Goal: Contribute content: Contribute content

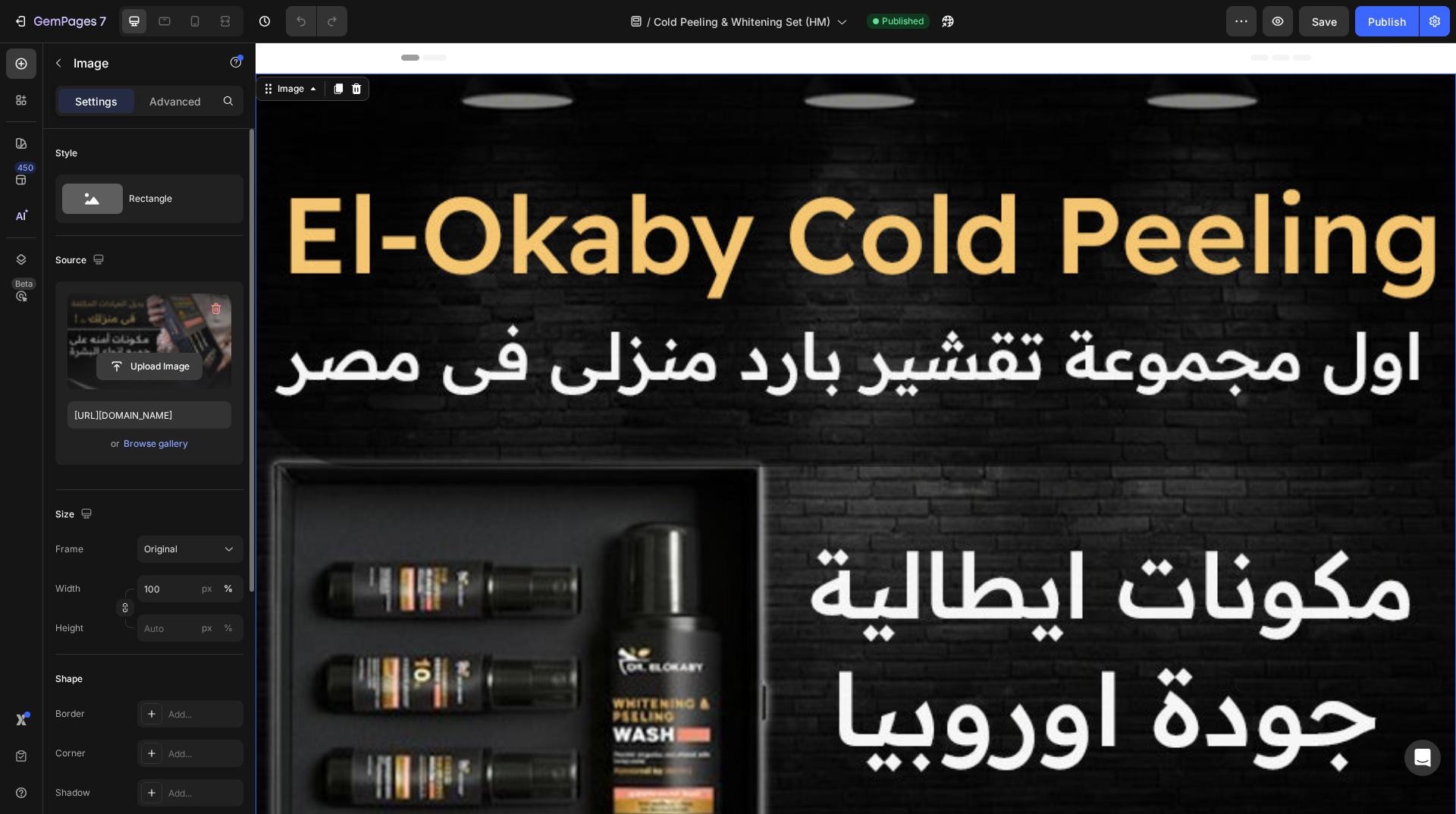
click at [175, 361] on input "file" at bounding box center [149, 366] width 105 height 26
type input "https://cdn.shopify.com/s/files/1/0962/5967/0338/files/gempages_586400671117345…"
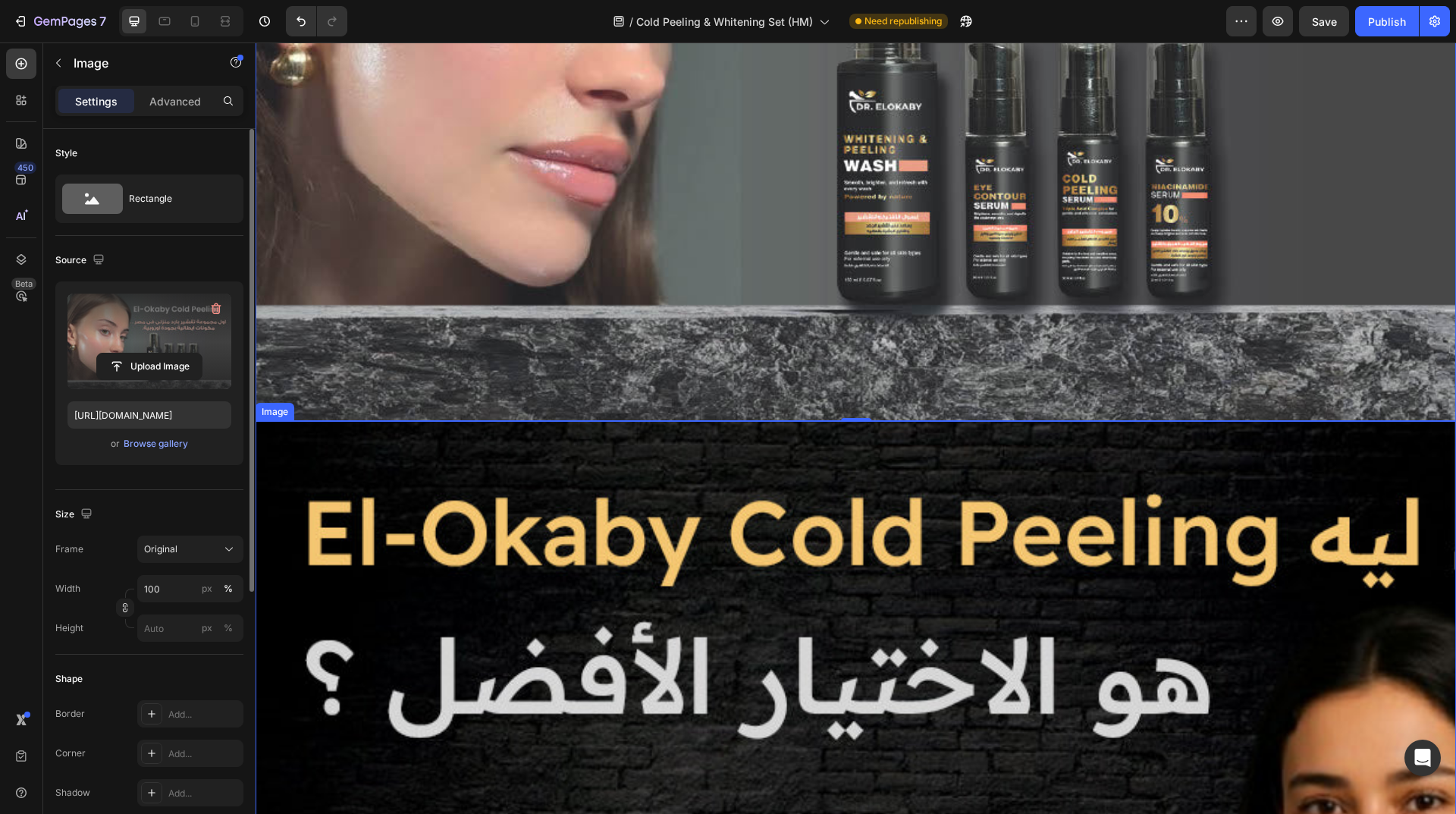
scroll to position [455, 0]
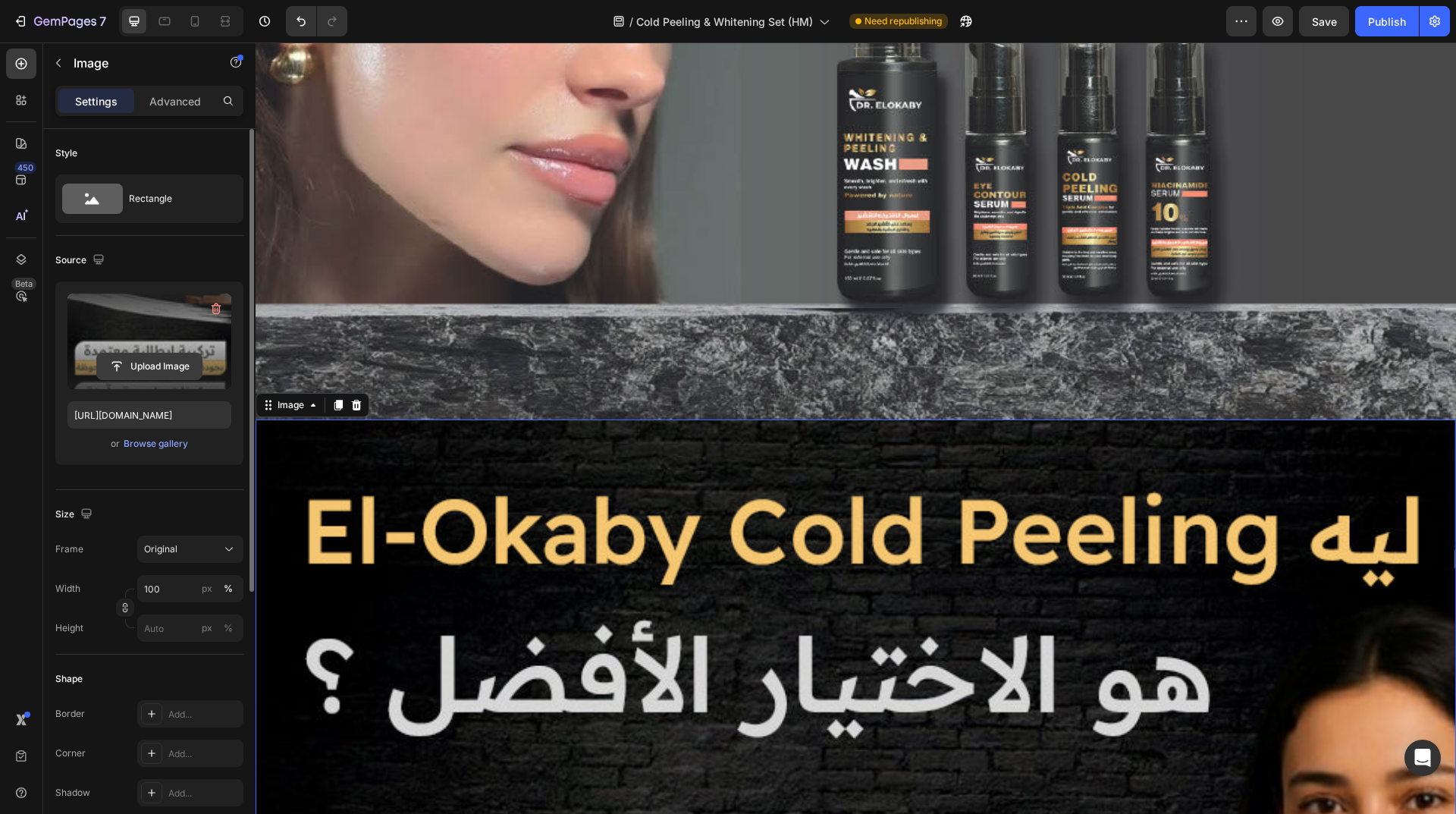
click at [157, 362] on input "file" at bounding box center [149, 366] width 105 height 26
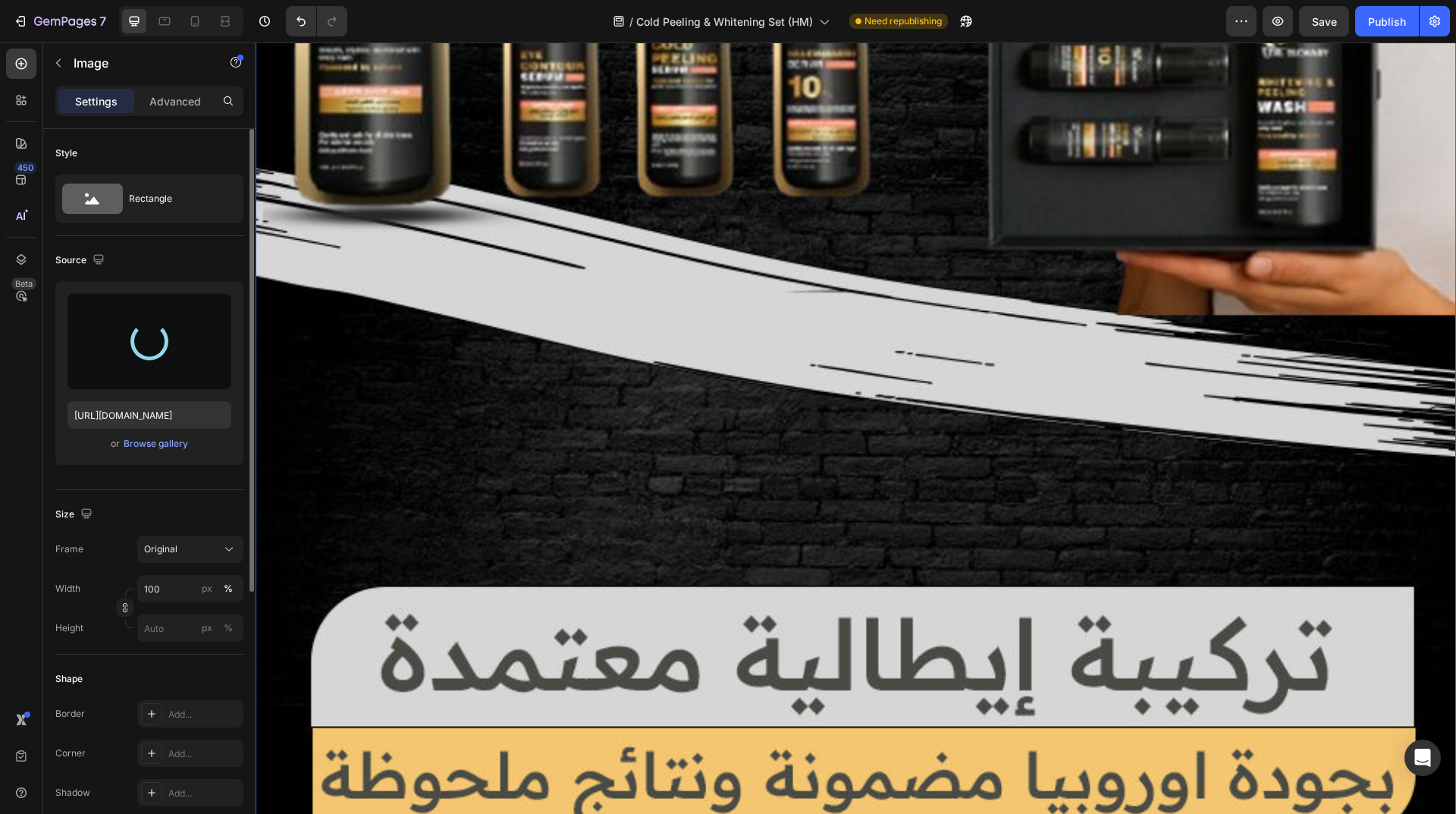
type input "https://cdn.shopify.com/s/files/1/0962/5967/0338/files/gempages_586400671117345…"
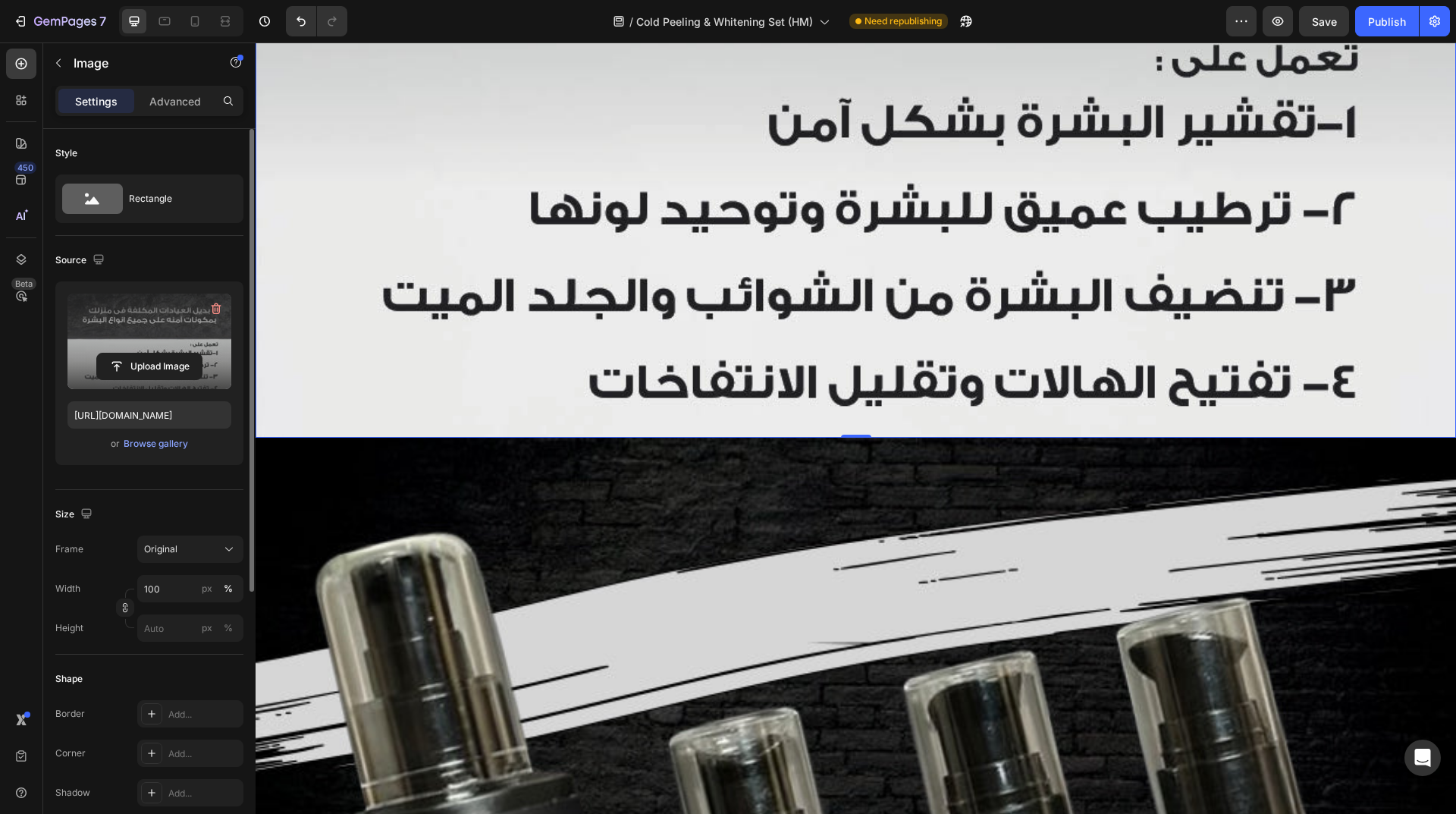
scroll to position [1440, 0]
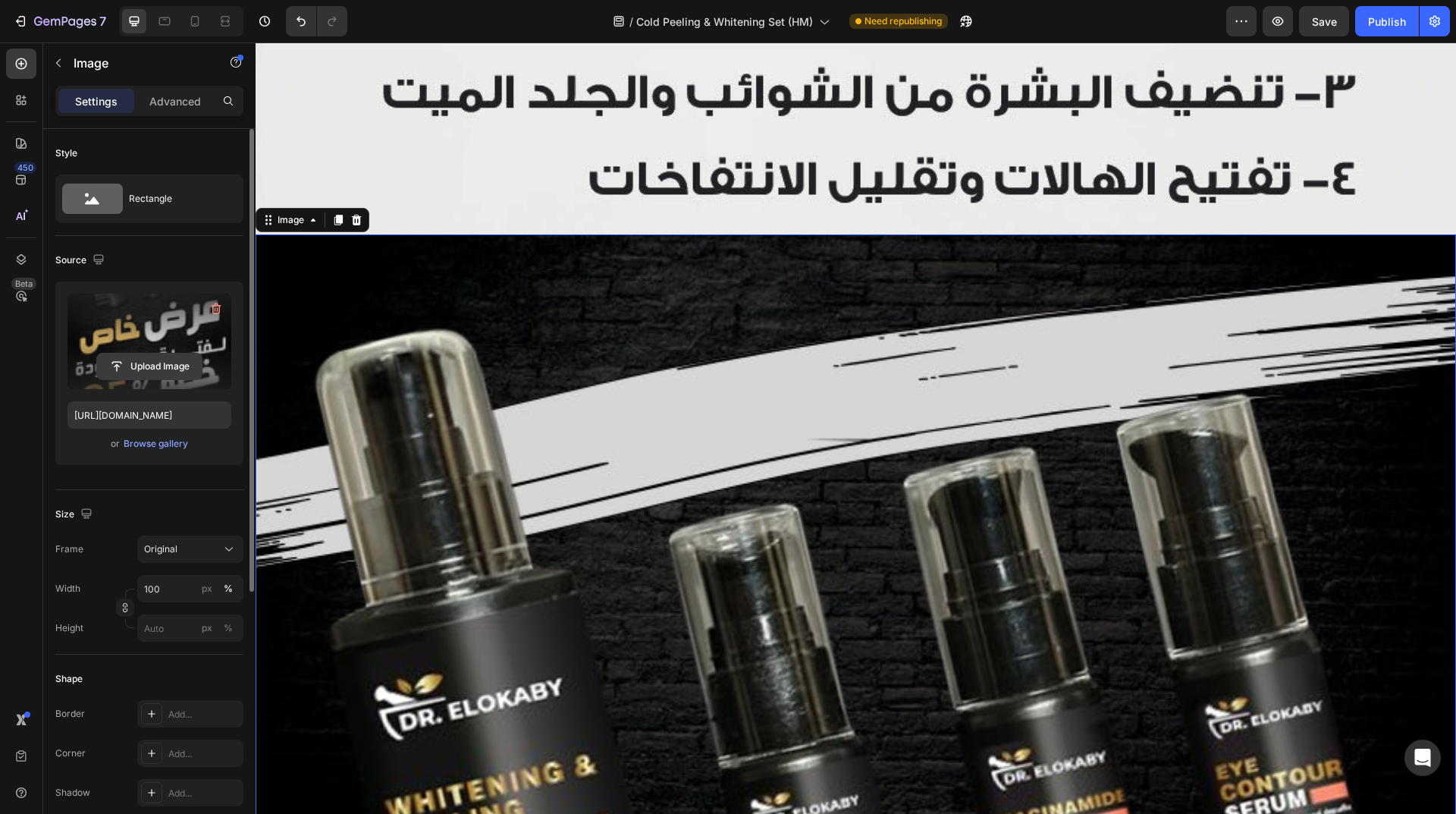
click at [175, 357] on input "file" at bounding box center [149, 366] width 105 height 26
type input "https://cdn.shopify.com/s/files/1/0962/5967/0338/files/gempages_586400671117345…"
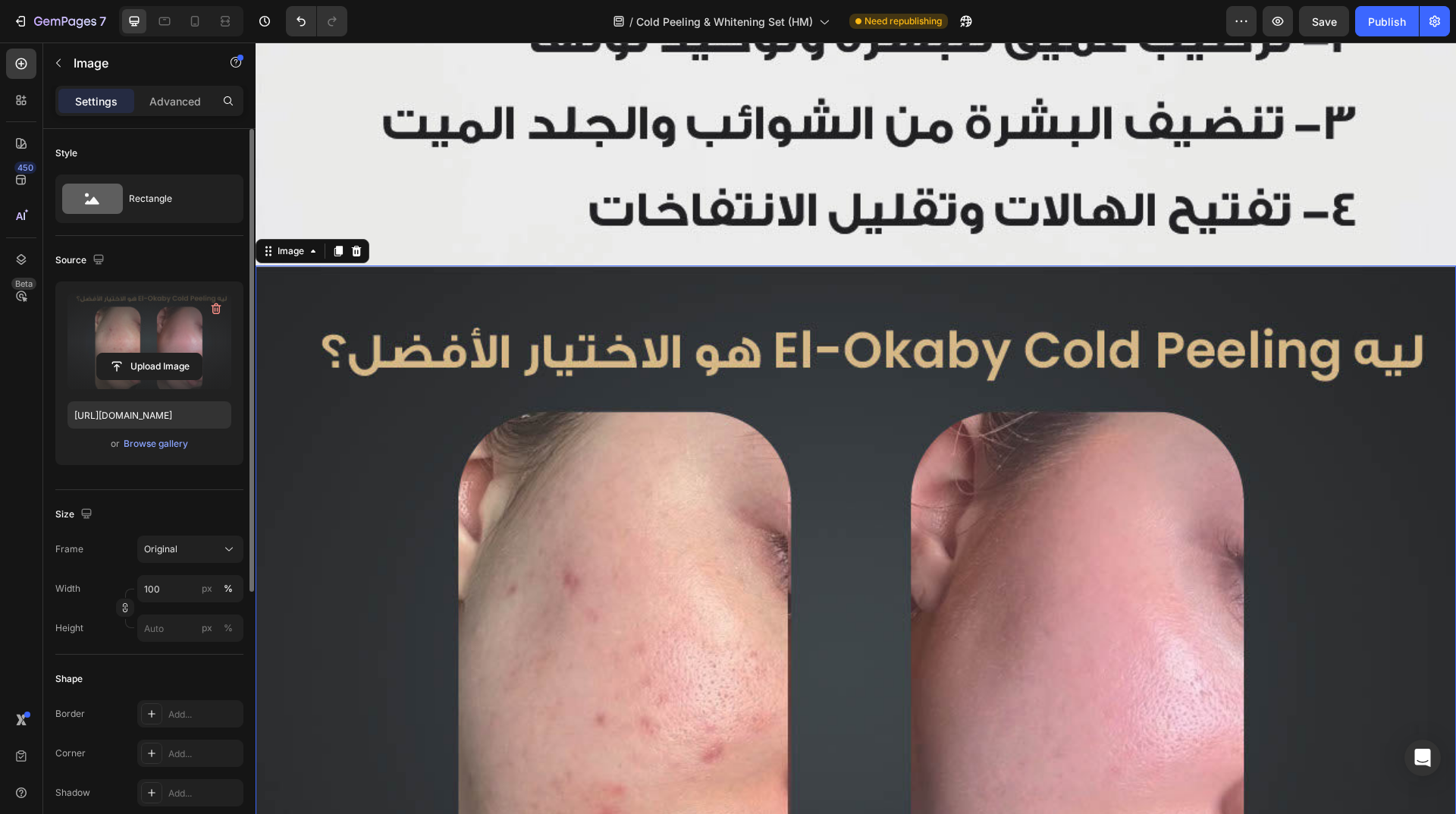
scroll to position [1380, 0]
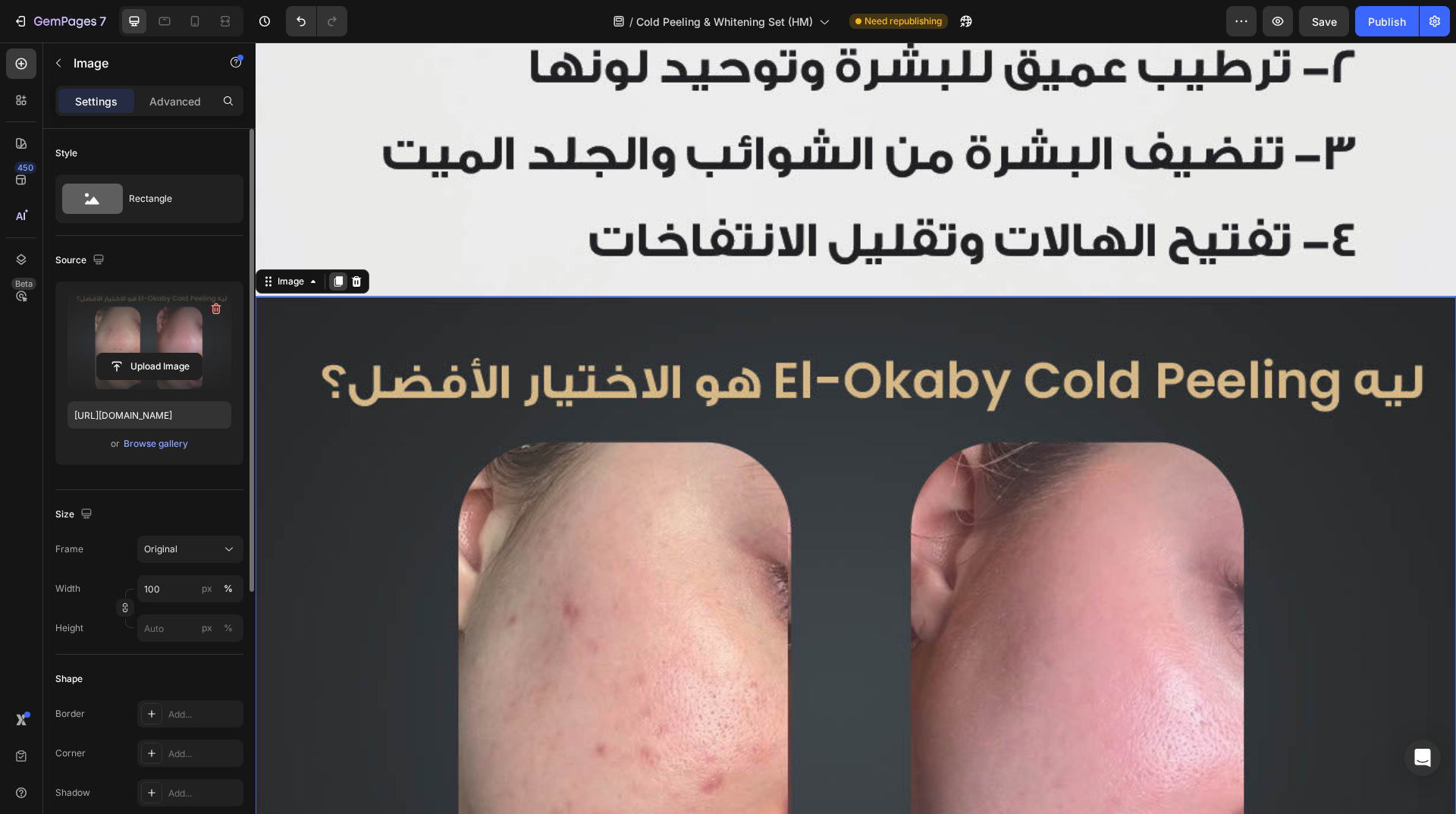
click at [336, 276] on icon at bounding box center [338, 281] width 8 height 11
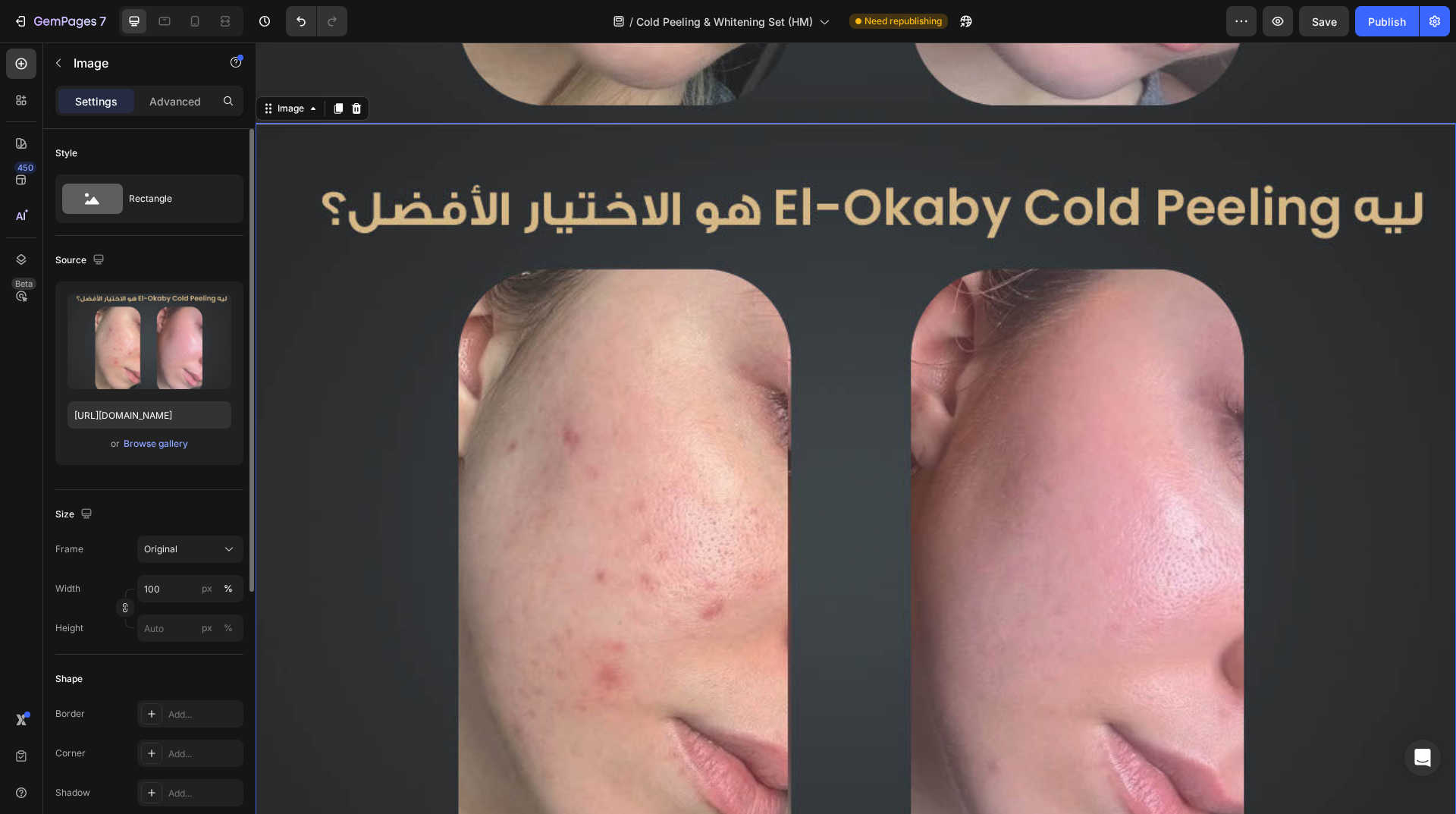
scroll to position [2357, 0]
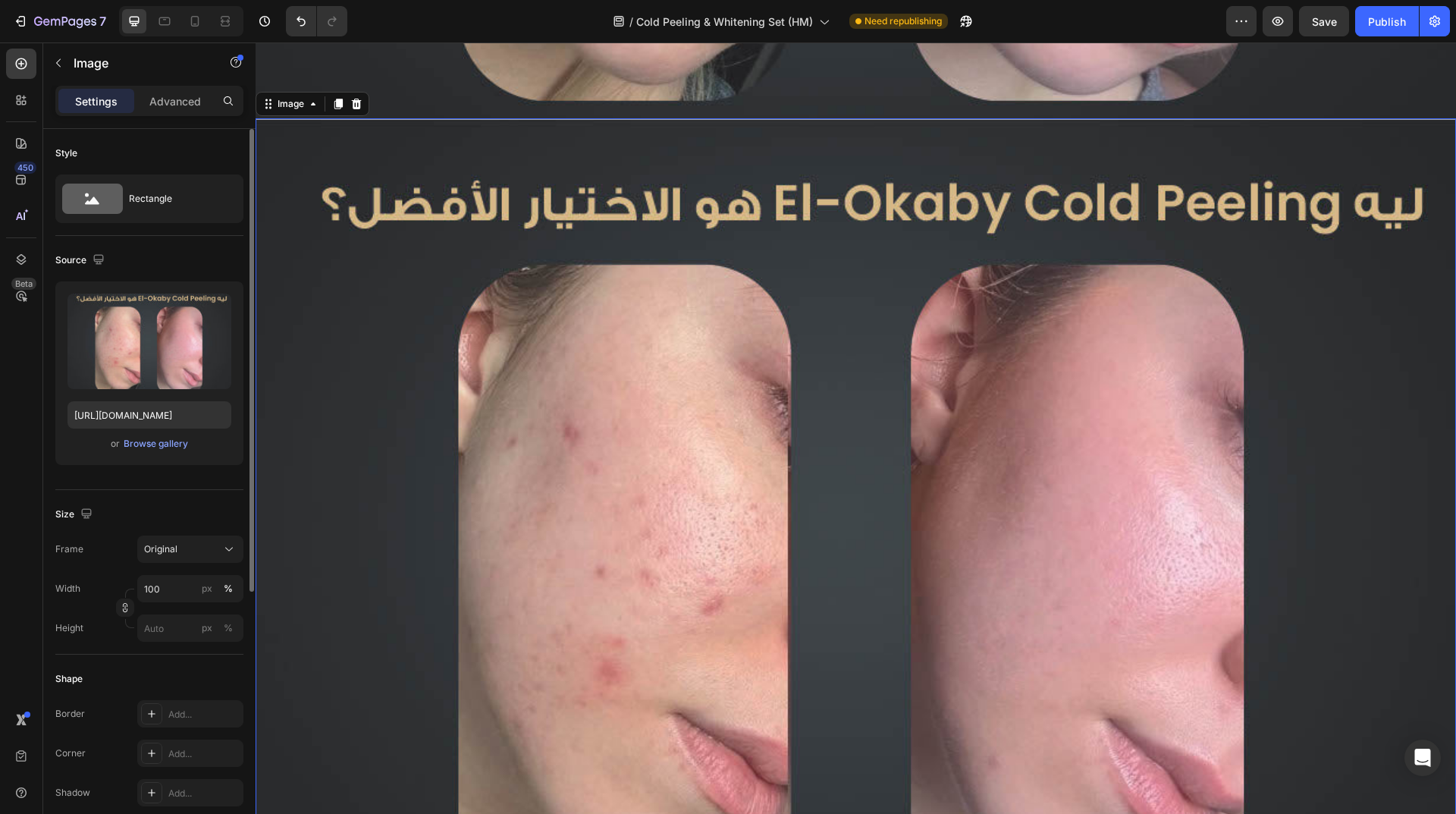
click at [677, 457] on img at bounding box center [855, 519] width 1201 height 801
click at [163, 368] on input "file" at bounding box center [149, 366] width 105 height 26
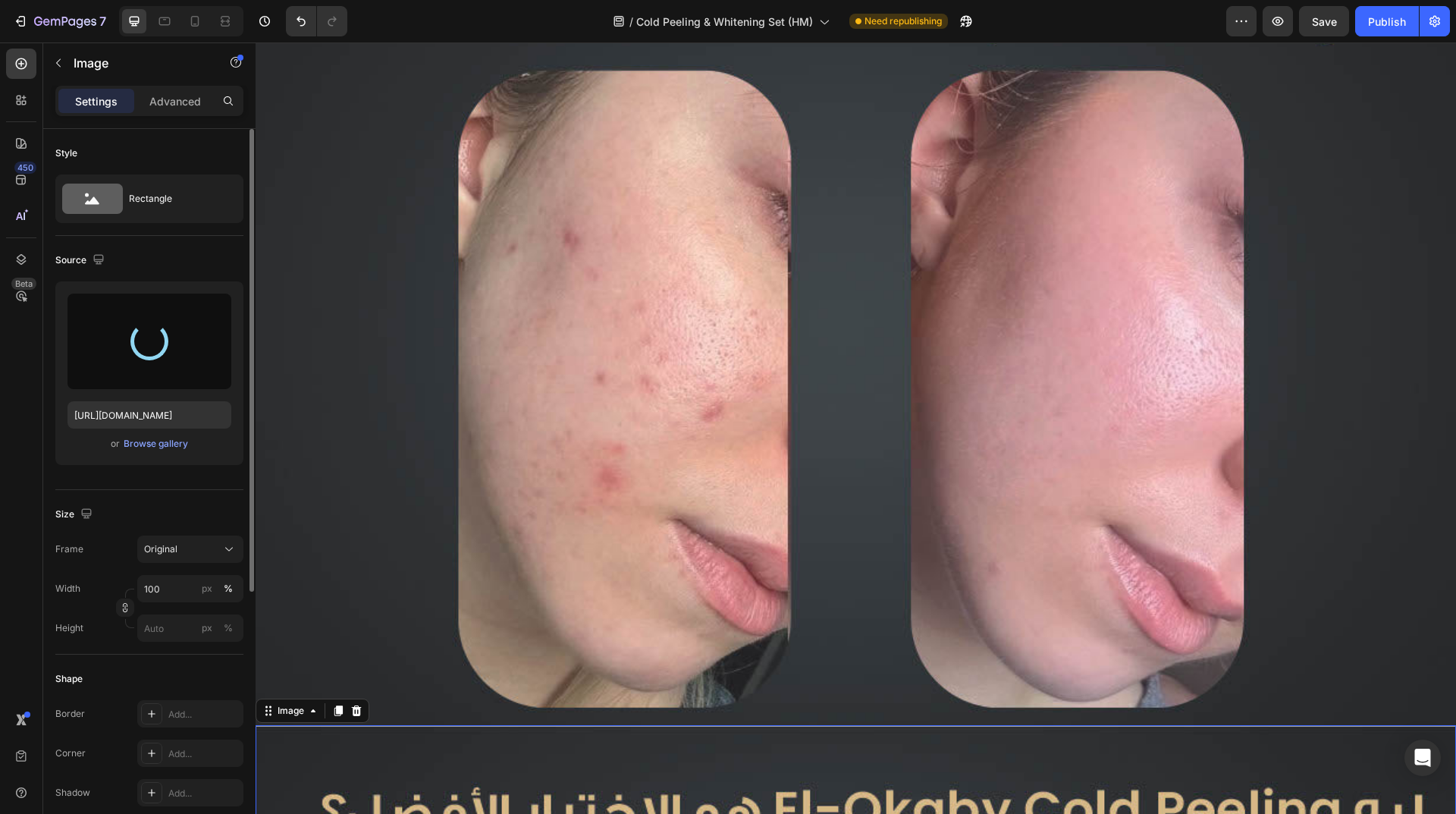
type input "https://cdn.shopify.com/s/files/1/0962/5967/0338/files/gempages_586400671117345…"
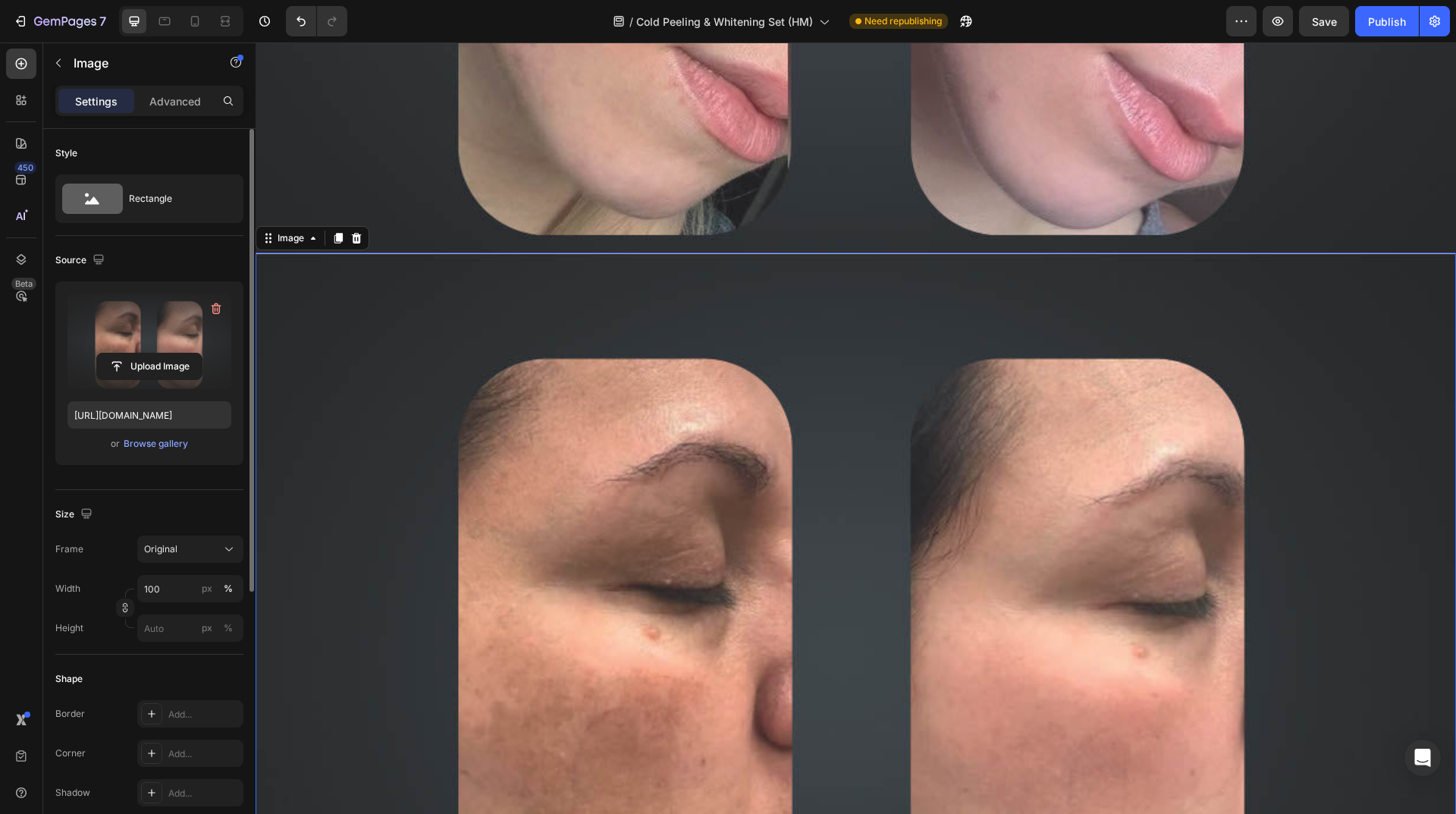
scroll to position [2130, 0]
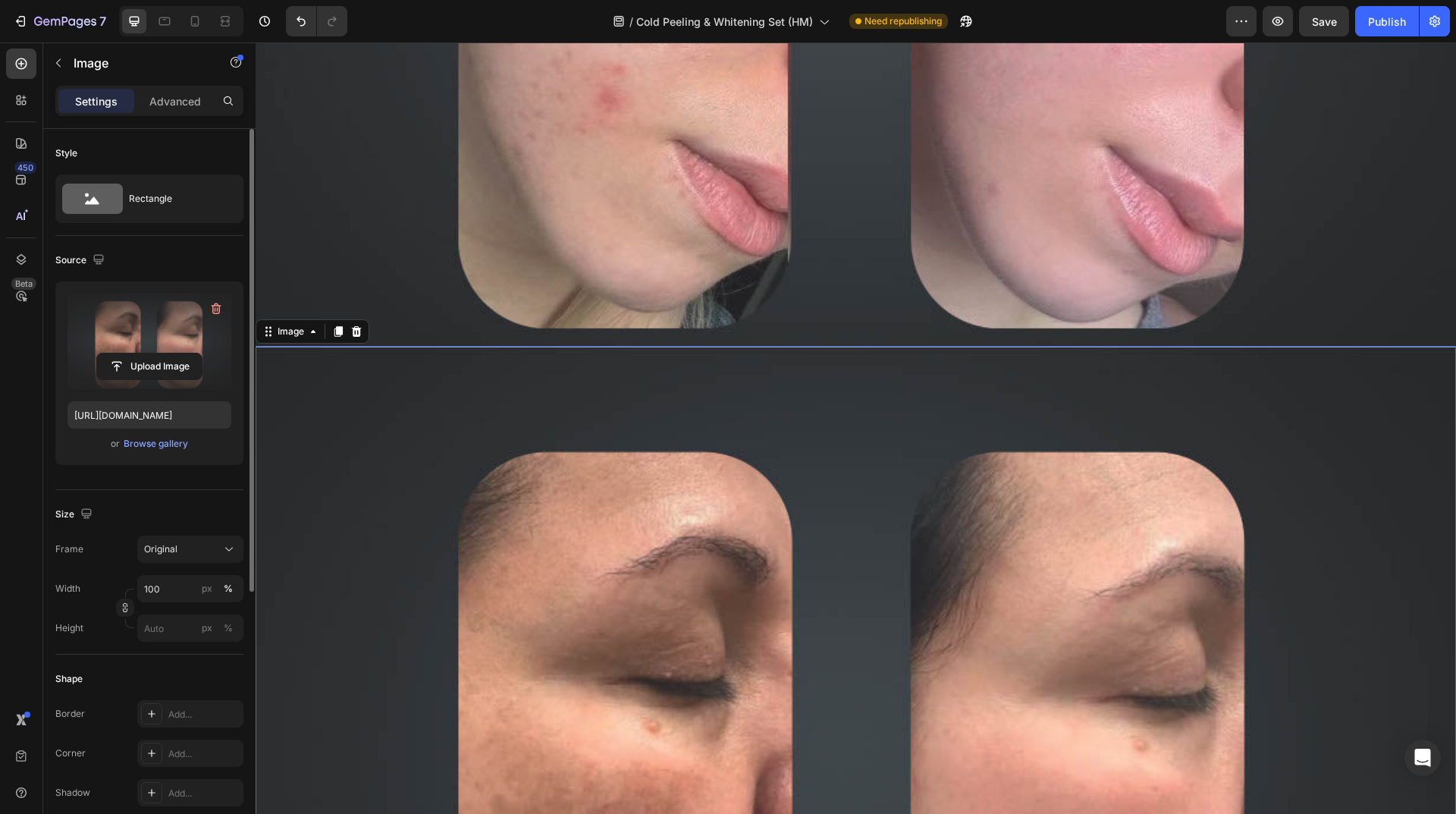
click at [528, 492] on img at bounding box center [855, 746] width 1201 height 801
click at [336, 322] on div at bounding box center [338, 331] width 18 height 18
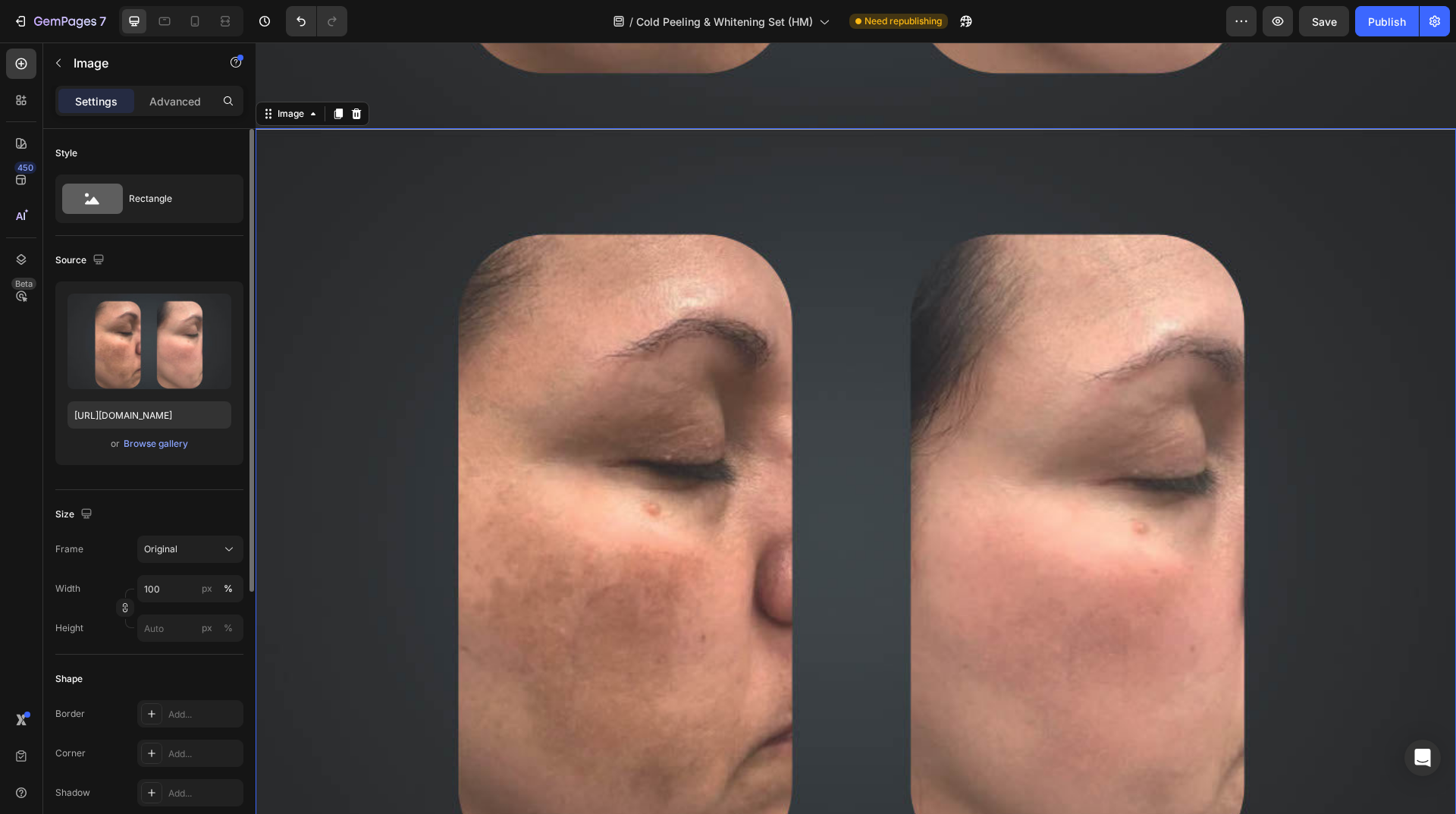
scroll to position [3149, 0]
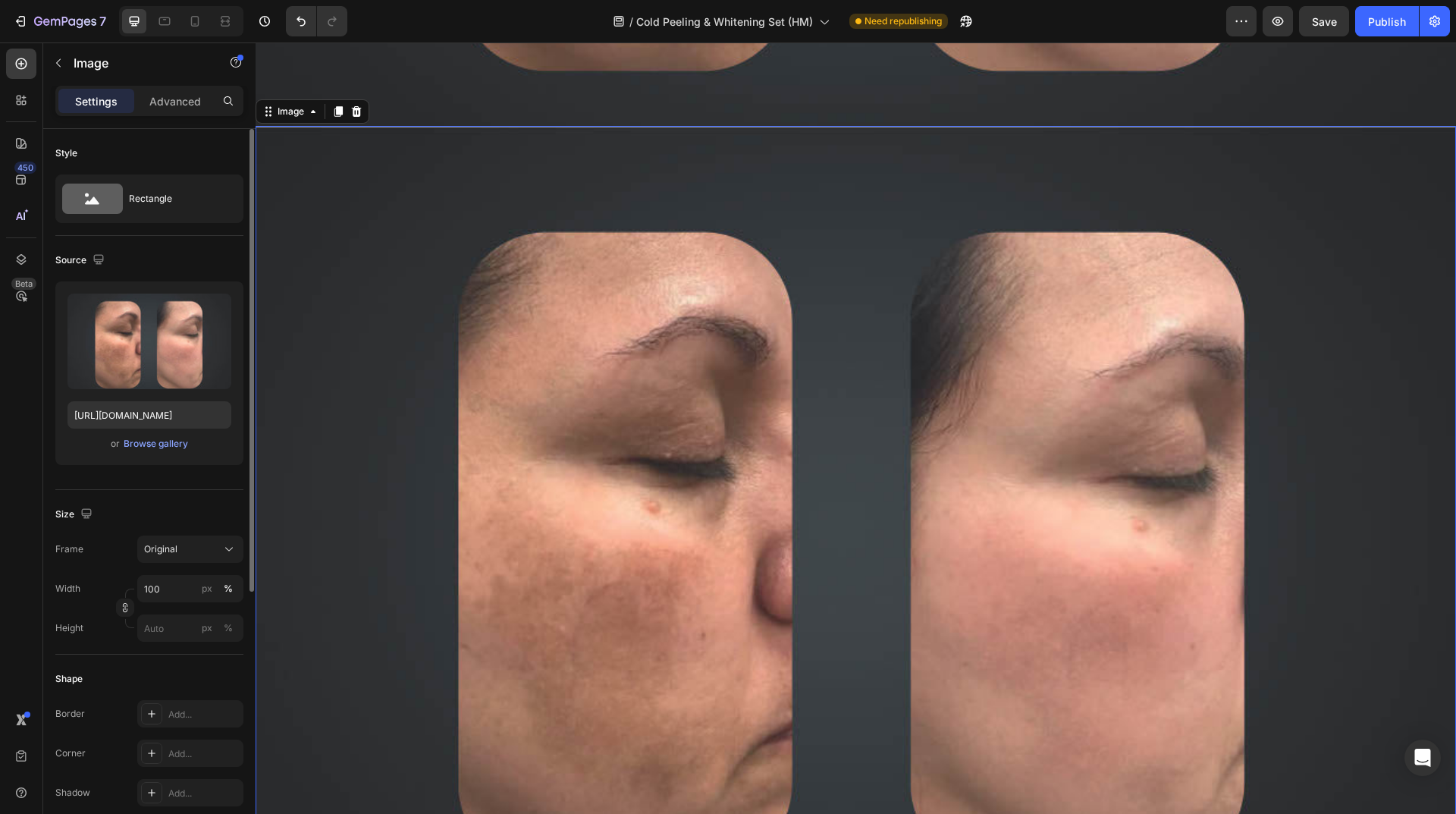
click at [1010, 470] on img at bounding box center [855, 526] width 1201 height 801
click at [140, 358] on input "file" at bounding box center [149, 366] width 105 height 26
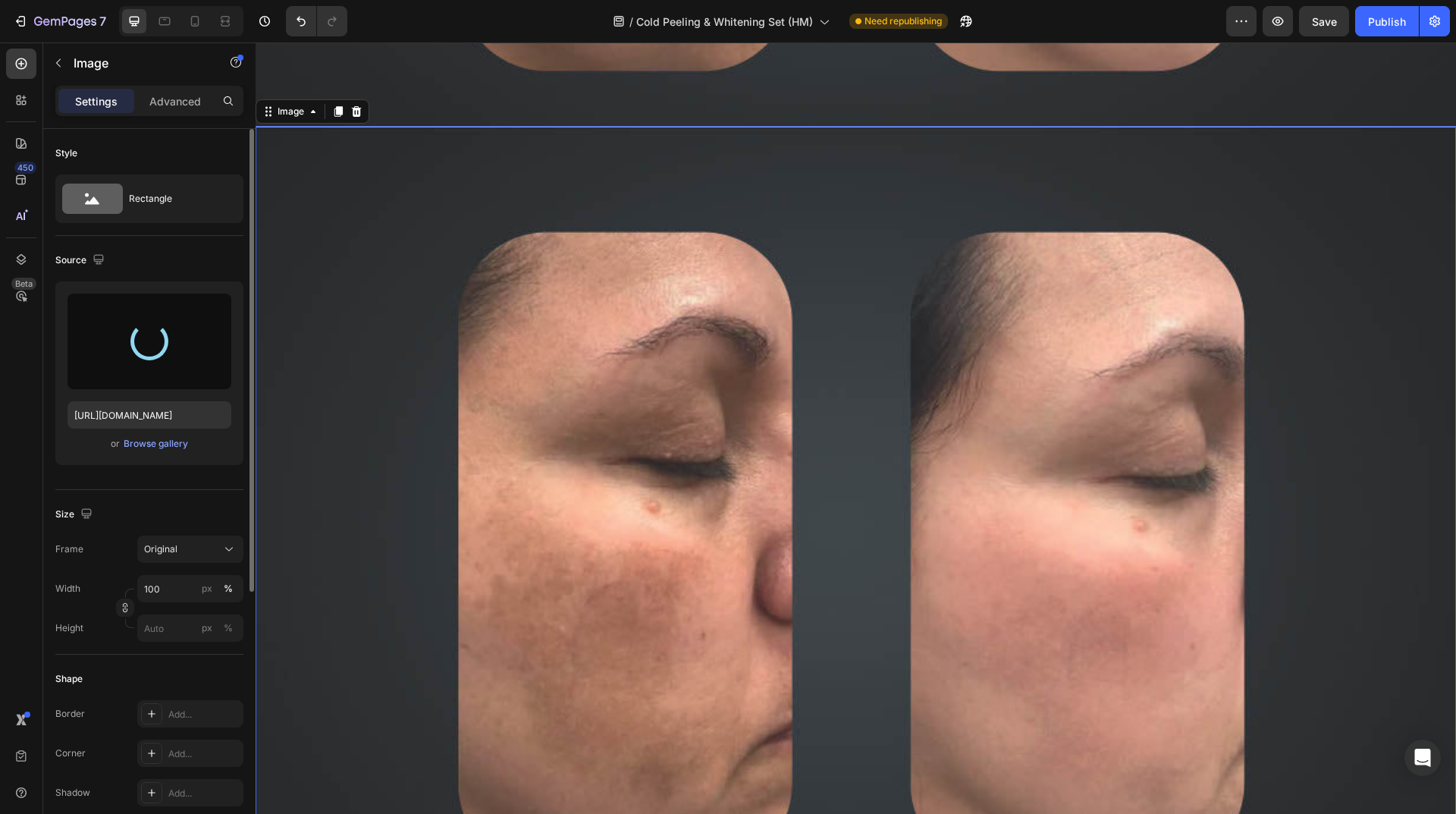
type input "https://cdn.shopify.com/s/files/1/0962/5967/0338/files/gempages_586400671117345…"
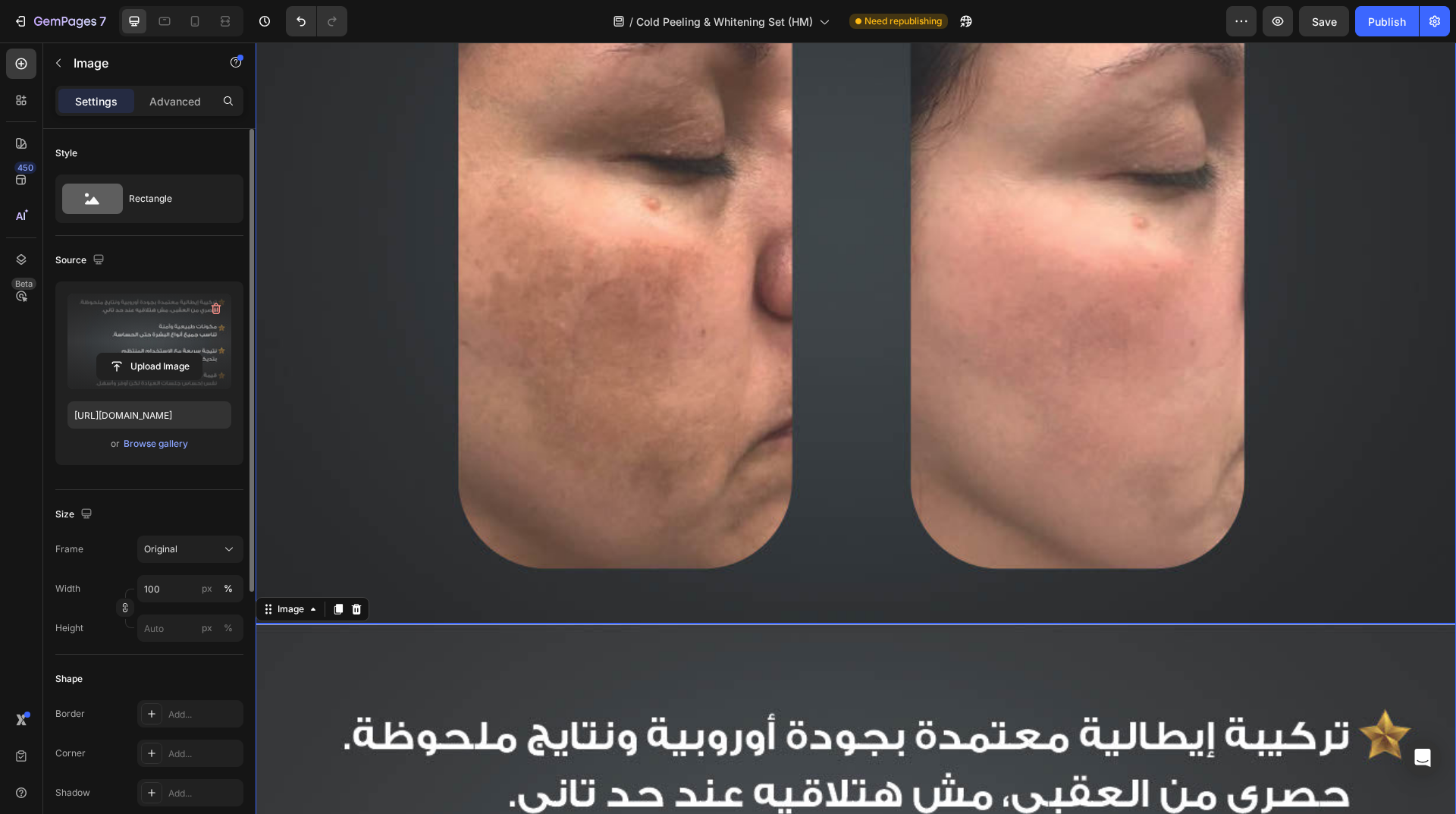
scroll to position [2966, 0]
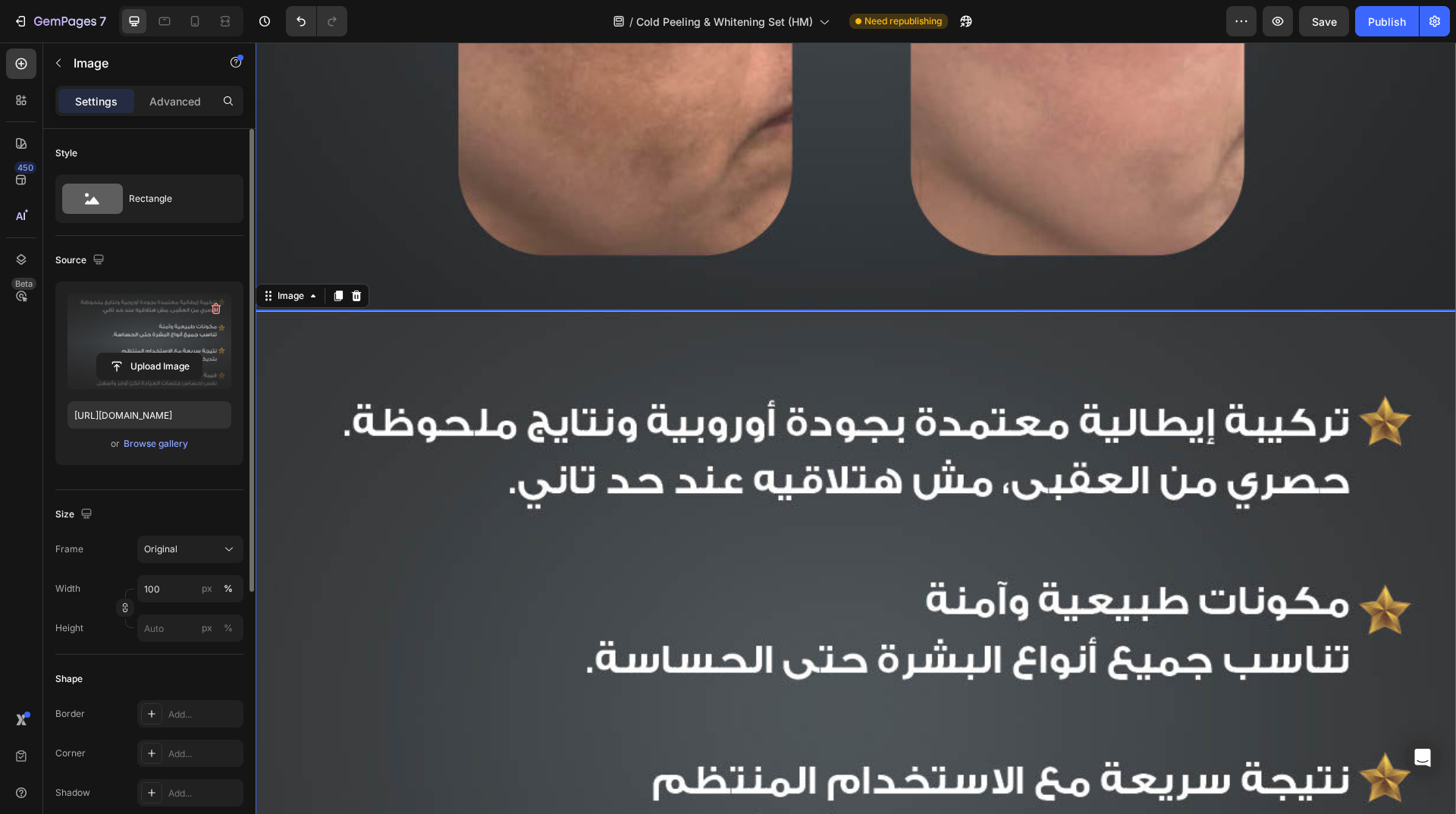
click at [935, 498] on img at bounding box center [855, 710] width 1201 height 801
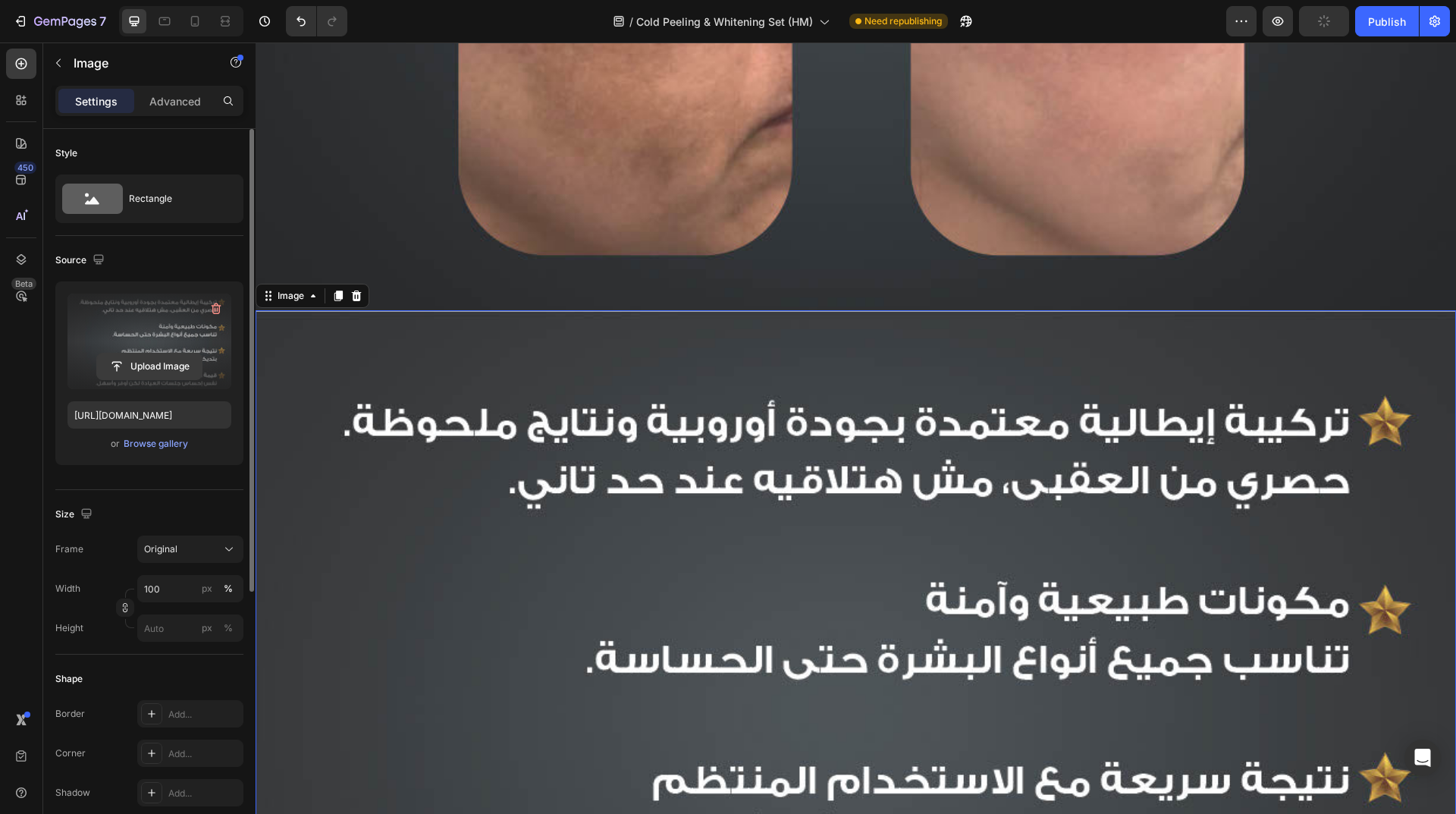
click at [175, 363] on input "file" at bounding box center [149, 366] width 105 height 26
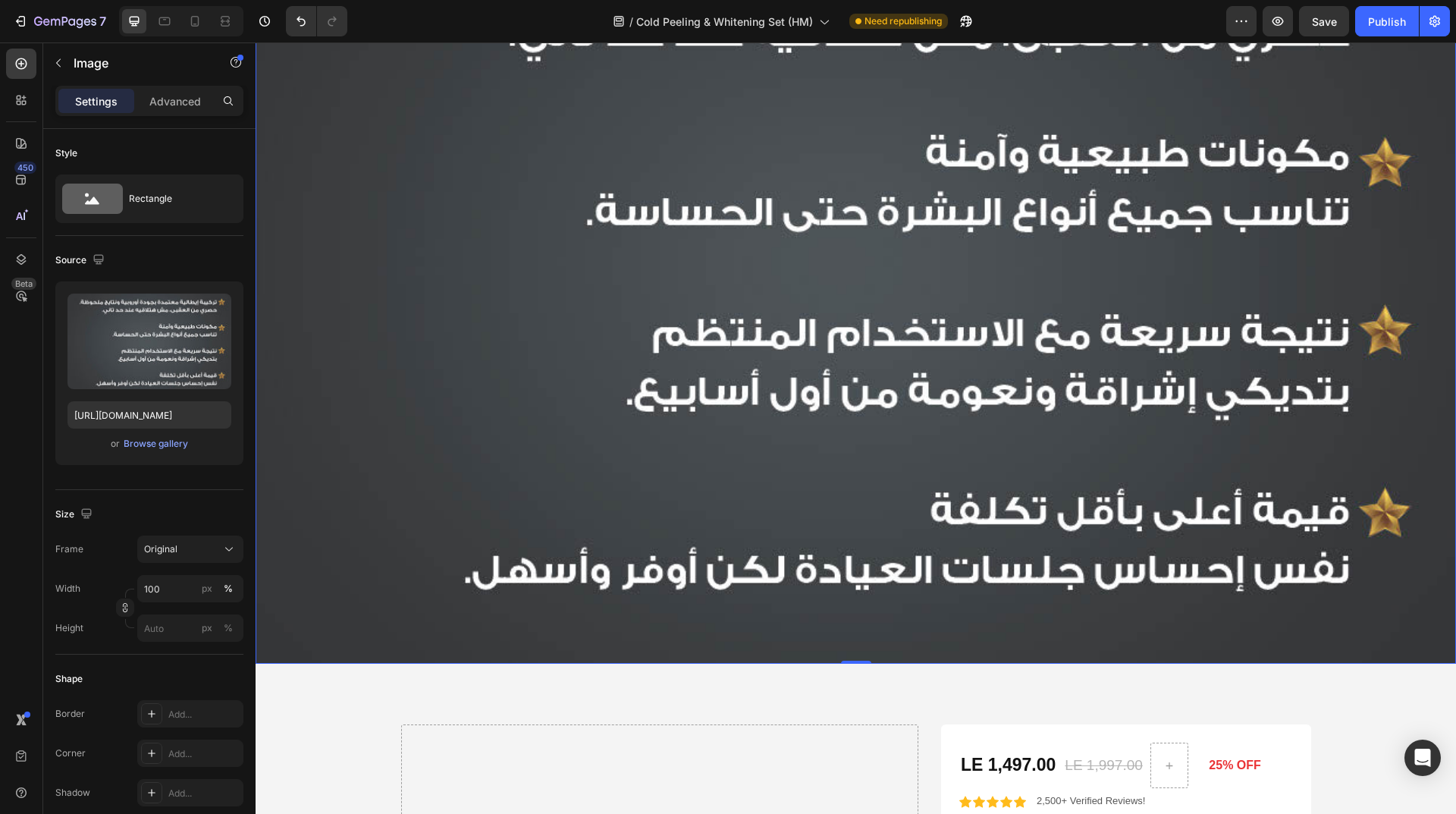
scroll to position [3421, 0]
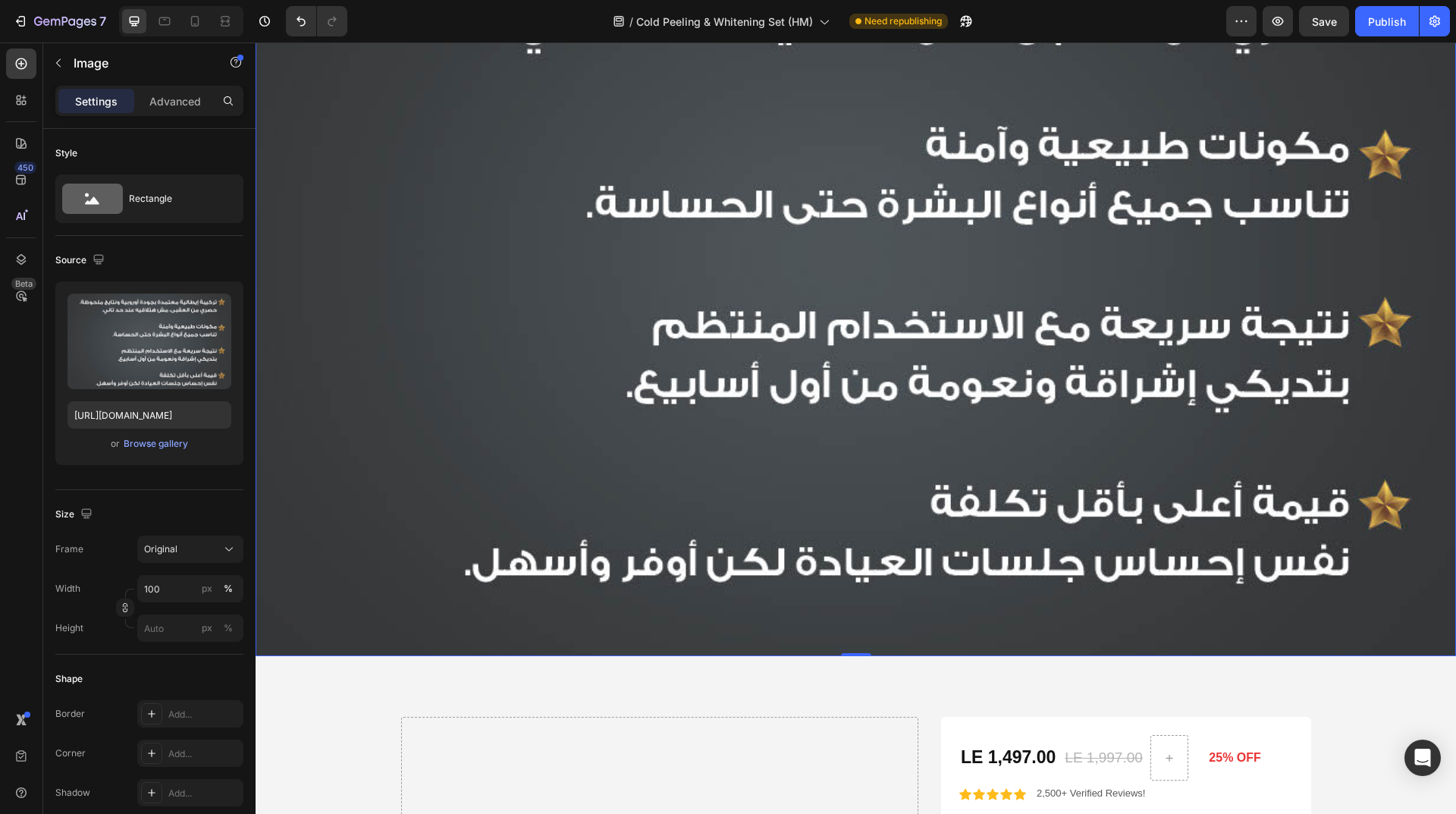
click at [587, 284] on img at bounding box center [855, 255] width 1201 height 801
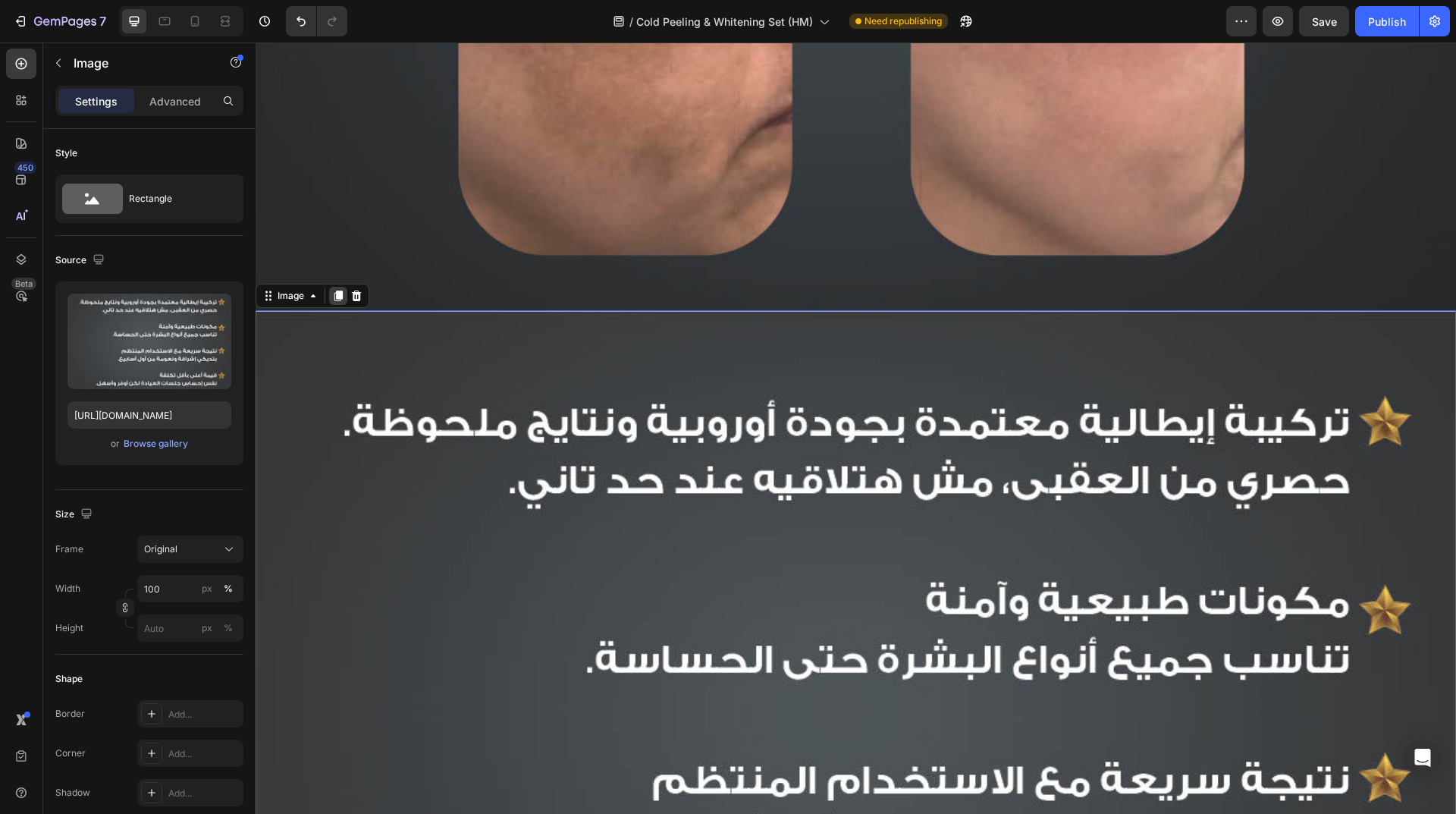
click at [336, 291] on icon at bounding box center [338, 296] width 8 height 11
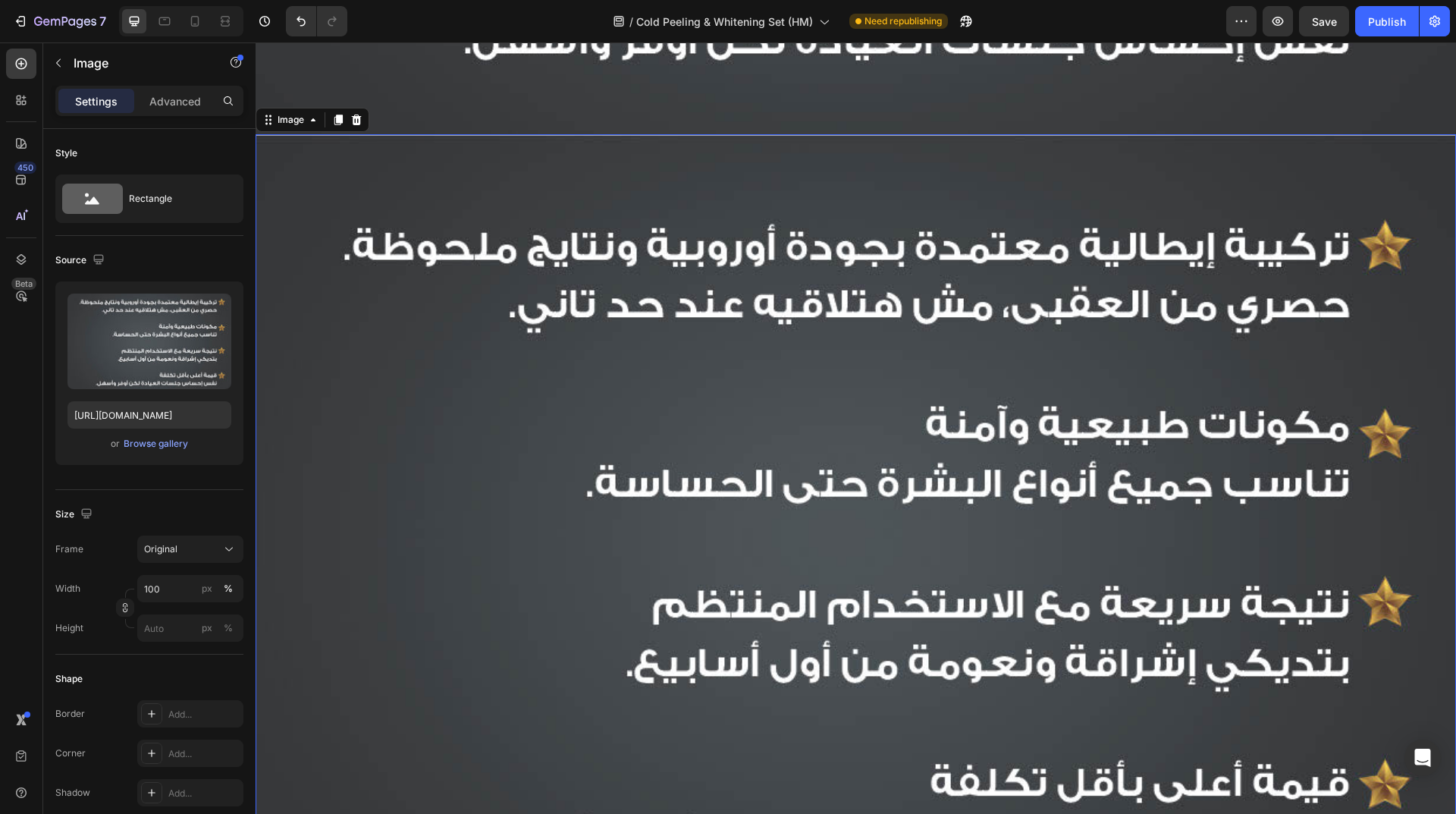
scroll to position [3942, 0]
click at [507, 397] on img at bounding box center [855, 534] width 1201 height 801
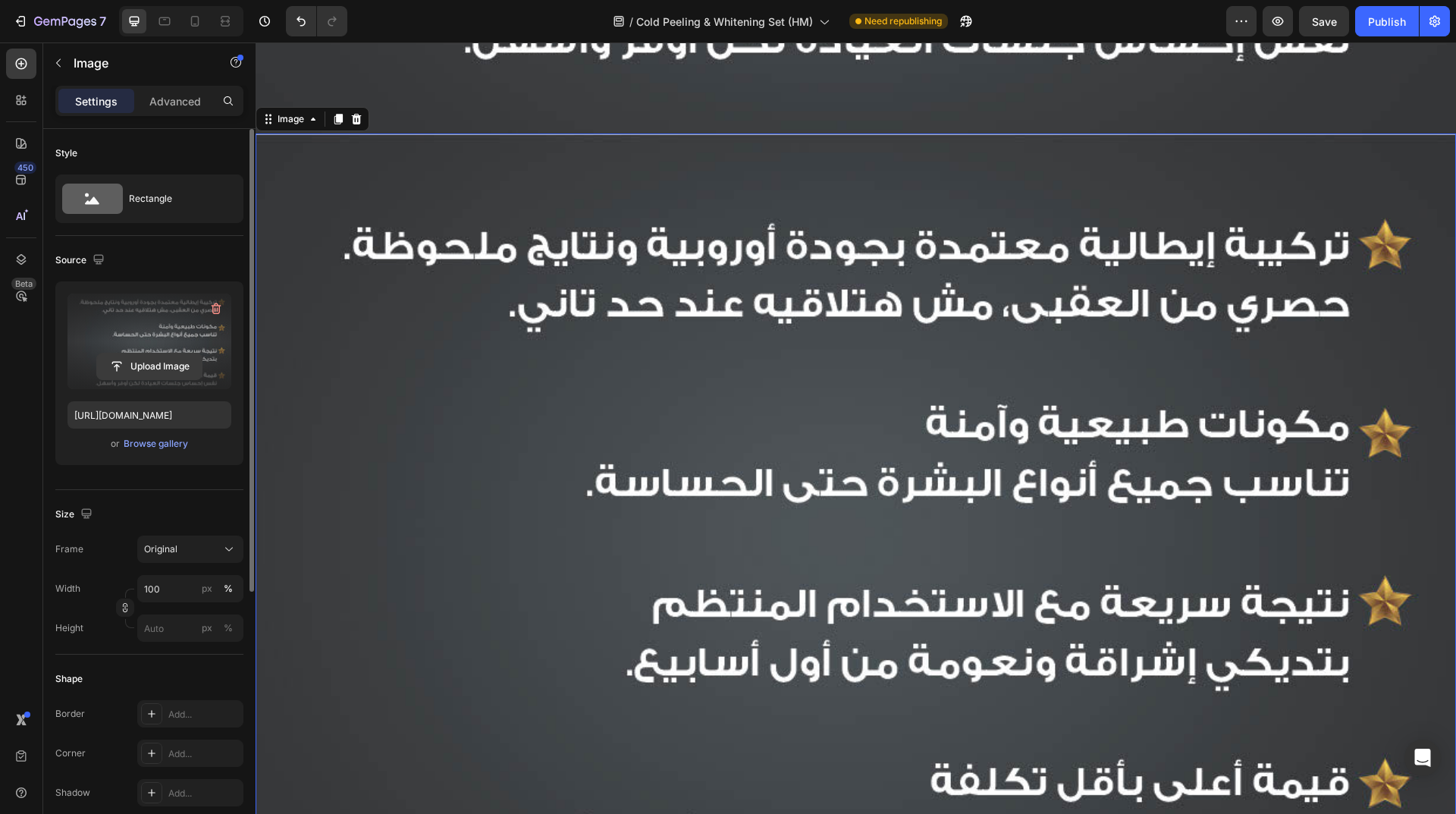
click at [184, 361] on input "file" at bounding box center [149, 366] width 105 height 26
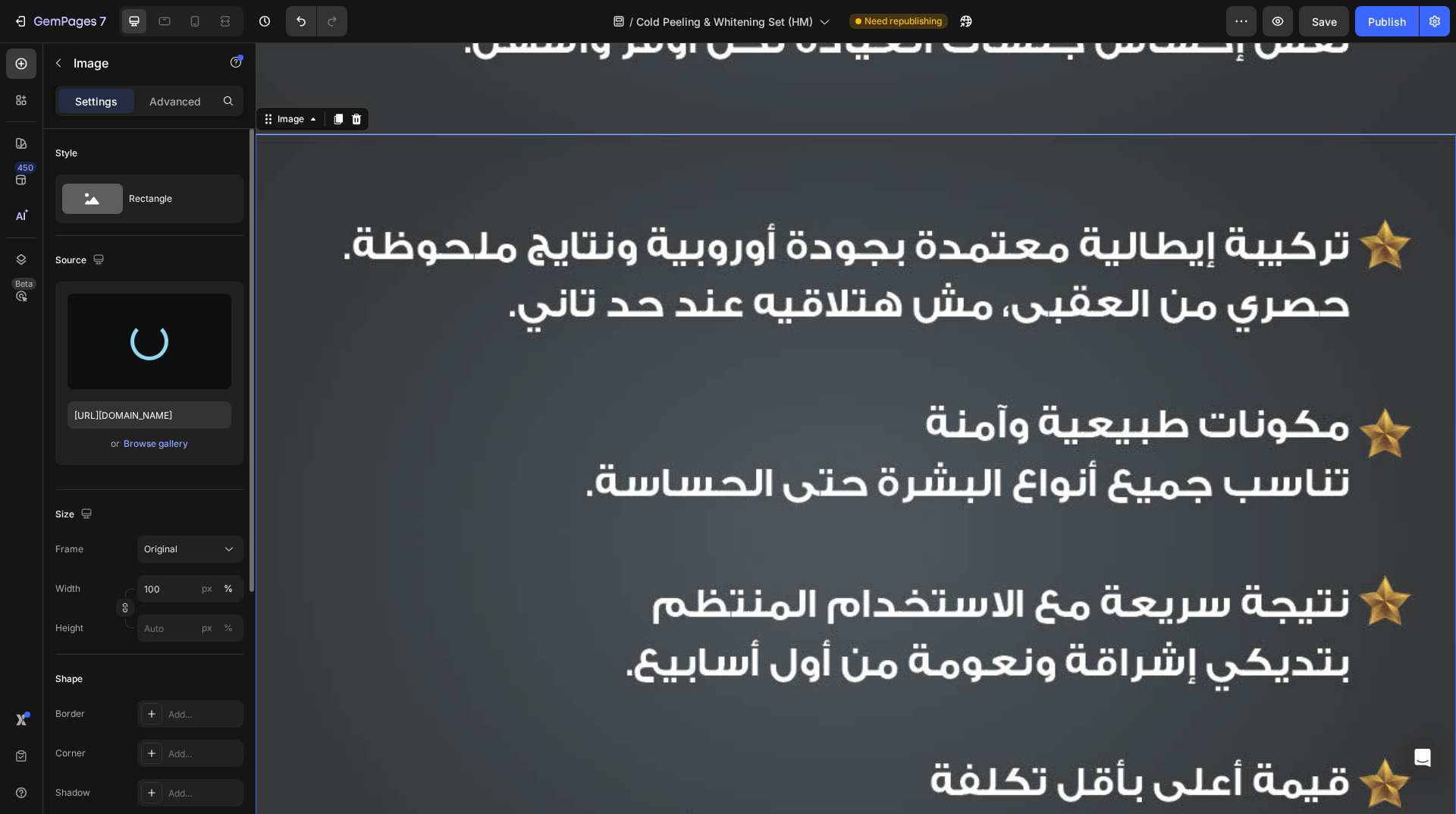
type input "https://cdn.shopify.com/s/files/1/0962/5967/0338/files/gempages_586400671117345…"
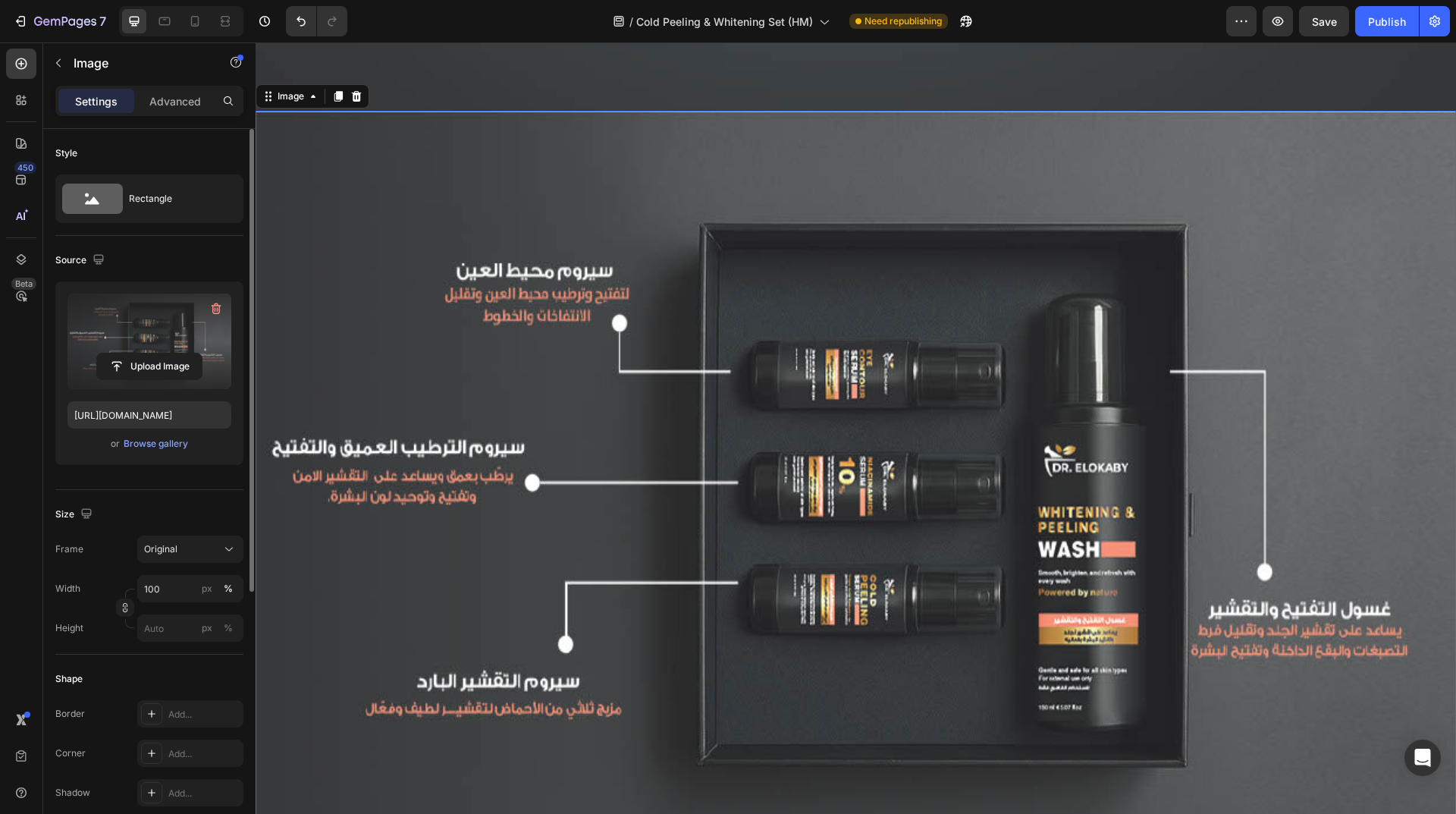
scroll to position [3715, 0]
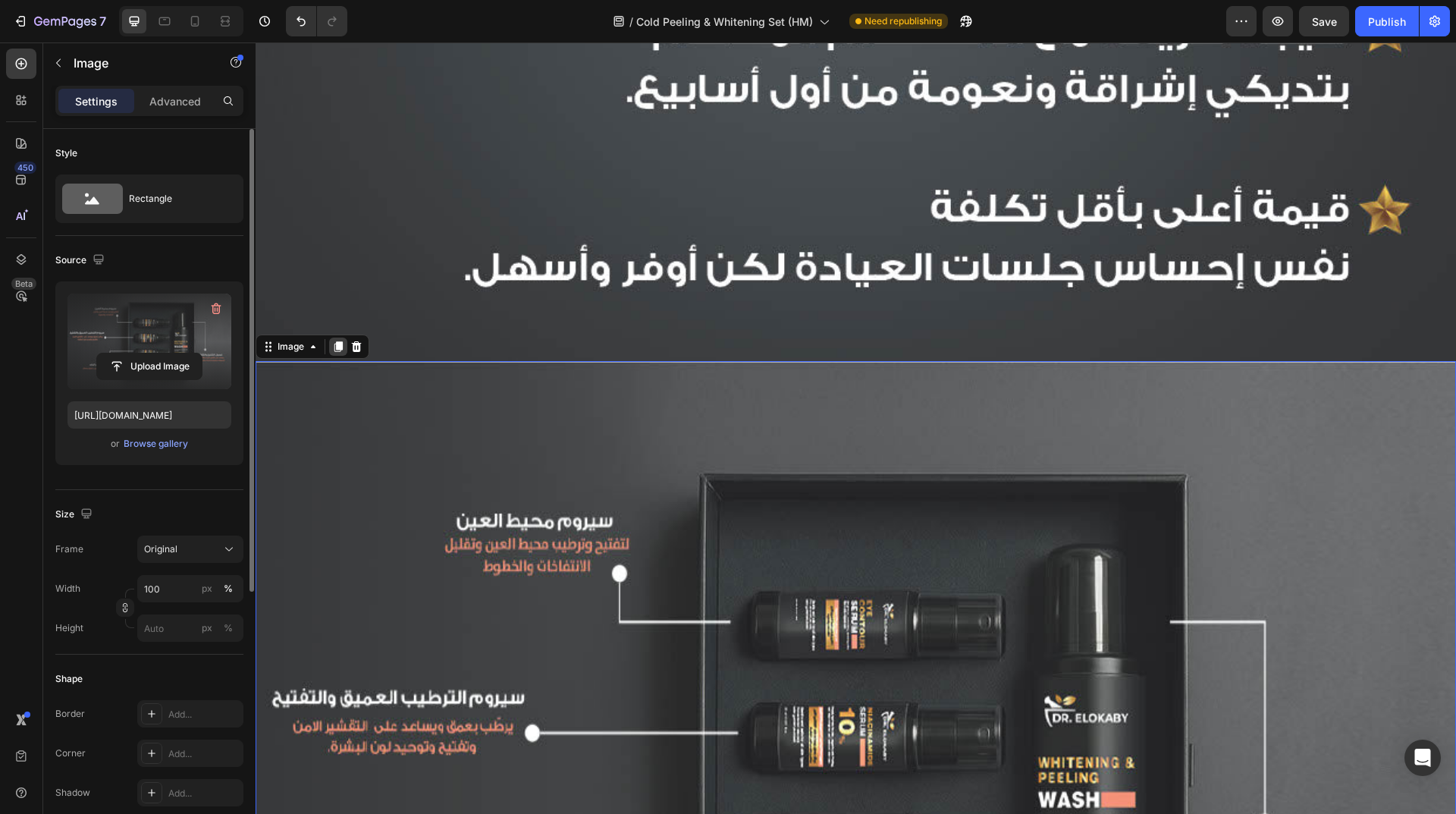
click at [340, 341] on icon at bounding box center [338, 346] width 8 height 11
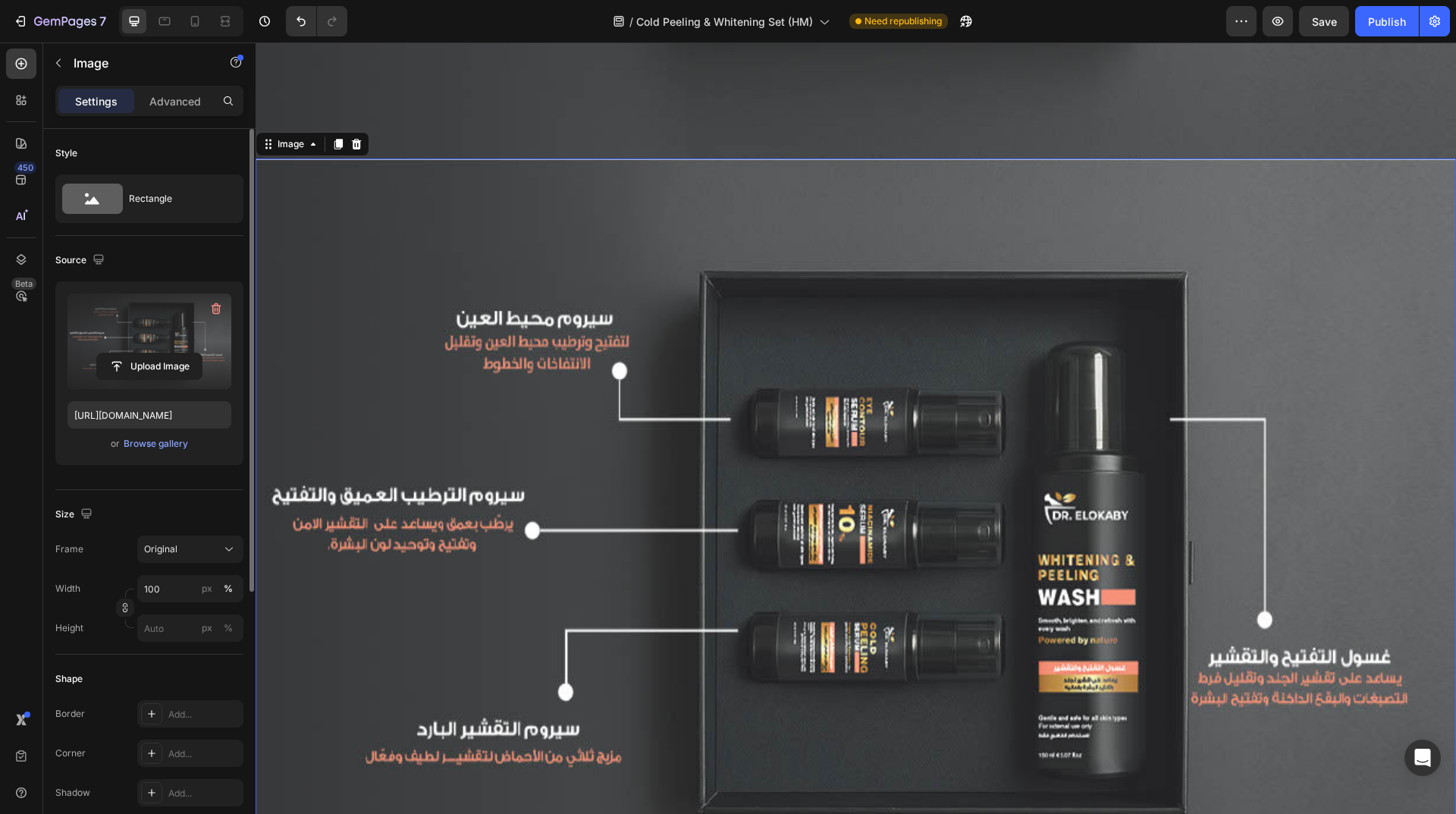
scroll to position [4735, 0]
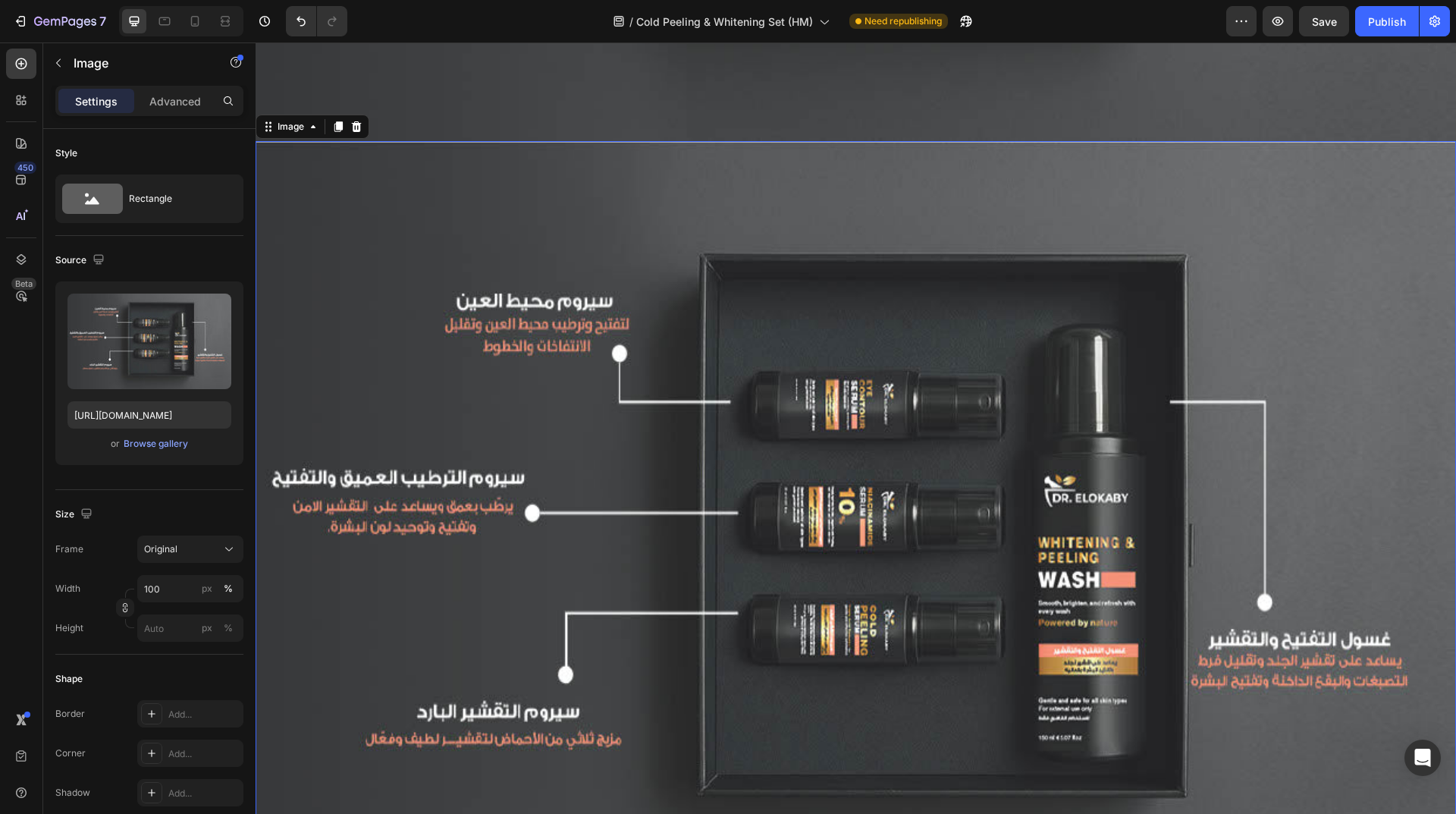
click at [817, 365] on img at bounding box center [855, 541] width 1201 height 801
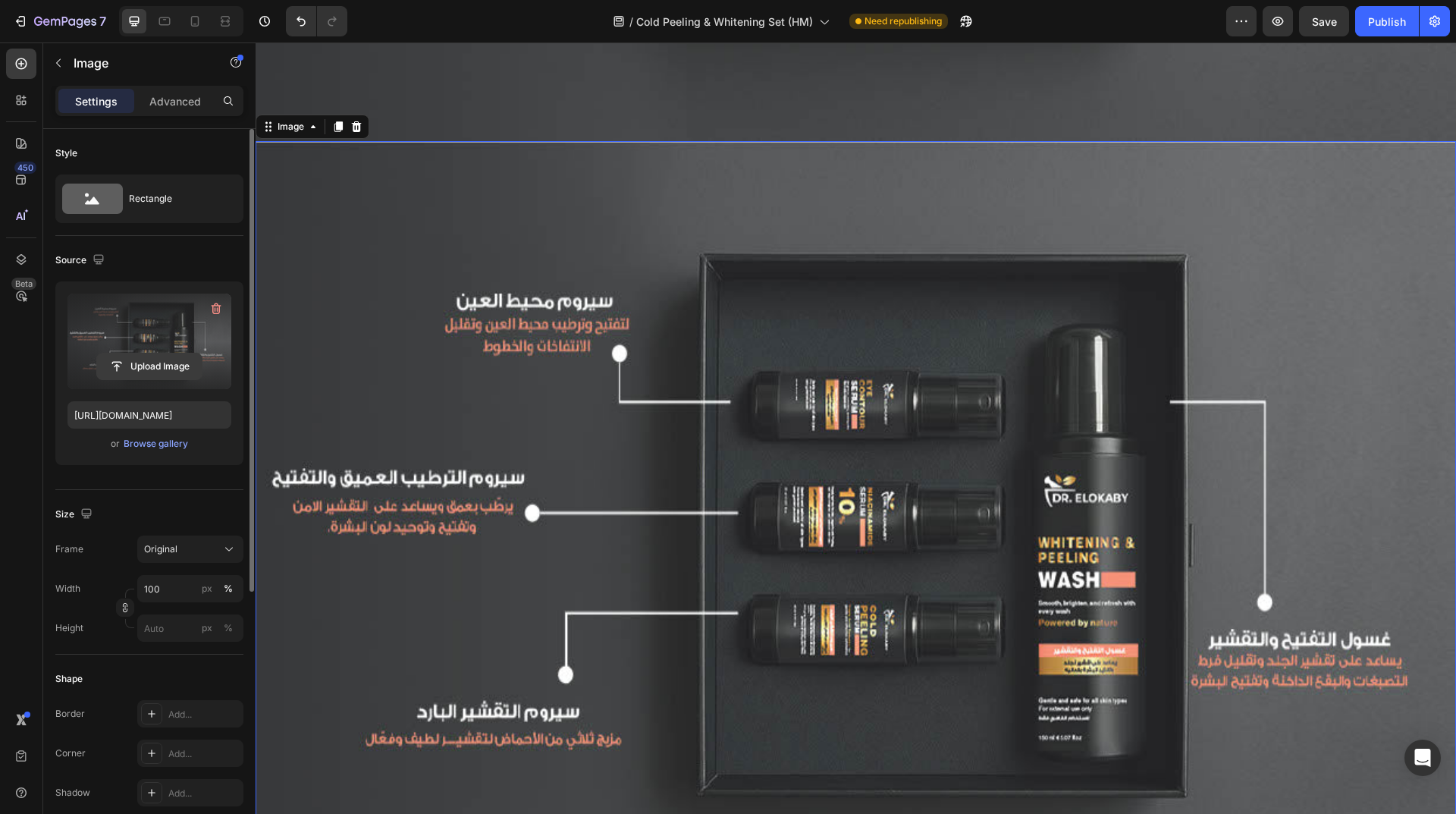
click at [170, 365] on input "file" at bounding box center [149, 366] width 105 height 26
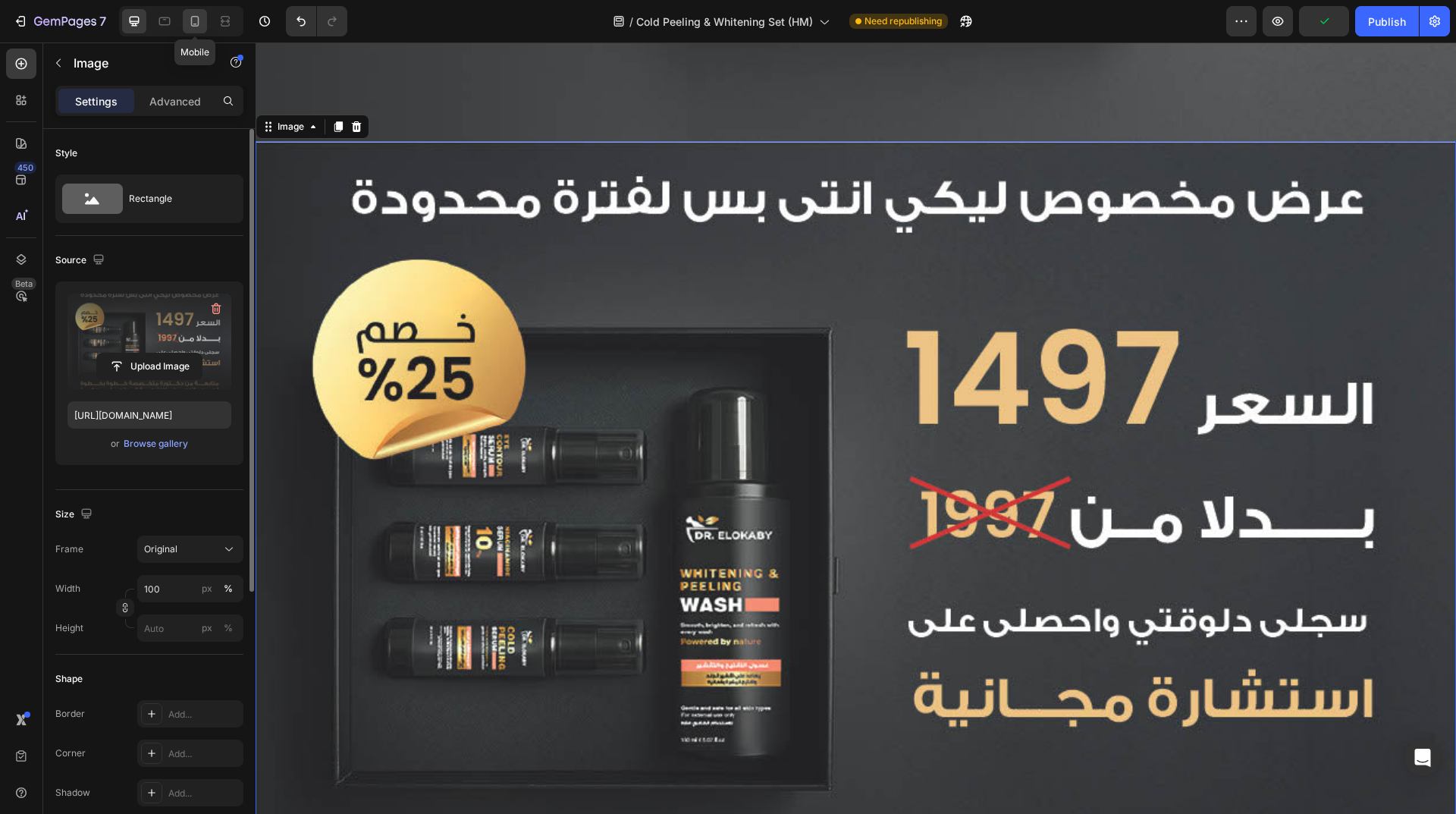
click at [195, 19] on icon at bounding box center [195, 21] width 15 height 15
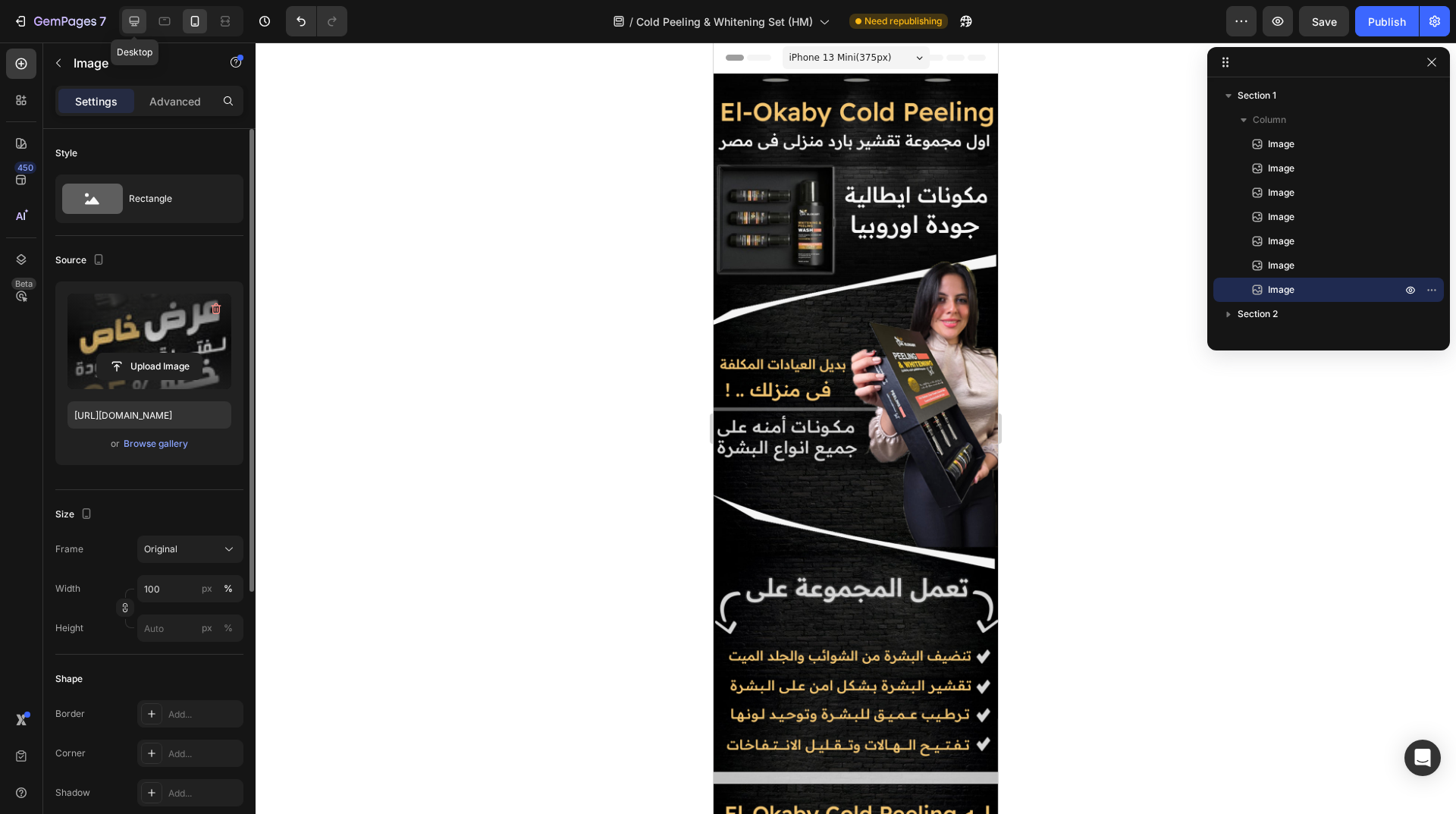
click at [131, 22] on icon at bounding box center [135, 22] width 10 height 10
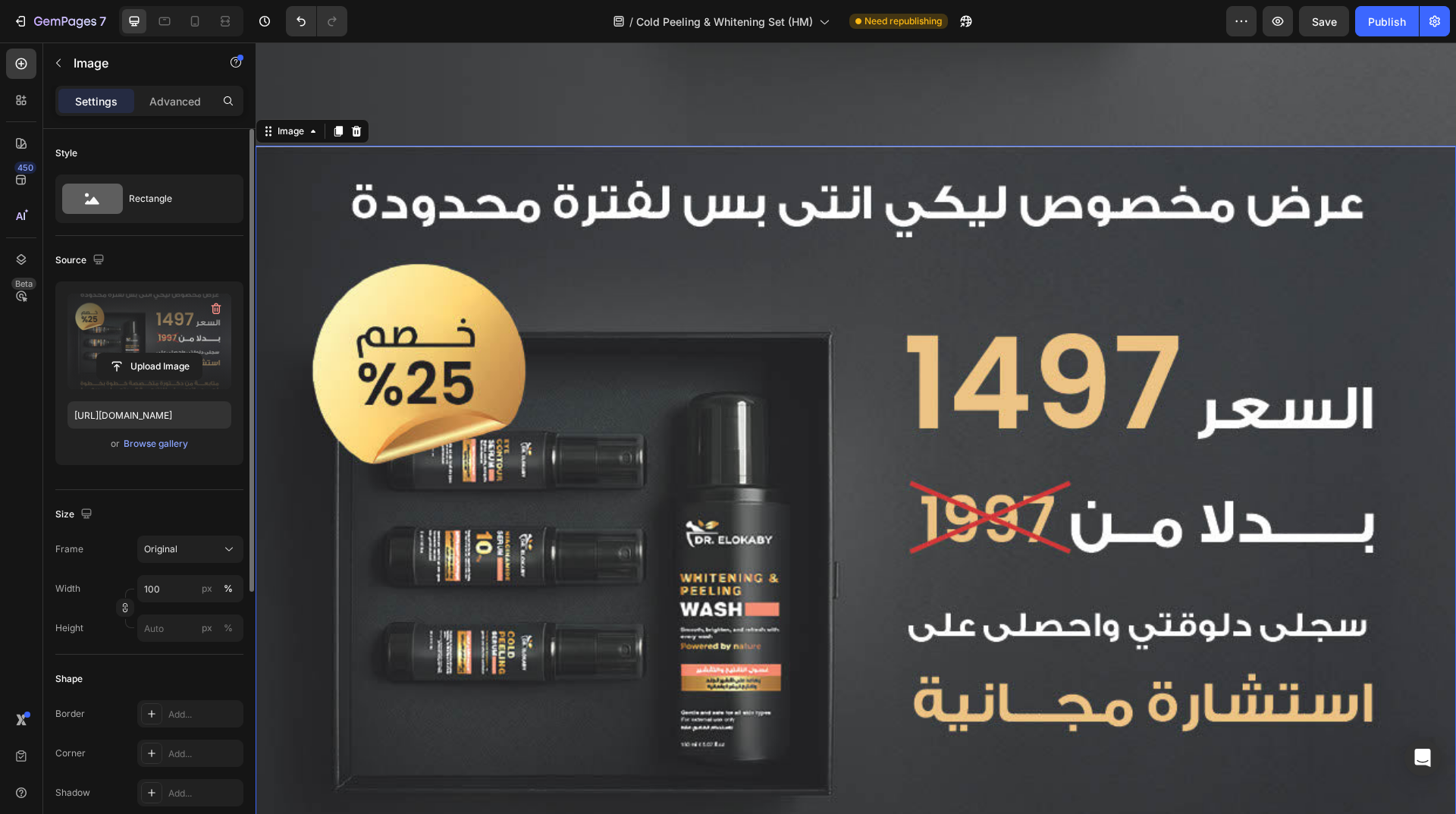
scroll to position [4735, 0]
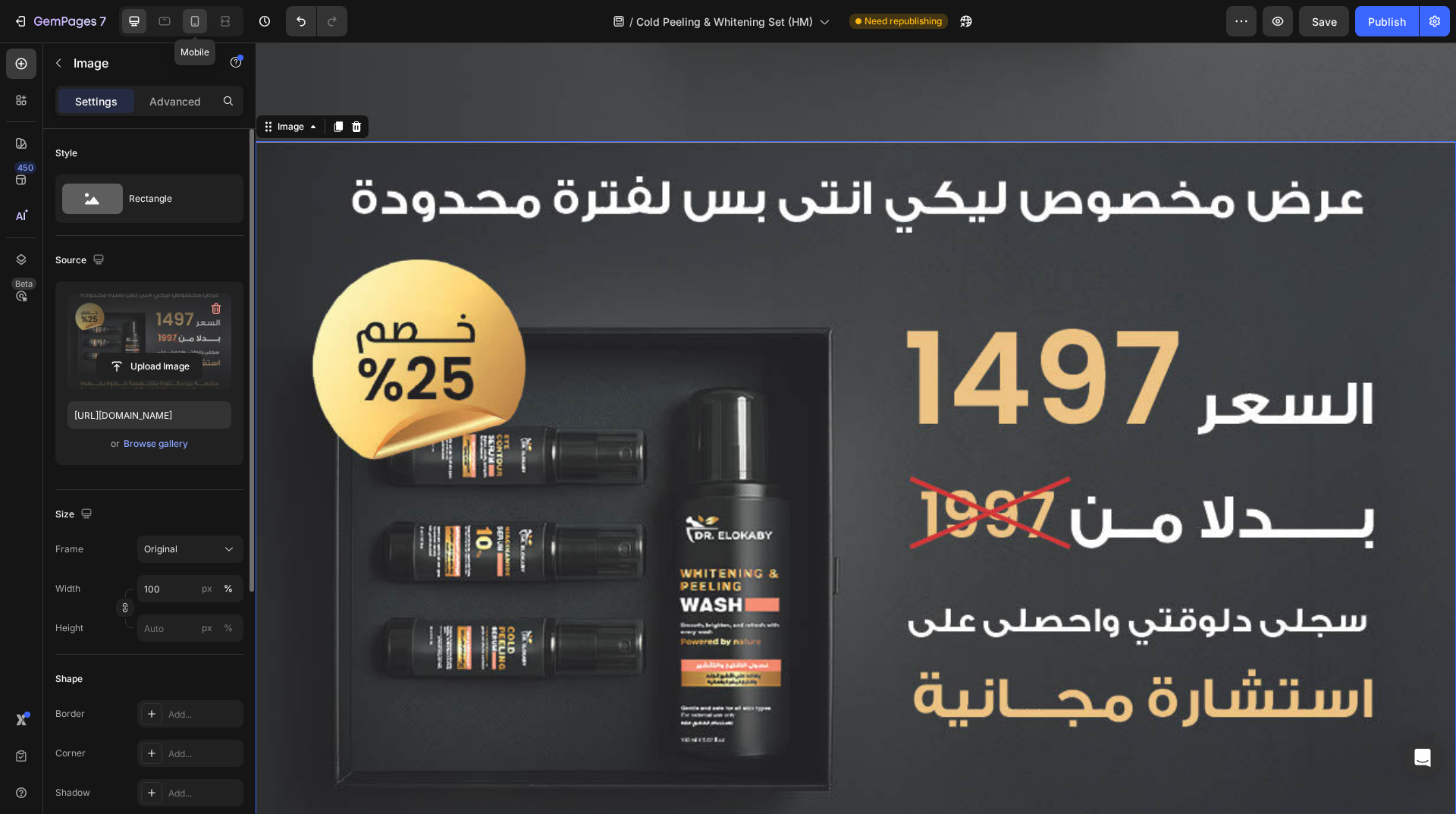
click at [196, 30] on div at bounding box center [195, 21] width 24 height 24
type input "[URL][DOMAIN_NAME]"
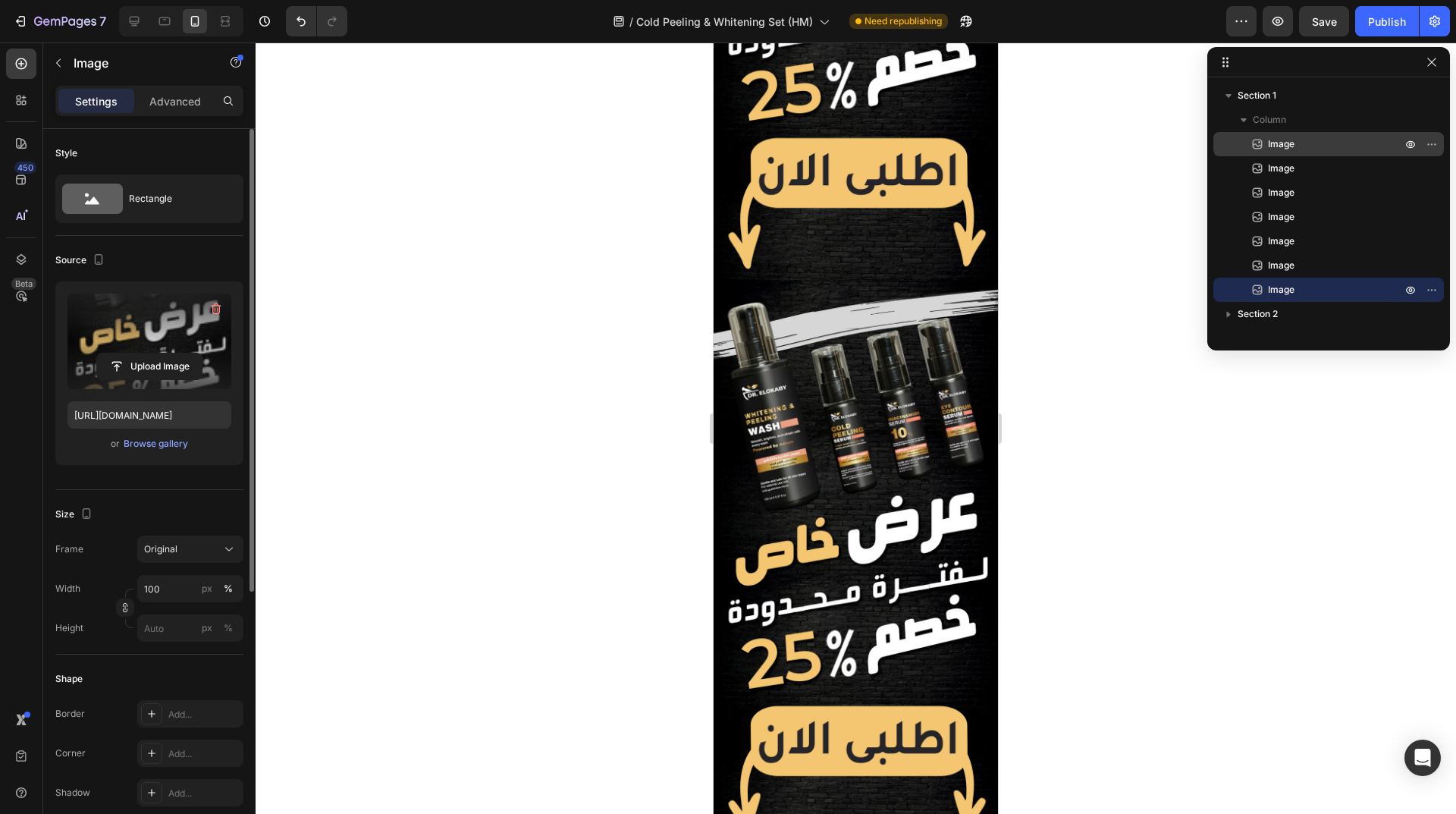
click at [1299, 154] on div "Image" at bounding box center [1328, 144] width 219 height 24
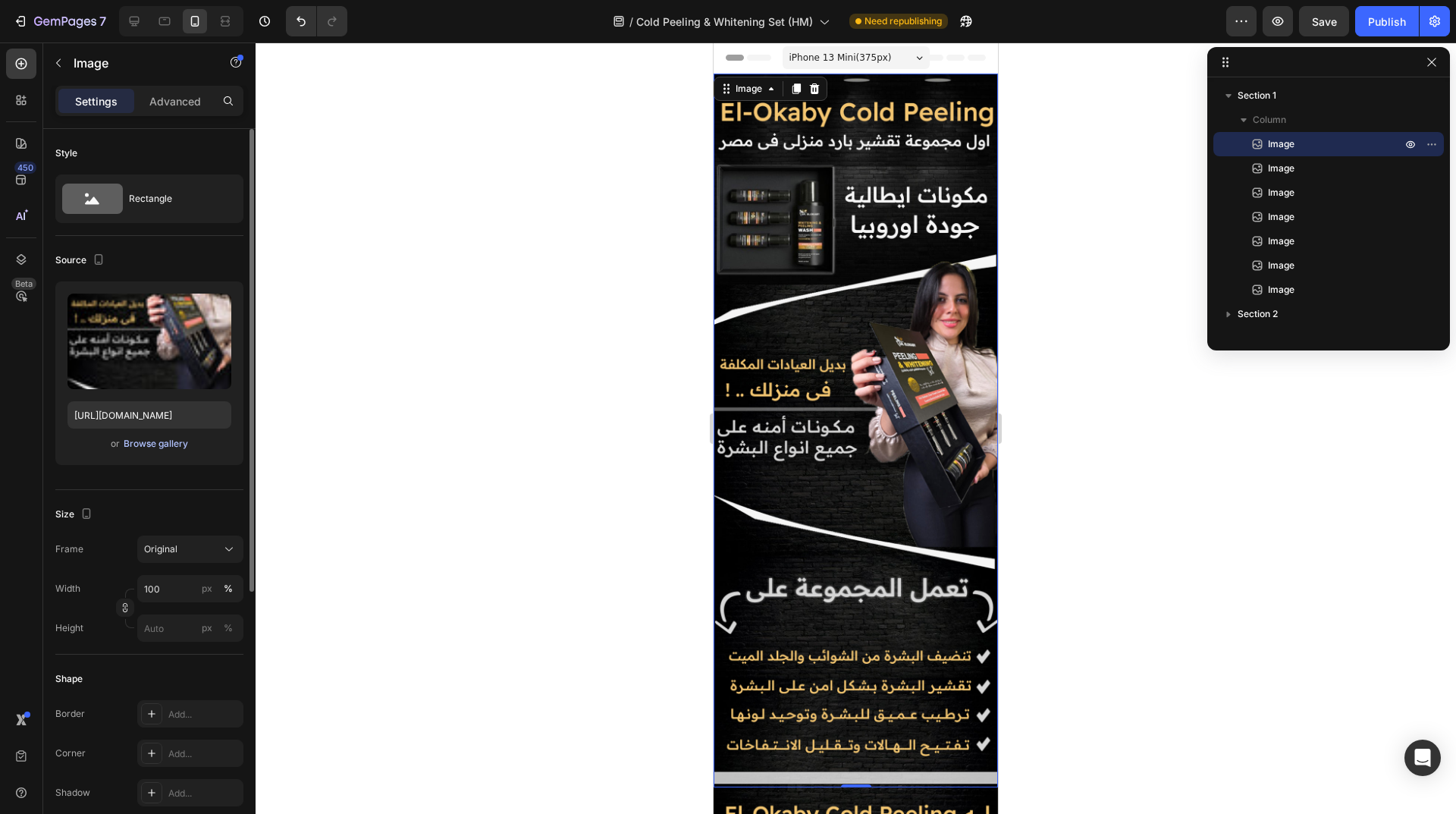
click at [150, 444] on div "Browse gallery" at bounding box center [156, 444] width 65 height 14
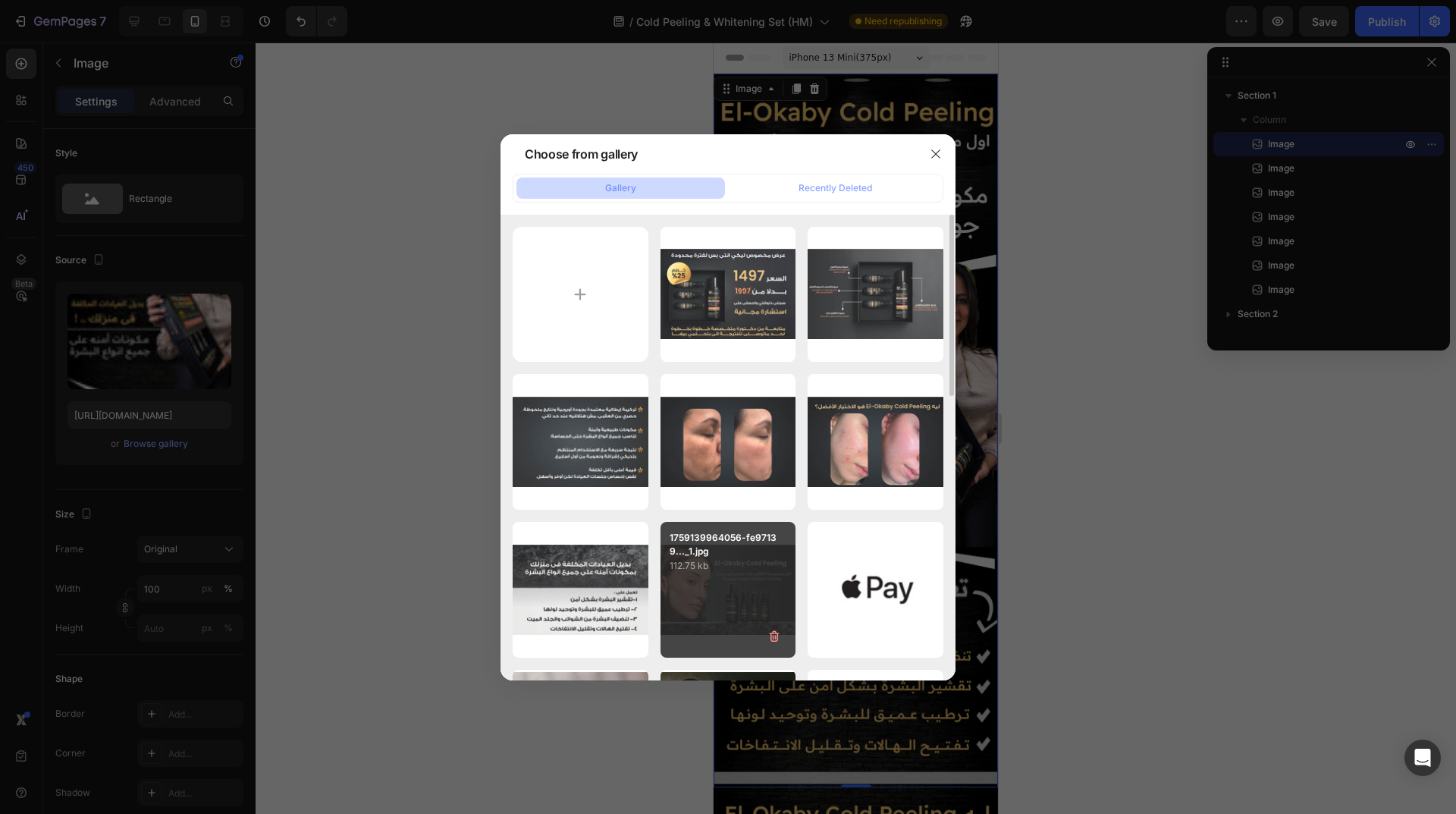
click at [712, 577] on div "1759139964056-fe97139..._1.jpg 112.75 kb" at bounding box center [728, 590] width 136 height 136
type input "https://cdn.shopify.com/s/files/1/0962/5967/0338/files/gempages_586400671117345…"
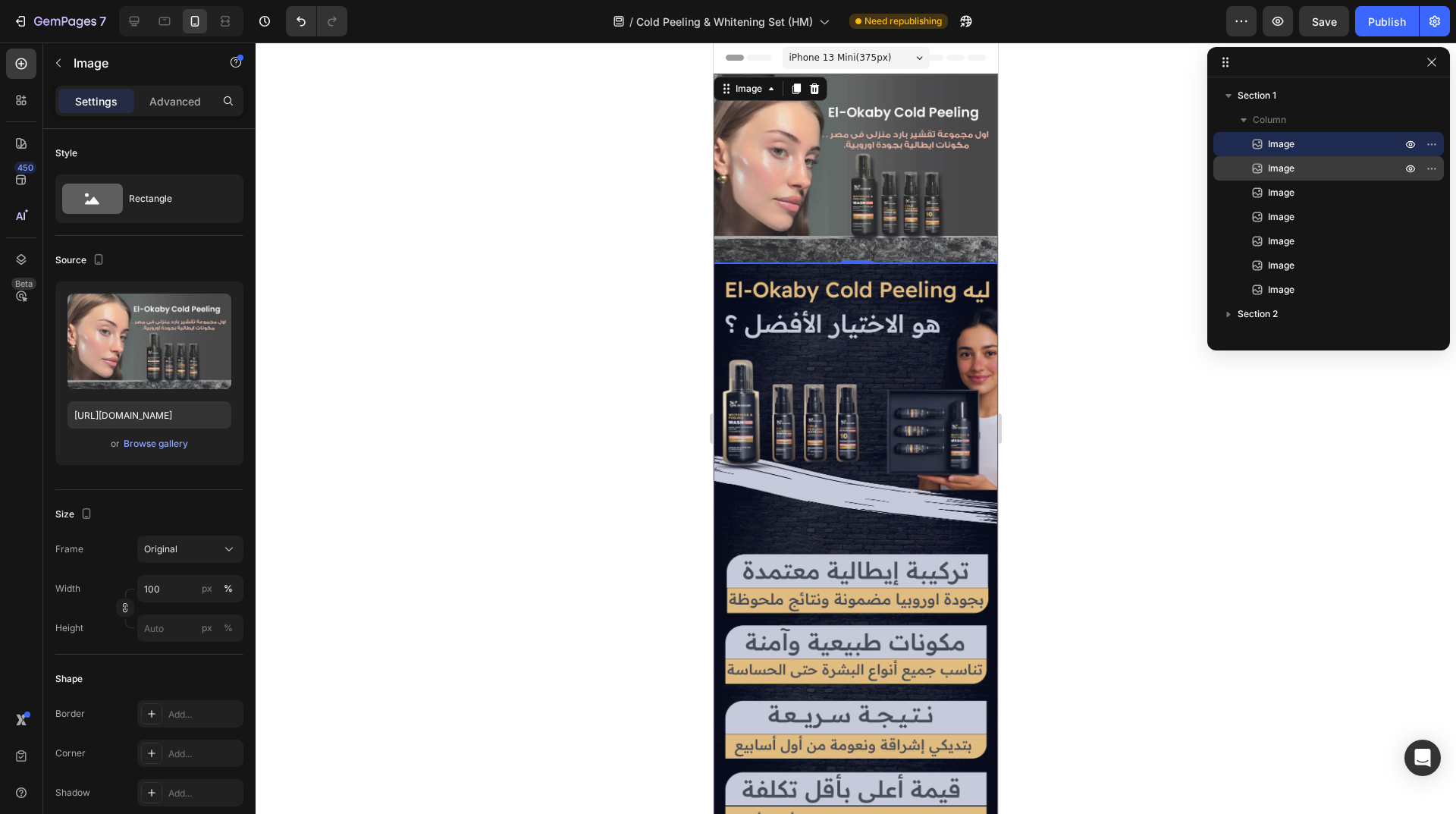
click at [1321, 179] on div "Image" at bounding box center [1328, 169] width 219 height 24
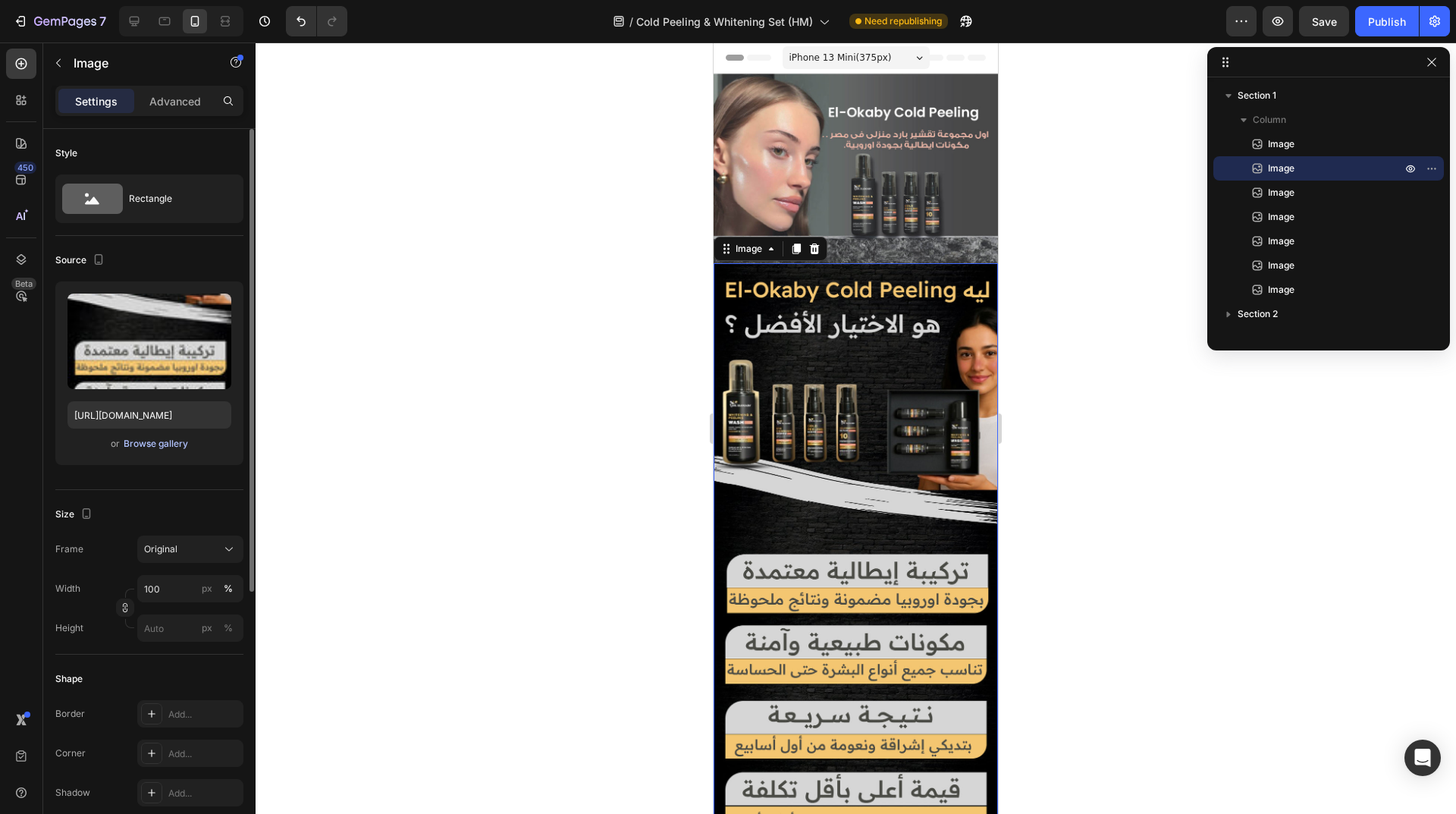
click at [152, 442] on div "Browse gallery" at bounding box center [156, 444] width 65 height 14
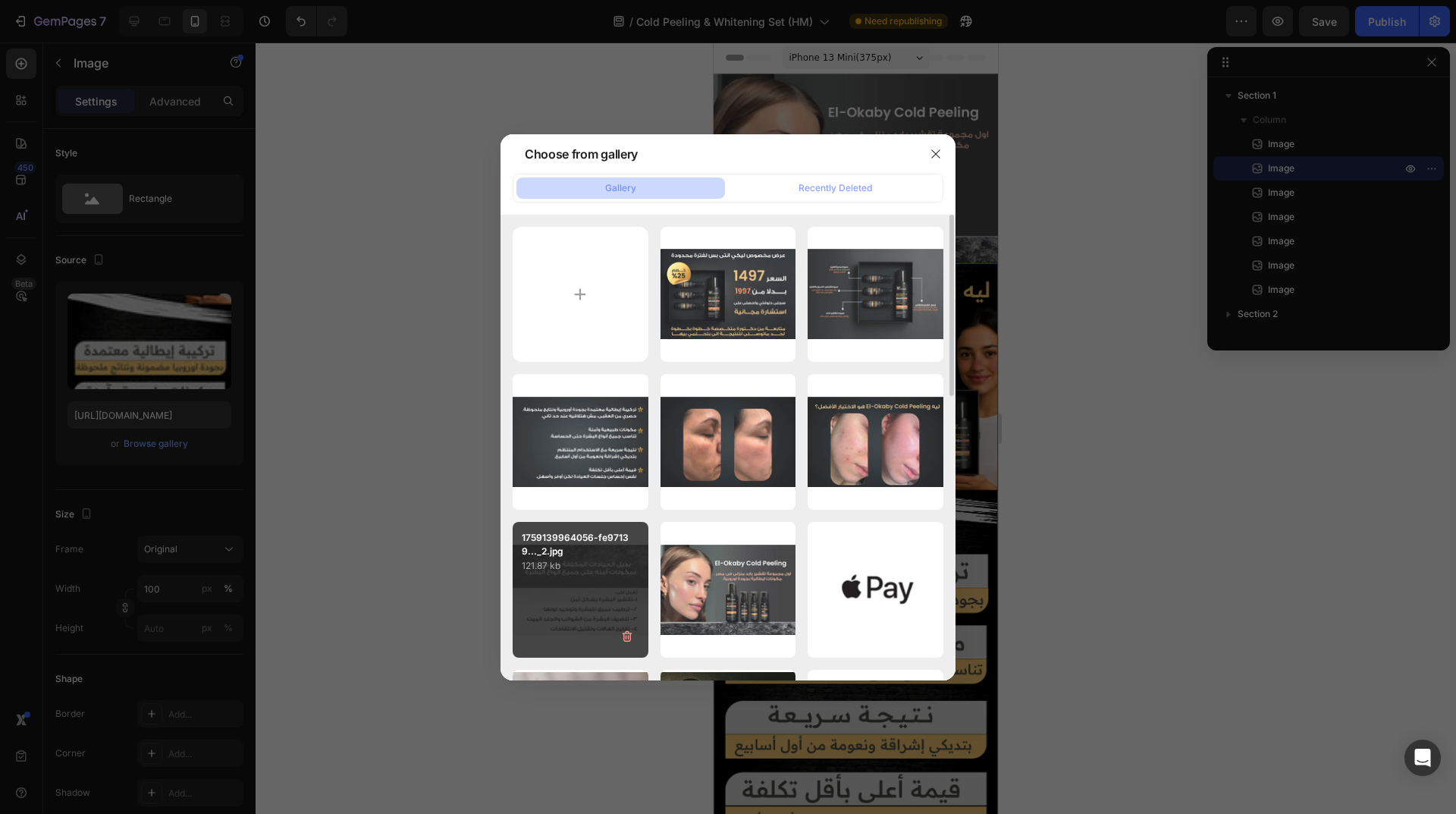
click at [583, 598] on div "1759139964056-fe97139..._2.jpg 121.87 kb" at bounding box center [581, 590] width 136 height 136
type input "https://cdn.shopify.com/s/files/1/0962/5967/0338/files/gempages_586400671117345…"
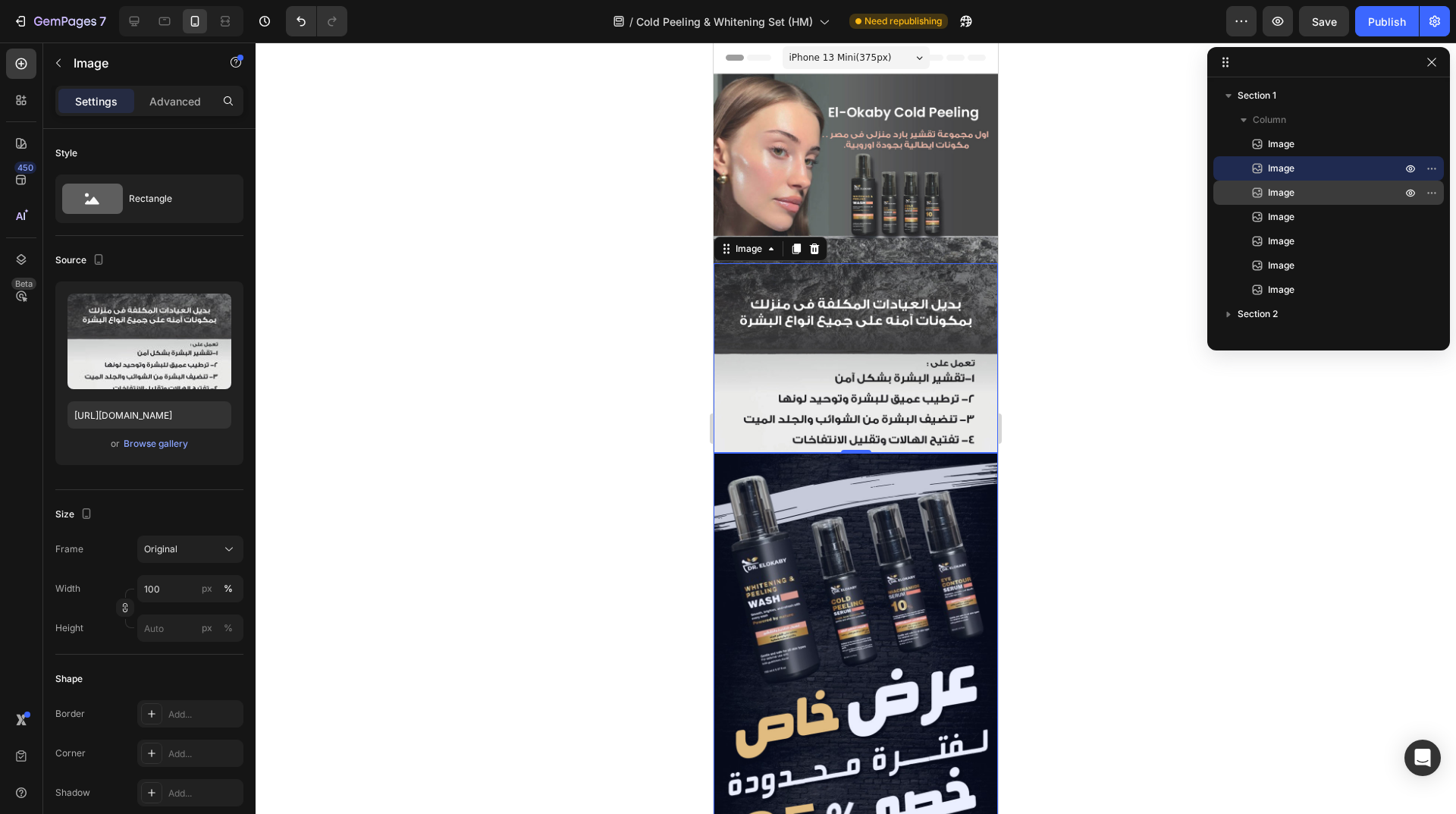
click at [1310, 200] on p "Image" at bounding box center [1318, 192] width 137 height 15
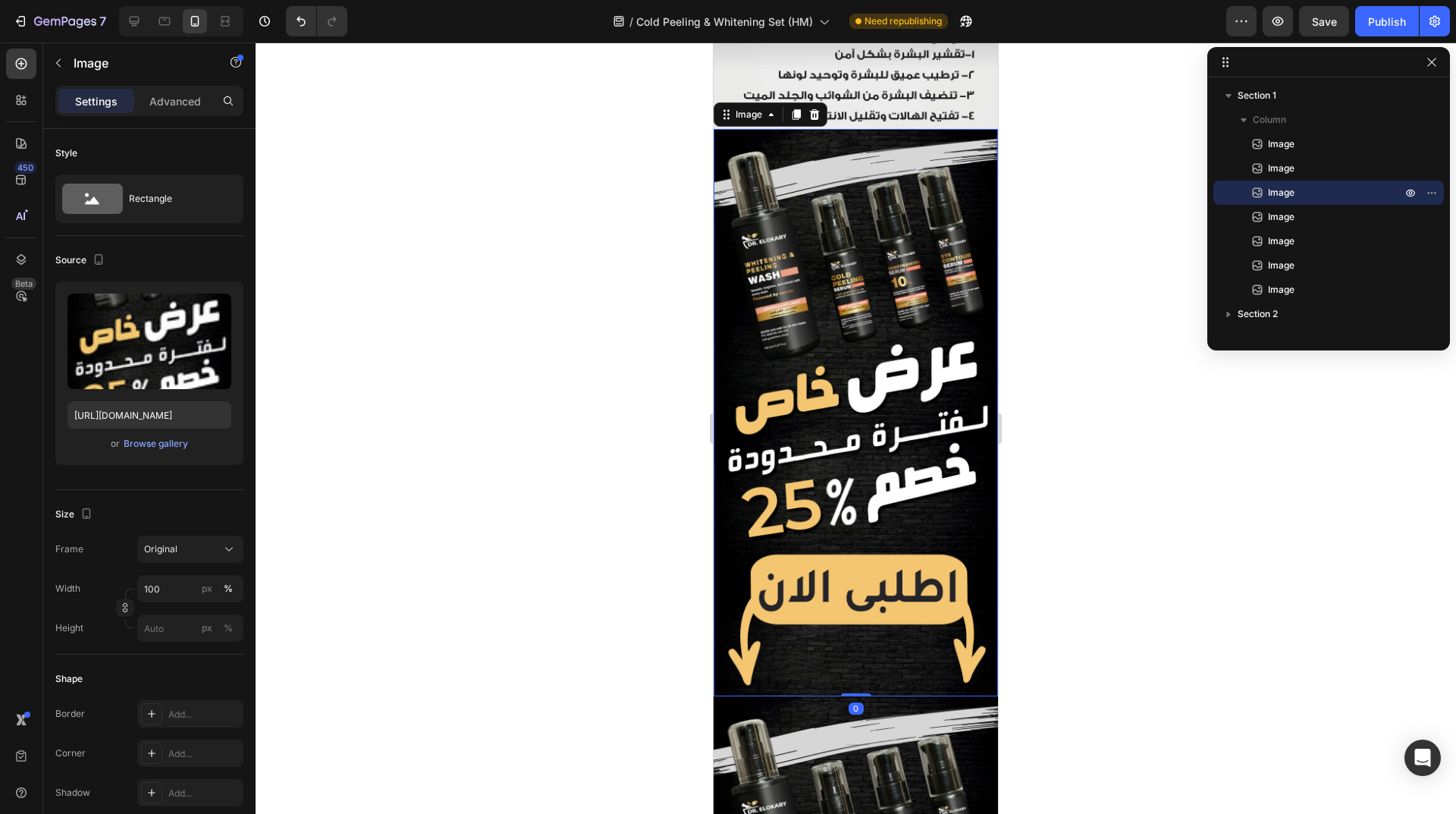
scroll to position [342, 0]
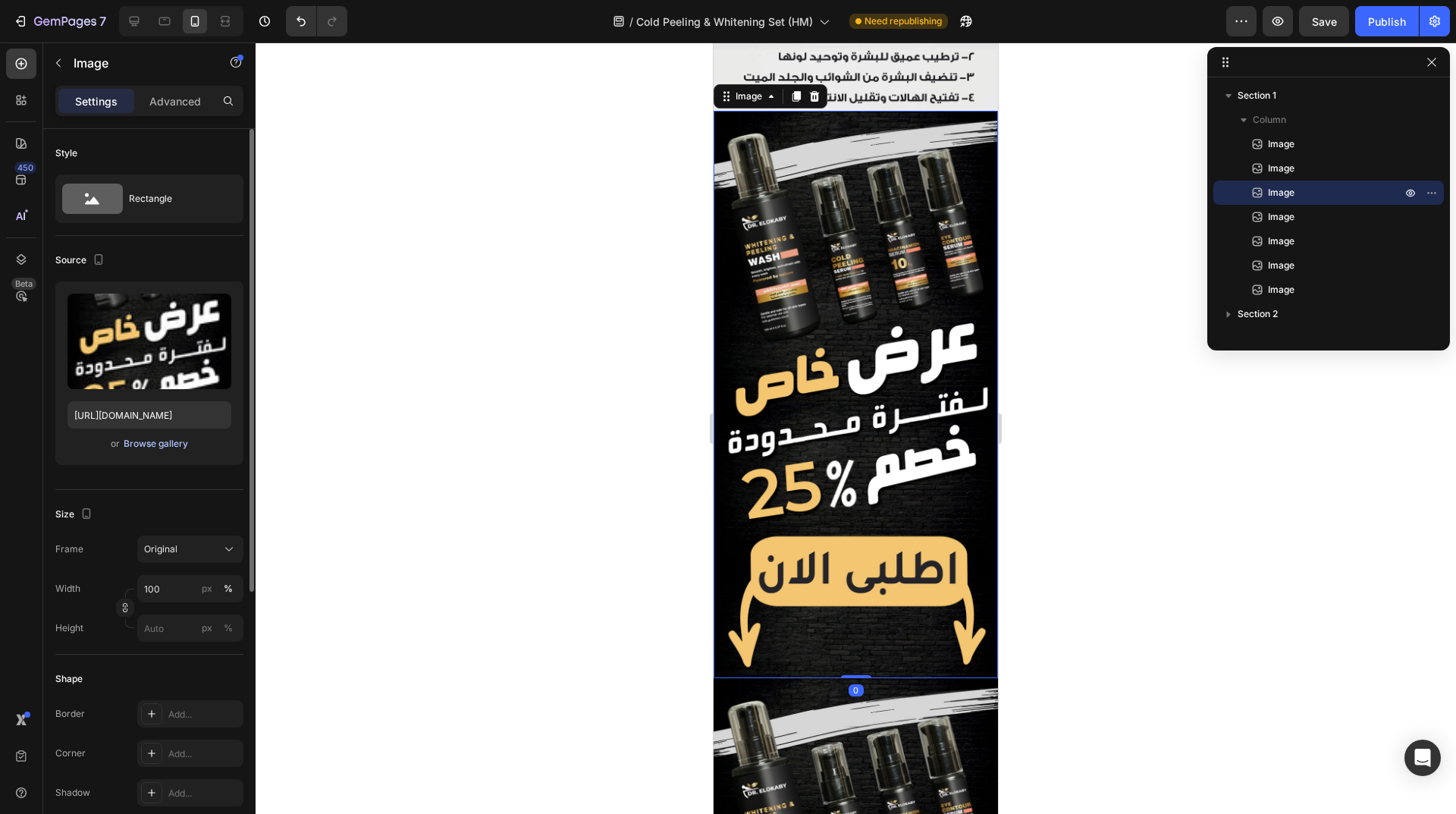
click at [163, 443] on div "Browse gallery" at bounding box center [156, 444] width 65 height 14
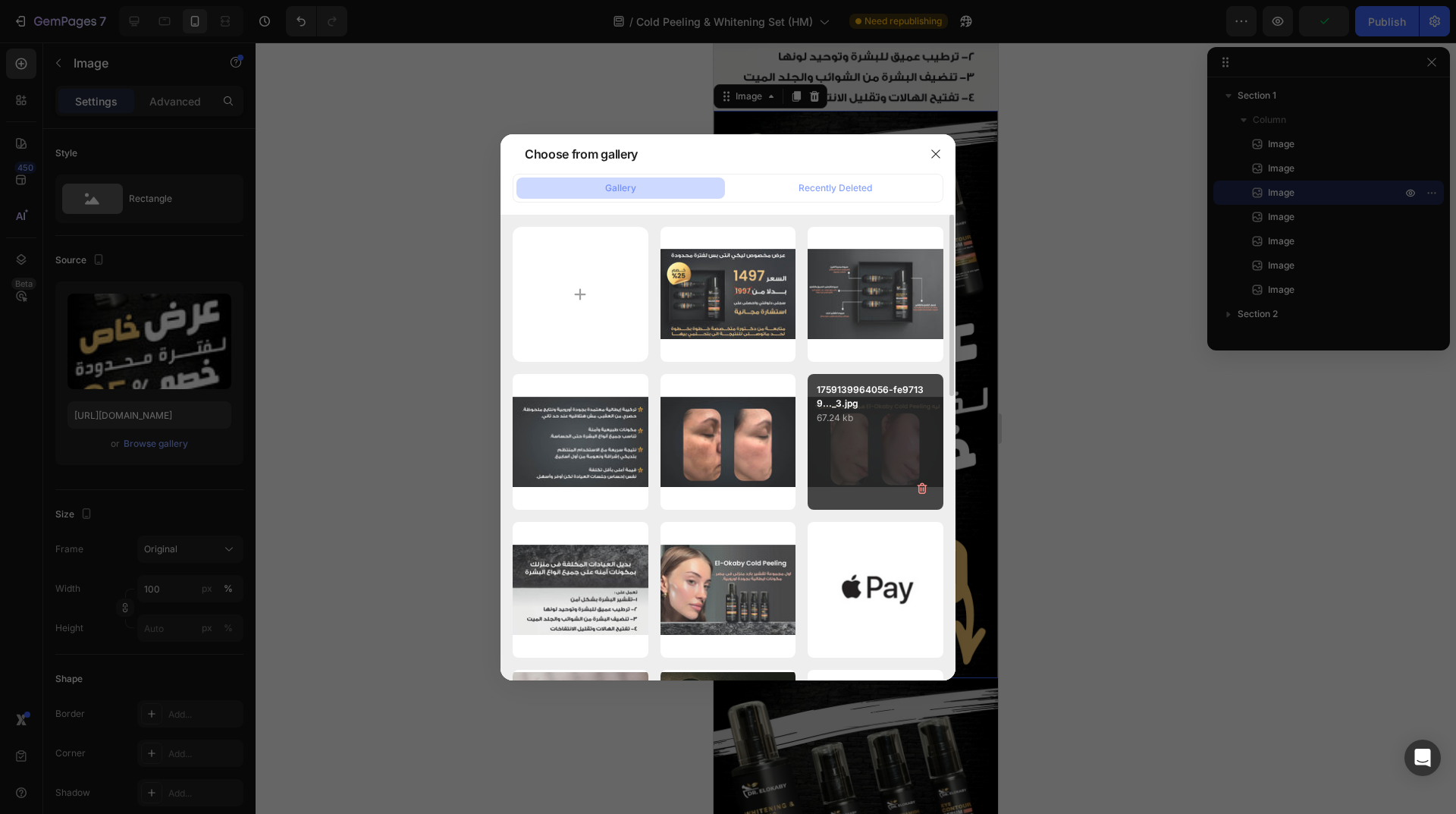
click at [848, 463] on div "1759139964056-fe97139..._3.jpg 67.24 kb" at bounding box center [875, 442] width 136 height 136
type input "https://cdn.shopify.com/s/files/1/0962/5967/0338/files/gempages_586400671117345…"
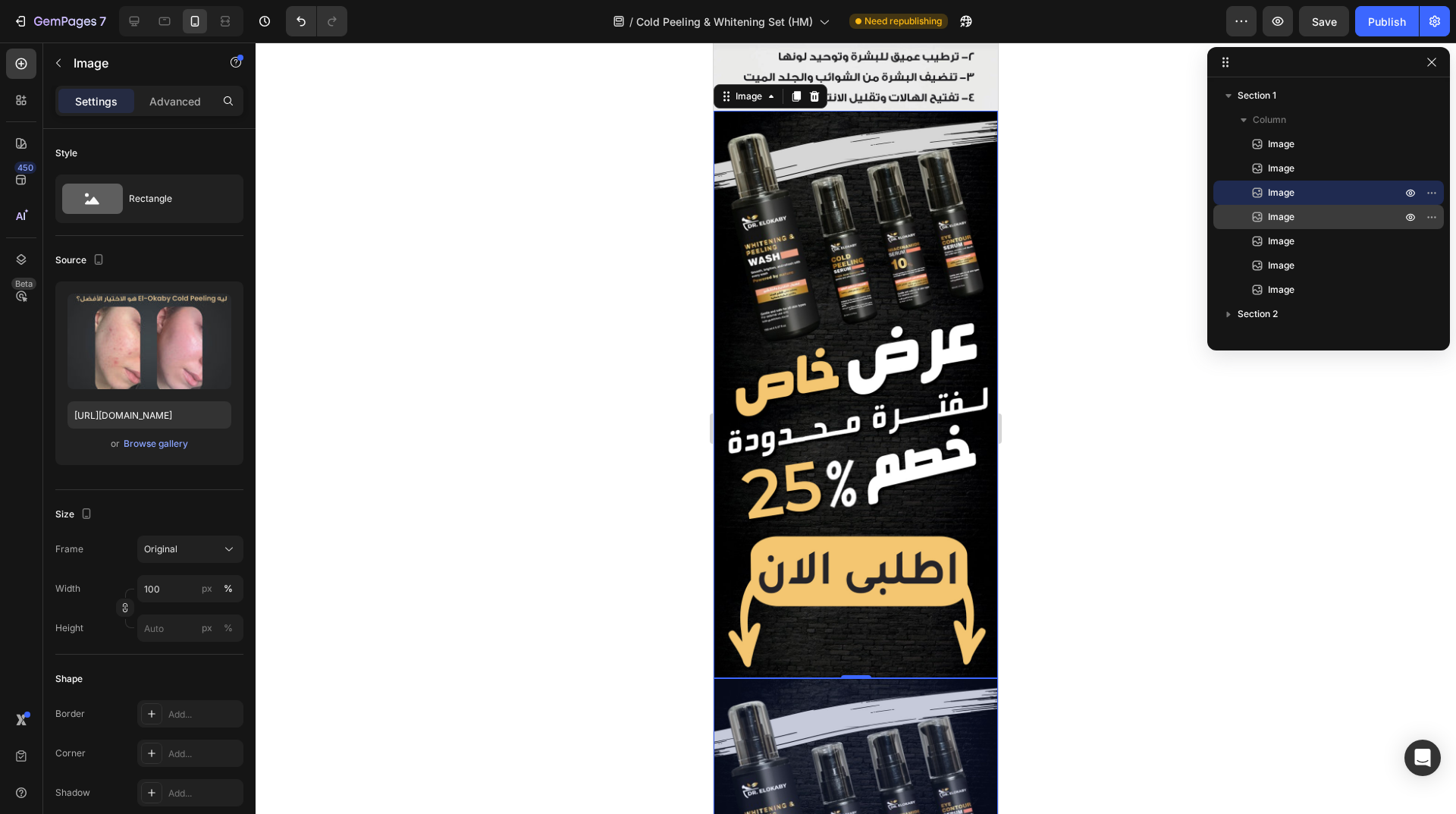
click at [1288, 209] on span "Image" at bounding box center [1281, 216] width 27 height 15
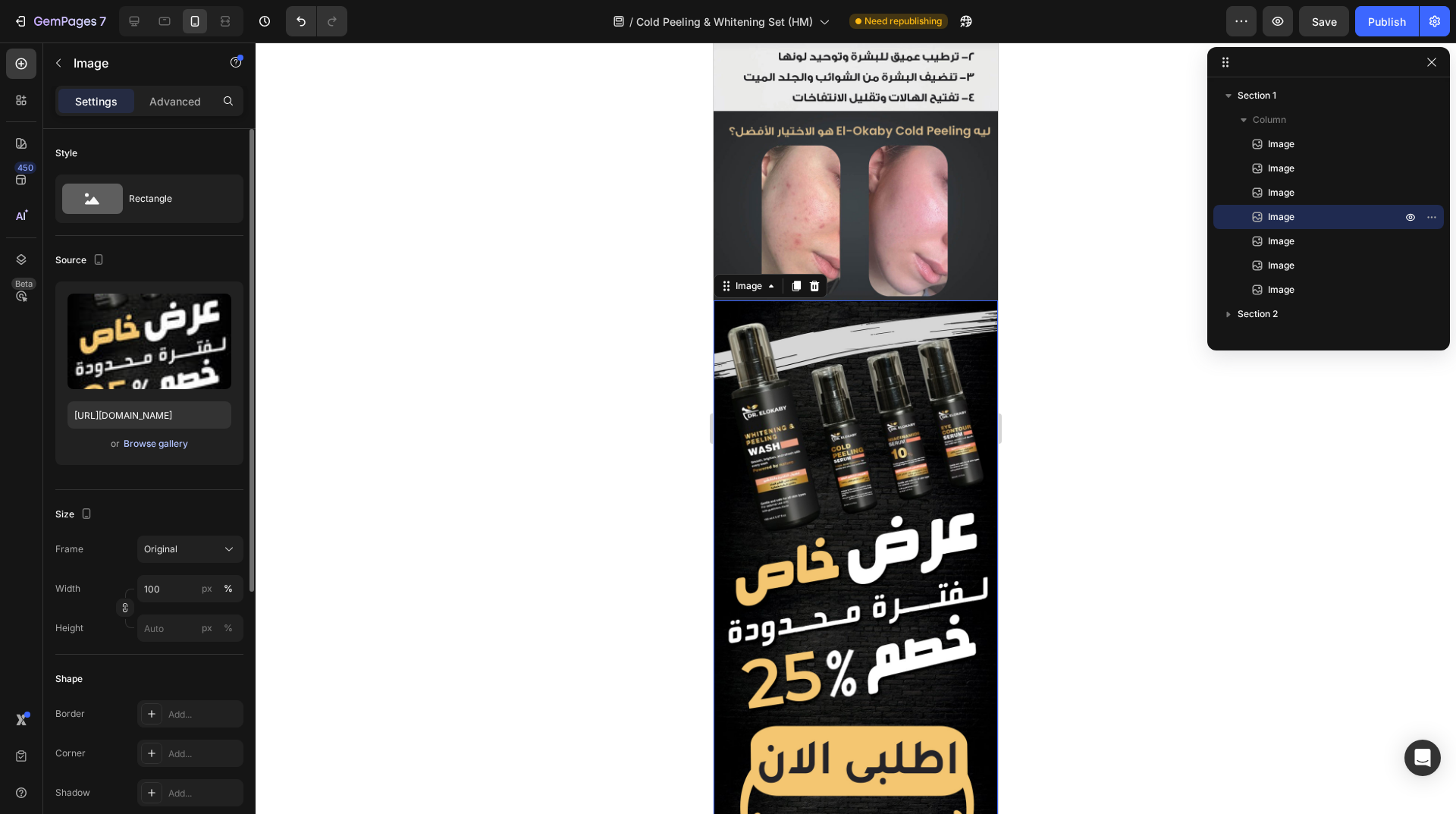
click at [147, 442] on div "Browse gallery" at bounding box center [156, 444] width 65 height 14
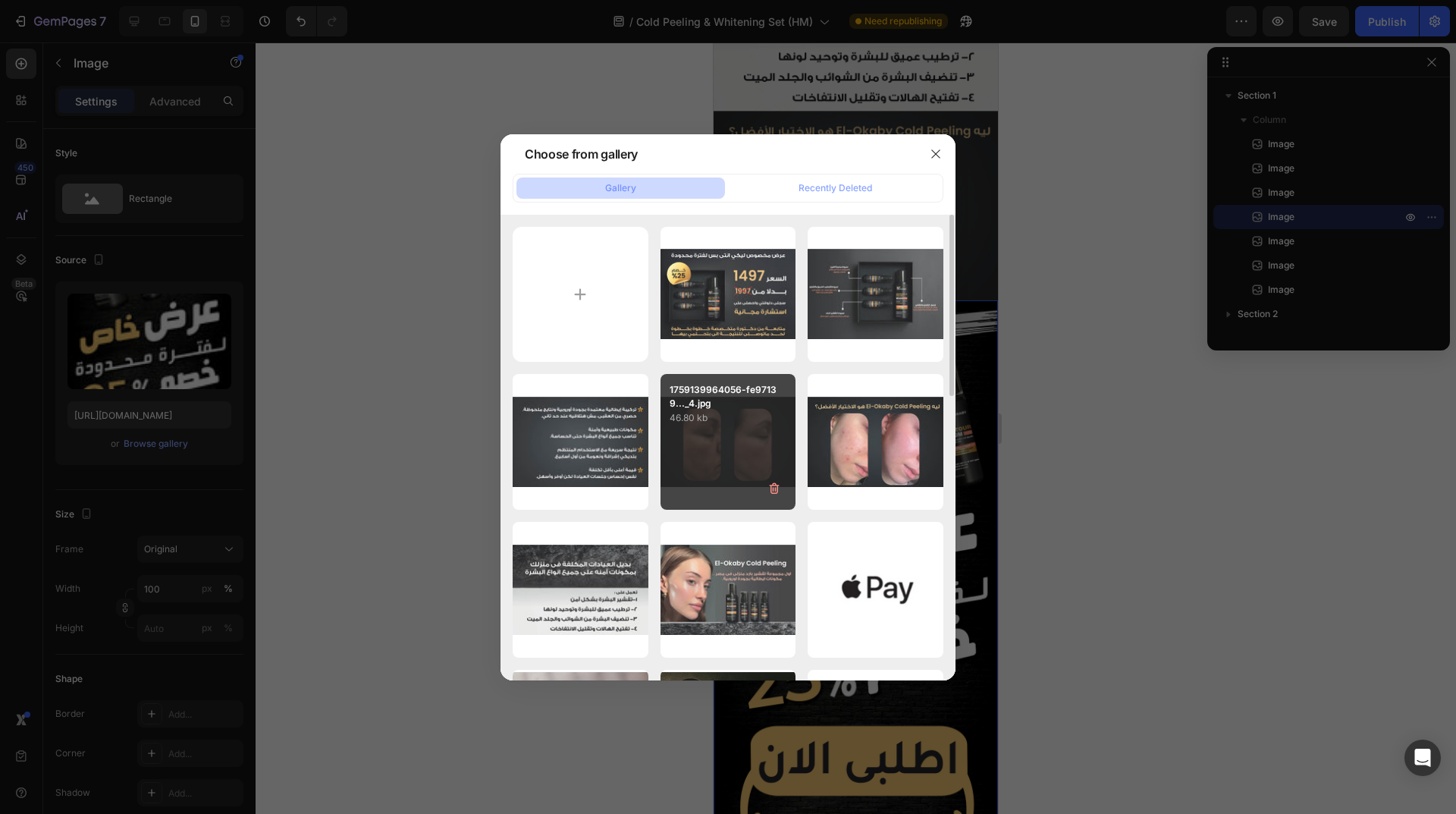
click at [703, 431] on div "1759139964056-fe97139..._4.jpg 46.80 kb" at bounding box center [728, 442] width 136 height 136
type input "https://cdn.shopify.com/s/files/1/0962/5967/0338/files/gempages_586400671117345…"
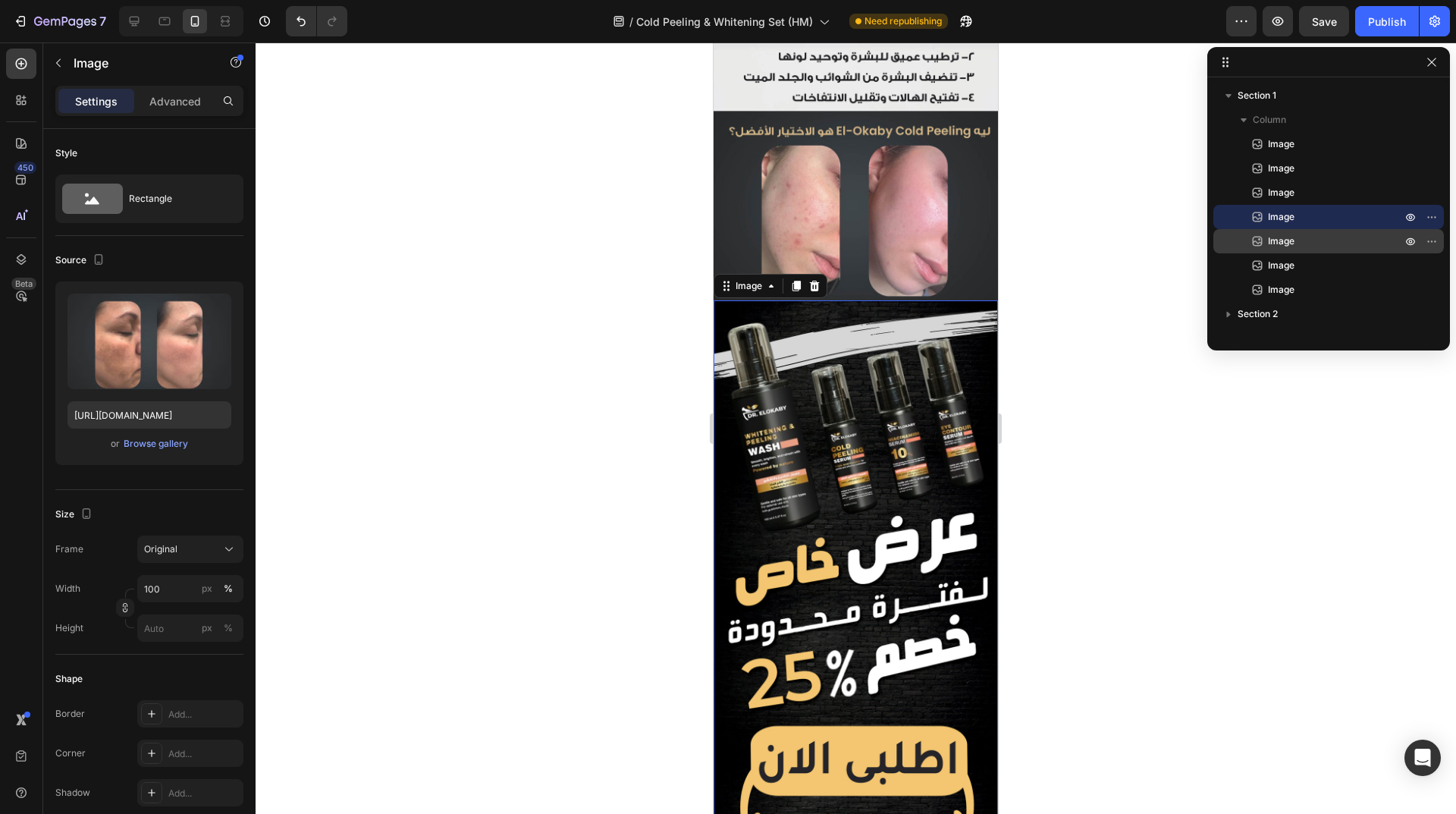
click at [1295, 239] on p "Image" at bounding box center [1318, 240] width 137 height 15
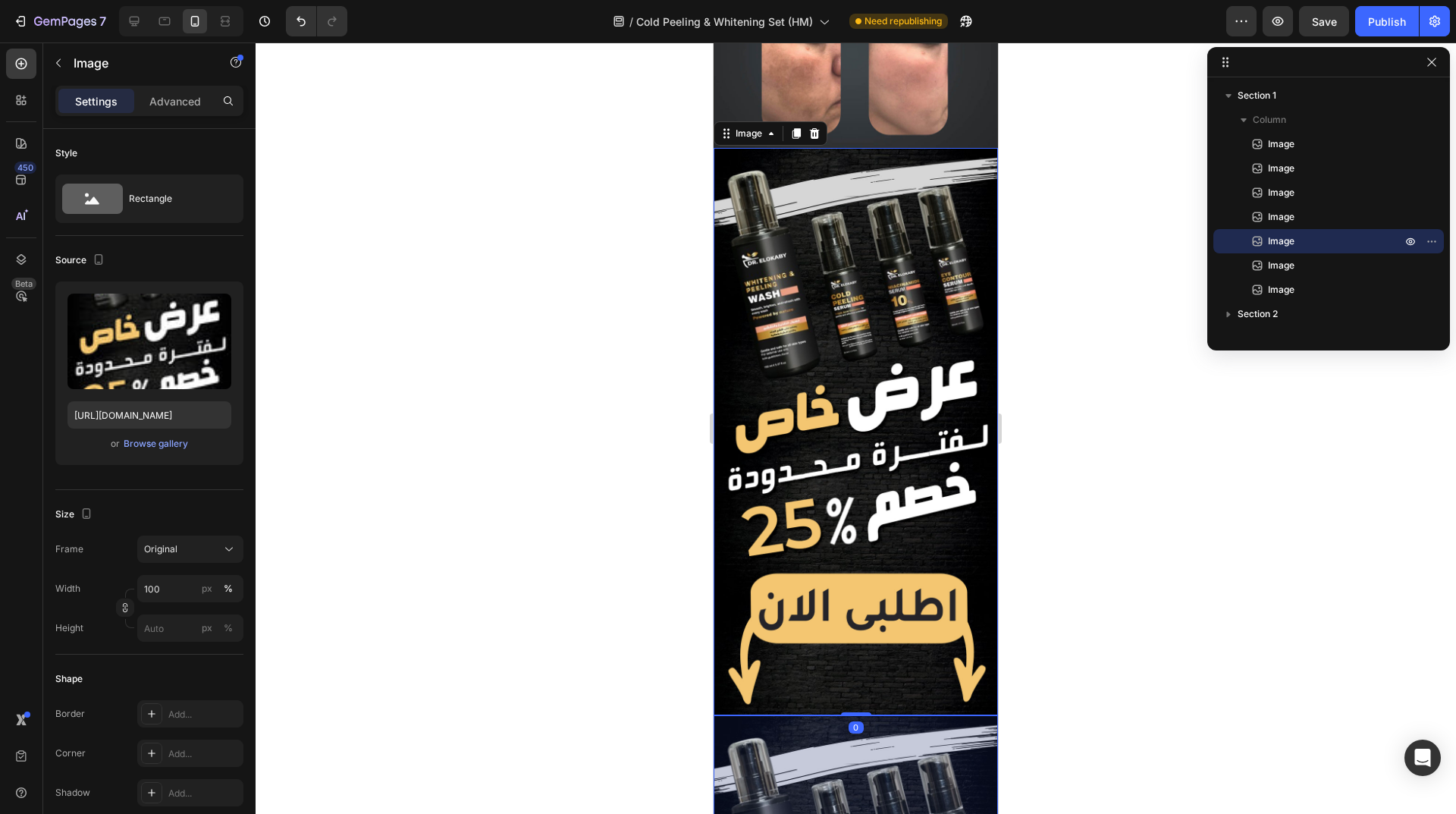
scroll to position [706, 0]
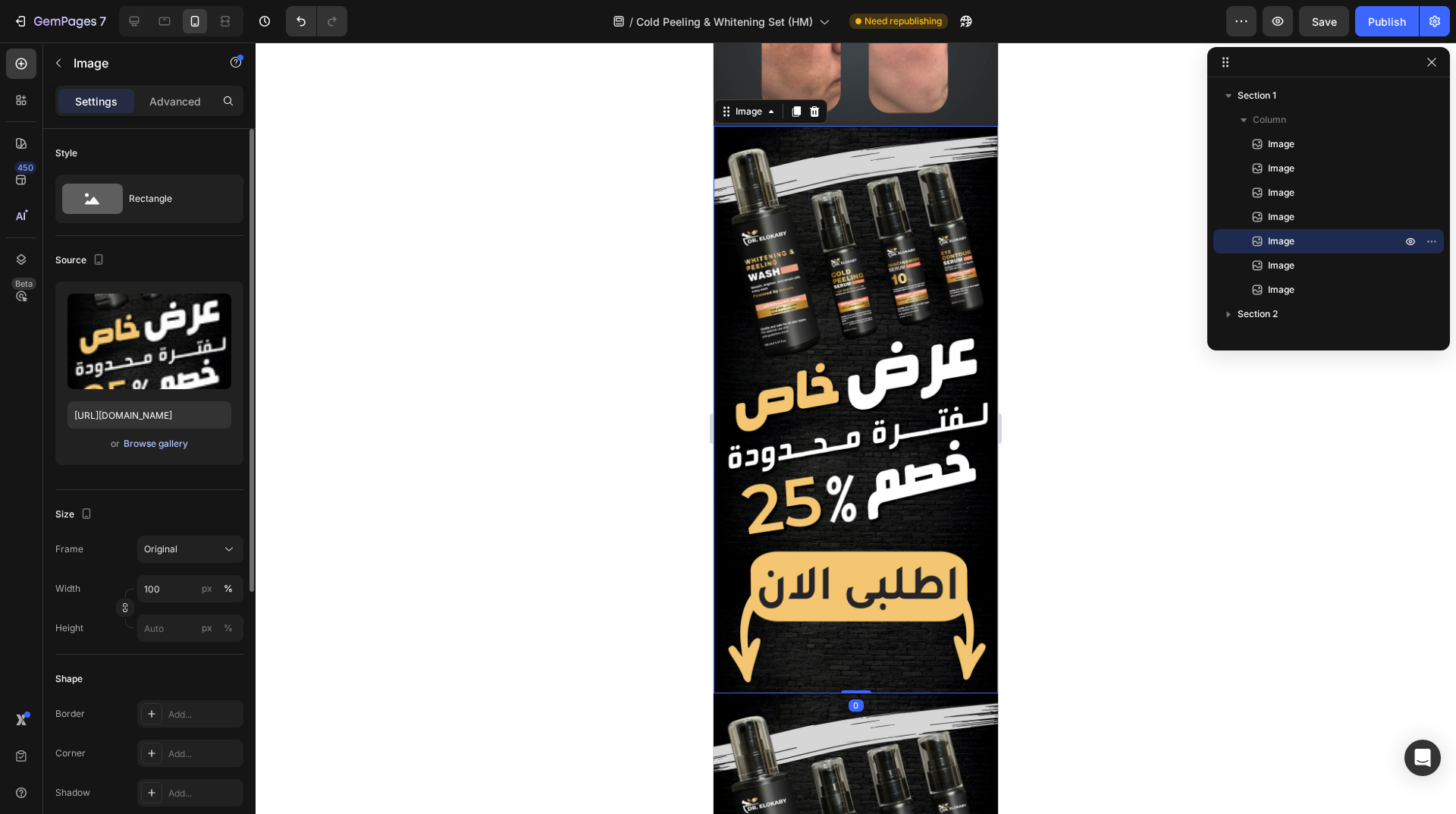
click at [157, 447] on div "Browse gallery" at bounding box center [156, 444] width 65 height 14
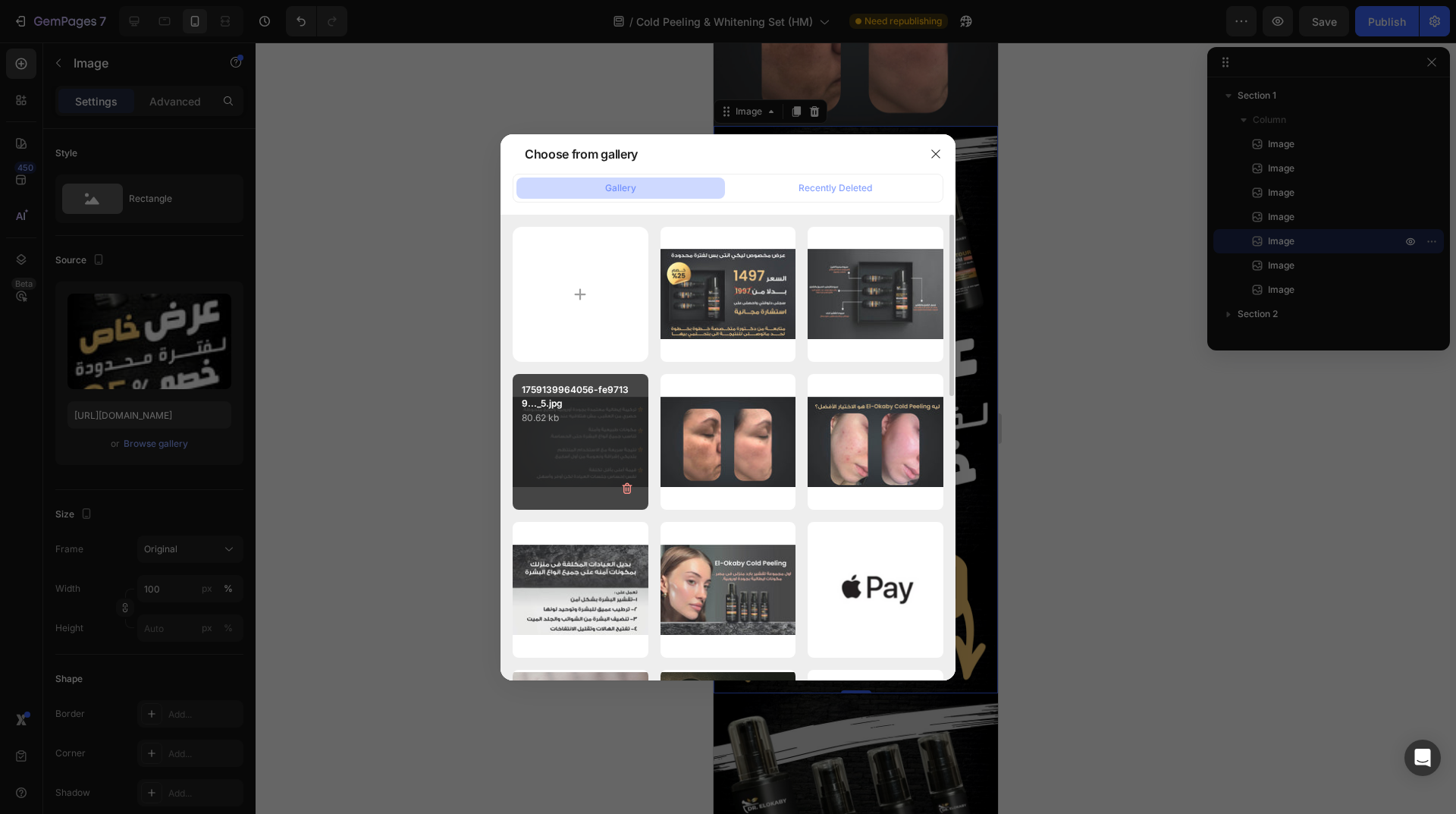
click at [591, 428] on div "1759139964056-fe97139..._5.jpg 80.62 kb" at bounding box center [581, 442] width 136 height 136
type input "https://cdn.shopify.com/s/files/1/0962/5967/0338/files/gempages_586400671117345…"
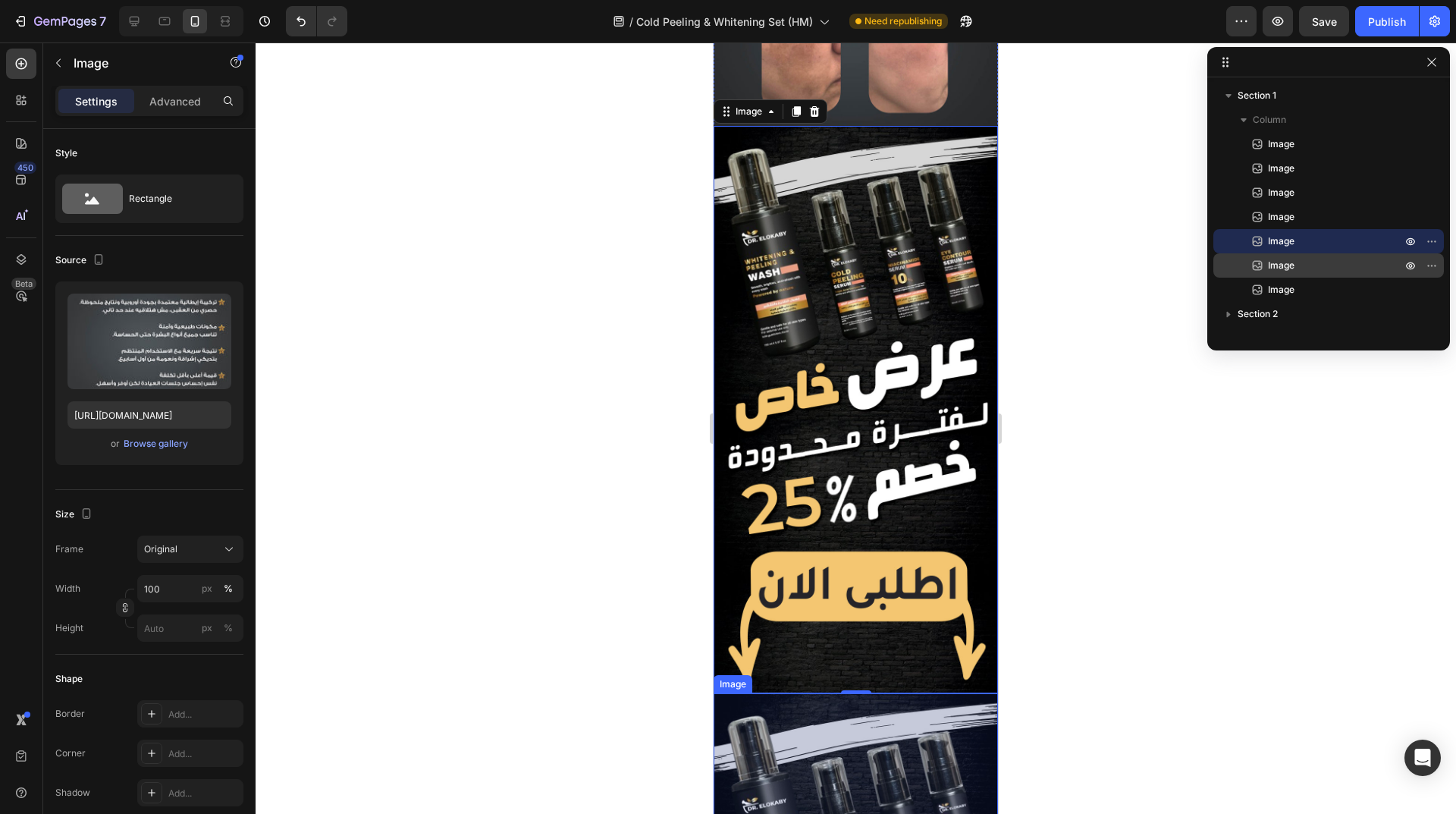
click at [1287, 266] on span "Image" at bounding box center [1281, 264] width 27 height 15
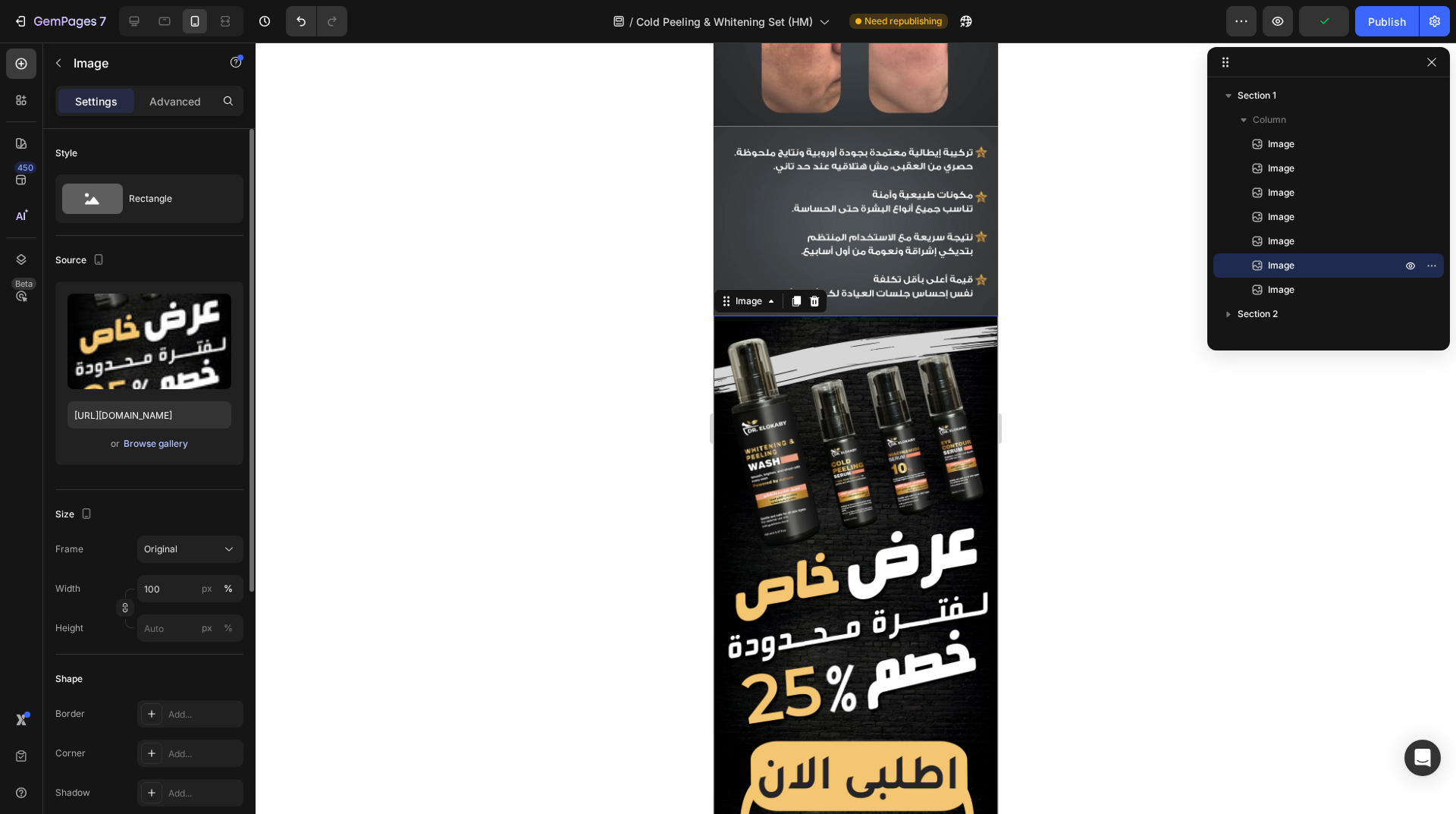
click at [149, 440] on div "Browse gallery" at bounding box center [156, 444] width 65 height 14
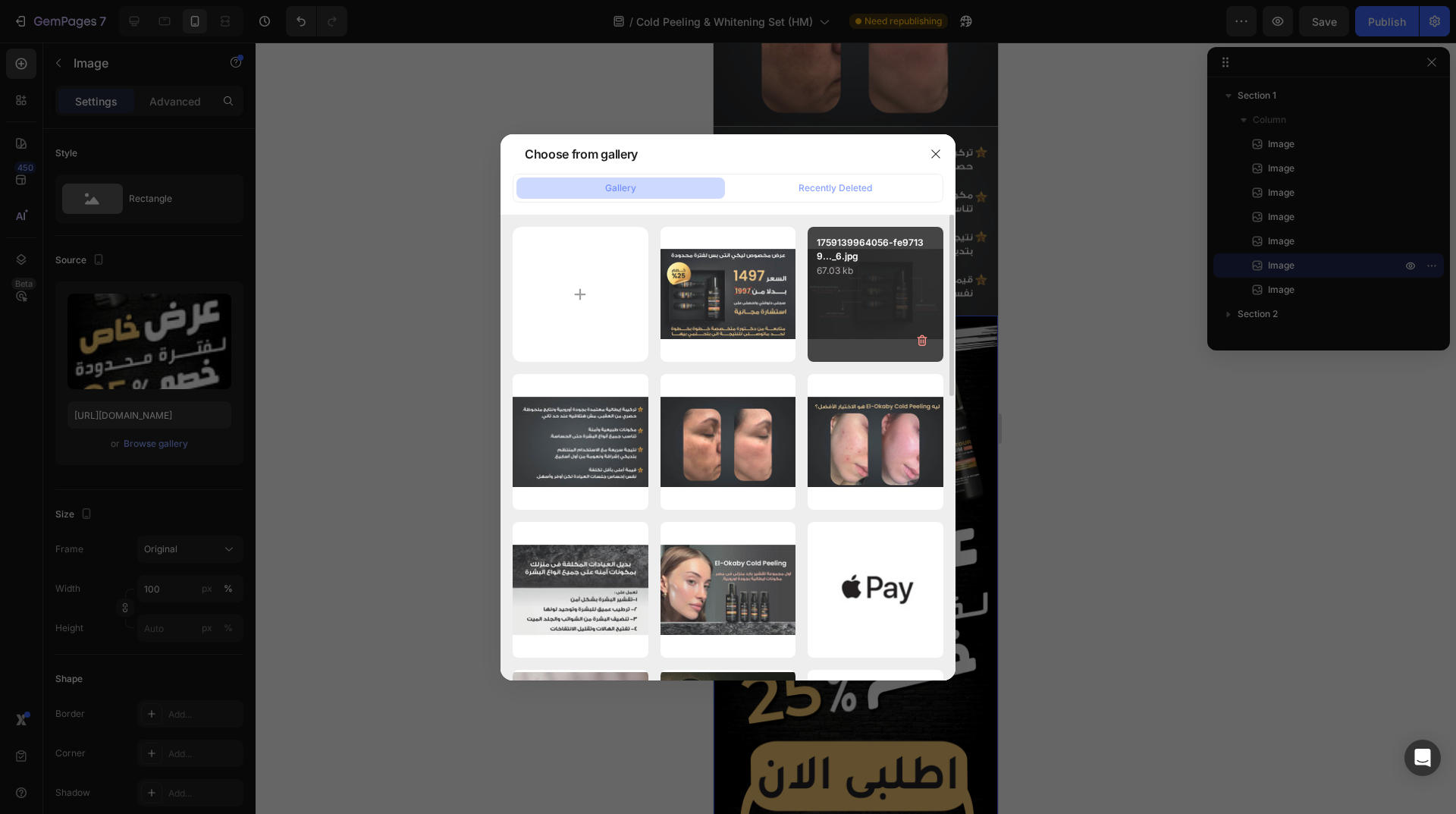
click at [850, 303] on div "1759139964056-fe97139..._6.jpg 67.03 kb" at bounding box center [875, 294] width 136 height 136
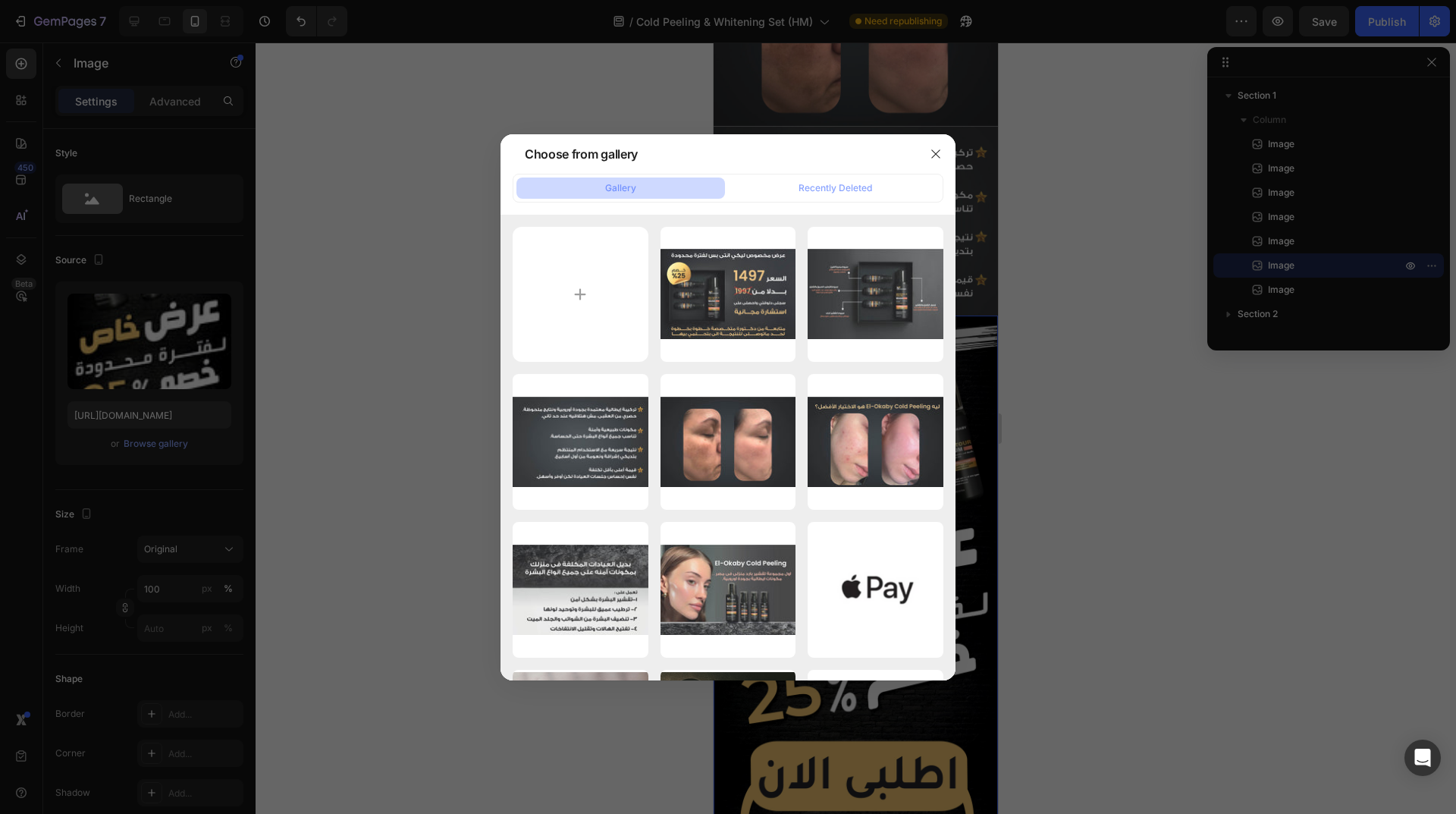
type input "https://cdn.shopify.com/s/files/1/0962/5967/0338/files/gempages_586400671117345…"
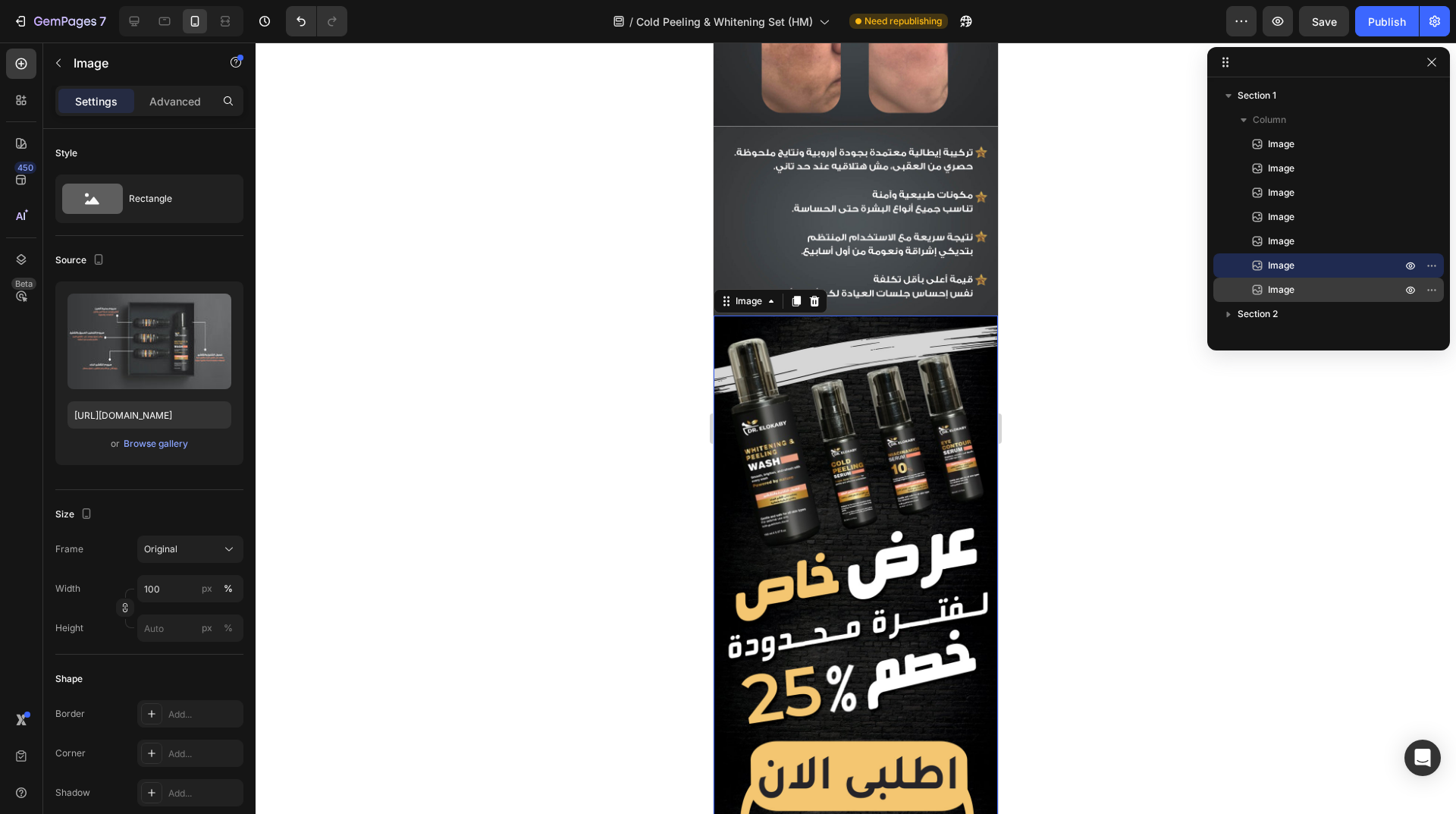
click at [1298, 294] on p "Image" at bounding box center [1318, 289] width 137 height 15
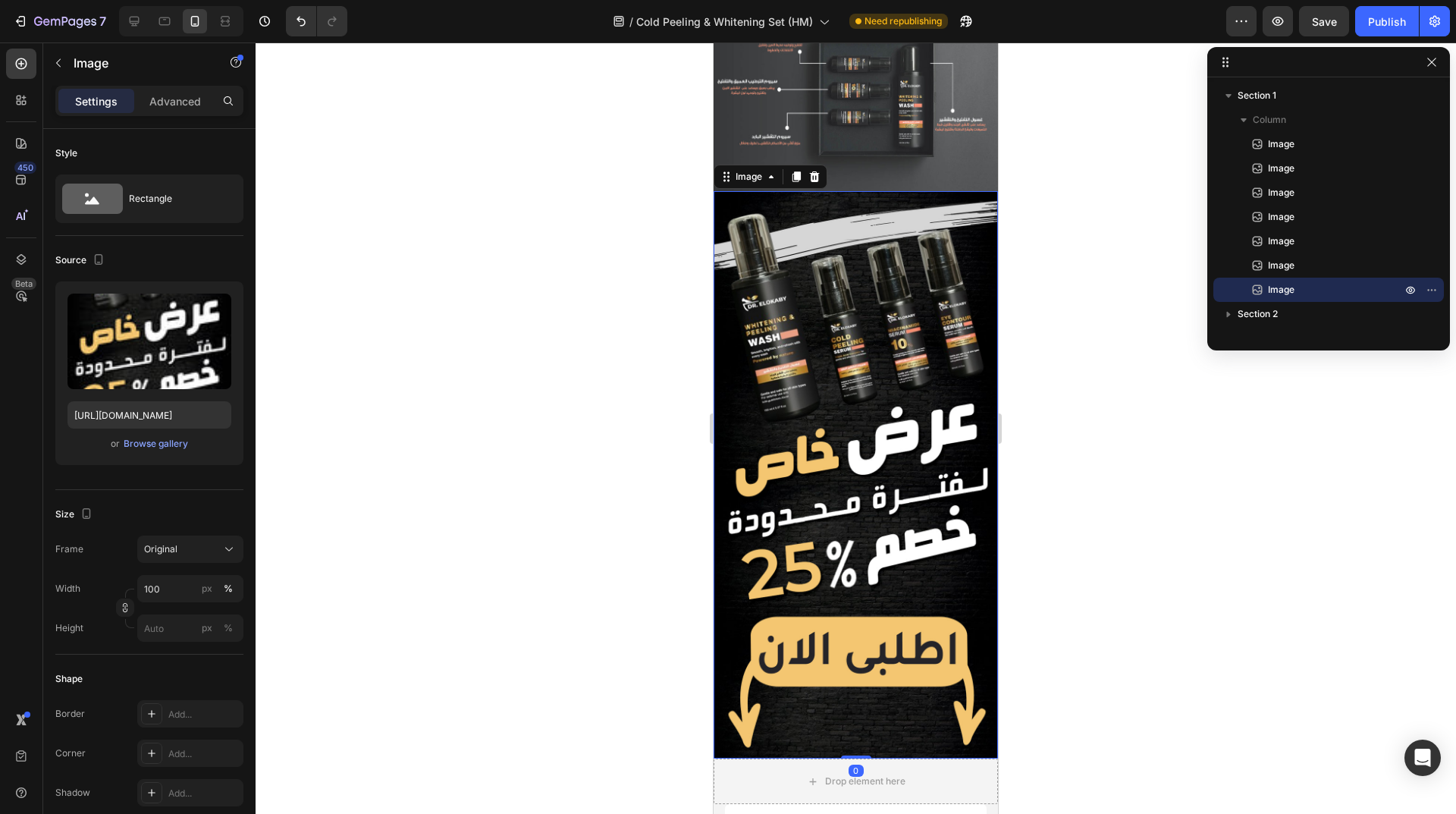
scroll to position [1069, 0]
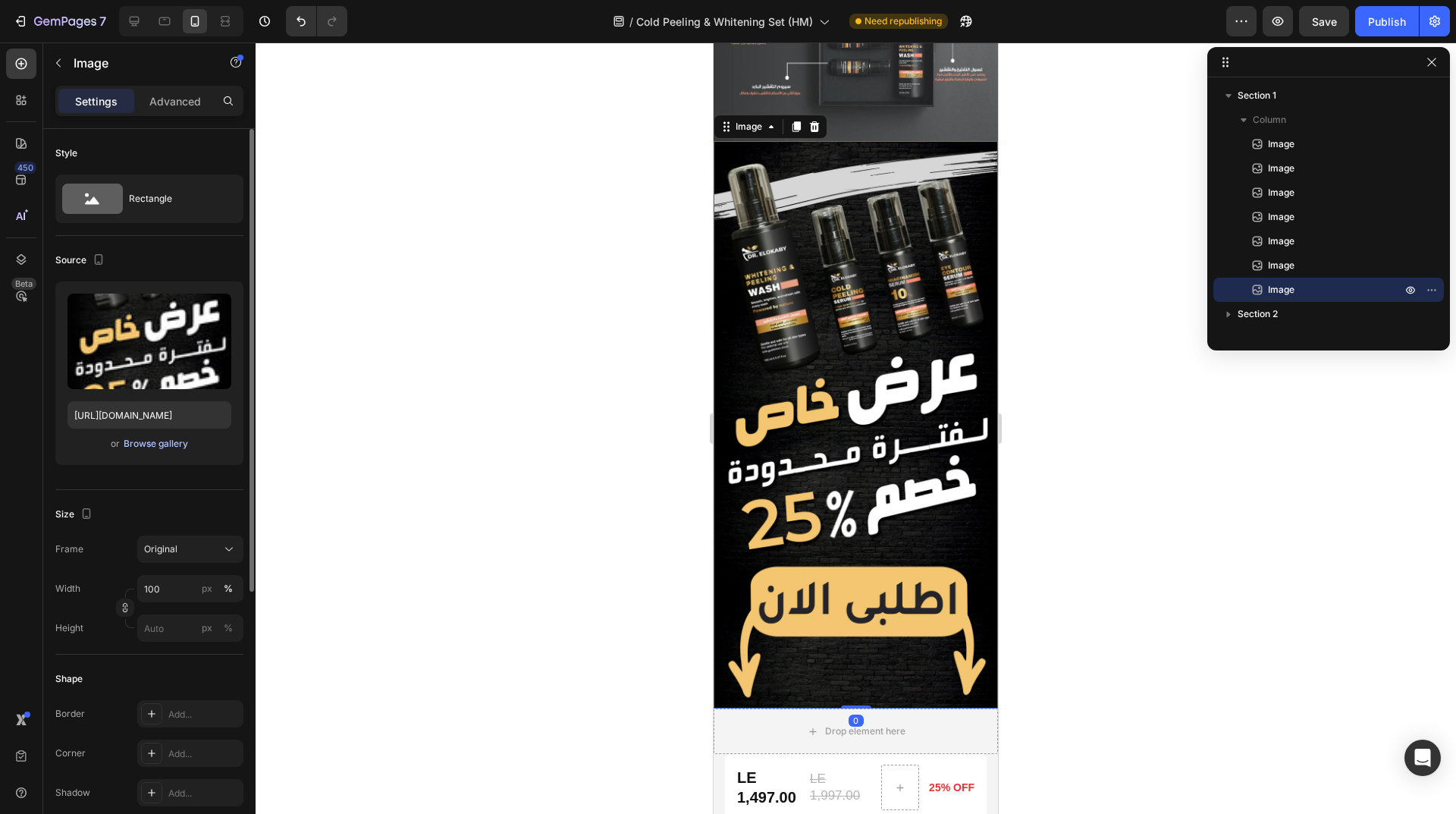
click at [155, 444] on div "Browse gallery" at bounding box center [156, 444] width 65 height 14
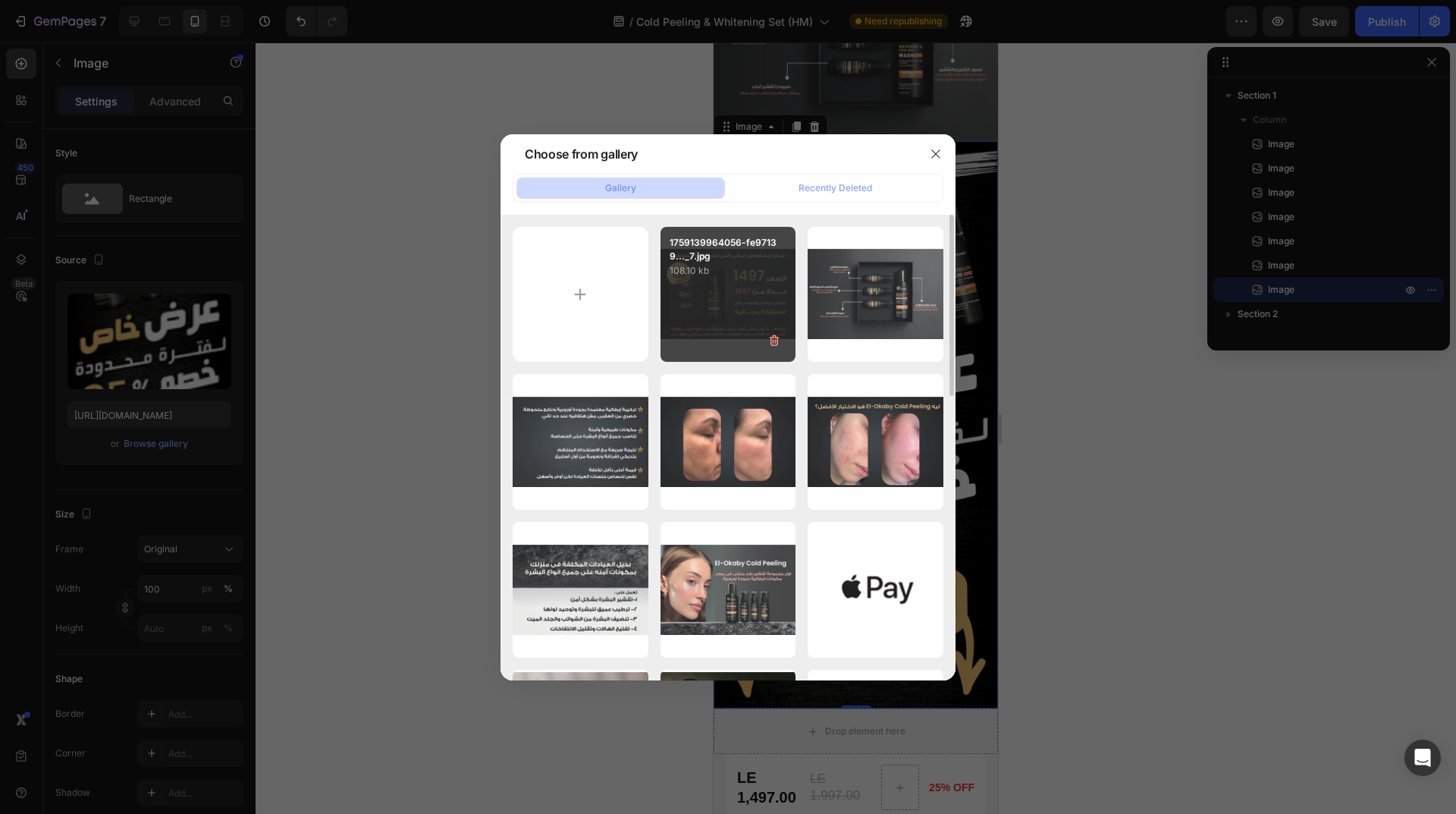
click at [763, 294] on div "1759139964056-fe97139..._7.jpg 108.10 kb" at bounding box center [728, 294] width 136 height 136
type input "https://cdn.shopify.com/s/files/1/0962/5967/0338/files/gempages_586400671117345…"
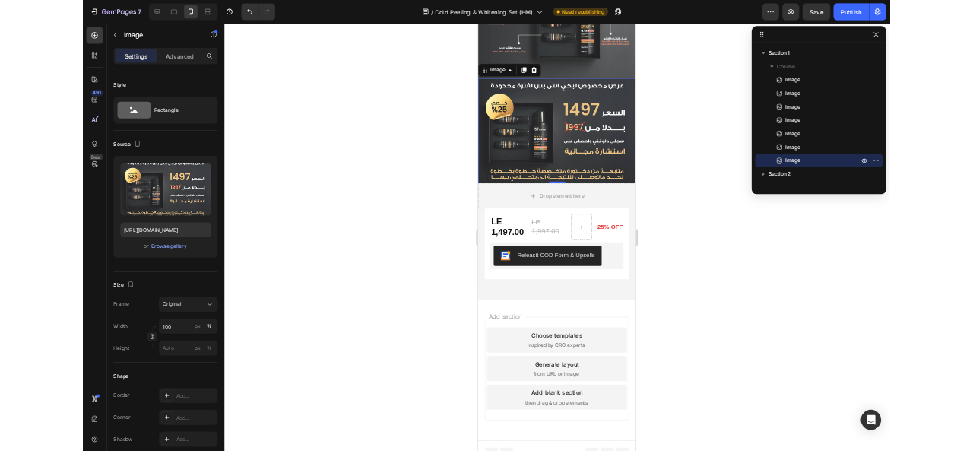
scroll to position [1032, 0]
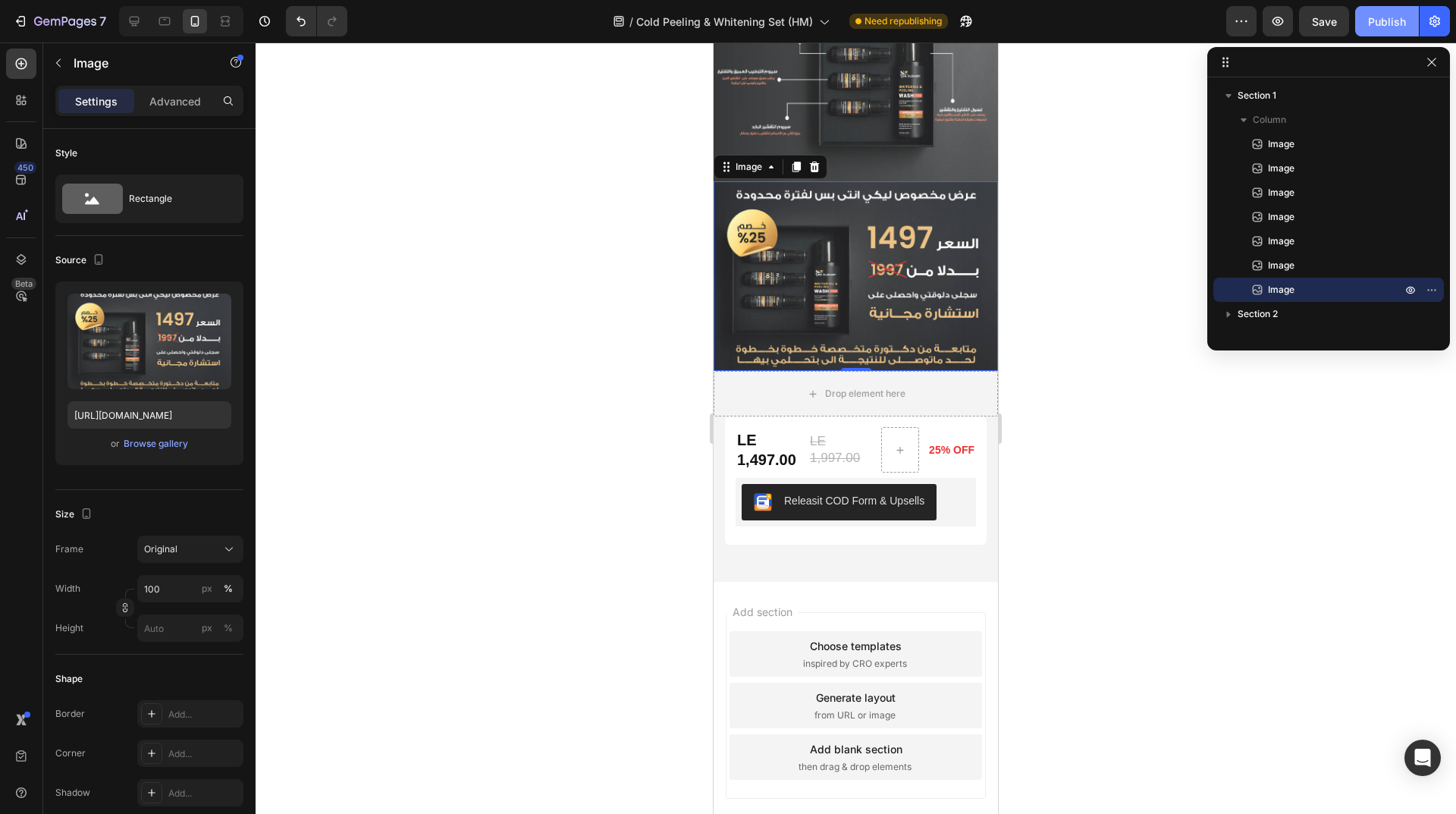
click at [1377, 17] on div "Publish" at bounding box center [1387, 22] width 38 height 16
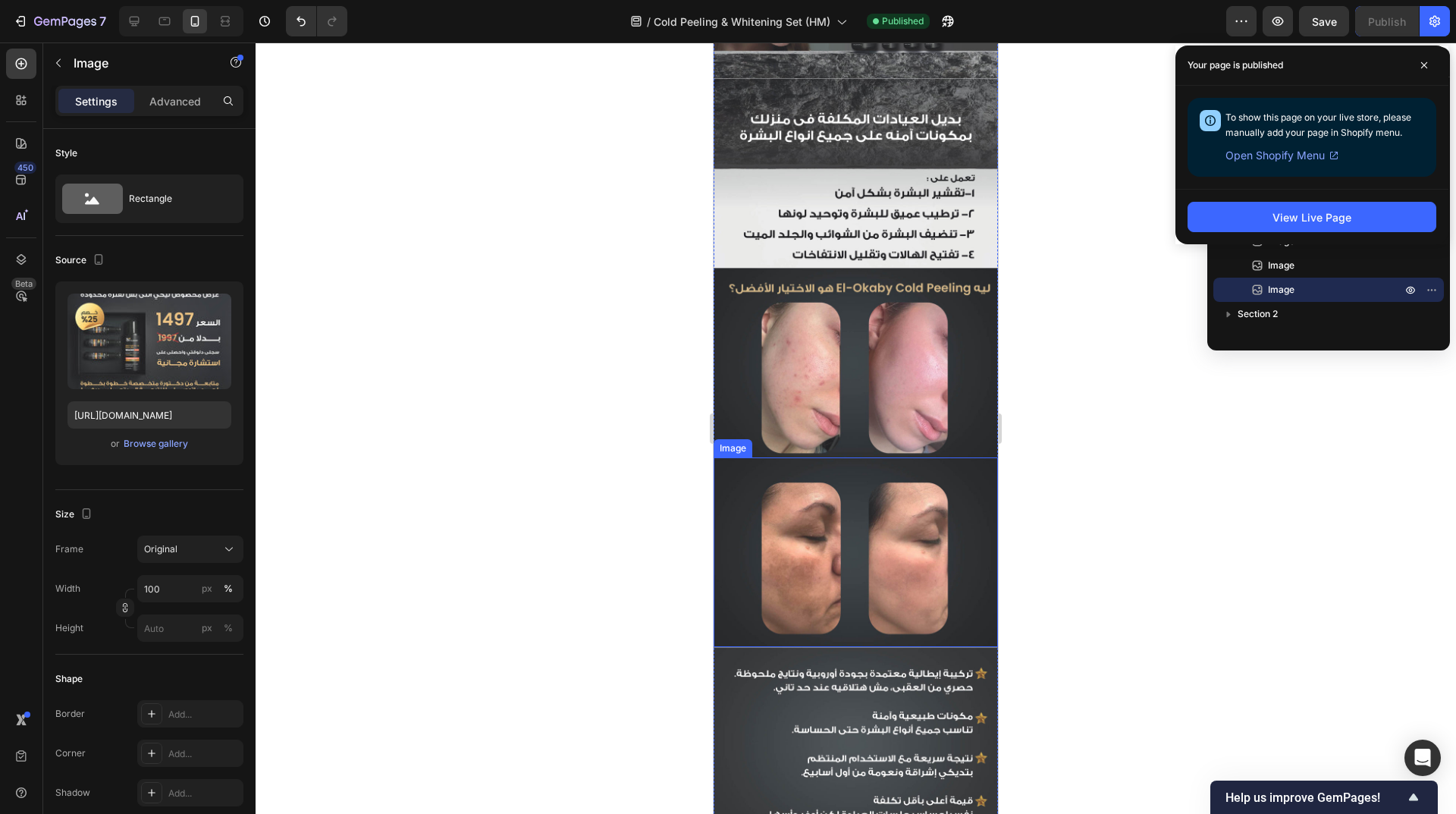
scroll to position [0, 0]
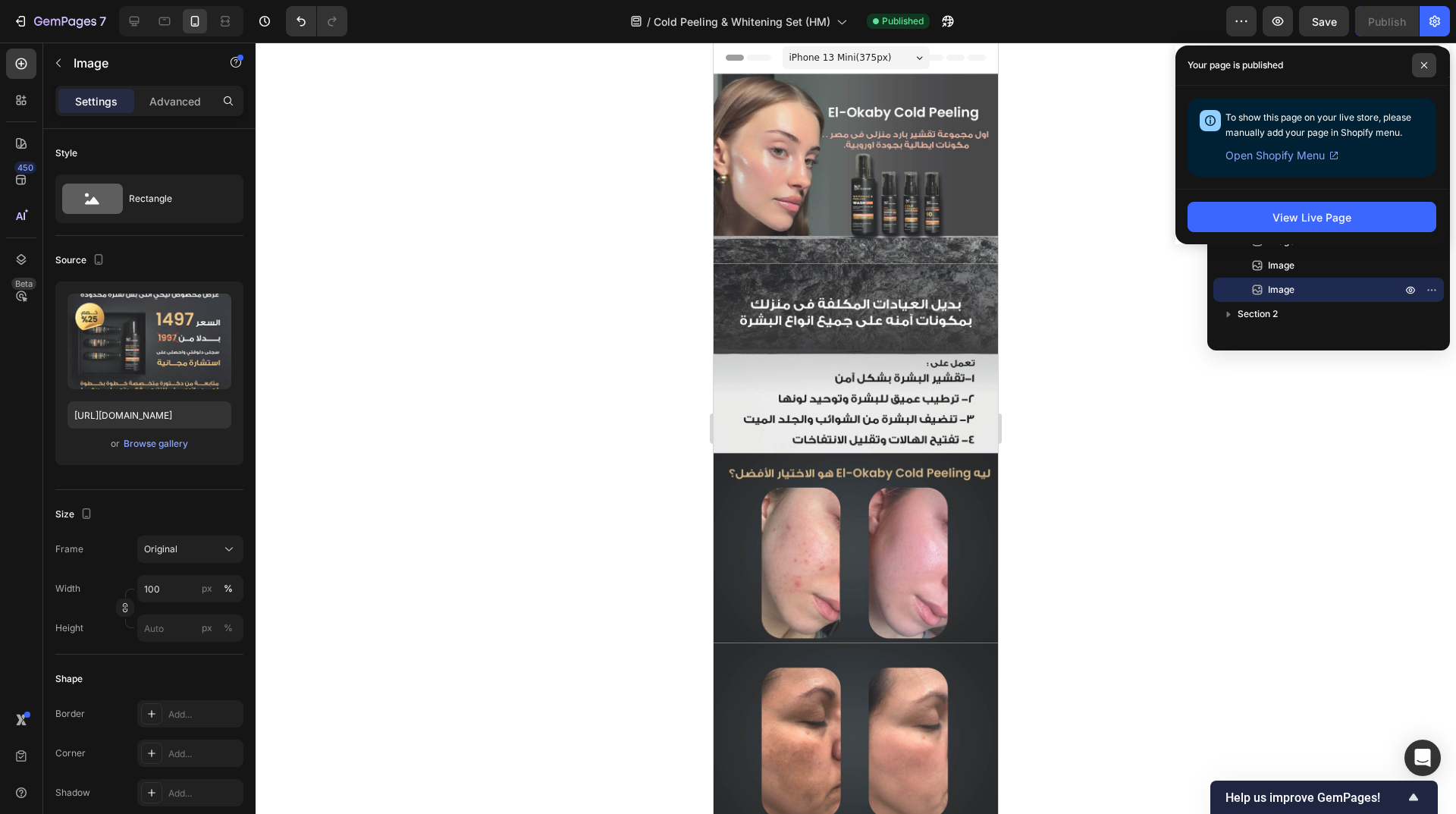
click at [1417, 68] on span at bounding box center [1424, 65] width 24 height 24
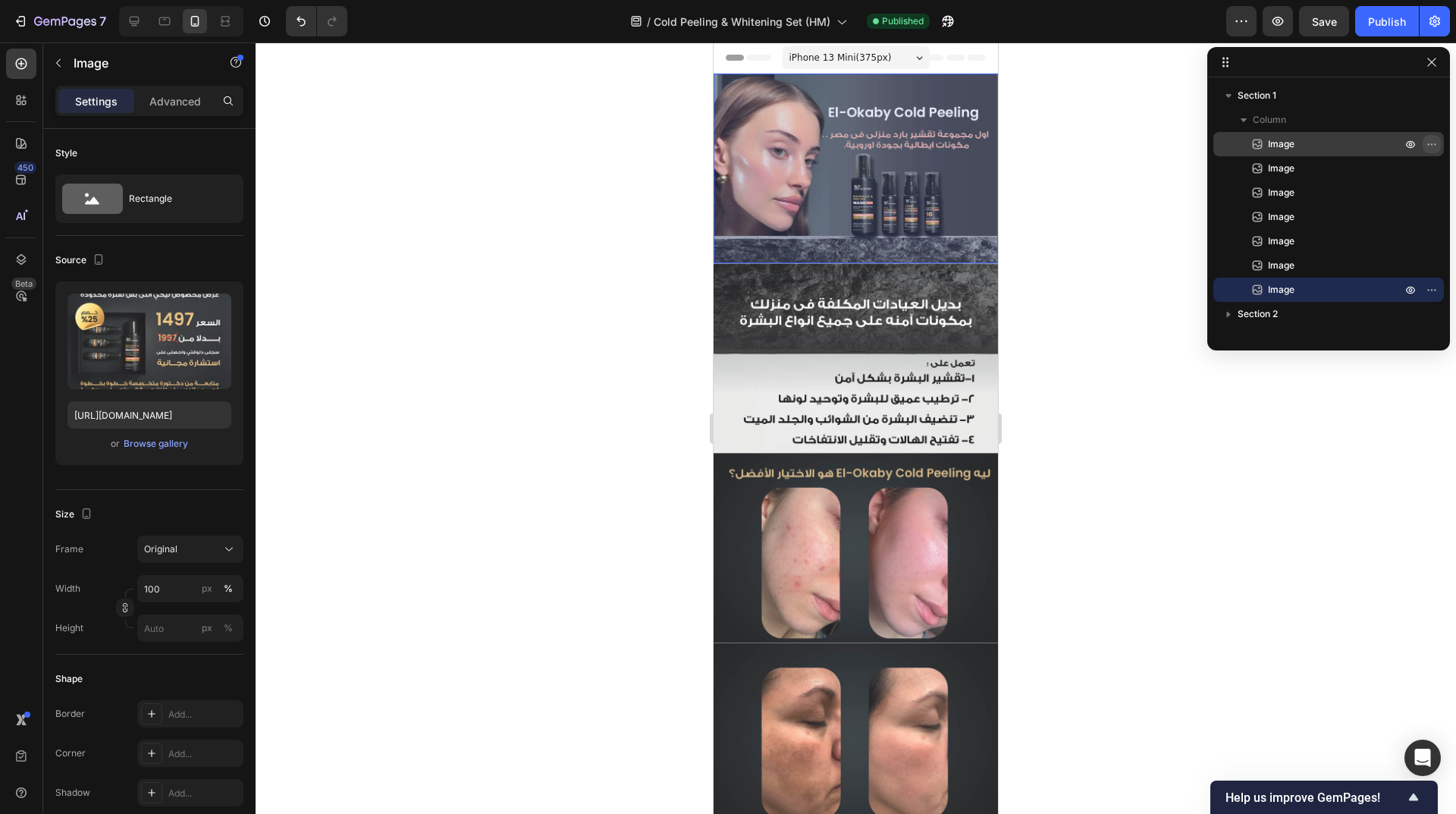
click at [1432, 143] on icon "button" at bounding box center [1432, 144] width 12 height 12
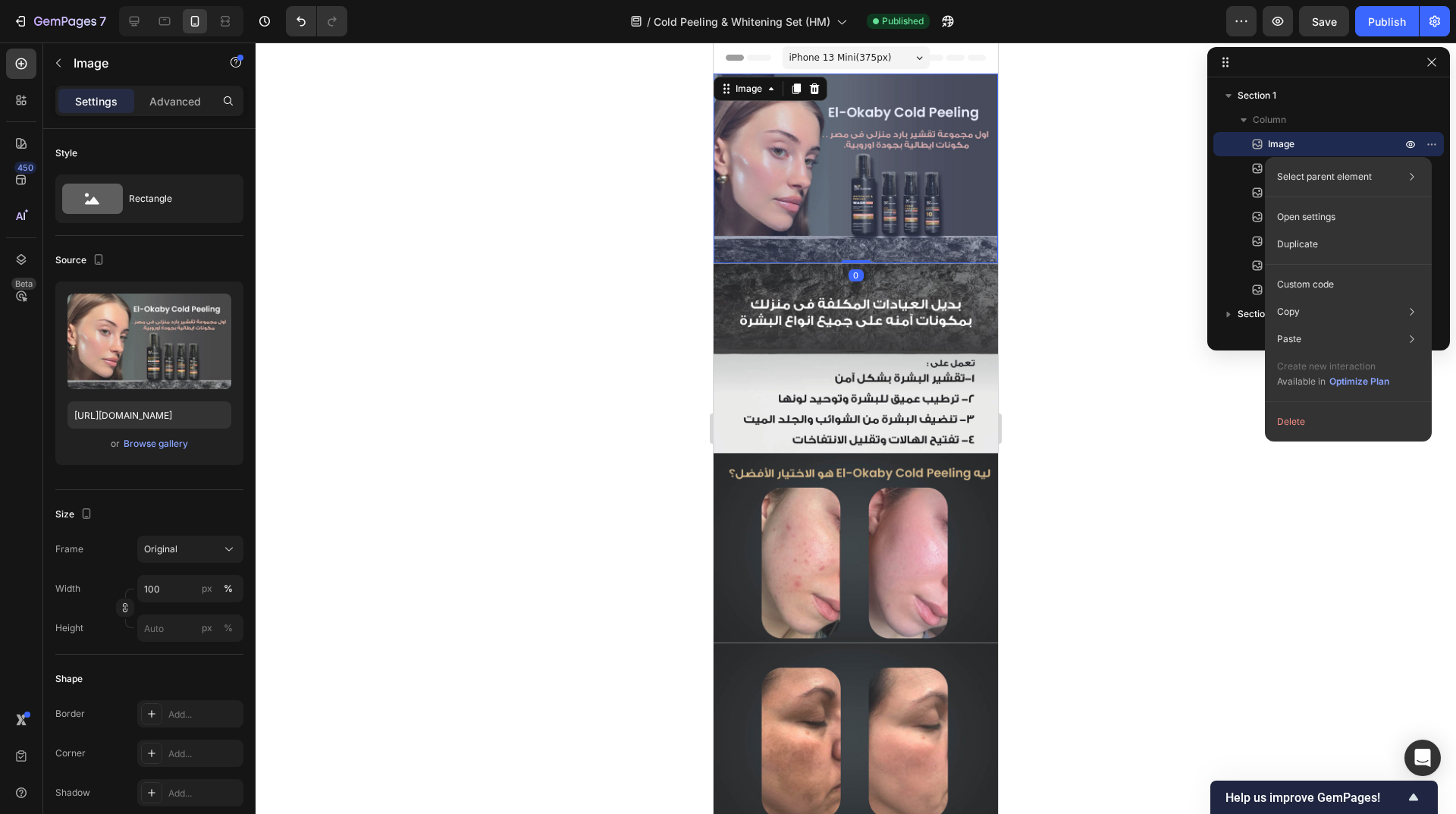
click at [1343, 416] on button "Delete" at bounding box center [1348, 421] width 155 height 27
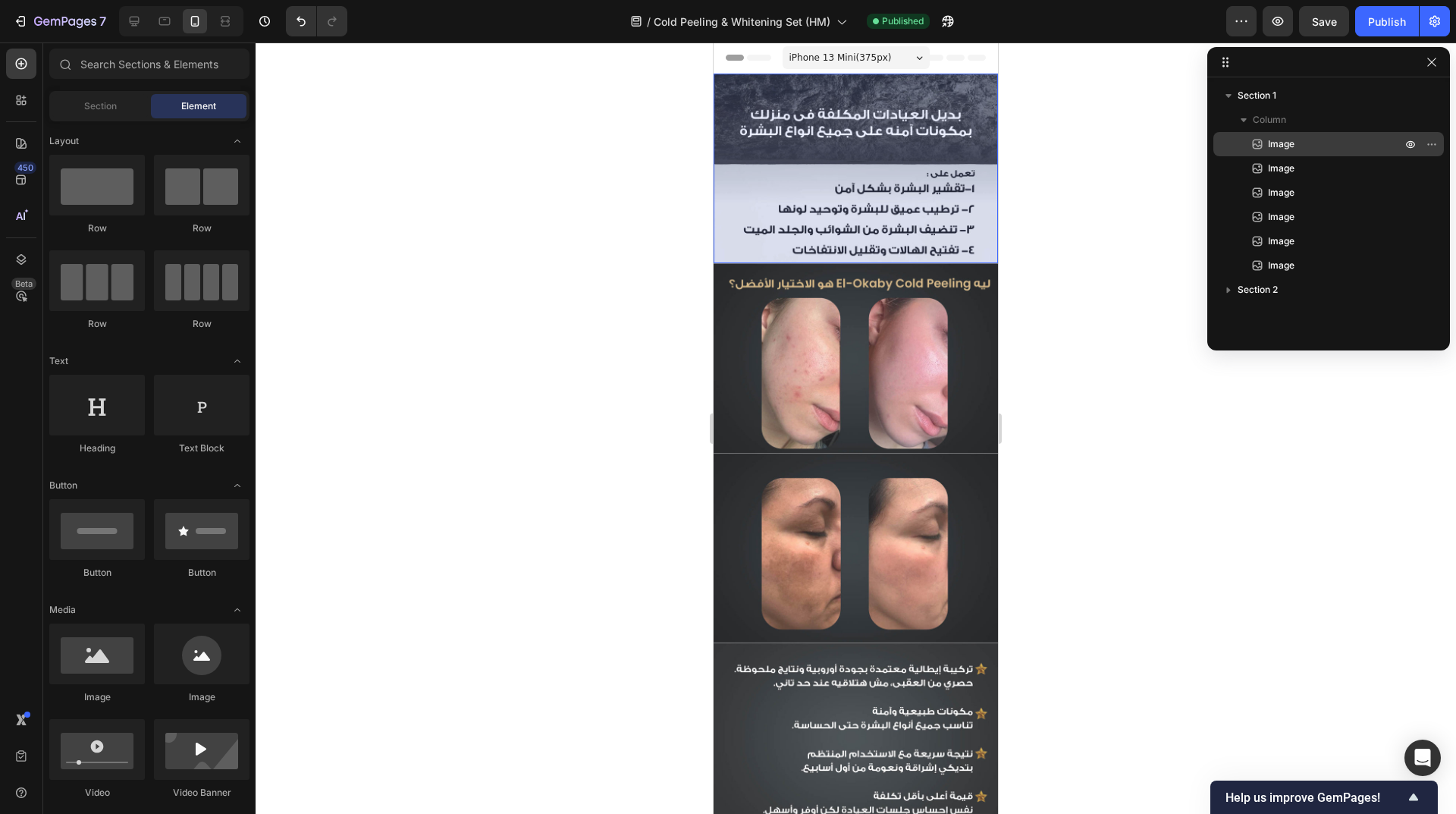
click at [1330, 151] on p "Image" at bounding box center [1318, 144] width 137 height 15
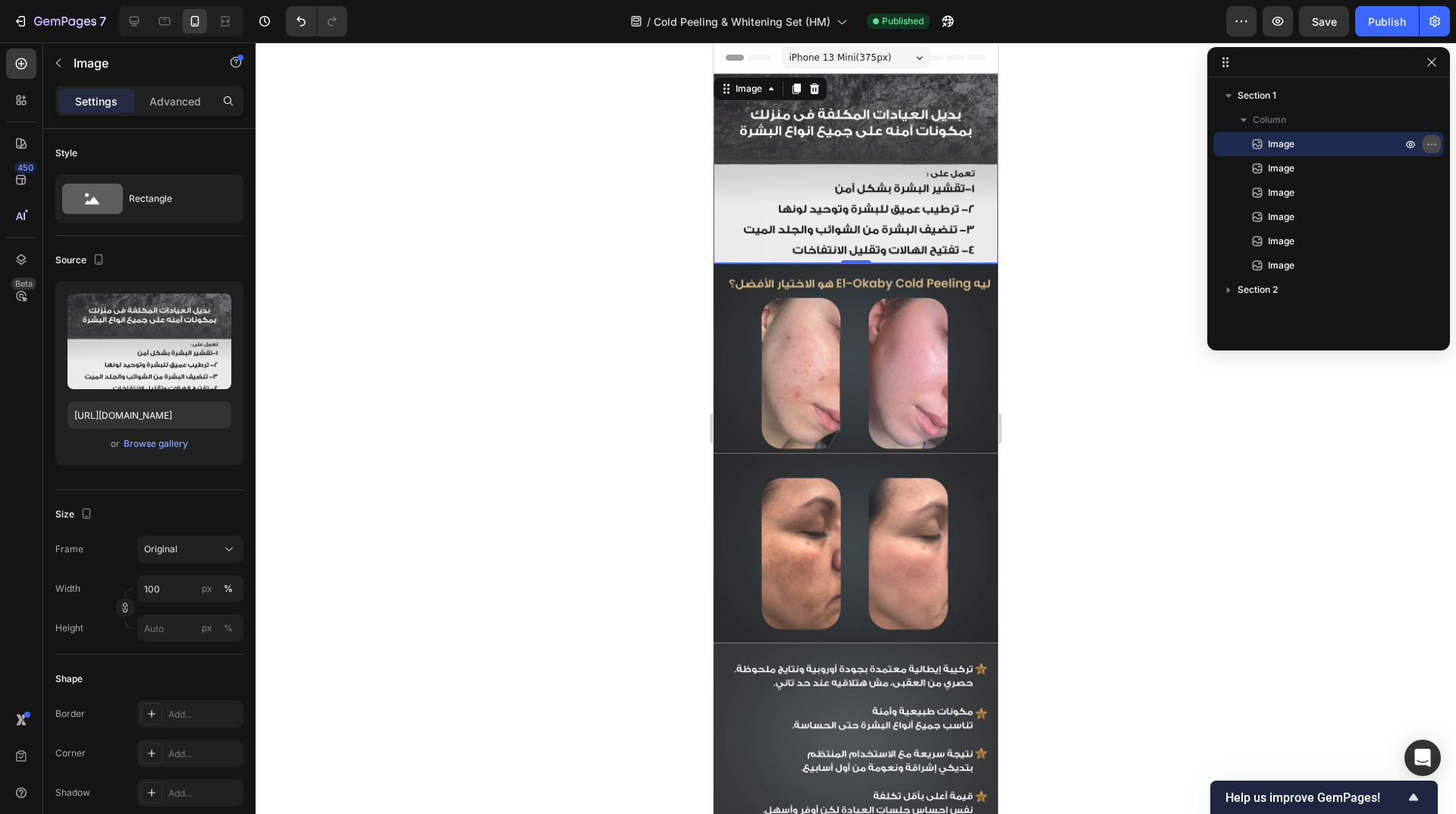
click at [1430, 142] on icon "button" at bounding box center [1432, 144] width 12 height 12
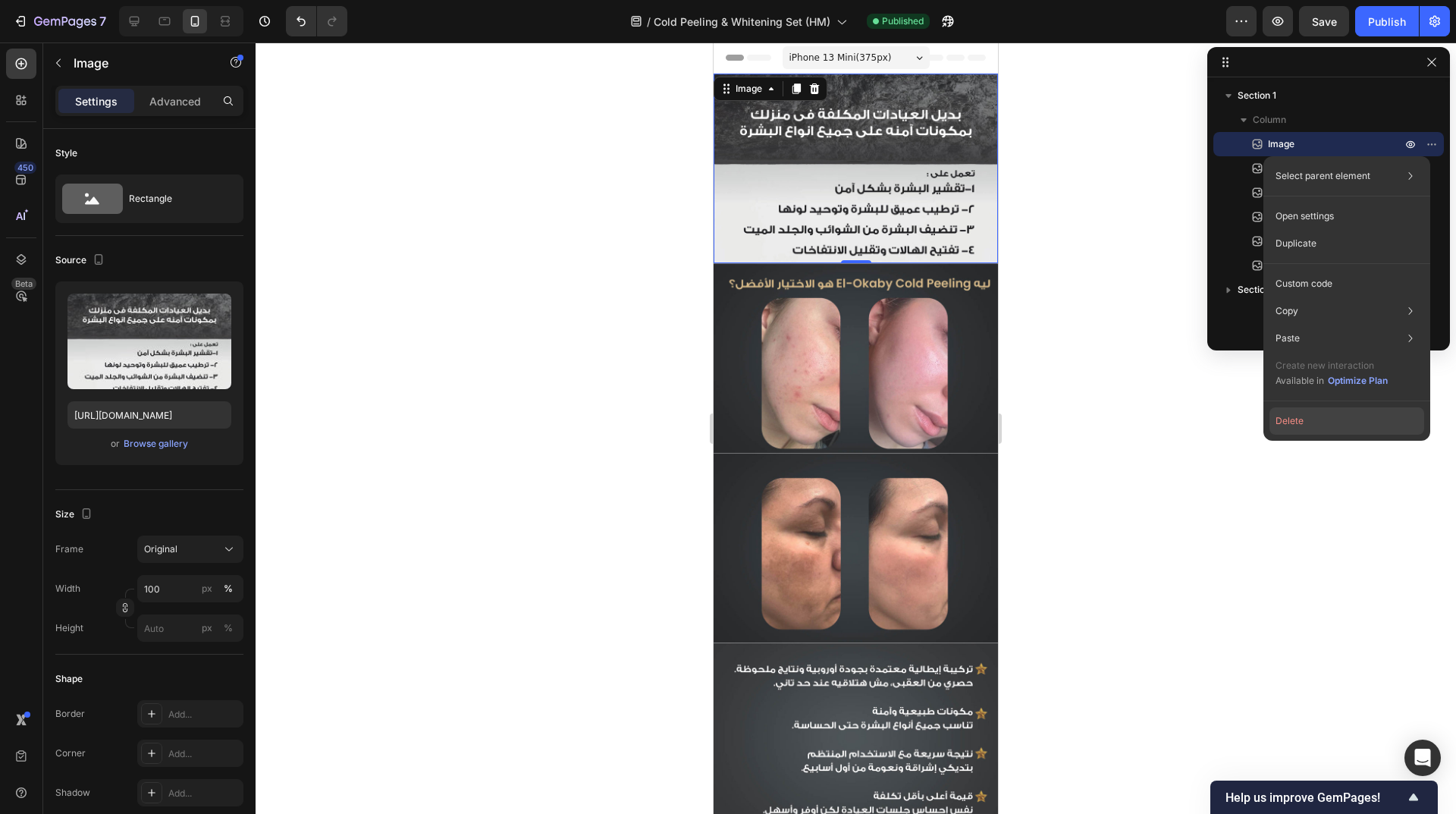
click at [1357, 425] on button "Delete" at bounding box center [1346, 420] width 155 height 27
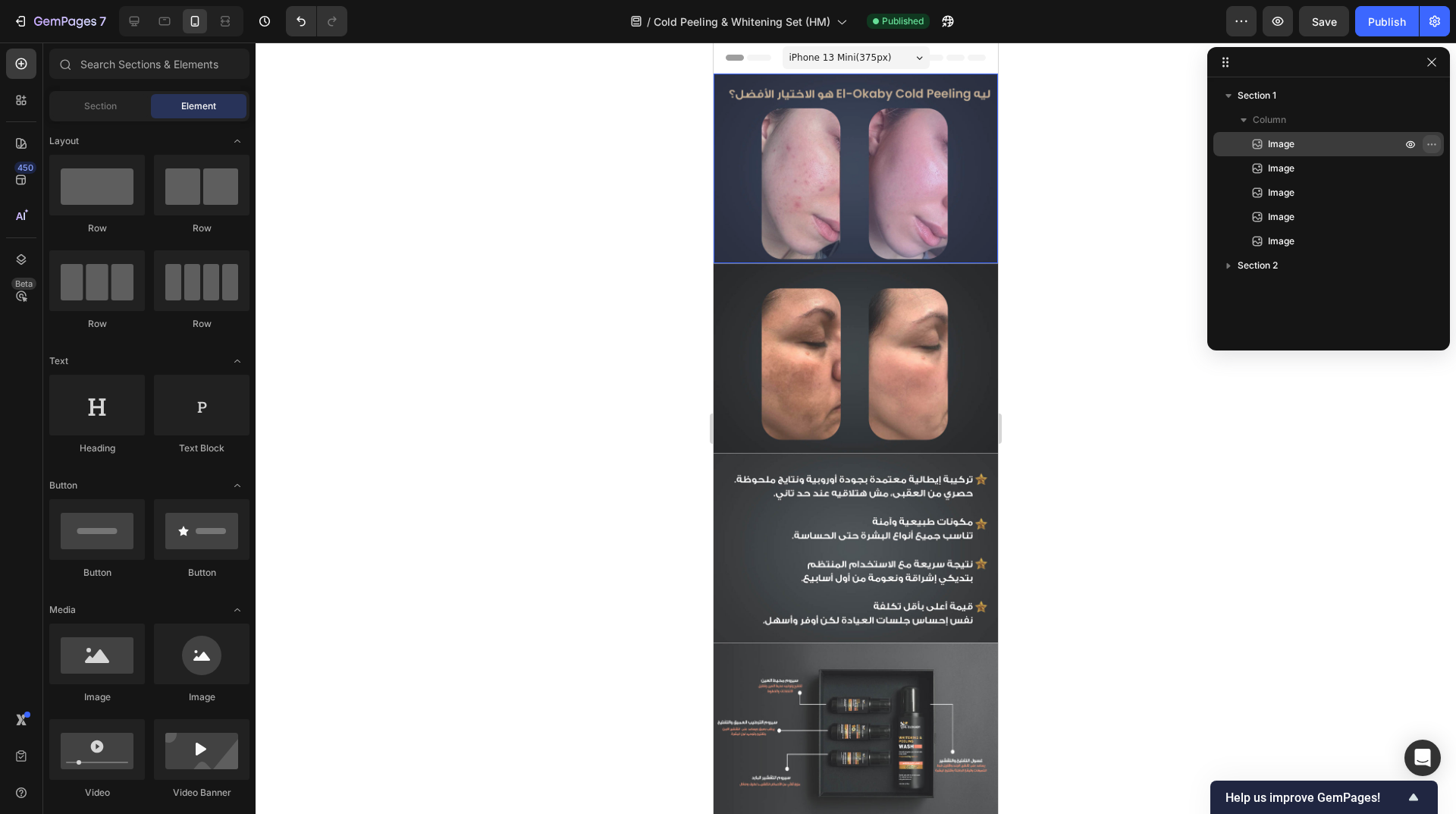
click at [1435, 141] on icon "button" at bounding box center [1432, 144] width 12 height 12
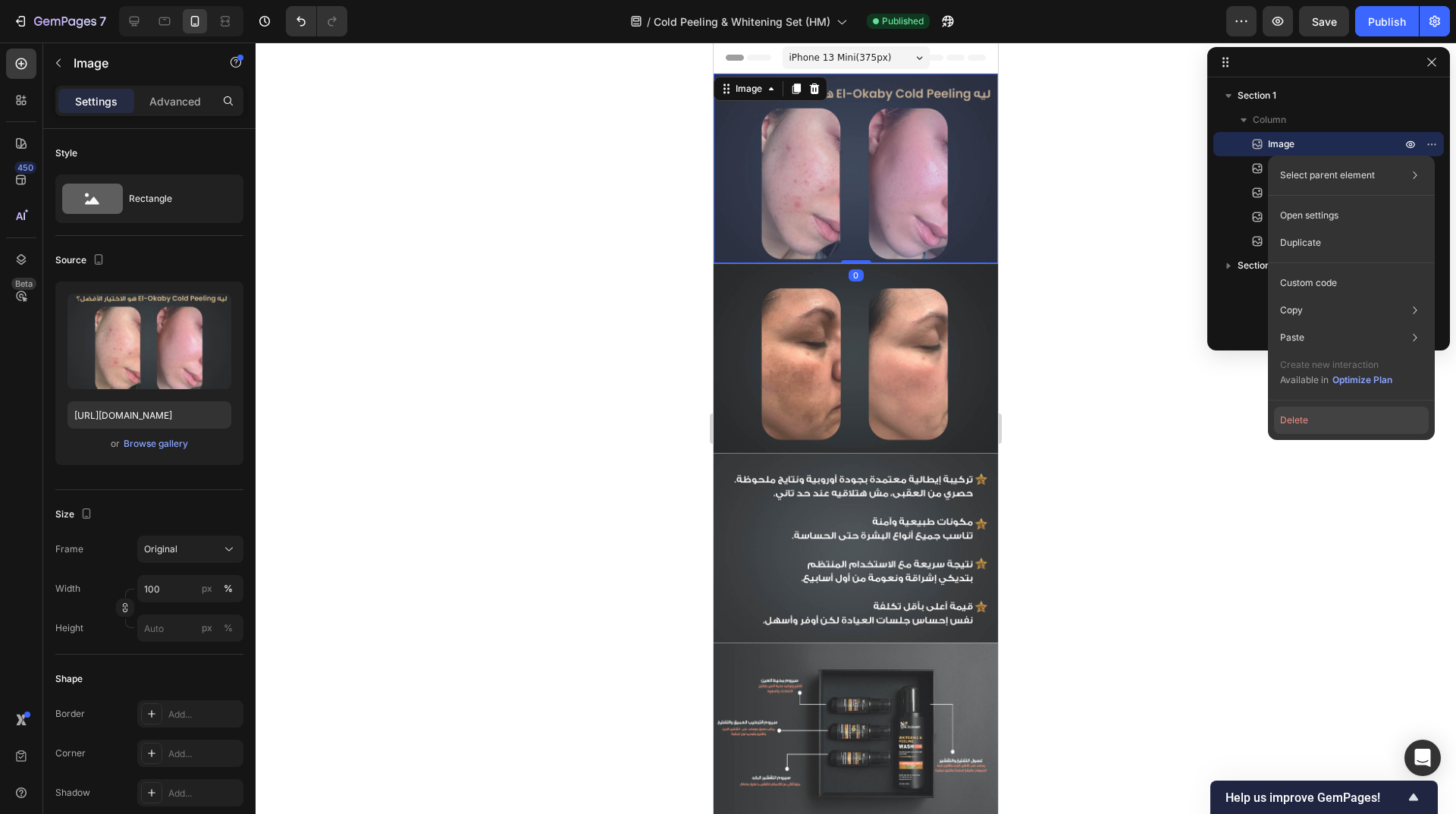
click at [1378, 419] on button "Delete" at bounding box center [1351, 419] width 155 height 27
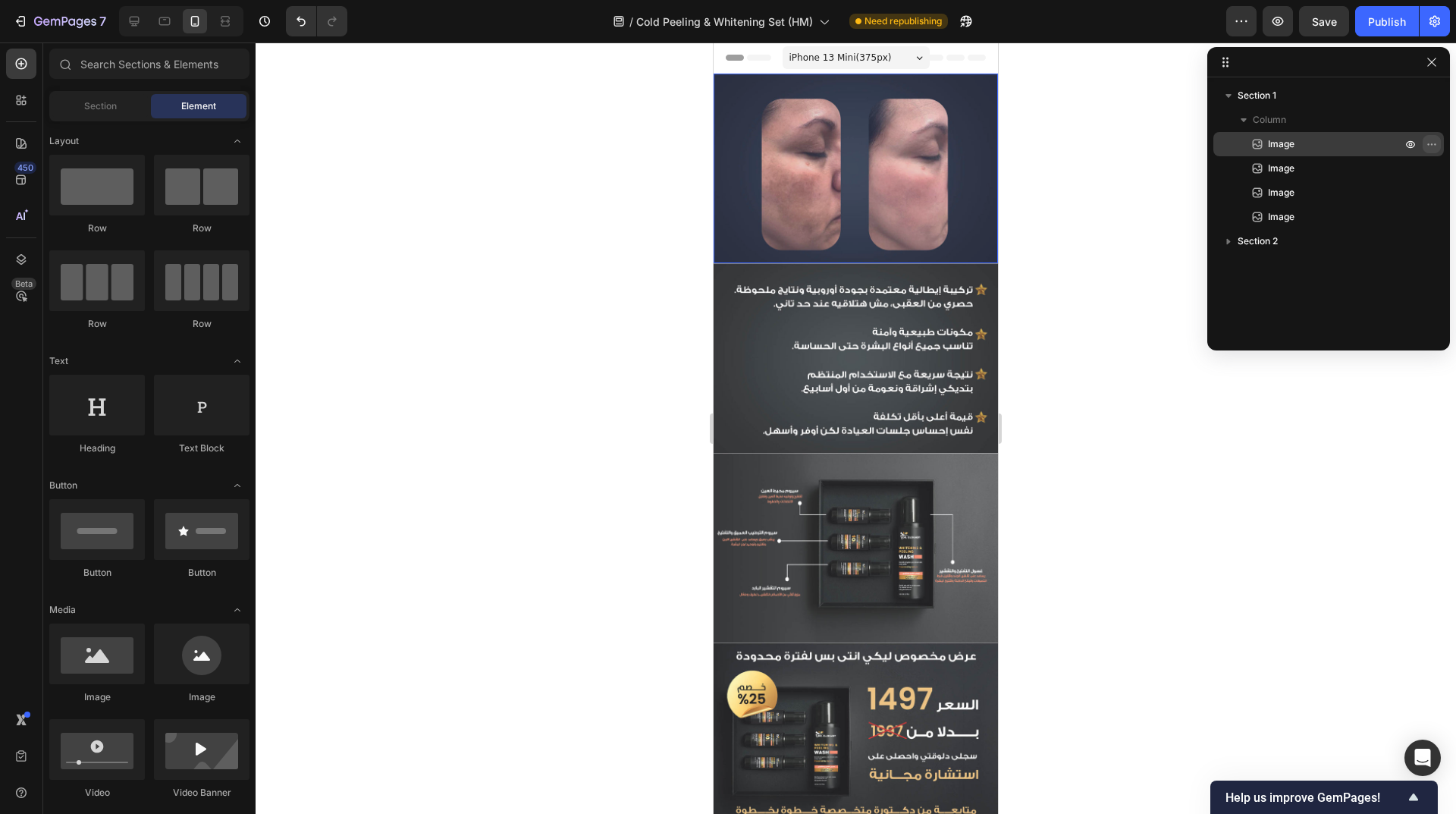
click at [1430, 147] on icon "button" at bounding box center [1432, 144] width 12 height 12
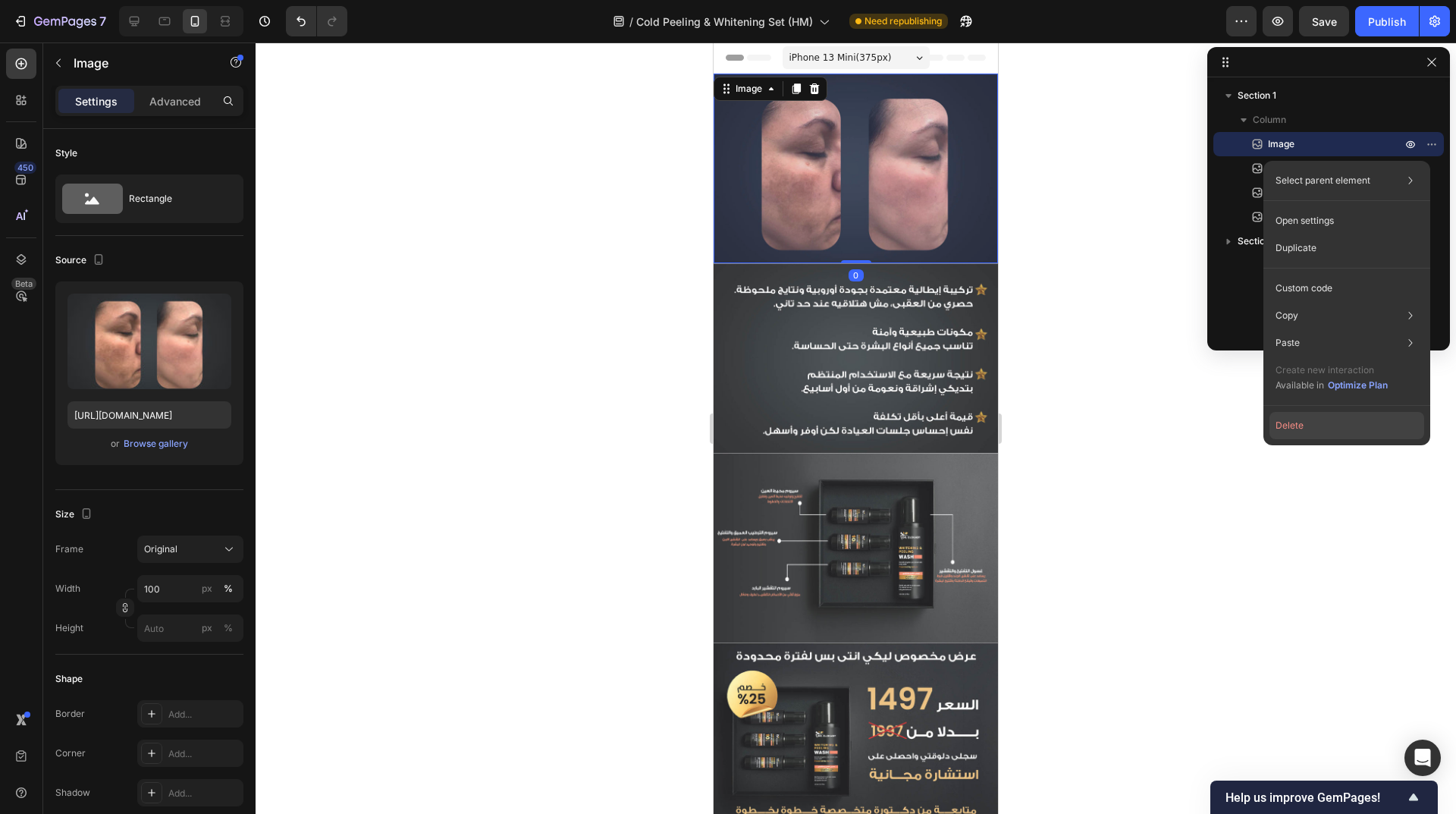
click at [1345, 422] on button "Delete" at bounding box center [1346, 425] width 155 height 27
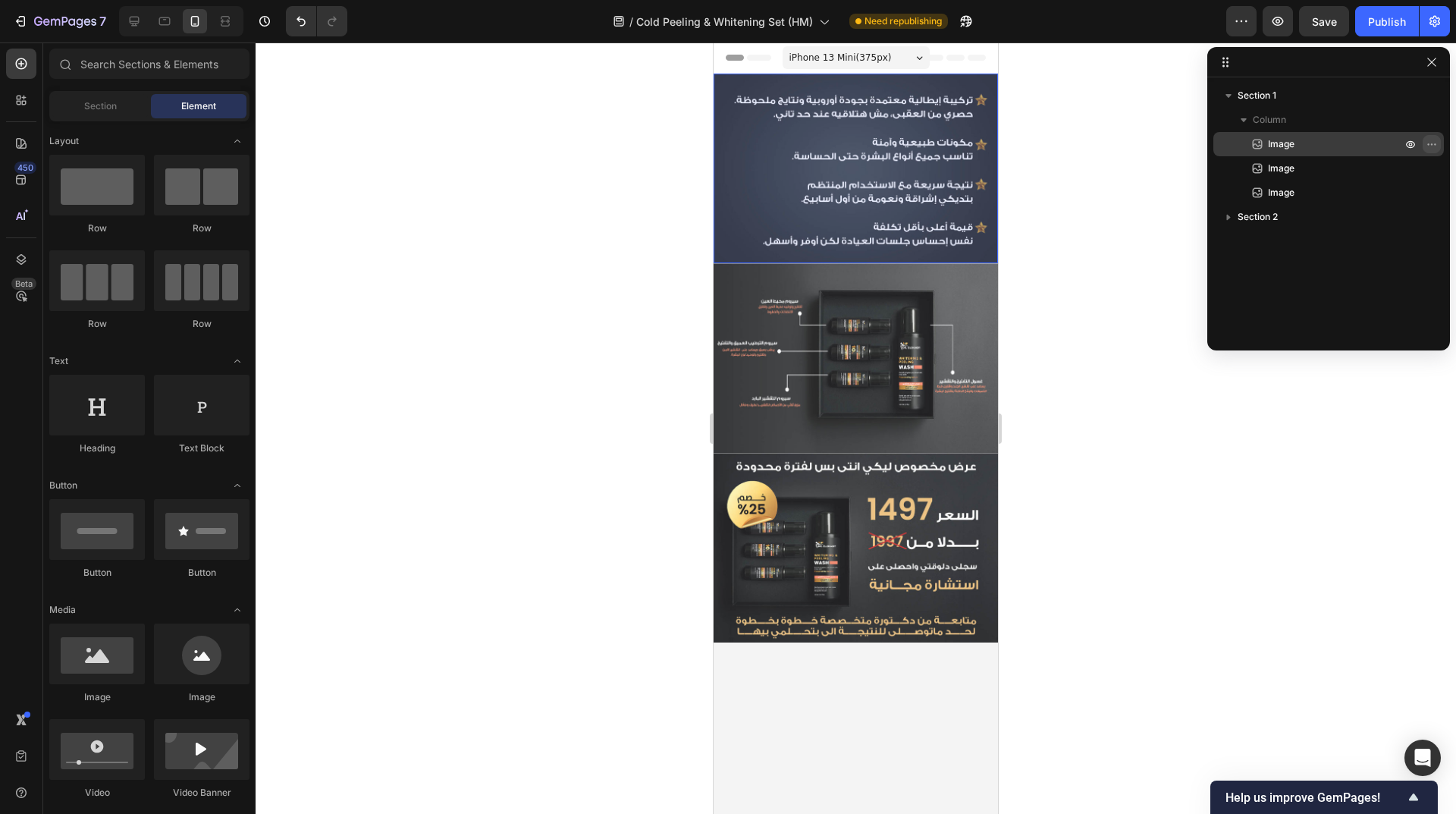
click at [1430, 145] on icon "button" at bounding box center [1432, 144] width 12 height 12
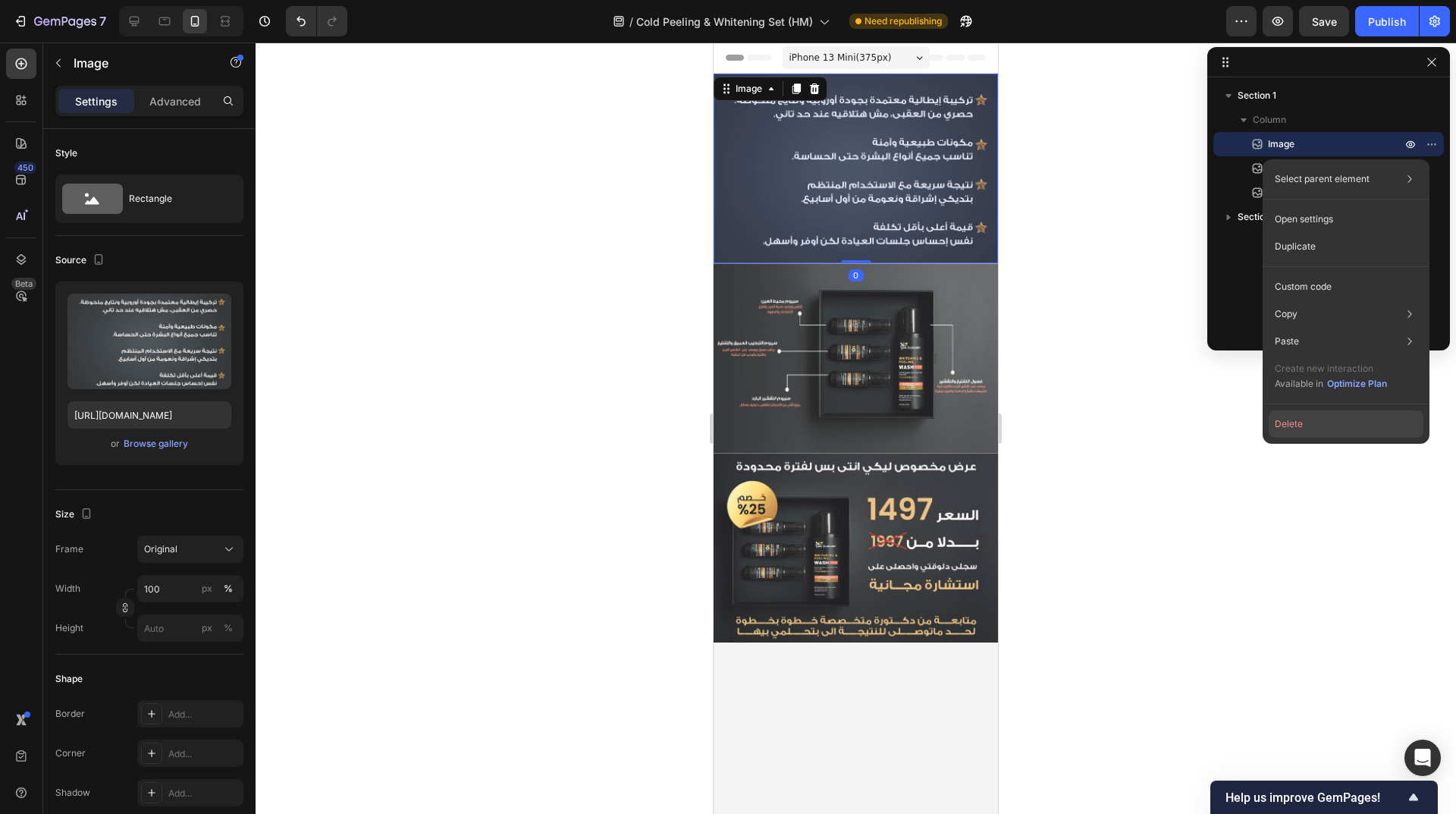
click at [1335, 422] on button "Delete" at bounding box center [1346, 423] width 155 height 27
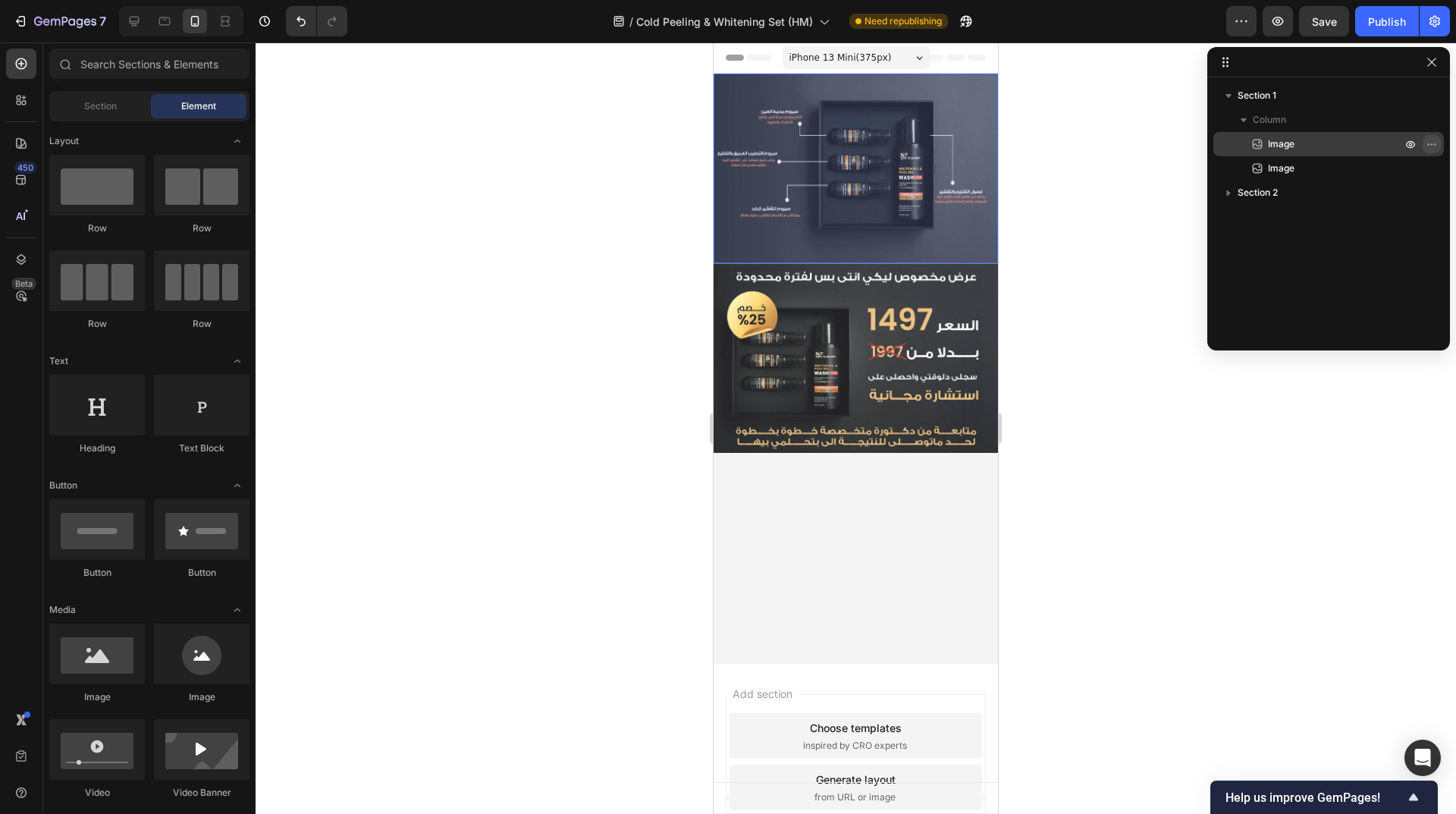
click at [1432, 148] on icon "button" at bounding box center [1432, 144] width 12 height 12
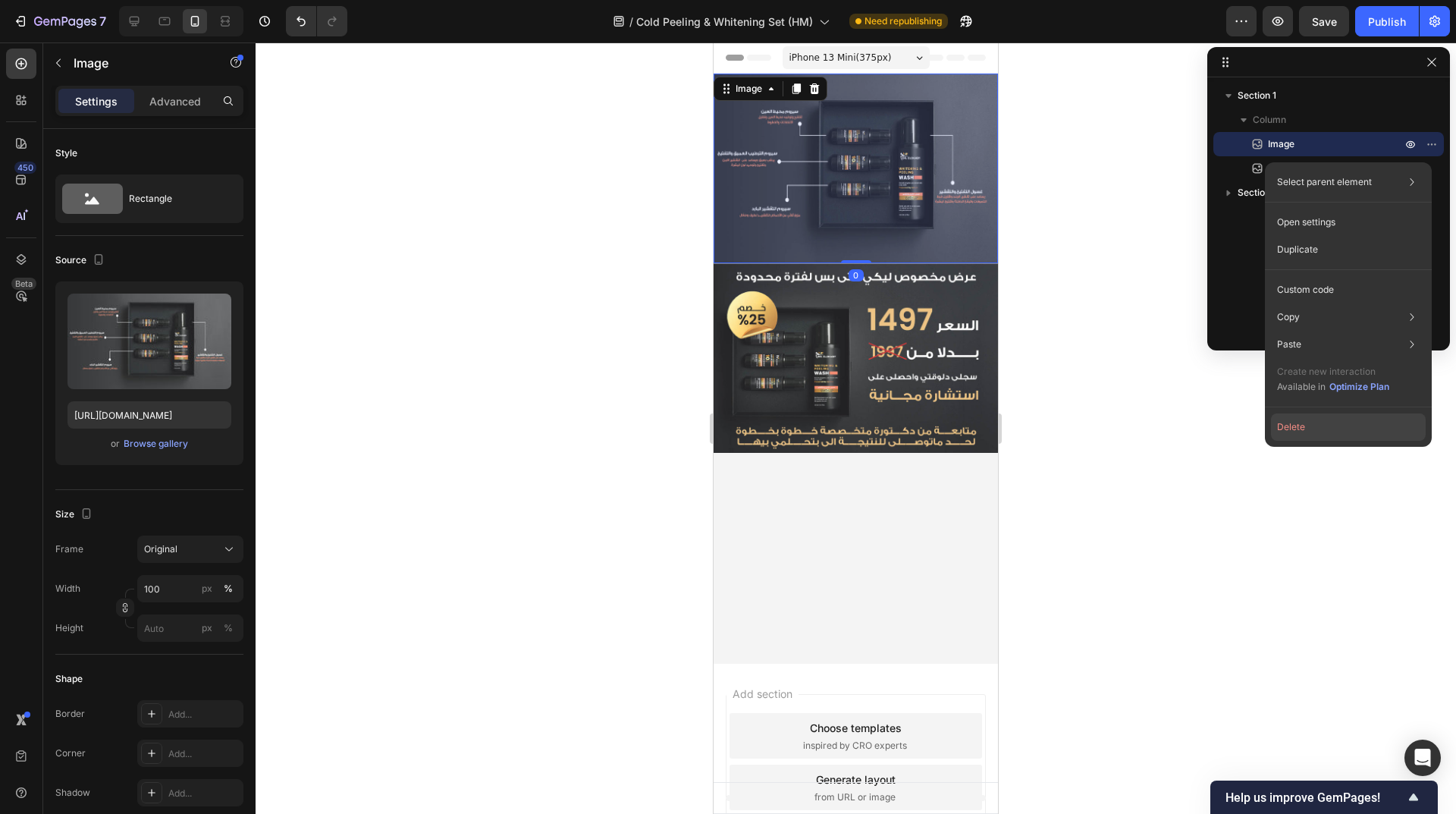
click at [1354, 425] on button "Delete" at bounding box center [1348, 426] width 155 height 27
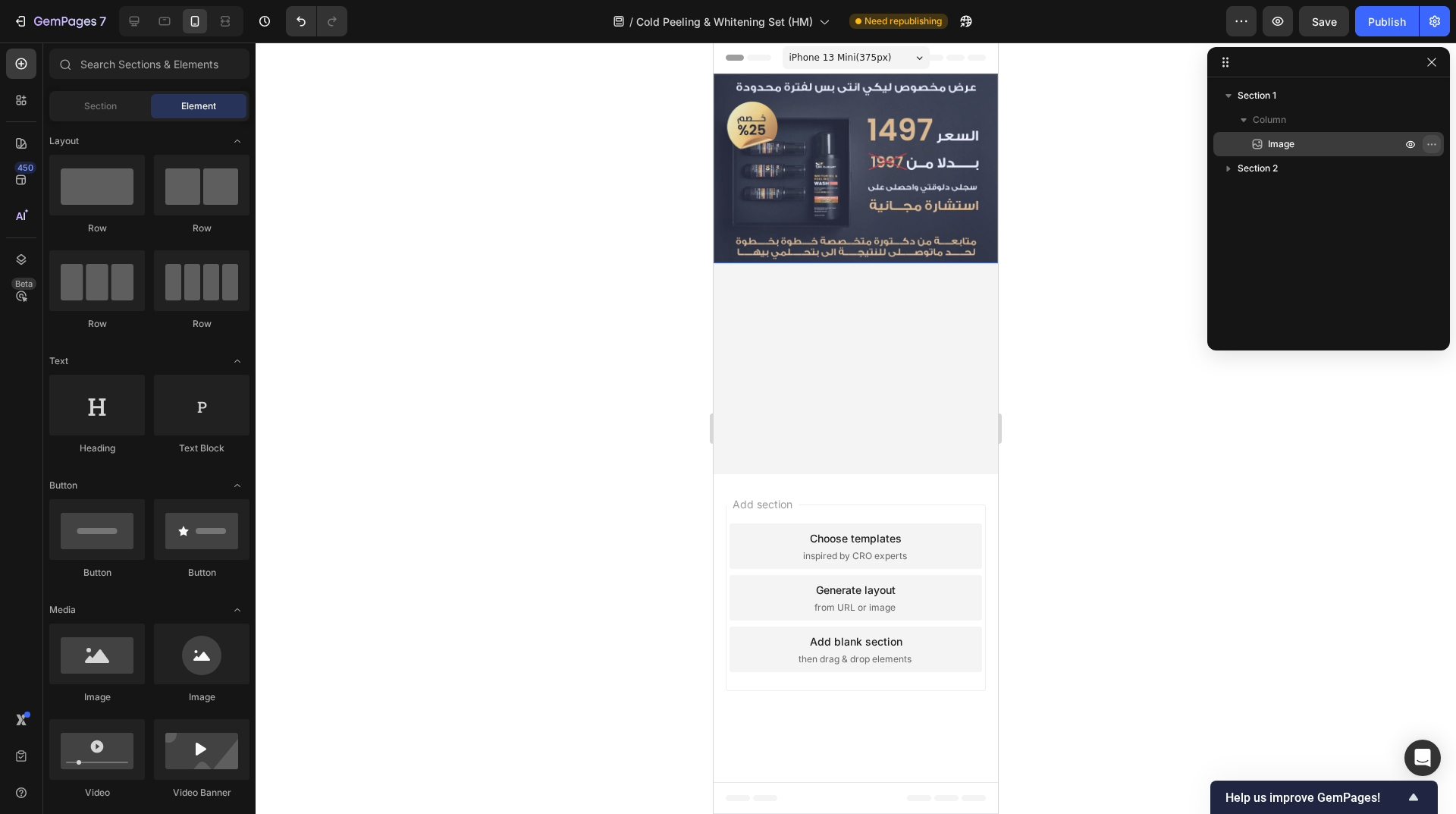
click at [1427, 144] on icon "button" at bounding box center [1432, 144] width 12 height 12
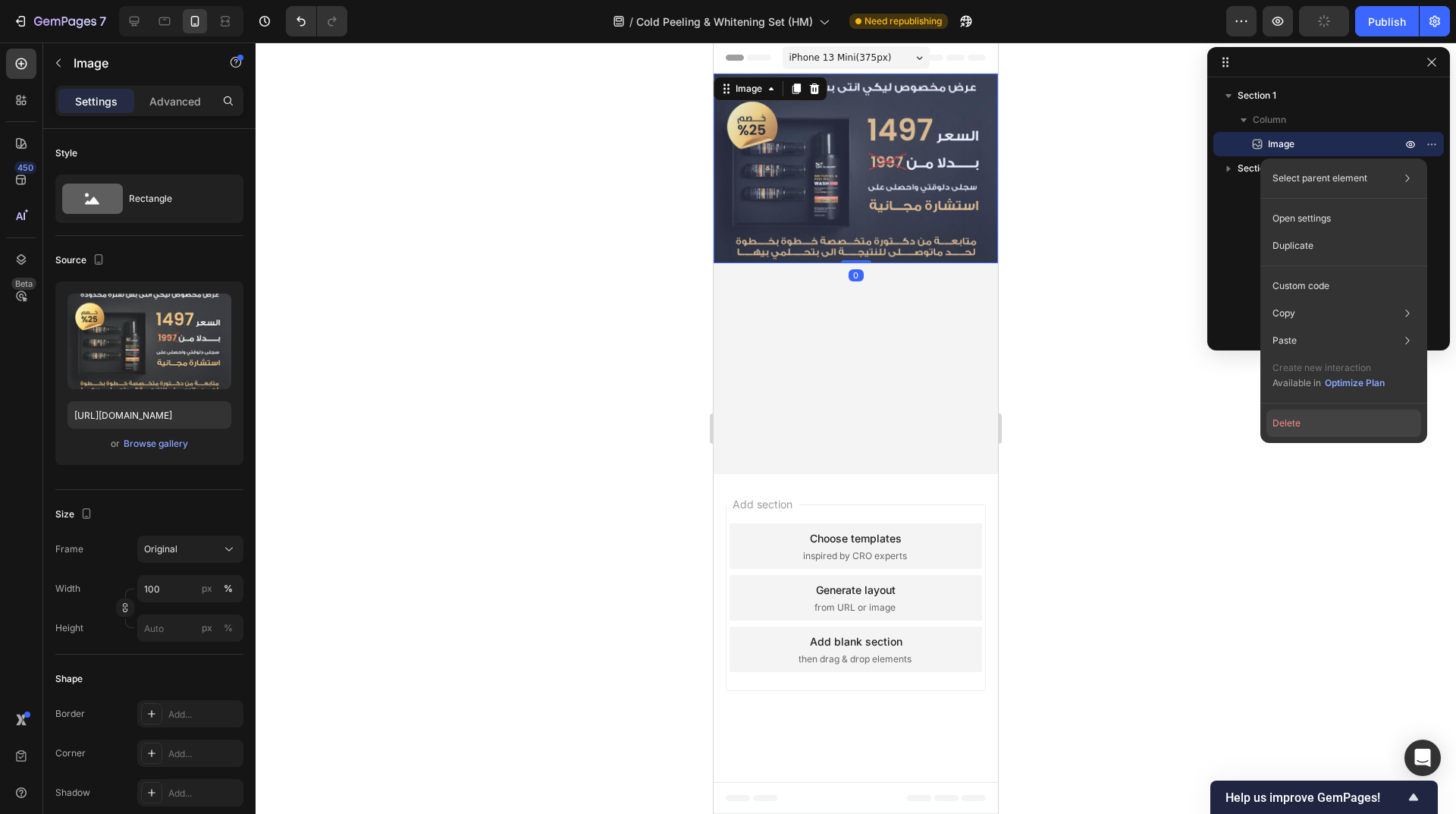
click at [1300, 421] on button "Delete" at bounding box center [1343, 422] width 155 height 27
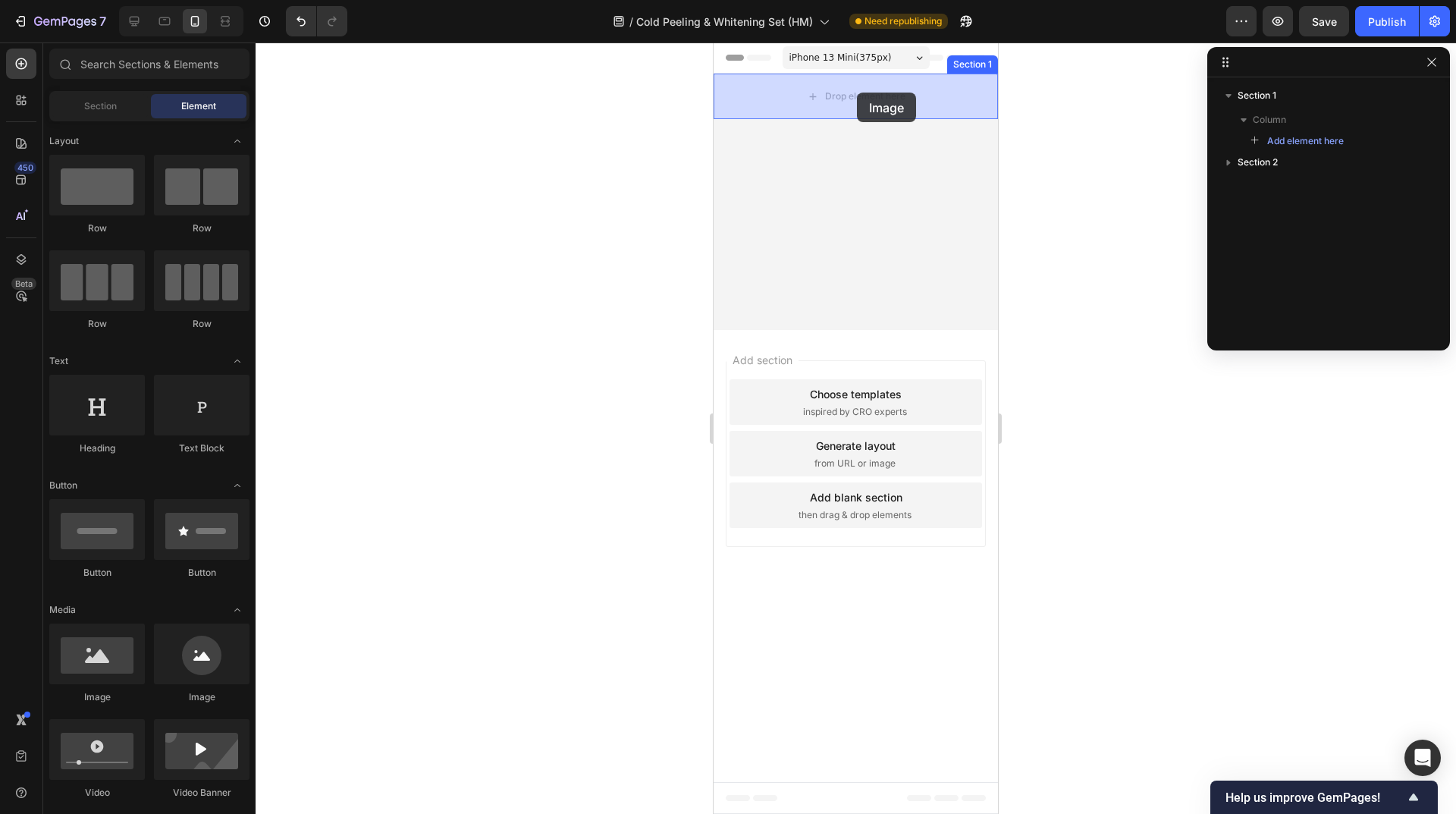
drag, startPoint x: 840, startPoint y: 700, endPoint x: 857, endPoint y: 82, distance: 618.2
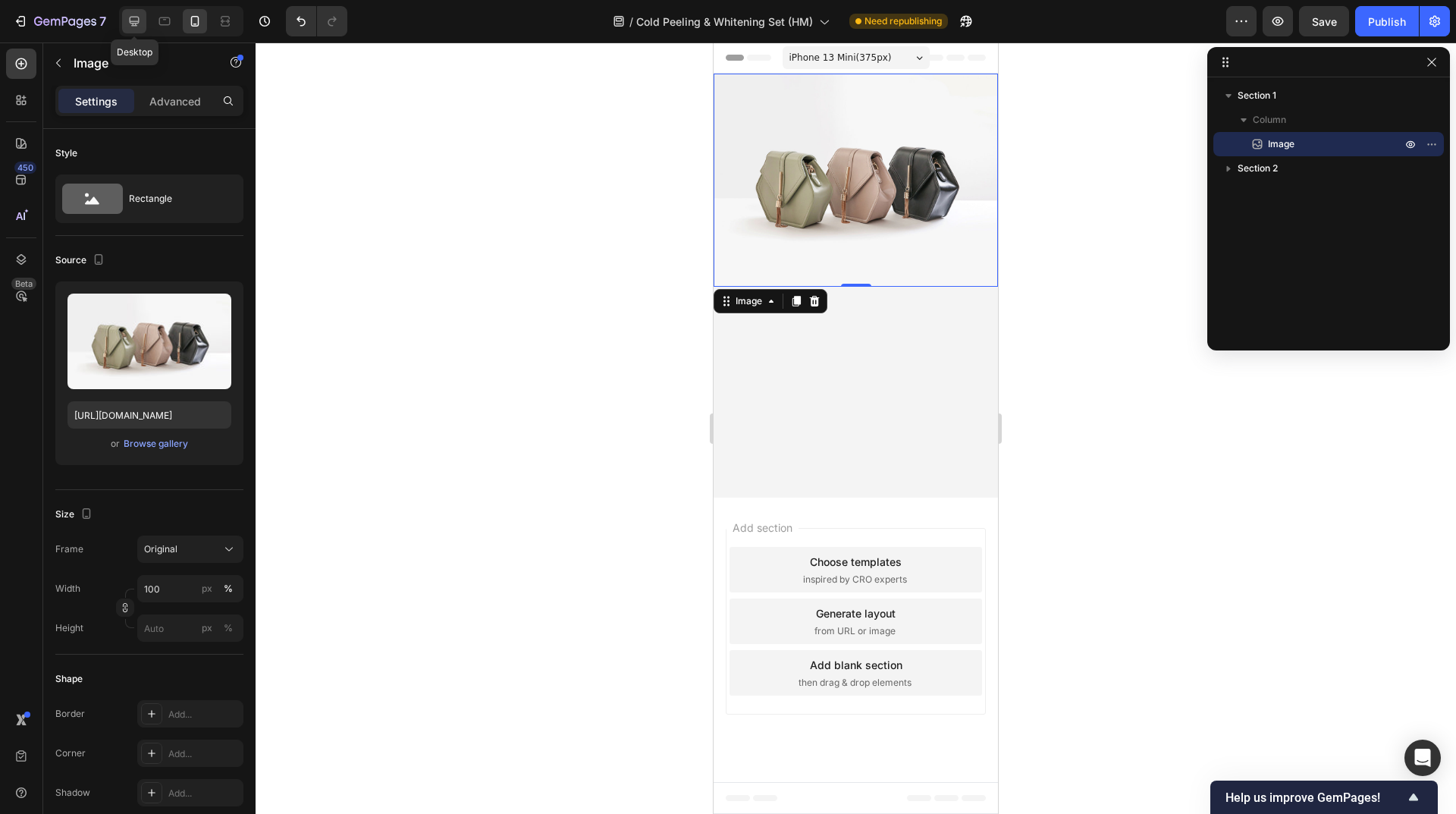
click at [134, 24] on icon at bounding box center [135, 22] width 10 height 10
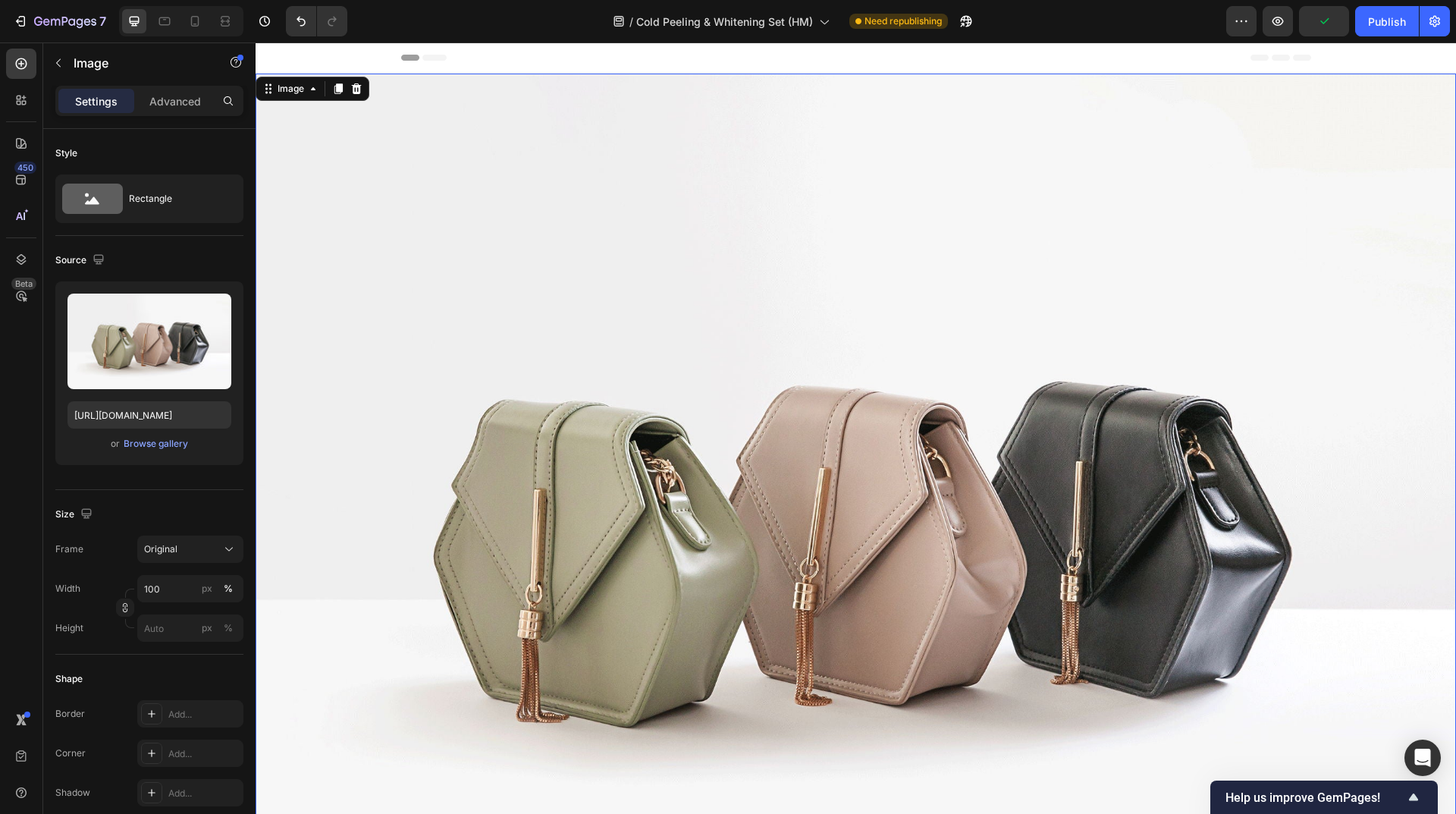
click at [879, 268] on img at bounding box center [855, 524] width 1201 height 900
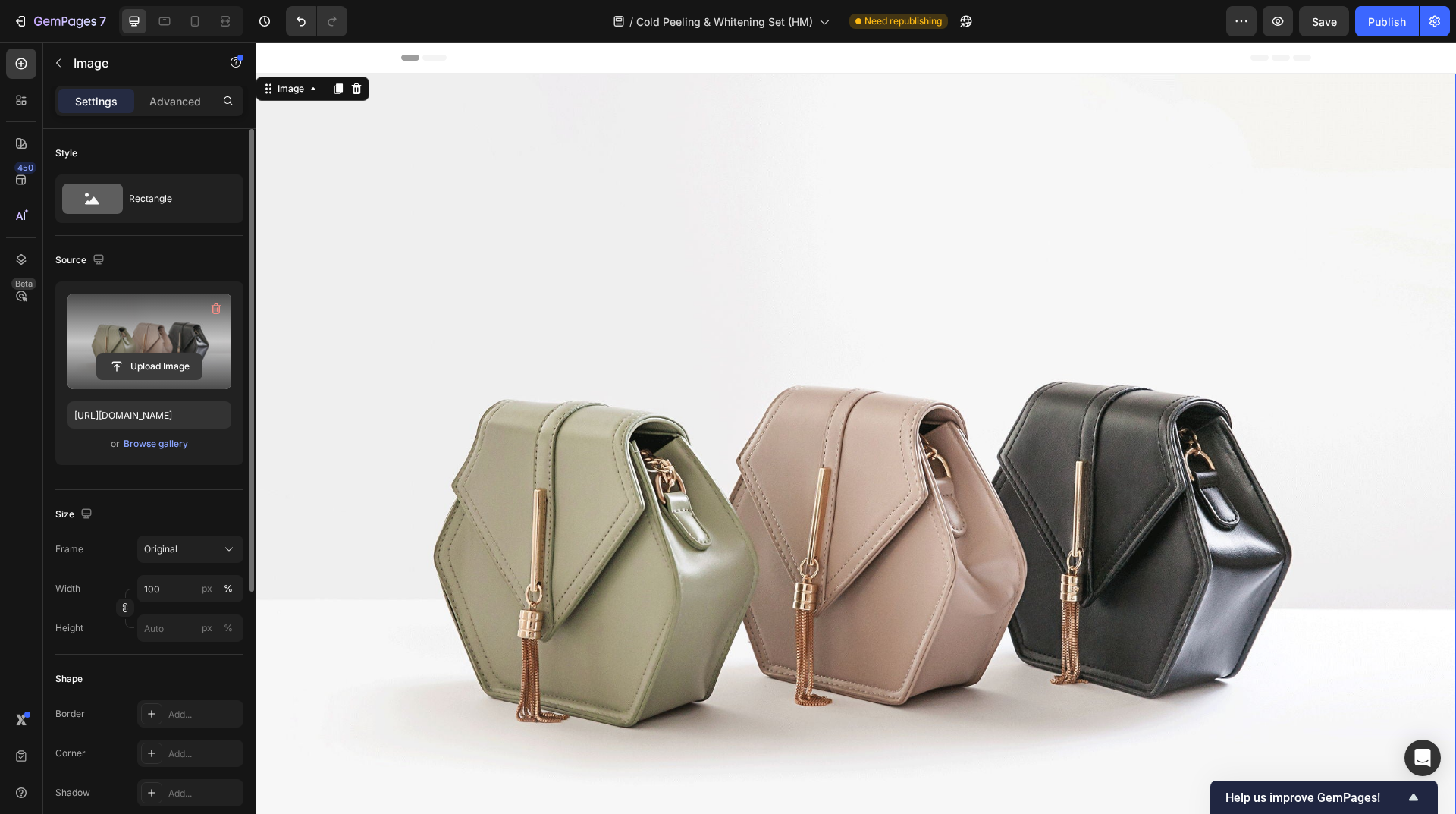
click at [183, 367] on input "file" at bounding box center [149, 366] width 105 height 26
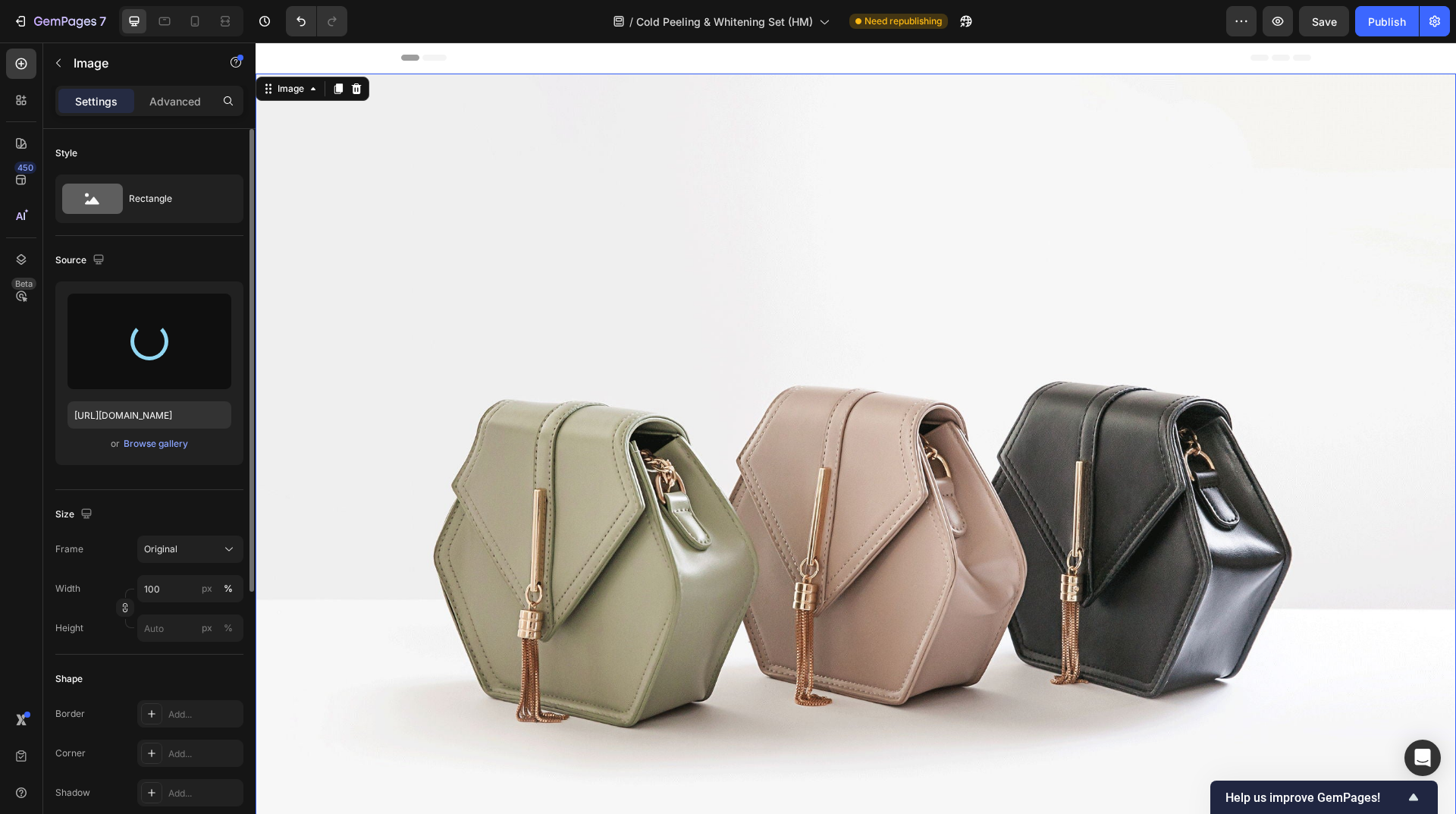
type input "[URL][DOMAIN_NAME]"
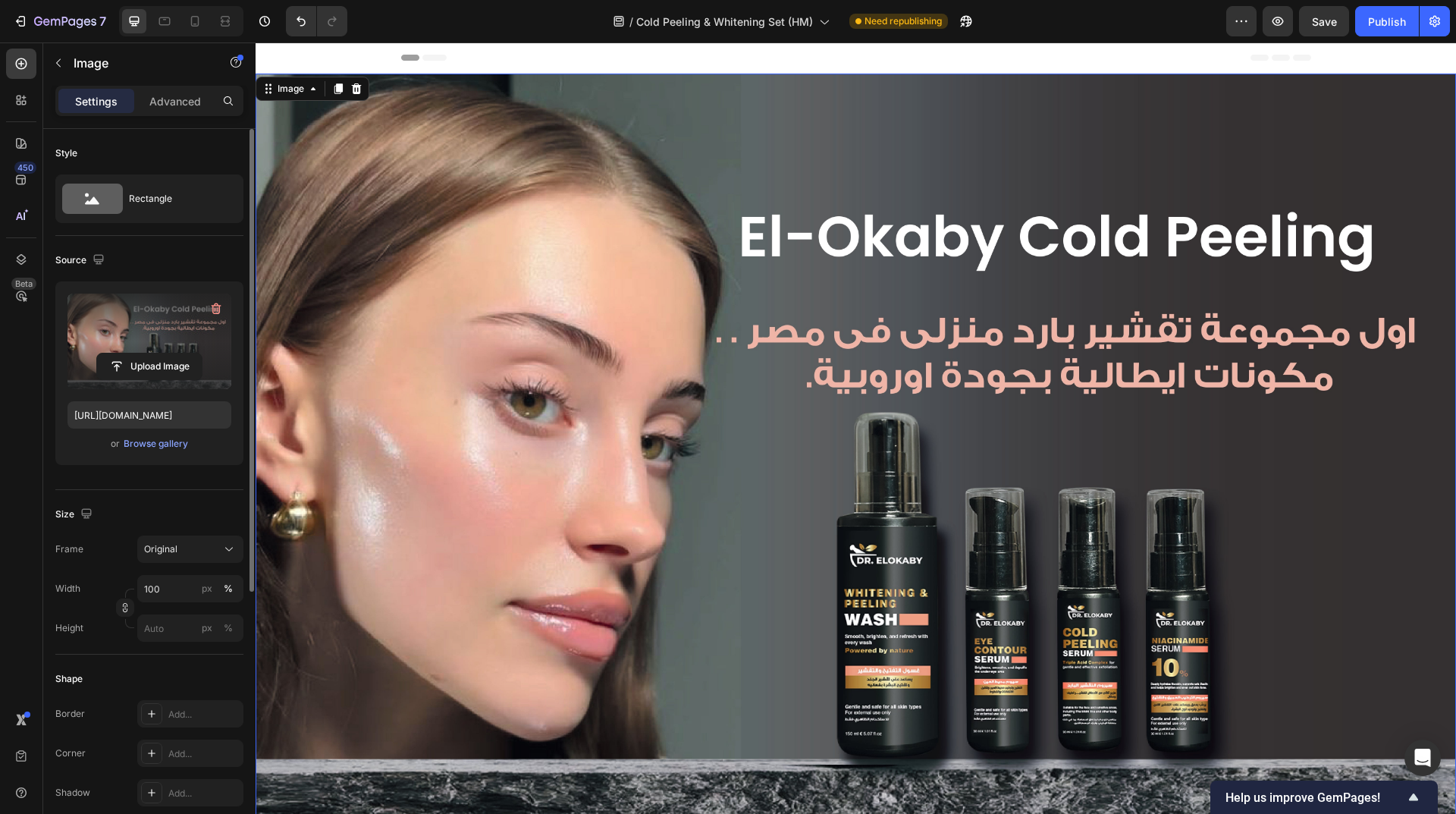
click at [986, 497] on img at bounding box center [855, 474] width 1201 height 801
click at [339, 93] on icon at bounding box center [338, 89] width 12 height 12
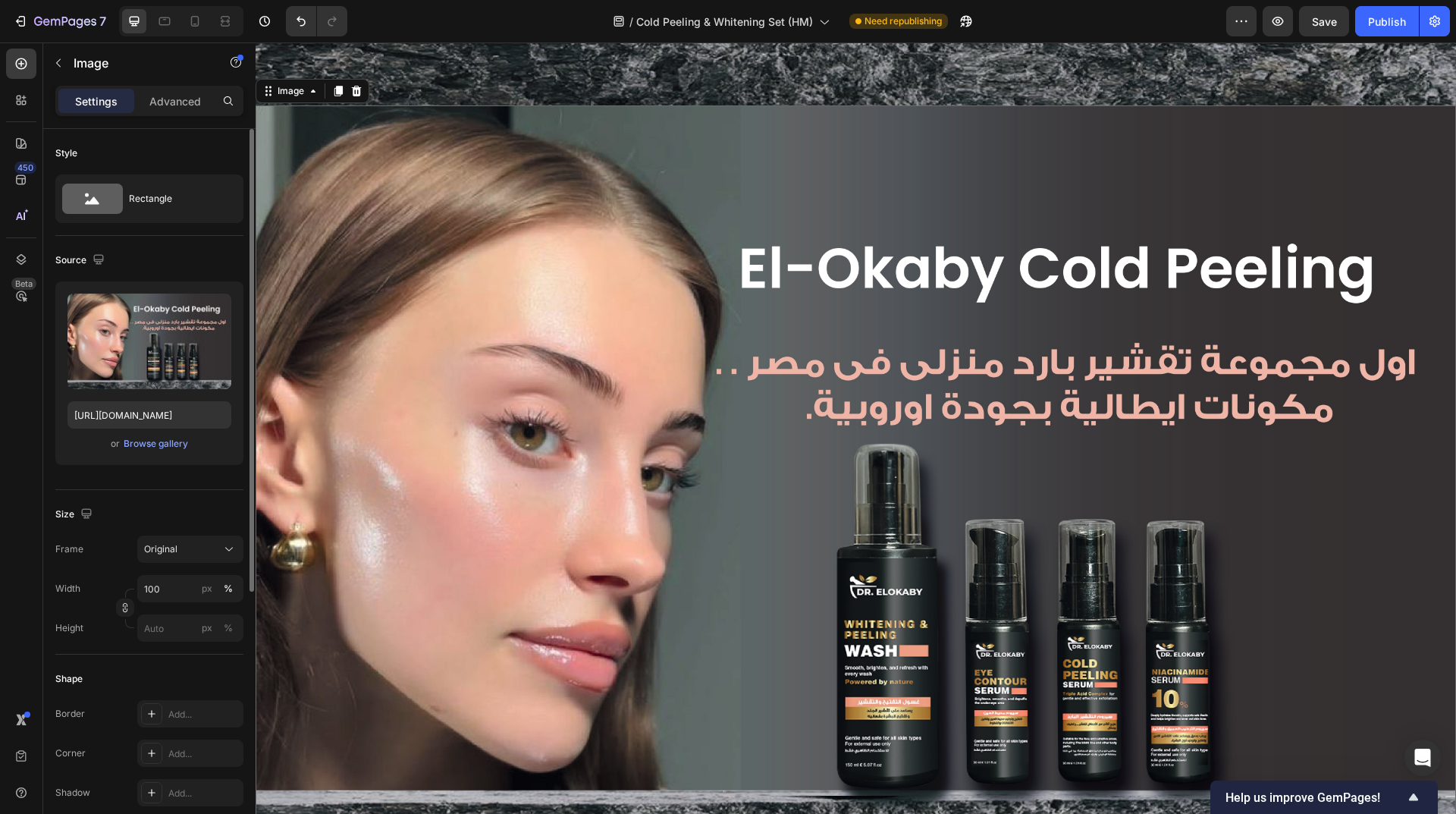
scroll to position [771, 0]
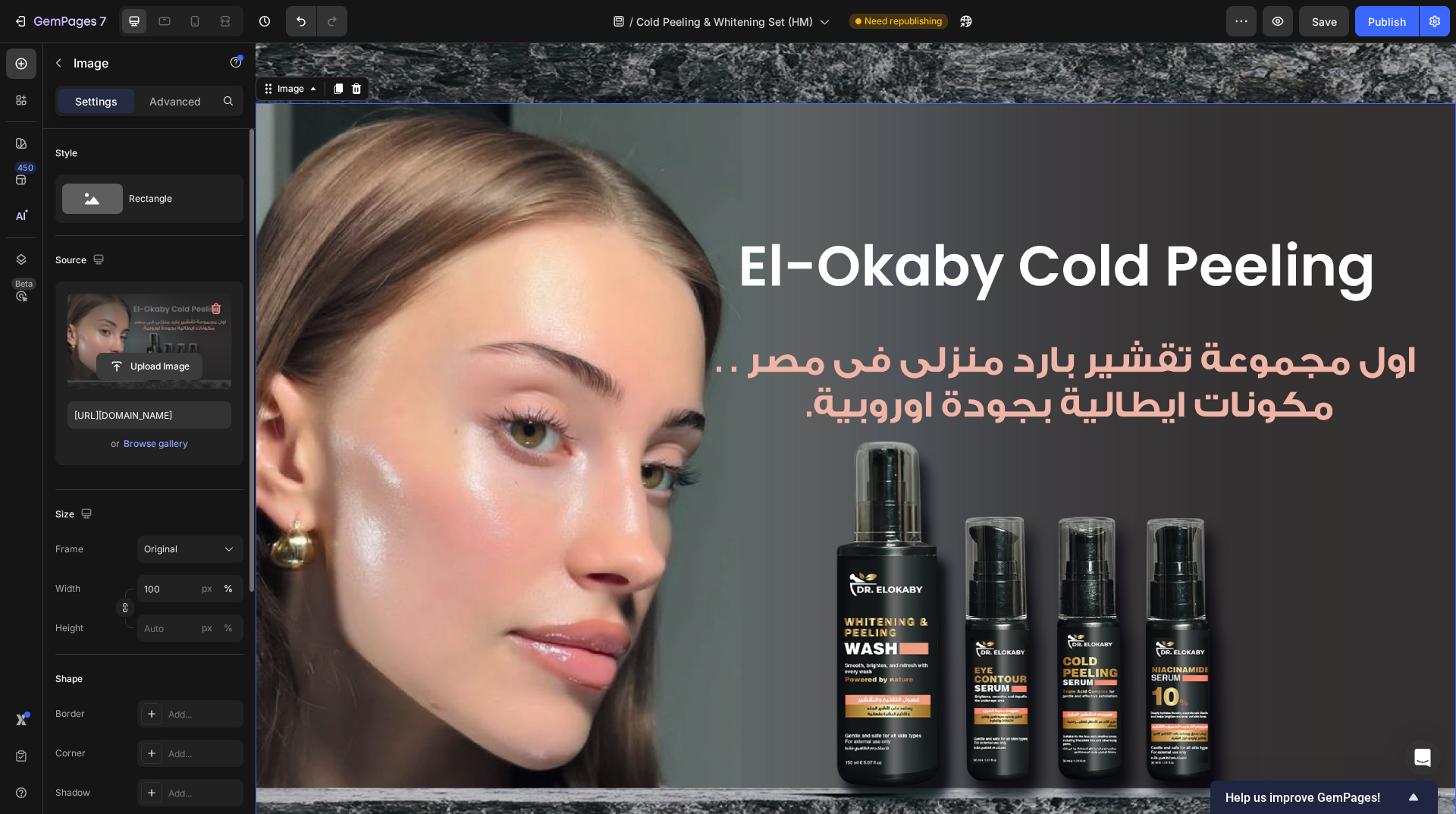
click at [161, 369] on input "file" at bounding box center [149, 366] width 105 height 26
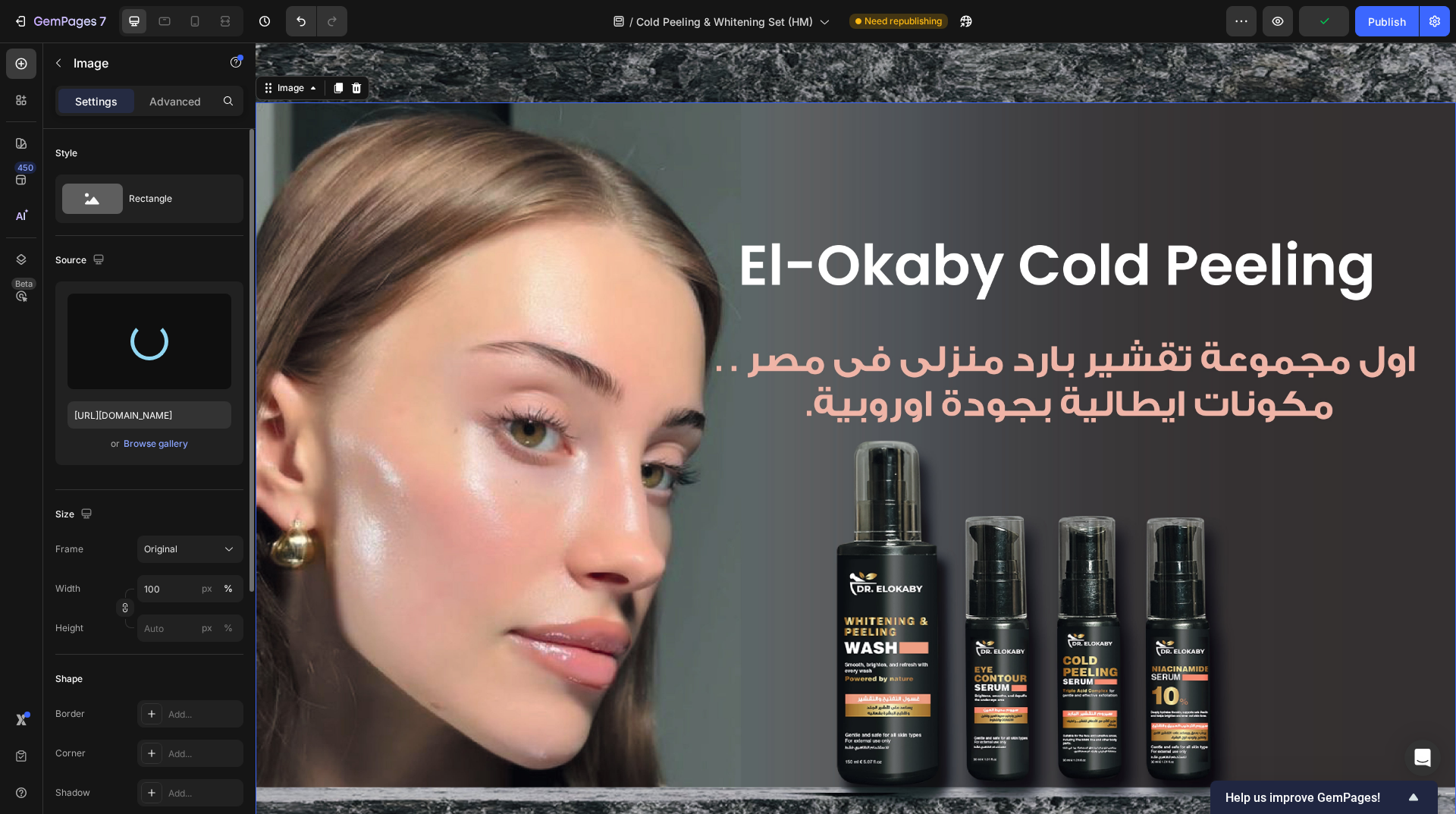
scroll to position [910, 0]
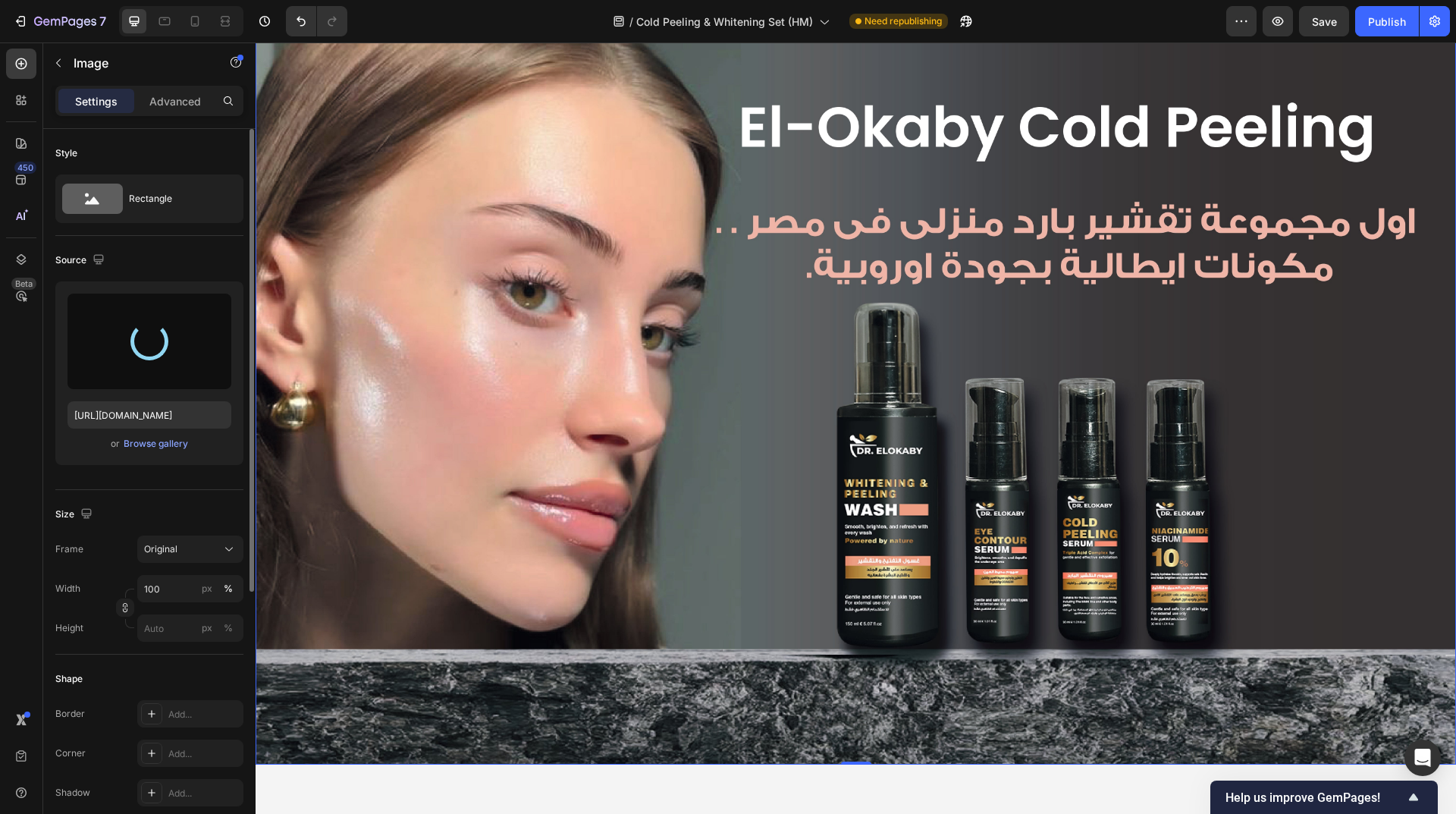
type input "[URL][DOMAIN_NAME]"
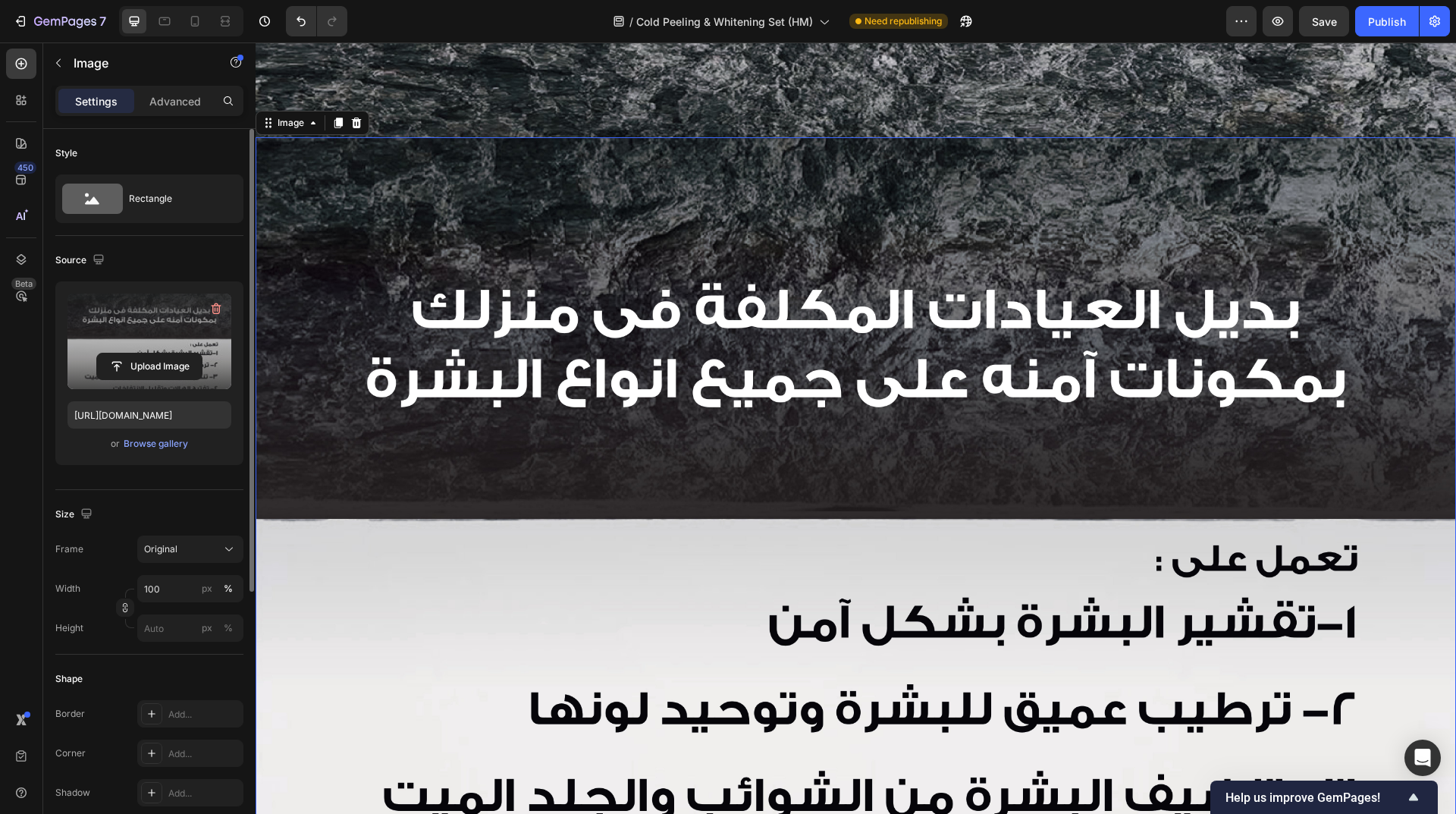
scroll to position [682, 0]
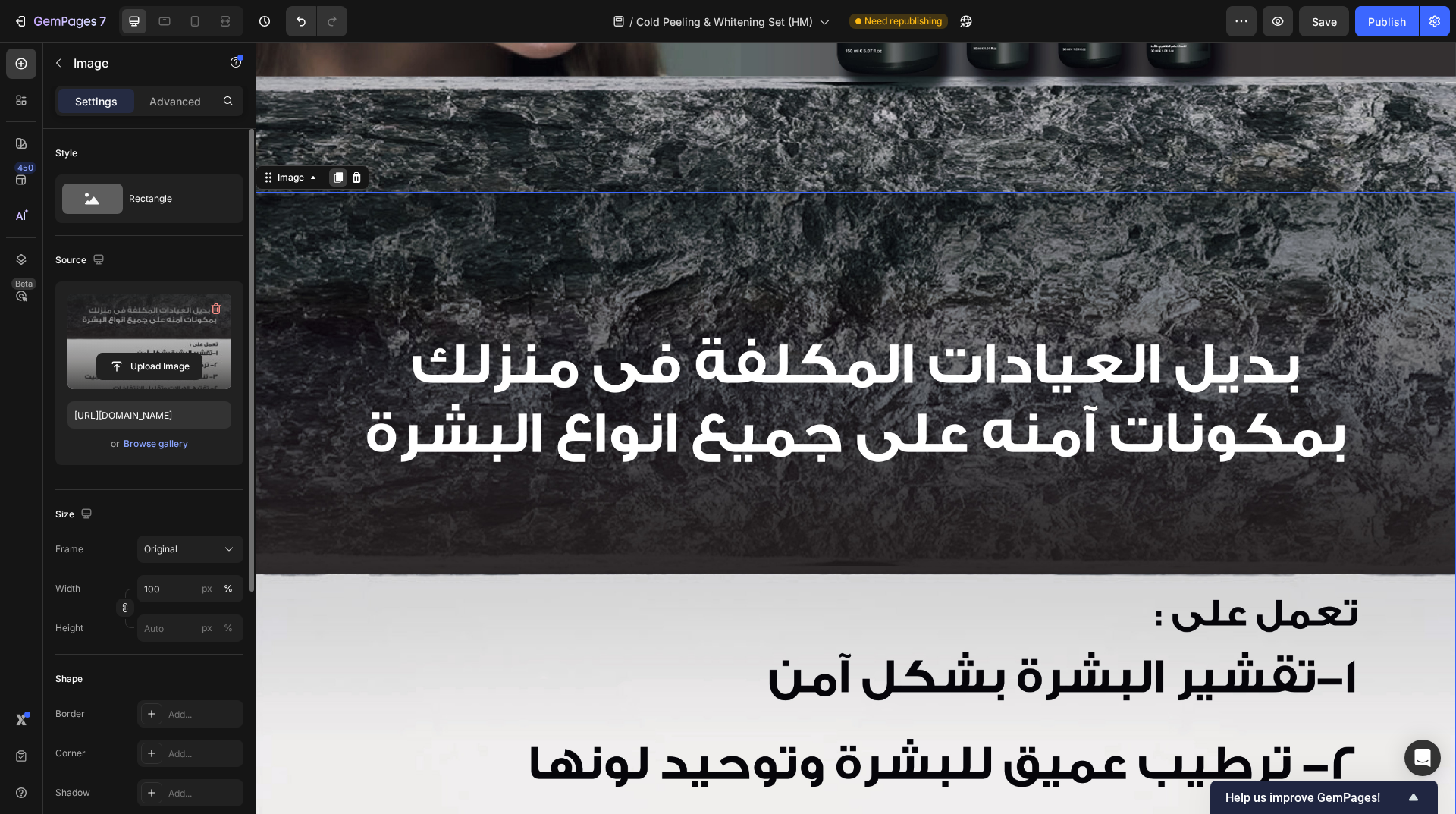
click at [335, 172] on icon at bounding box center [338, 178] width 12 height 12
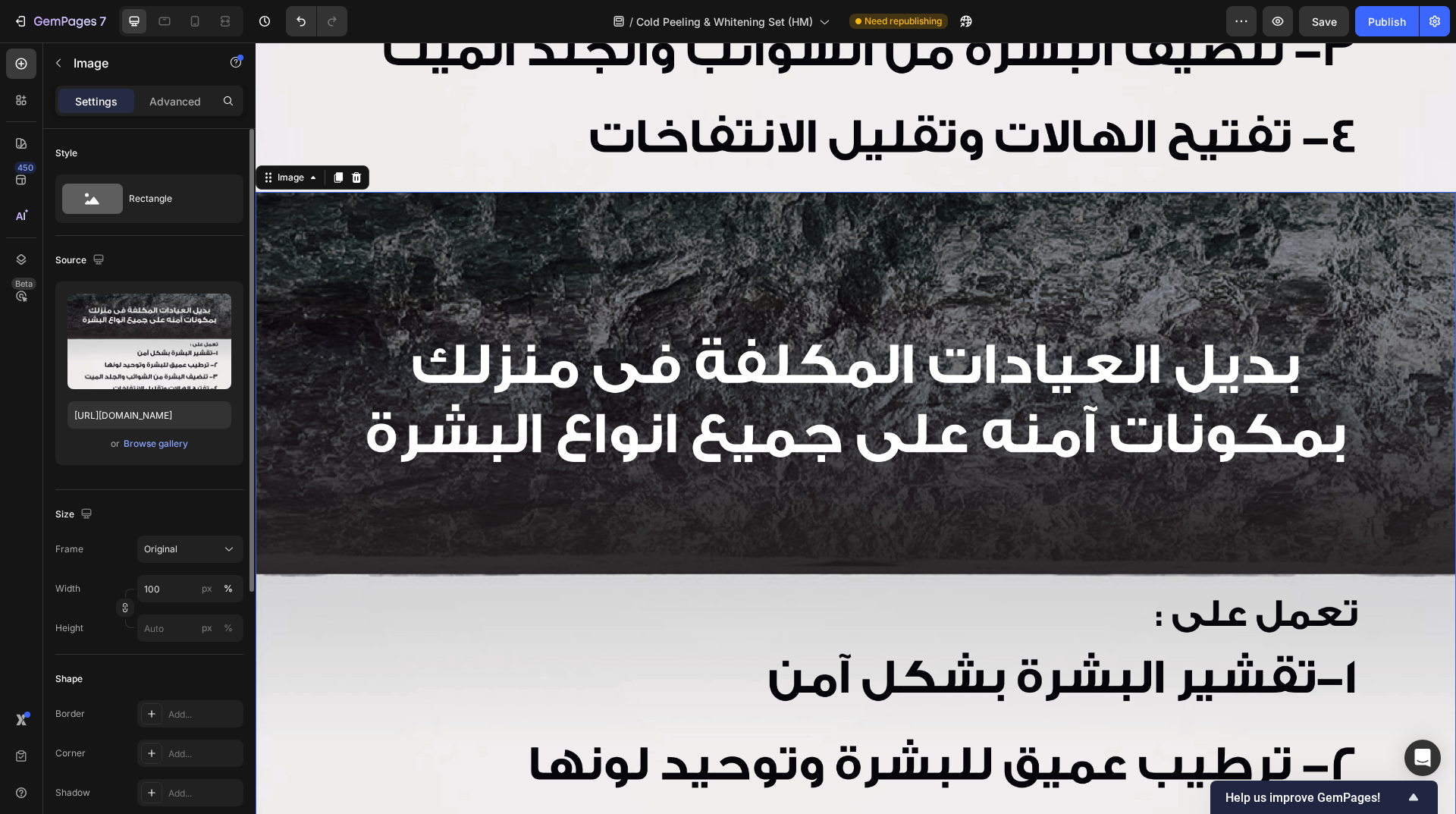
scroll to position [1487, 0]
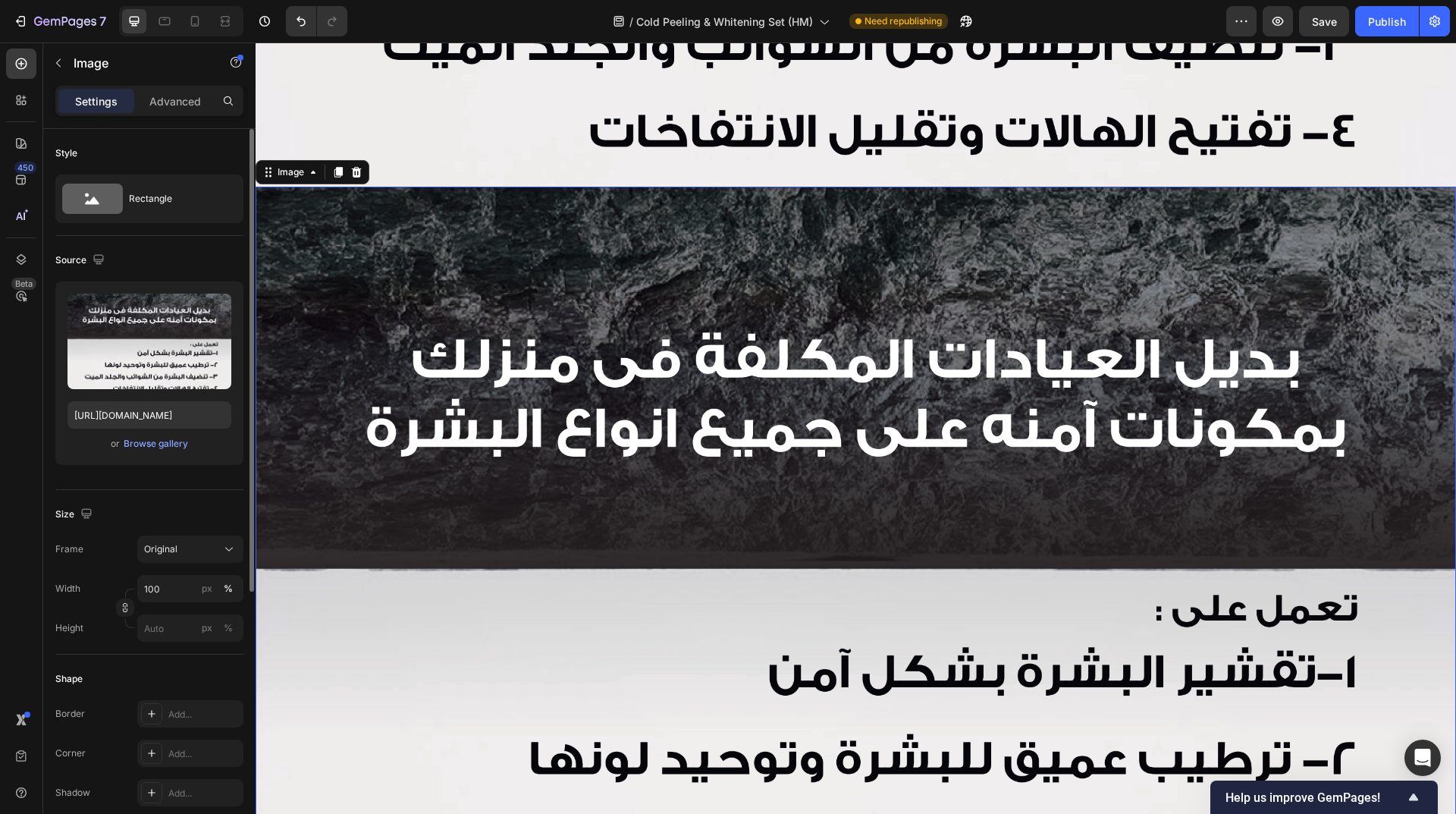
click at [608, 370] on img at bounding box center [855, 587] width 1201 height 801
click at [171, 363] on input "file" at bounding box center [149, 366] width 105 height 26
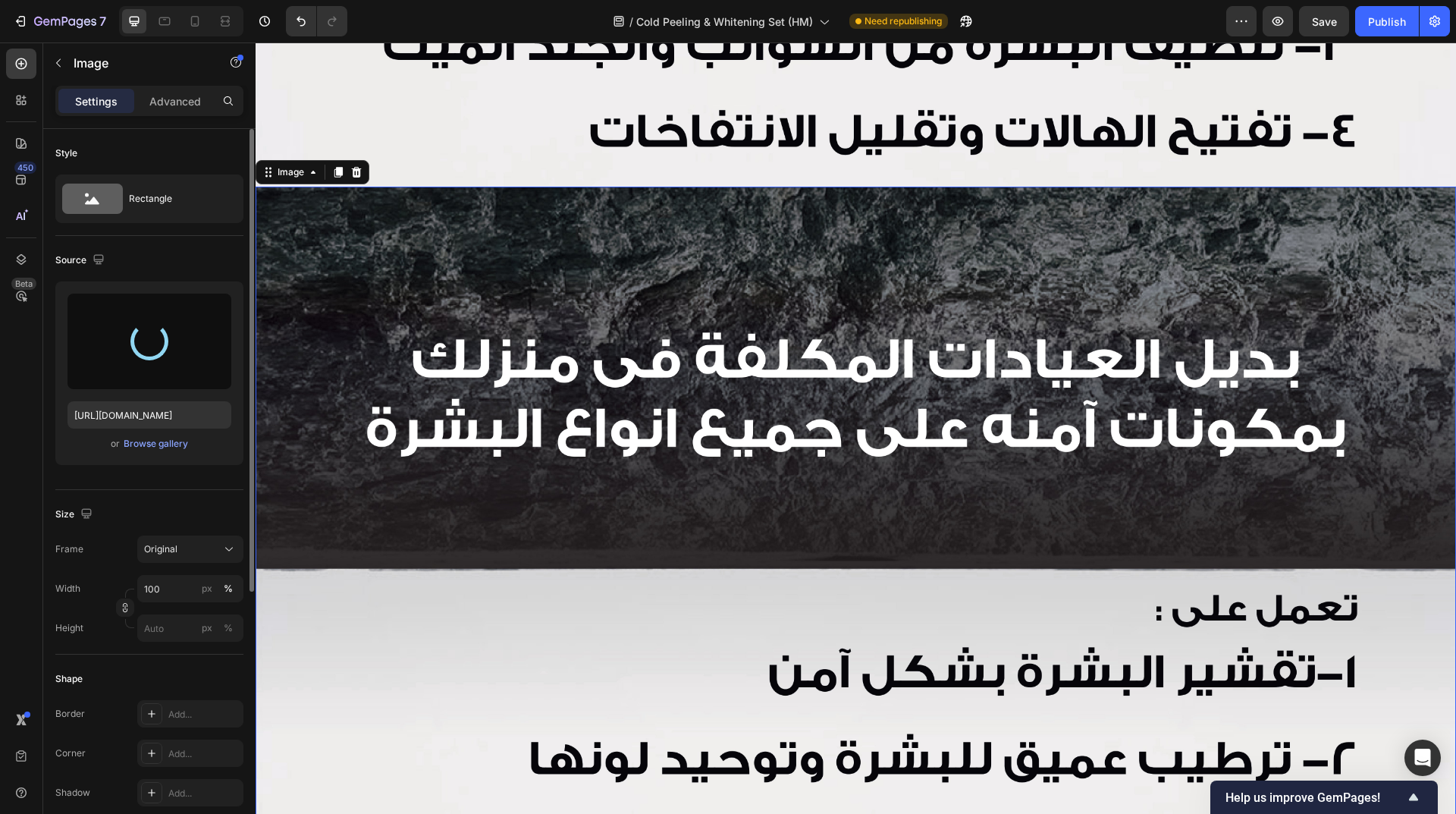
type input "[URL][DOMAIN_NAME]"
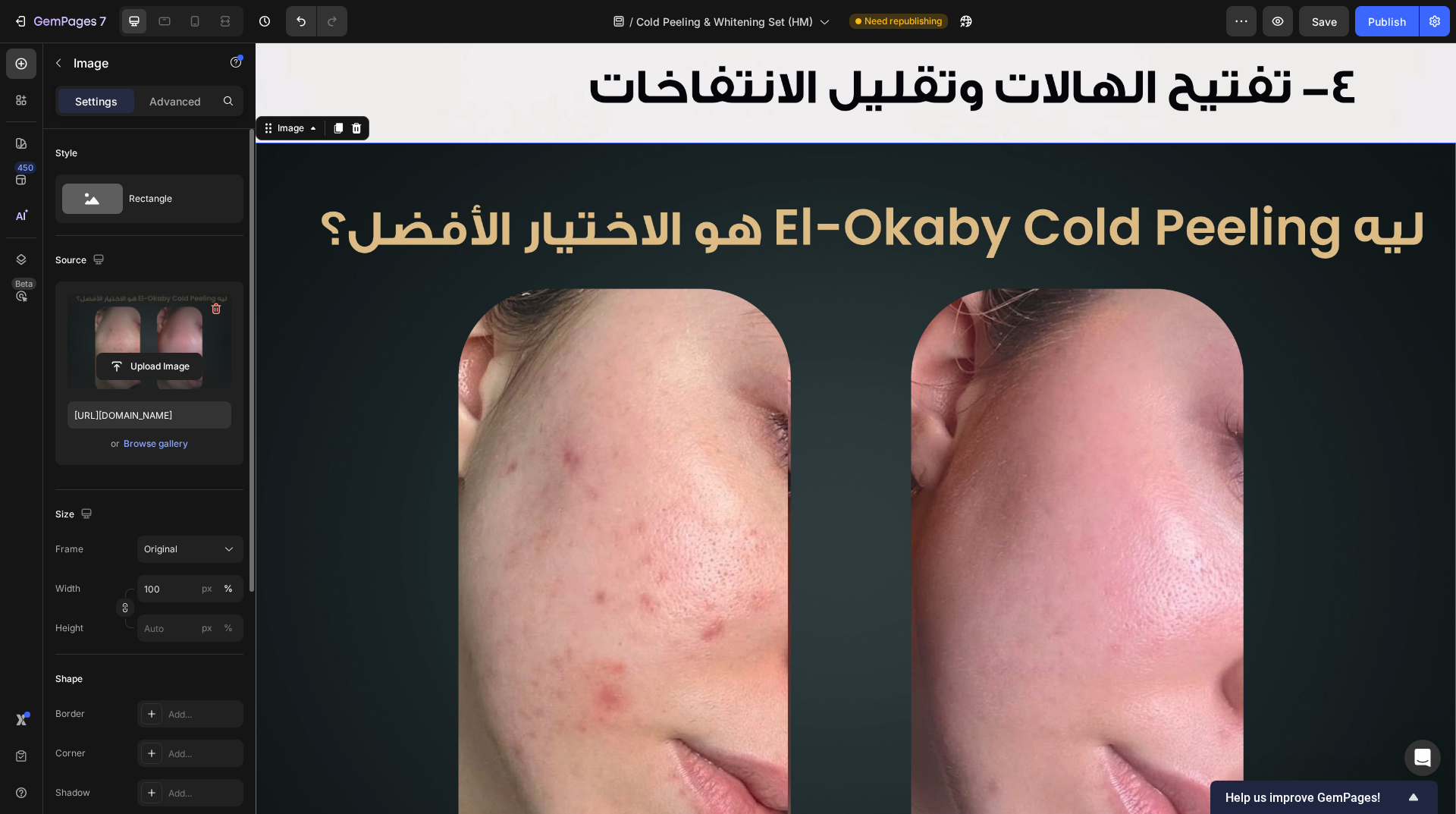
scroll to position [1531, 0]
click at [337, 123] on icon at bounding box center [338, 129] width 12 height 12
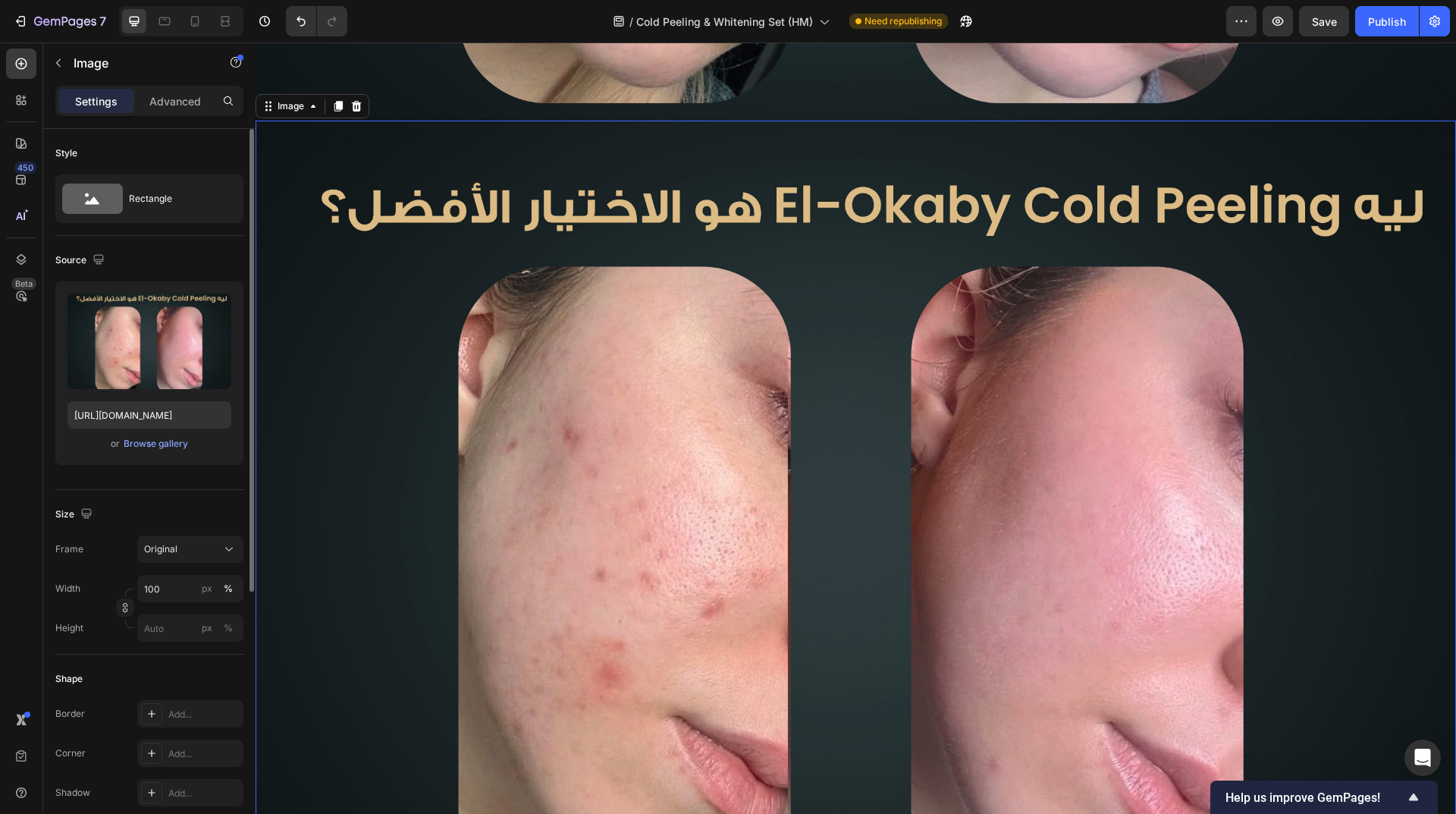
scroll to position [2356, 0]
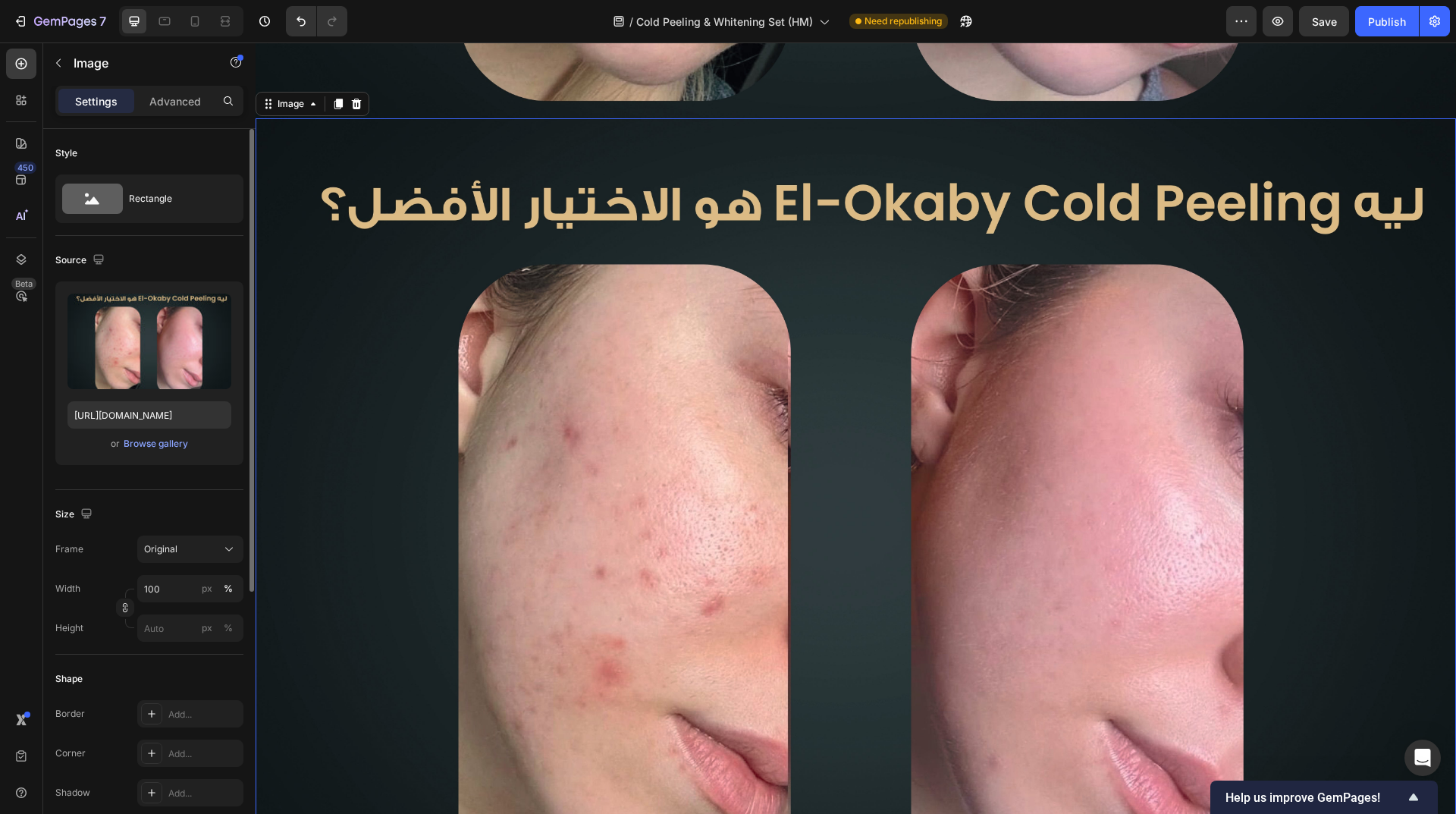
click at [741, 378] on img at bounding box center [855, 519] width 1201 height 801
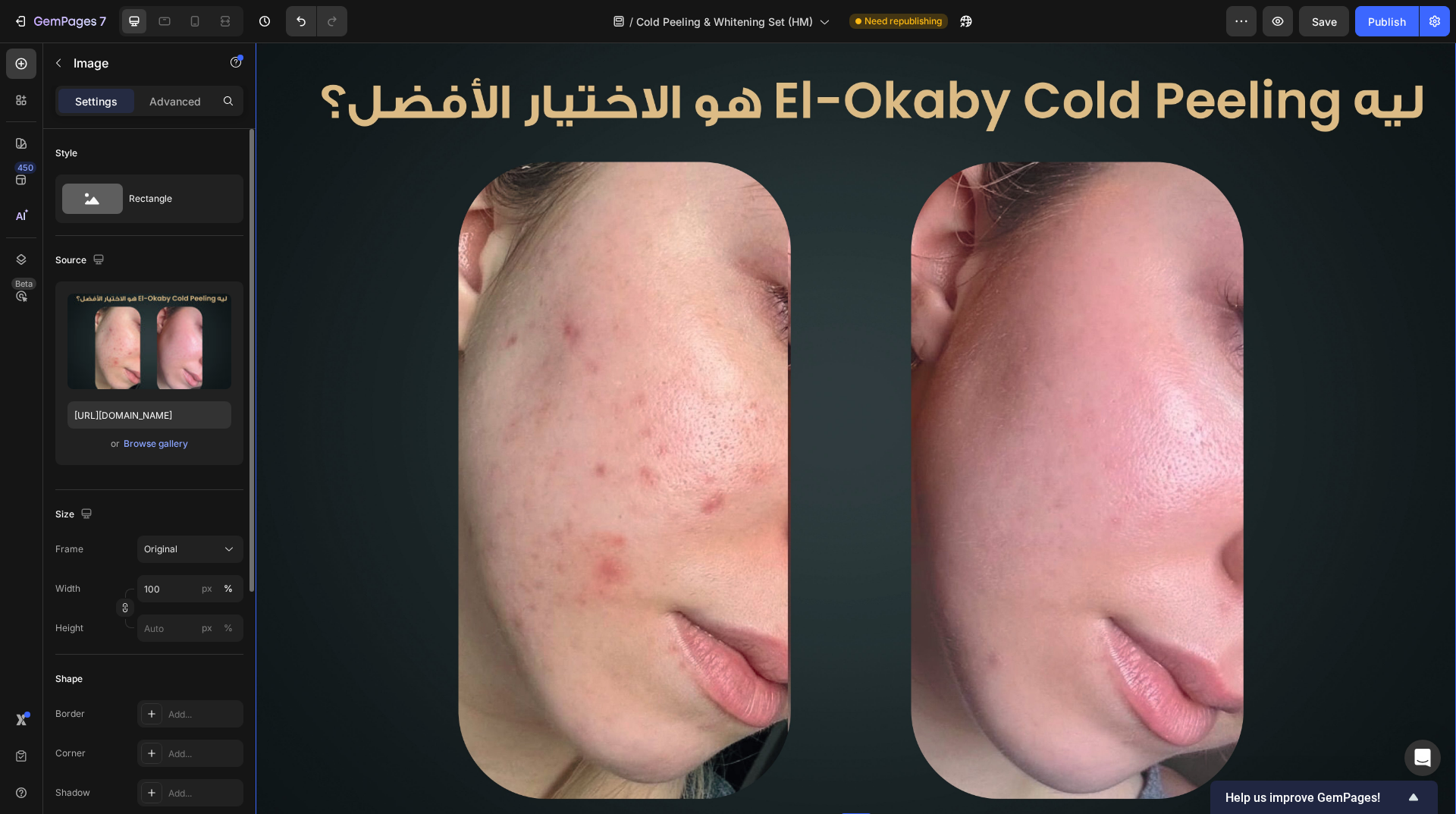
scroll to position [2508, 0]
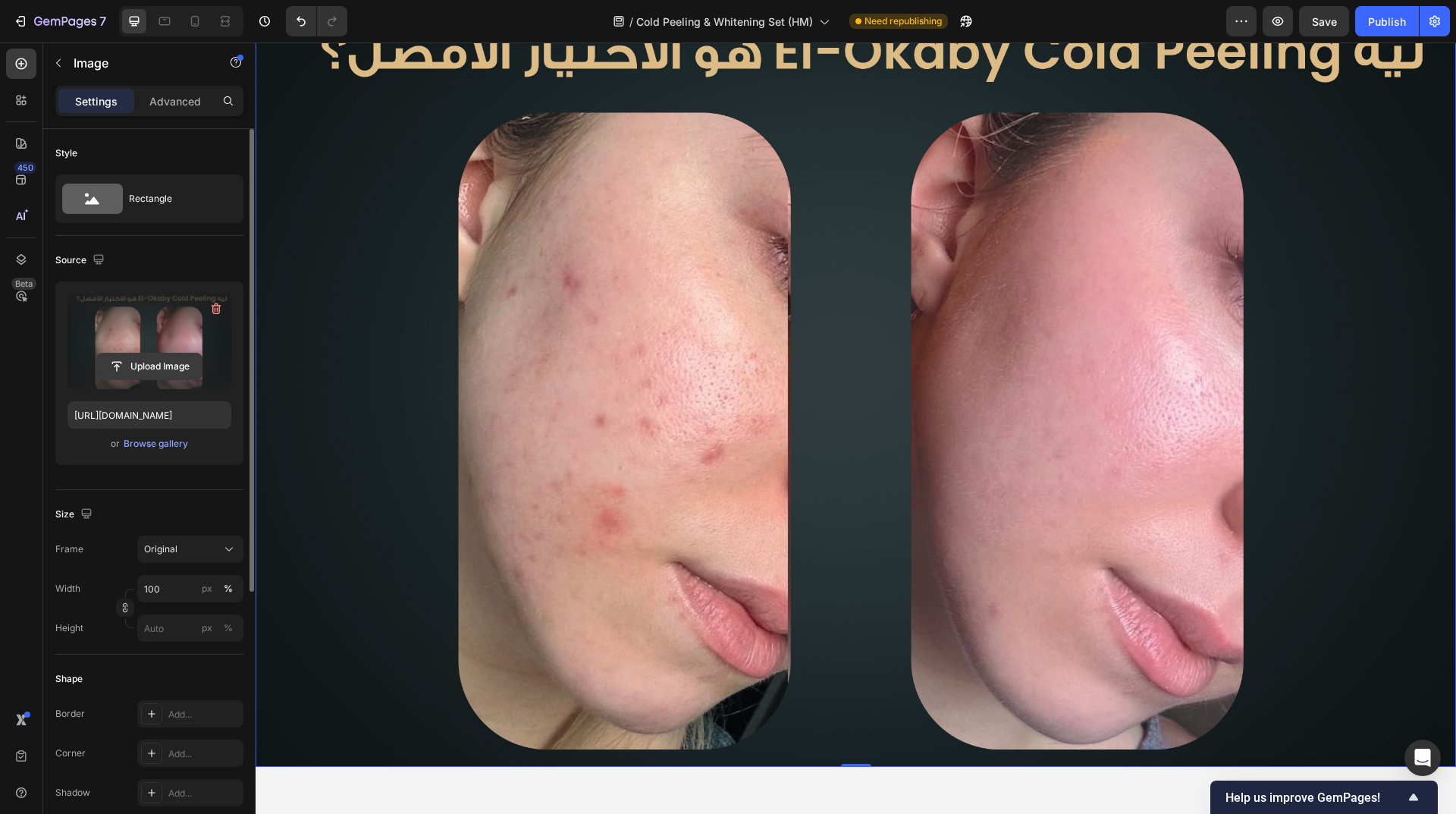
click at [157, 358] on input "file" at bounding box center [149, 366] width 105 height 26
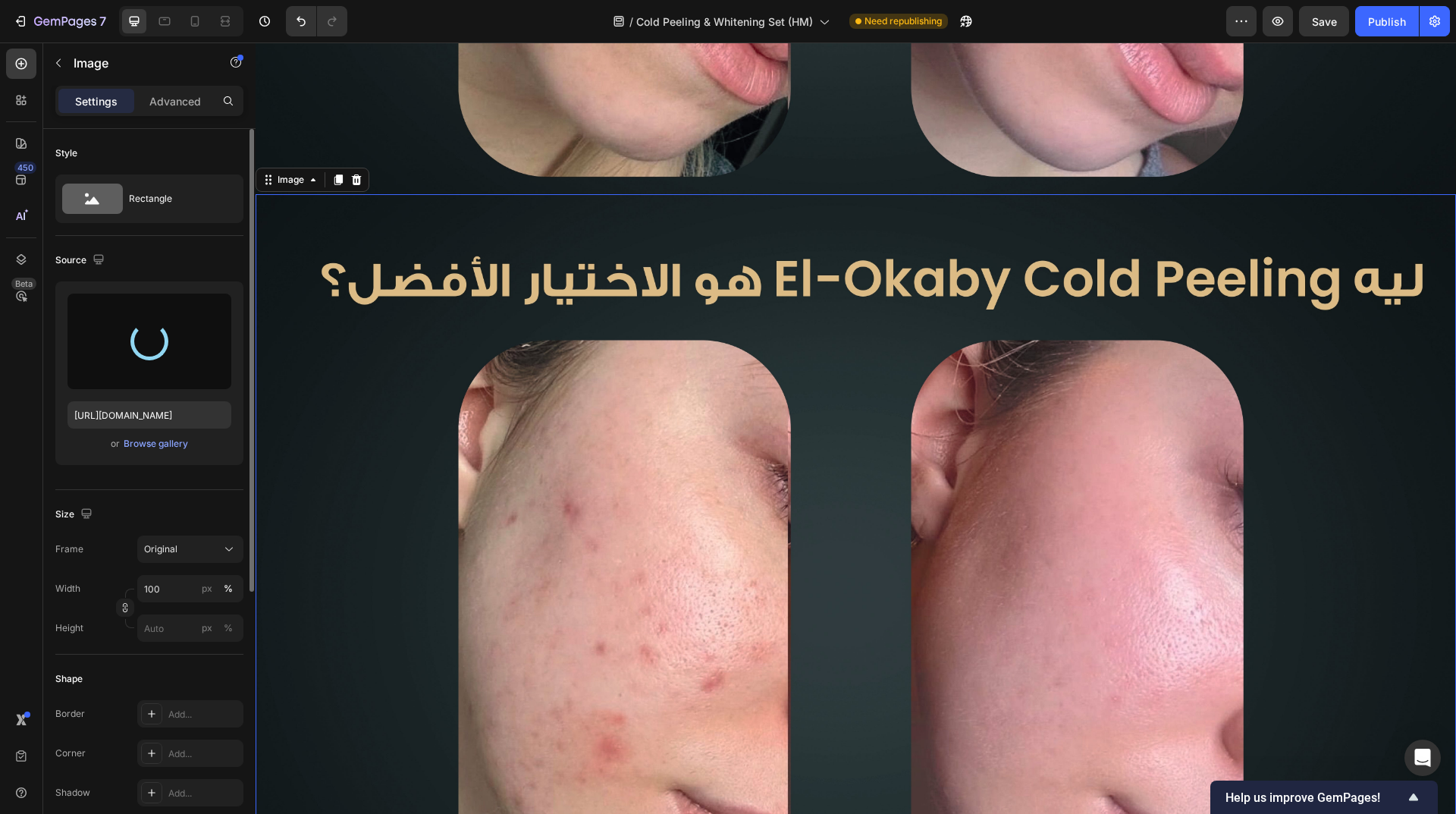
scroll to position [2735, 0]
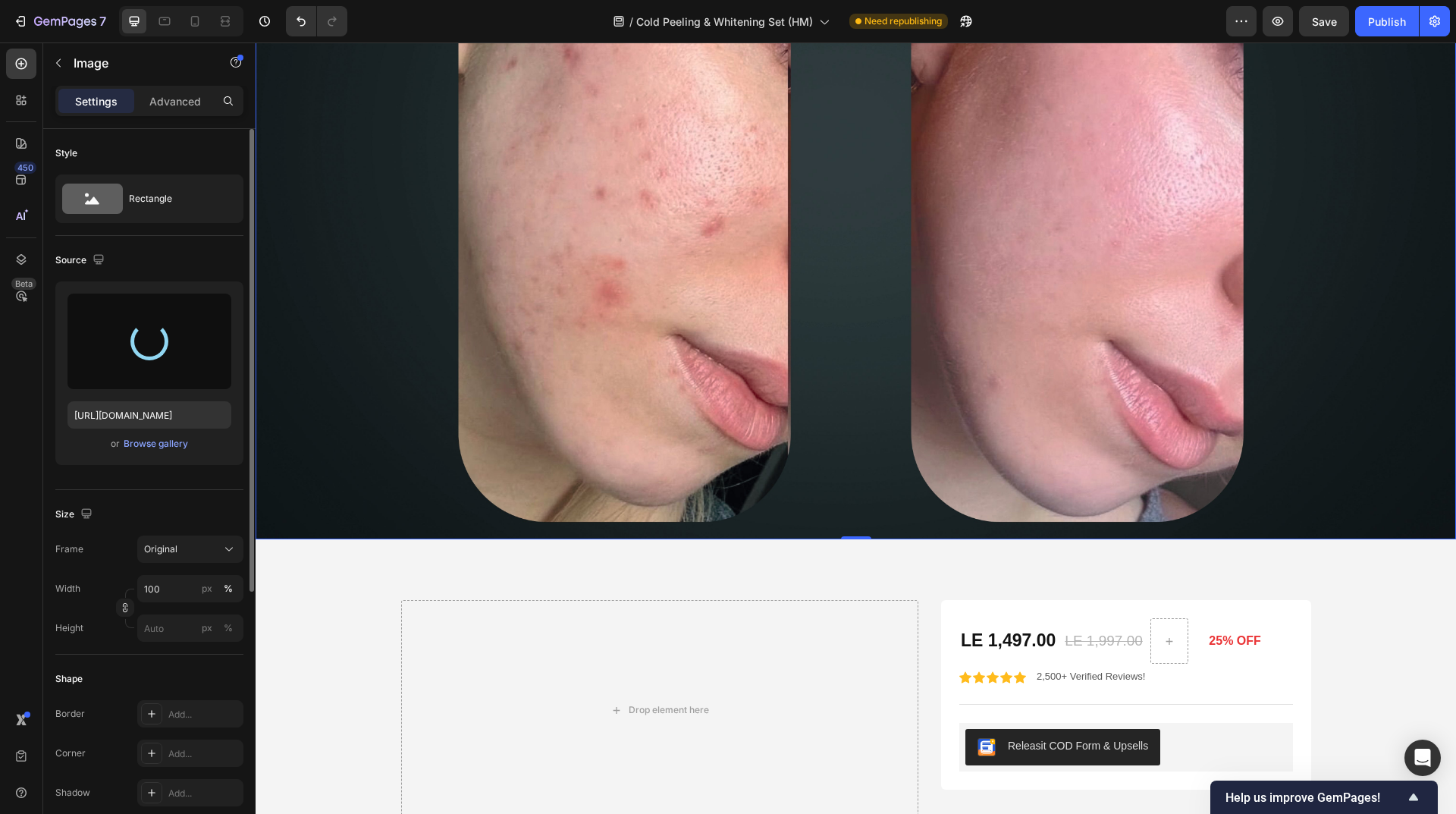
type input "[URL][DOMAIN_NAME]"
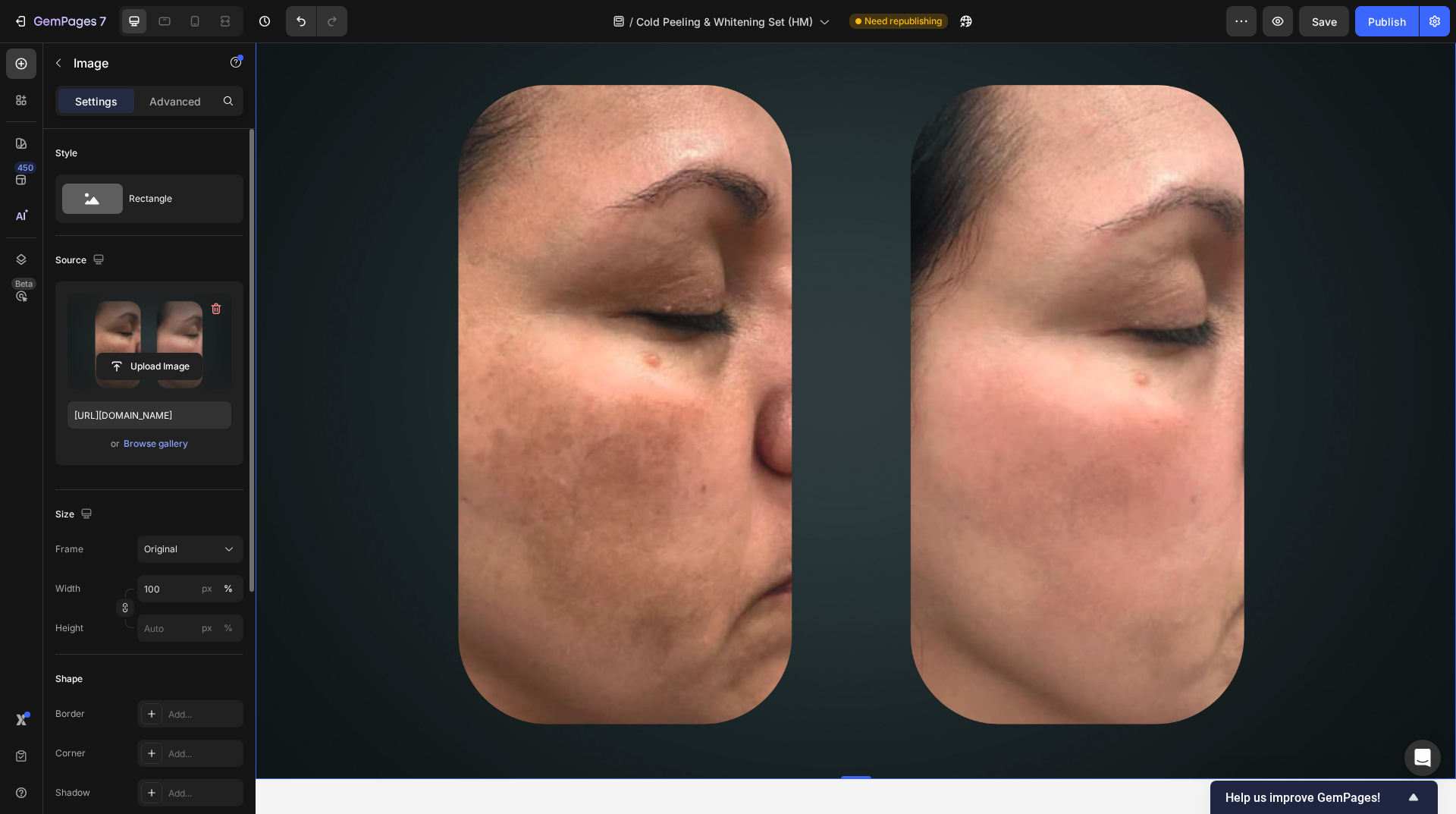
scroll to position [2129, 0]
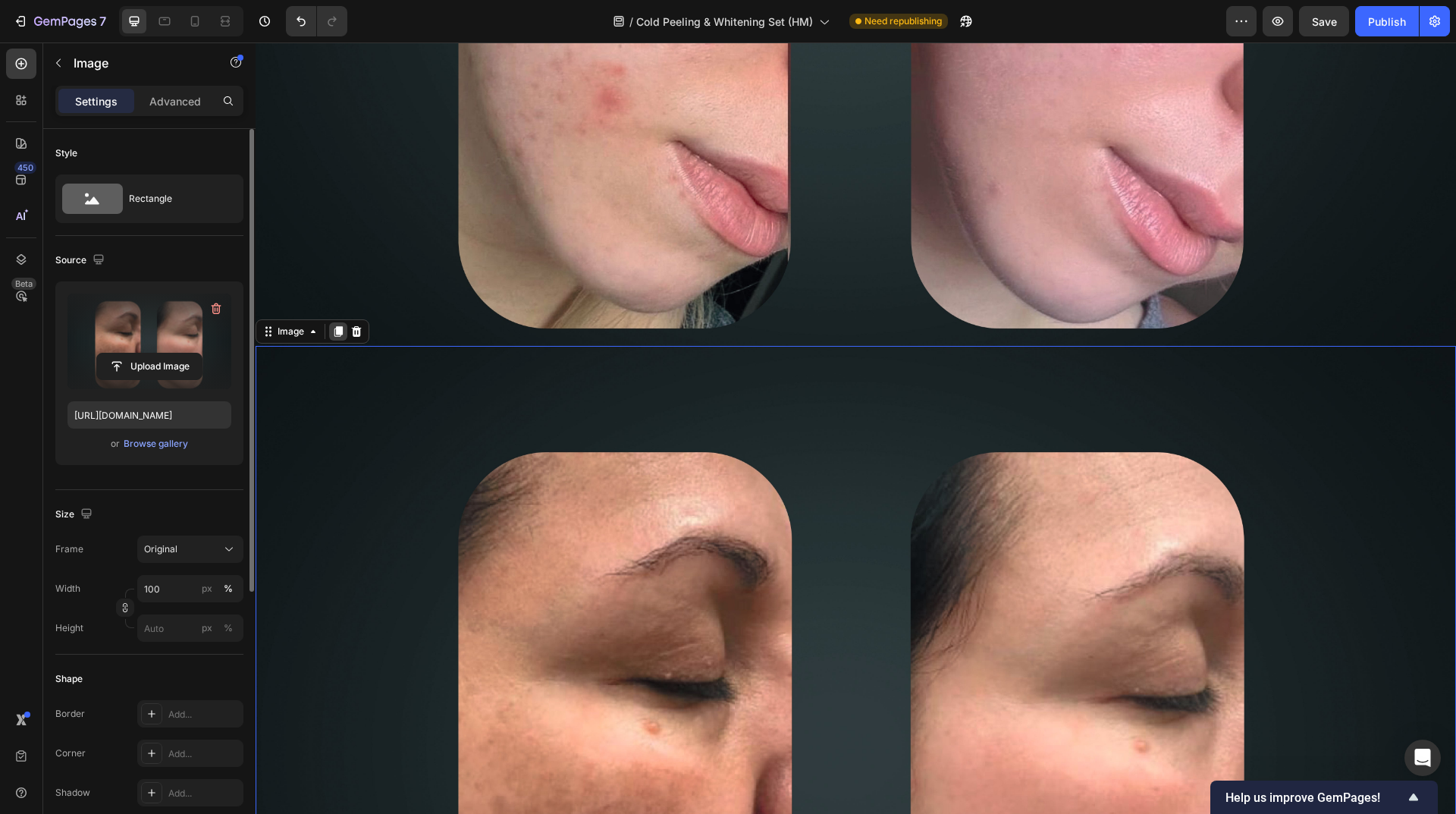
click at [335, 325] on icon at bounding box center [338, 331] width 12 height 12
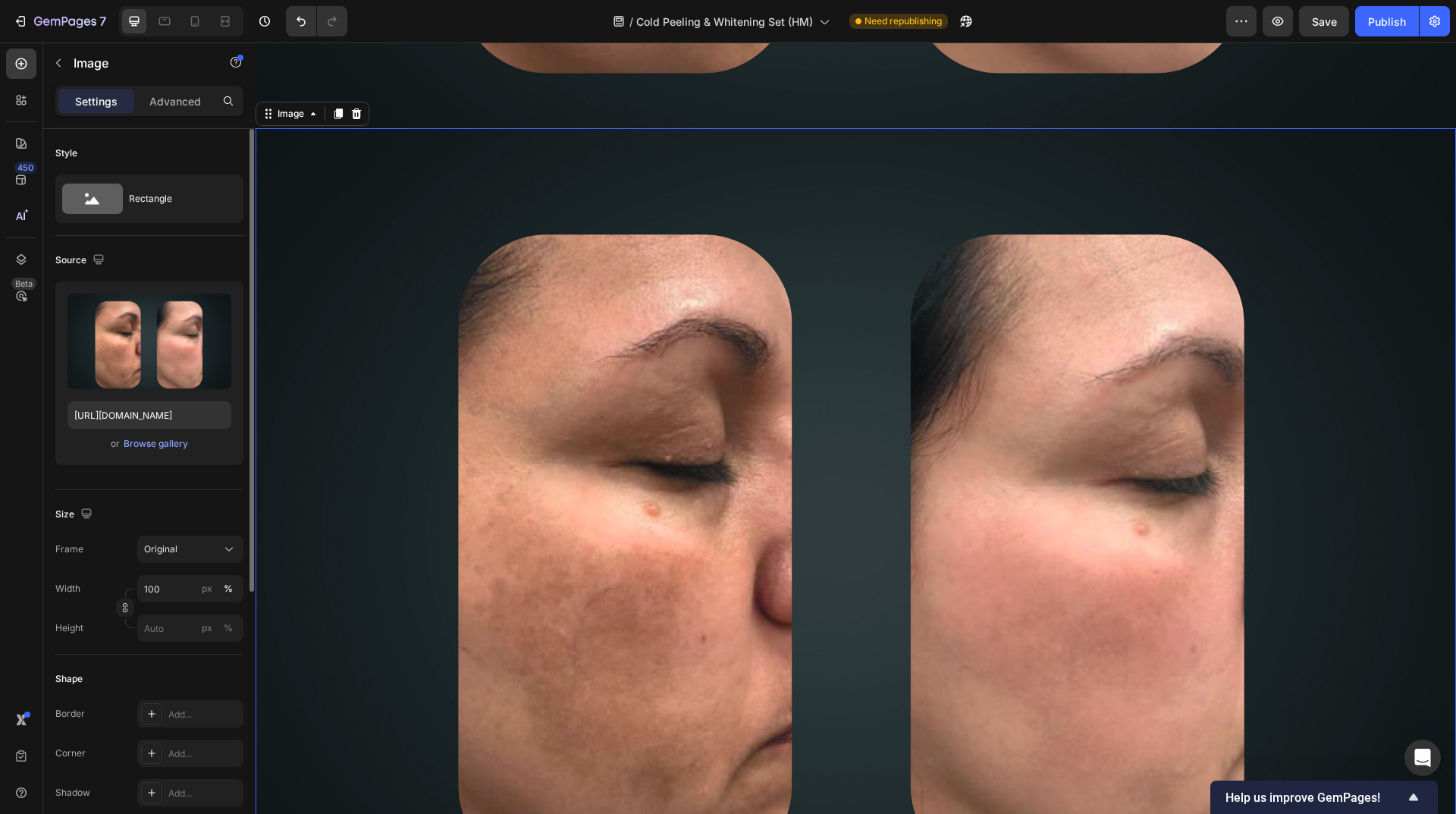
scroll to position [3148, 0]
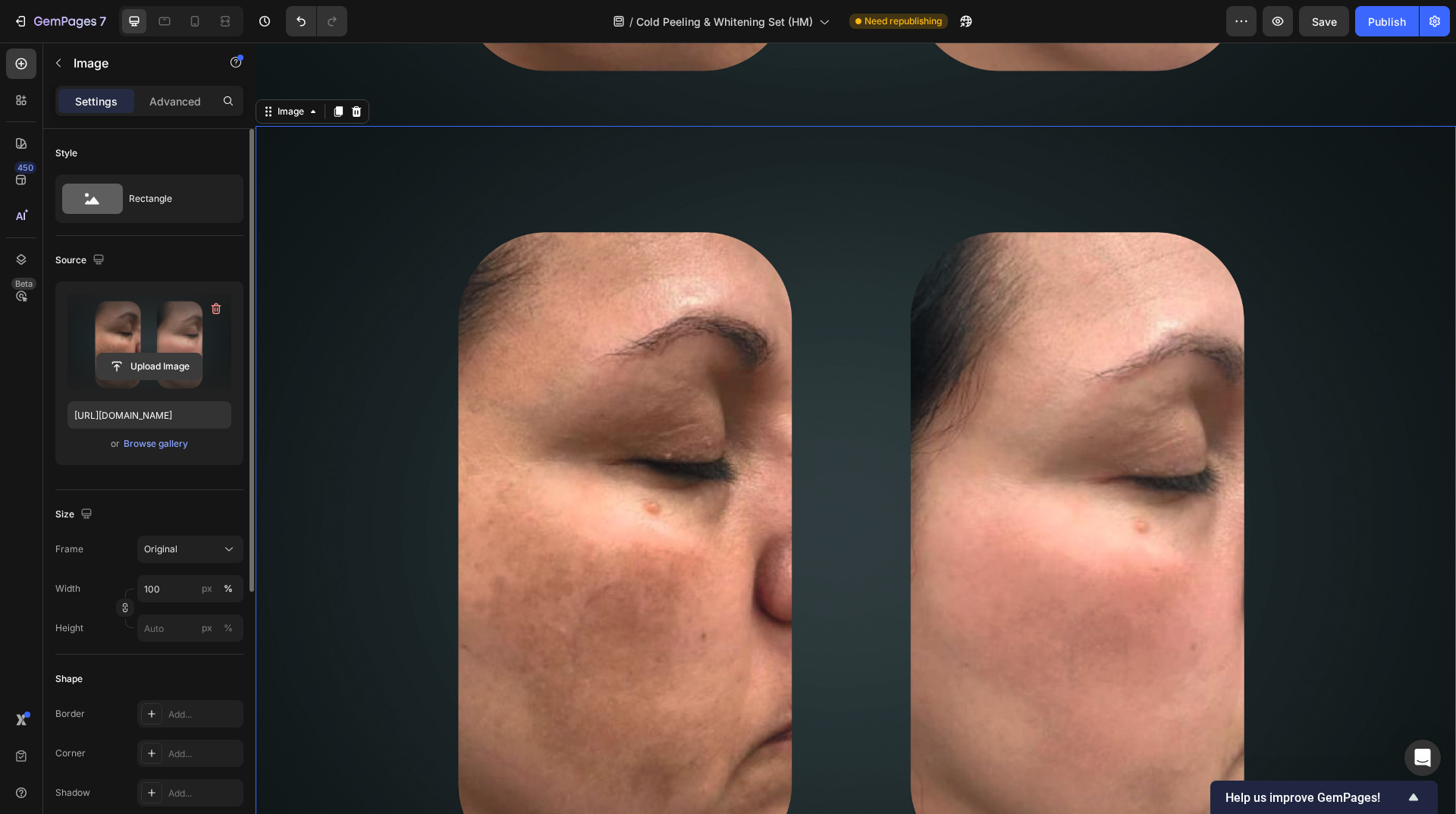
click at [119, 364] on input "file" at bounding box center [149, 366] width 105 height 26
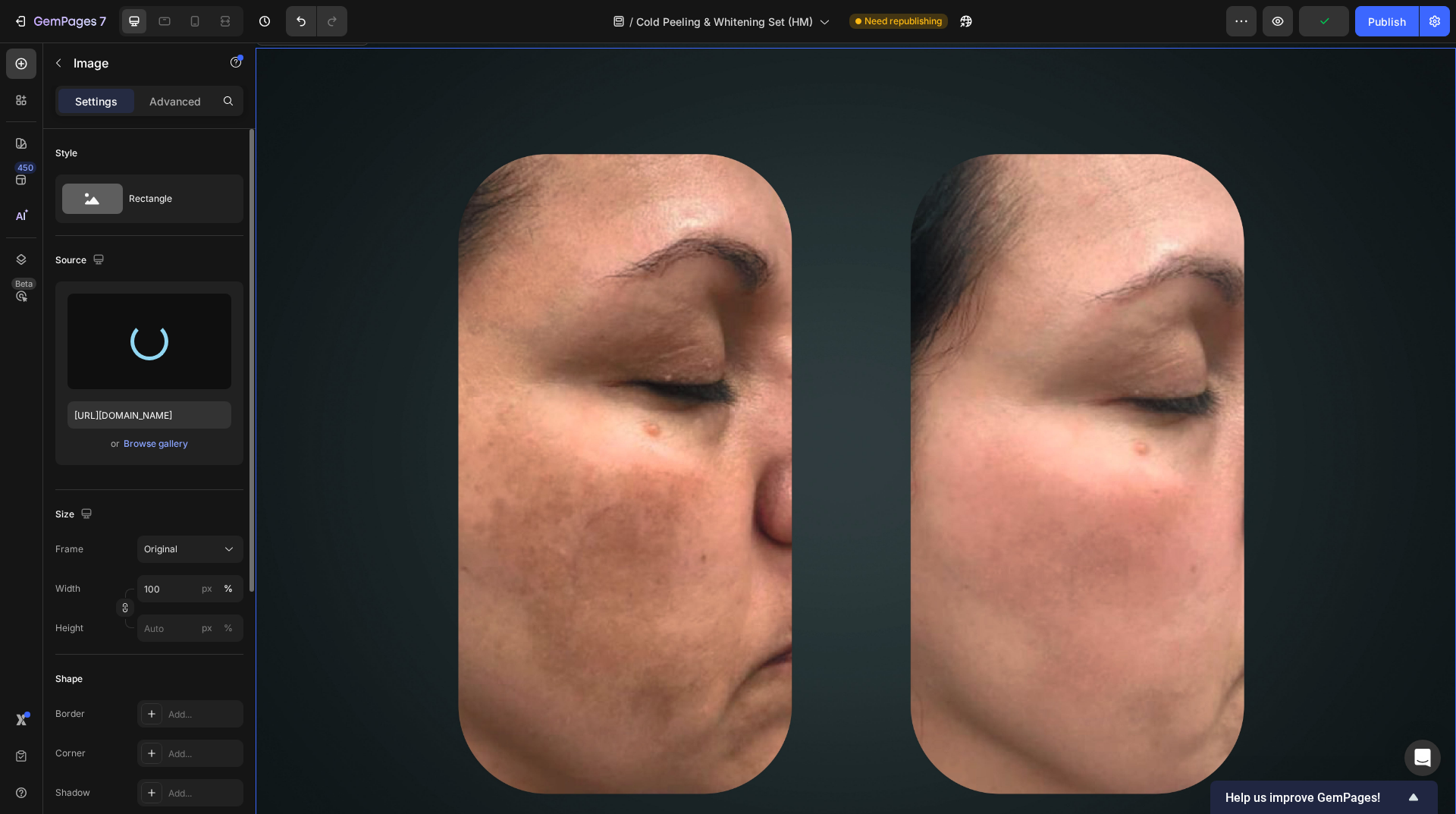
scroll to position [3300, 0]
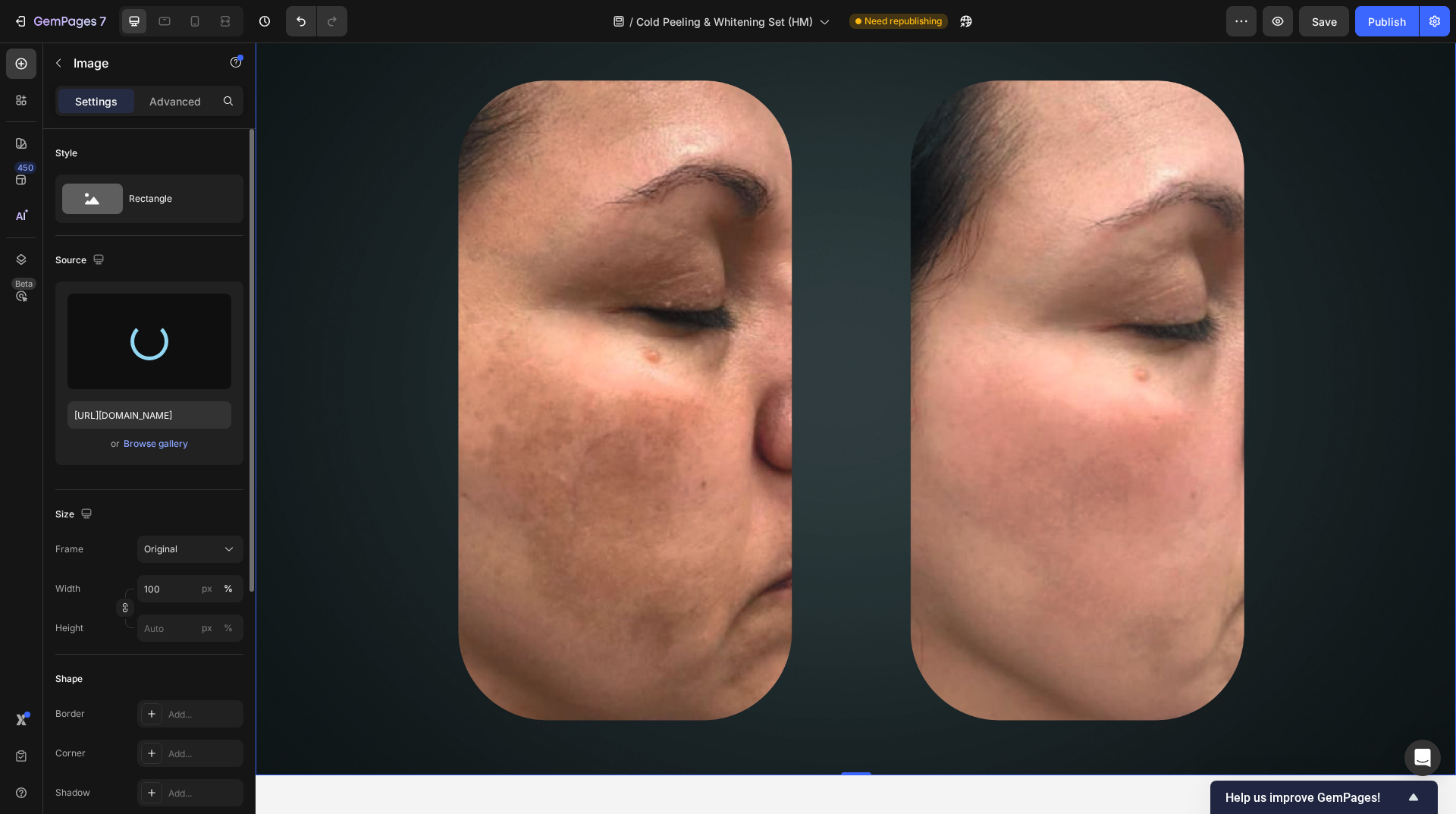
type input "[URL][DOMAIN_NAME]"
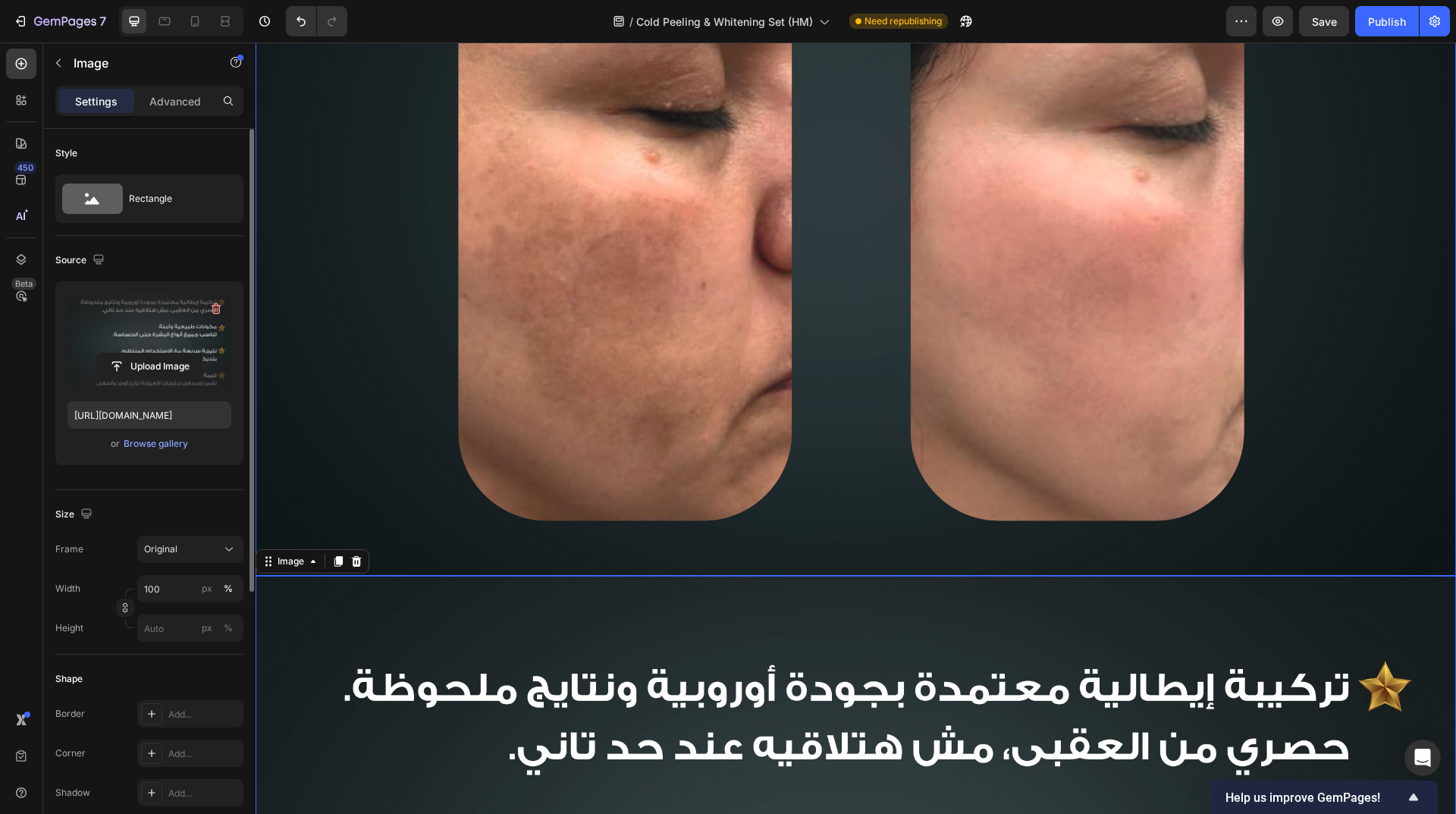
scroll to position [3148, 0]
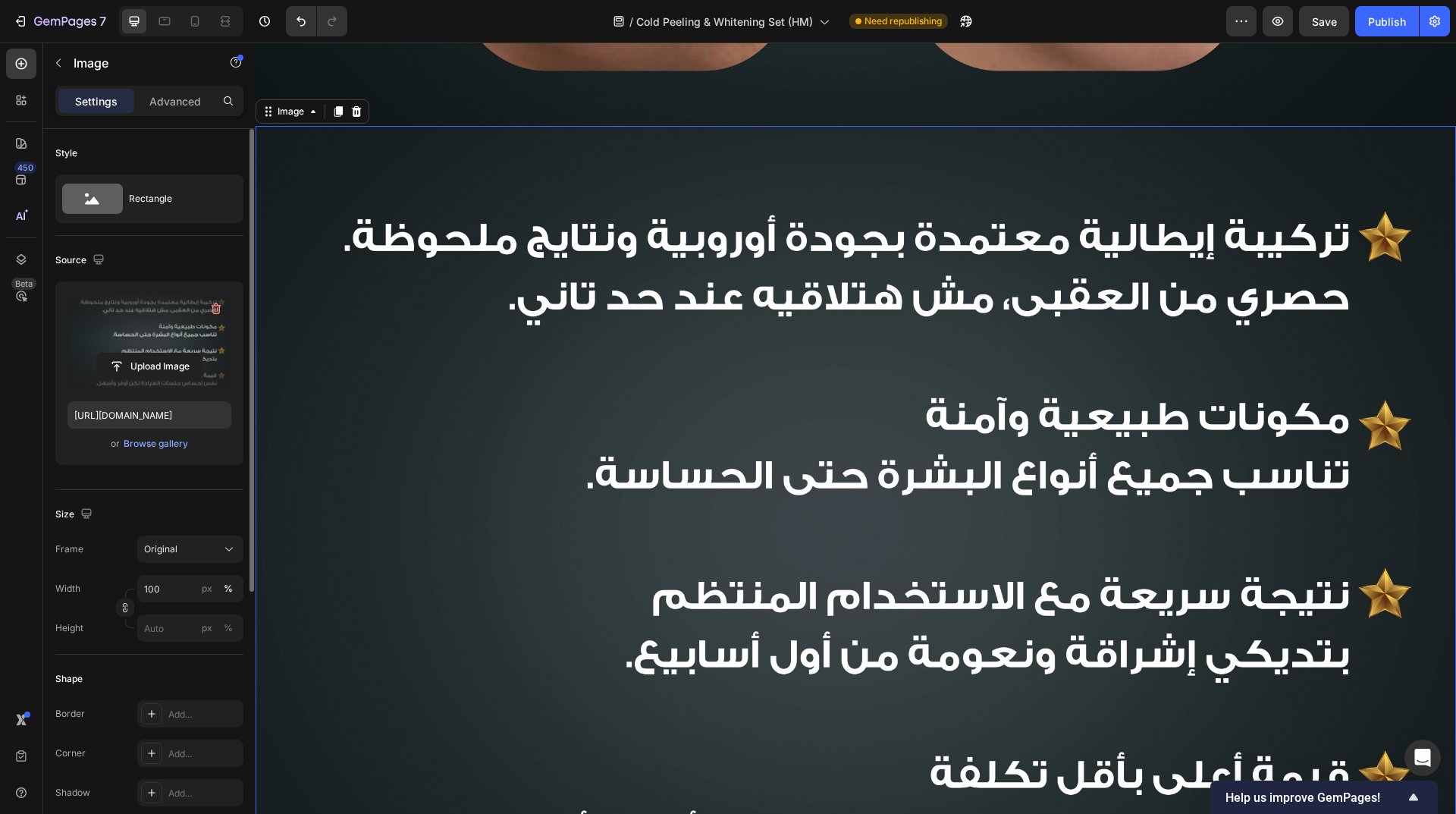
drag, startPoint x: 337, startPoint y: 81, endPoint x: 530, endPoint y: 176, distance: 215.1
click at [337, 106] on icon at bounding box center [338, 111] width 8 height 11
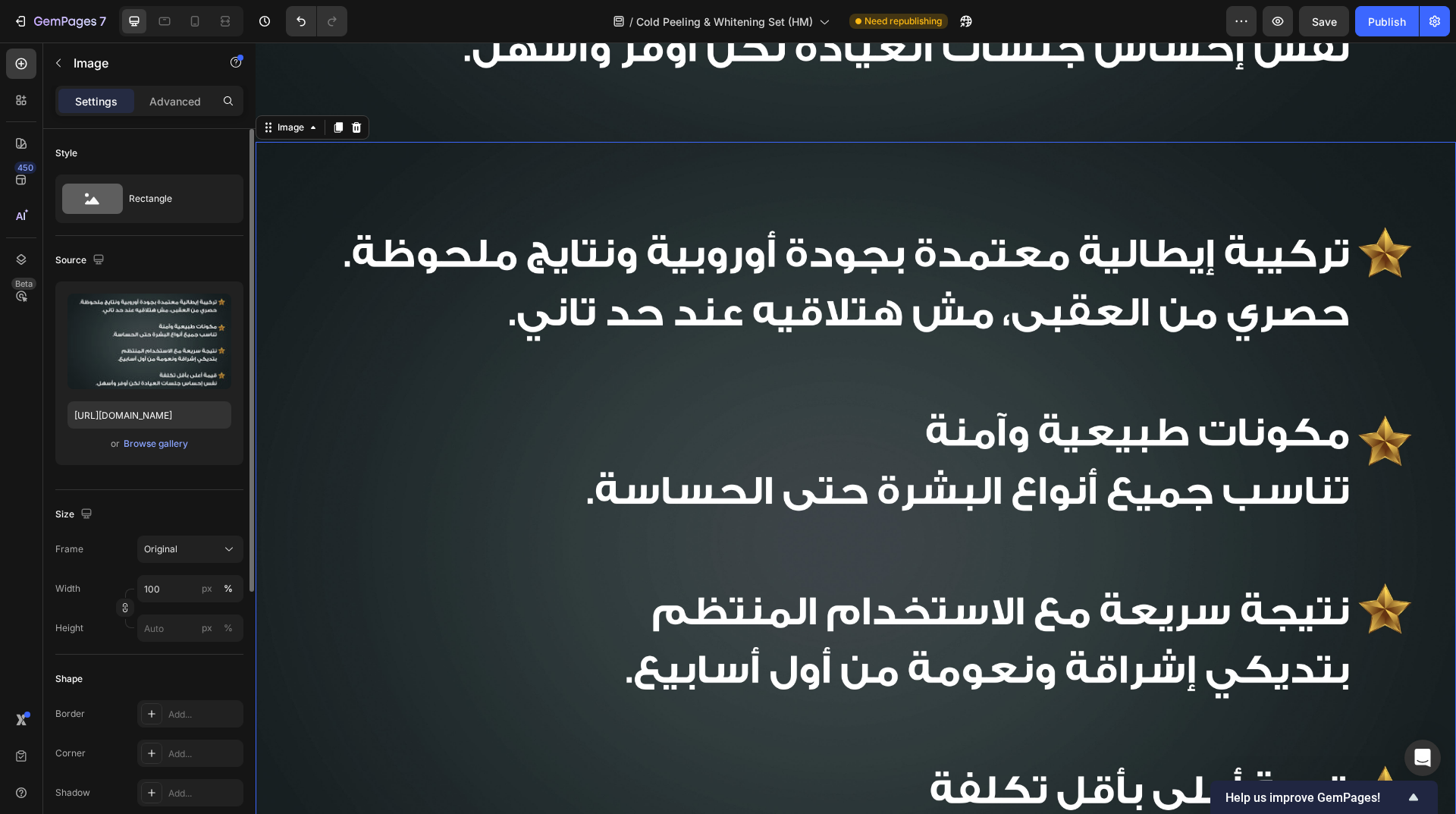
scroll to position [3941, 0]
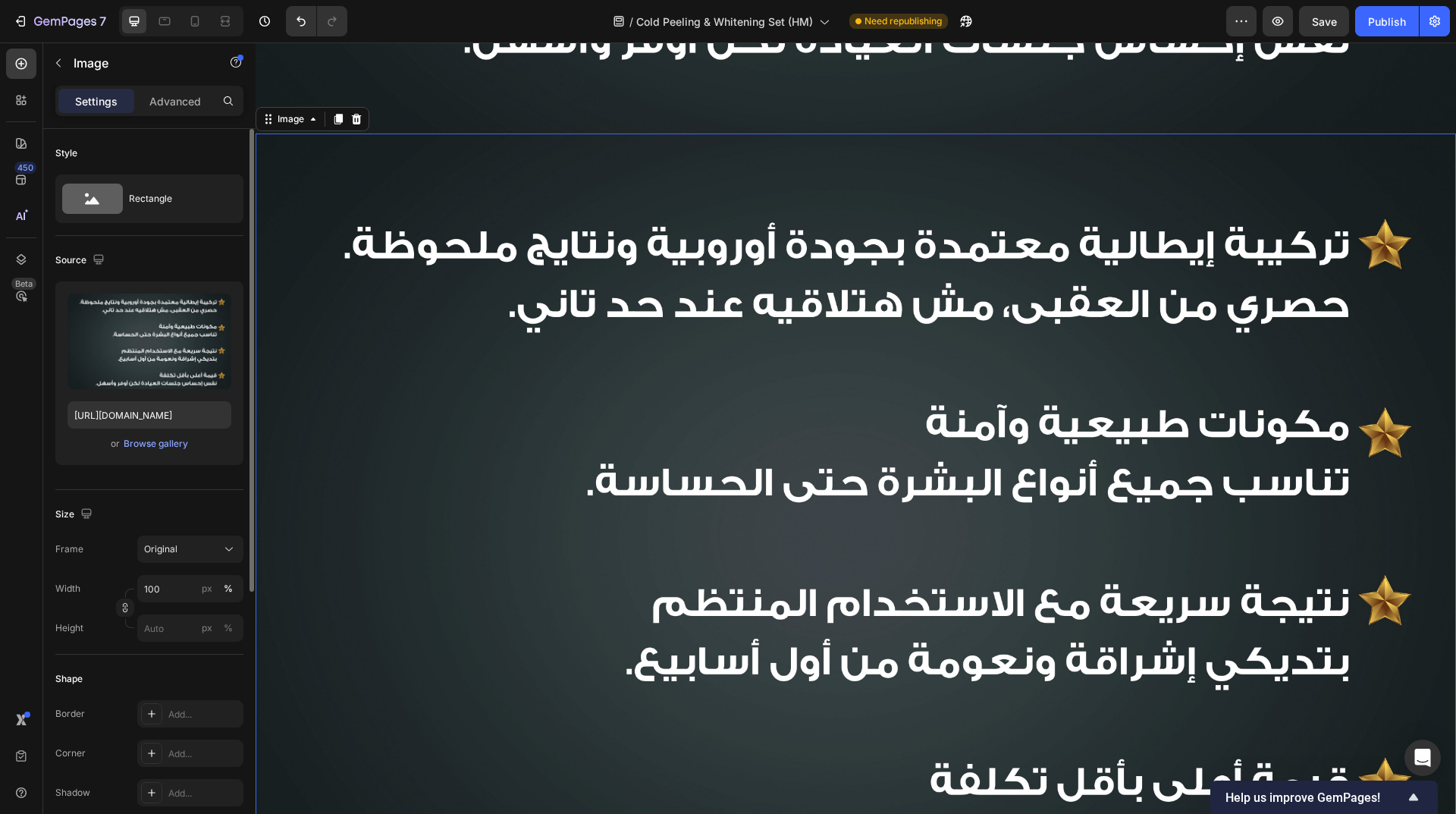
click at [551, 398] on img at bounding box center [855, 534] width 1201 height 801
click at [165, 362] on input "file" at bounding box center [149, 366] width 105 height 26
type input "[URL][DOMAIN_NAME]"
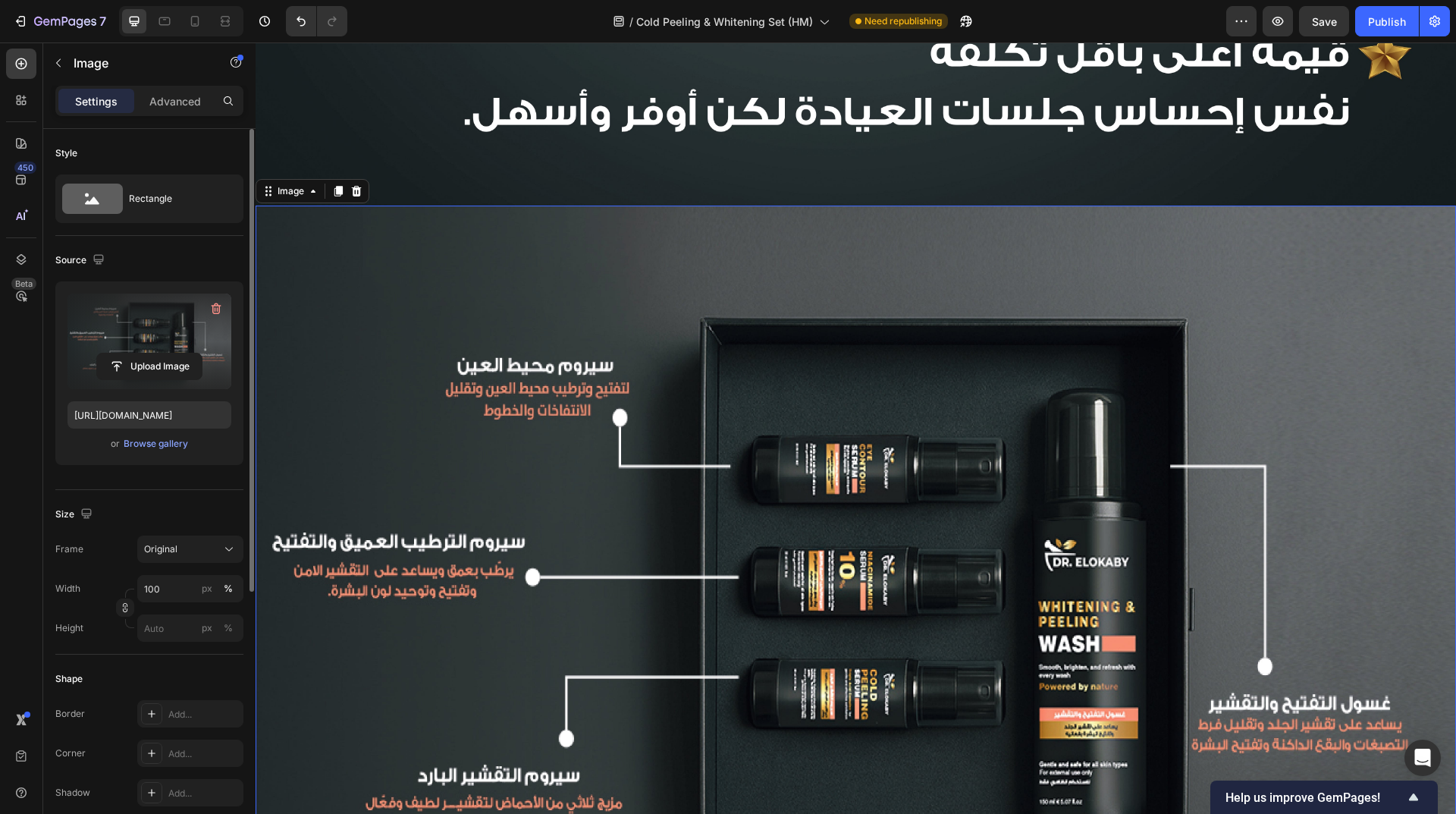
scroll to position [3681, 0]
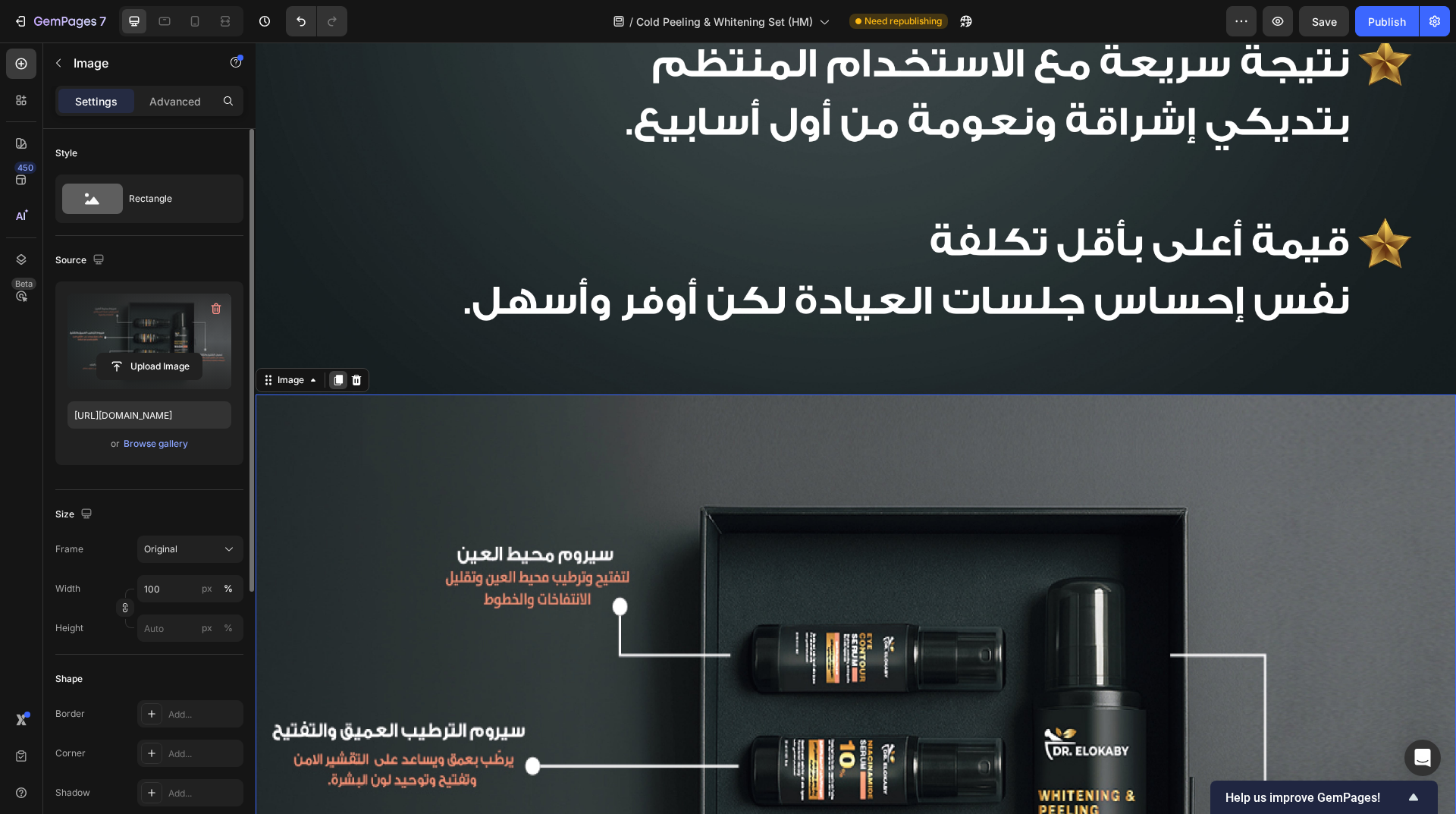
click at [342, 374] on icon at bounding box center [338, 379] width 8 height 11
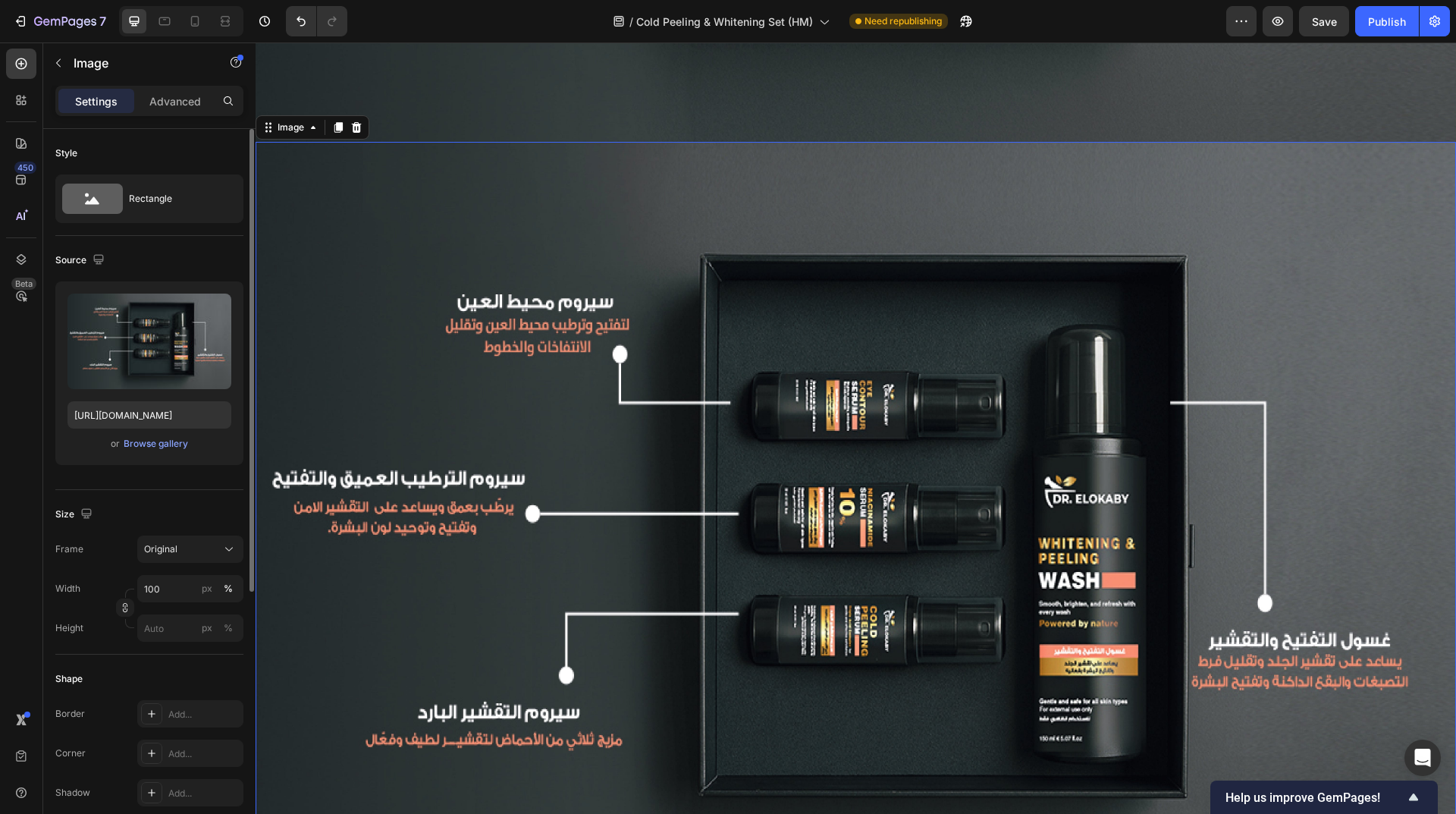
scroll to position [4734, 0]
click at [555, 444] on img at bounding box center [855, 541] width 1201 height 801
click at [141, 364] on input "file" at bounding box center [149, 366] width 105 height 26
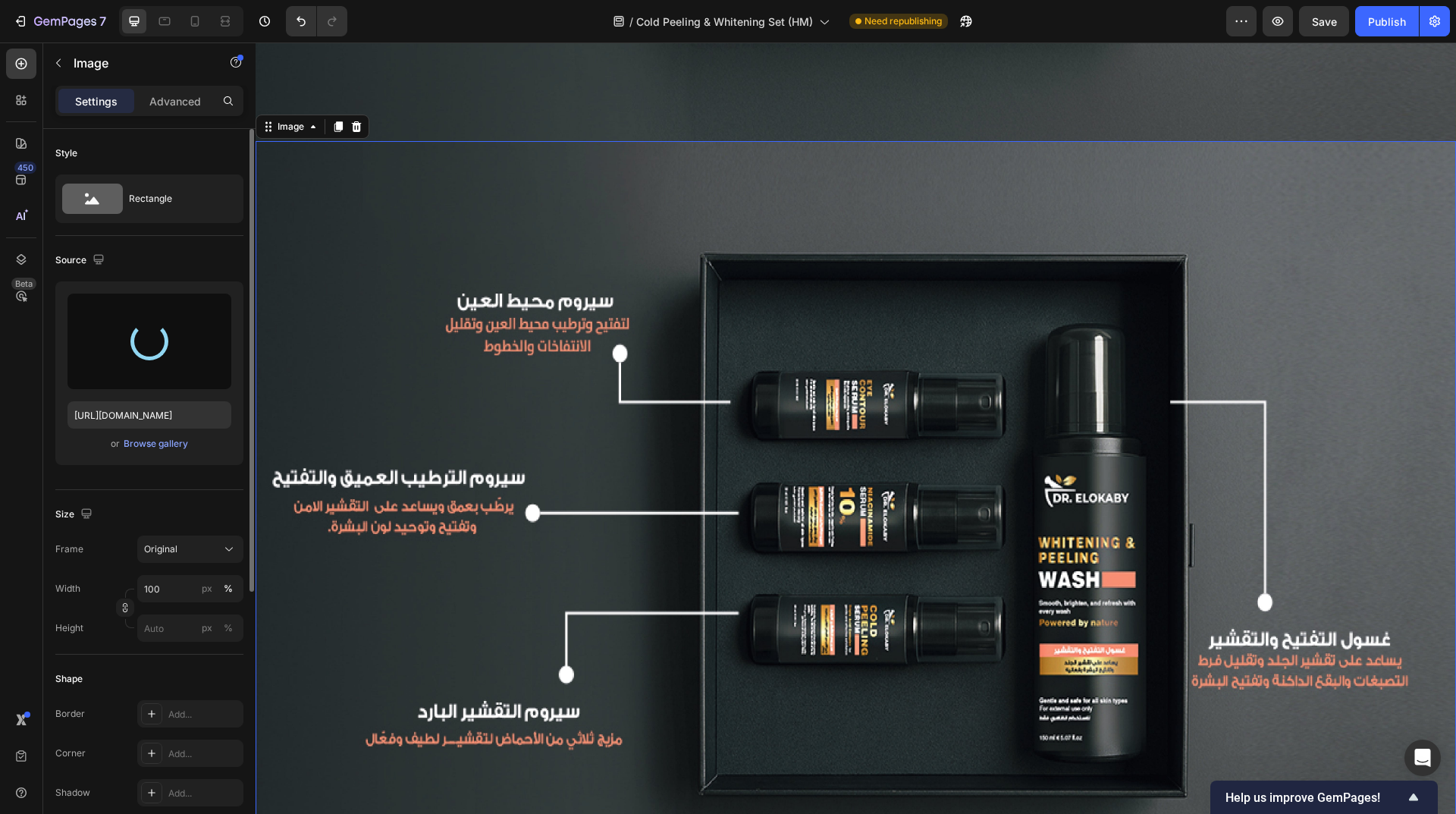
type input "[URL][DOMAIN_NAME]"
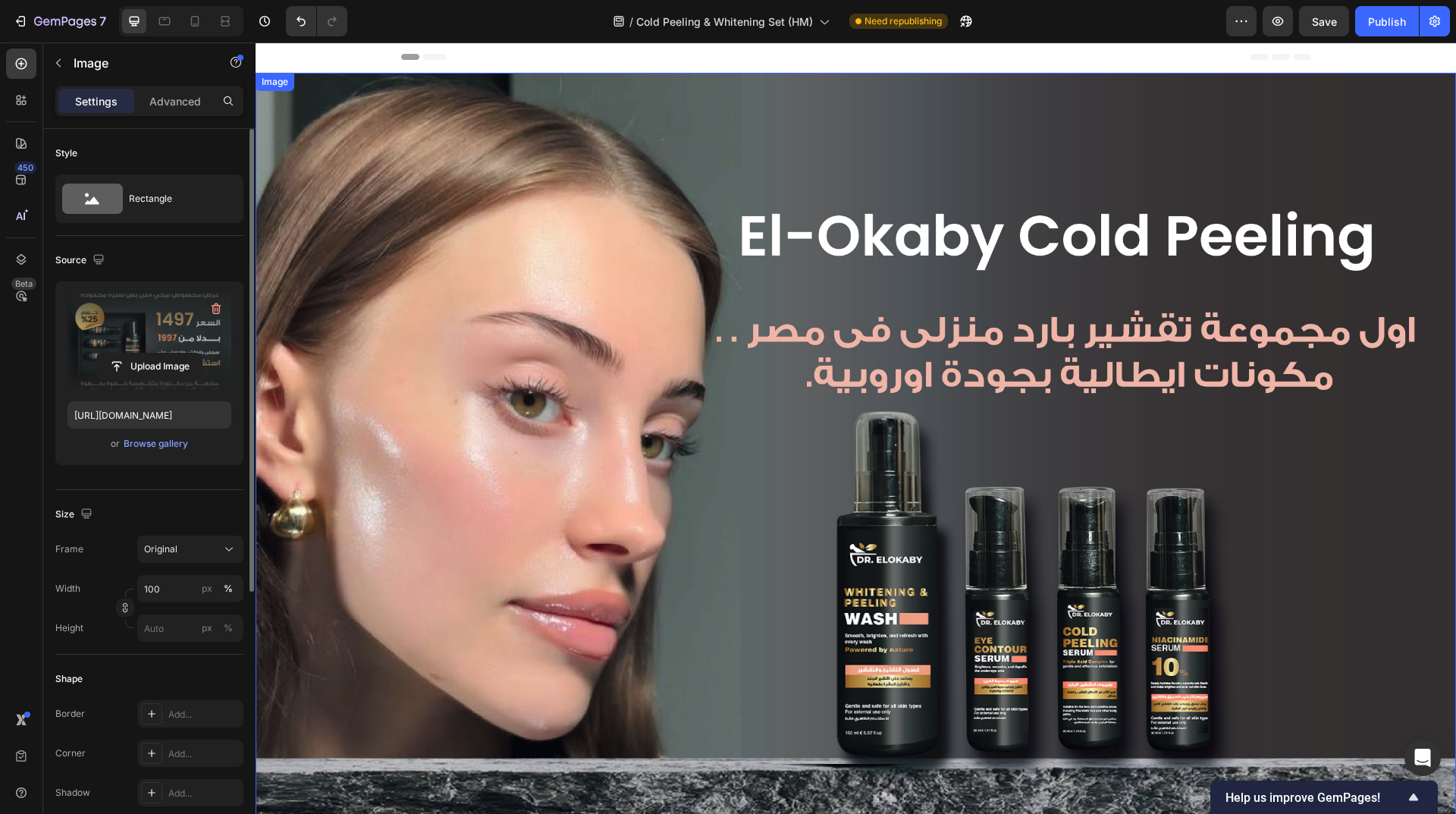
scroll to position [0, 0]
click at [191, 24] on icon at bounding box center [195, 21] width 15 height 15
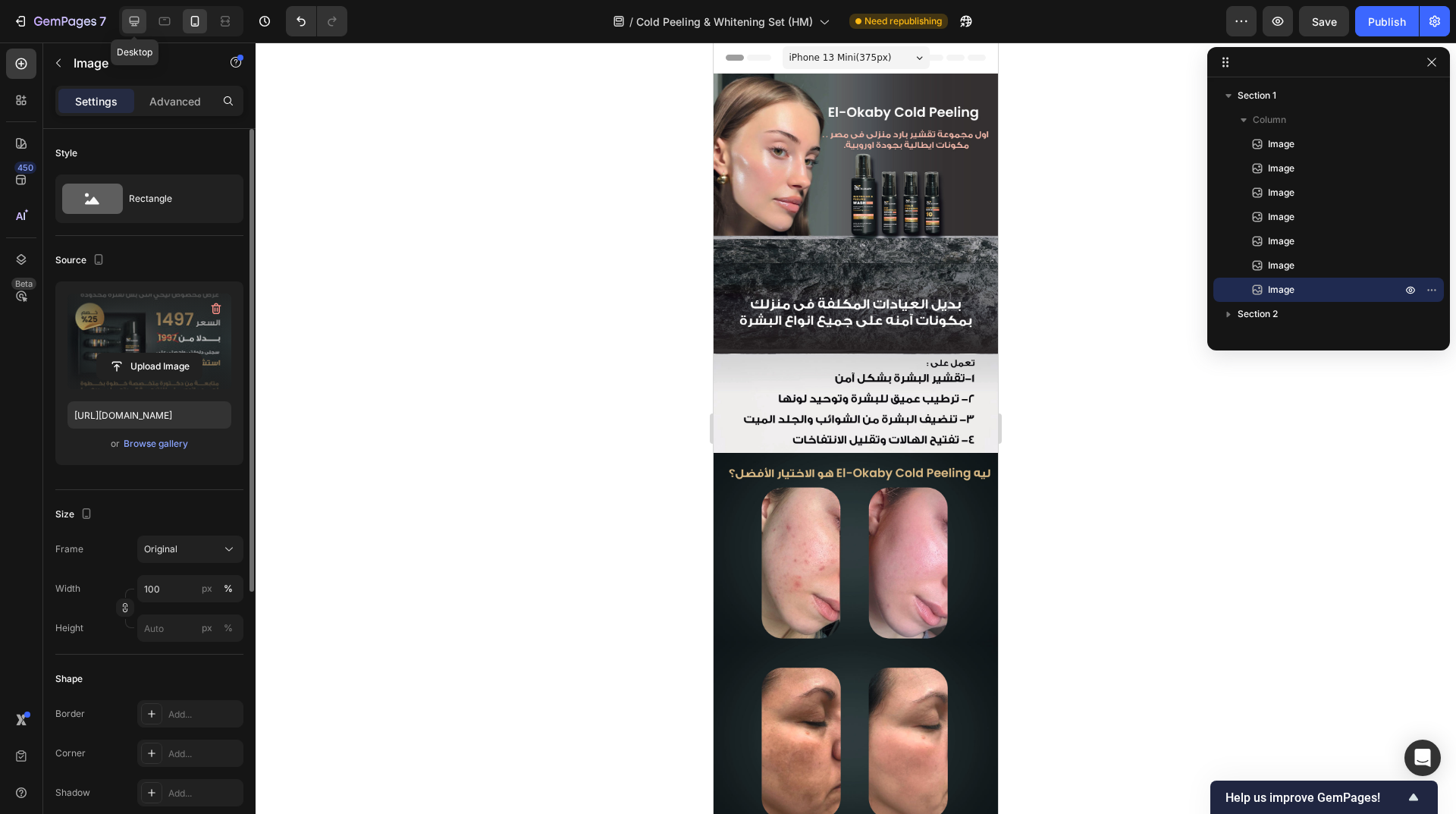
drag, startPoint x: 128, startPoint y: 24, endPoint x: 278, endPoint y: 120, distance: 178.1
click at [128, 24] on icon at bounding box center [134, 21] width 15 height 15
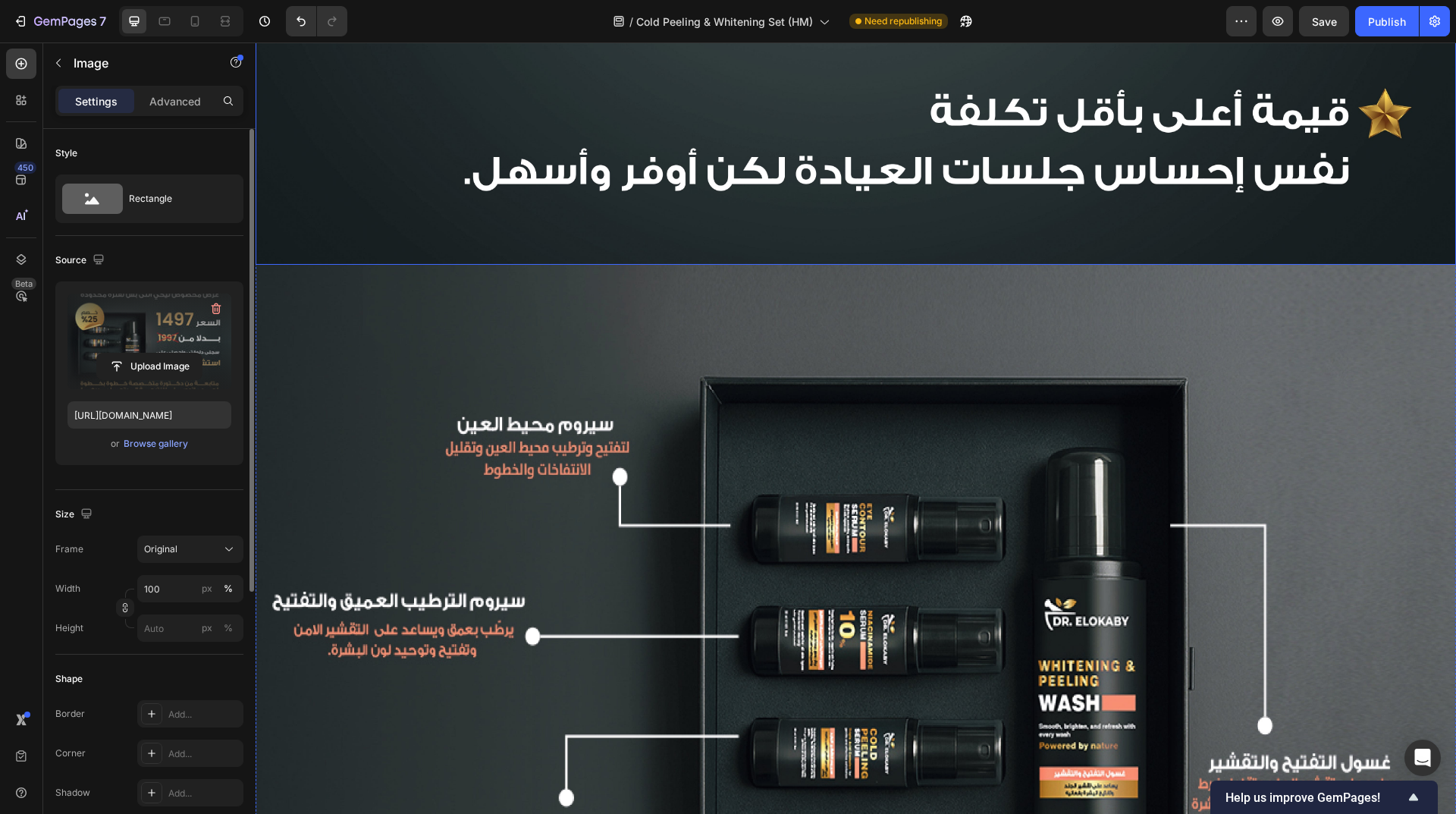
scroll to position [3809, 0]
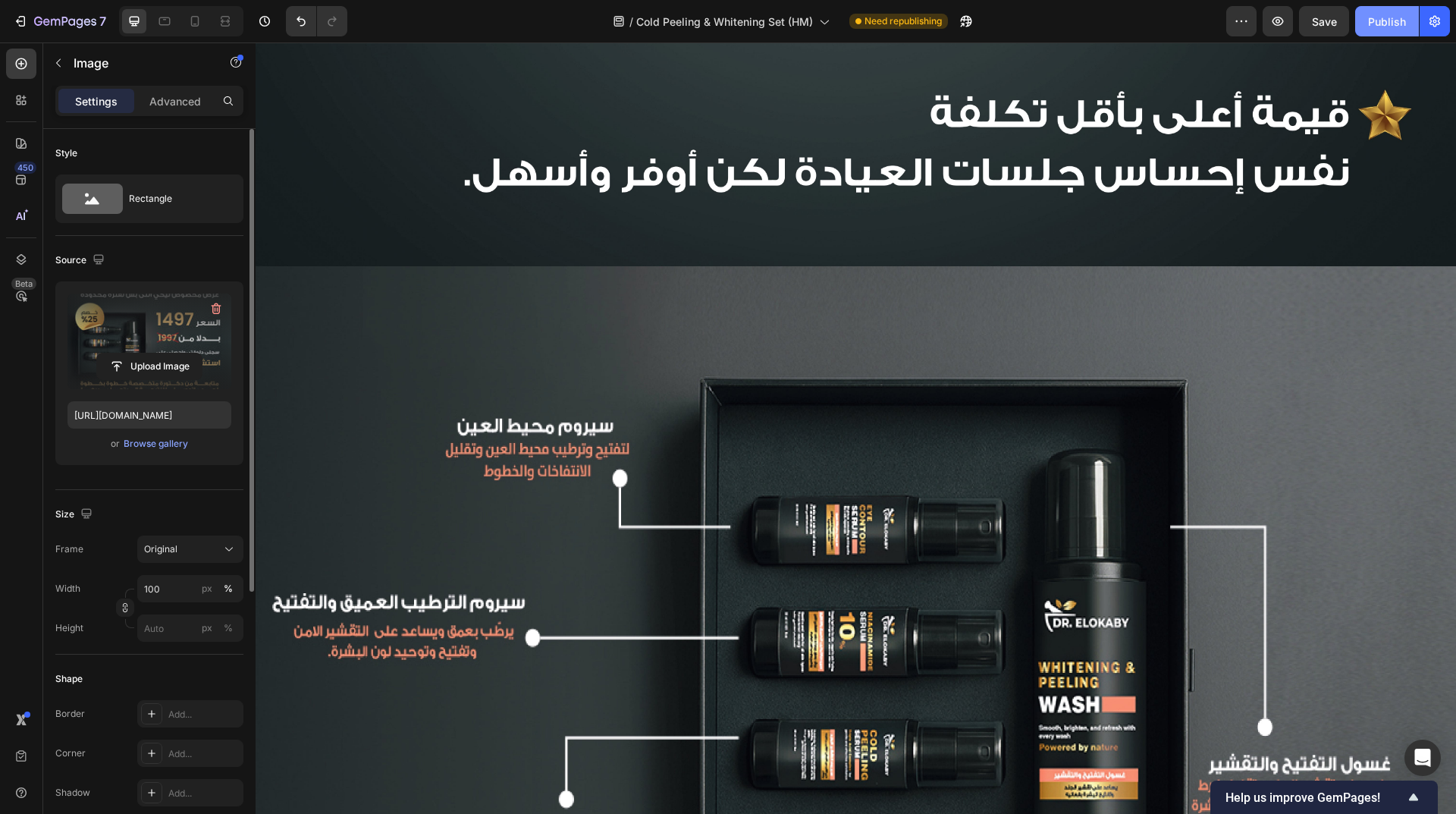
click at [1368, 25] on div "Publish" at bounding box center [1387, 22] width 38 height 16
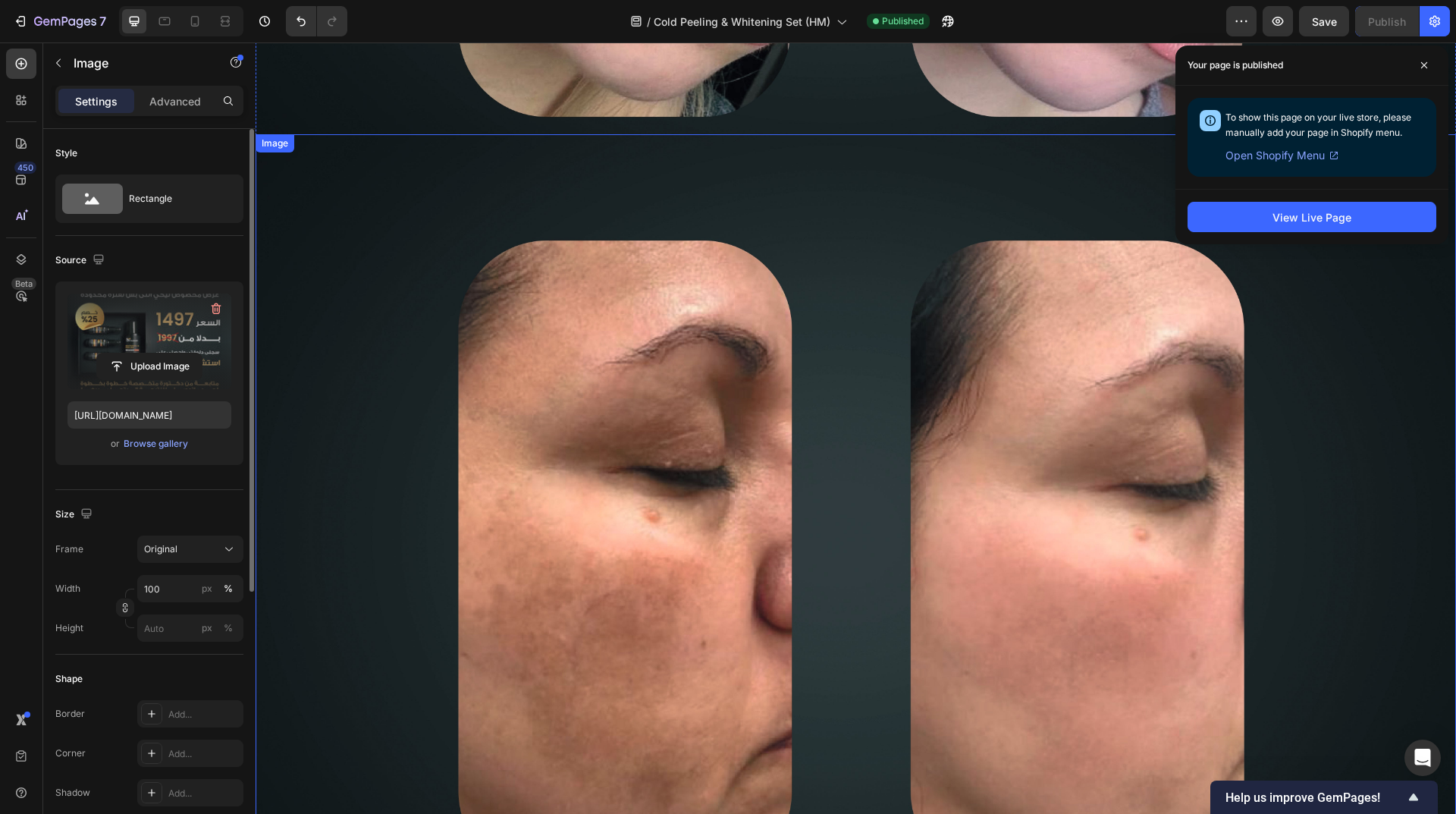
scroll to position [2320, 0]
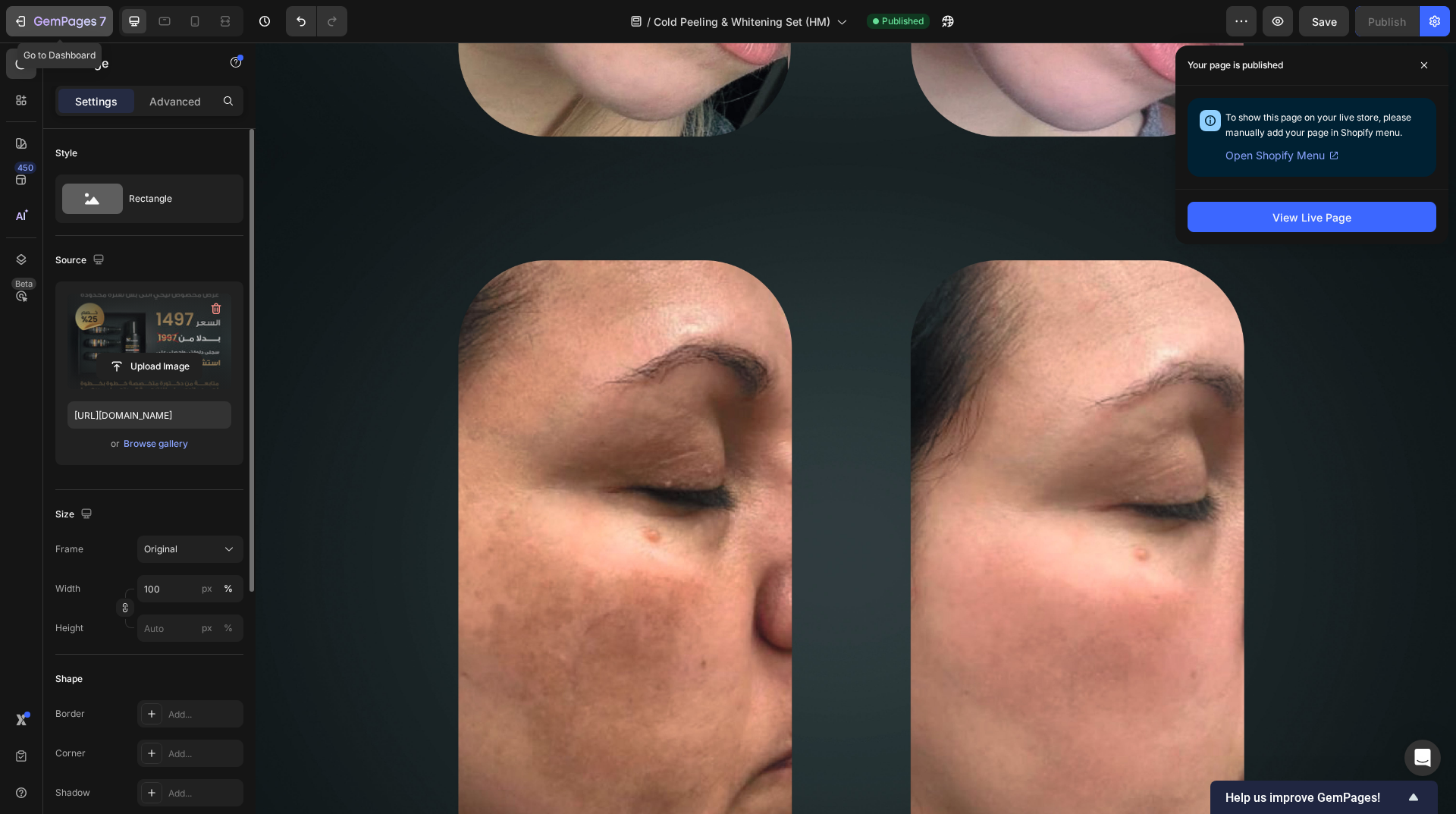
click at [40, 11] on button "7" at bounding box center [59, 21] width 107 height 30
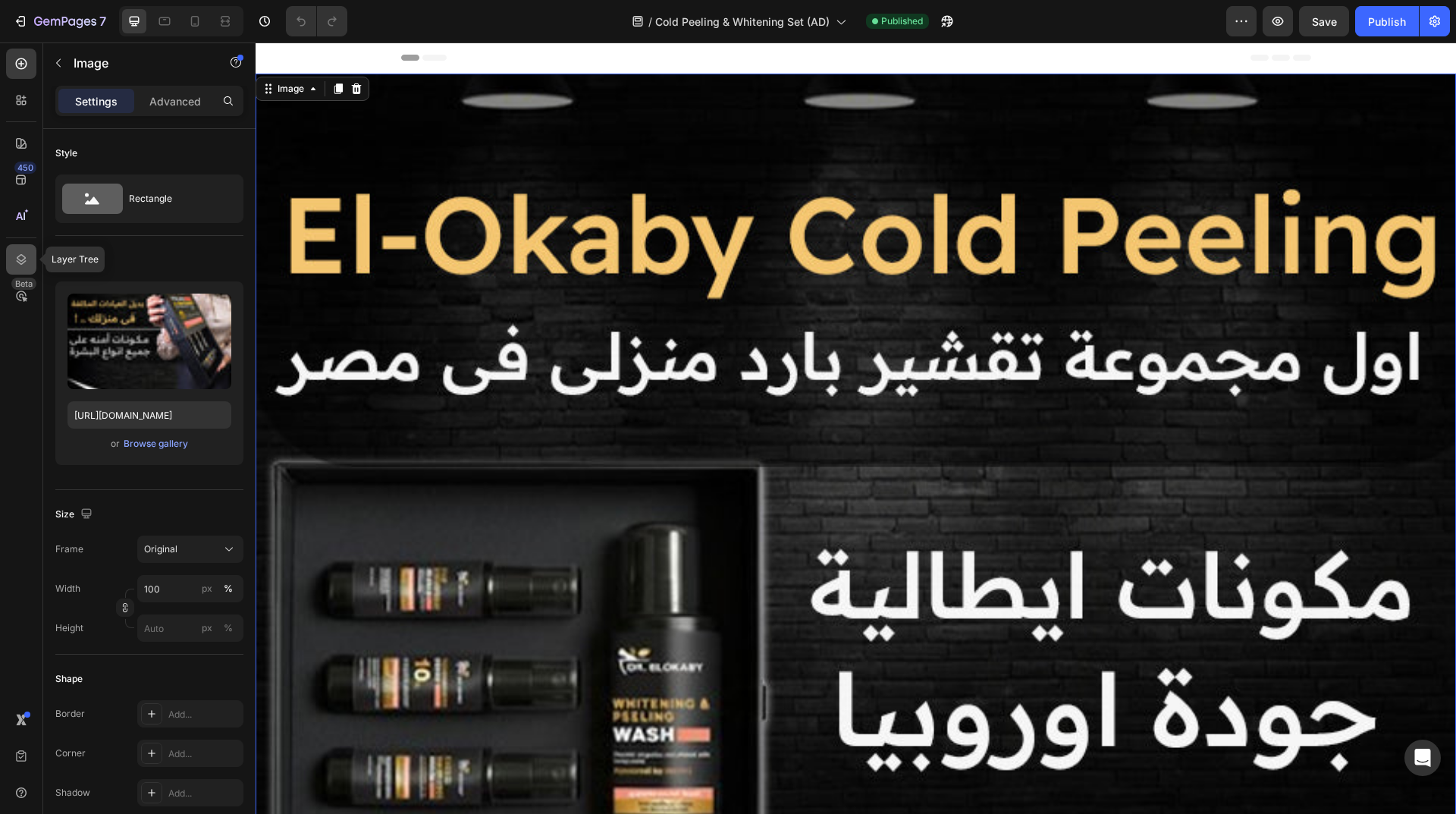
click at [24, 259] on icon at bounding box center [22, 259] width 10 height 11
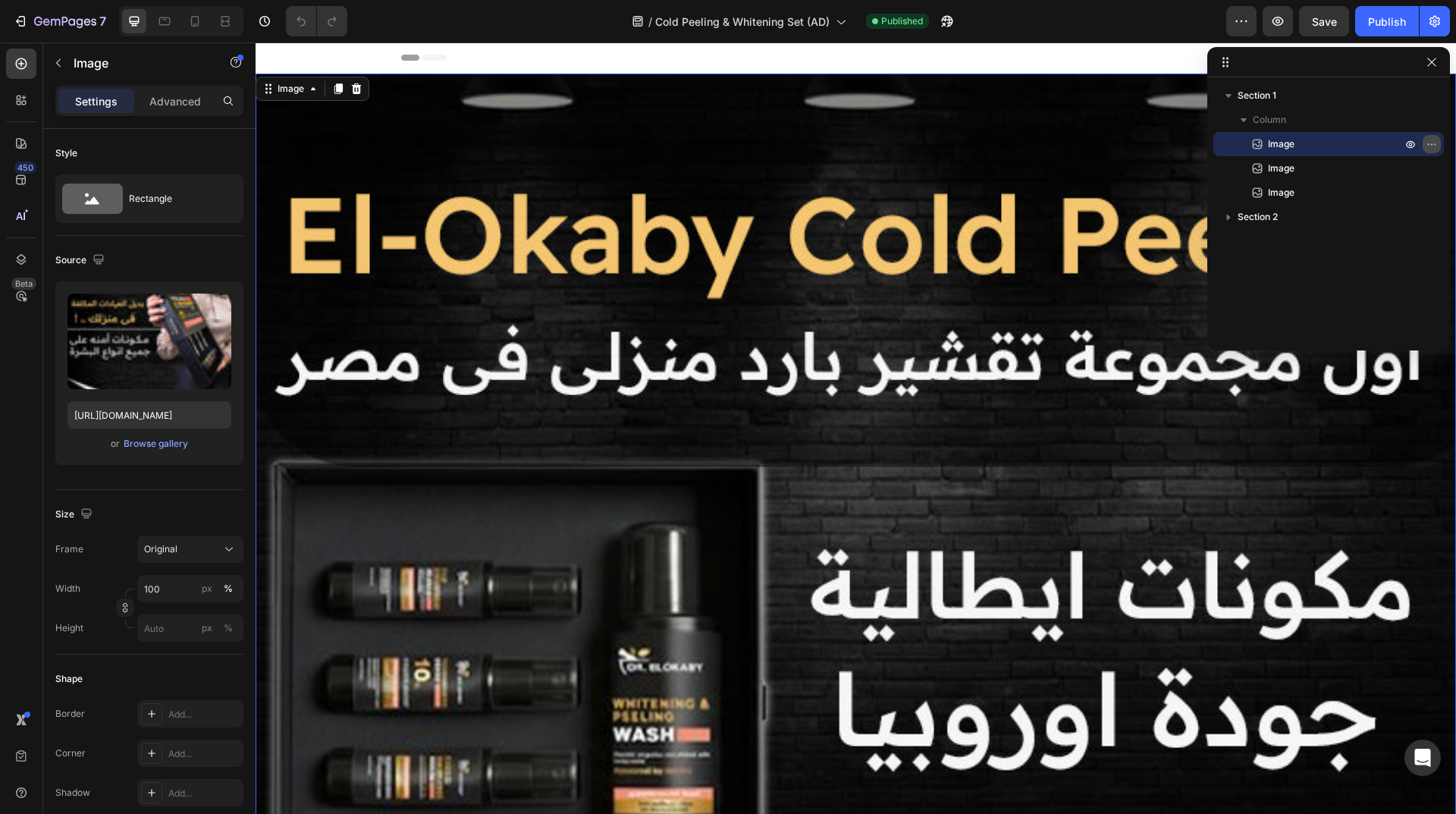
click at [1431, 147] on icon "button" at bounding box center [1432, 144] width 12 height 12
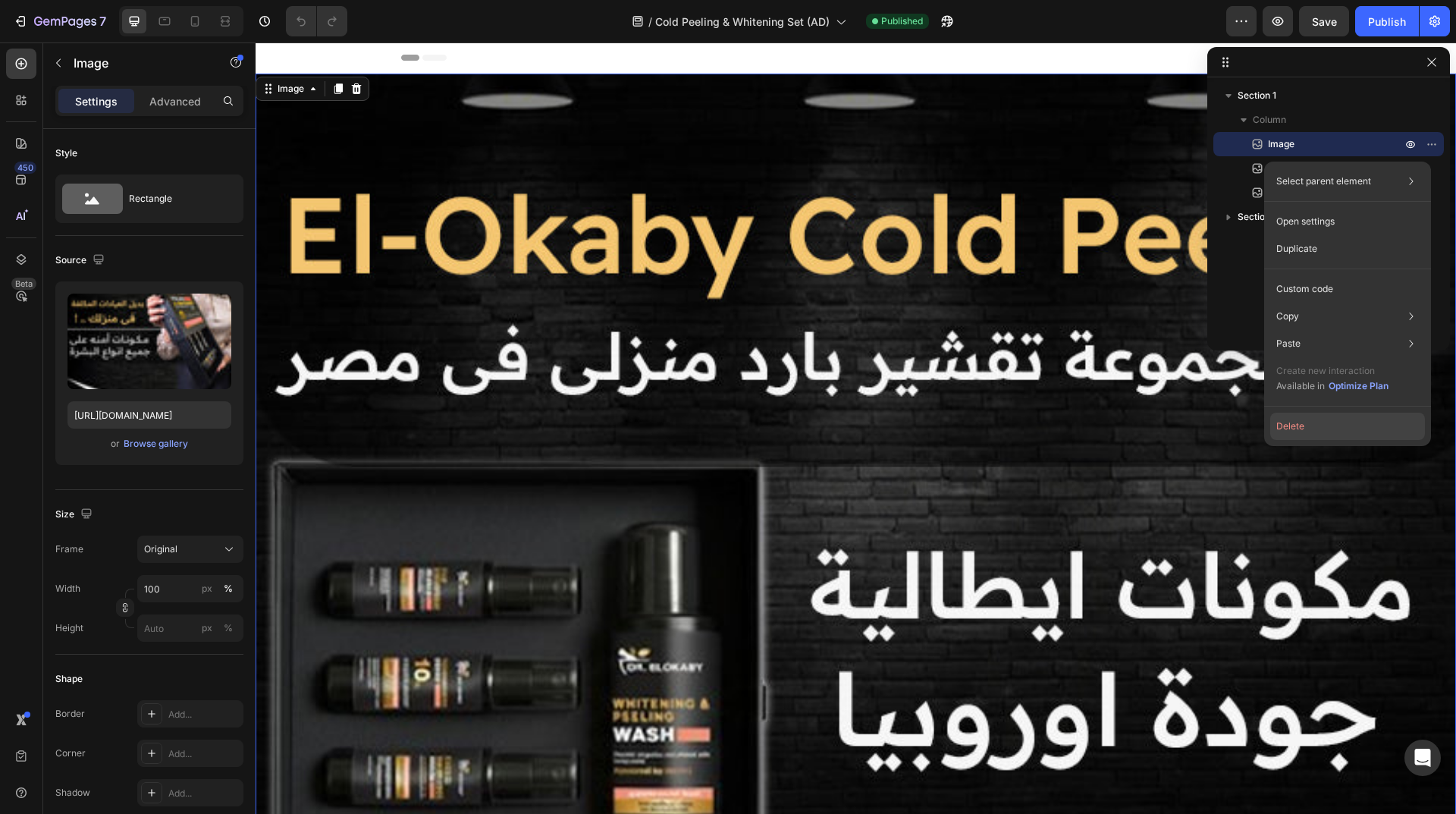
click at [1359, 430] on button "Delete" at bounding box center [1347, 425] width 155 height 27
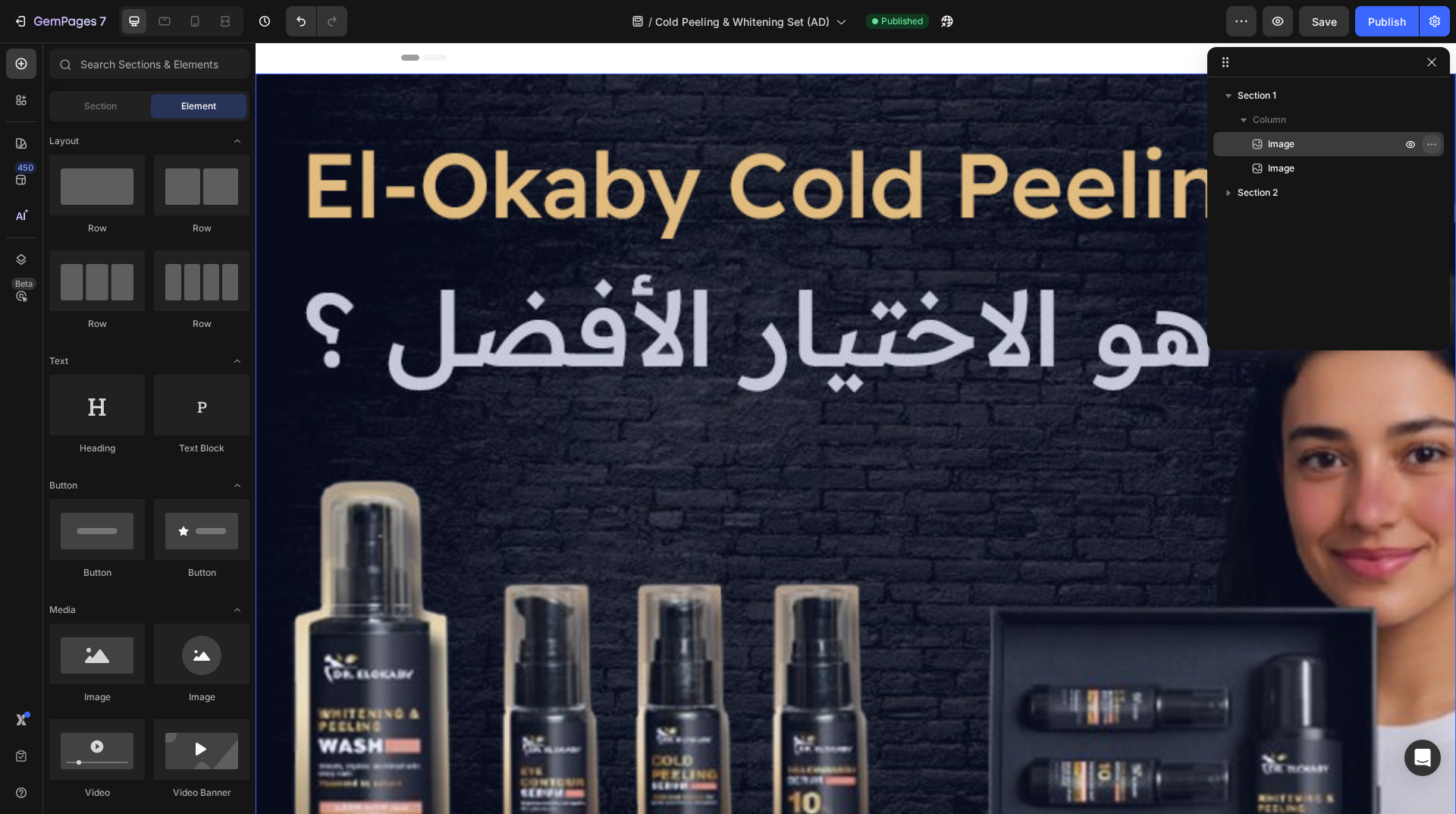
click at [1431, 142] on icon "button" at bounding box center [1432, 144] width 12 height 12
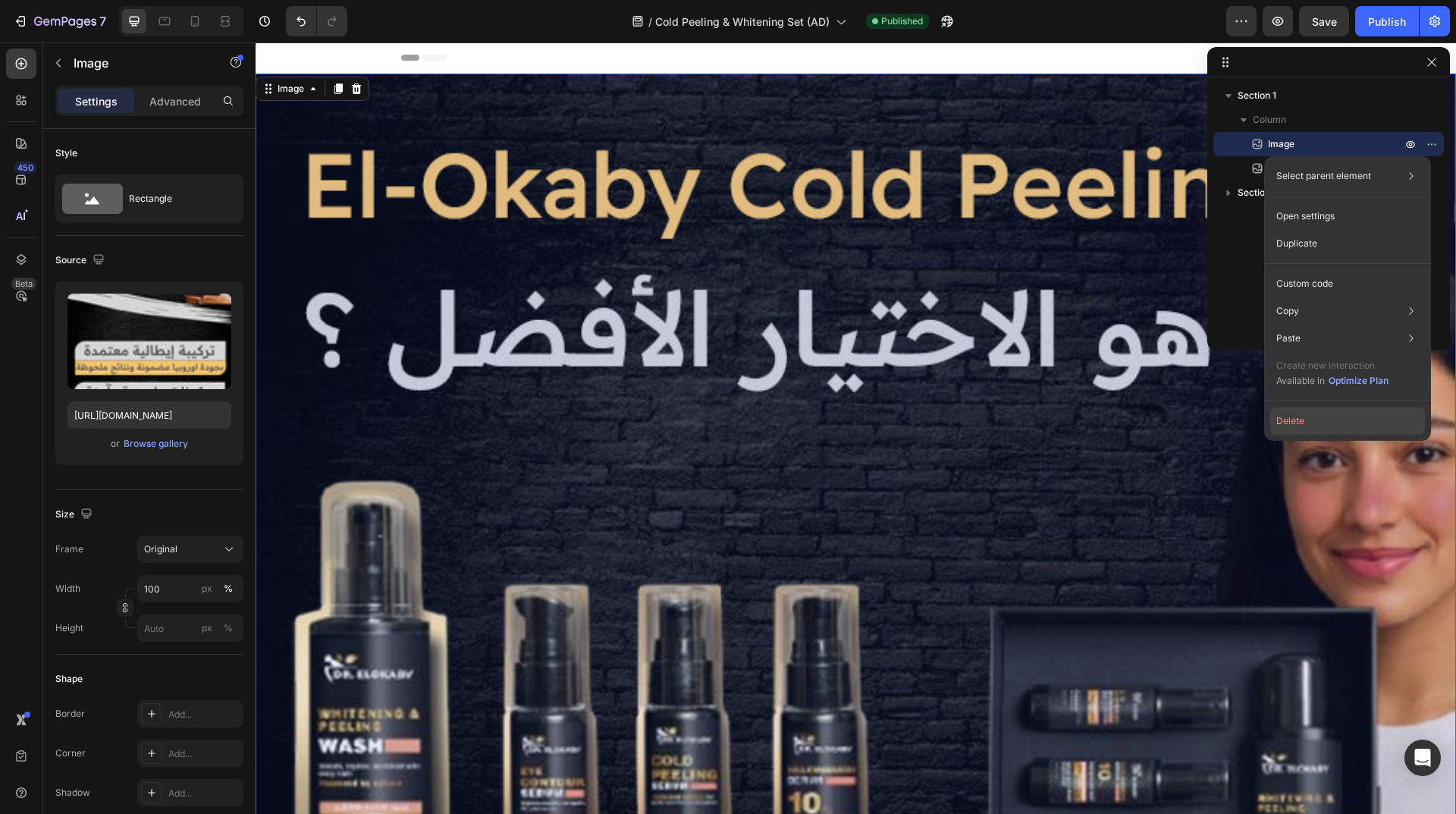
click at [1346, 416] on button "Delete" at bounding box center [1347, 420] width 155 height 27
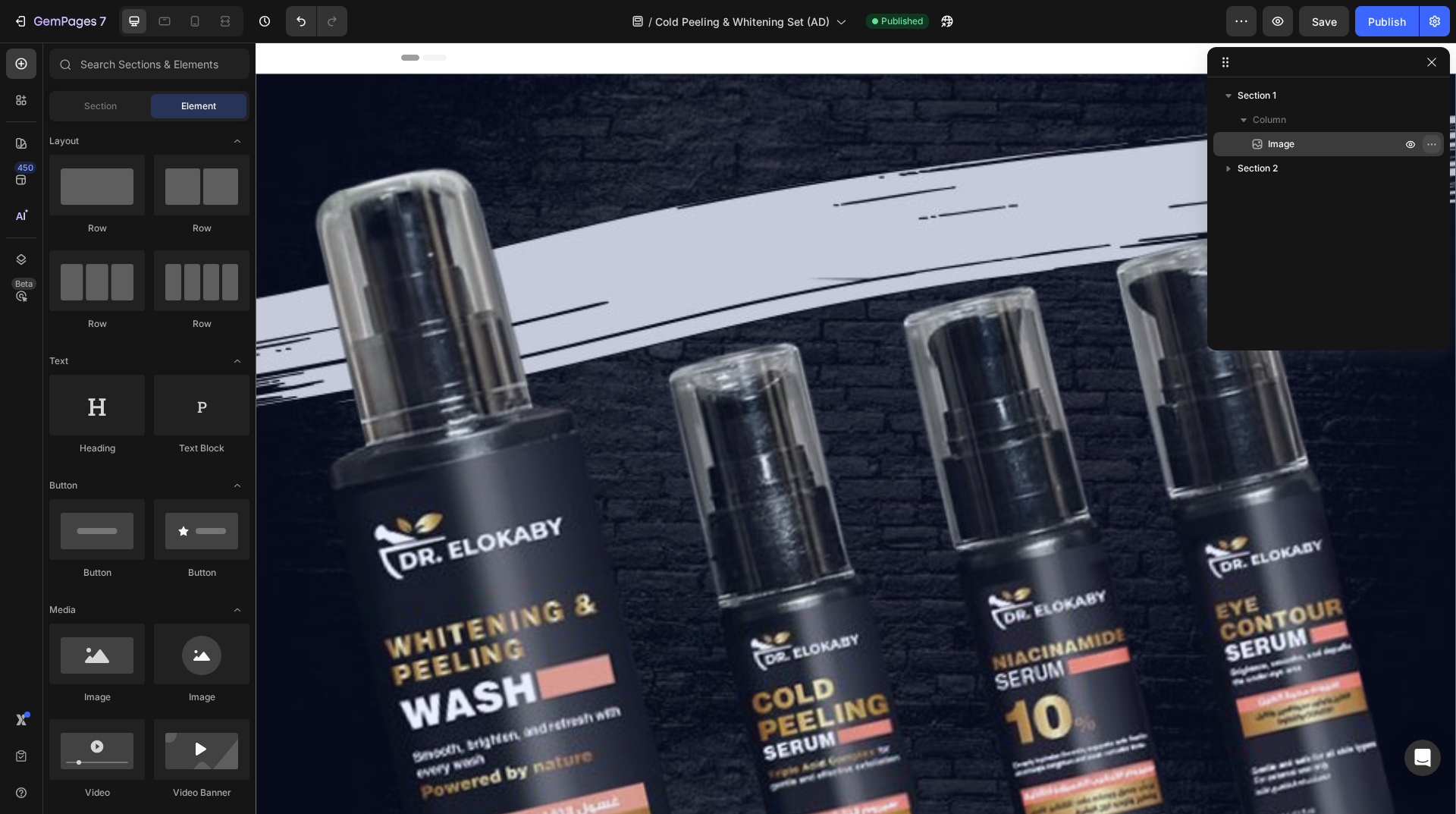
click at [1430, 145] on icon "button" at bounding box center [1432, 144] width 12 height 12
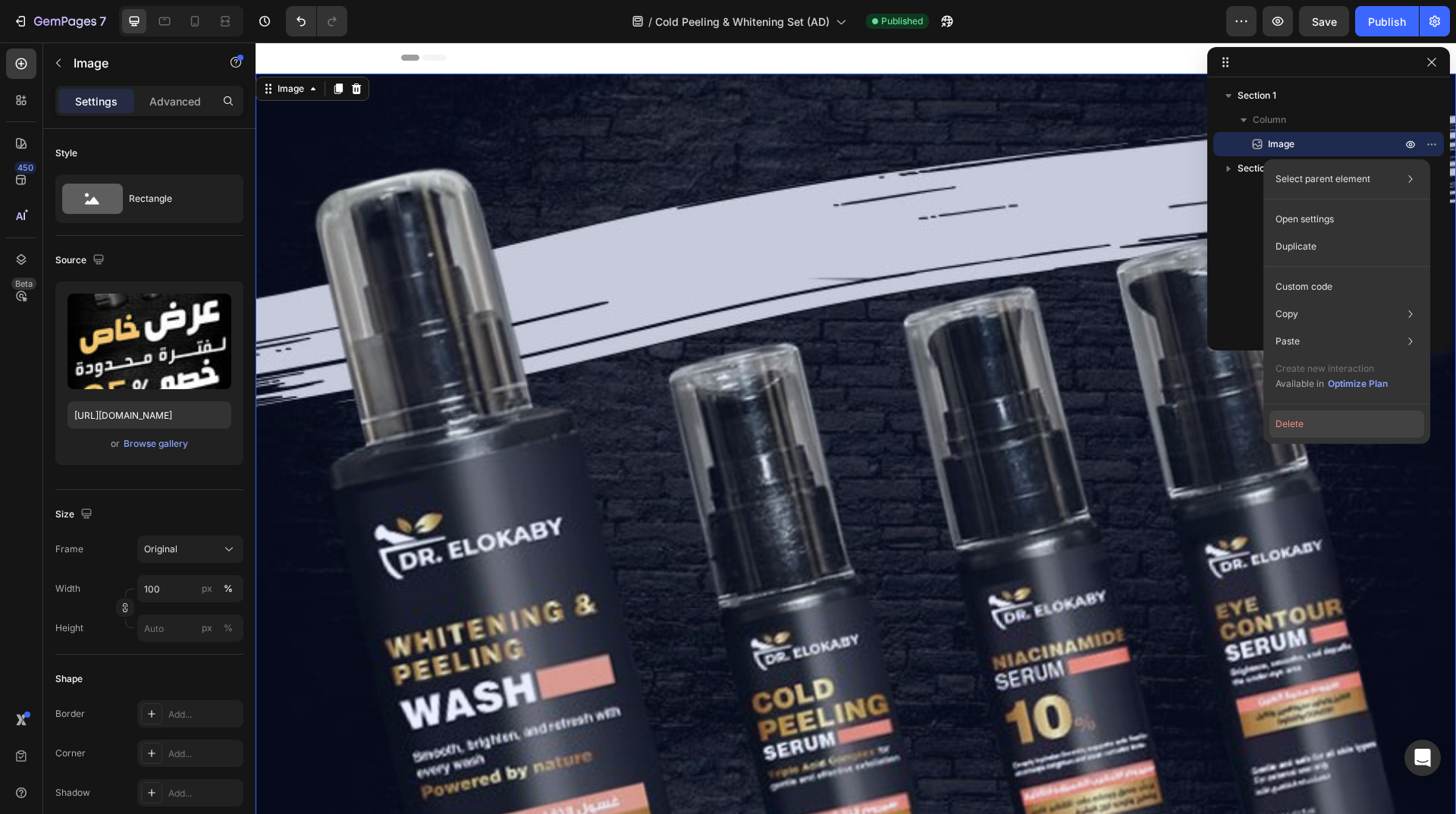
click at [1354, 420] on button "Delete" at bounding box center [1346, 423] width 155 height 27
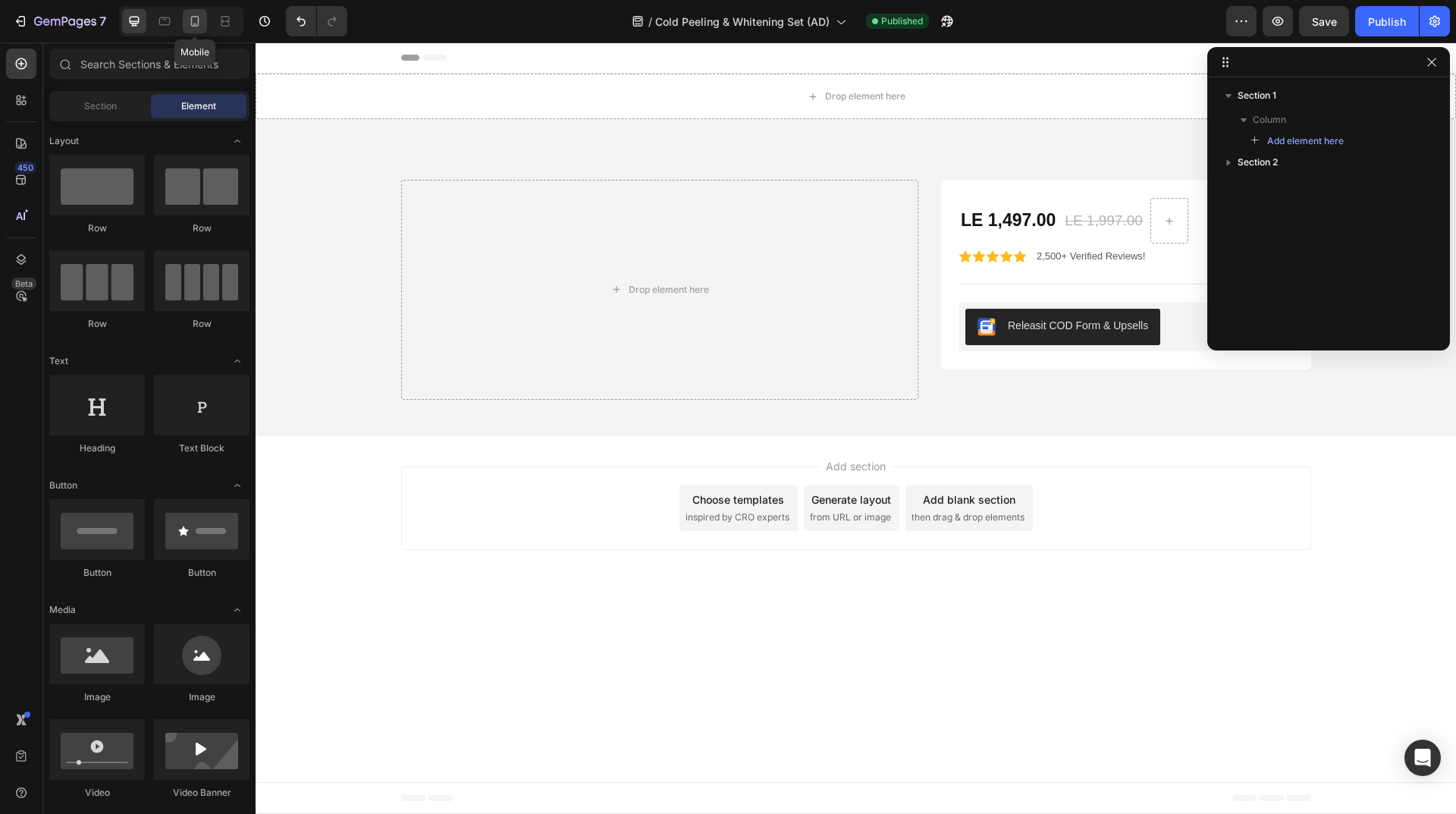
click at [201, 27] on icon at bounding box center [195, 21] width 15 height 15
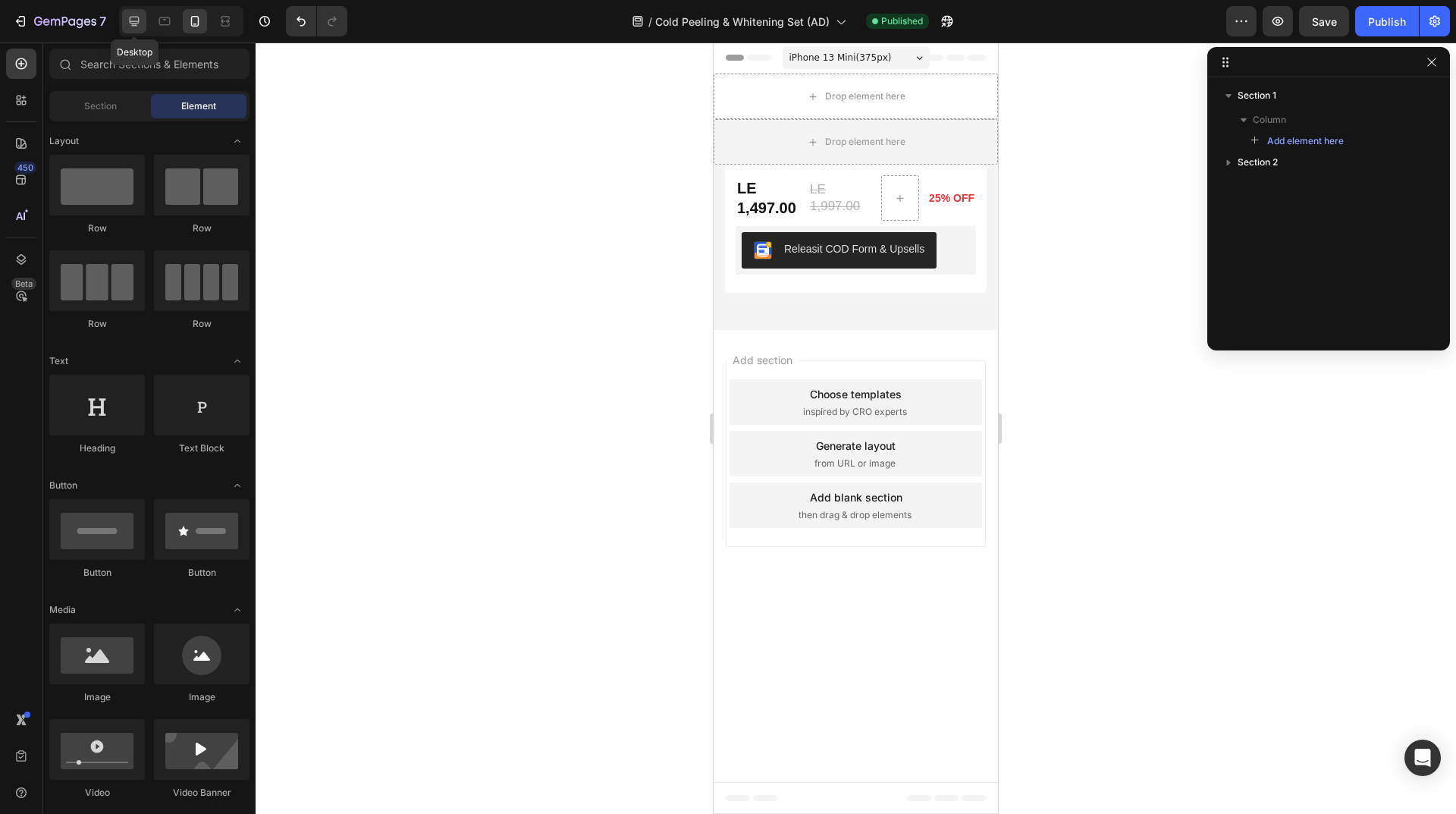
click at [140, 23] on icon at bounding box center [134, 21] width 15 height 15
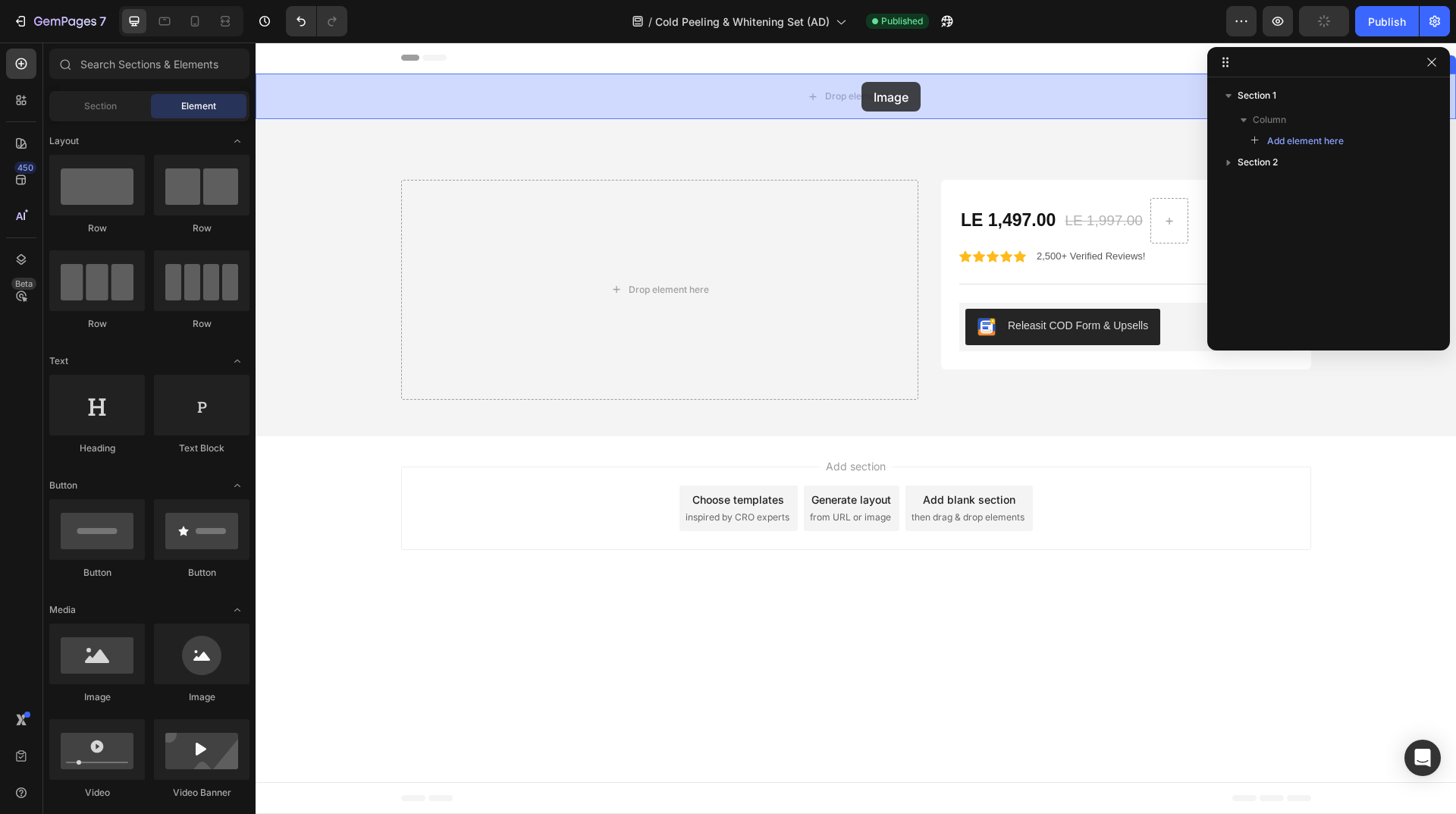
drag, startPoint x: 370, startPoint y: 696, endPoint x: 861, endPoint y: 82, distance: 786.2
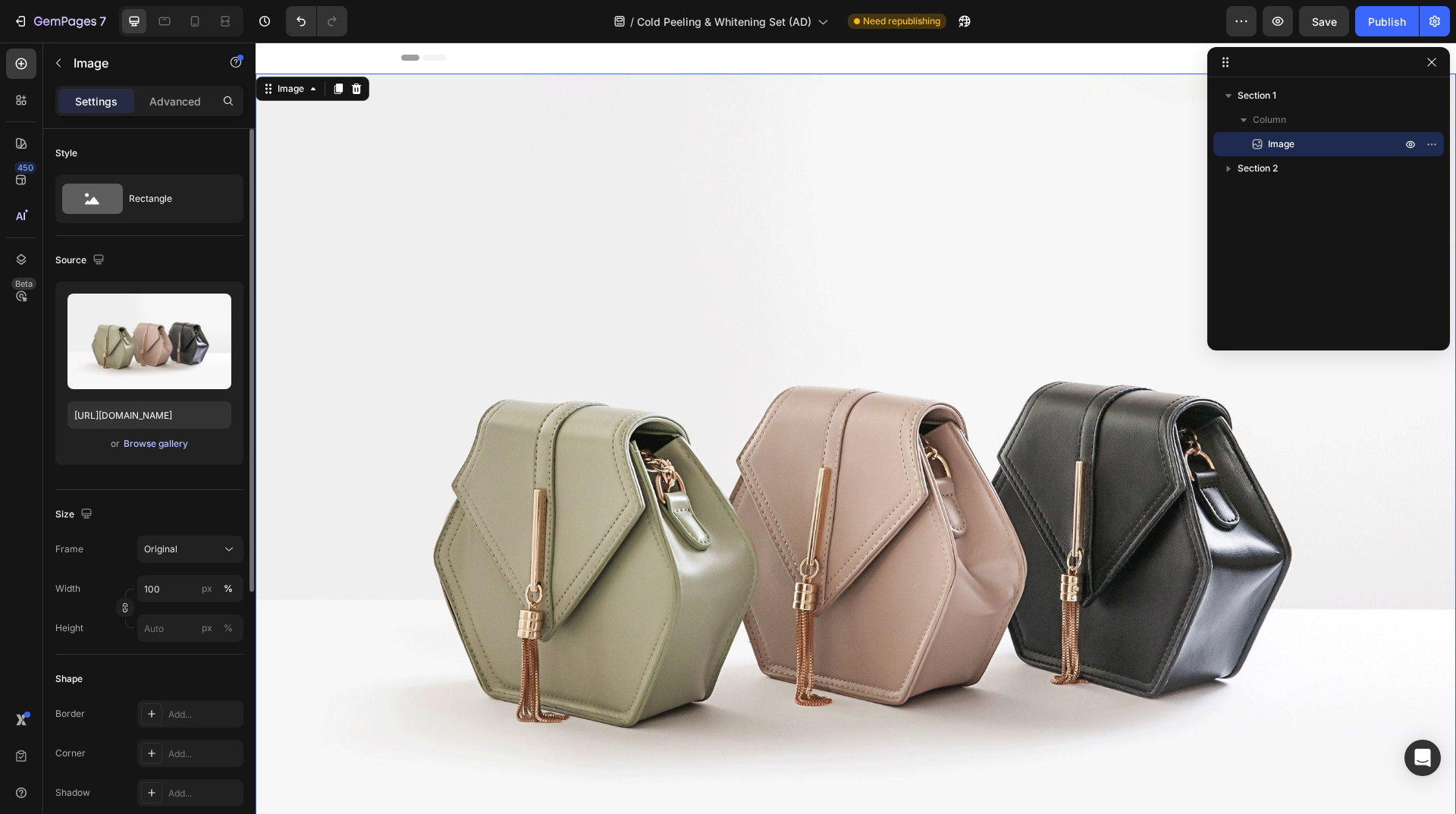
click at [169, 444] on div "Browse gallery" at bounding box center [156, 444] width 65 height 14
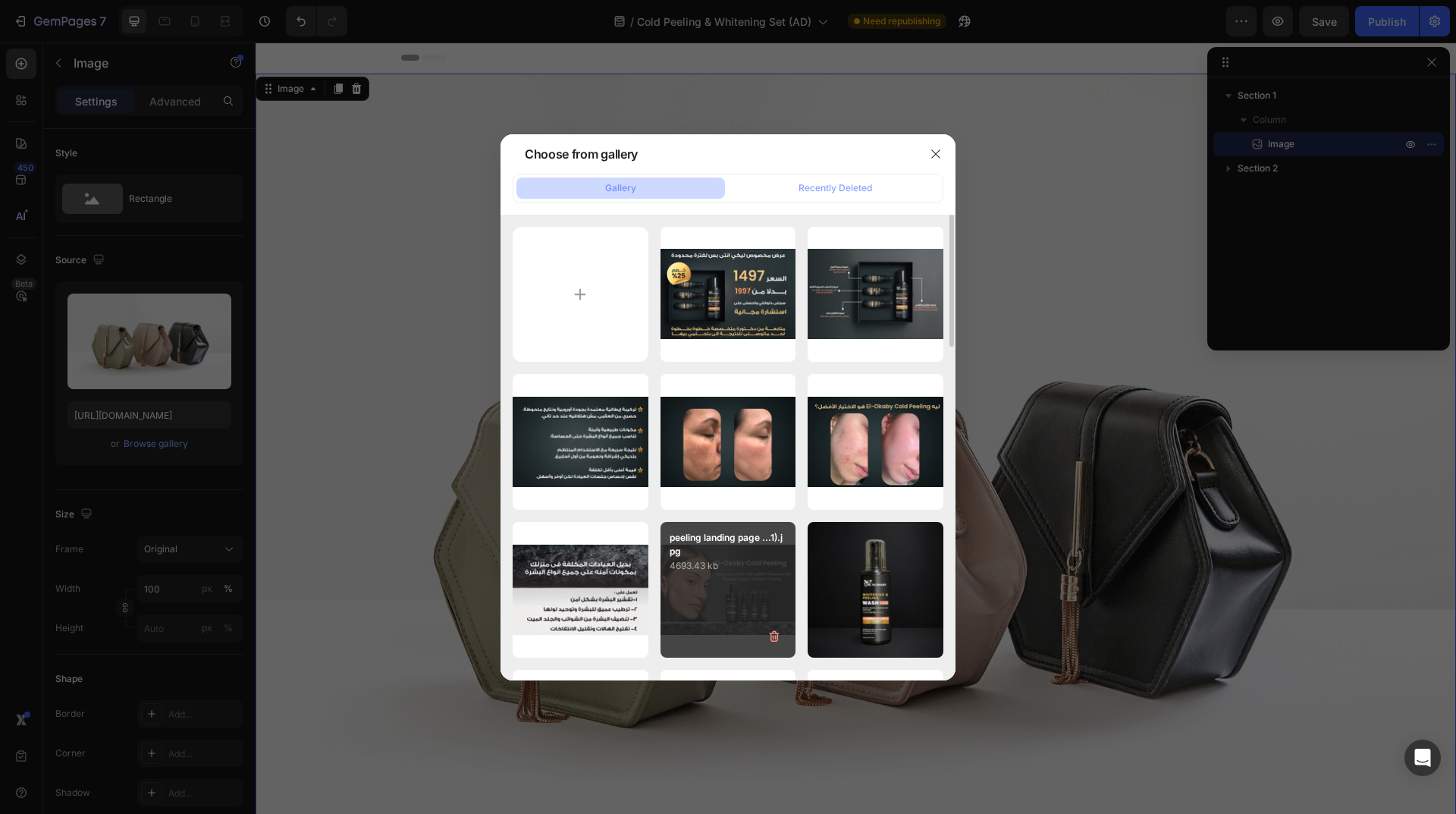
click at [731, 572] on p "4693.43 kb" at bounding box center [728, 565] width 118 height 15
type input "[URL][DOMAIN_NAME]"
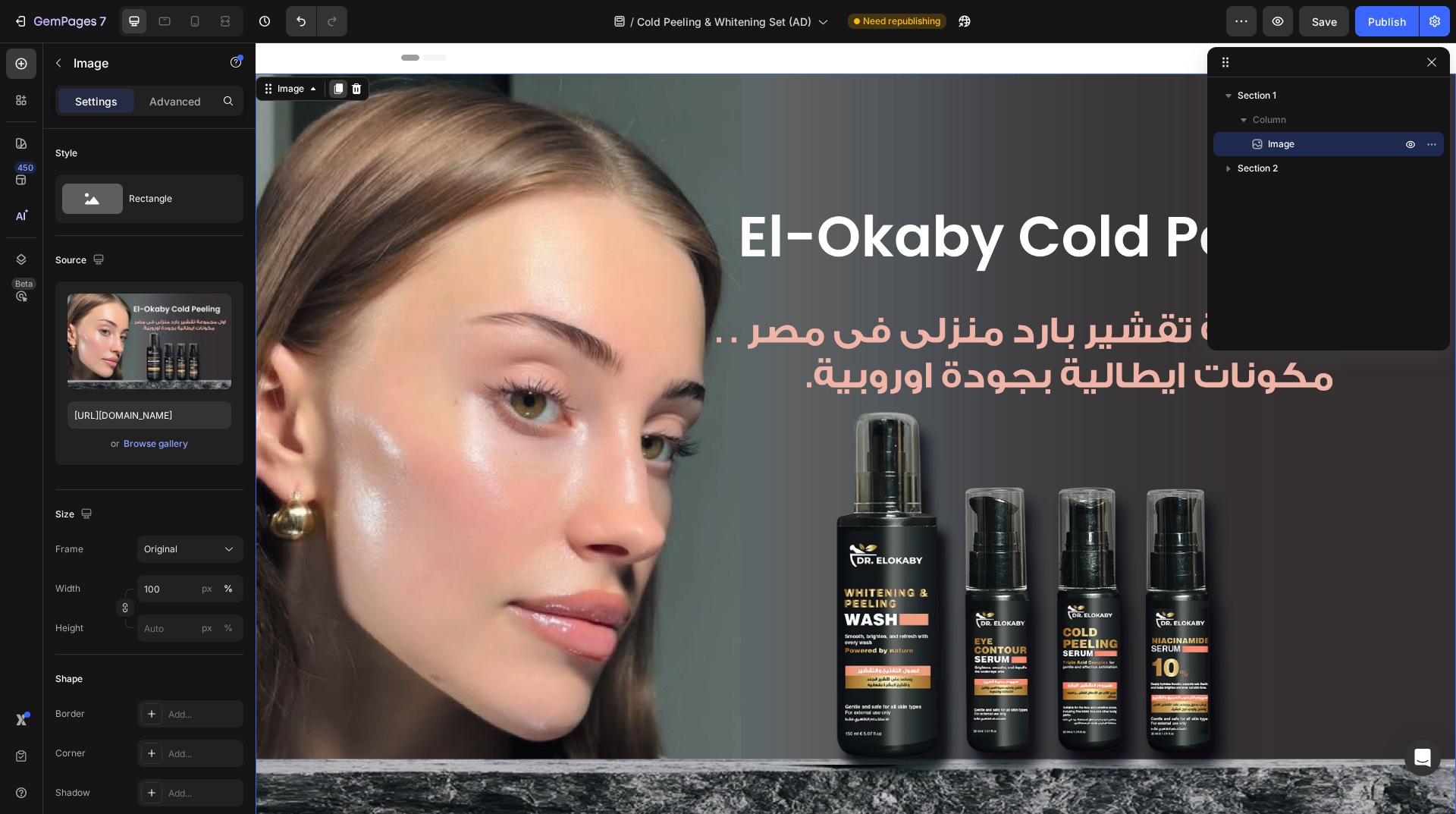
click at [338, 87] on icon at bounding box center [338, 89] width 8 height 11
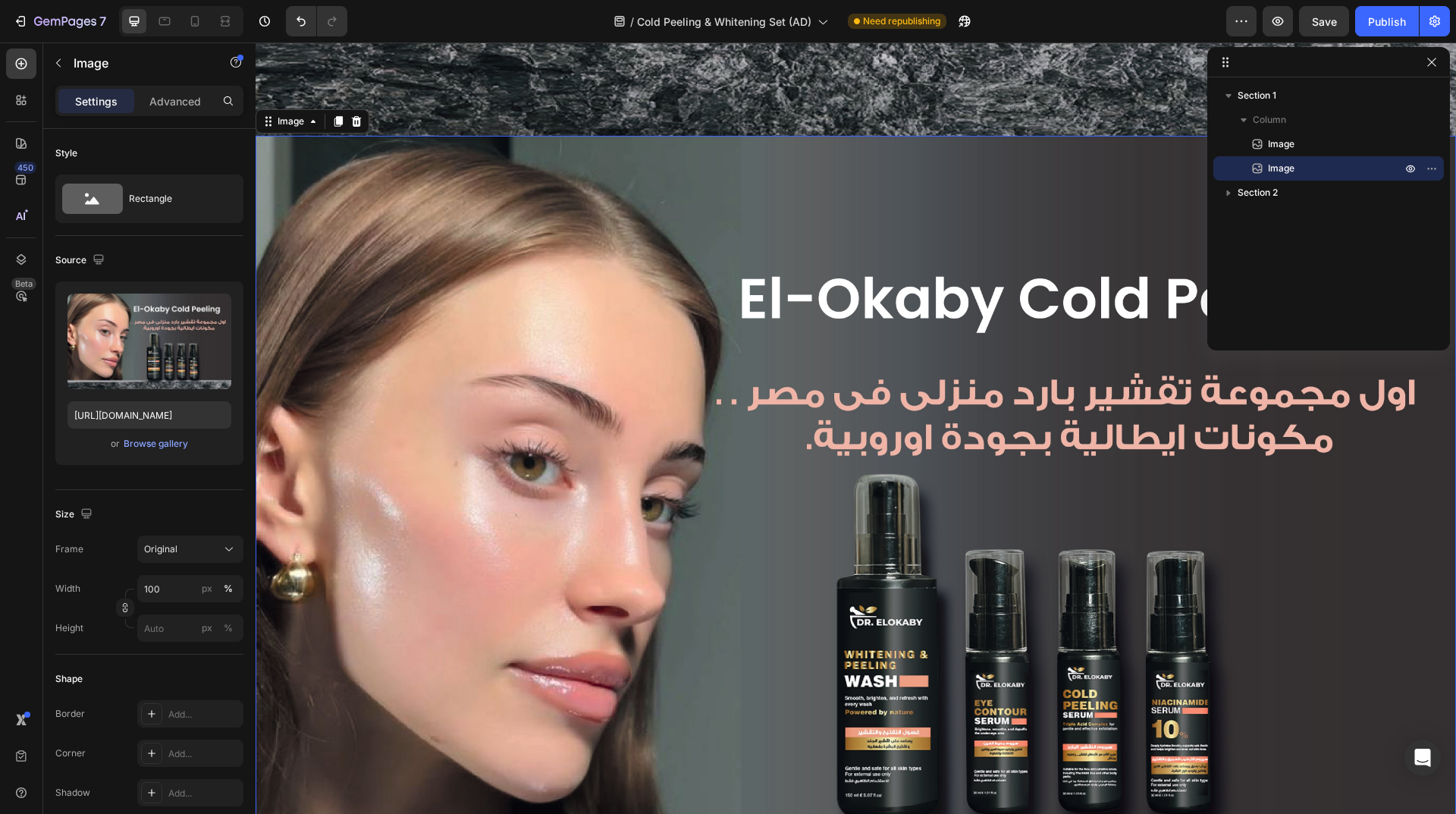
scroll to position [771, 0]
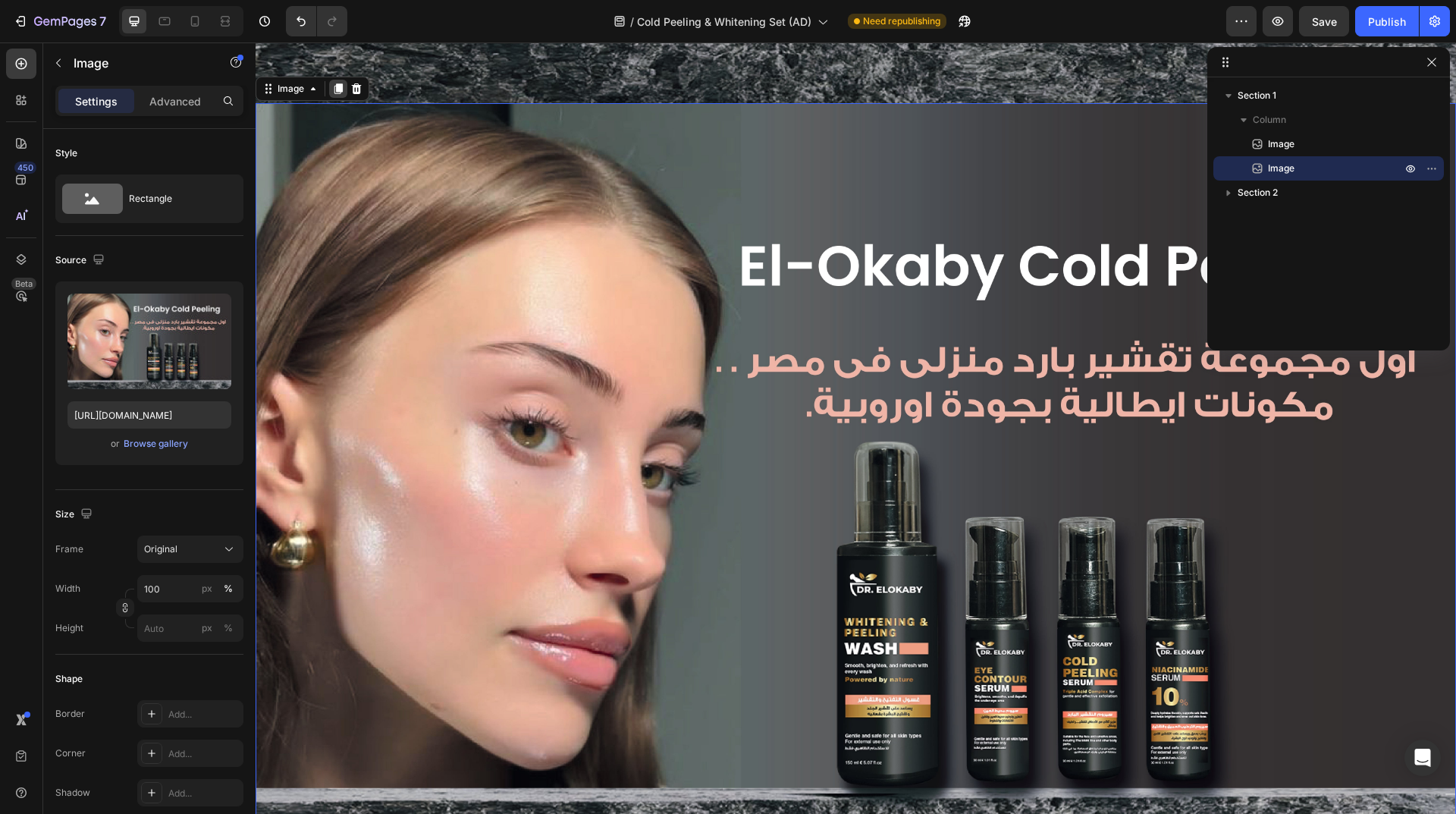
click at [336, 83] on icon at bounding box center [338, 89] width 12 height 12
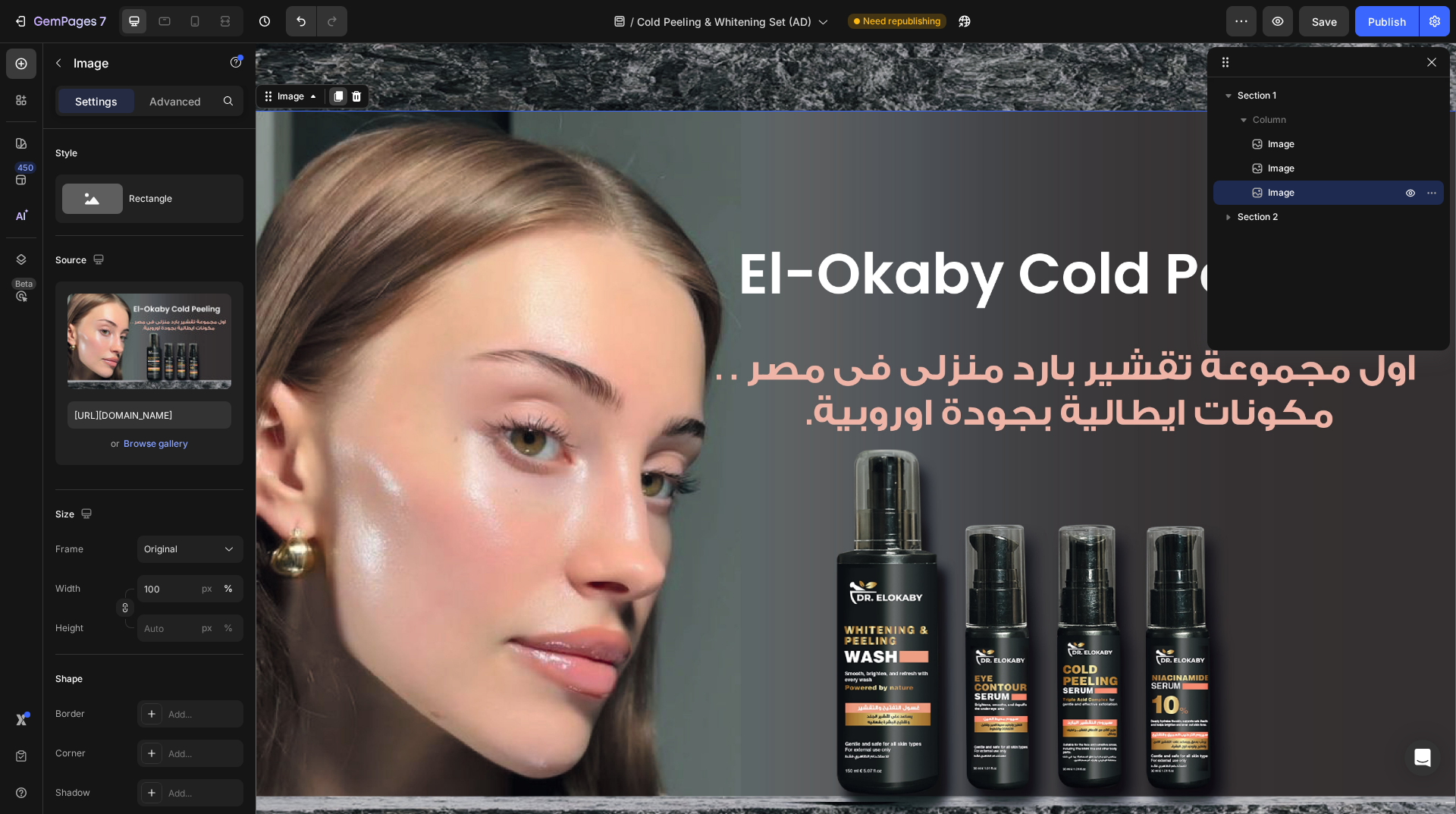
click at [336, 90] on icon at bounding box center [338, 96] width 12 height 12
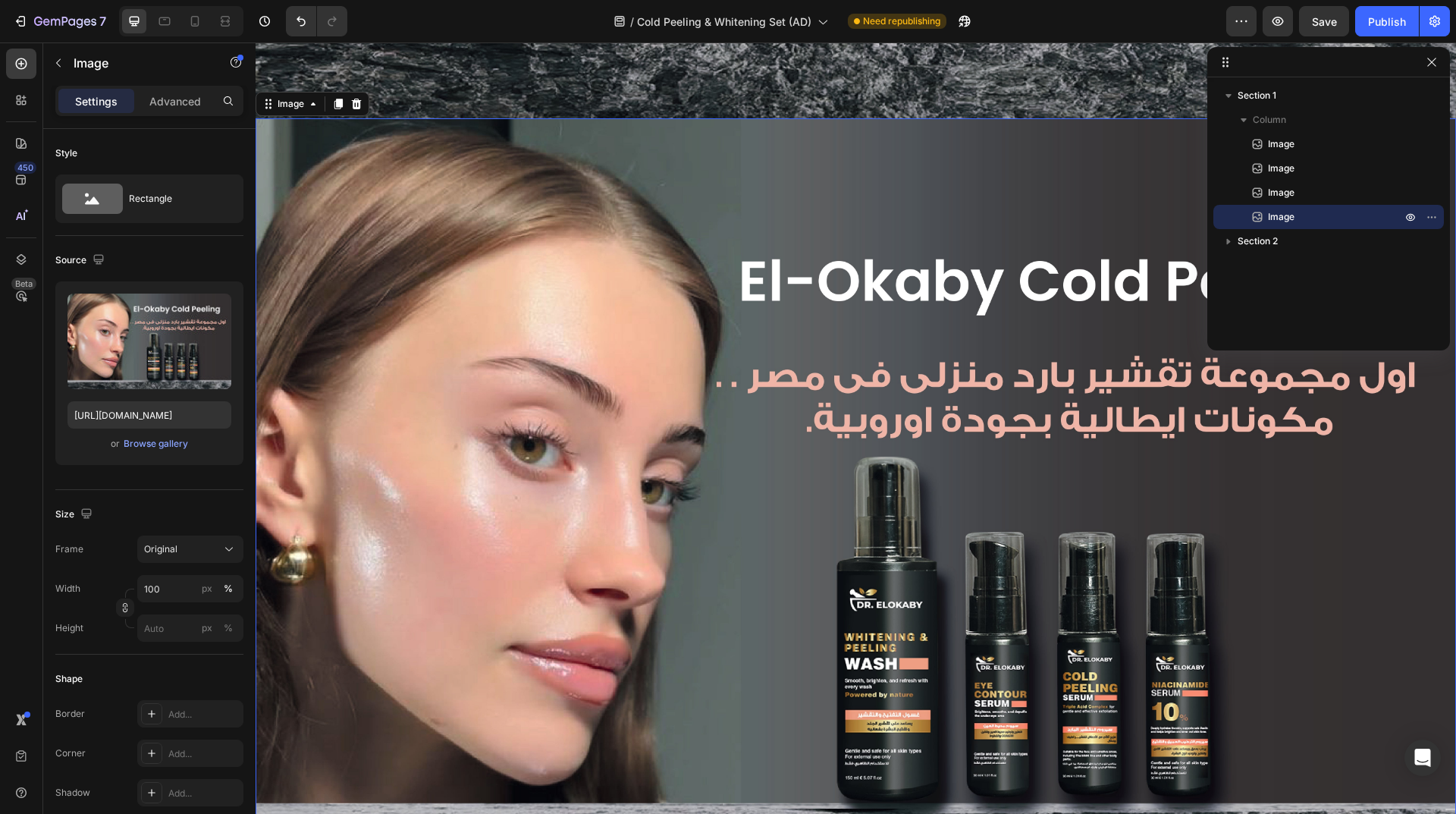
click at [336, 98] on icon at bounding box center [338, 104] width 12 height 12
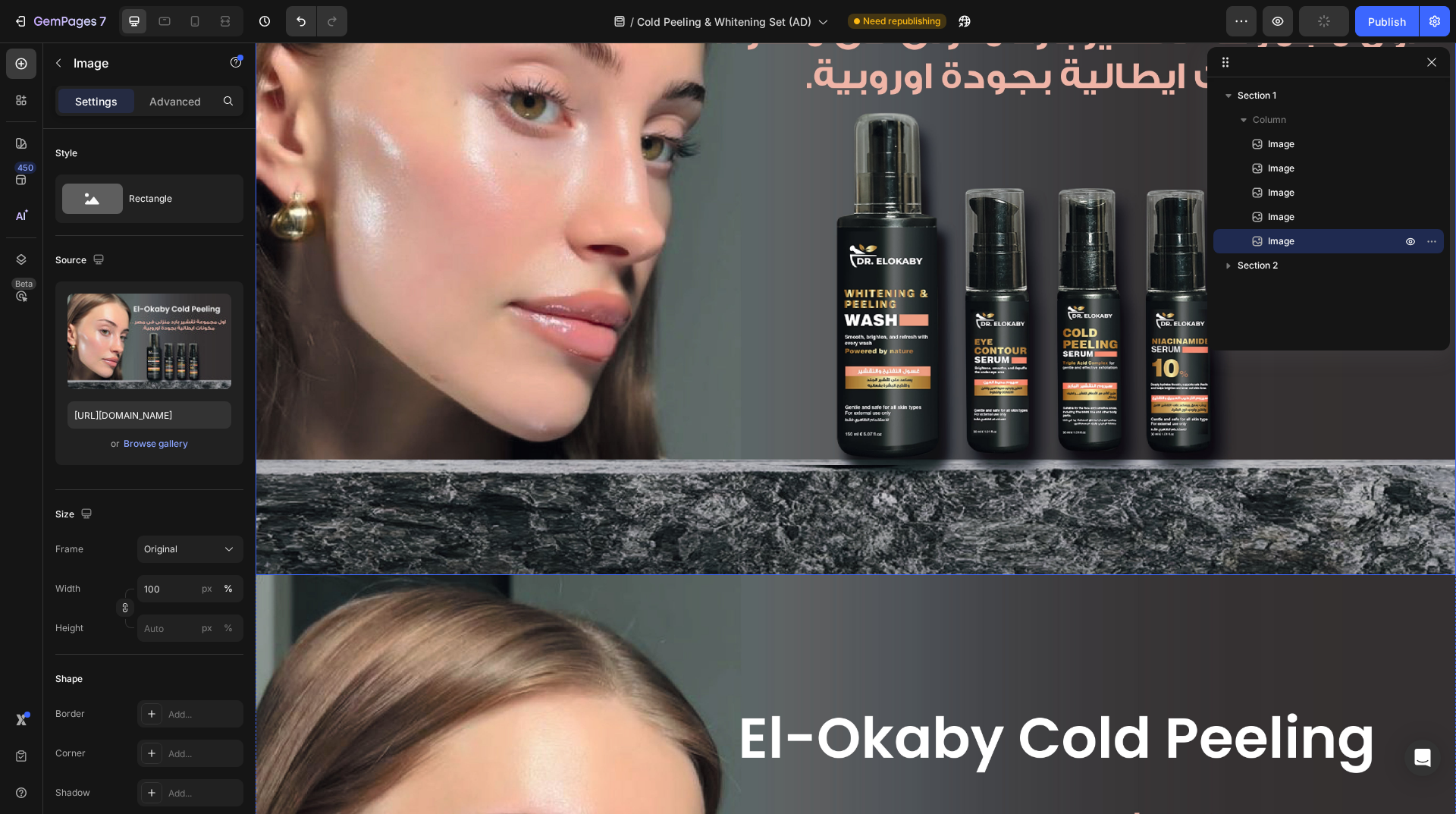
scroll to position [945, 0]
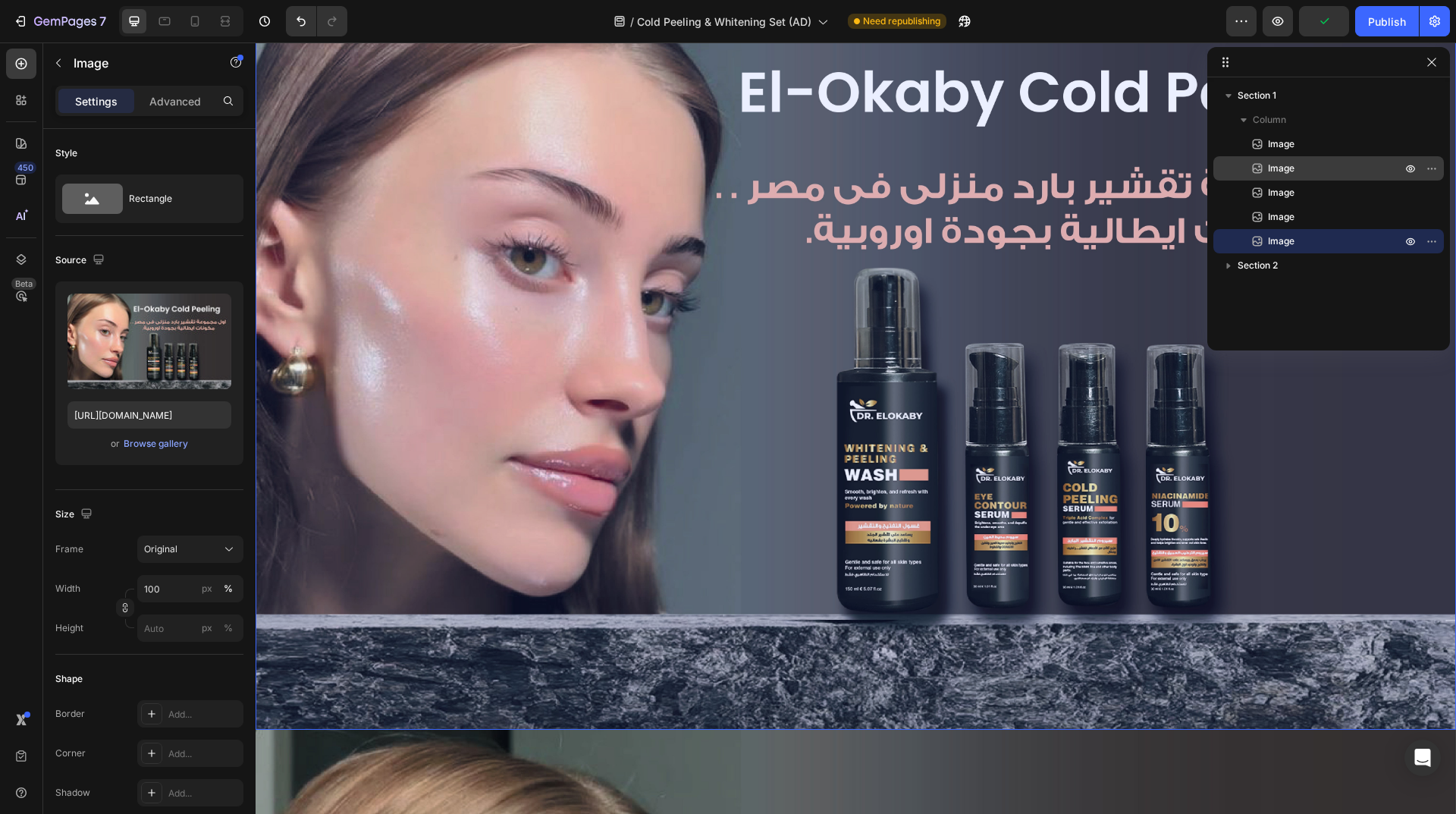
click at [1278, 173] on span "Image" at bounding box center [1281, 168] width 27 height 15
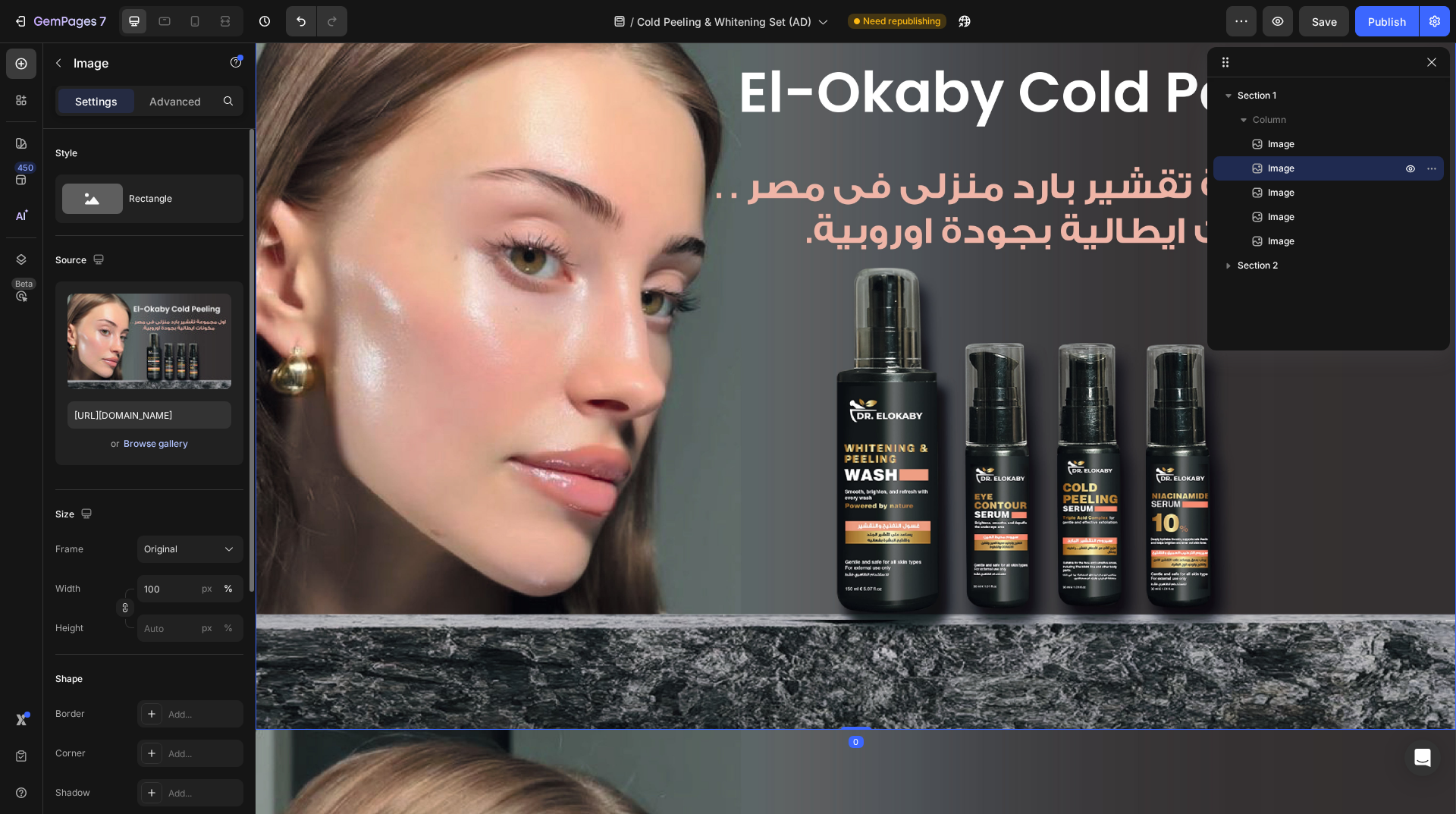
click at [176, 442] on div "Browse gallery" at bounding box center [156, 444] width 65 height 14
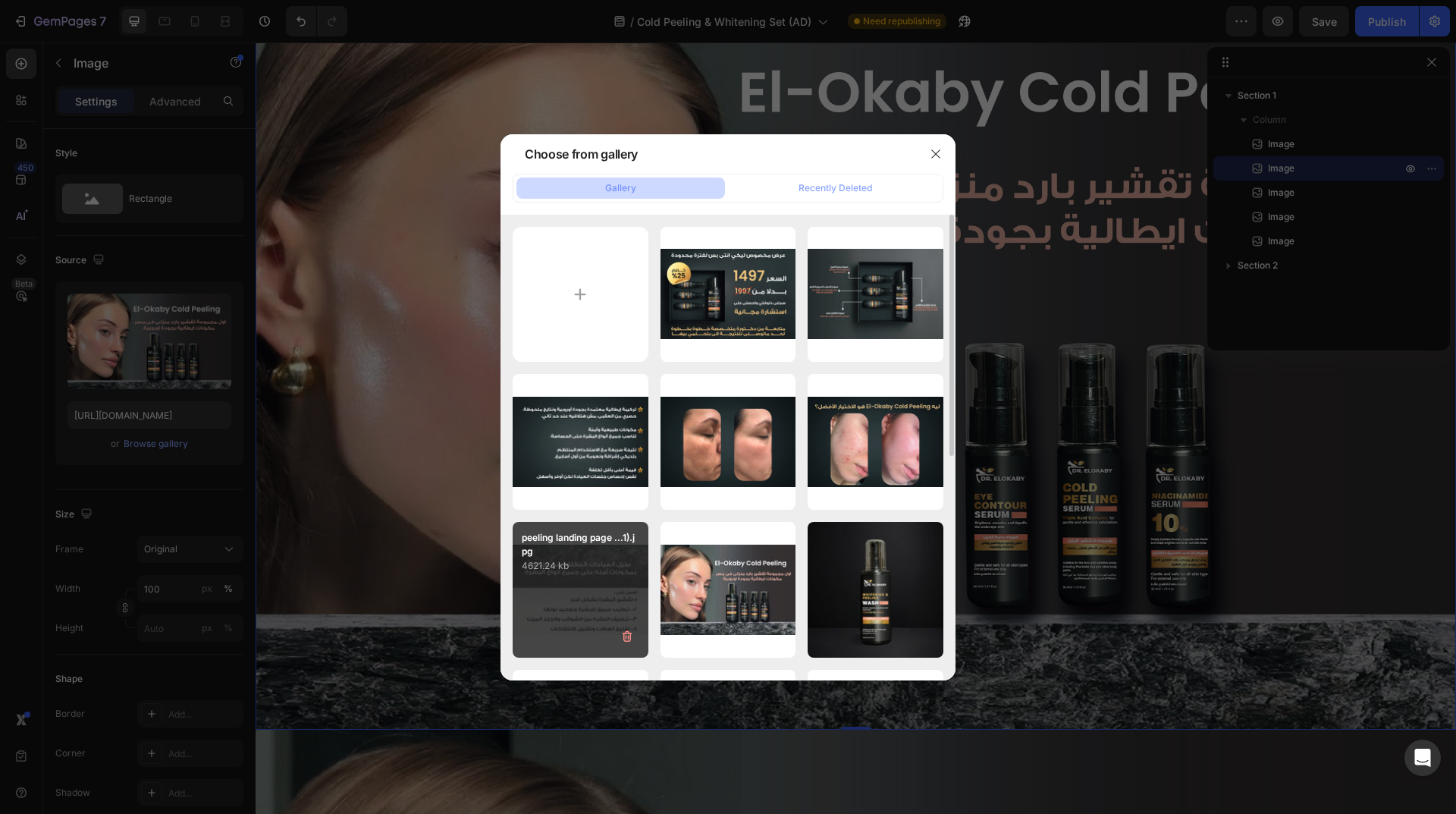
click at [558, 577] on div "peeling landing page ...1).jpg 4621.24 kb" at bounding box center [581, 590] width 136 height 136
type input "[URL][DOMAIN_NAME]"
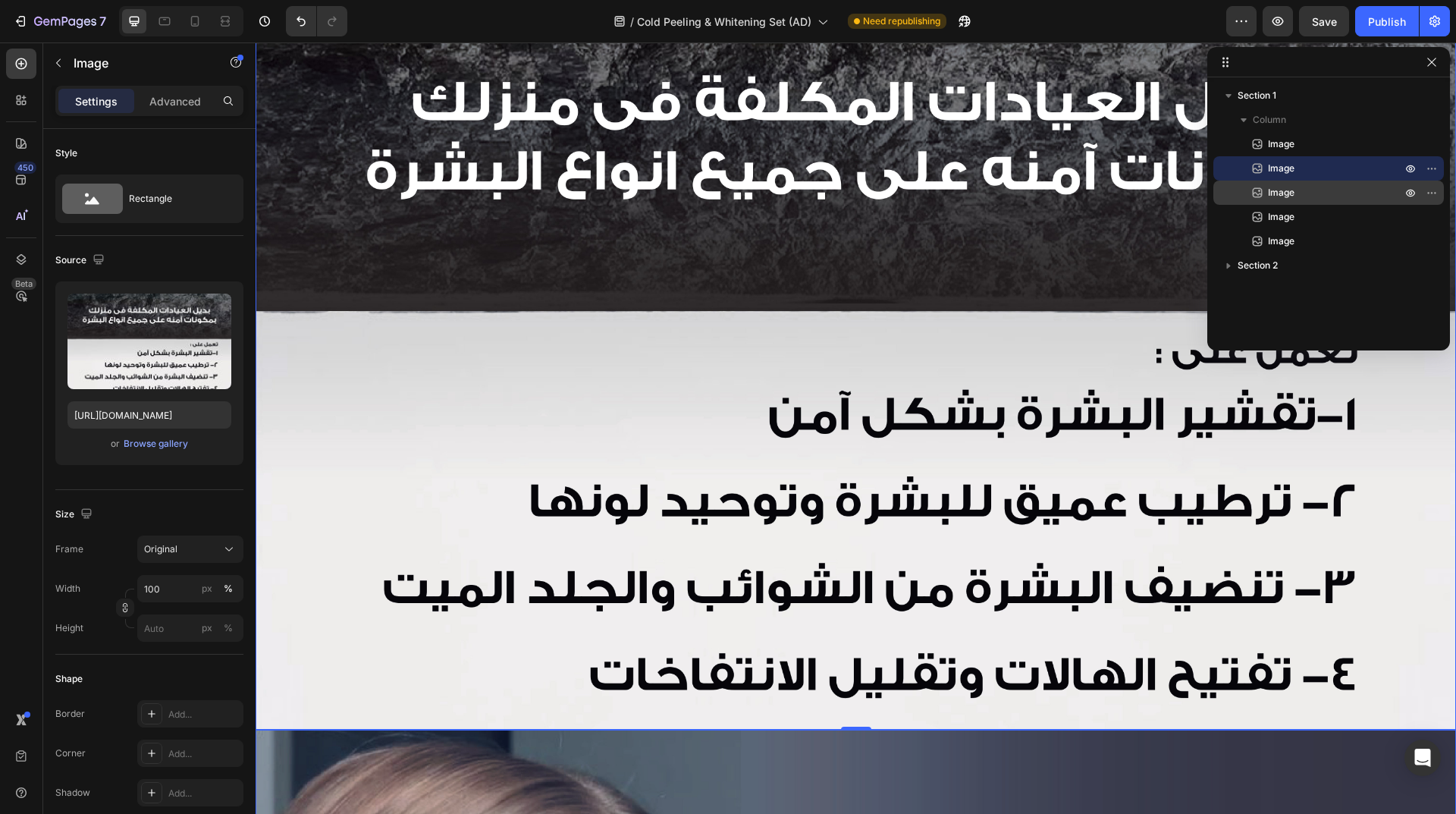
click at [1297, 189] on p "Image" at bounding box center [1318, 192] width 137 height 15
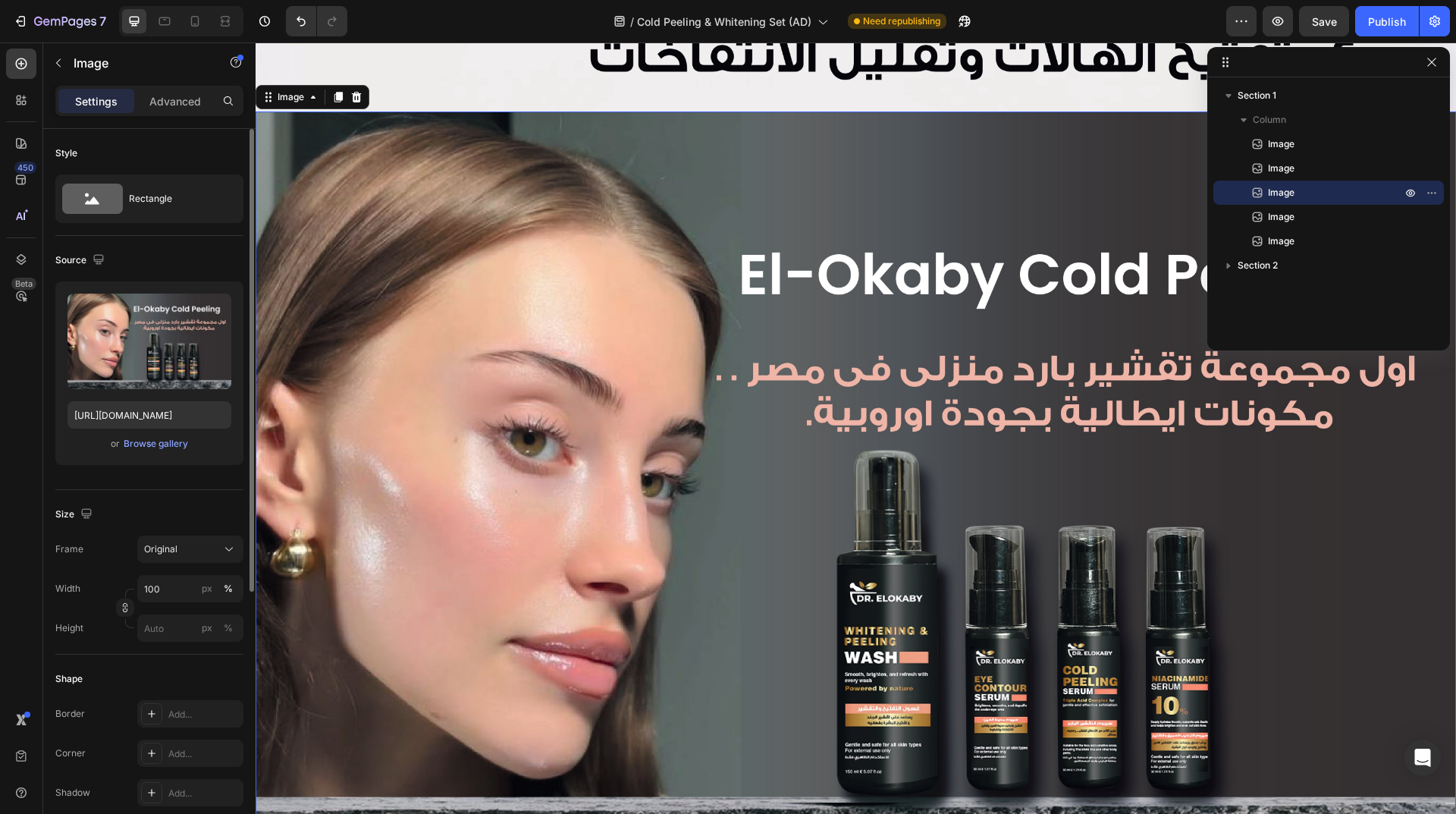
scroll to position [1563, 0]
click at [162, 444] on div "Browse gallery" at bounding box center [156, 444] width 65 height 14
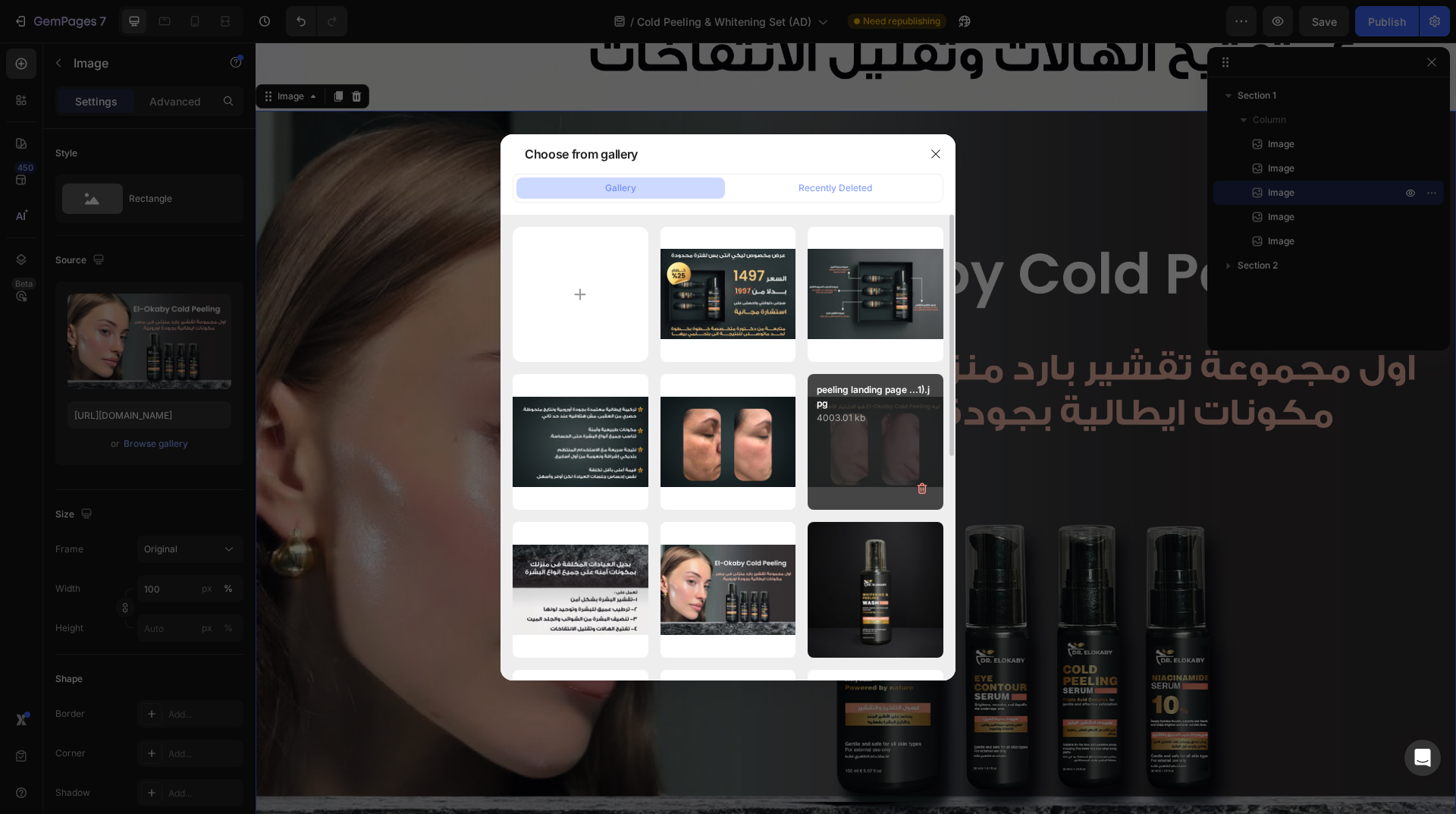
click at [900, 441] on div "peeling landing page ...1).jpg 4003.01 kb" at bounding box center [875, 442] width 136 height 136
type input "[URL][DOMAIN_NAME]"
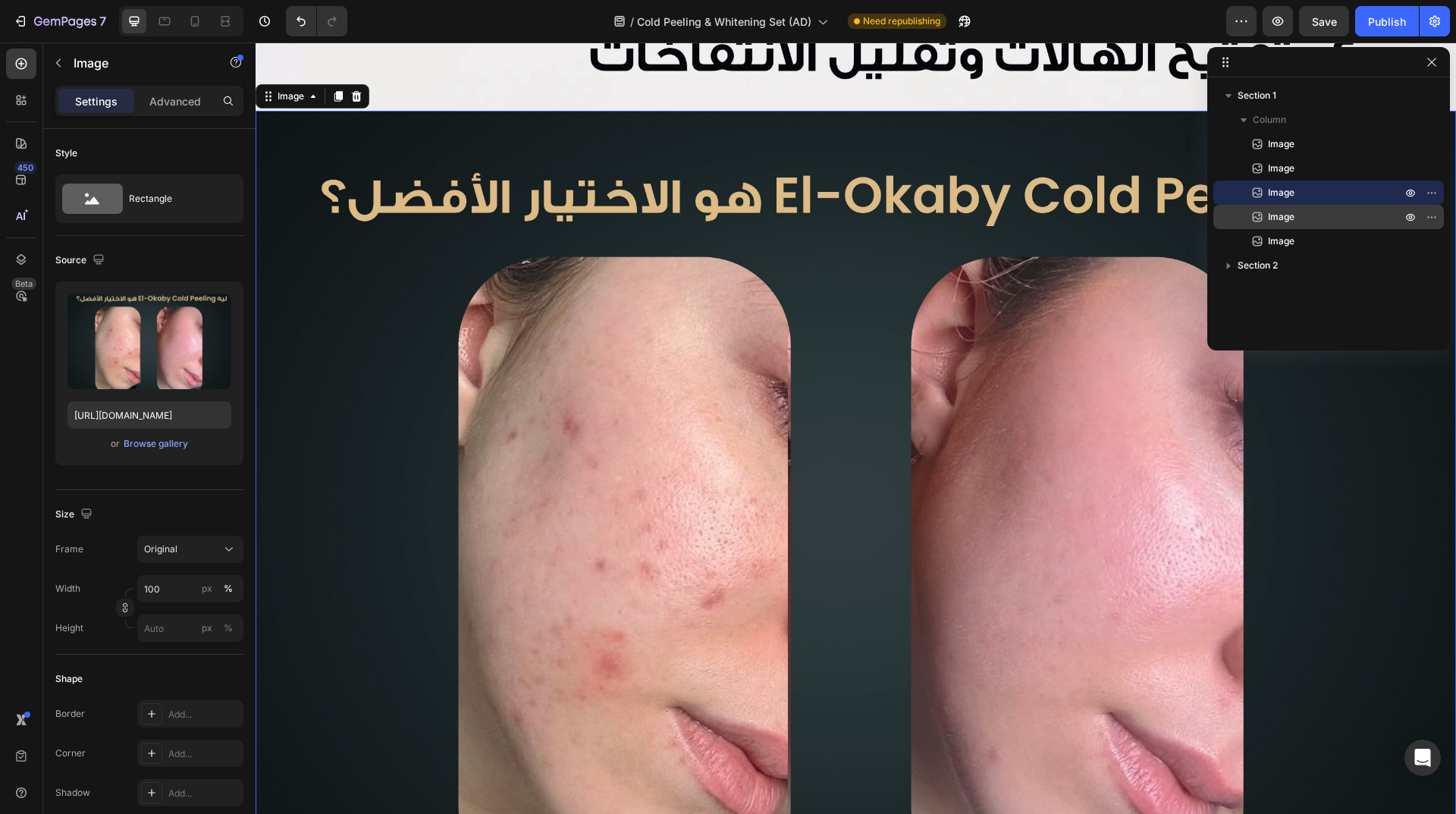
click at [1278, 223] on span "Image" at bounding box center [1281, 216] width 27 height 15
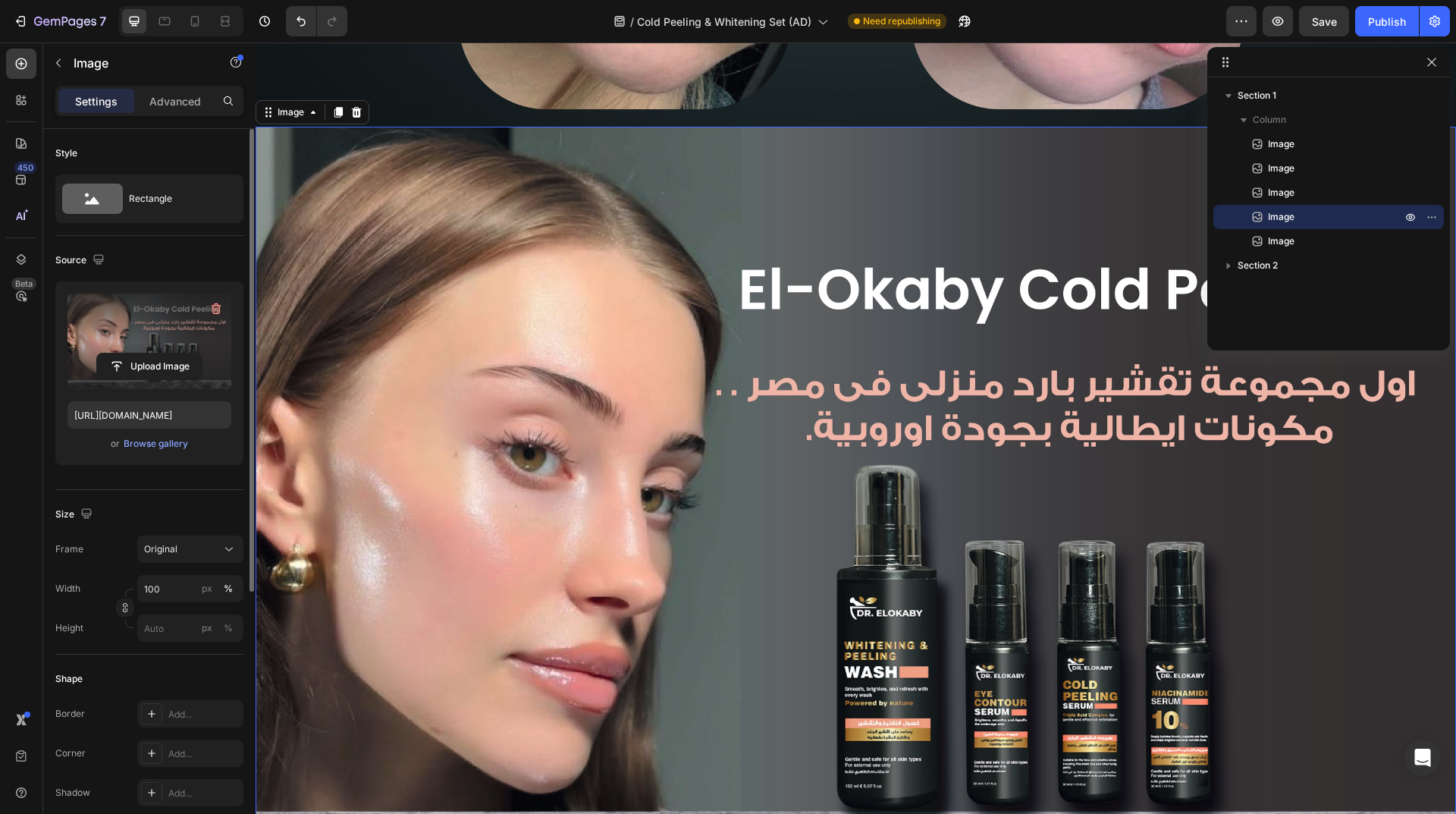
scroll to position [2356, 0]
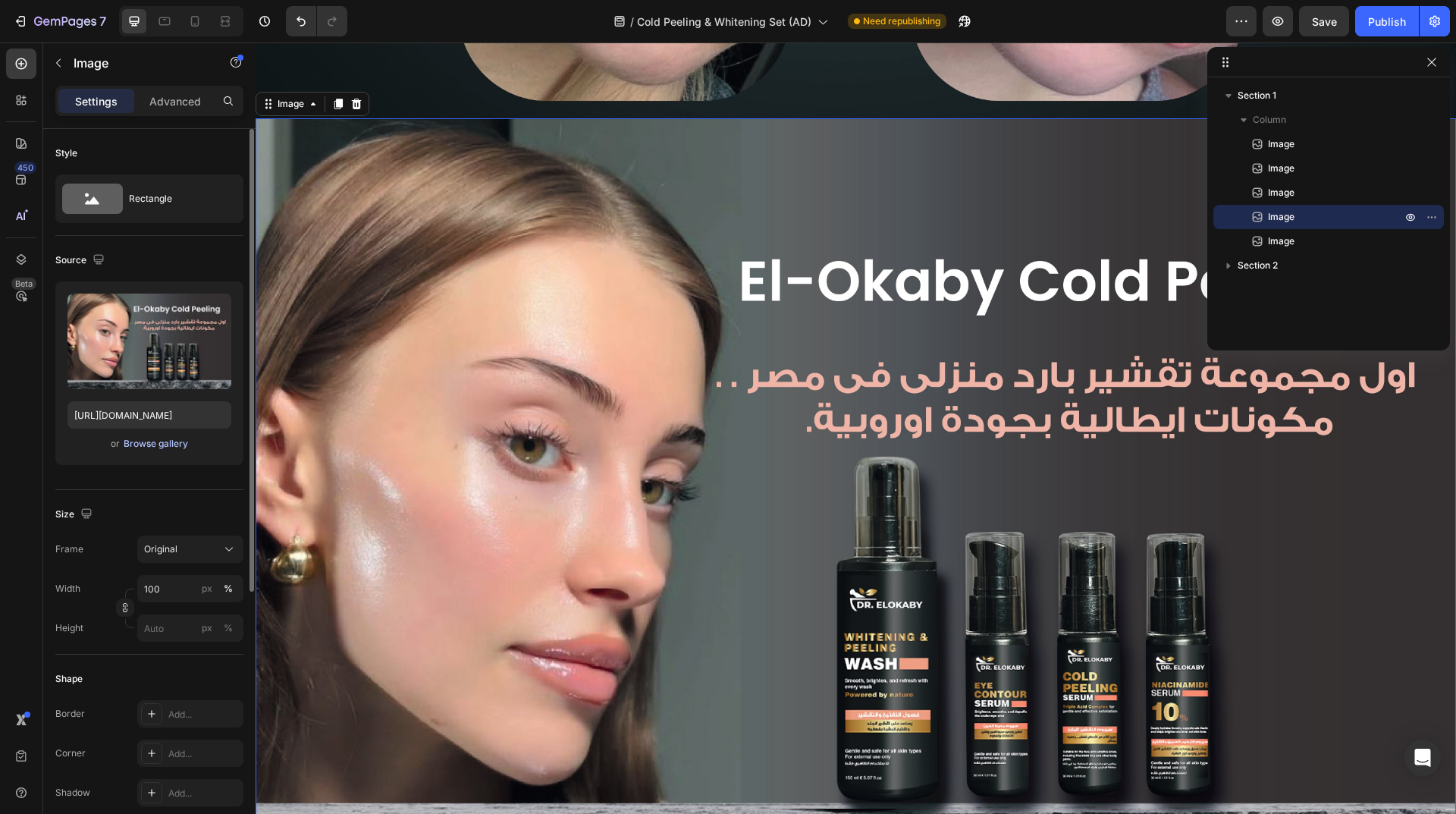
click at [151, 443] on div "Browse gallery" at bounding box center [156, 444] width 65 height 14
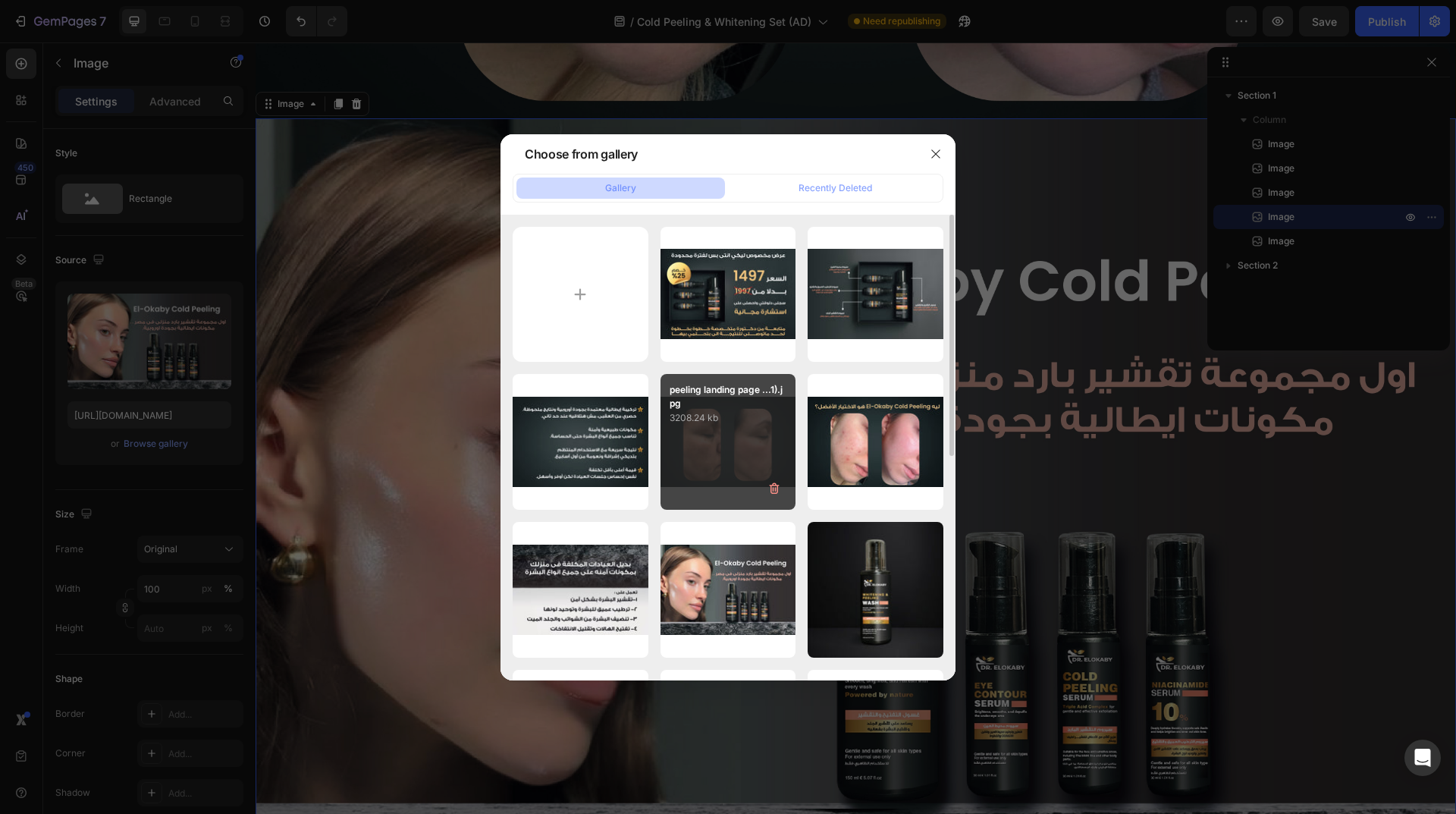
click at [710, 445] on div "peeling landing page ...1).jpg 3208.24 kb" at bounding box center [728, 442] width 136 height 136
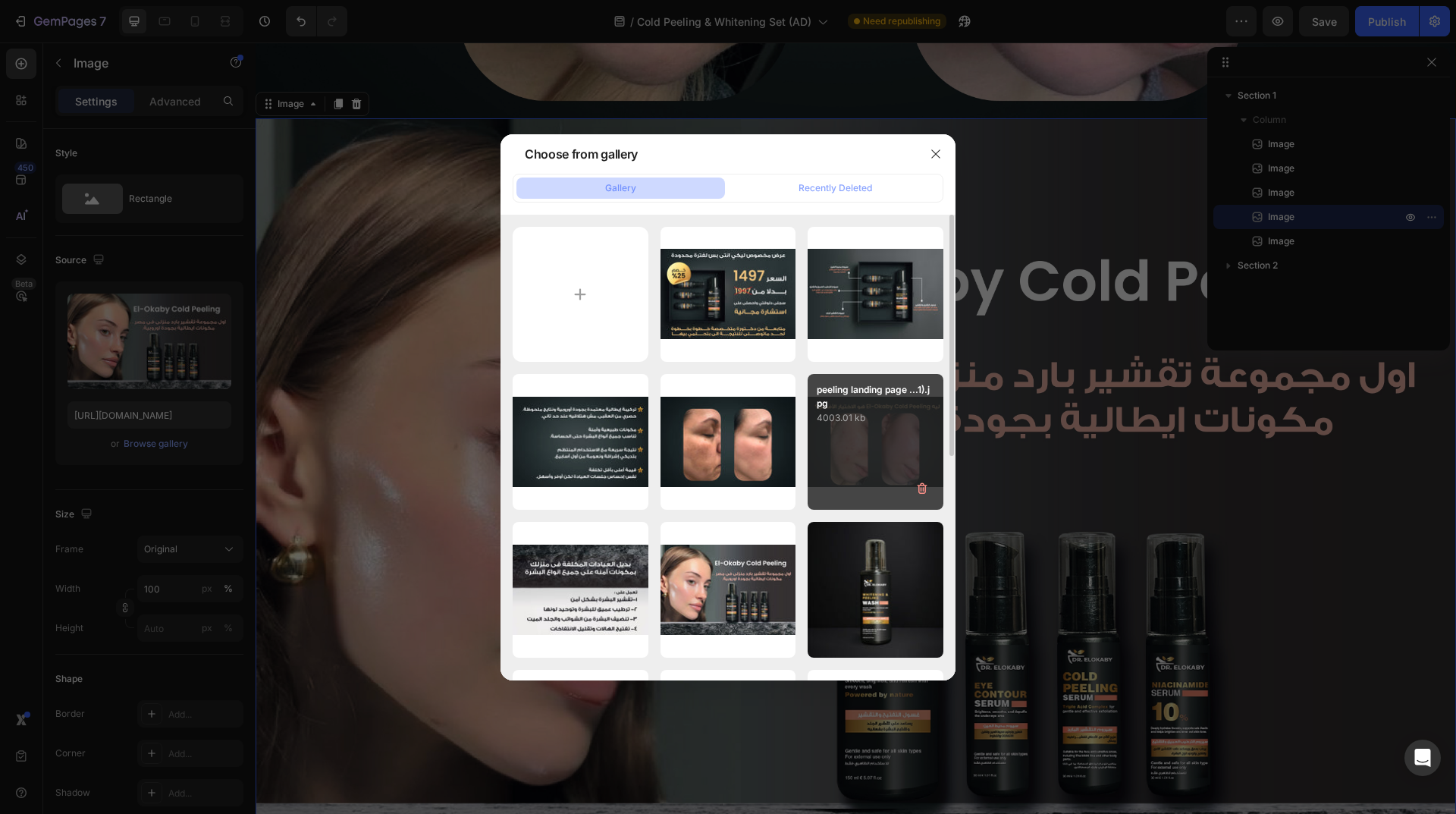
type input "[URL][DOMAIN_NAME]"
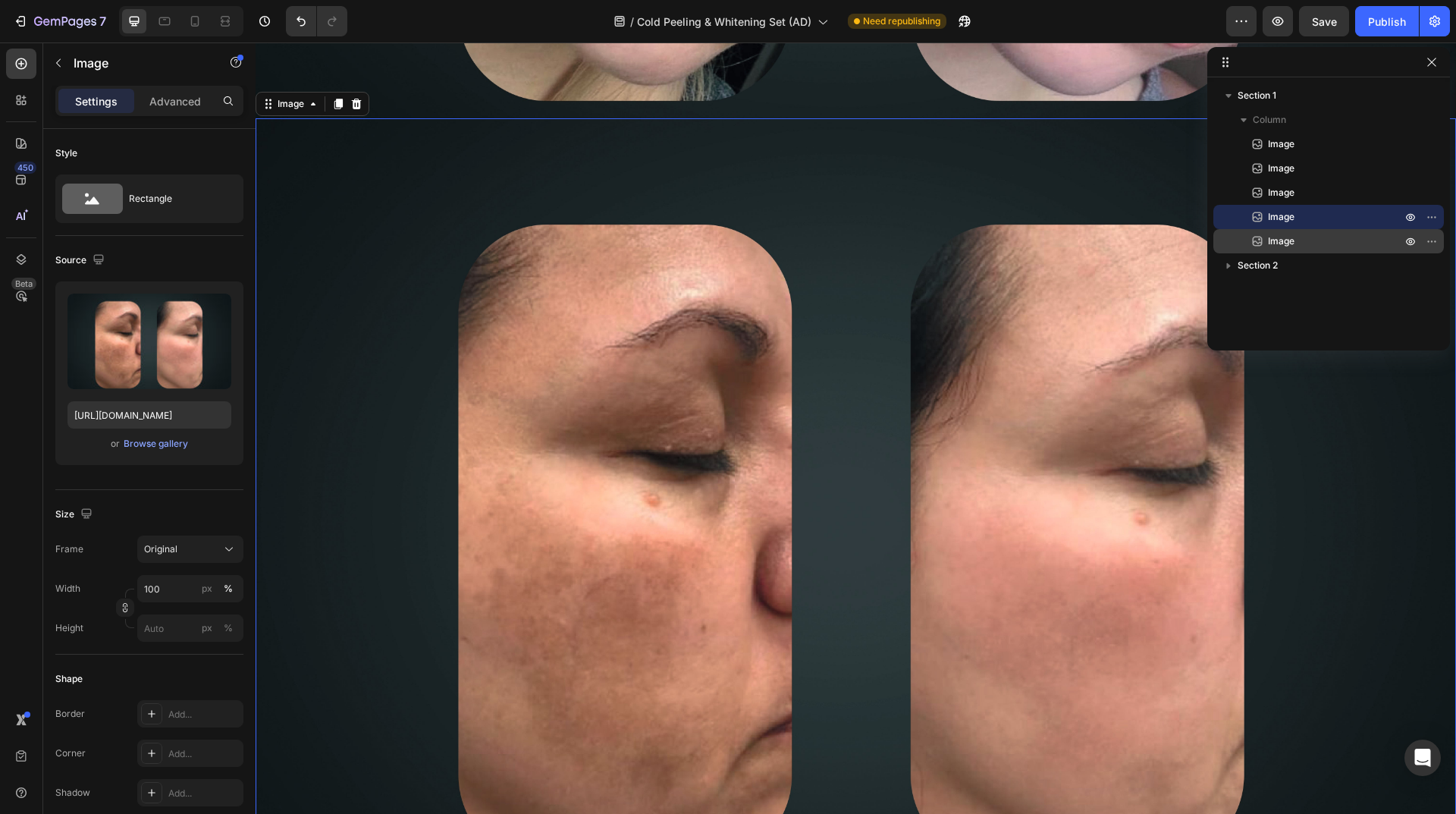
click at [1338, 242] on p "Image" at bounding box center [1318, 240] width 137 height 15
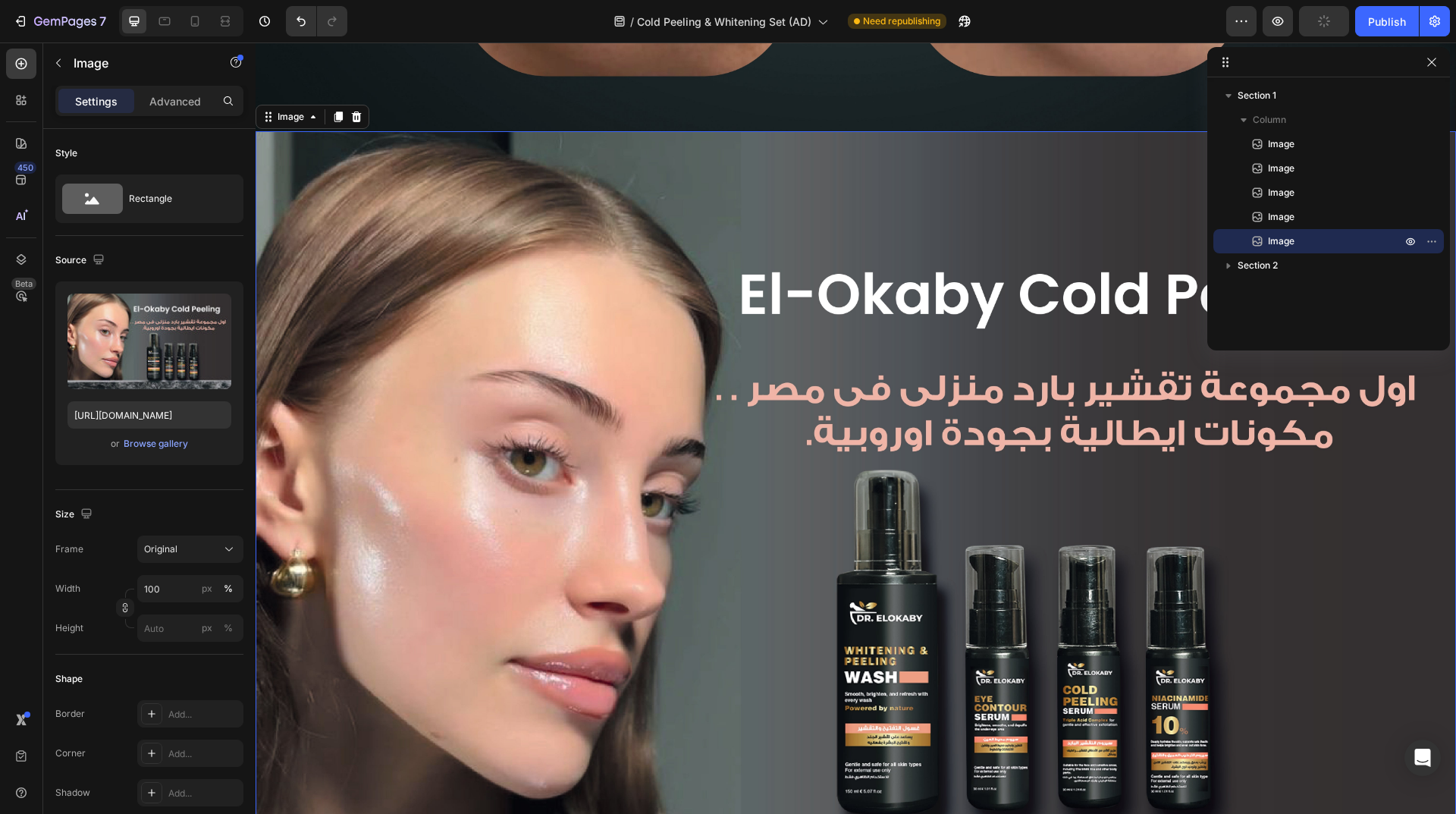
scroll to position [3148, 0]
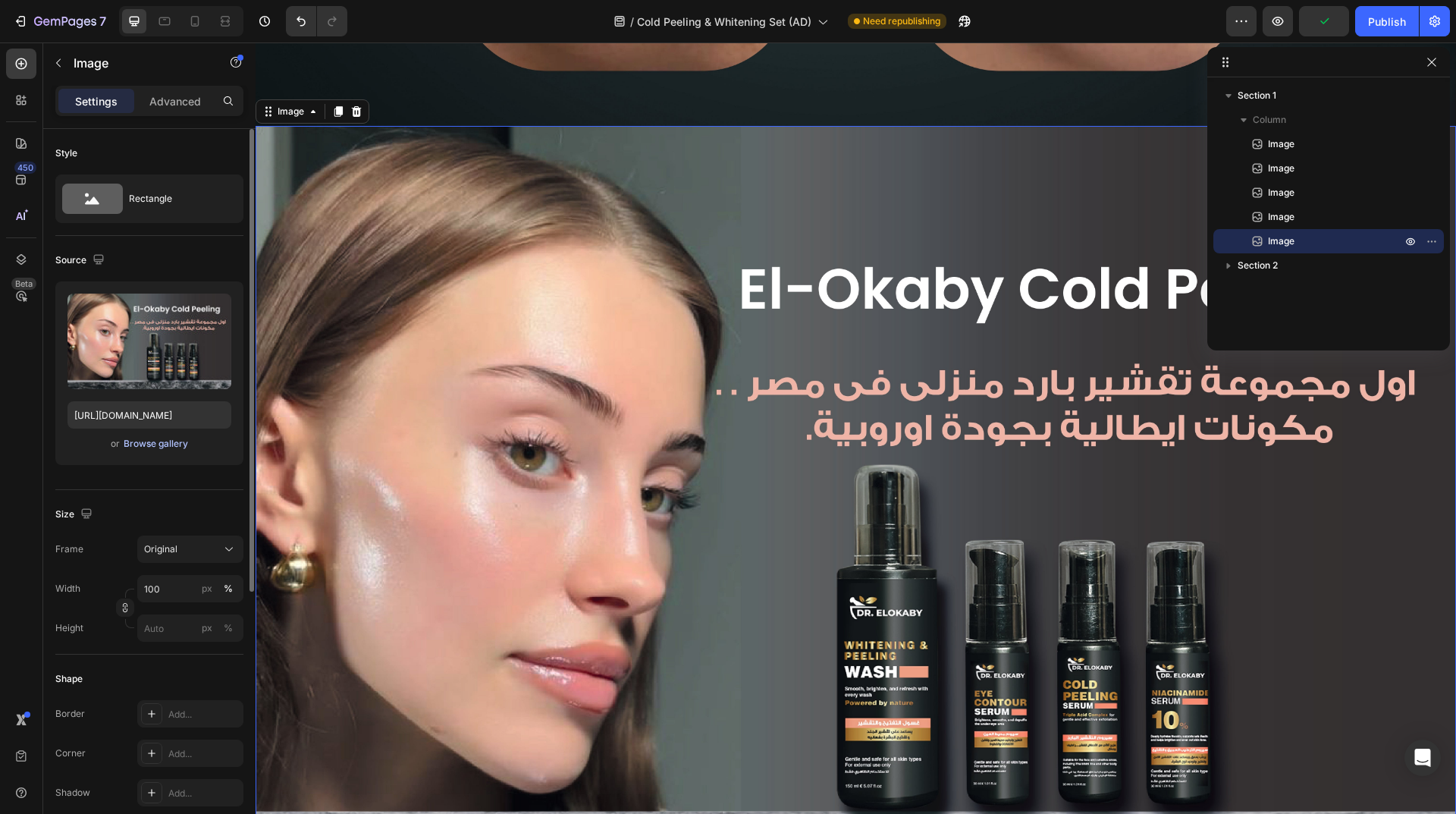
click at [163, 446] on div "Browse gallery" at bounding box center [156, 444] width 65 height 14
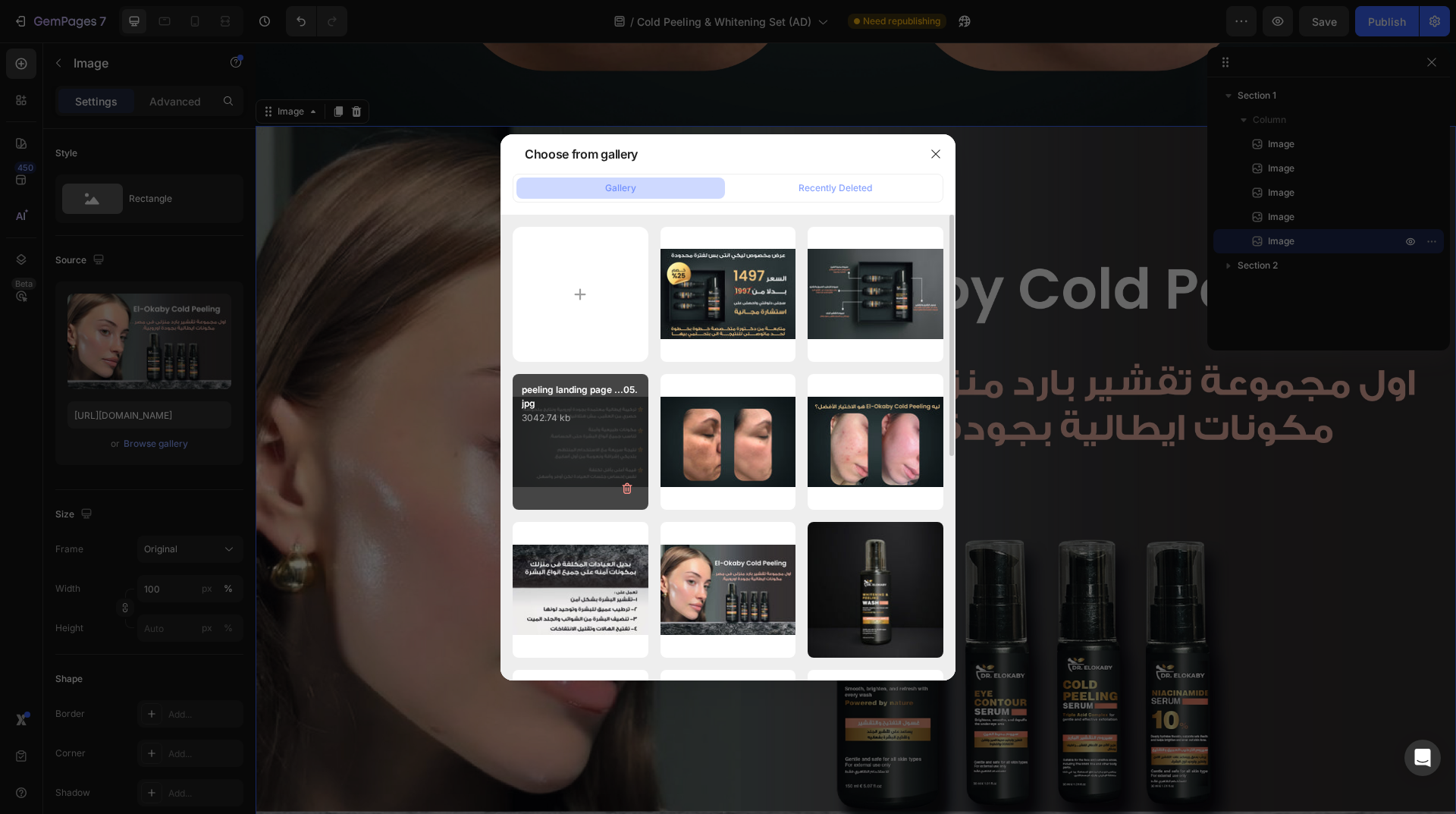
click at [591, 450] on div "peeling landing page ...05.jpg 3042.74 kb" at bounding box center [581, 442] width 136 height 136
type input "[URL][DOMAIN_NAME]"
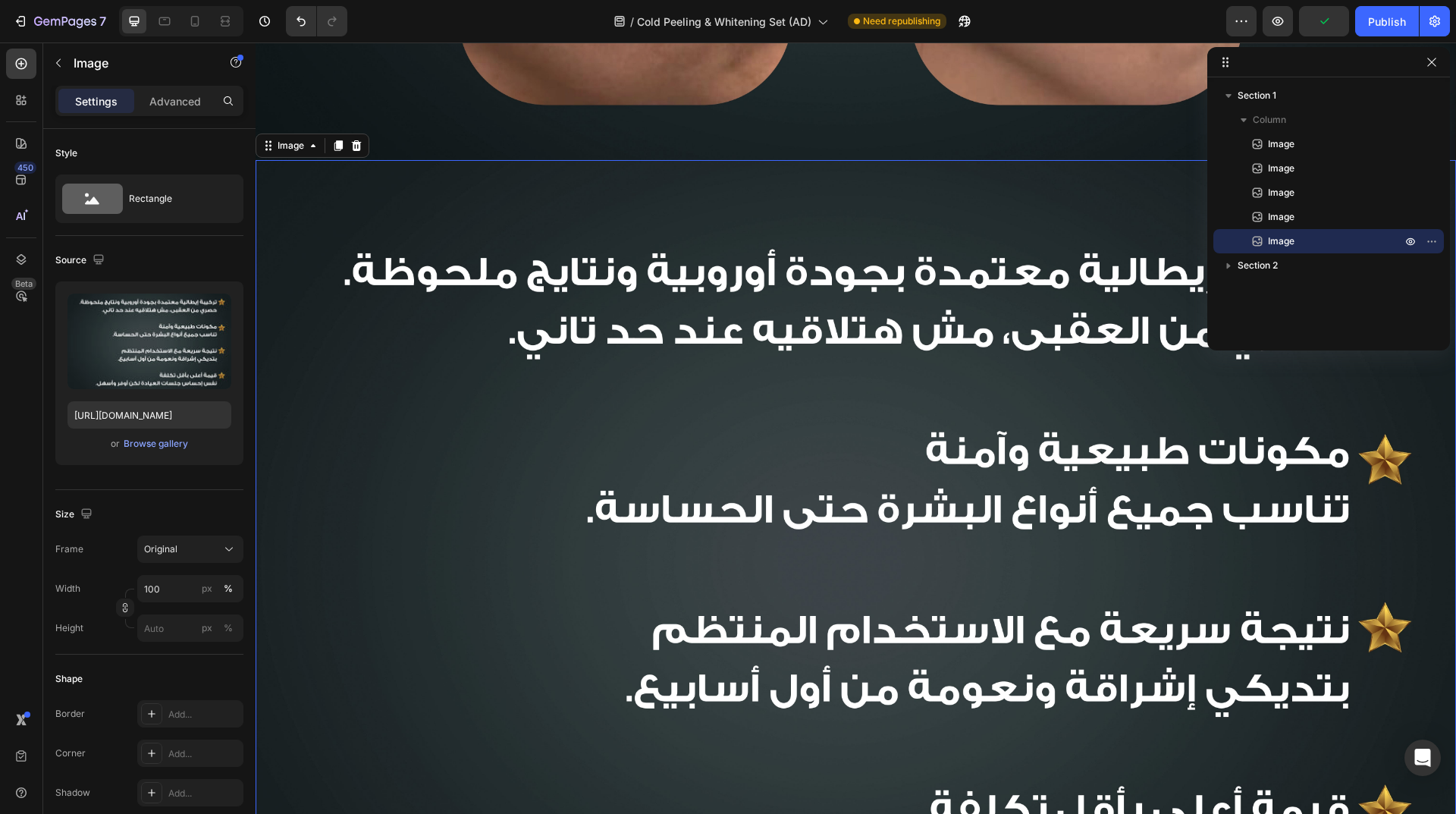
scroll to position [3041, 0]
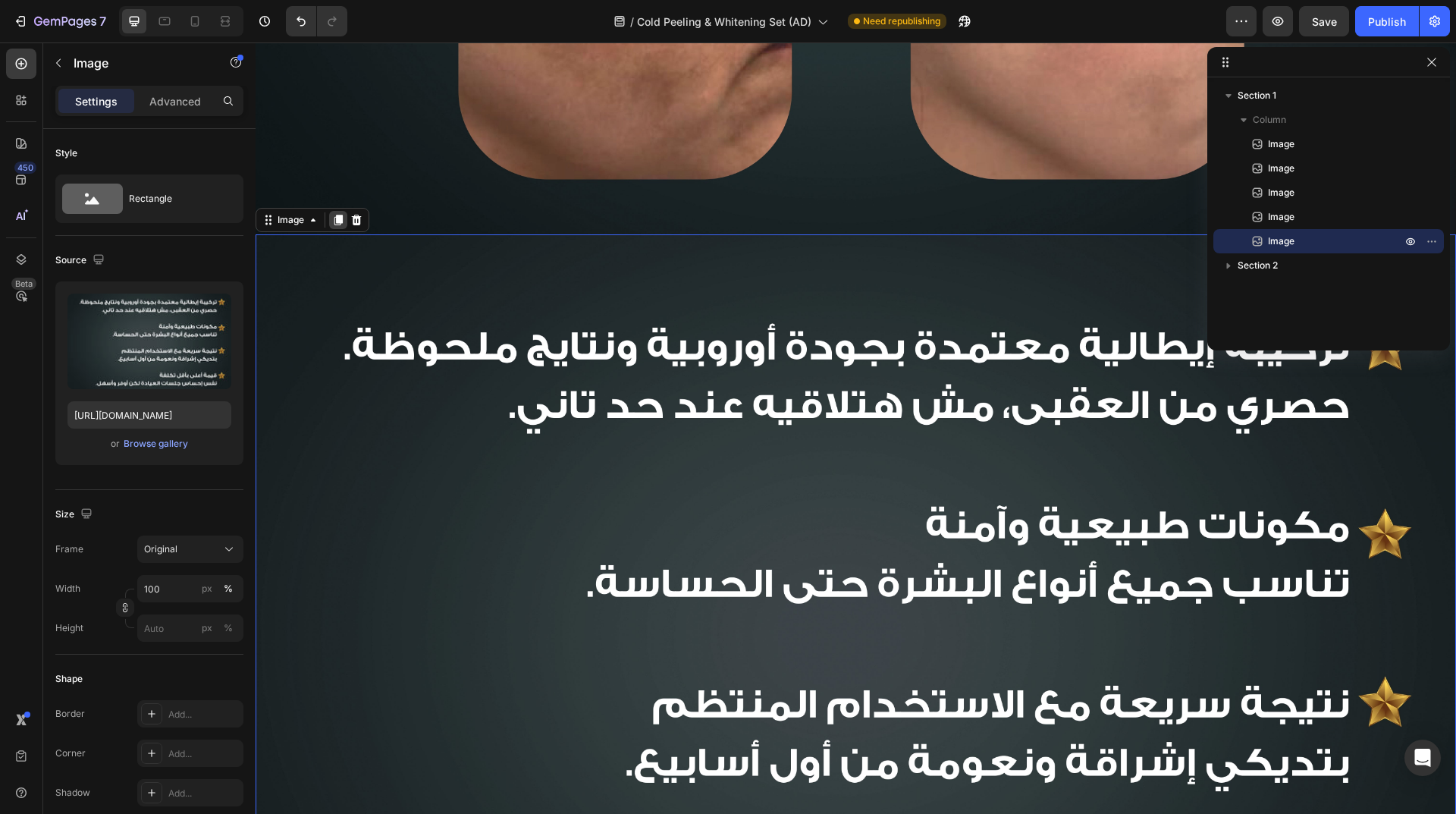
click at [337, 214] on icon at bounding box center [338, 219] width 8 height 11
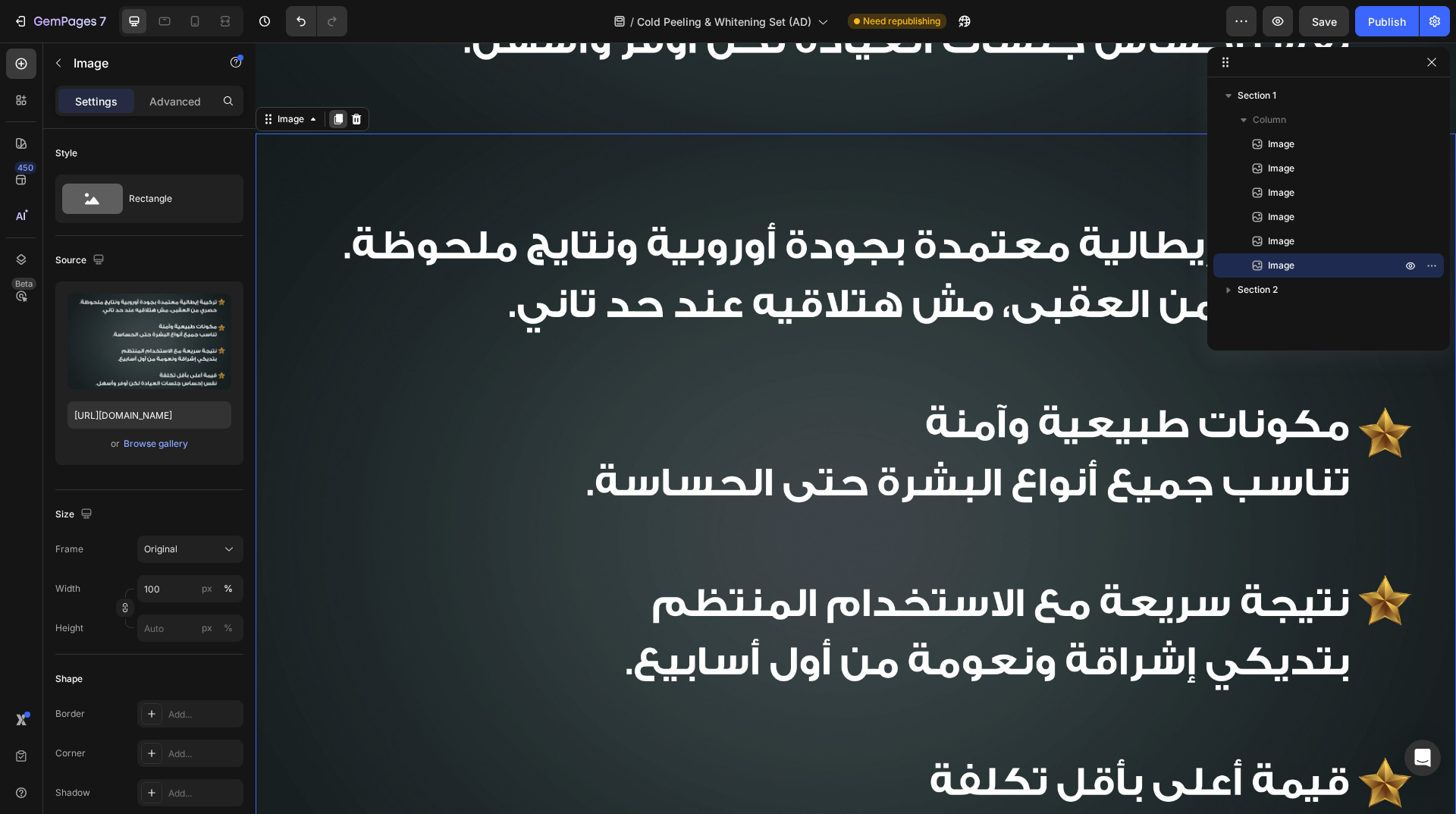
click at [338, 114] on icon at bounding box center [338, 119] width 8 height 11
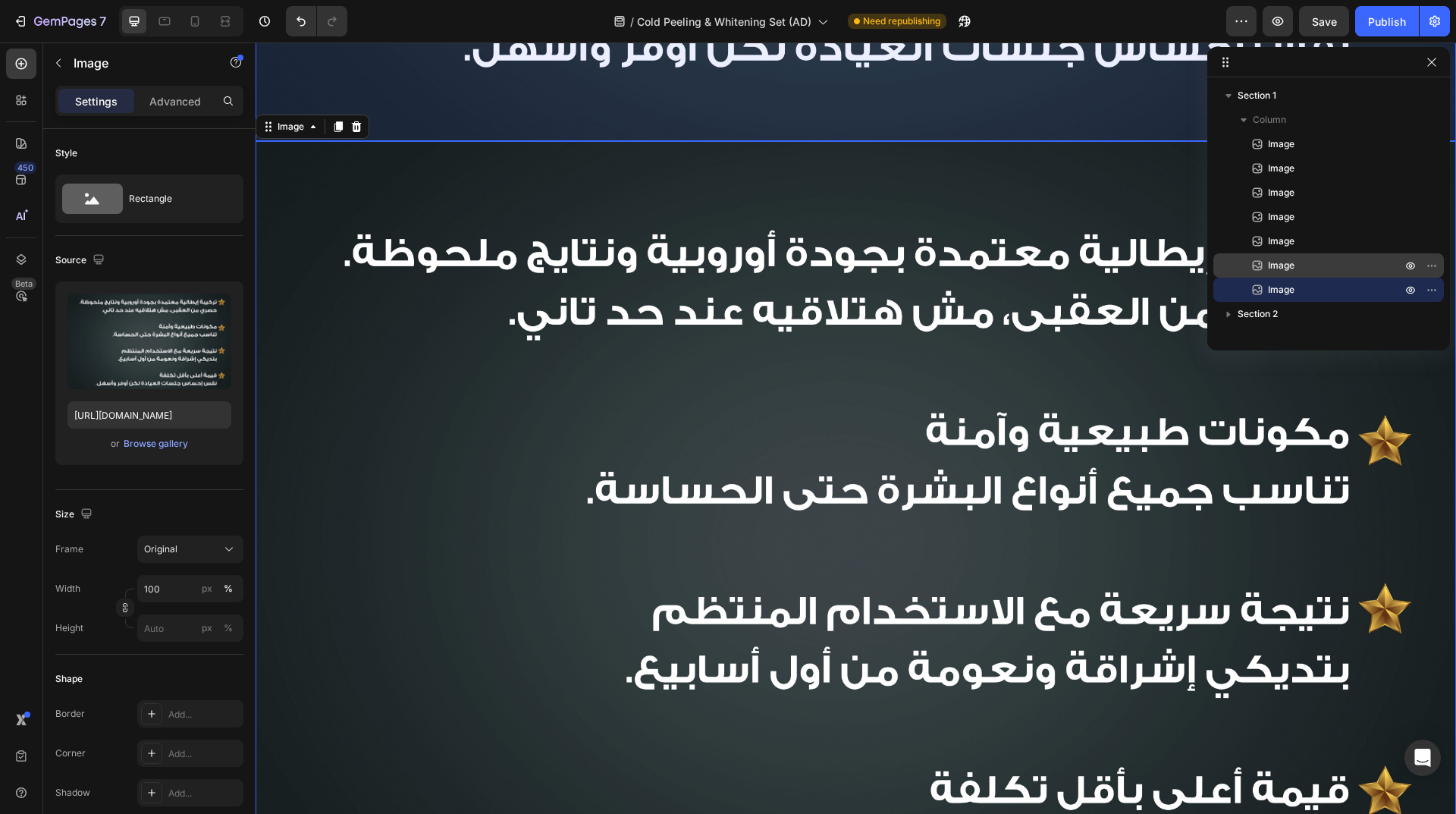
click at [1325, 271] on p "Image" at bounding box center [1318, 264] width 137 height 15
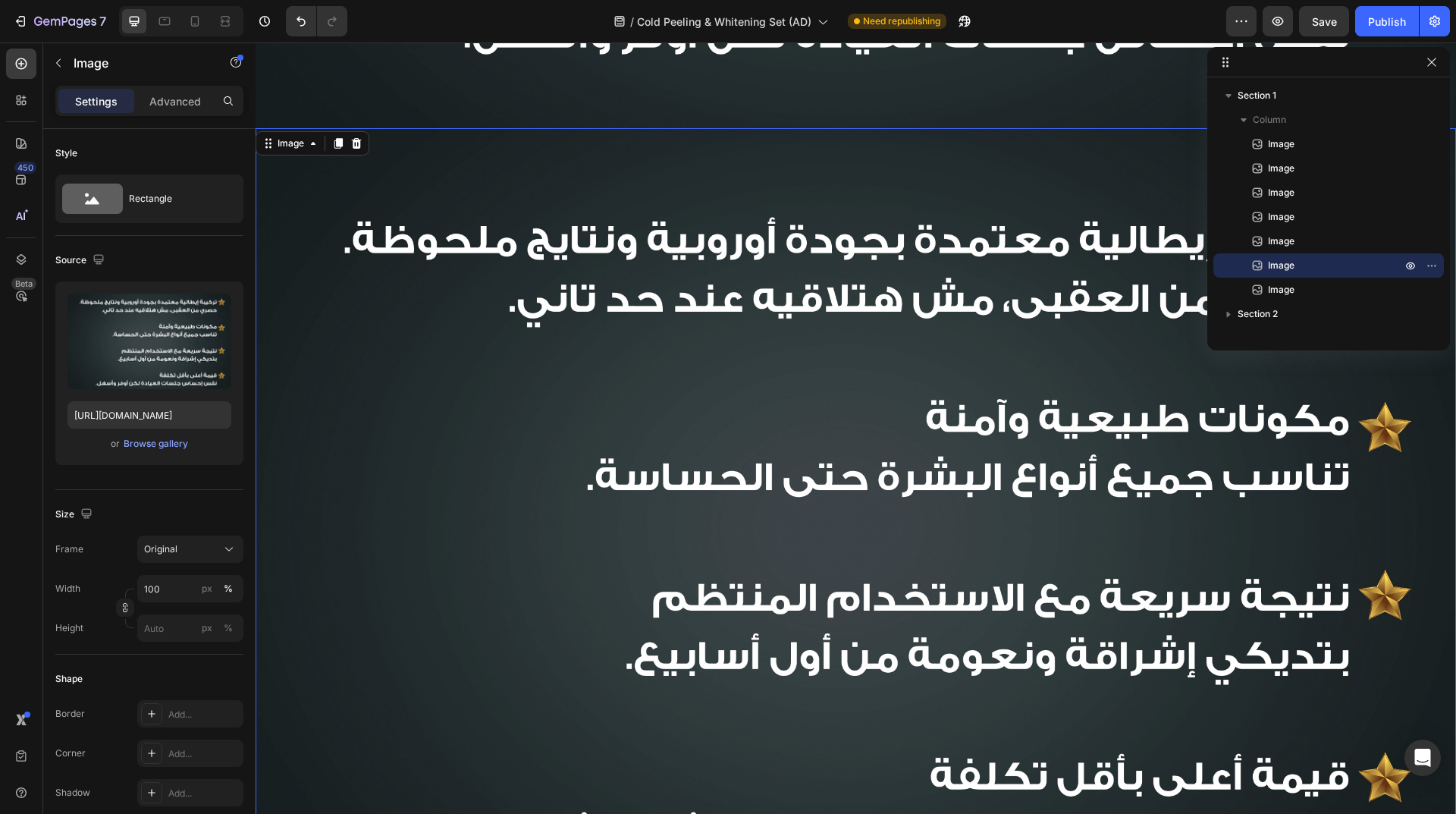
scroll to position [3941, 0]
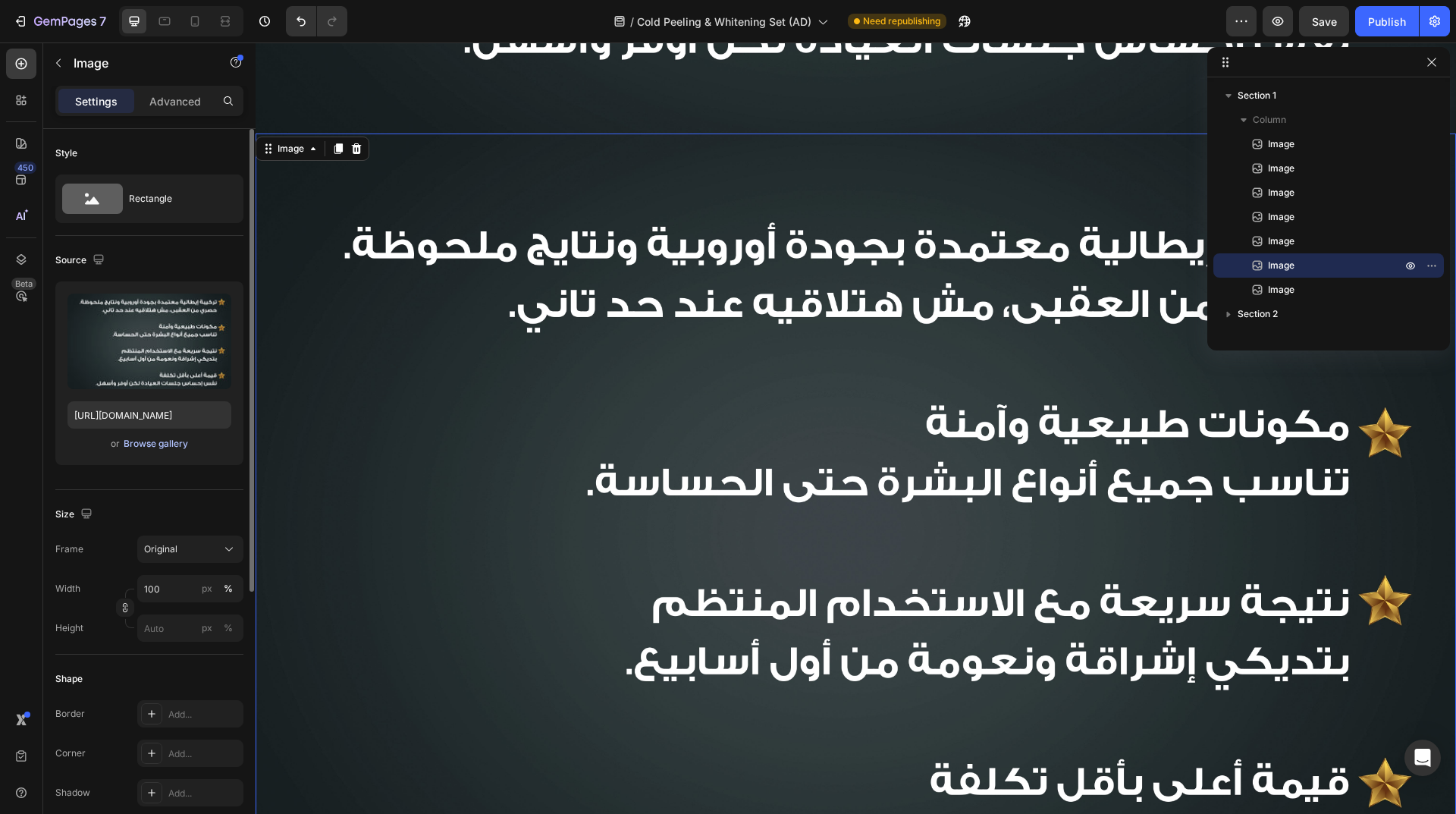
click at [173, 447] on div "Browse gallery" at bounding box center [156, 444] width 65 height 14
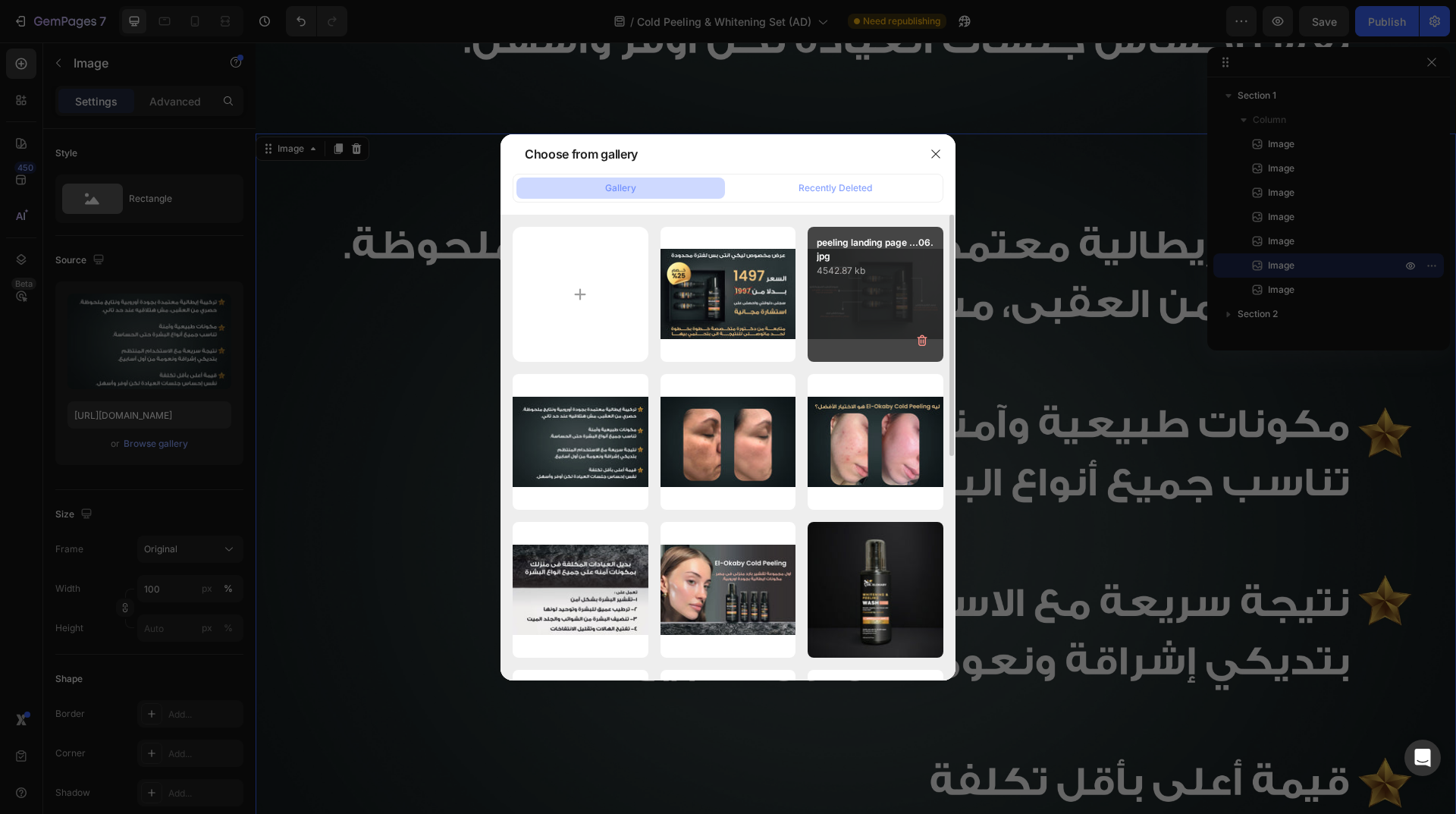
click at [867, 302] on div "peeling landing page ...06.jpg 4542.87 kb" at bounding box center [875, 294] width 136 height 136
type input "[URL][DOMAIN_NAME]"
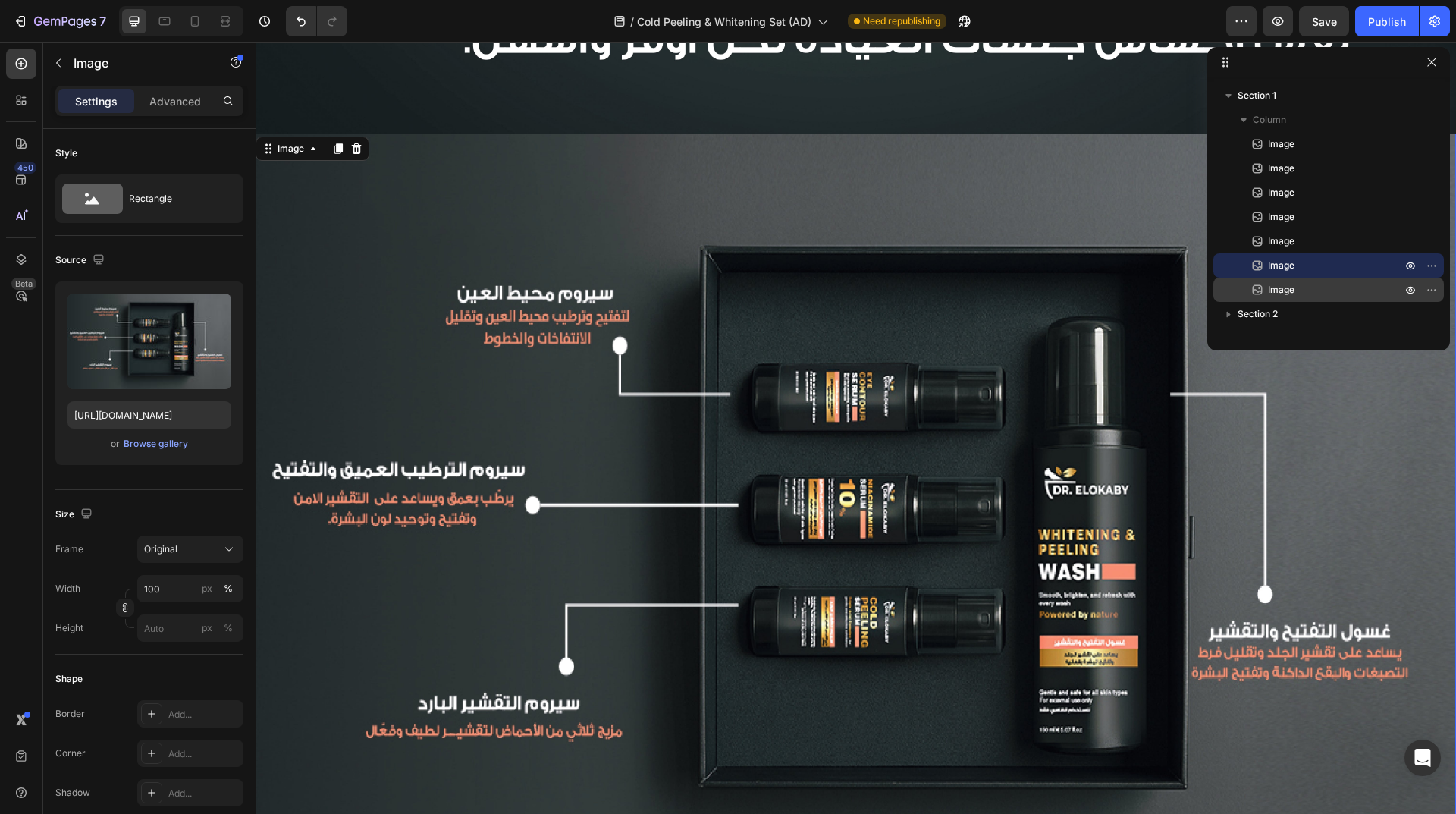
click at [1296, 295] on p "Image" at bounding box center [1318, 289] width 137 height 15
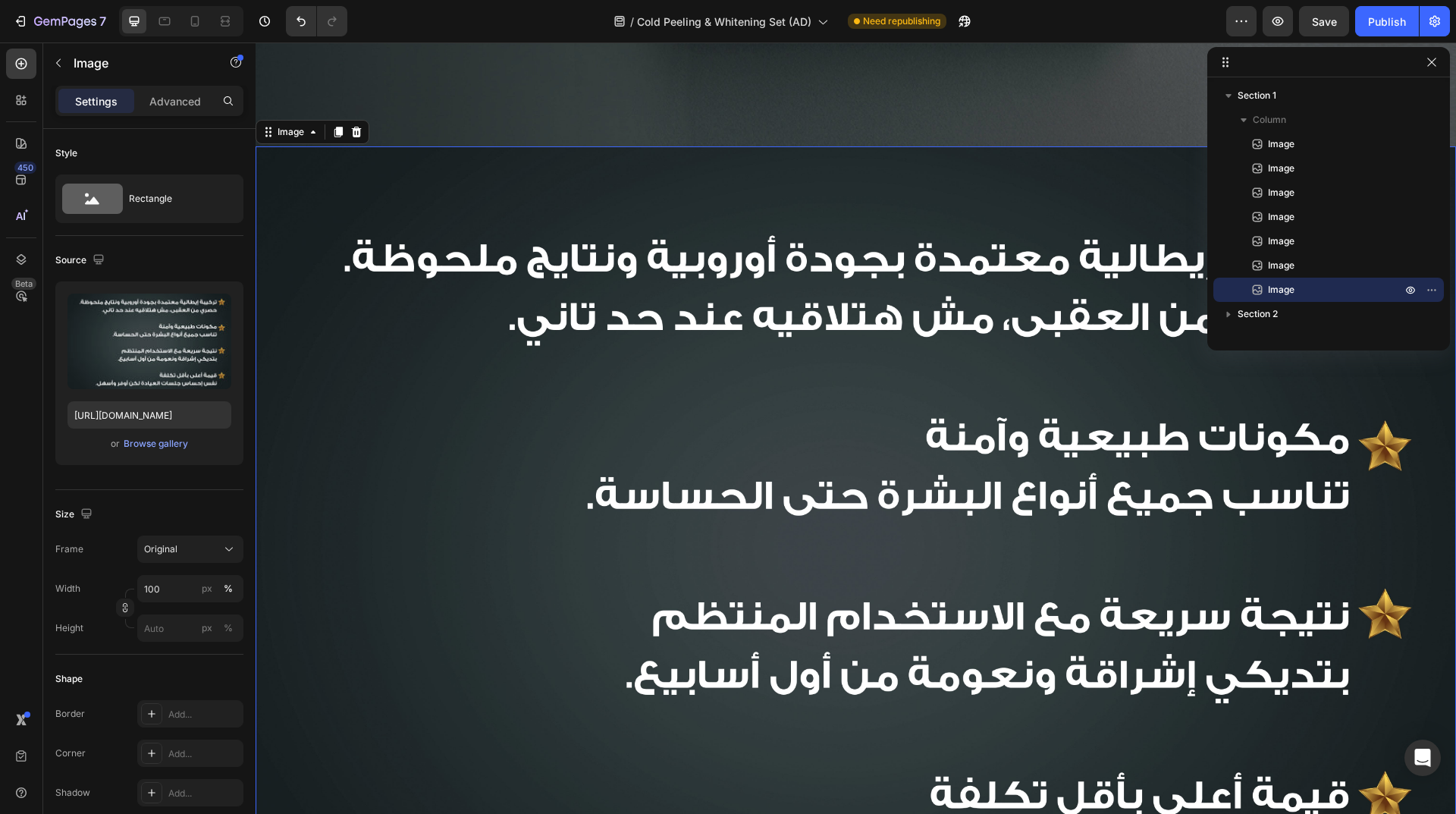
scroll to position [4734, 0]
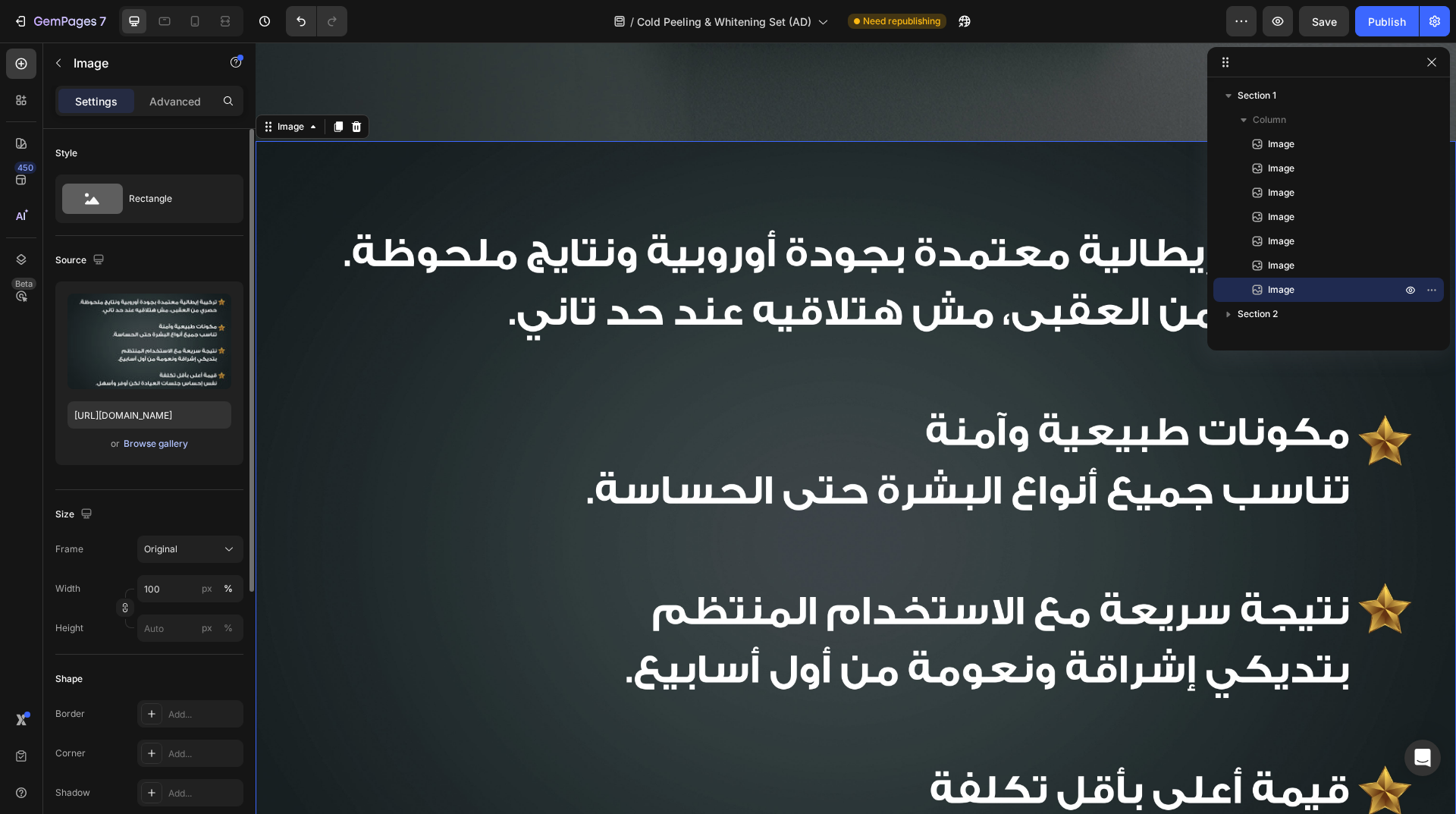
click at [147, 440] on div "Browse gallery" at bounding box center [156, 444] width 65 height 14
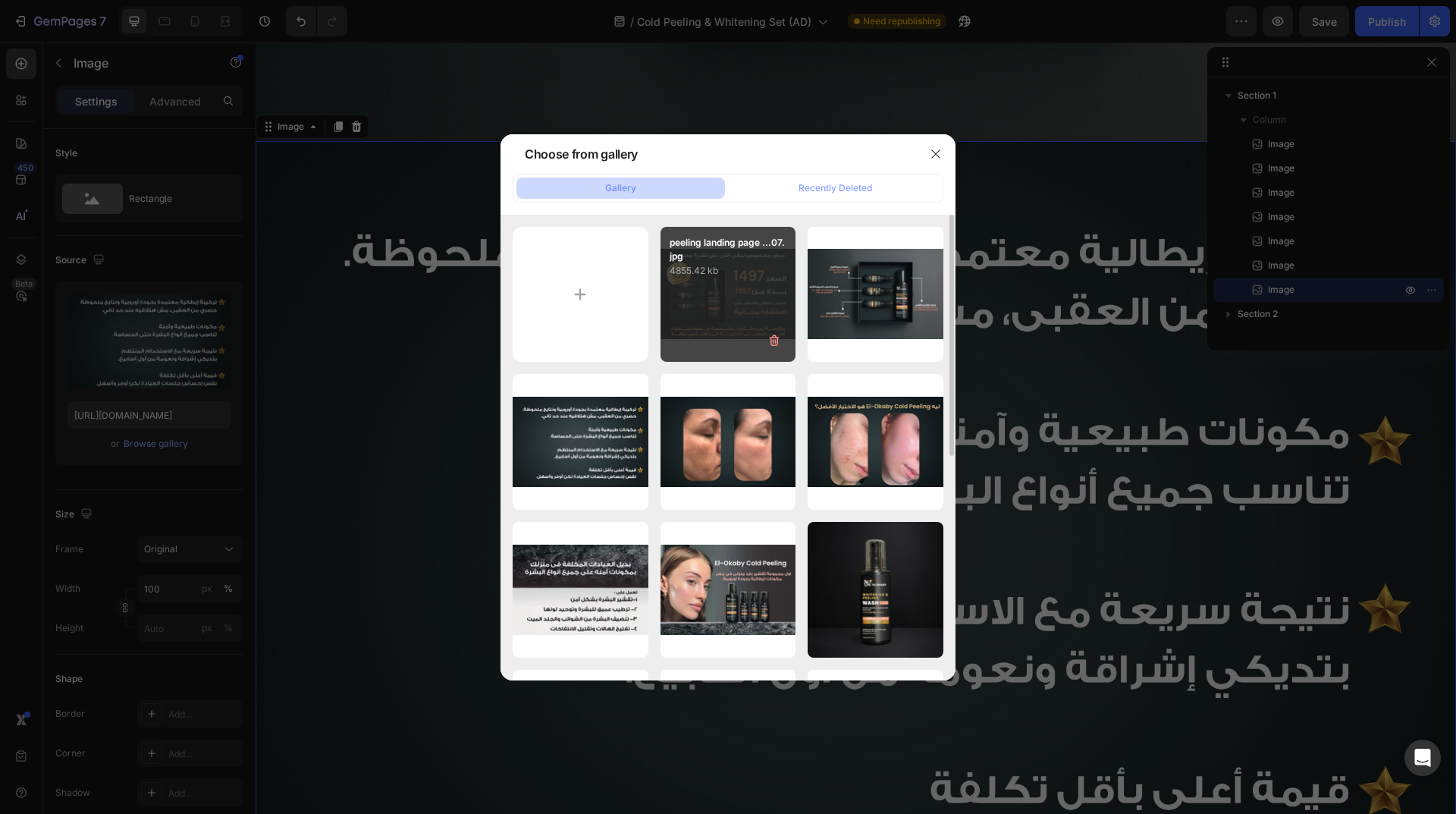
click at [741, 288] on div "peeling landing page ...07.jpg 4855.42 kb" at bounding box center [728, 294] width 136 height 136
type input "[URL][DOMAIN_NAME]"
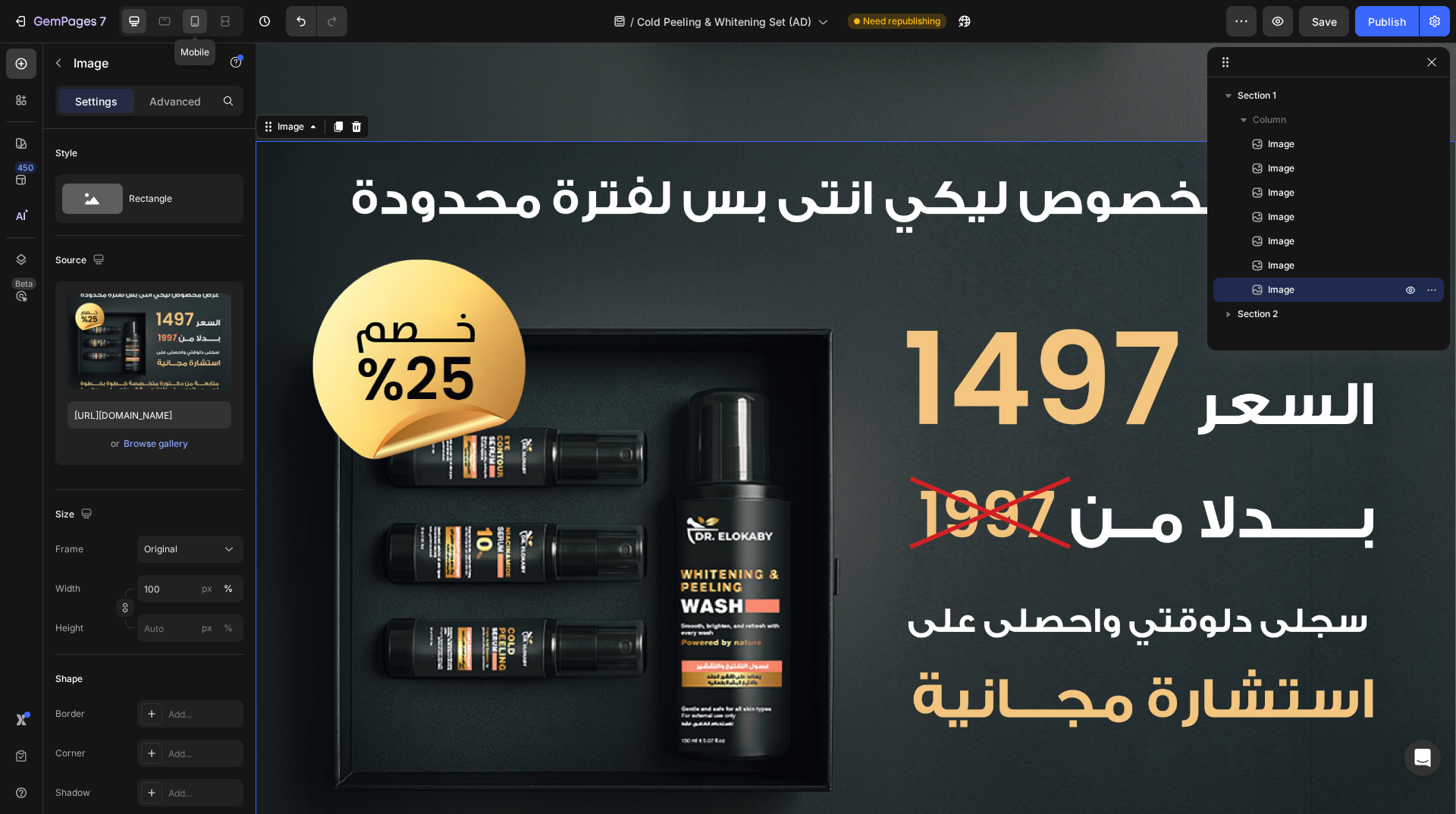
click at [187, 33] on div at bounding box center [195, 21] width 24 height 24
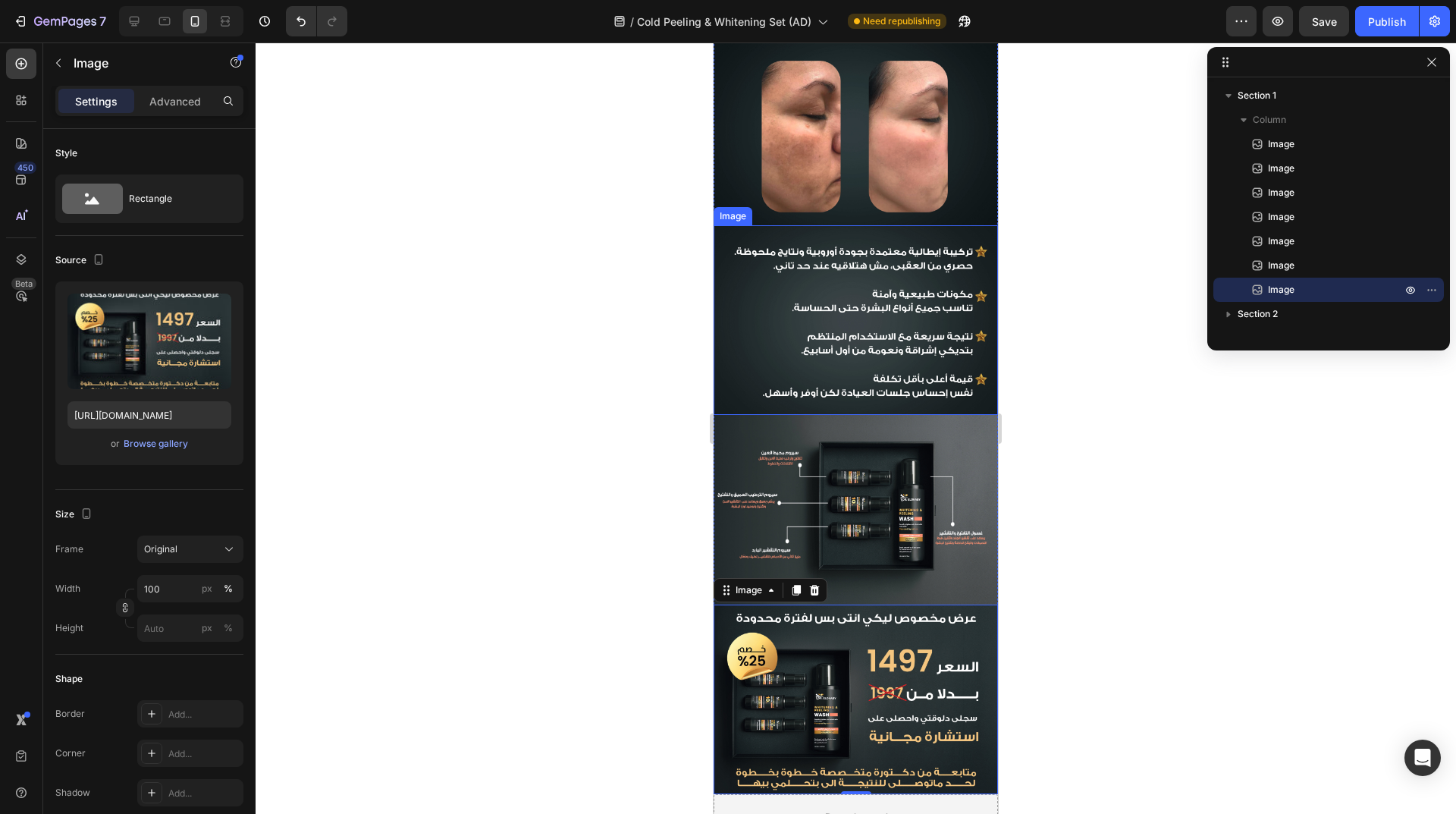
scroll to position [682, 0]
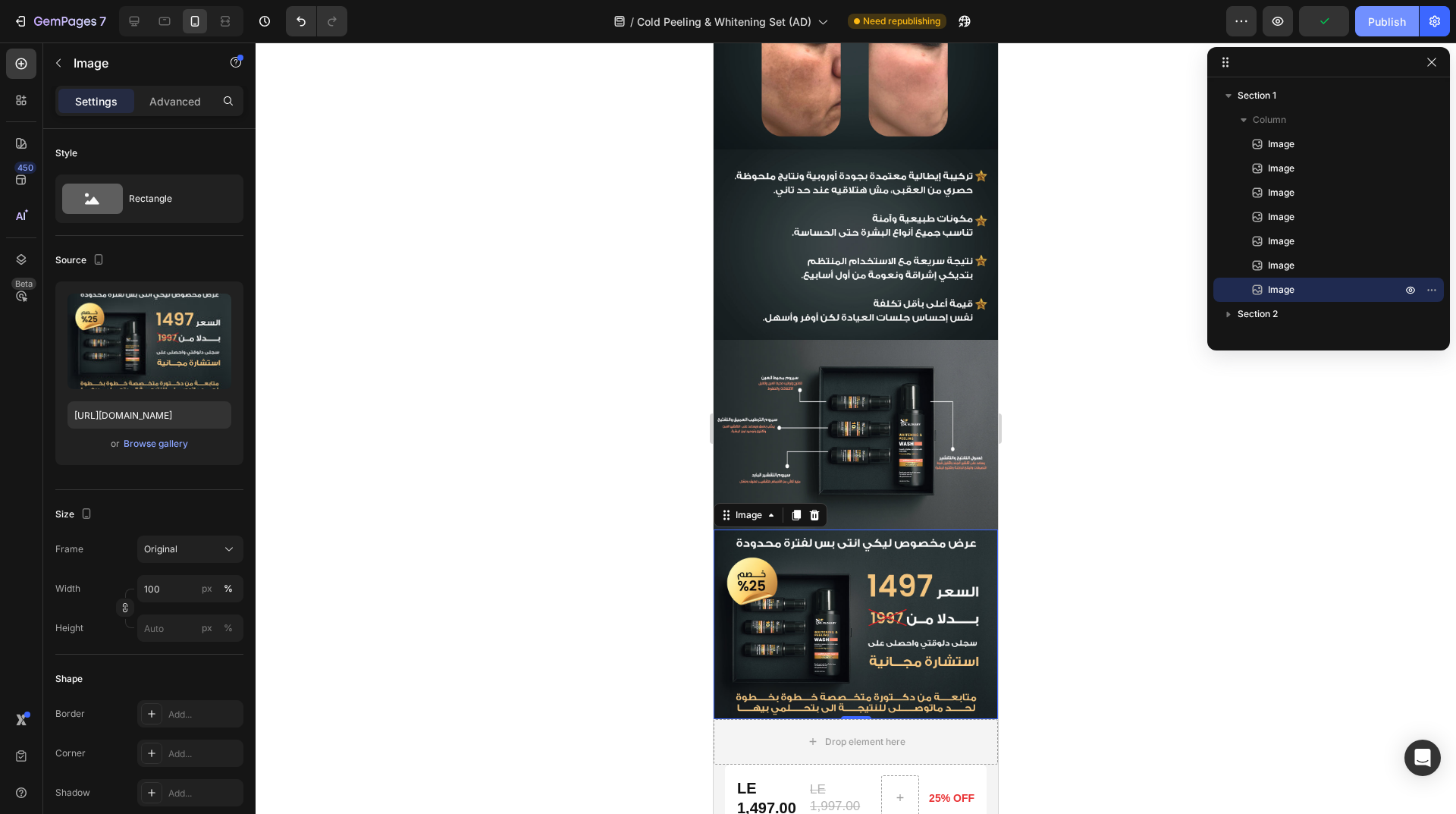
click at [1385, 29] on div "Publish" at bounding box center [1387, 22] width 38 height 16
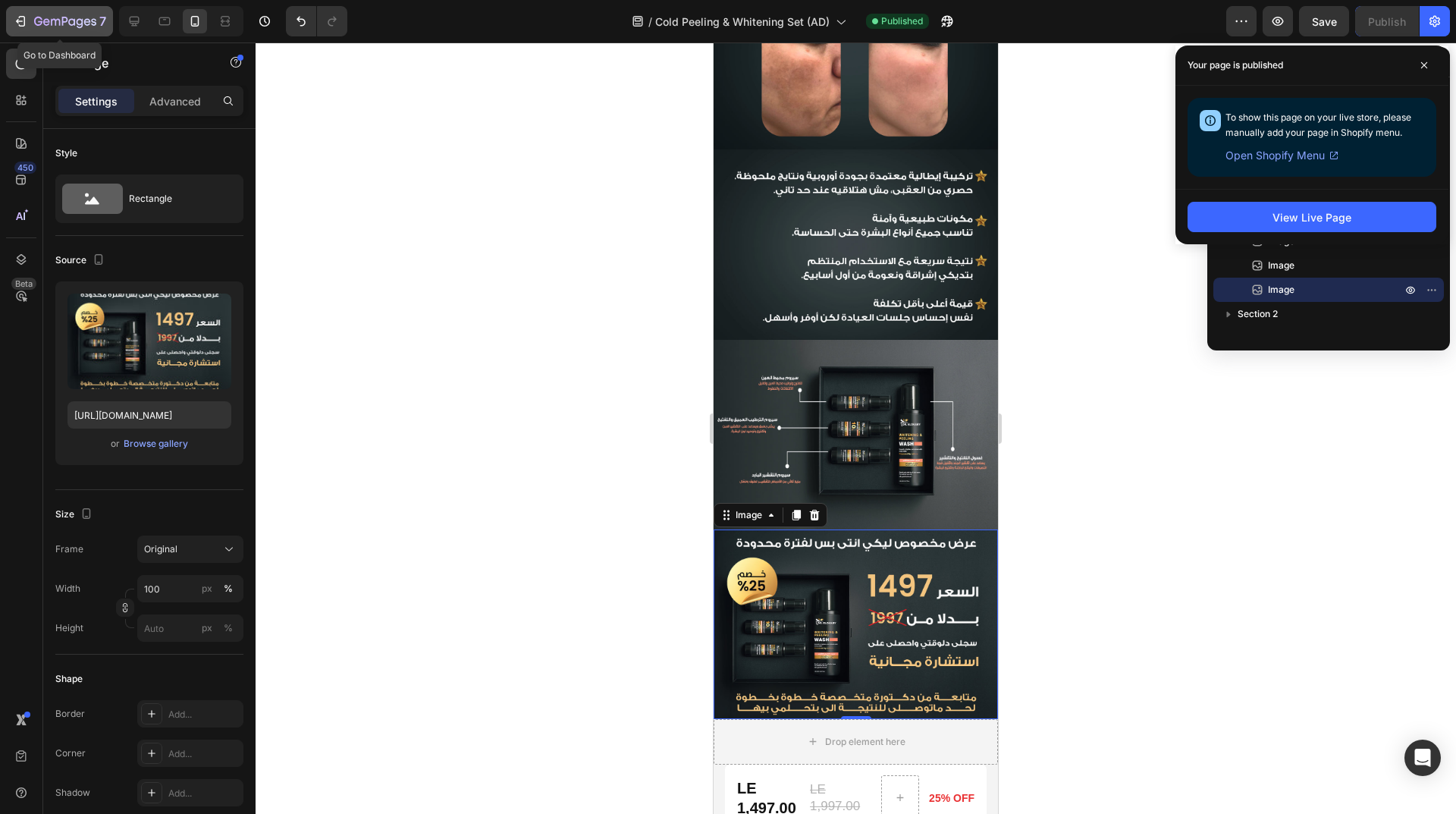
click at [40, 27] on icon "button" at bounding box center [65, 22] width 62 height 13
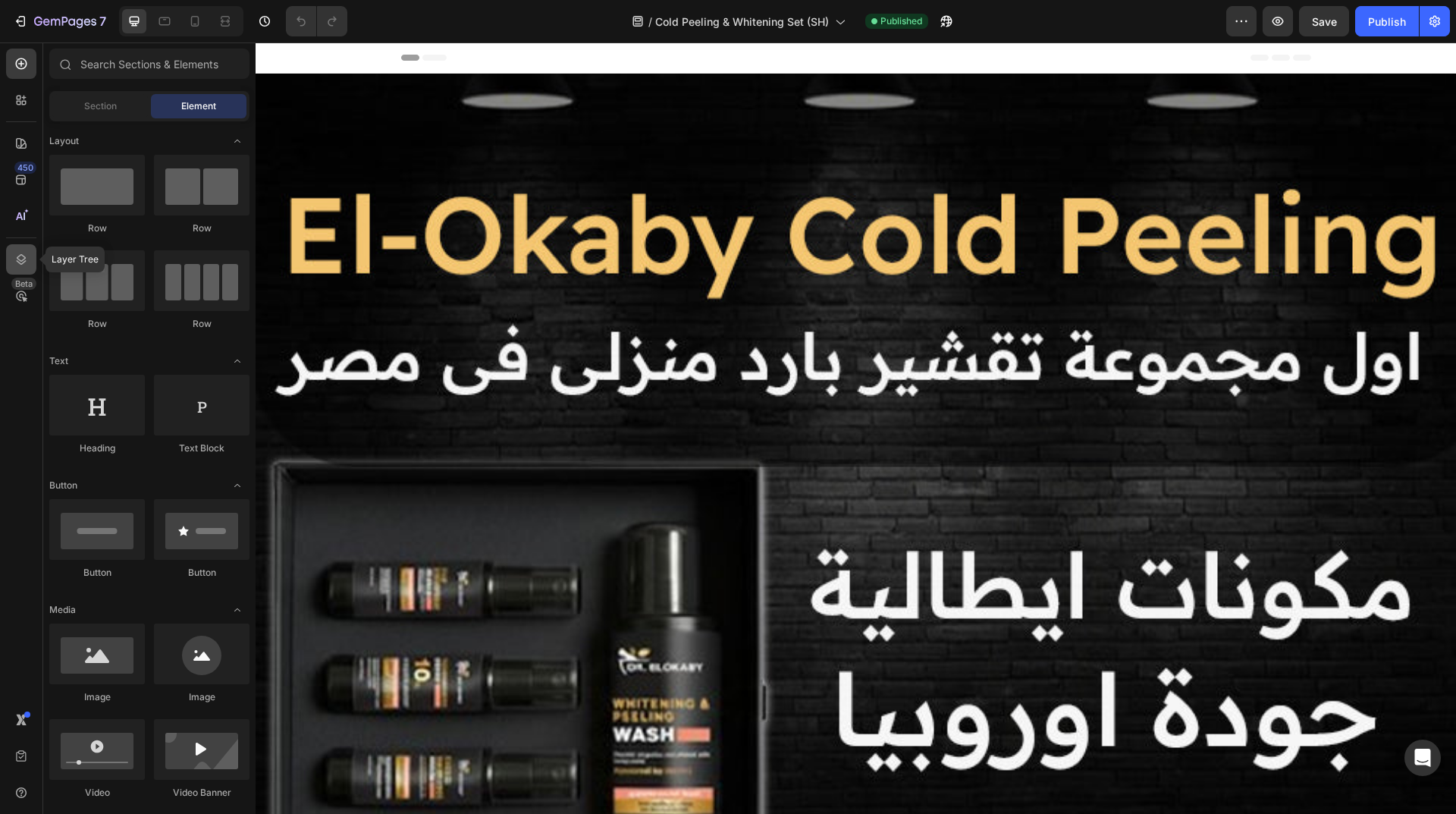
click at [30, 251] on div at bounding box center [21, 259] width 30 height 30
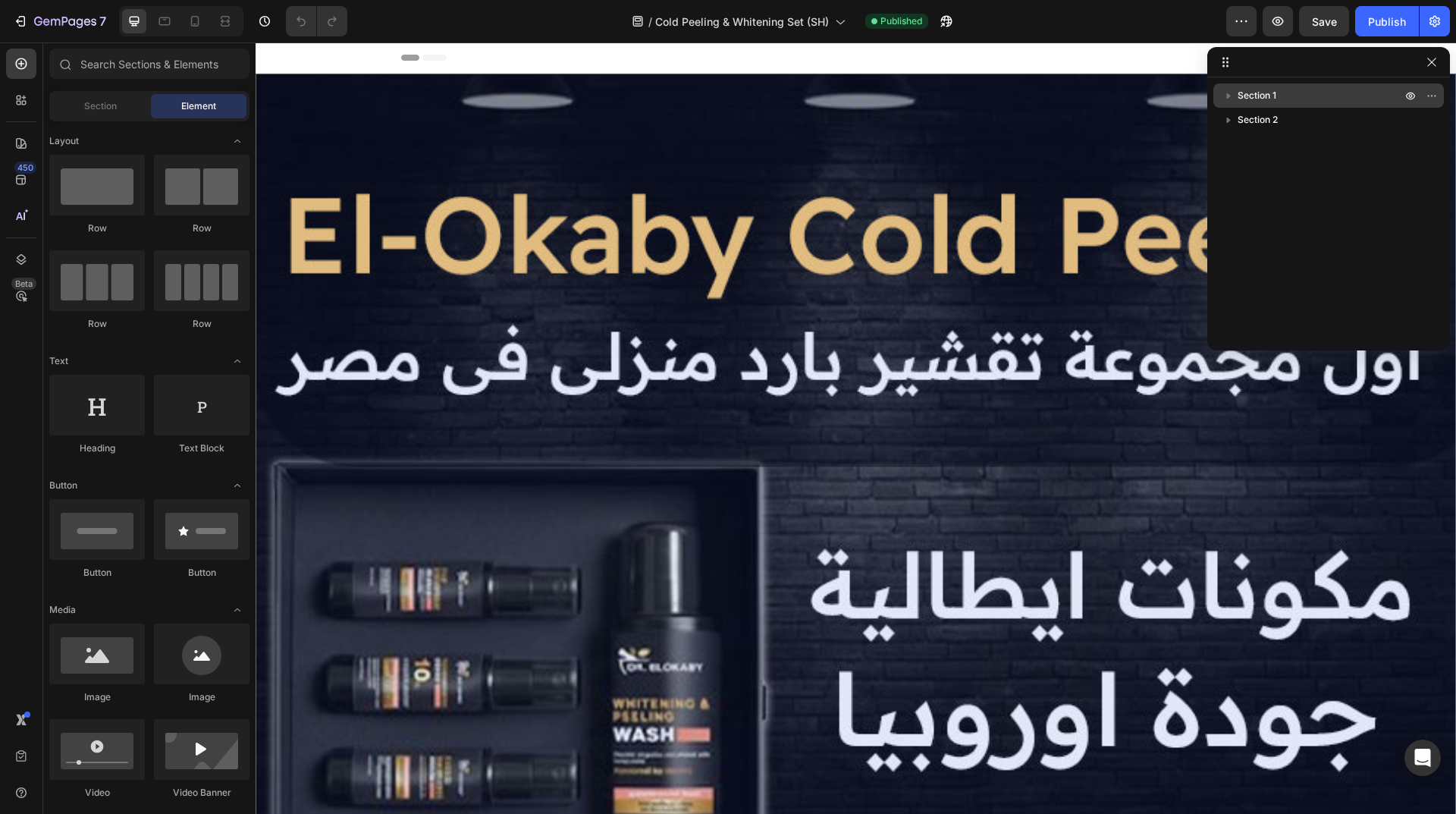
click at [1229, 93] on icon "button" at bounding box center [1228, 95] width 15 height 15
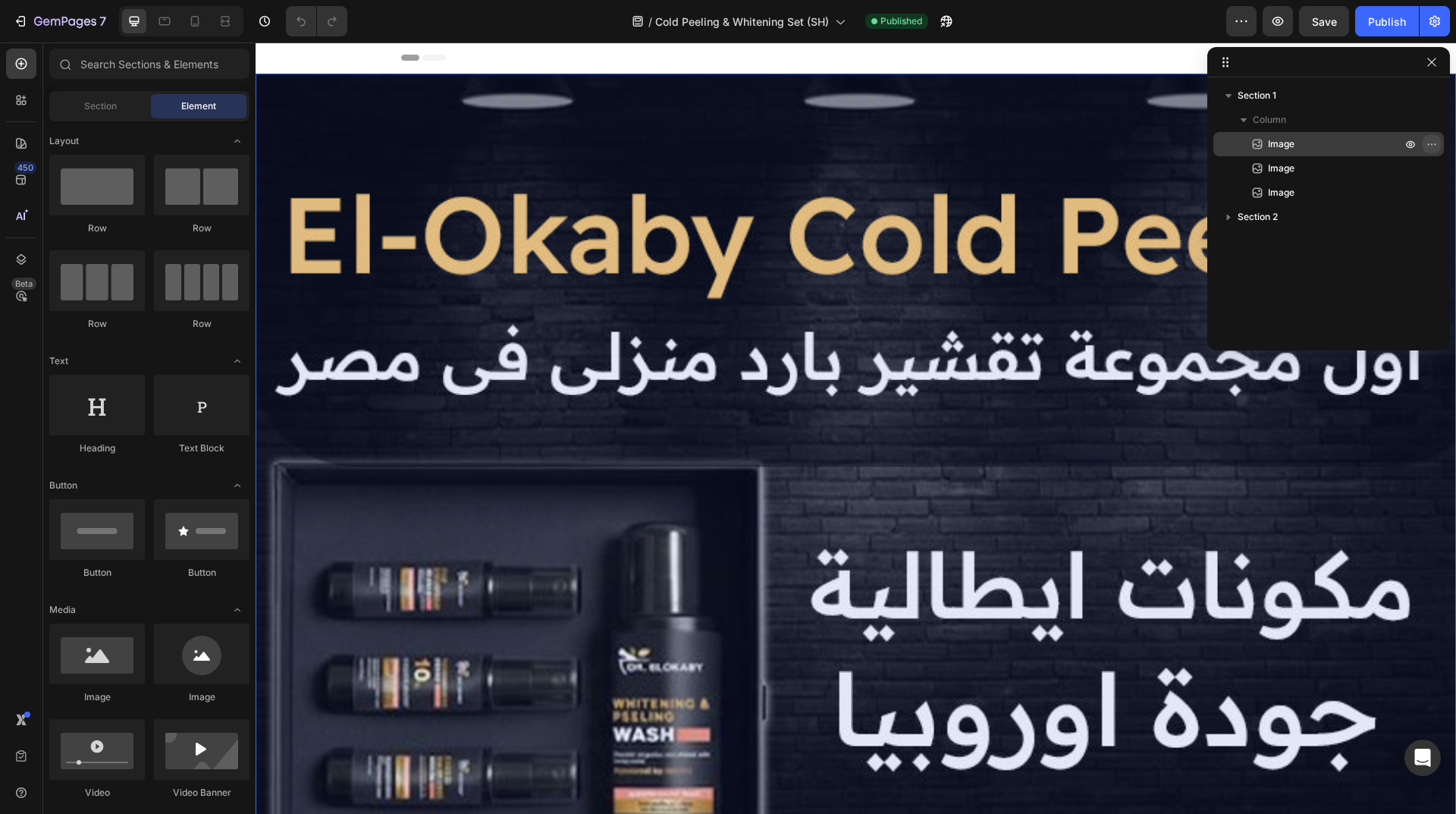
click at [1433, 150] on icon "button" at bounding box center [1432, 144] width 12 height 12
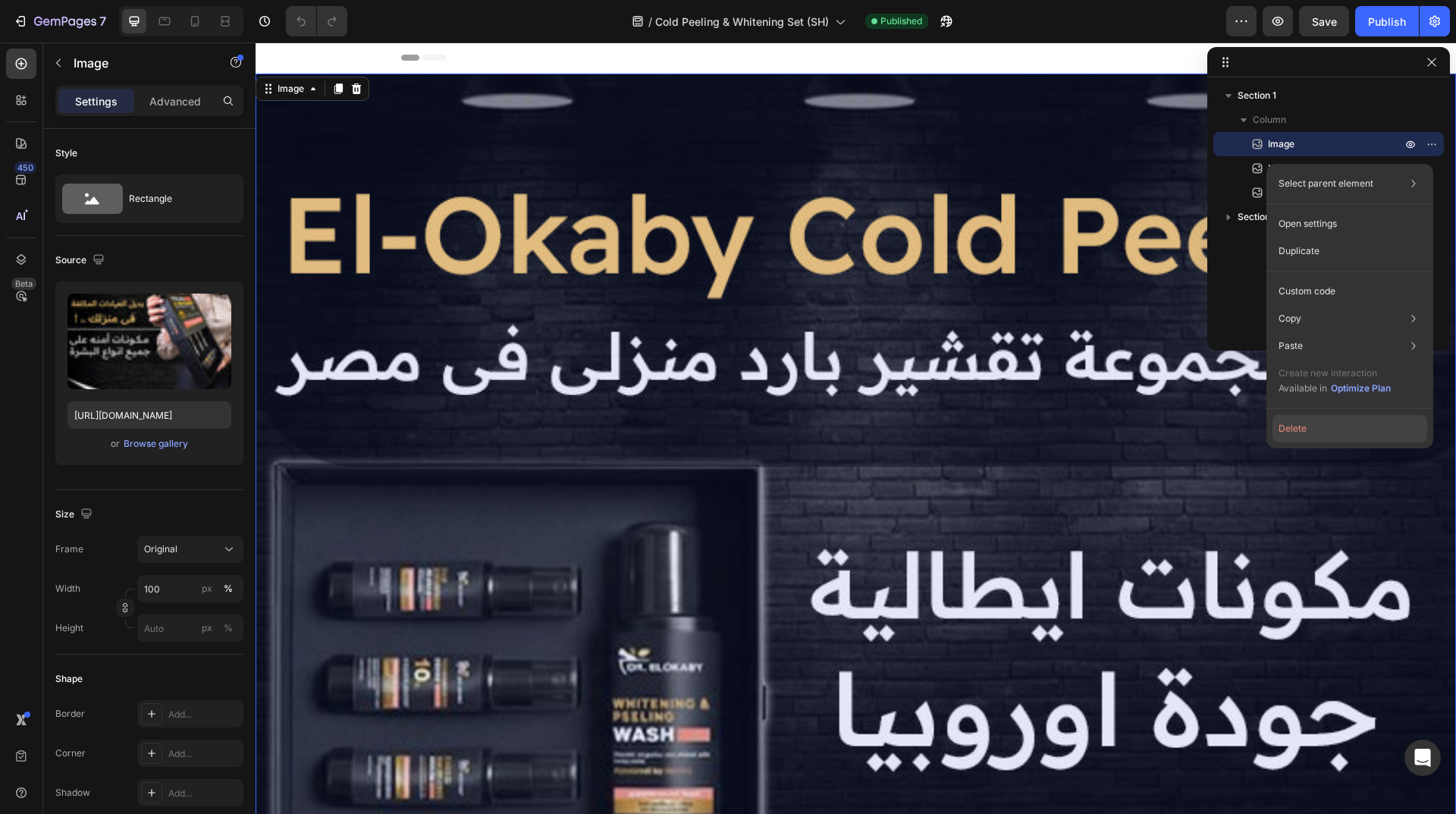
drag, startPoint x: 1123, startPoint y: 349, endPoint x: 1389, endPoint y: 336, distance: 266.3
click at [1354, 430] on button "Delete" at bounding box center [1349, 428] width 155 height 27
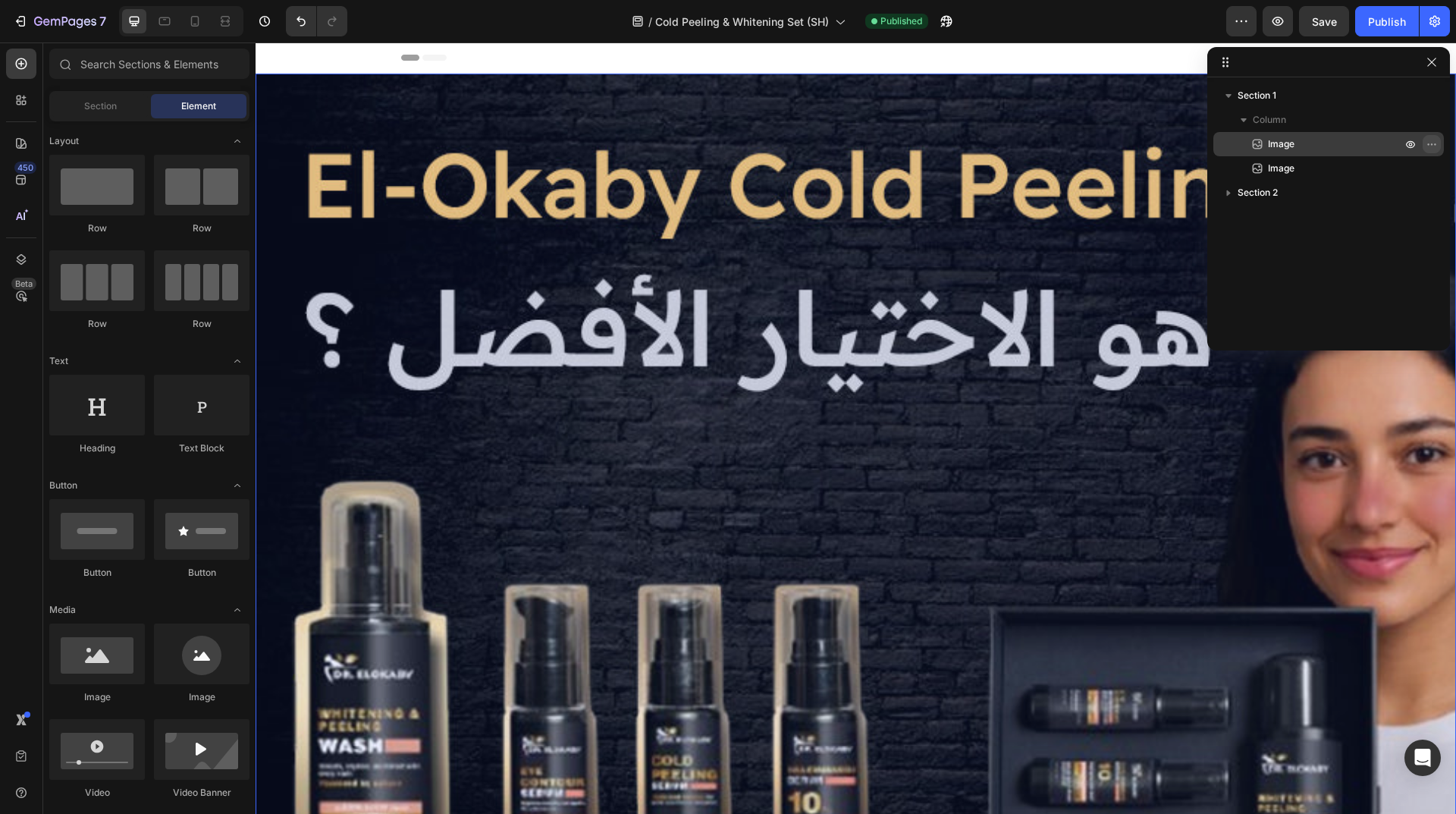
click at [1432, 144] on icon "button" at bounding box center [1432, 144] width 12 height 12
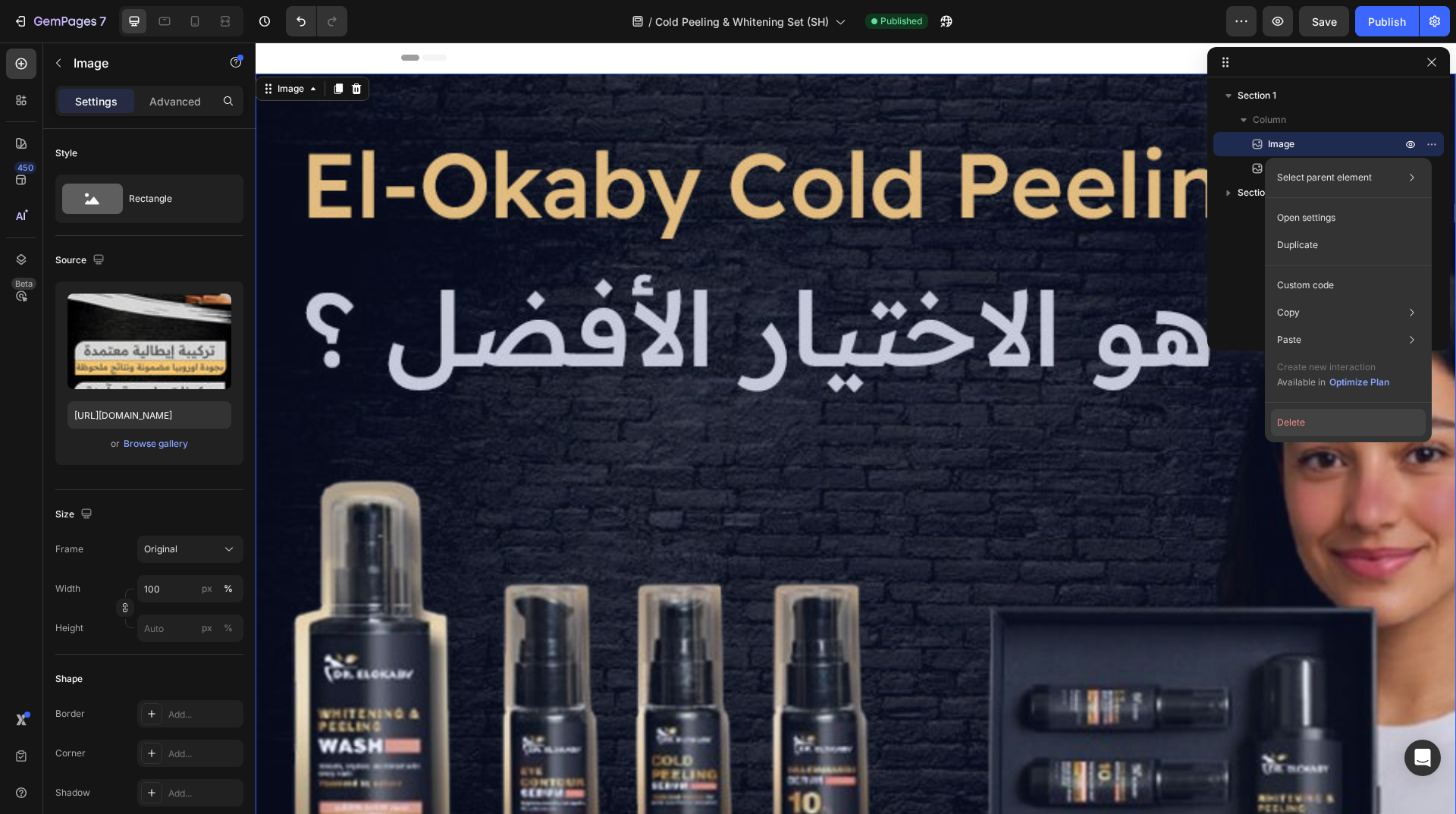
click at [1369, 423] on button "Delete" at bounding box center [1348, 422] width 155 height 27
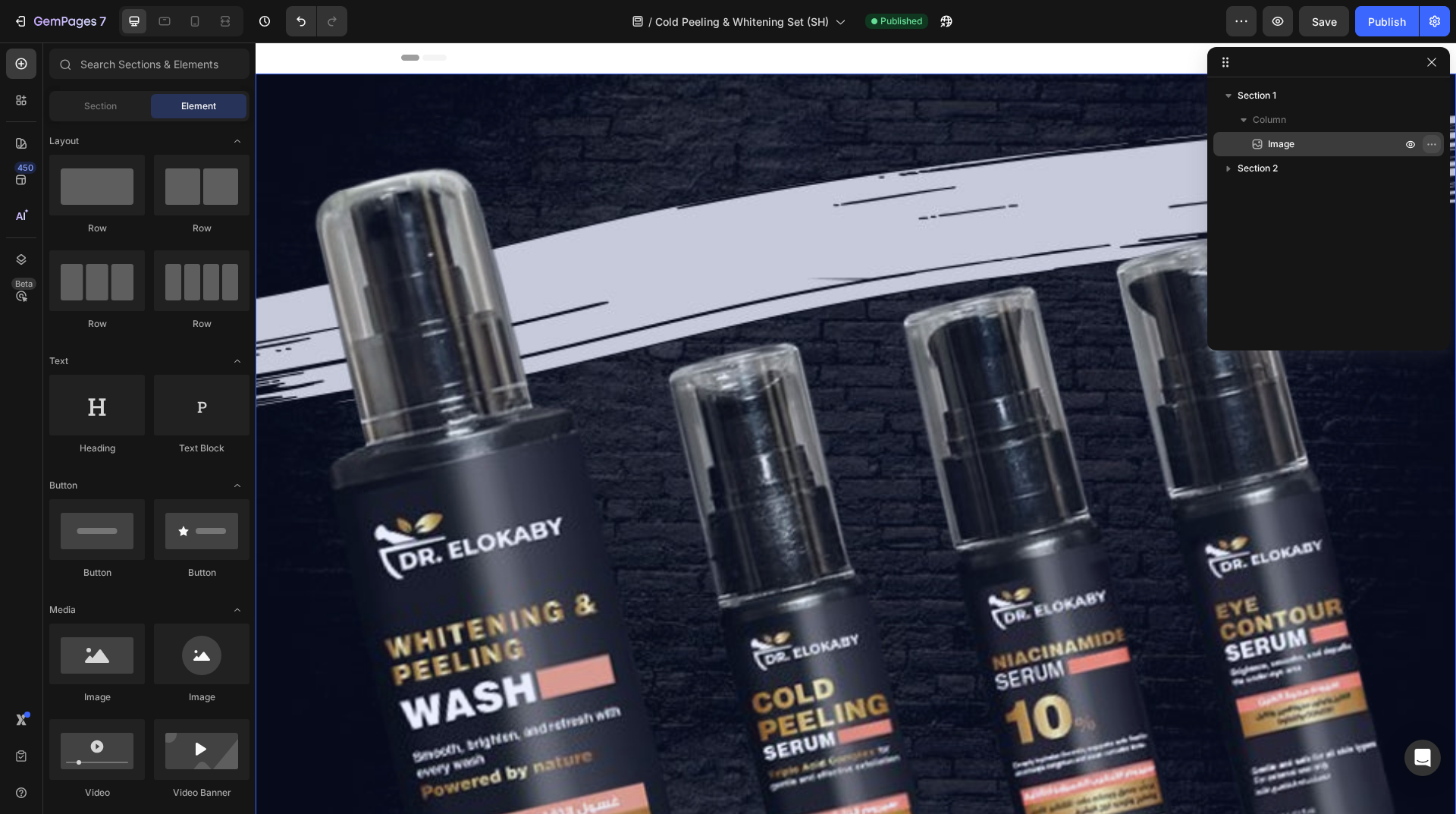
click at [1432, 146] on icon "button" at bounding box center [1432, 144] width 12 height 12
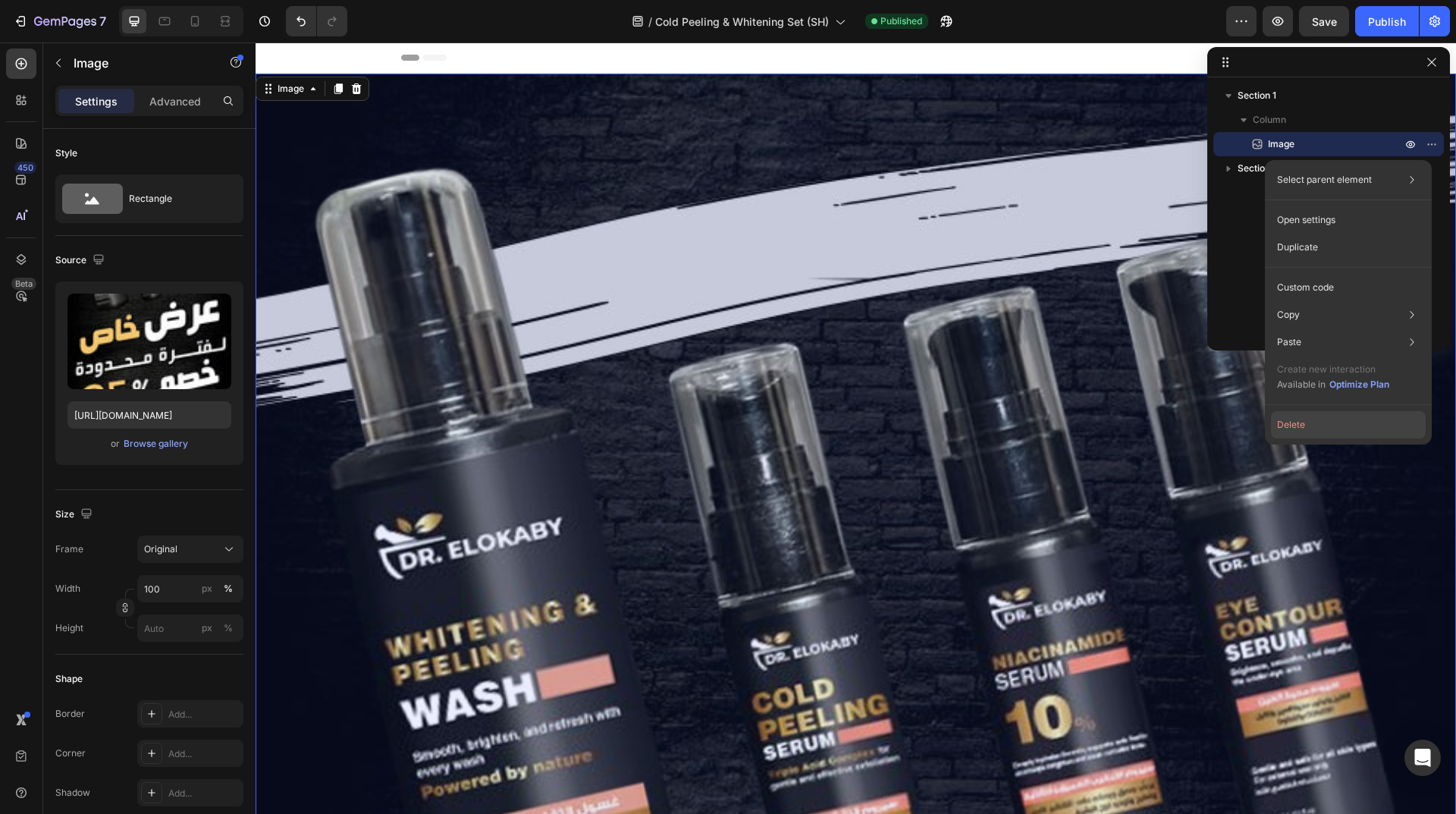
click at [1345, 427] on button "Delete" at bounding box center [1348, 424] width 155 height 27
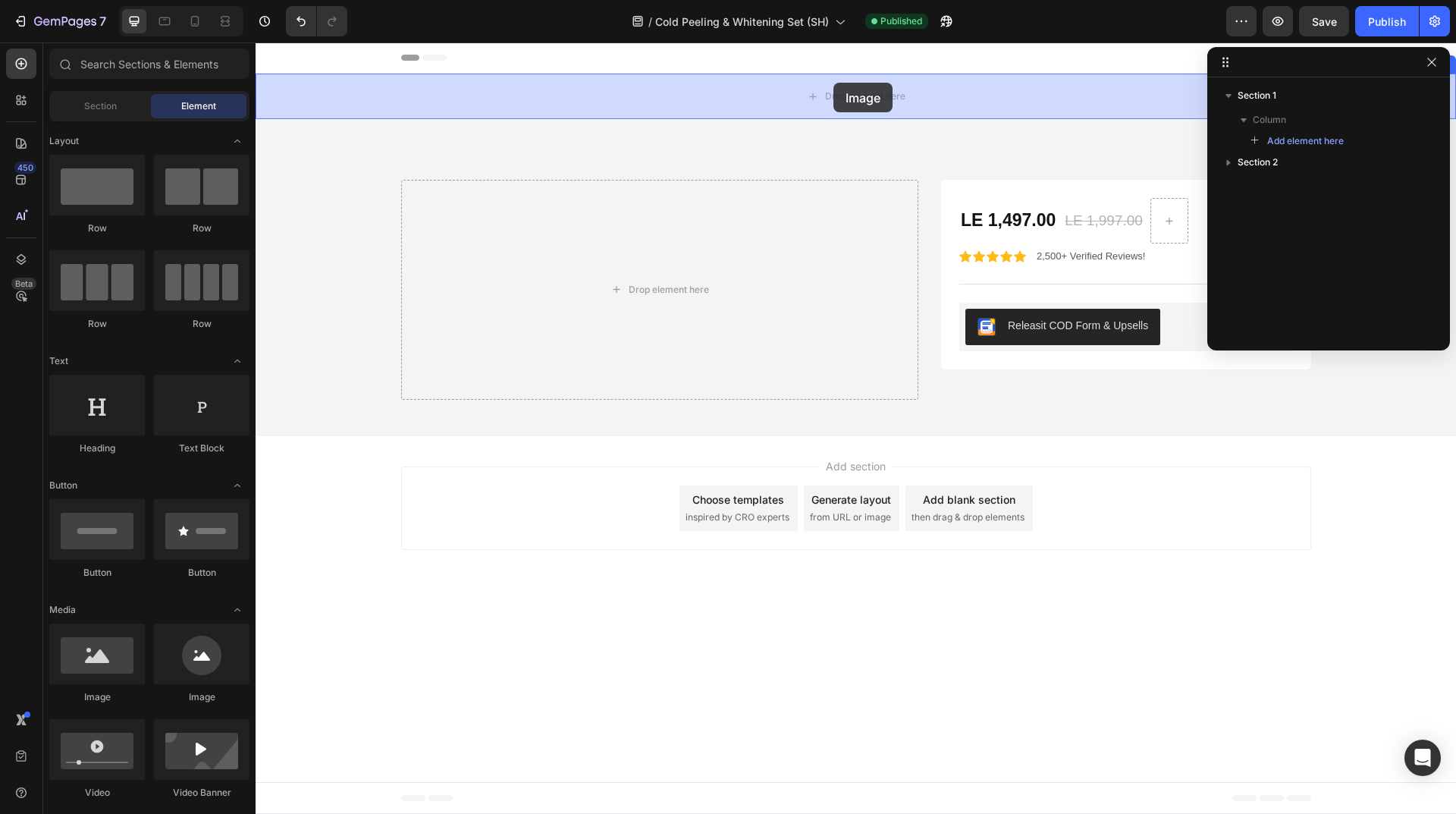
drag, startPoint x: 360, startPoint y: 706, endPoint x: 833, endPoint y: 83, distance: 782.2
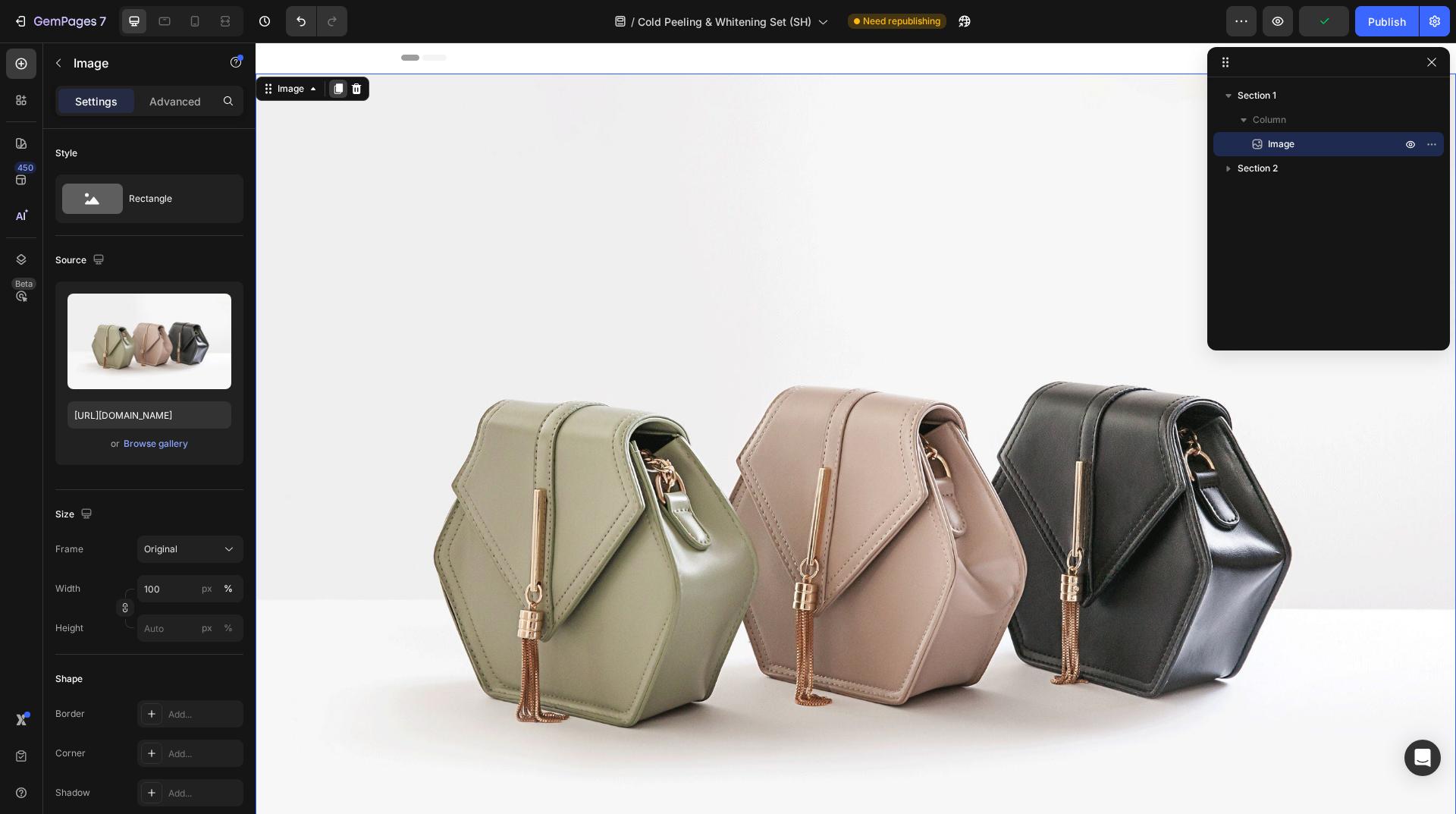
click at [338, 92] on icon at bounding box center [338, 89] width 8 height 11
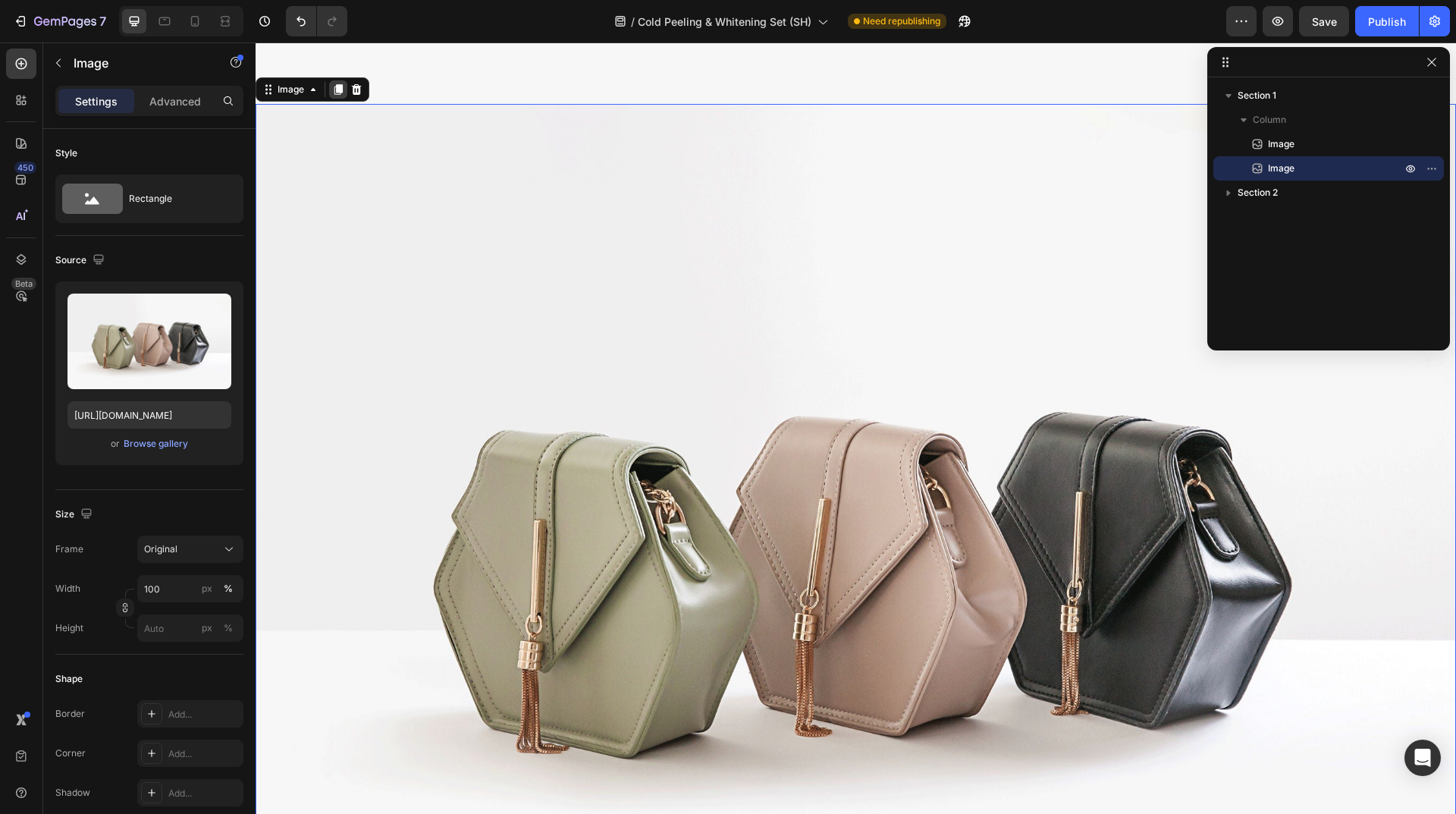
click at [338, 89] on div at bounding box center [338, 90] width 18 height 18
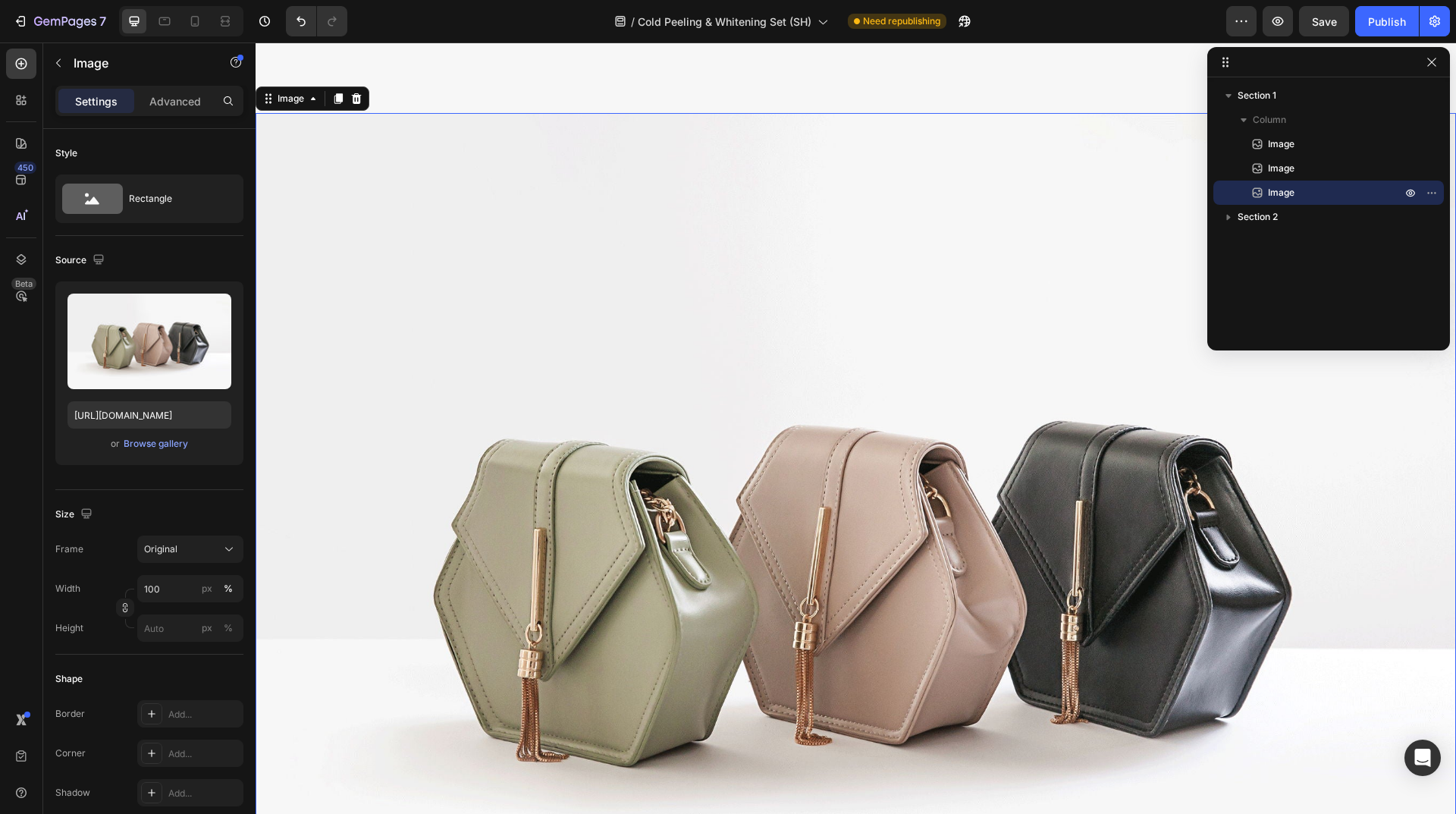
click at [338, 90] on div at bounding box center [338, 99] width 18 height 18
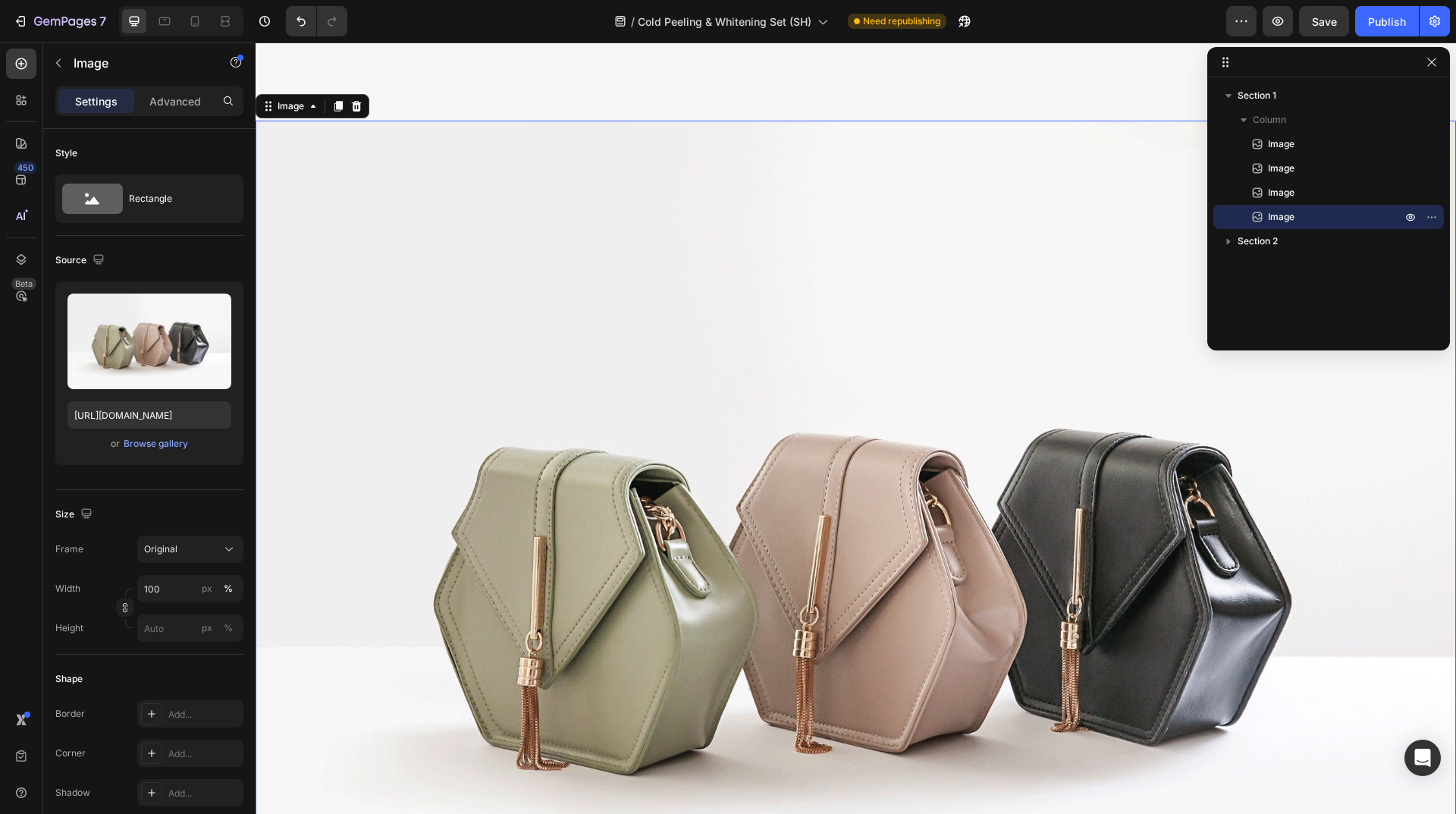
click at [338, 97] on div at bounding box center [338, 106] width 18 height 18
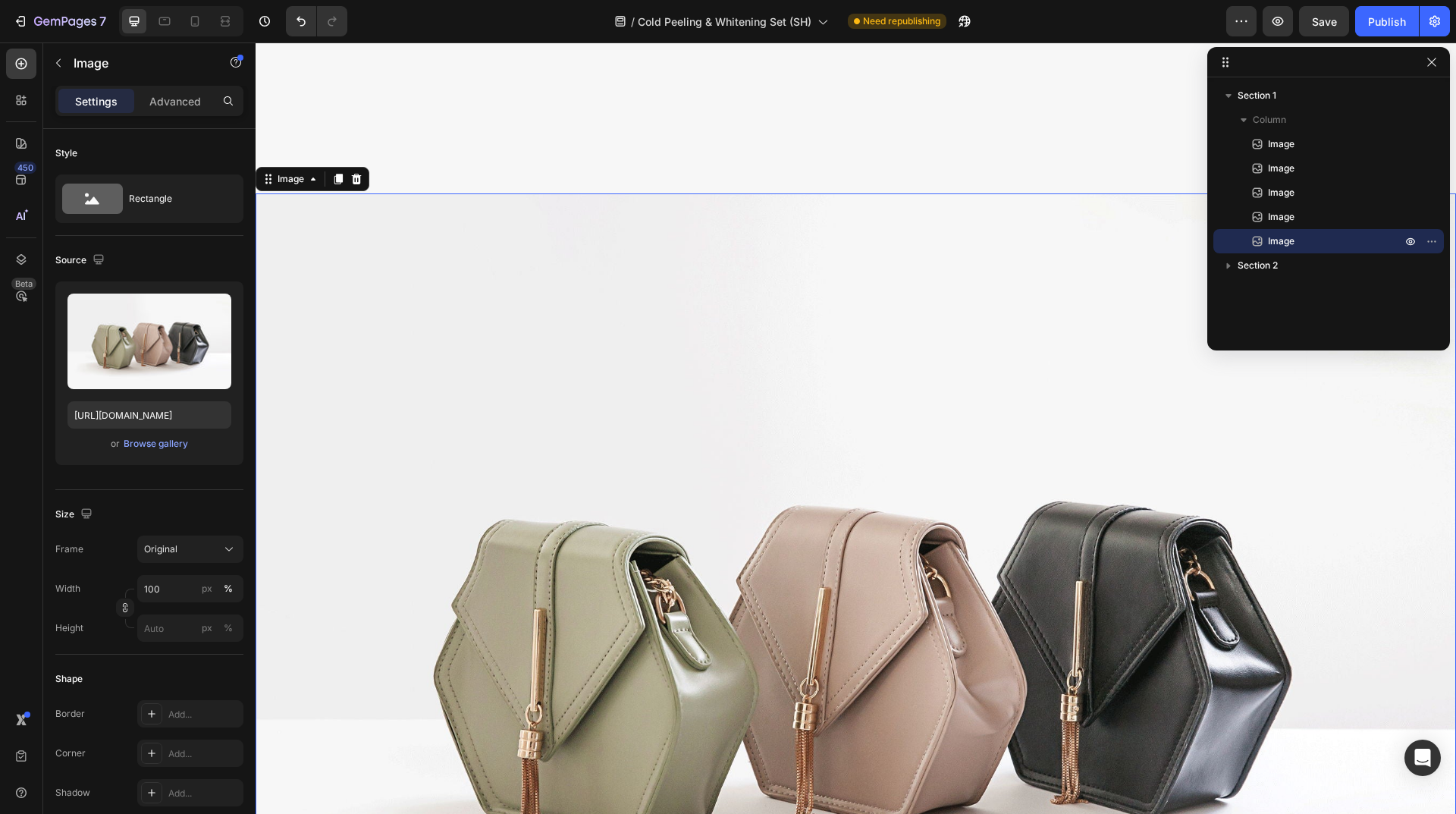
scroll to position [3545, 0]
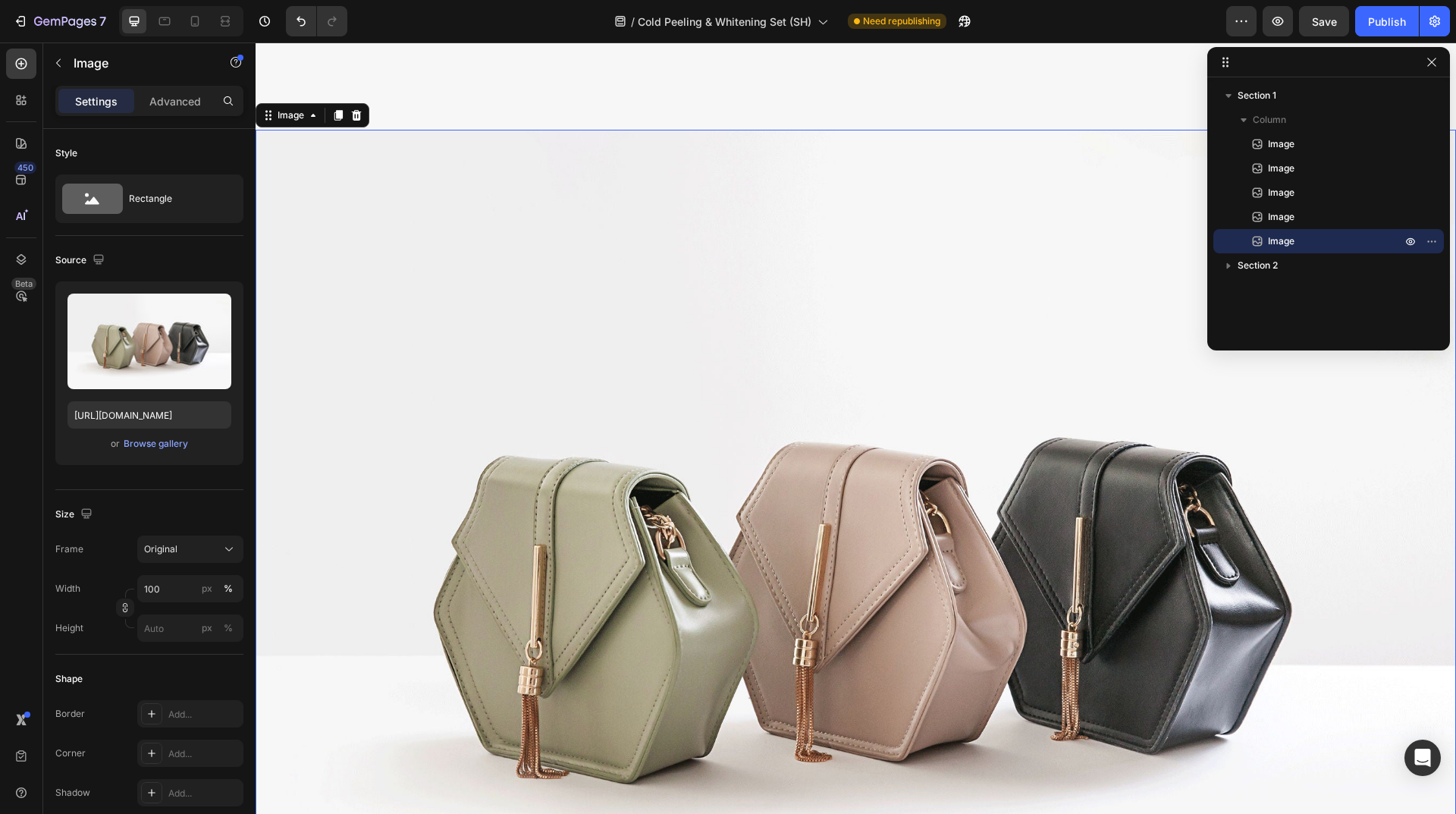
click at [338, 106] on div at bounding box center [338, 115] width 18 height 18
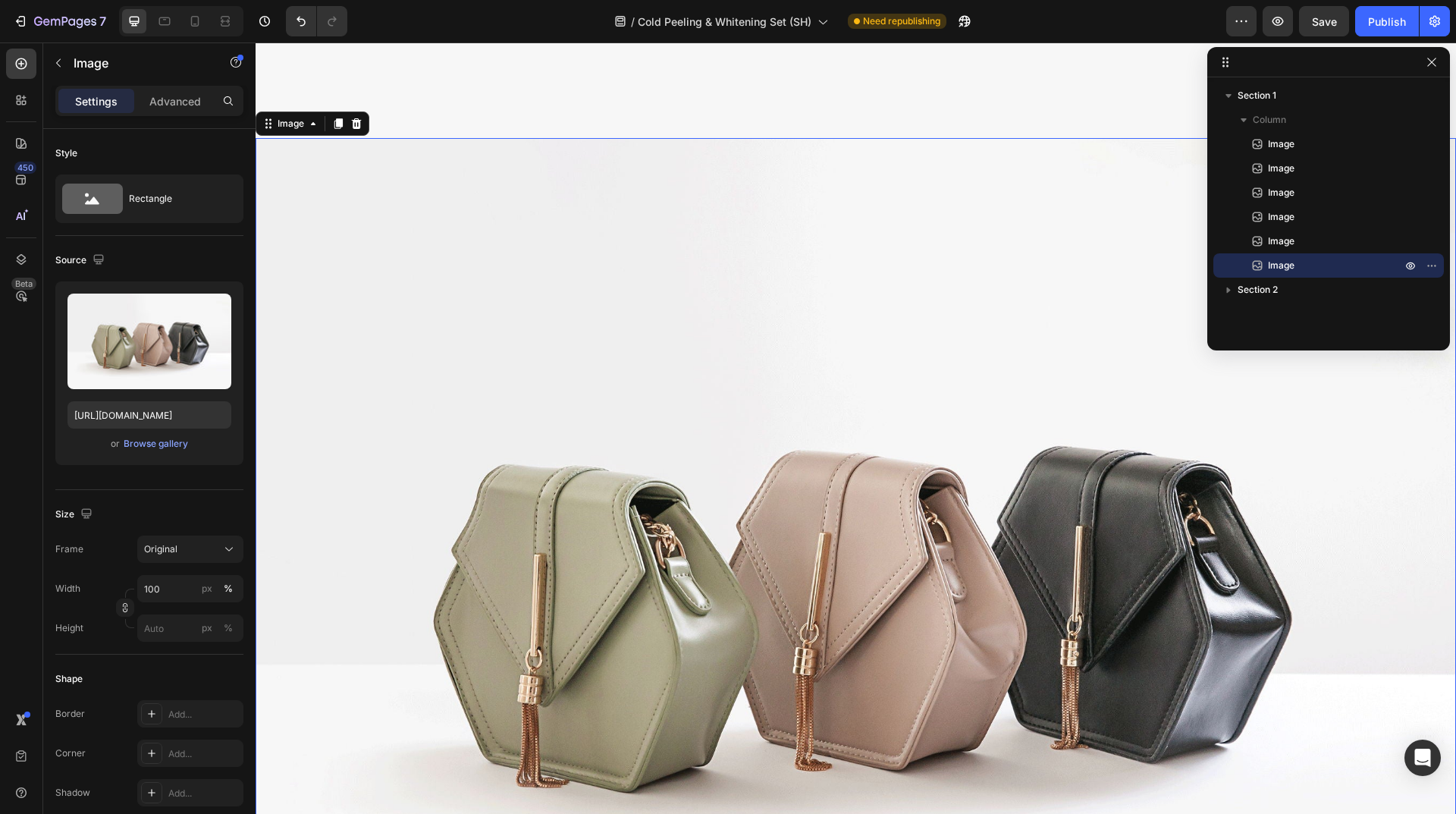
click at [338, 115] on div at bounding box center [338, 124] width 18 height 18
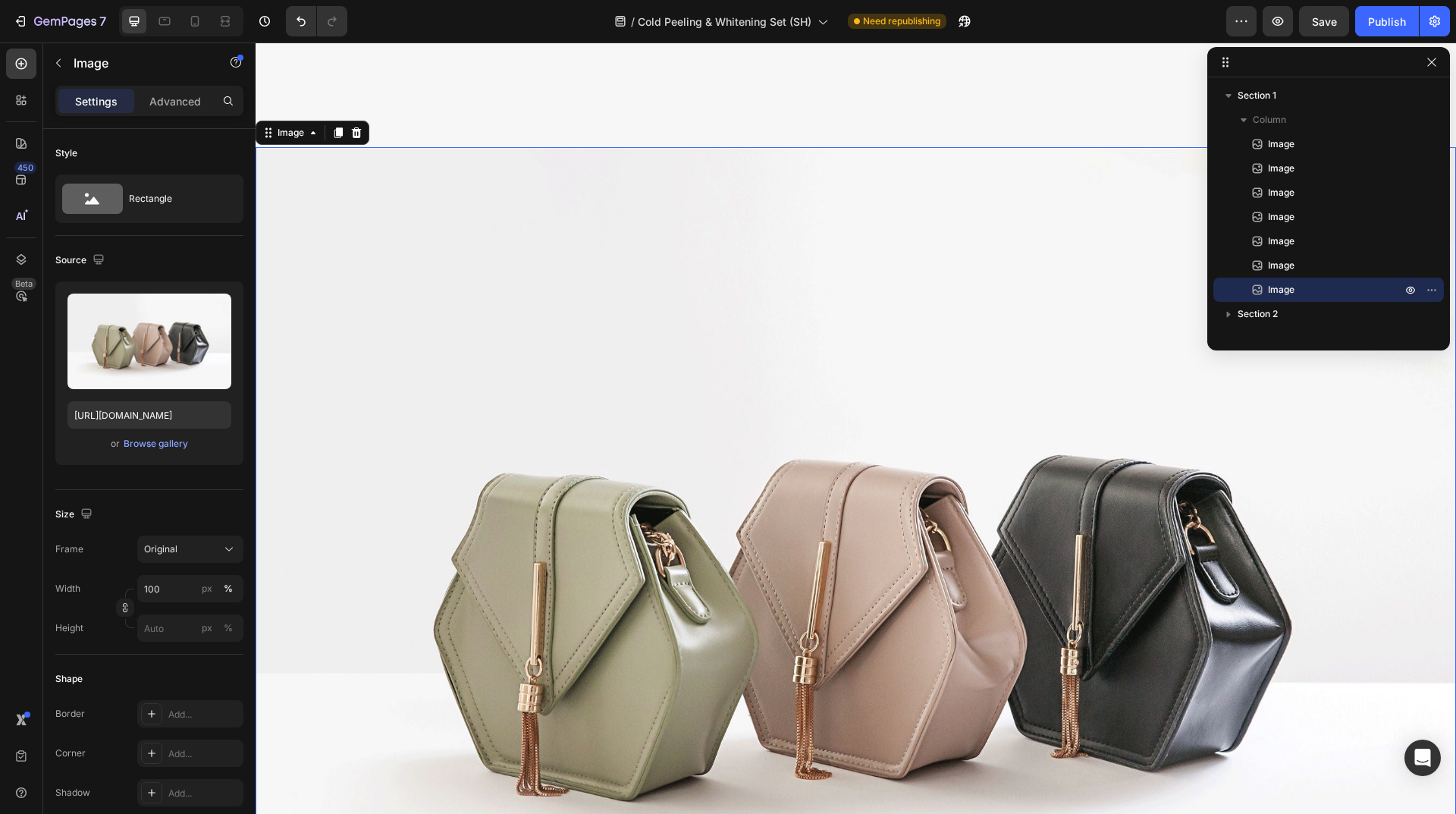
click at [338, 124] on div at bounding box center [338, 133] width 18 height 18
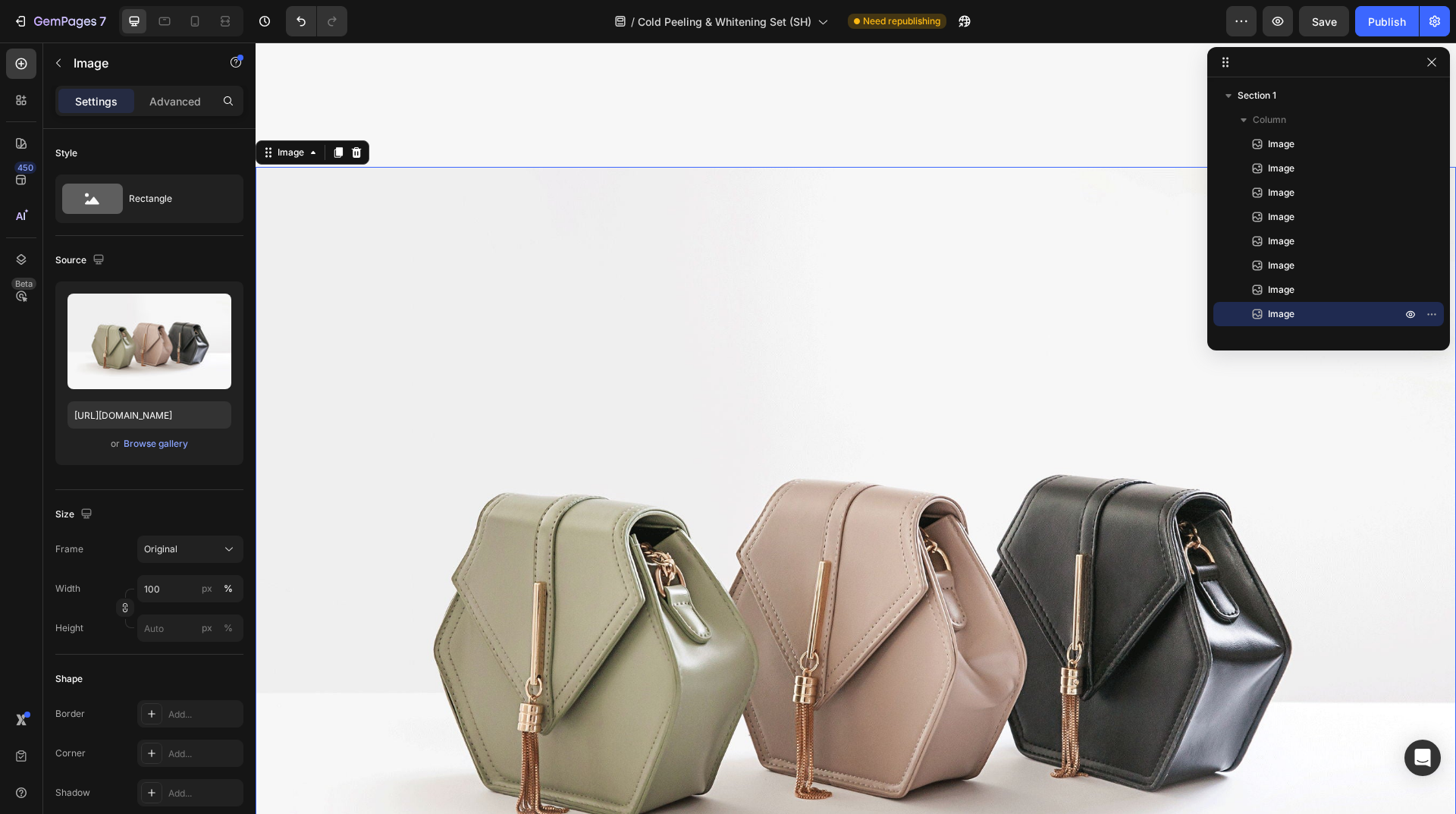
scroll to position [6220, 0]
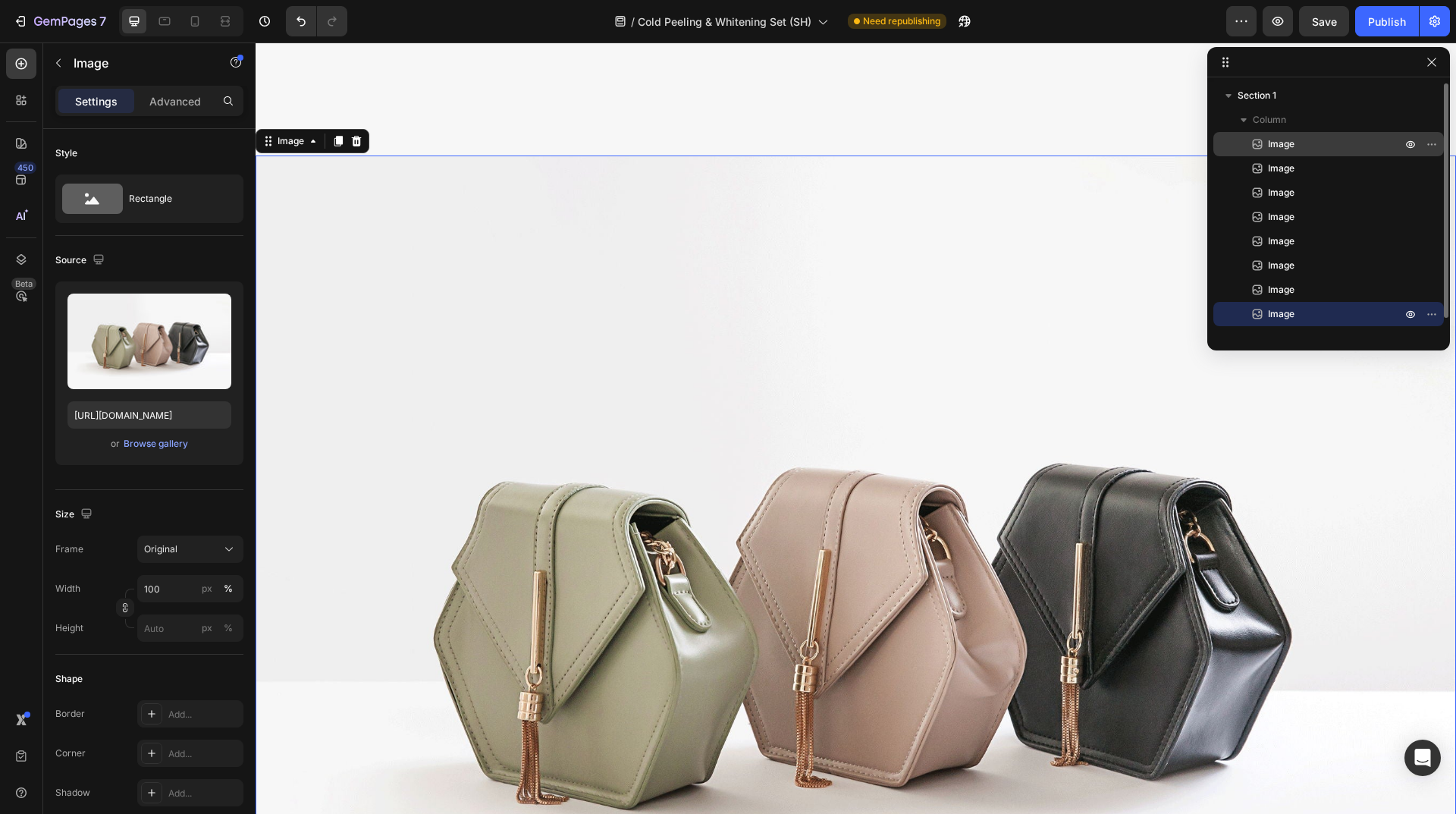
click at [1297, 150] on p "Image" at bounding box center [1318, 144] width 137 height 15
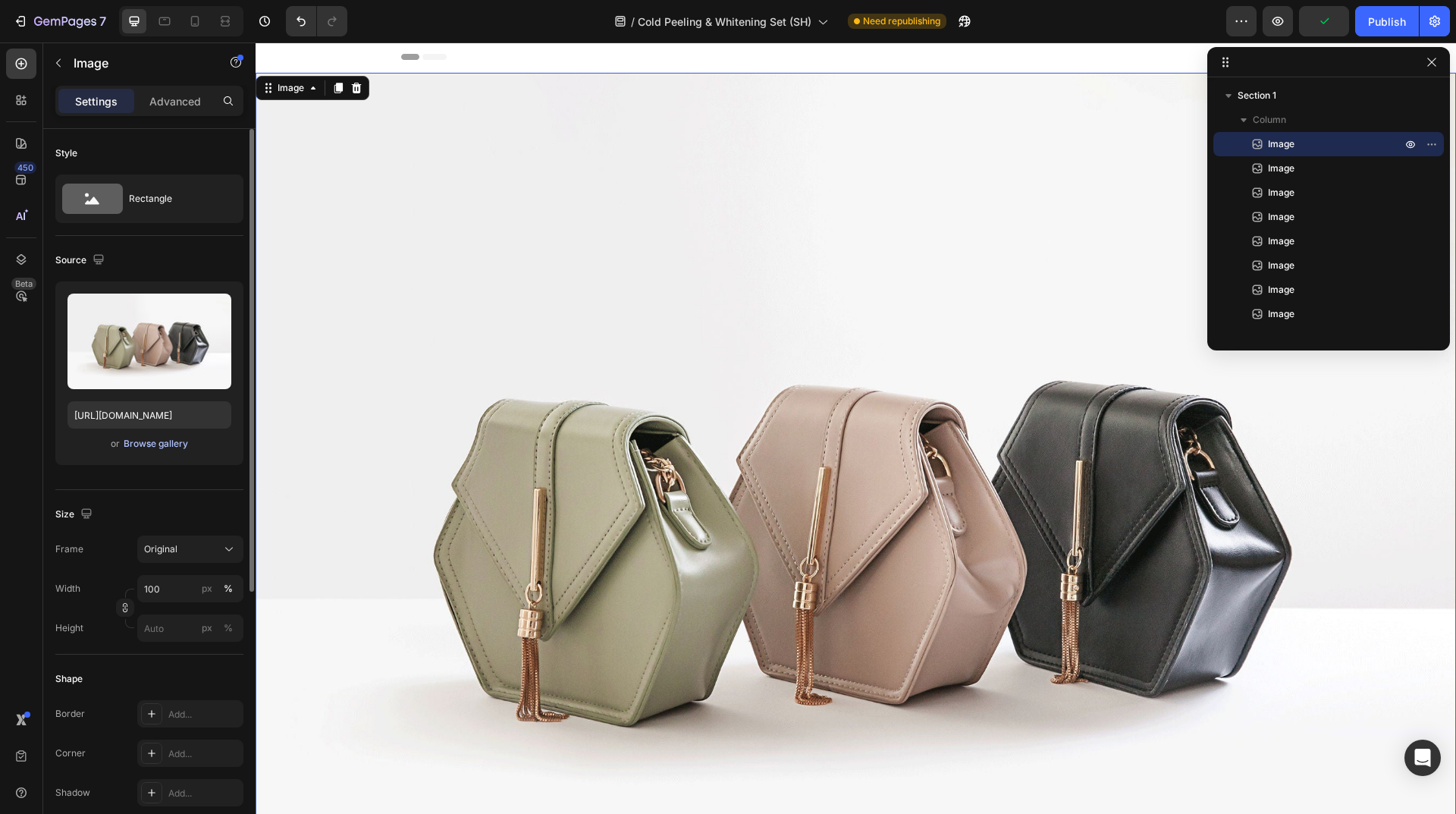
scroll to position [0, 0]
click at [161, 444] on div "Browse gallery" at bounding box center [156, 444] width 65 height 14
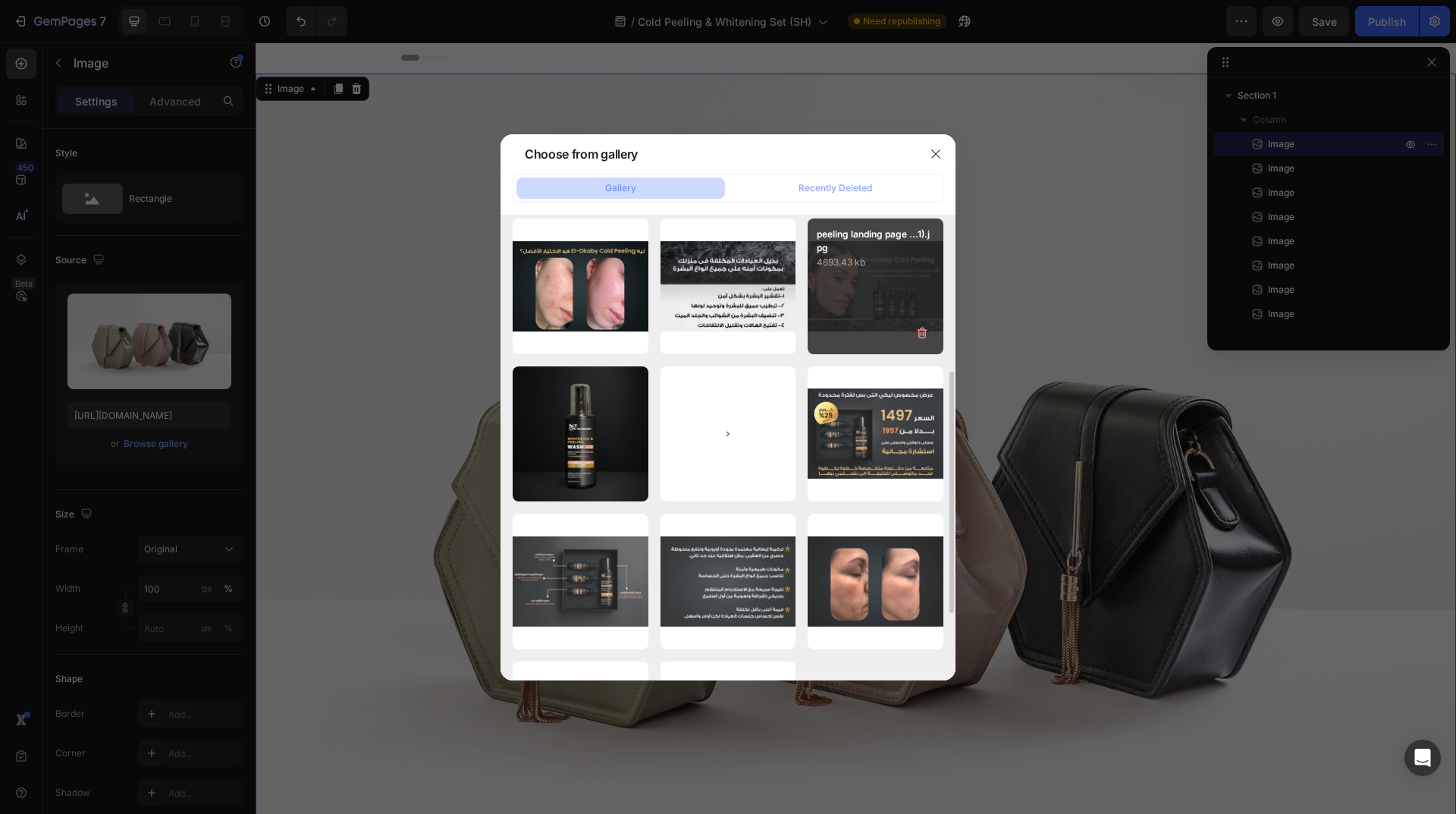
scroll to position [227, 0]
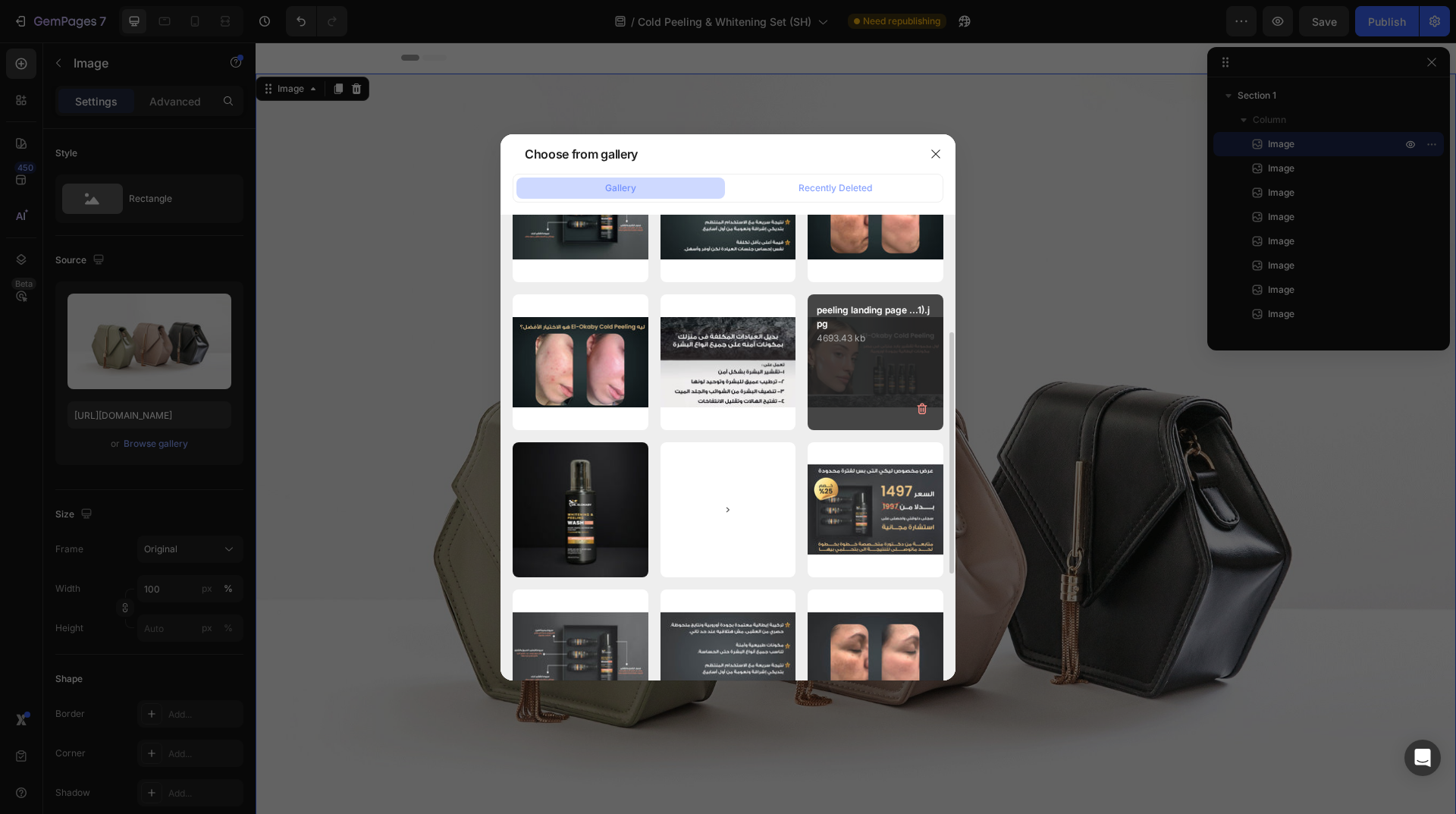
click at [858, 367] on div "peeling landing page ...1).jpg 4693.43 kb" at bounding box center [875, 362] width 136 height 136
type input "[URL][DOMAIN_NAME]"
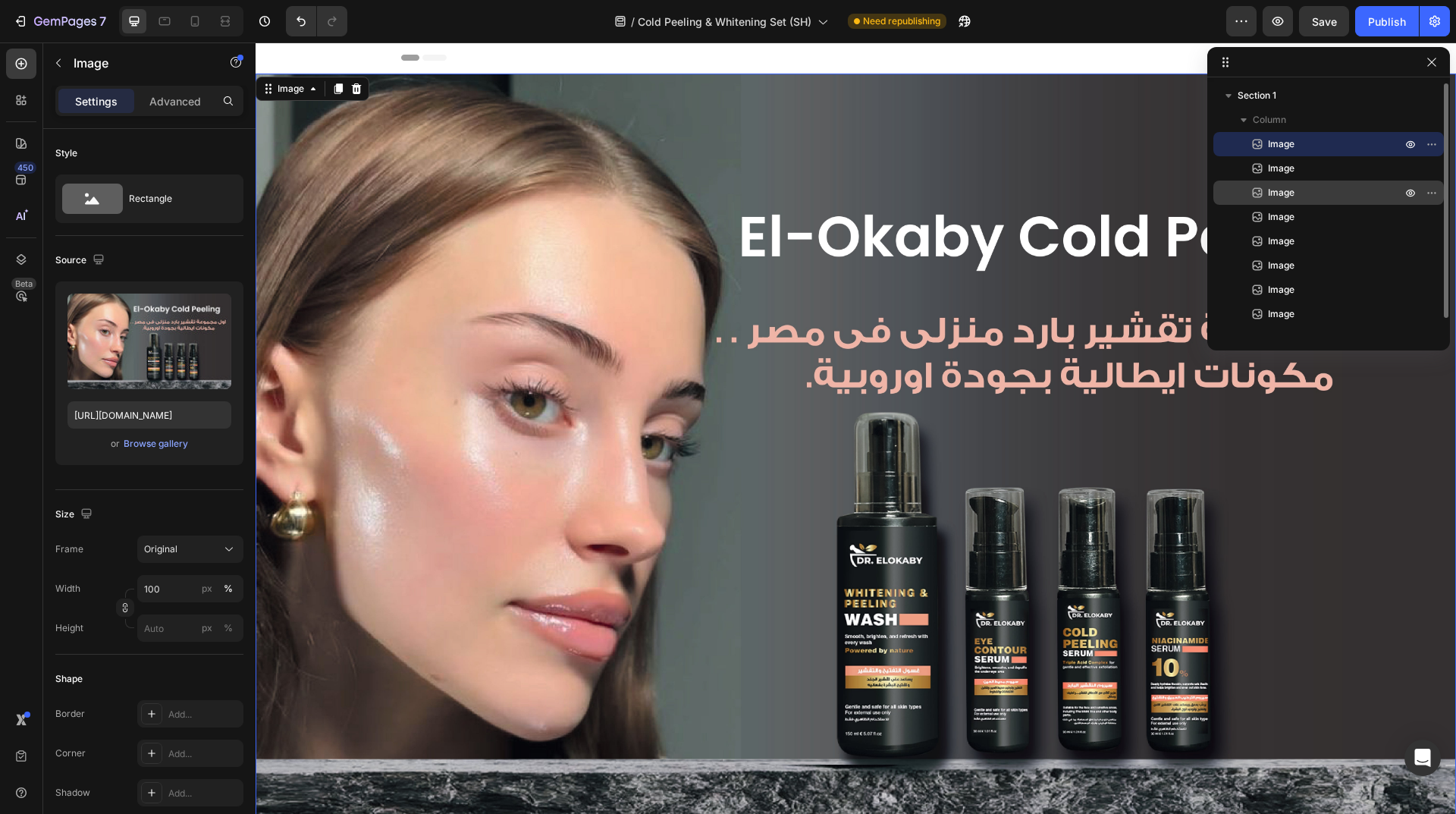
click at [1294, 182] on div "Image" at bounding box center [1328, 193] width 219 height 24
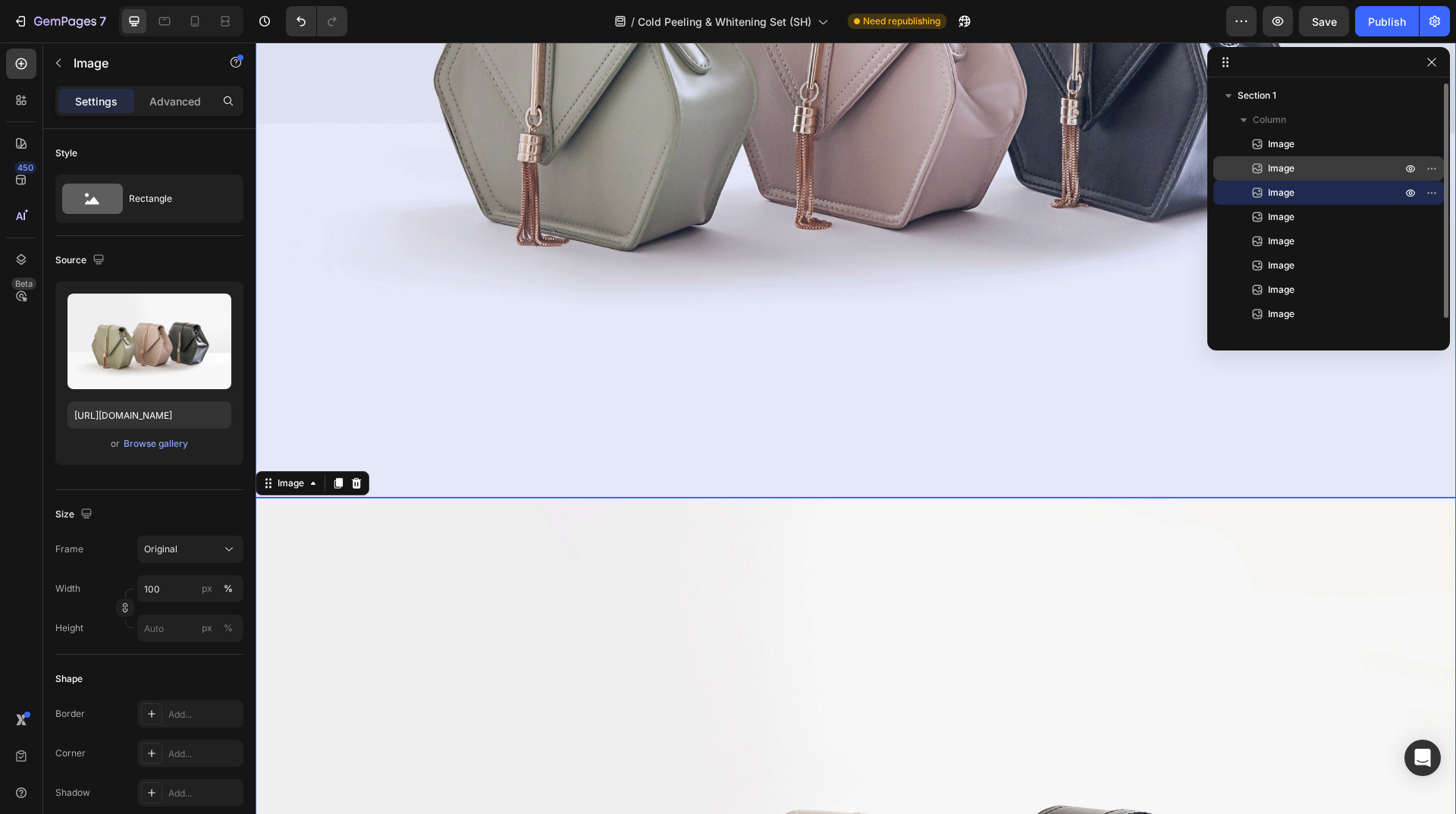
click at [1289, 172] on span "Image" at bounding box center [1281, 168] width 27 height 15
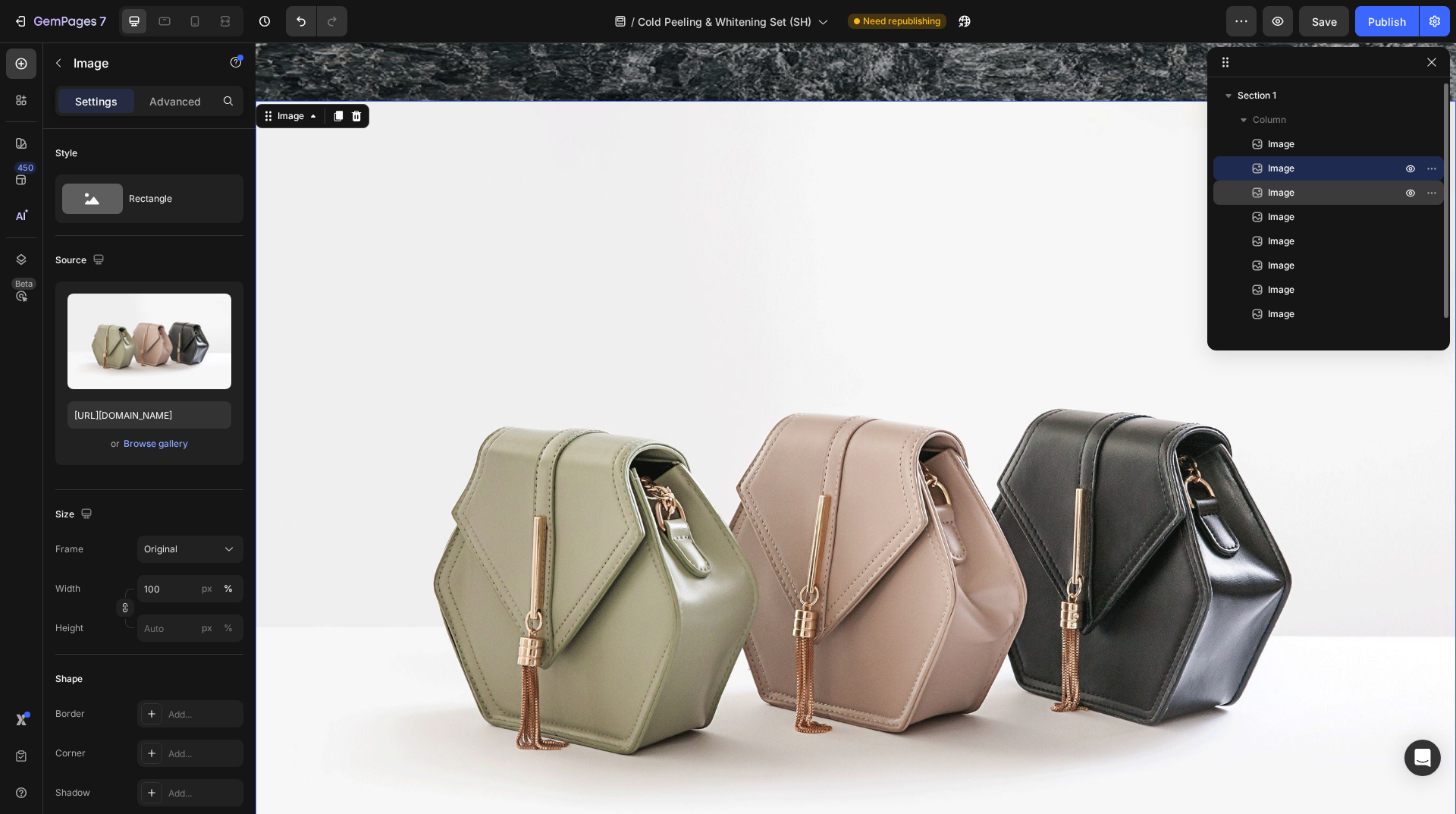
scroll to position [771, 0]
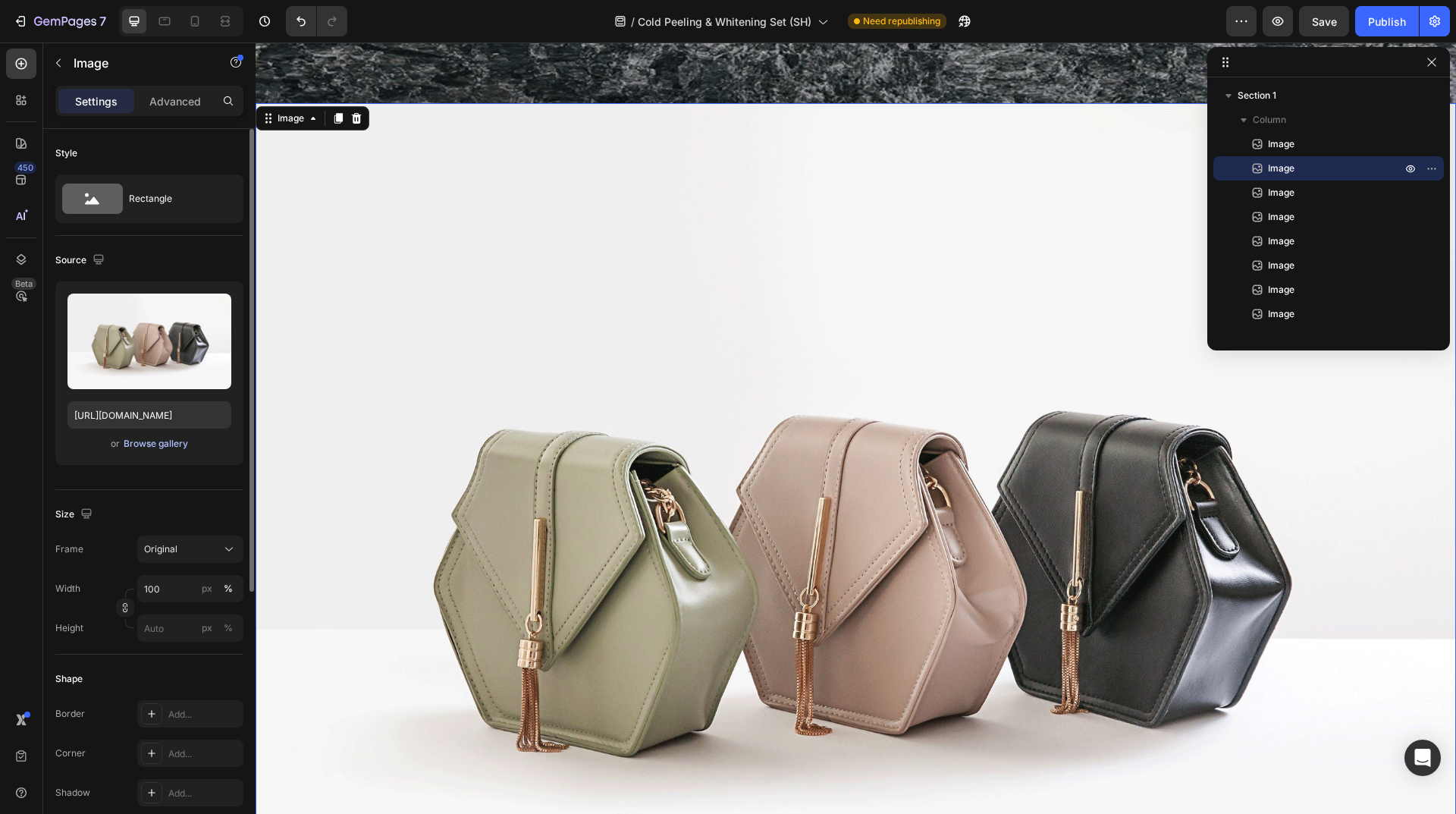
click at [163, 440] on div "Browse gallery" at bounding box center [156, 444] width 65 height 14
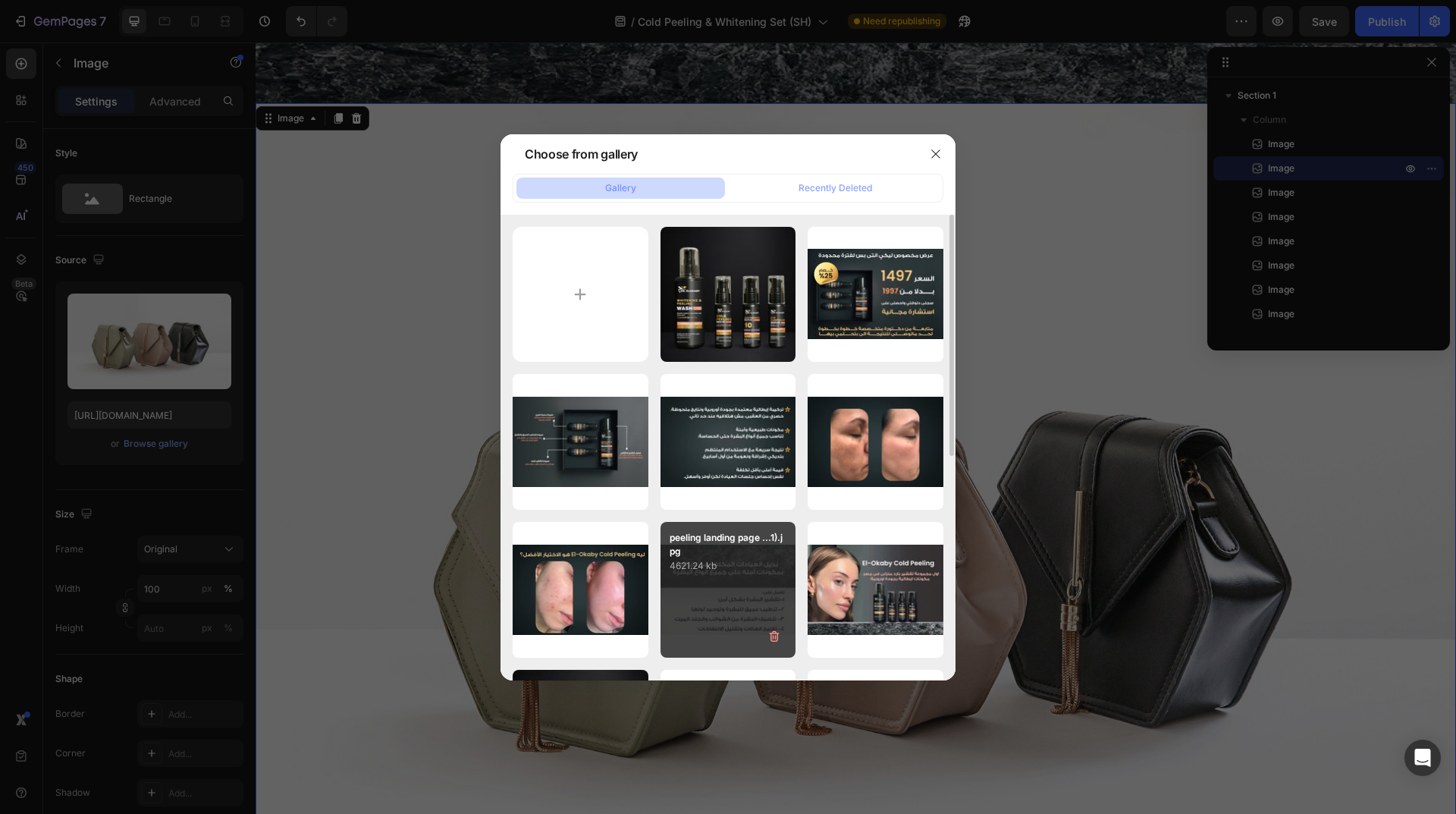
click at [731, 570] on p "4621.24 kb" at bounding box center [728, 565] width 118 height 15
type input "[URL][DOMAIN_NAME]"
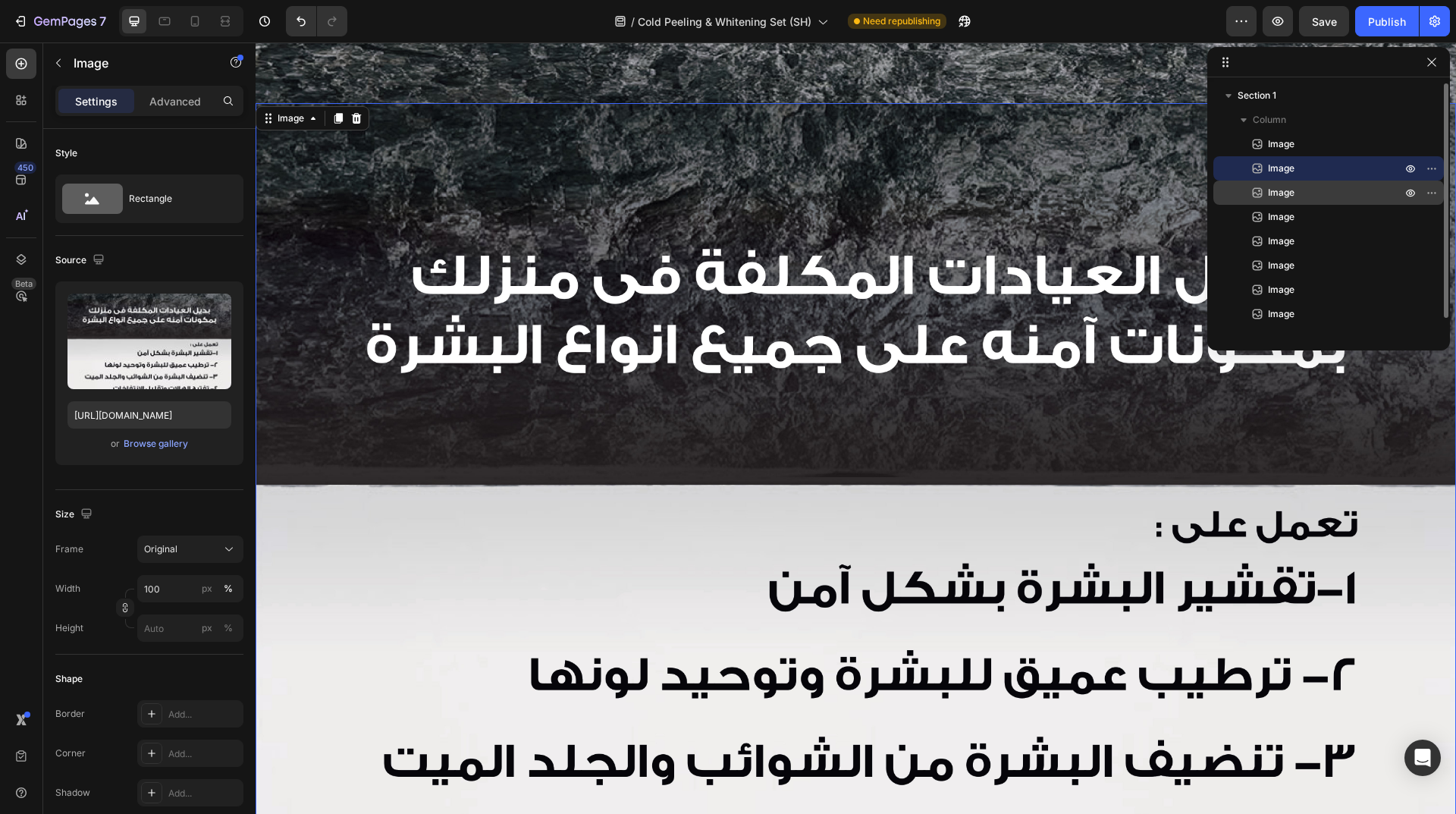
click at [1281, 198] on span "Image" at bounding box center [1281, 192] width 27 height 15
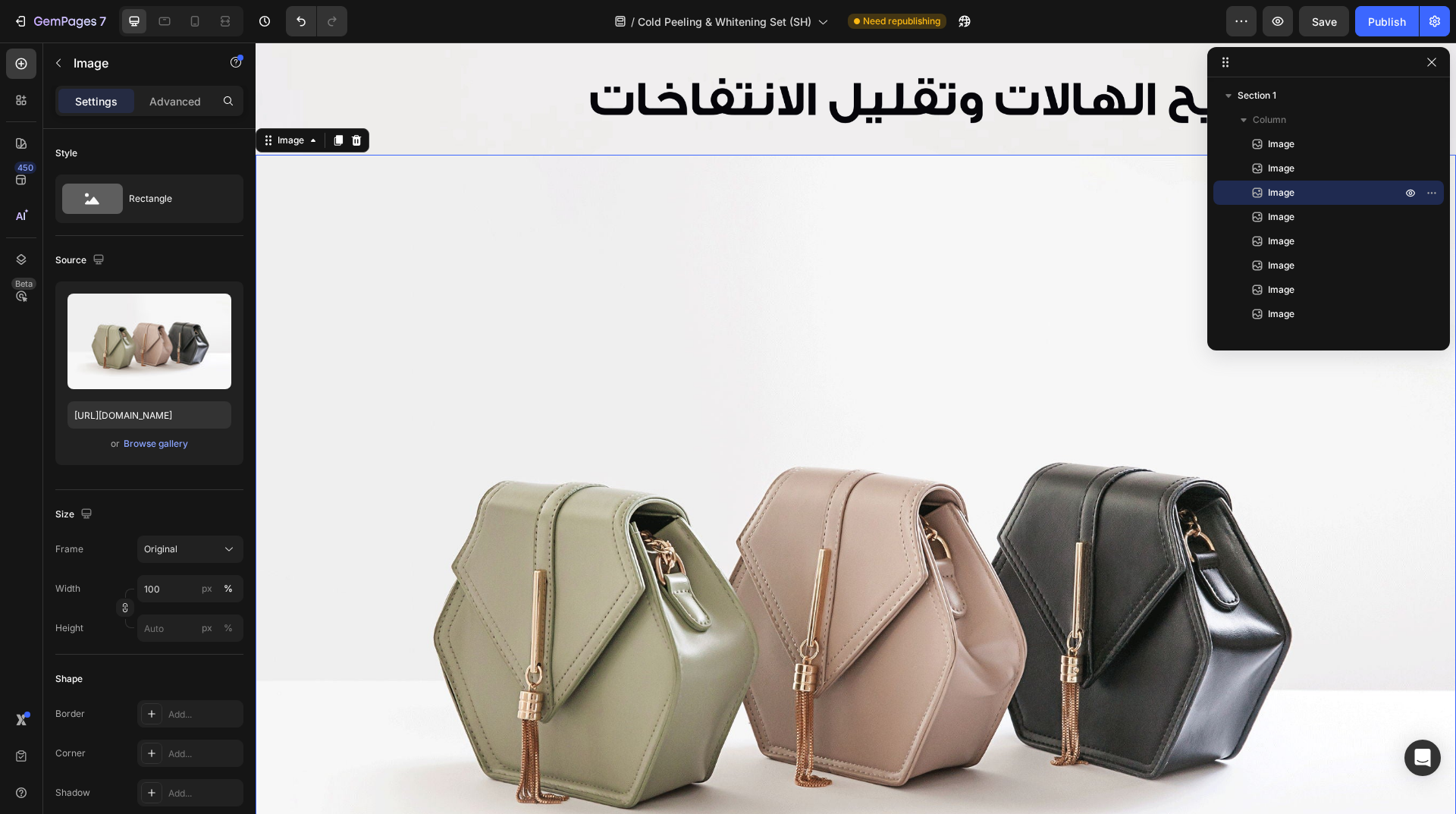
scroll to position [1563, 0]
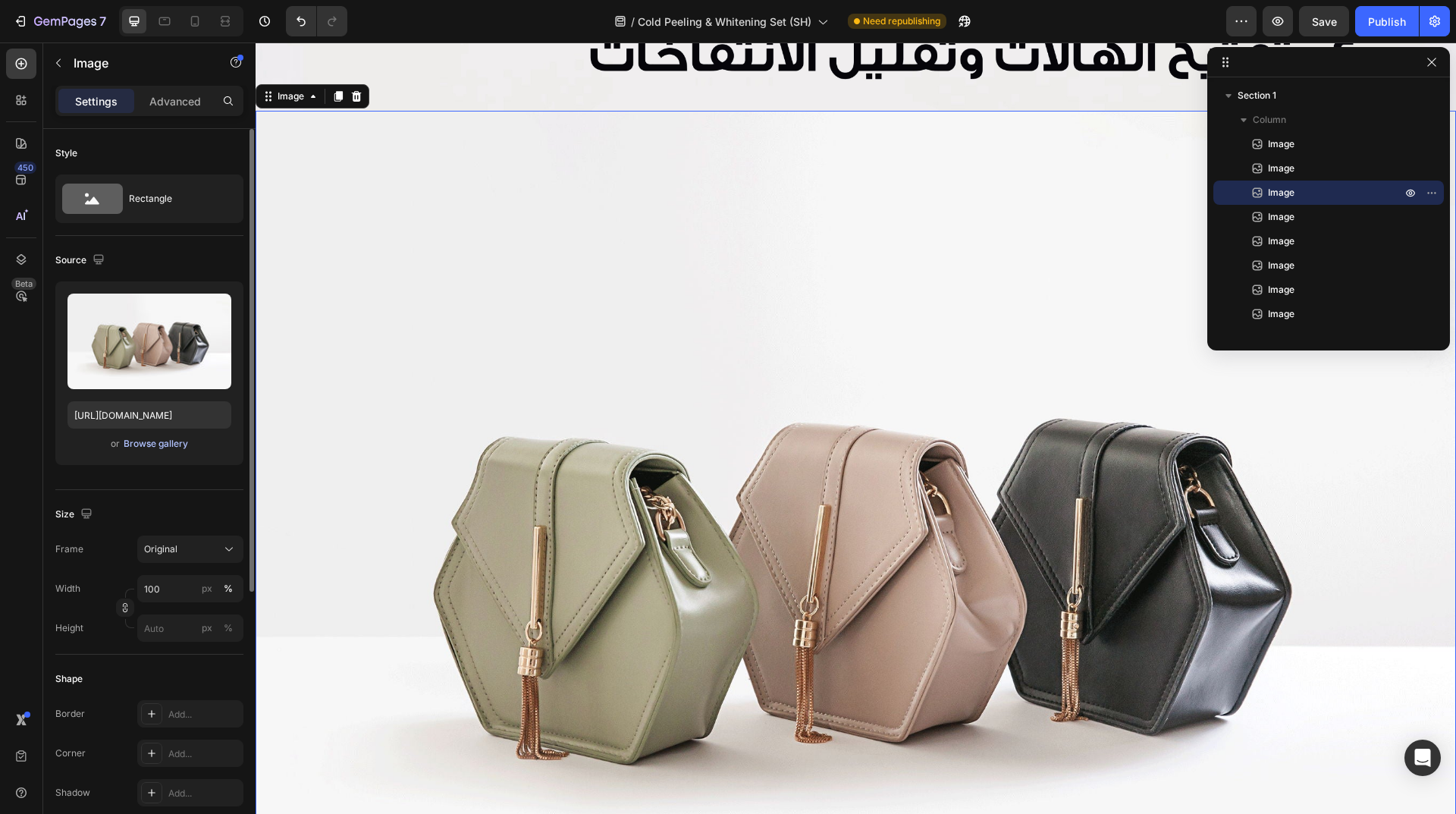
click at [150, 443] on div "Browse gallery" at bounding box center [156, 444] width 65 height 14
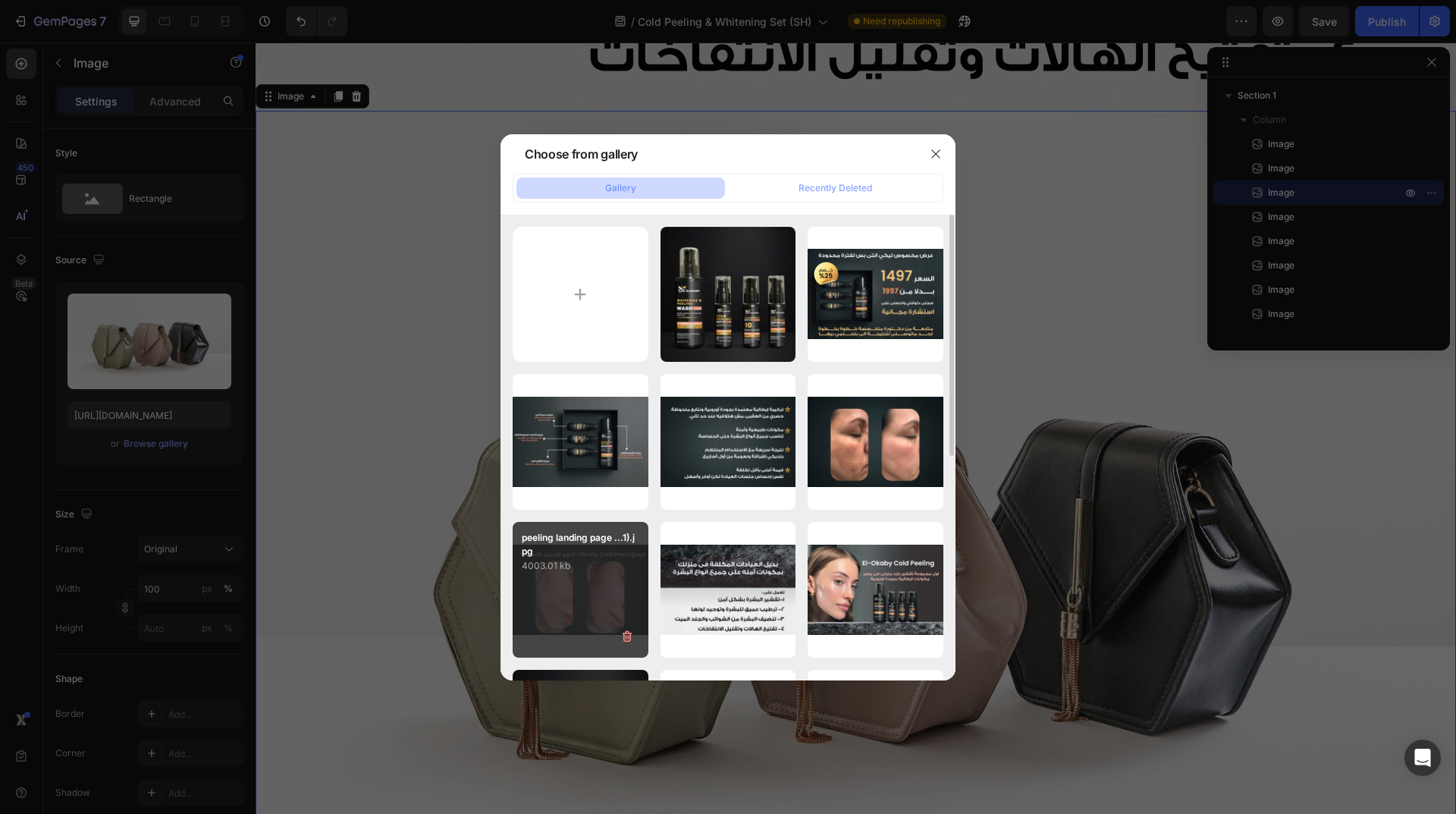
click at [609, 582] on div "peeling landing page ...1).jpg 4003.01 kb" at bounding box center [581, 590] width 136 height 136
type input "[URL][DOMAIN_NAME]"
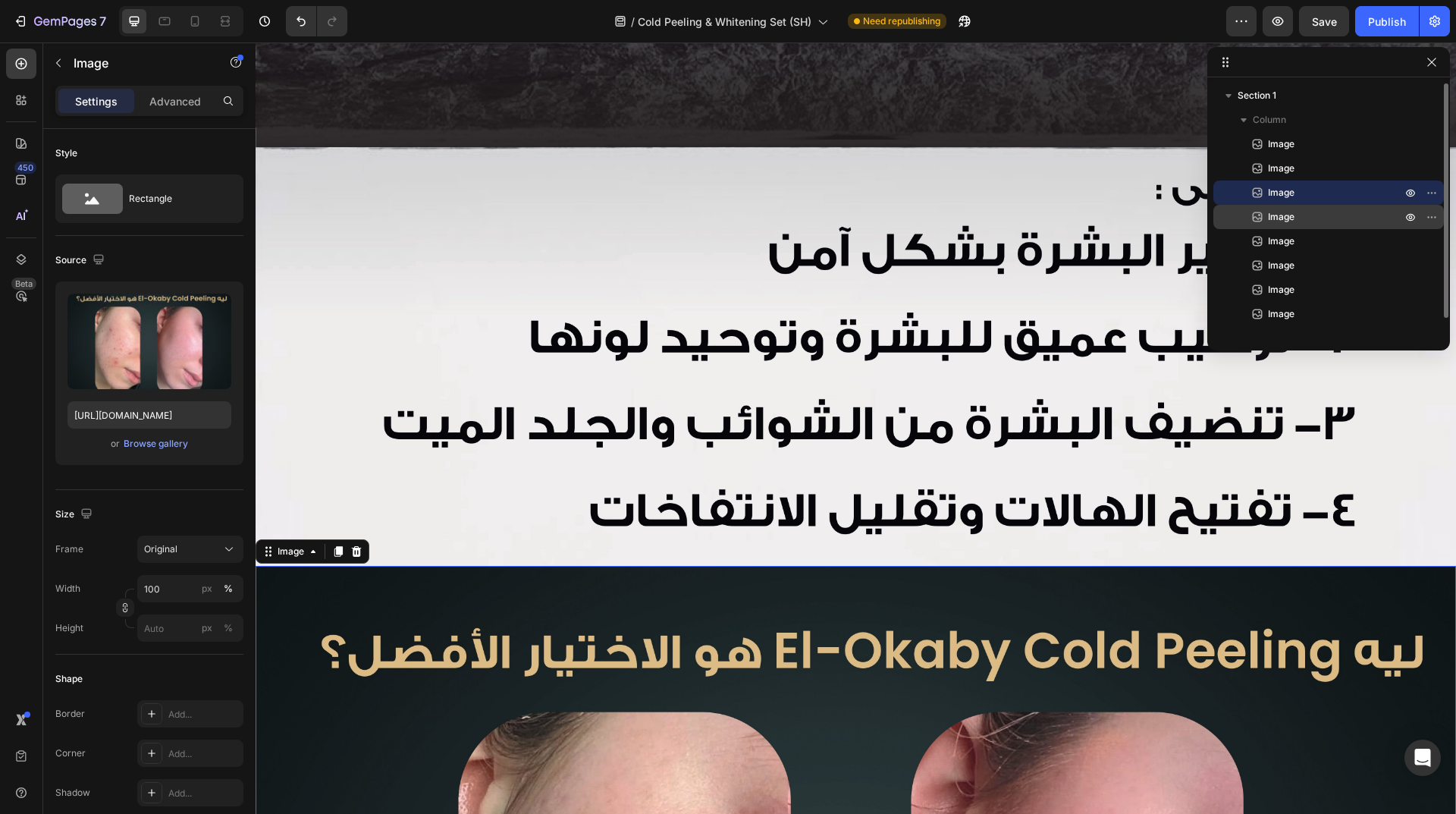
click at [1278, 220] on span "Image" at bounding box center [1281, 216] width 27 height 15
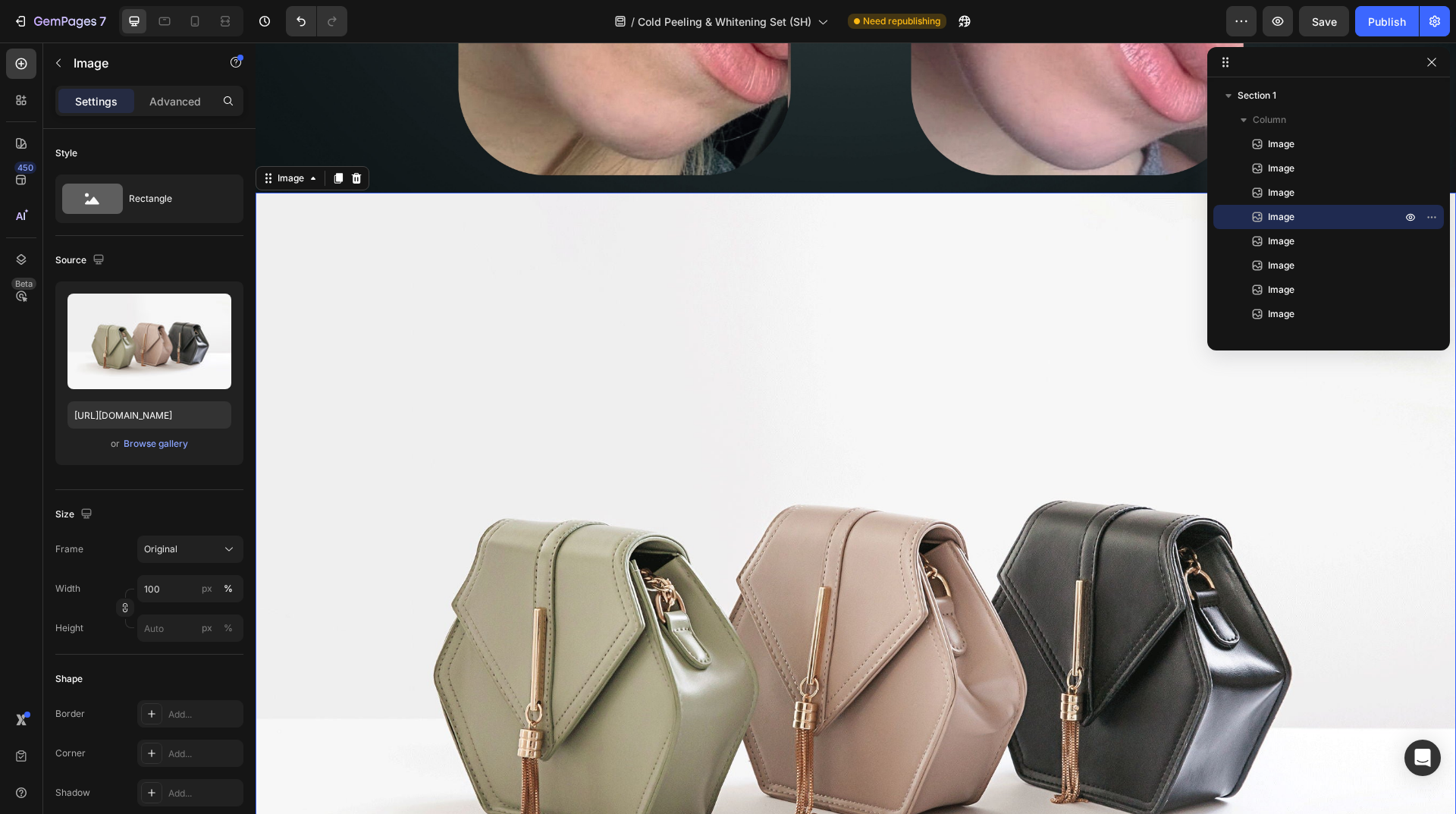
scroll to position [2356, 0]
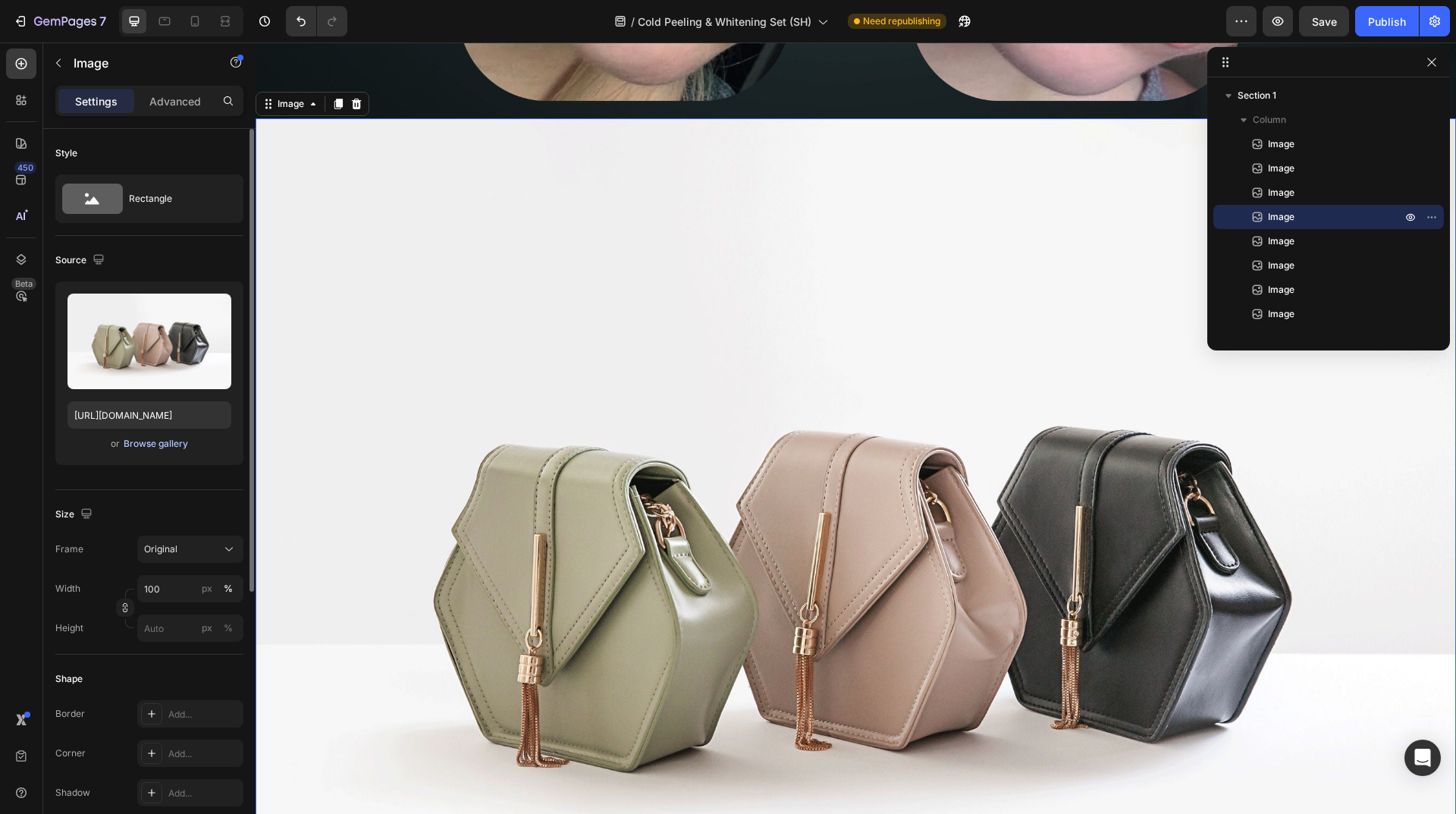
click at [166, 450] on div "Browse gallery" at bounding box center [156, 444] width 65 height 14
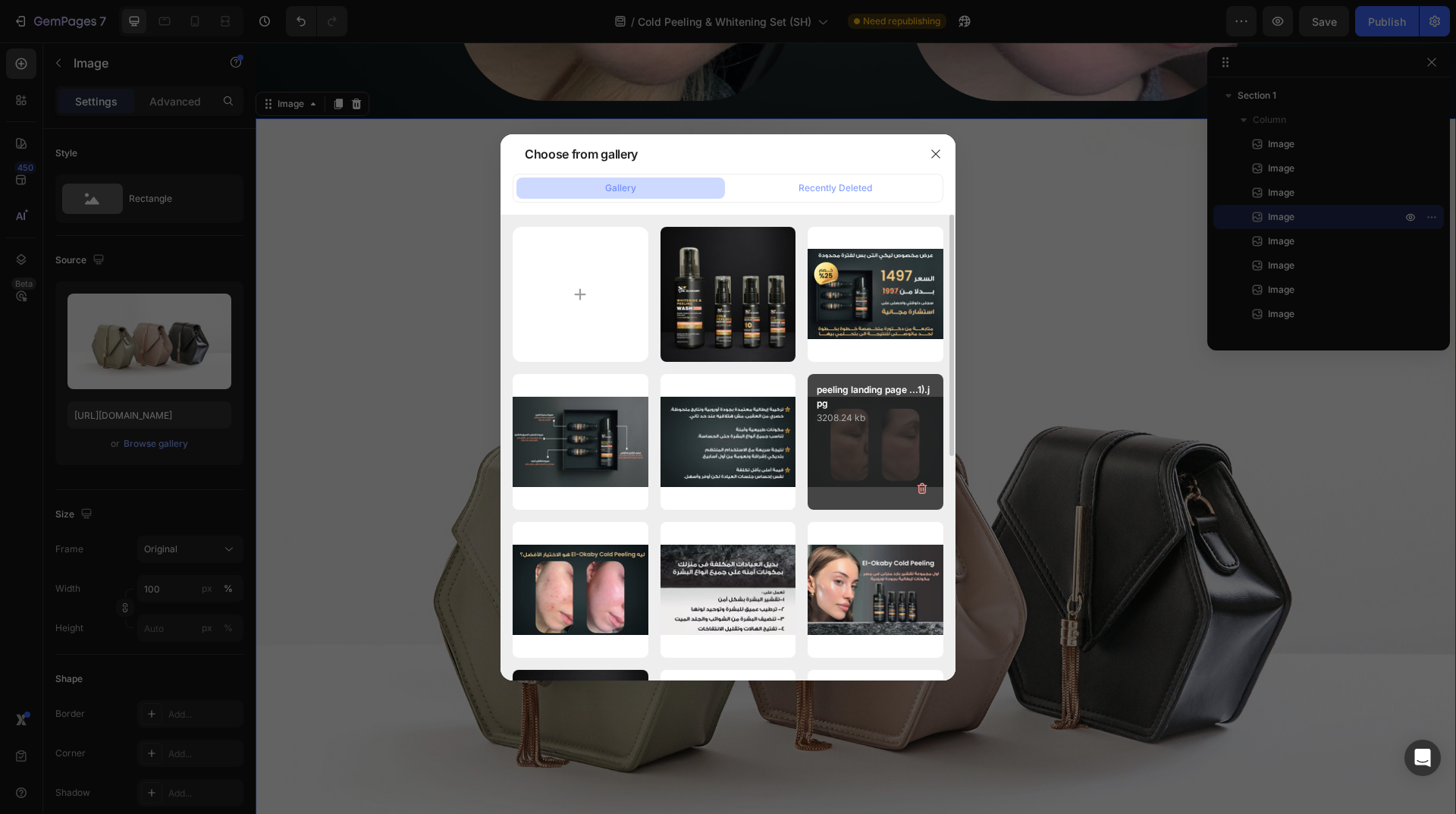
click at [892, 446] on div "peeling landing page ...1).jpg 3208.24 kb" at bounding box center [875, 442] width 136 height 136
type input "[URL][DOMAIN_NAME]"
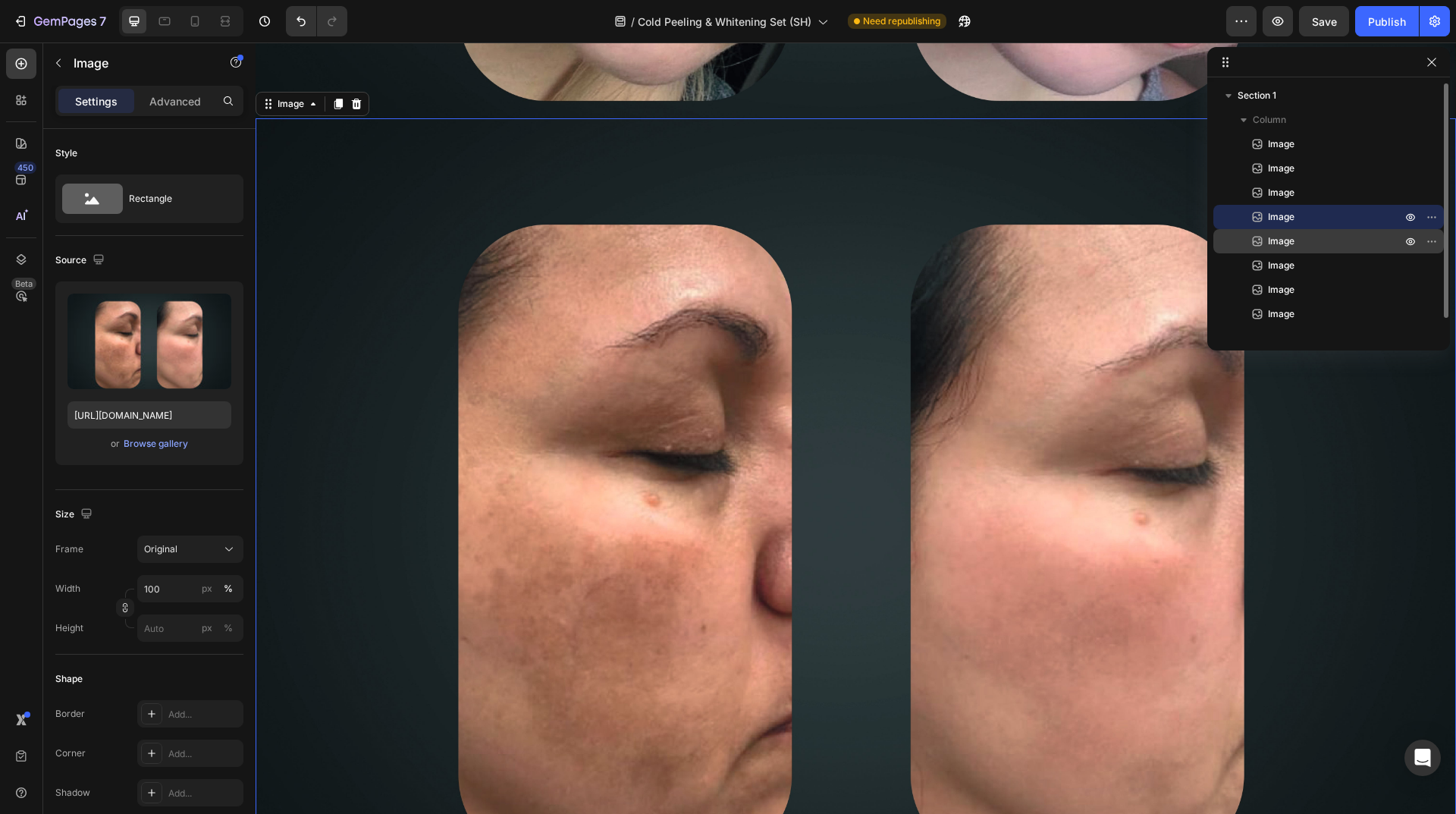
drag, startPoint x: 1295, startPoint y: 244, endPoint x: 1287, endPoint y: 247, distance: 8.5
click at [1297, 244] on p "Image" at bounding box center [1318, 240] width 137 height 15
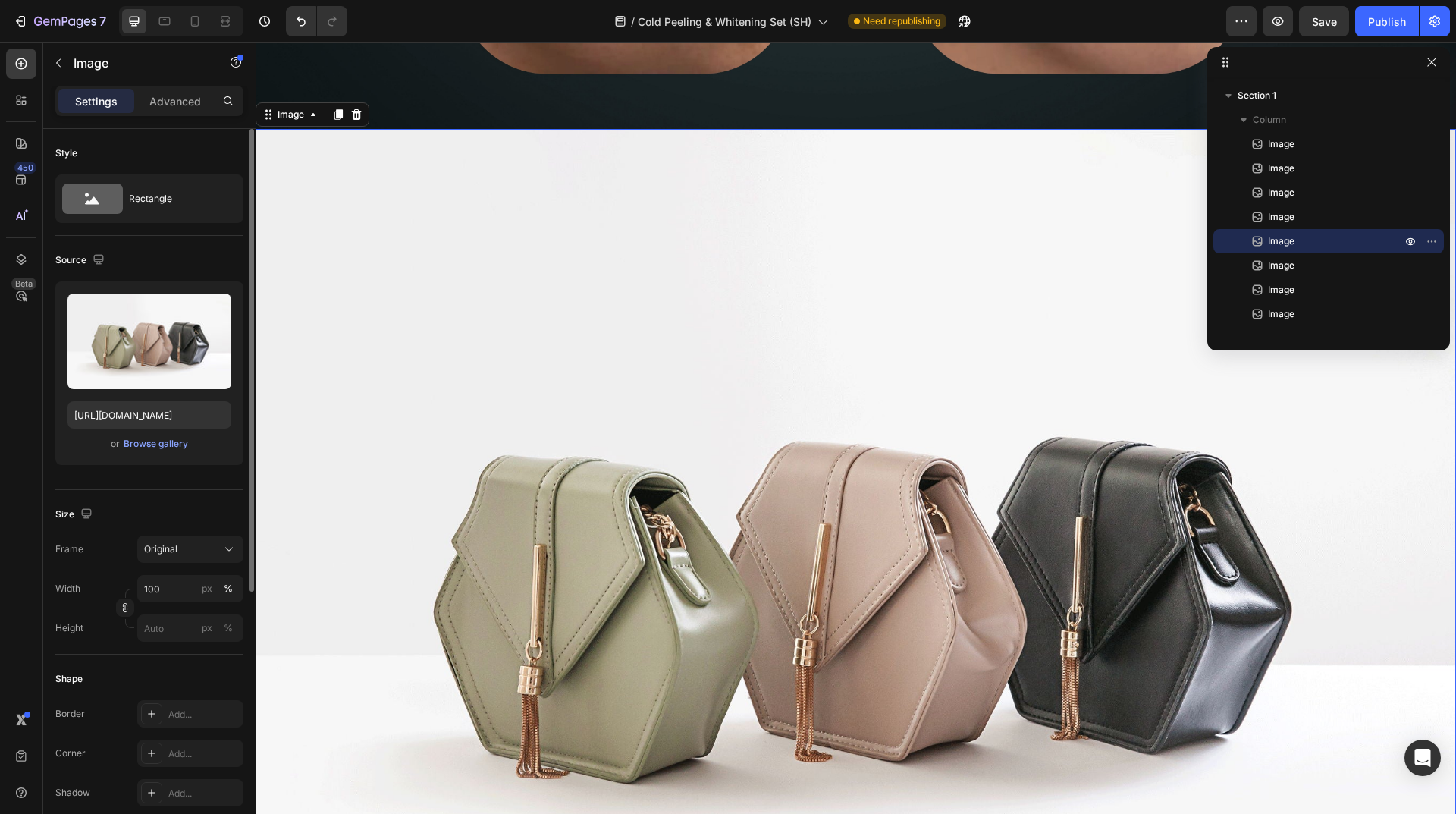
scroll to position [3148, 0]
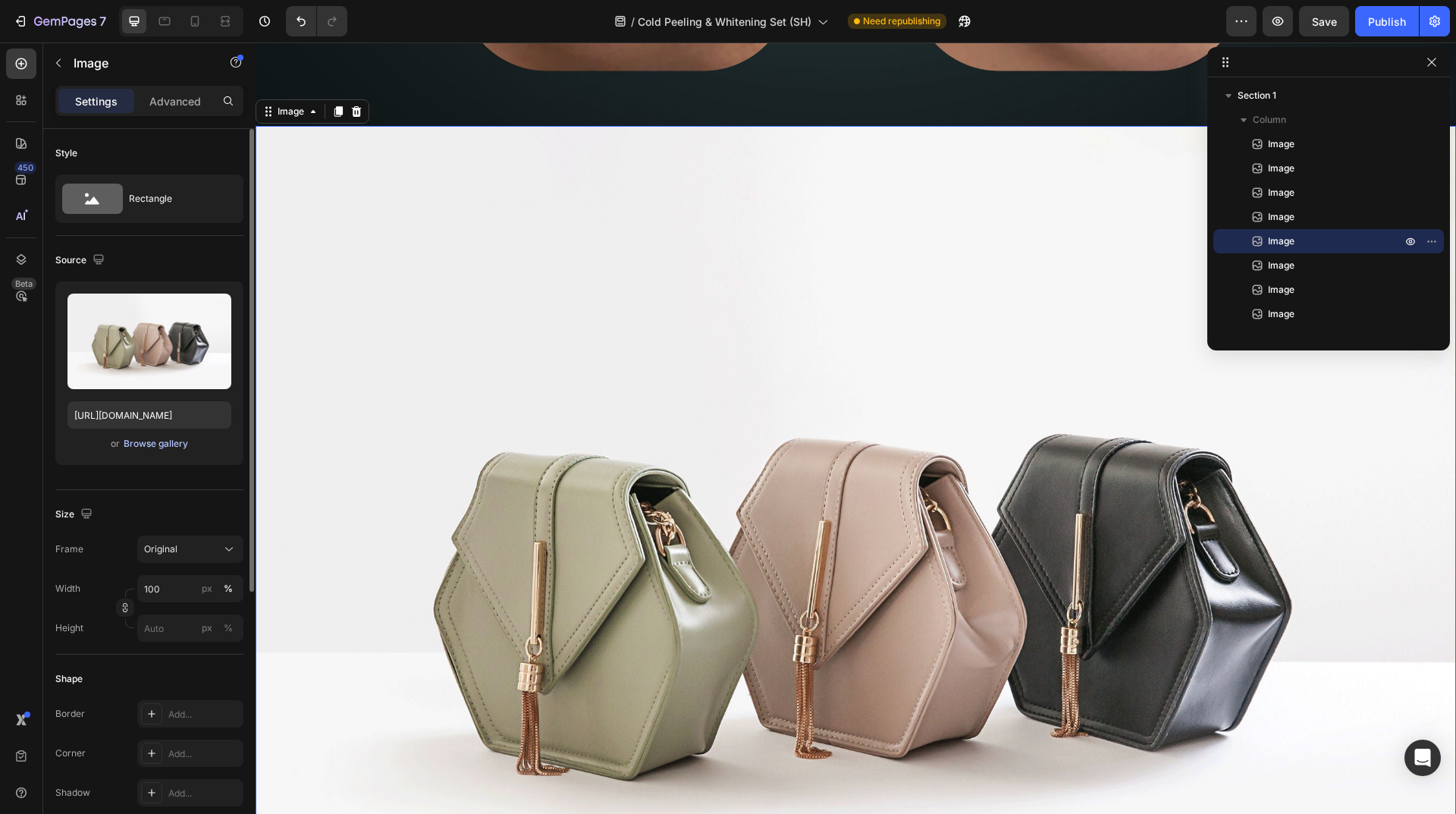
click at [169, 444] on div "Browse gallery" at bounding box center [156, 444] width 65 height 14
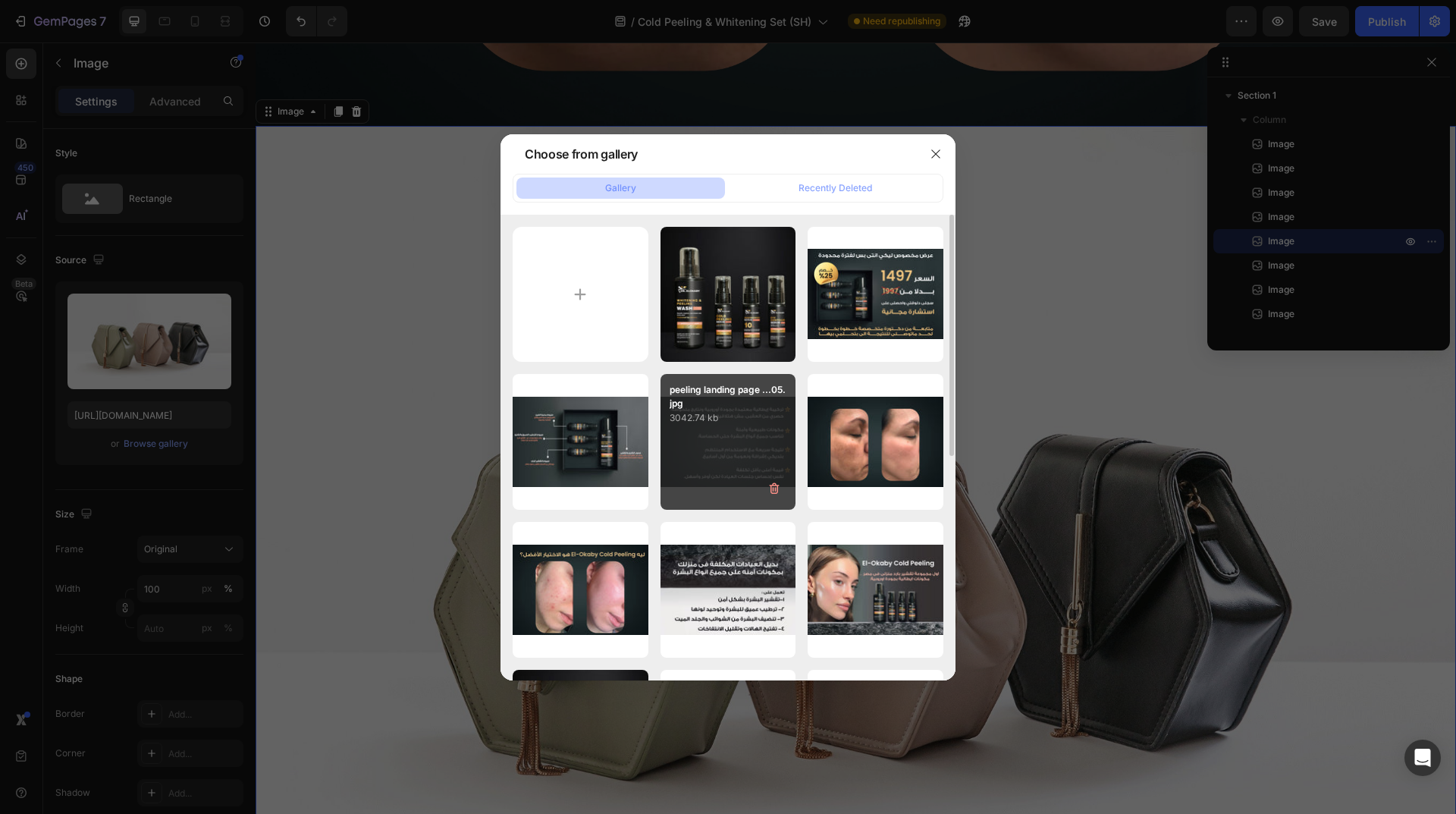
click at [745, 449] on div "peeling landing page ...05.jpg 3042.74 kb" at bounding box center [728, 442] width 136 height 136
type input "[URL][DOMAIN_NAME]"
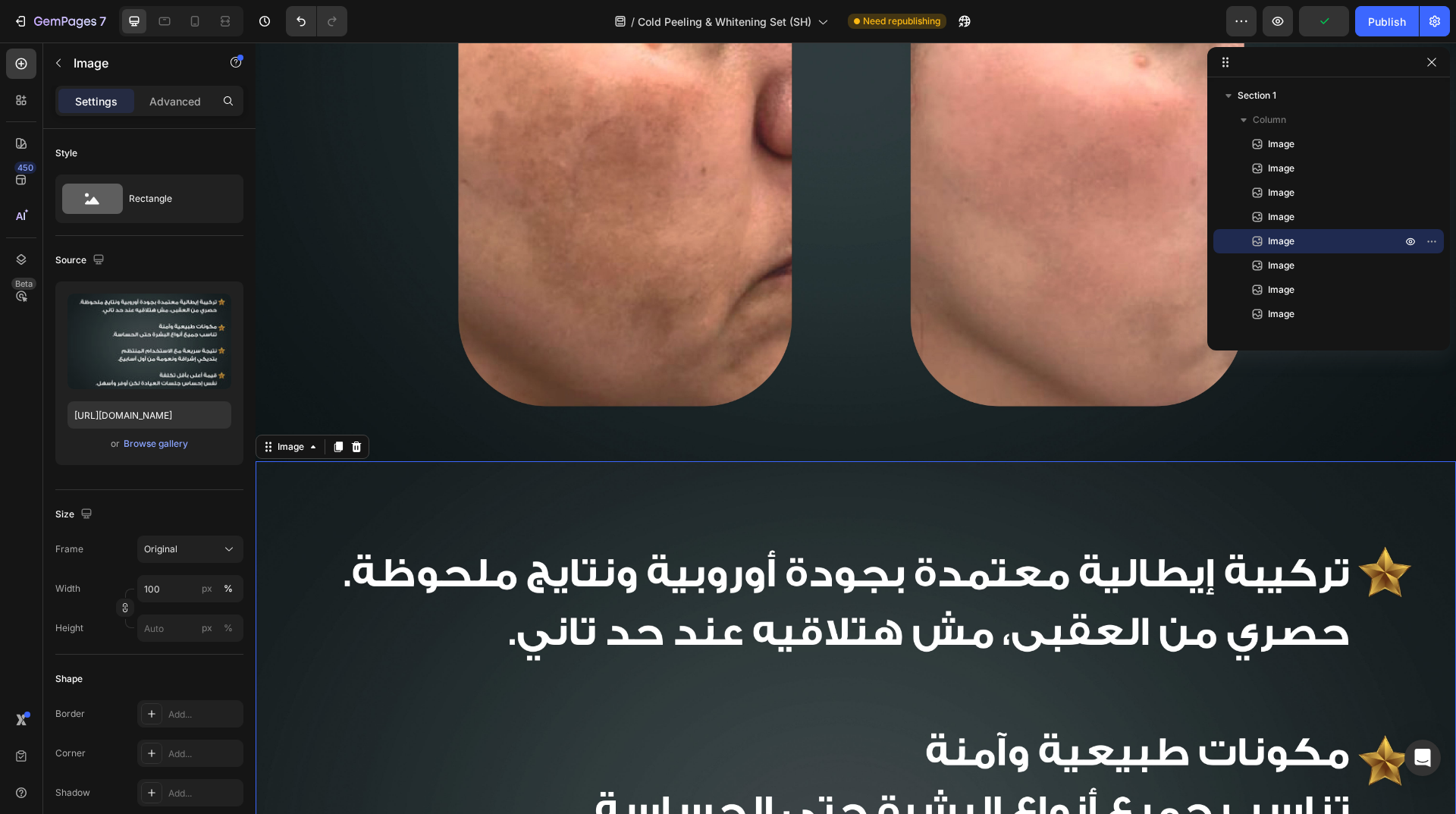
scroll to position [2997, 0]
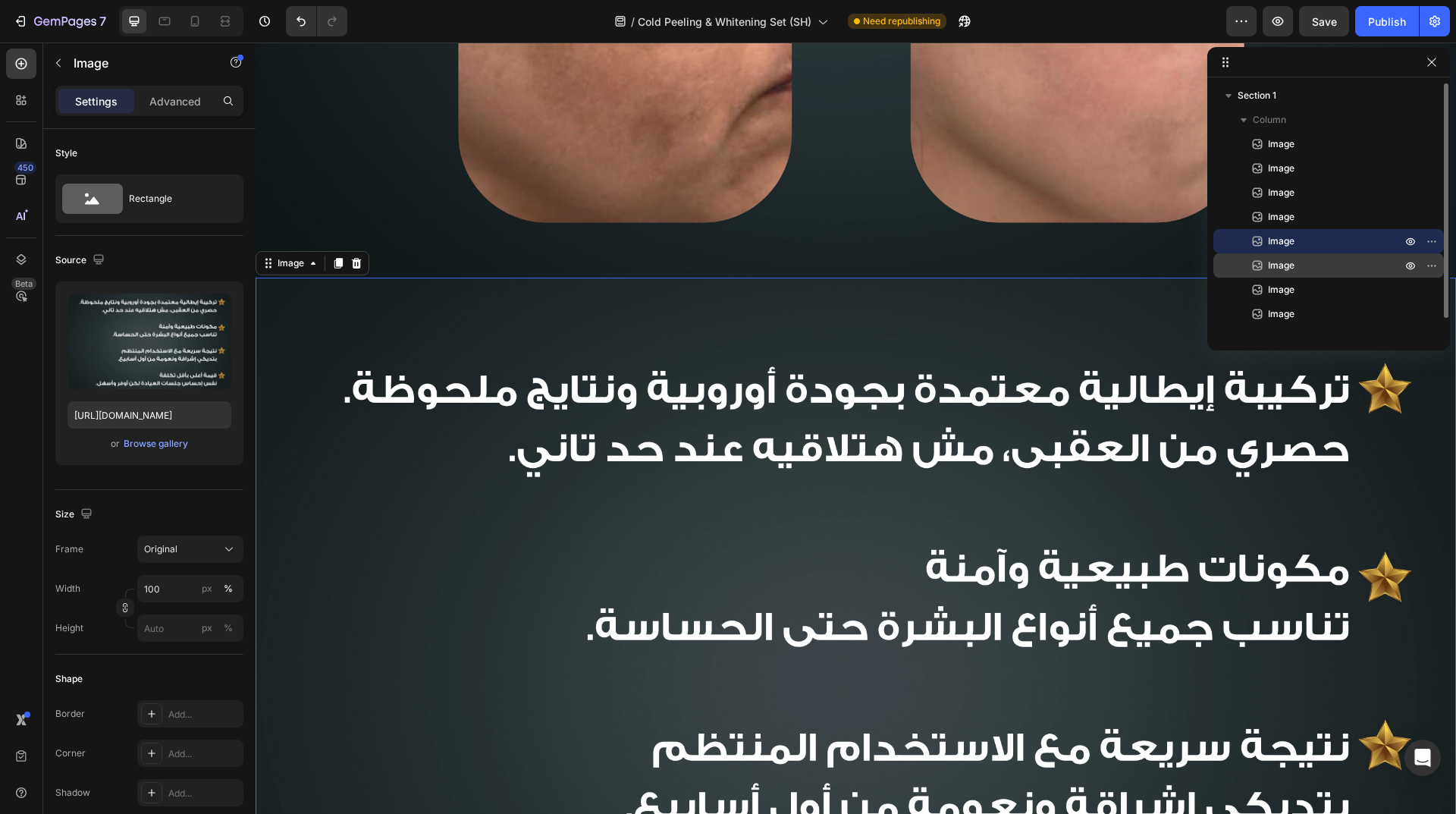
click at [1295, 275] on div "Image" at bounding box center [1328, 265] width 219 height 24
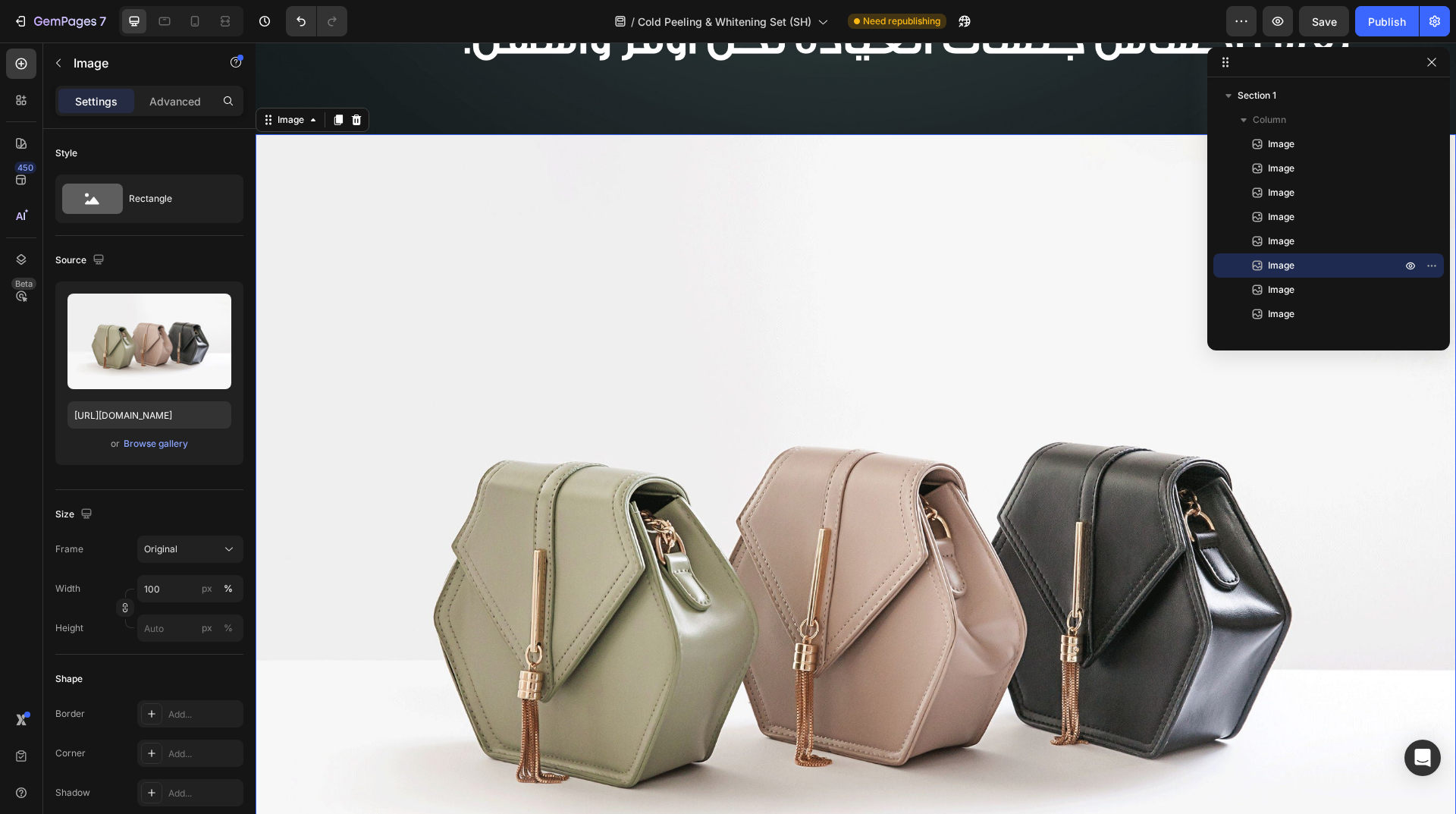
scroll to position [3941, 0]
click at [157, 449] on div "Browse gallery" at bounding box center [156, 444] width 65 height 14
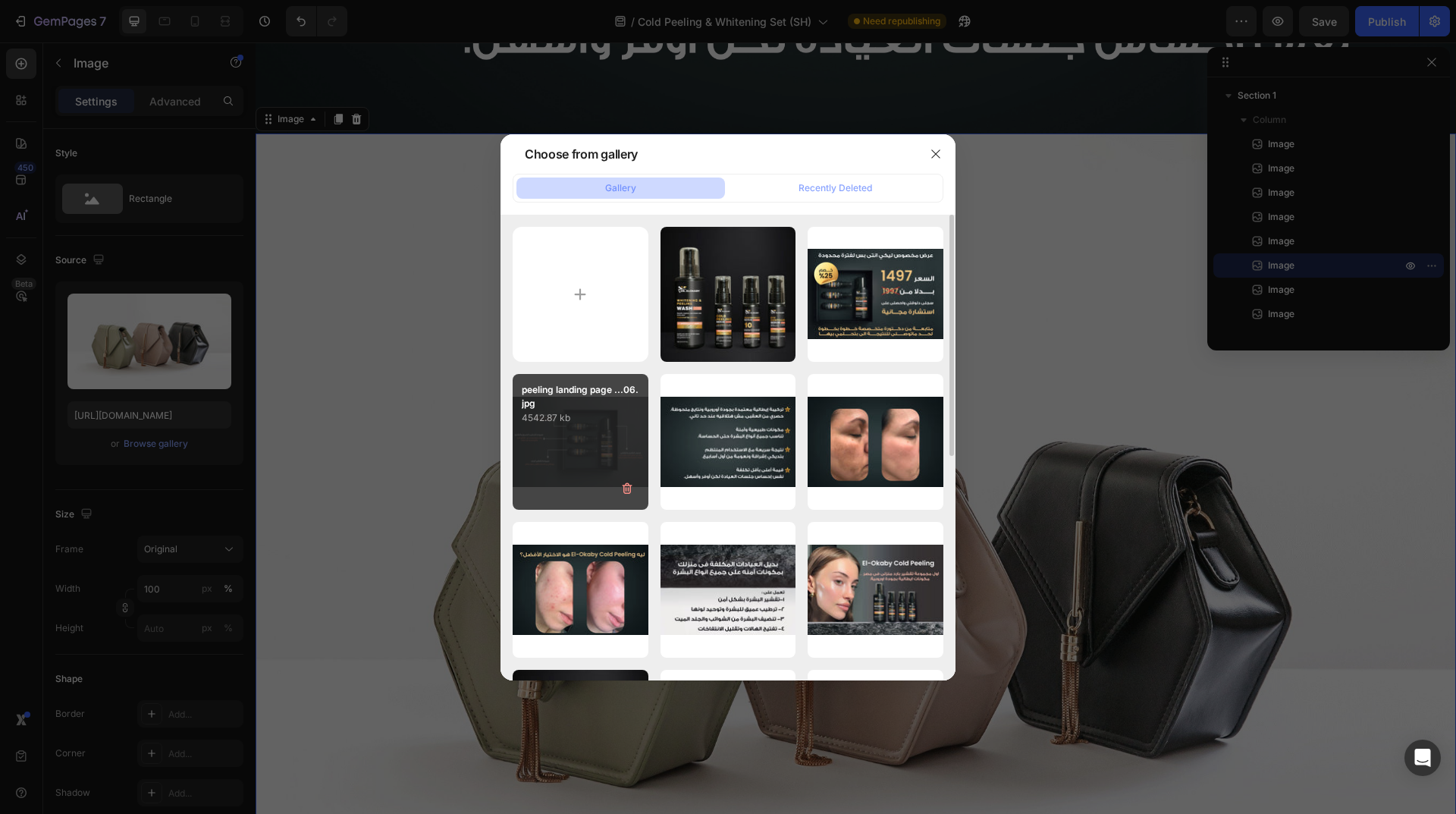
click at [553, 441] on div "peeling landing page ...06.jpg 4542.87 kb" at bounding box center [581, 442] width 136 height 136
type input "[URL][DOMAIN_NAME]"
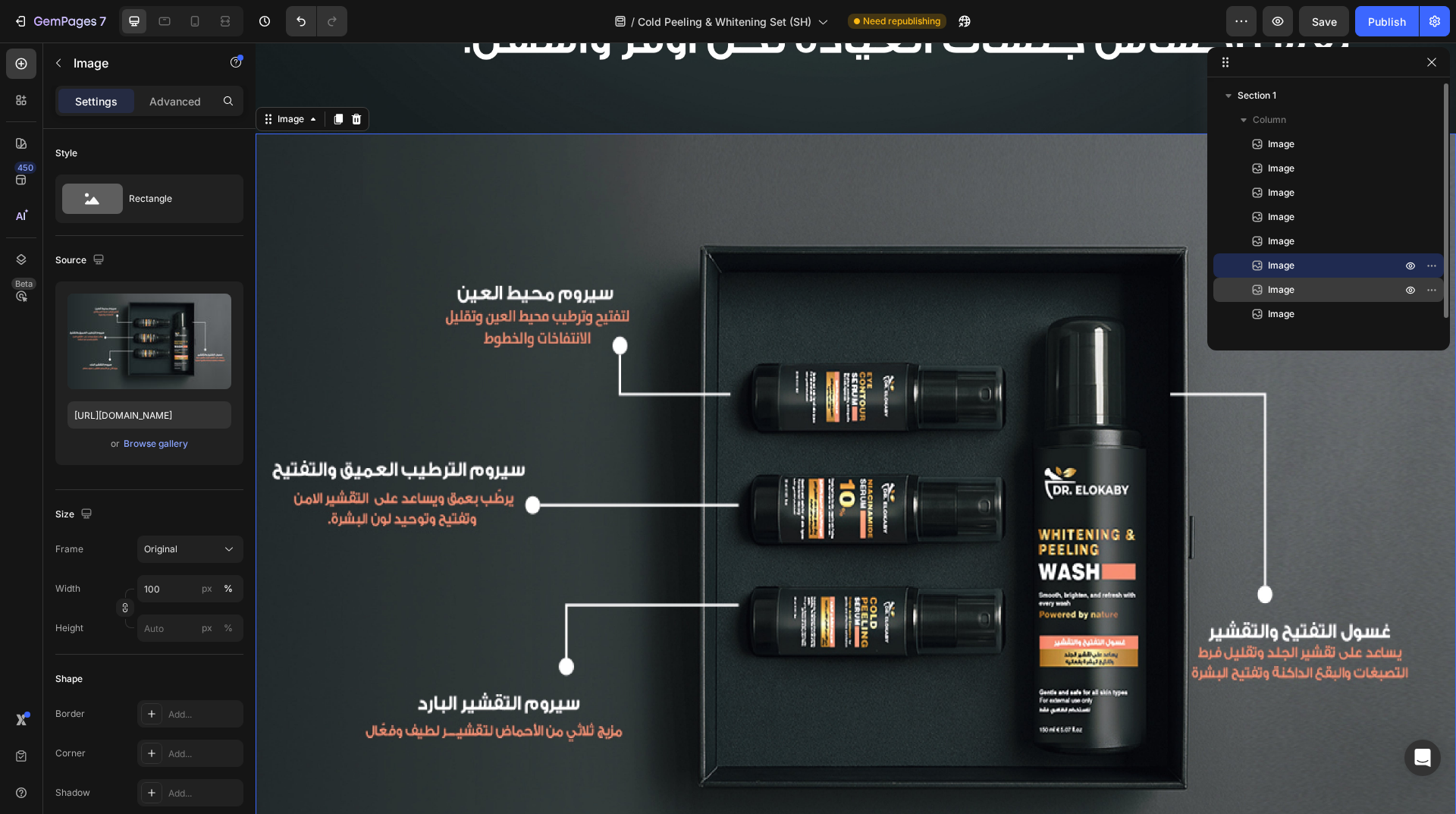
click at [1279, 289] on span "Image" at bounding box center [1281, 289] width 27 height 15
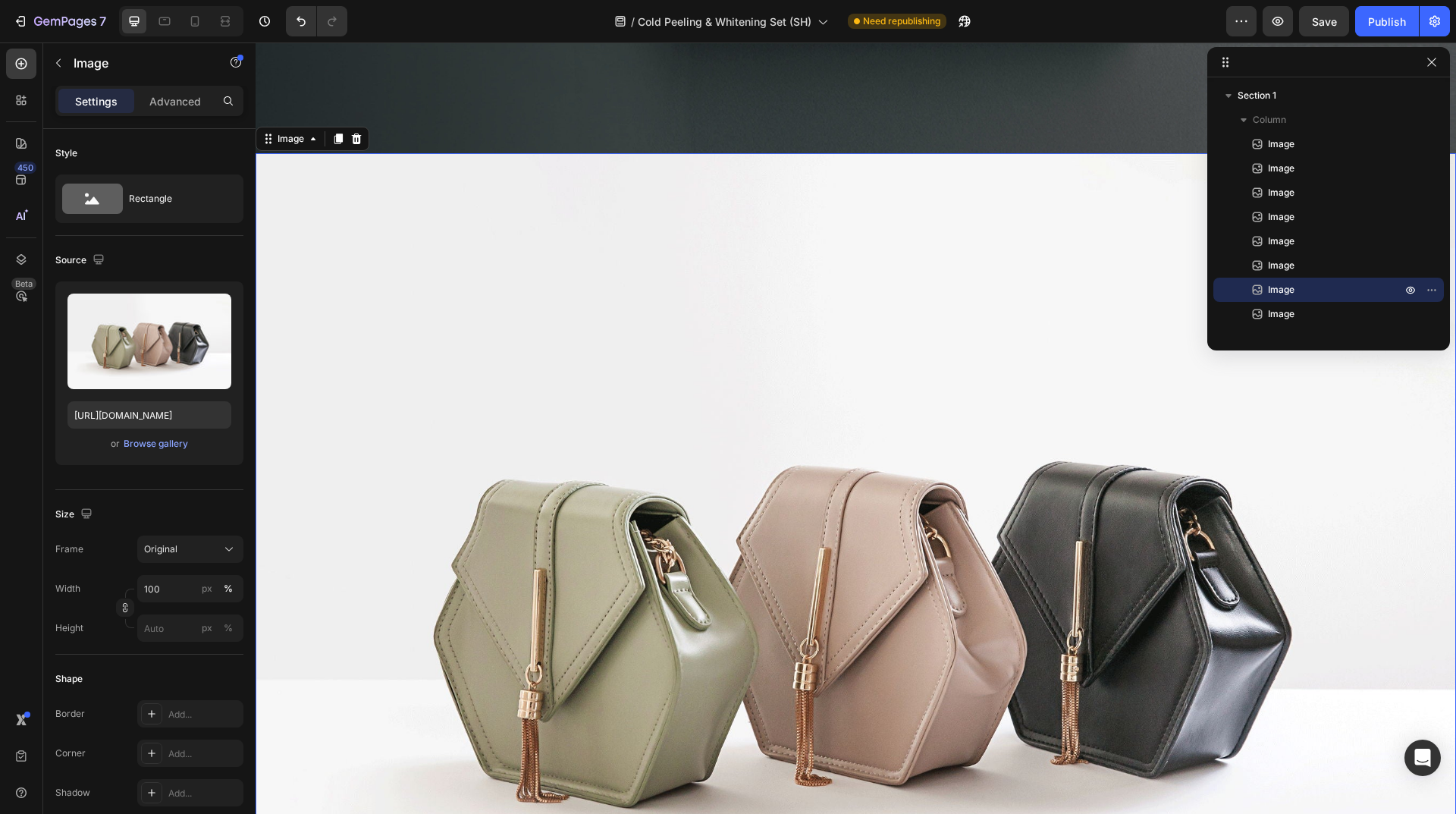
scroll to position [4734, 0]
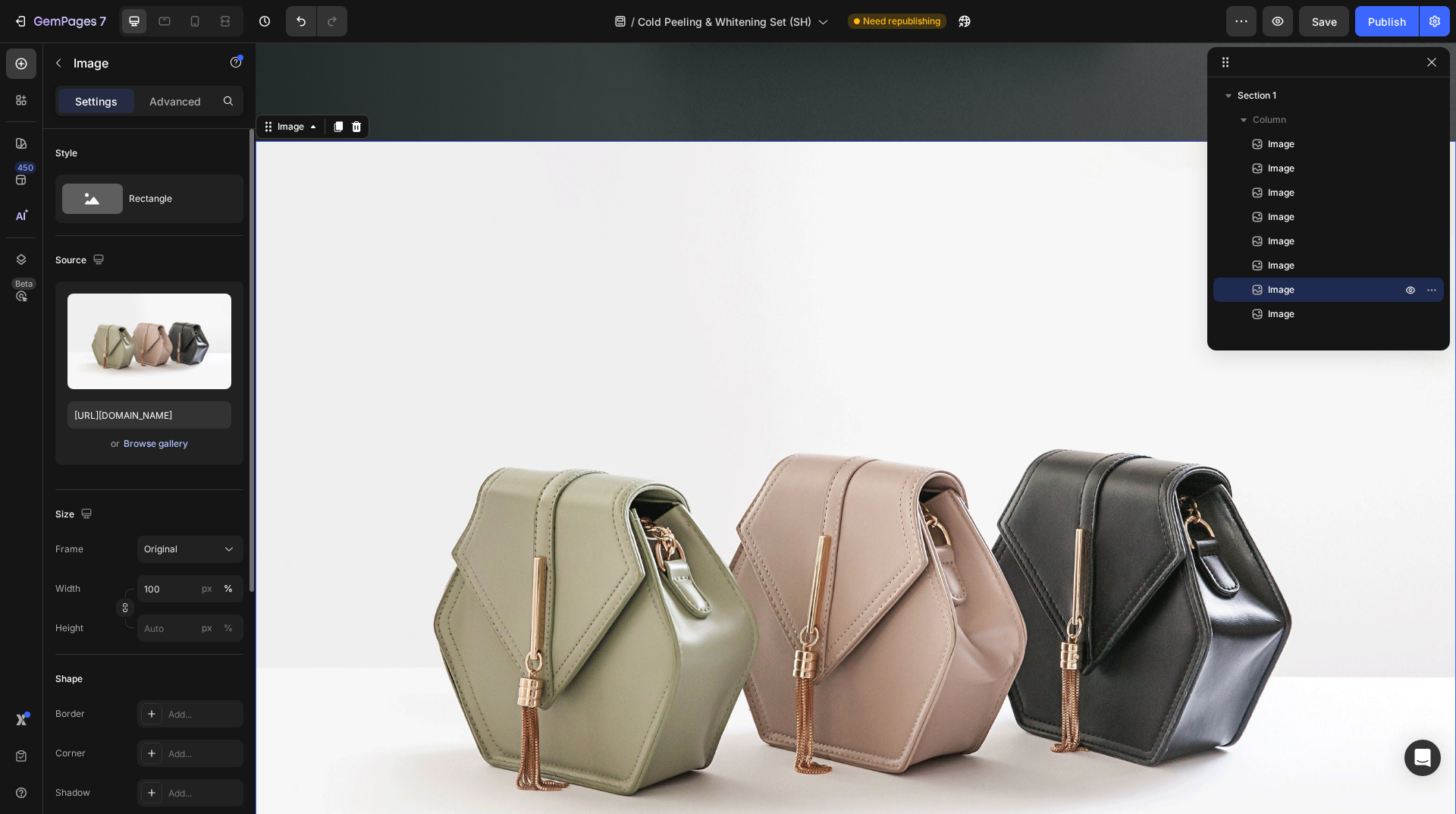
click at [155, 449] on div "Browse gallery" at bounding box center [156, 444] width 65 height 14
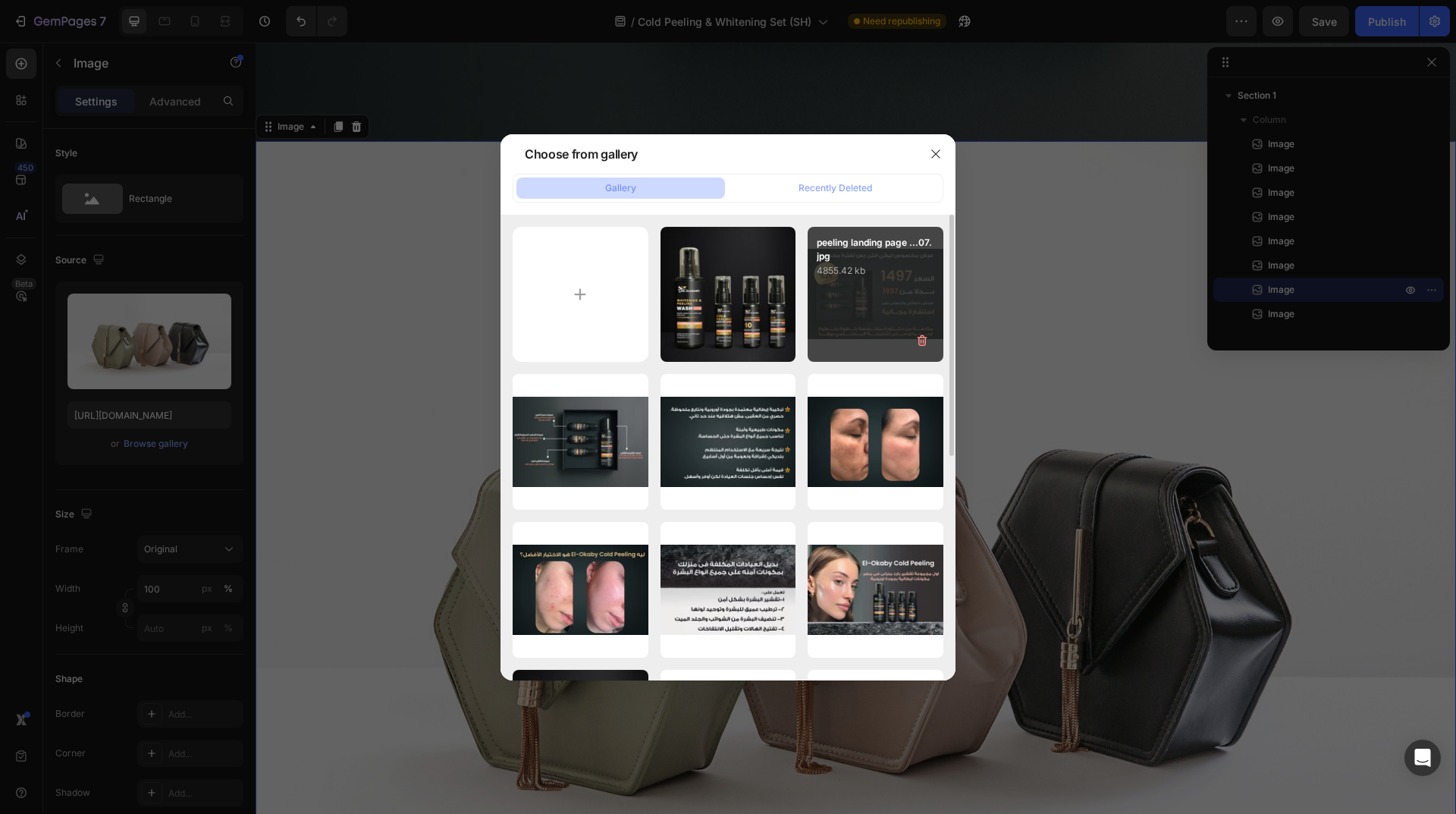
click at [865, 304] on div "peeling landing page ...07.jpg 4855.42 kb" at bounding box center [875, 294] width 136 height 136
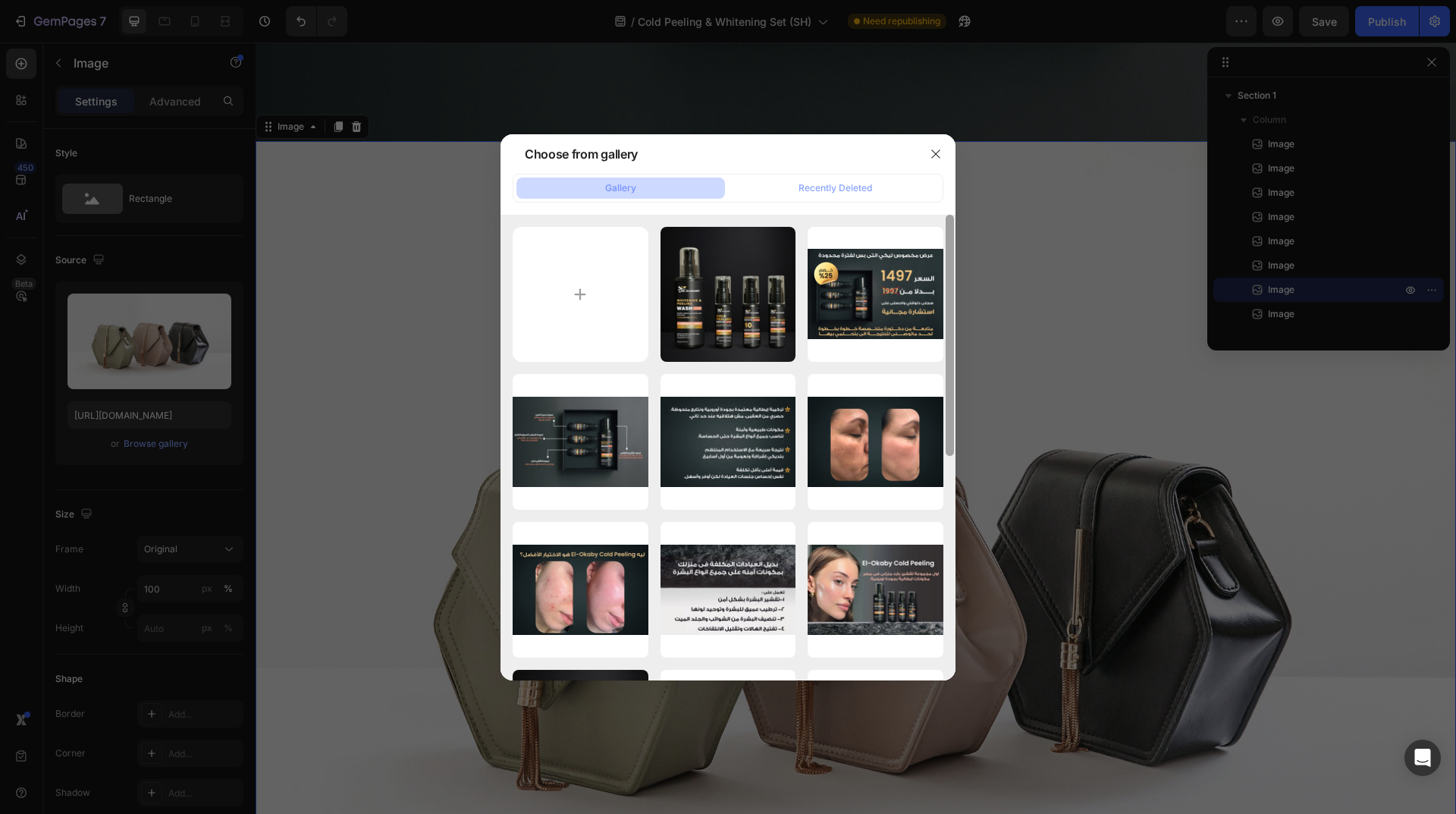
type input "[URL][DOMAIN_NAME]"
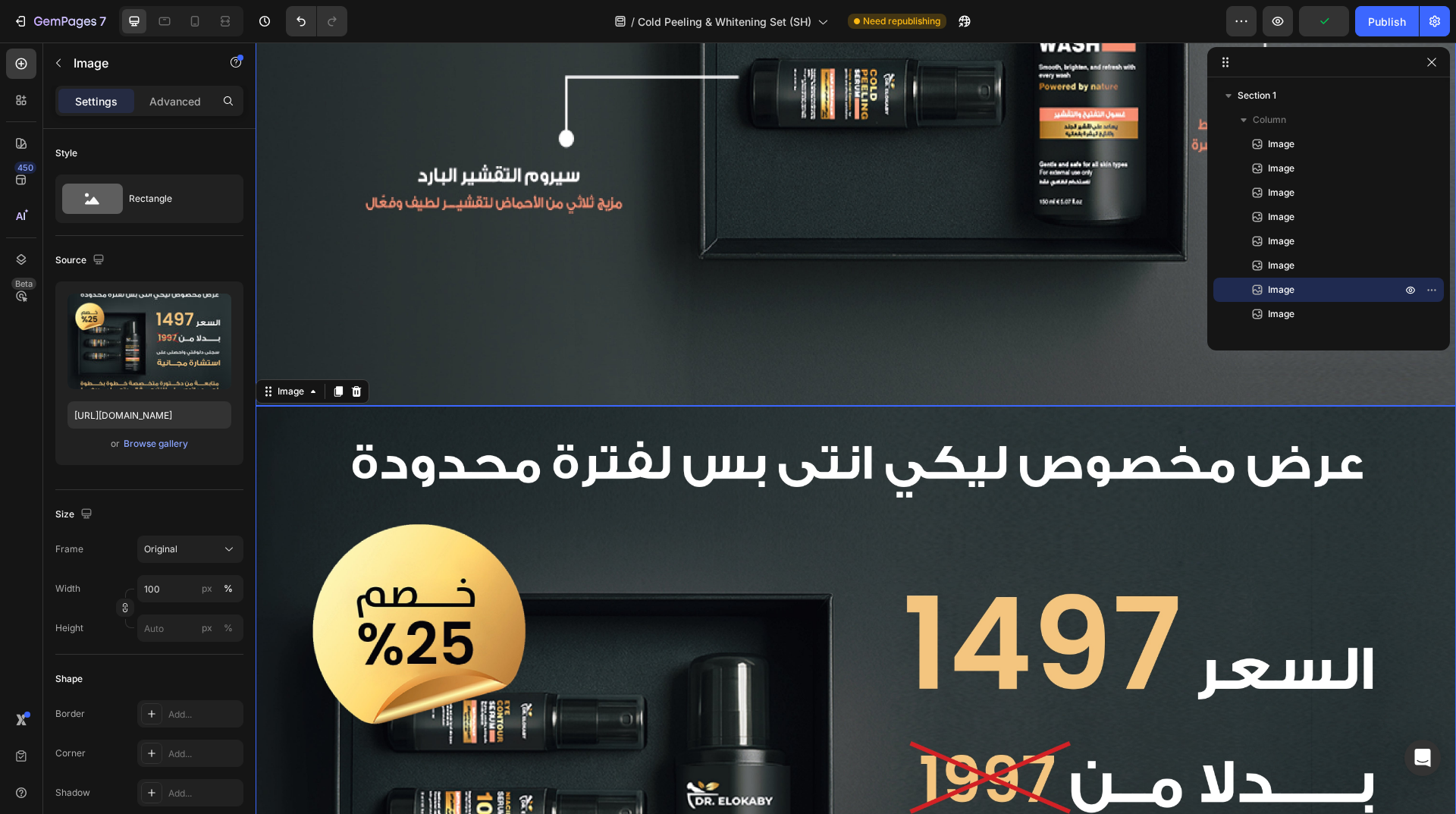
scroll to position [4583, 0]
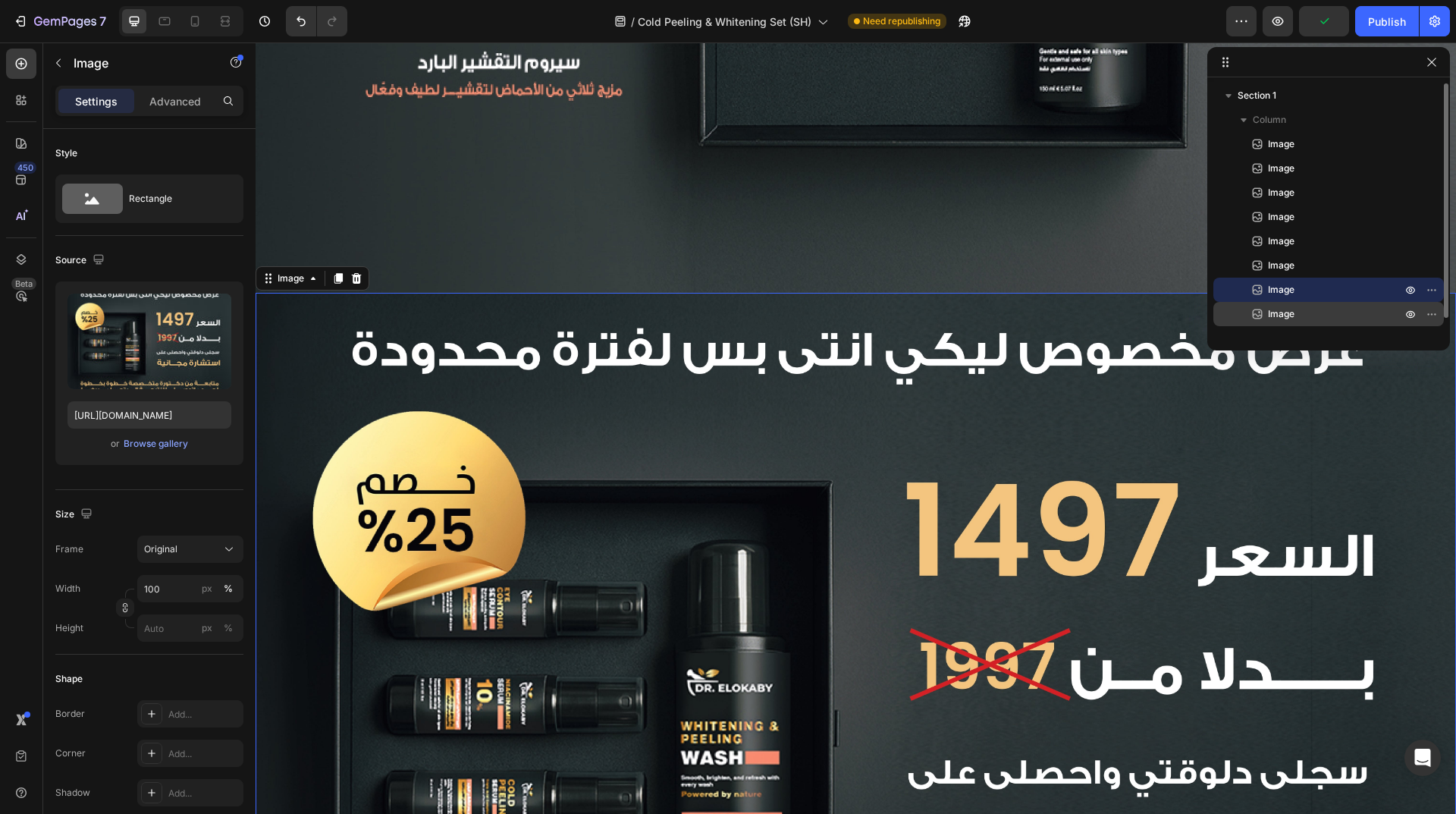
click at [1380, 319] on p "Image" at bounding box center [1318, 313] width 137 height 15
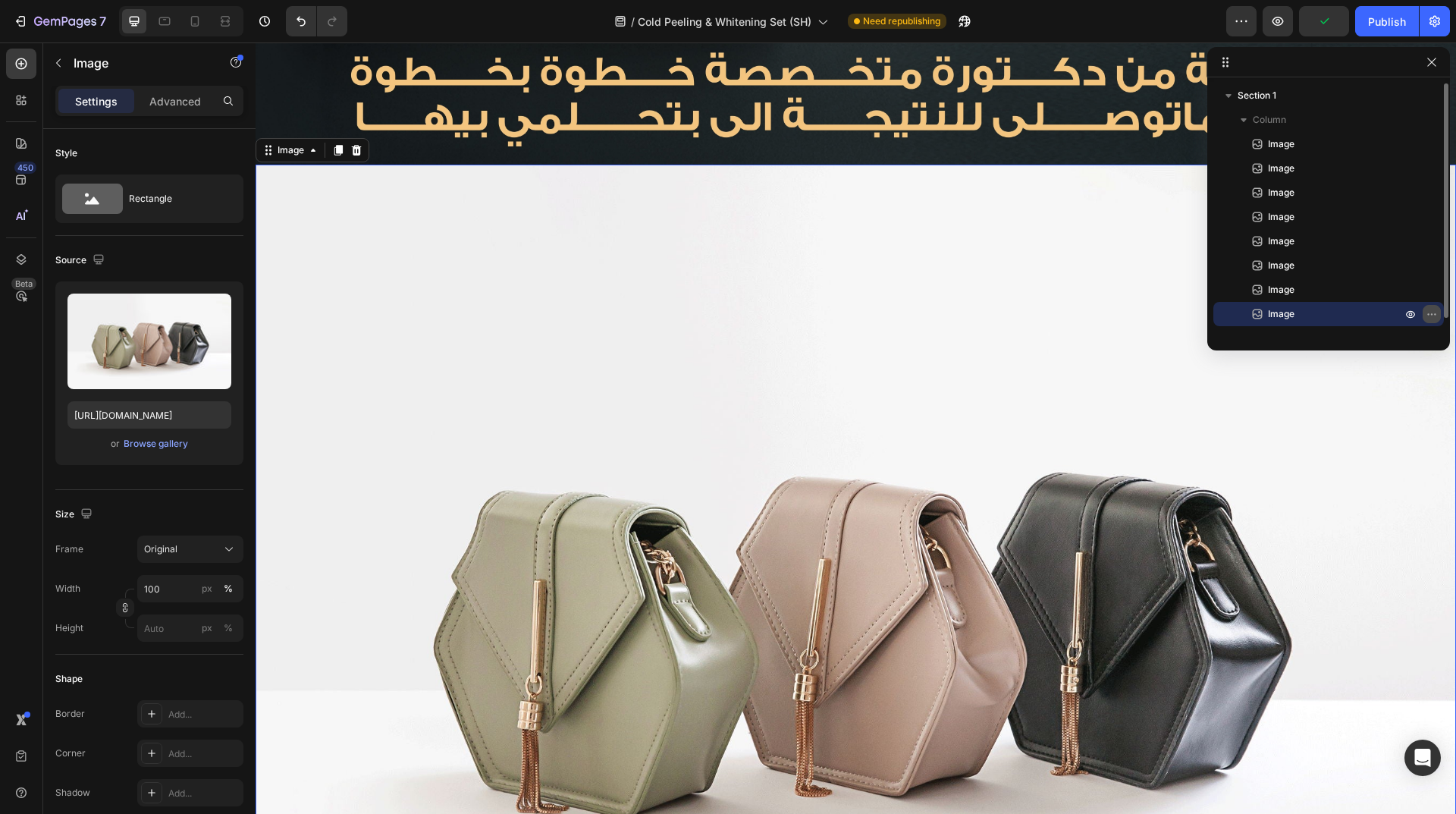
scroll to position [5527, 0]
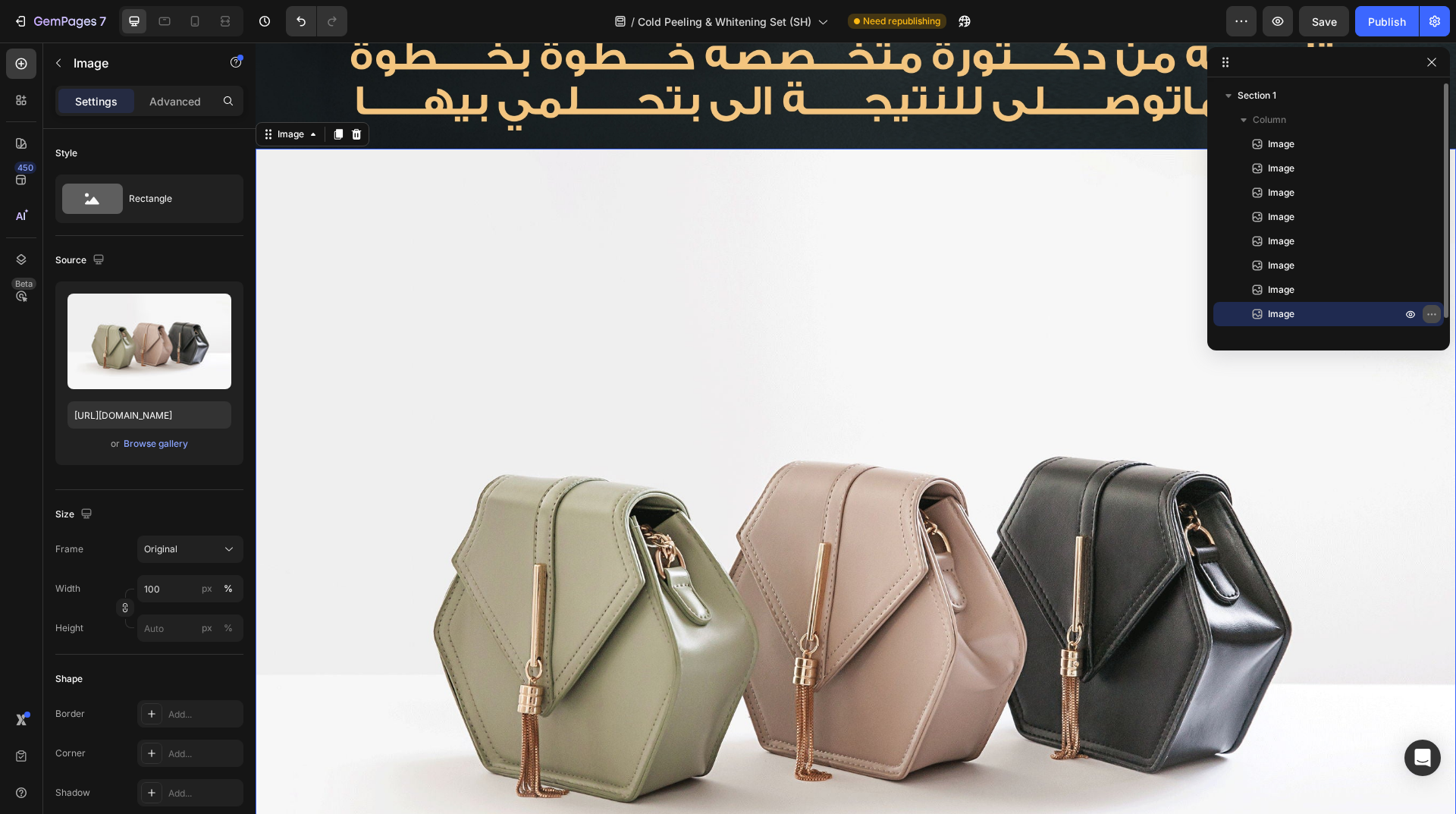
click at [1432, 314] on icon "button" at bounding box center [1432, 314] width 2 height 2
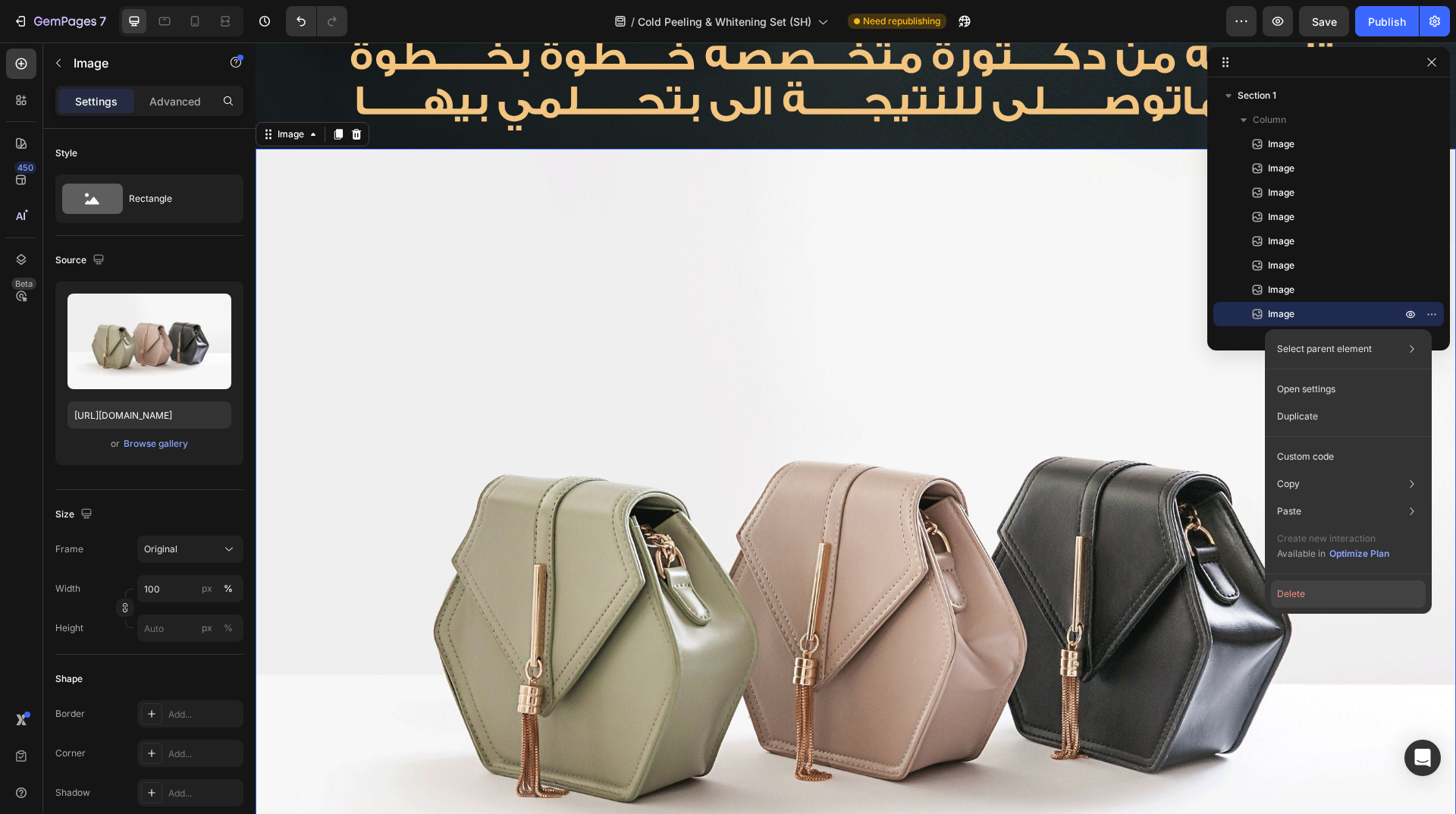
click at [1353, 603] on button "Delete" at bounding box center [1348, 593] width 155 height 27
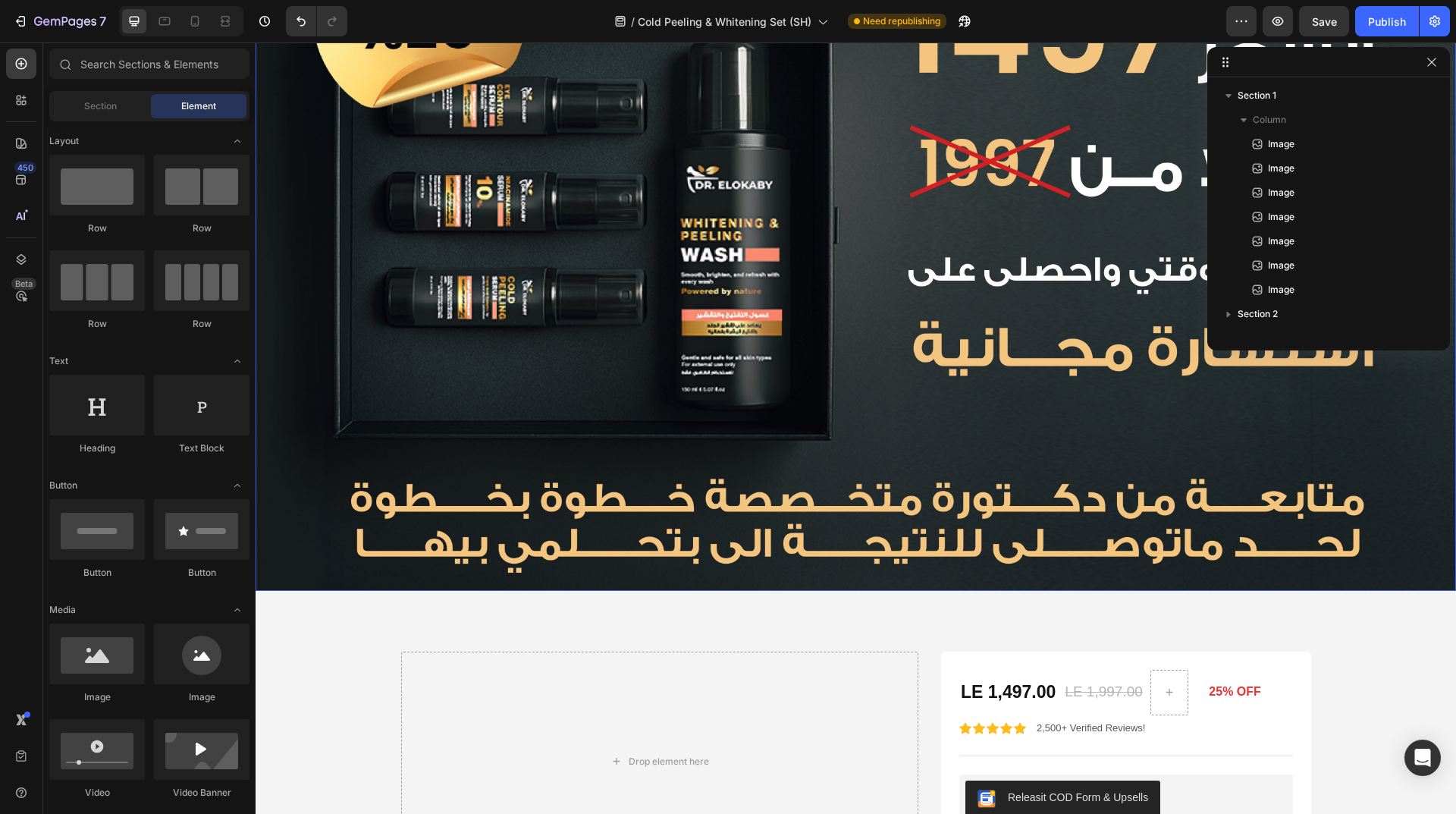
scroll to position [5081, 0]
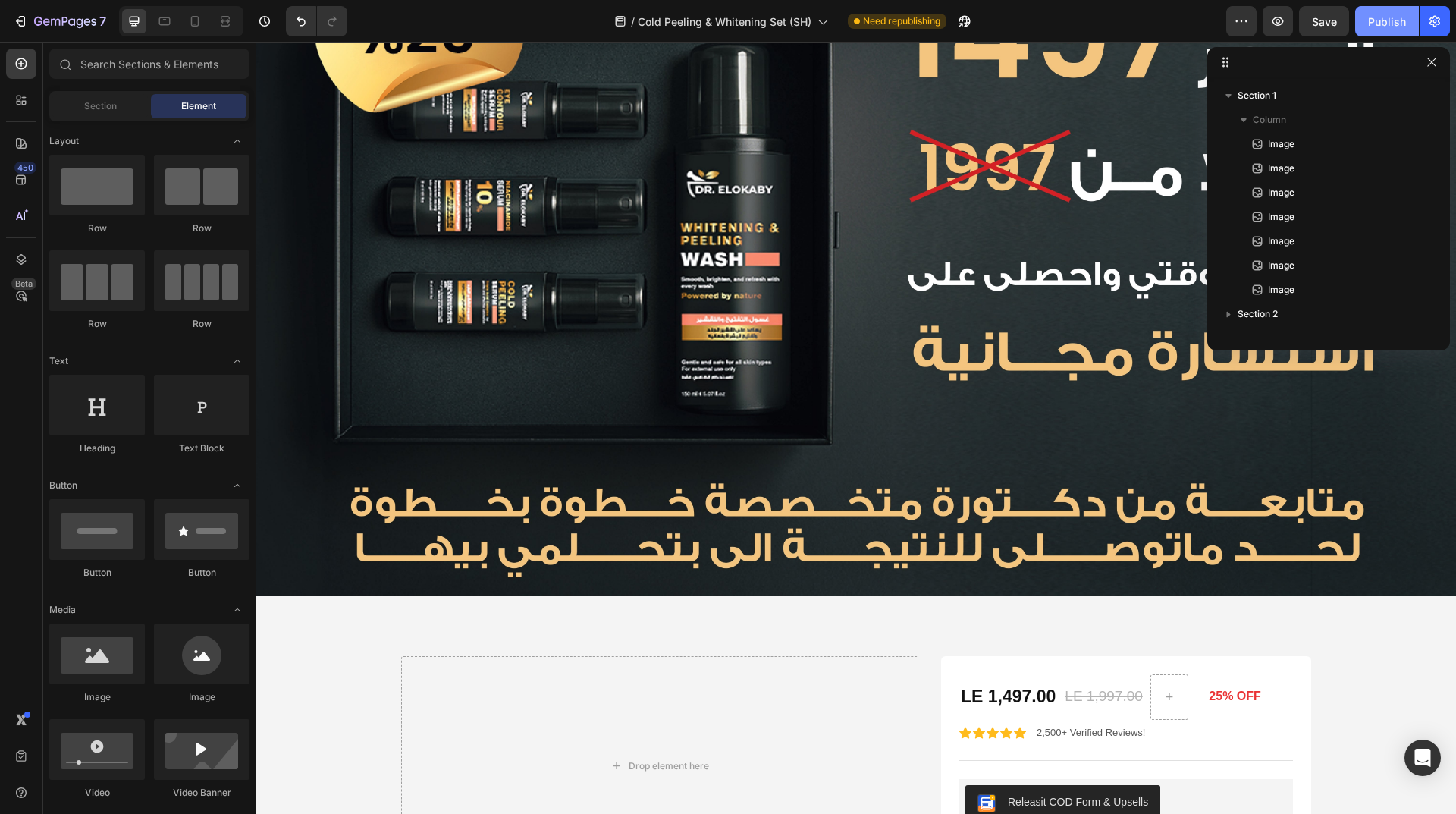
click at [1392, 25] on div "Publish" at bounding box center [1387, 22] width 38 height 16
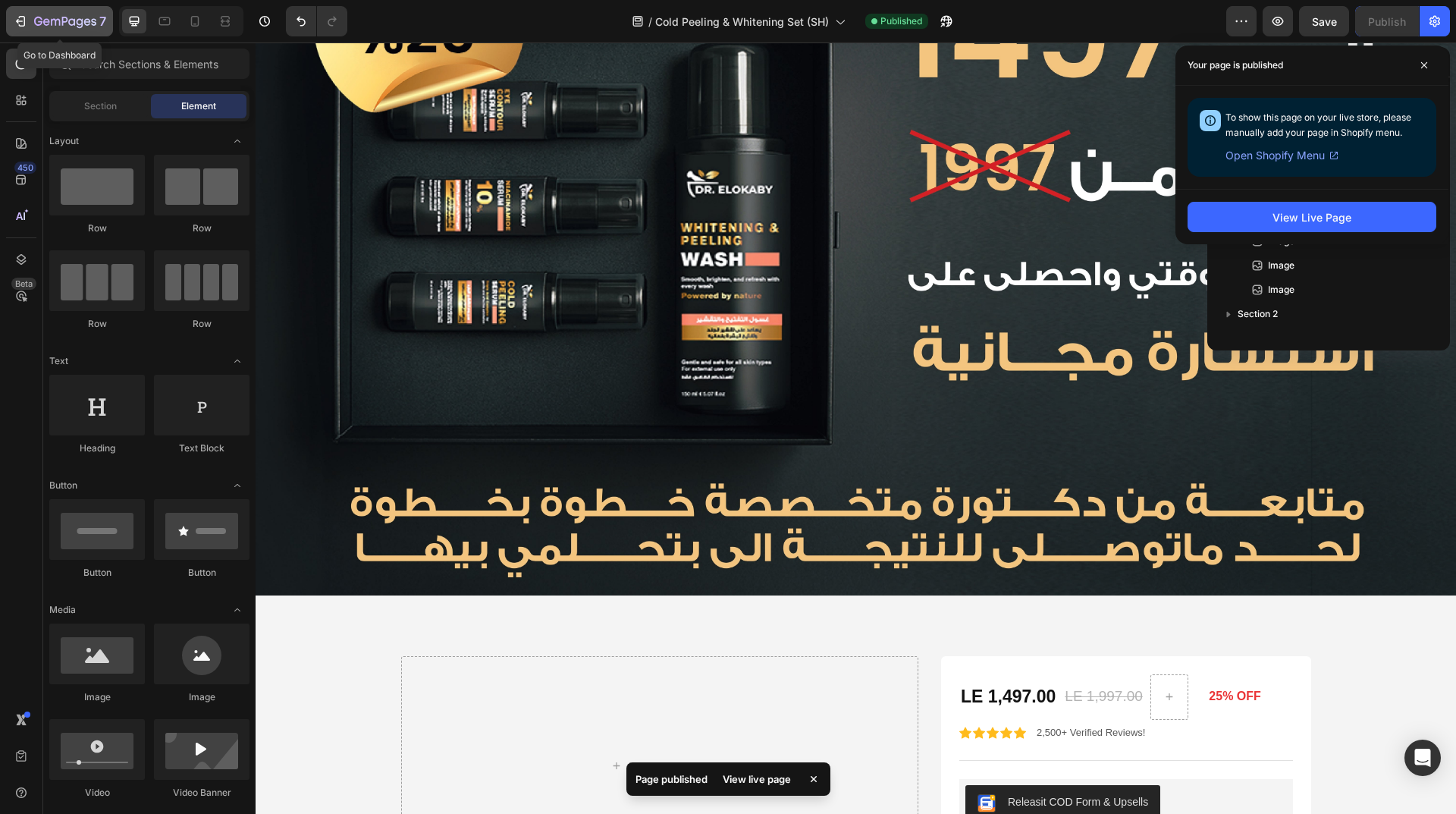
click at [59, 22] on icon "button" at bounding box center [55, 22] width 9 height 7
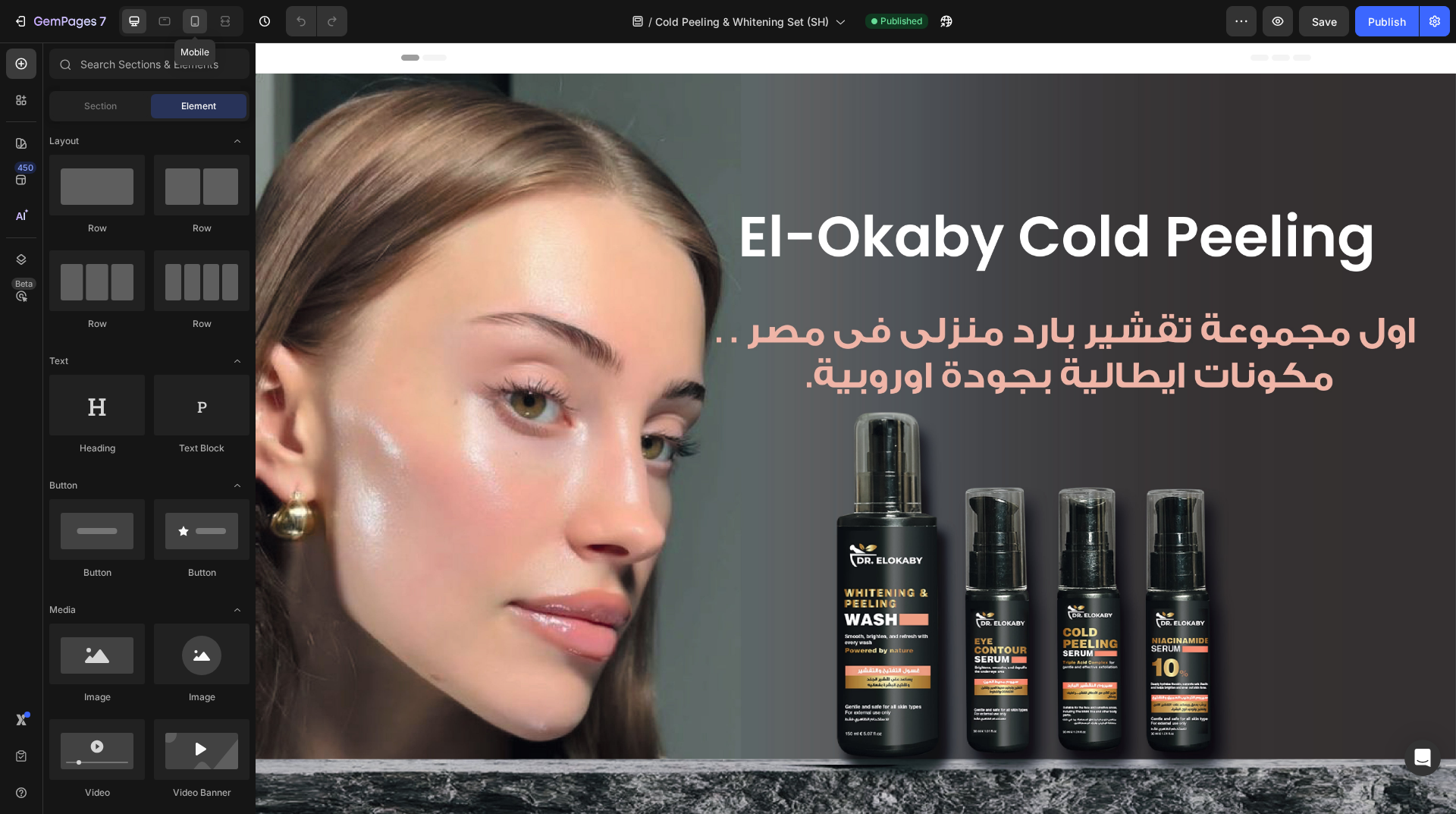
click at [195, 19] on icon at bounding box center [195, 21] width 15 height 15
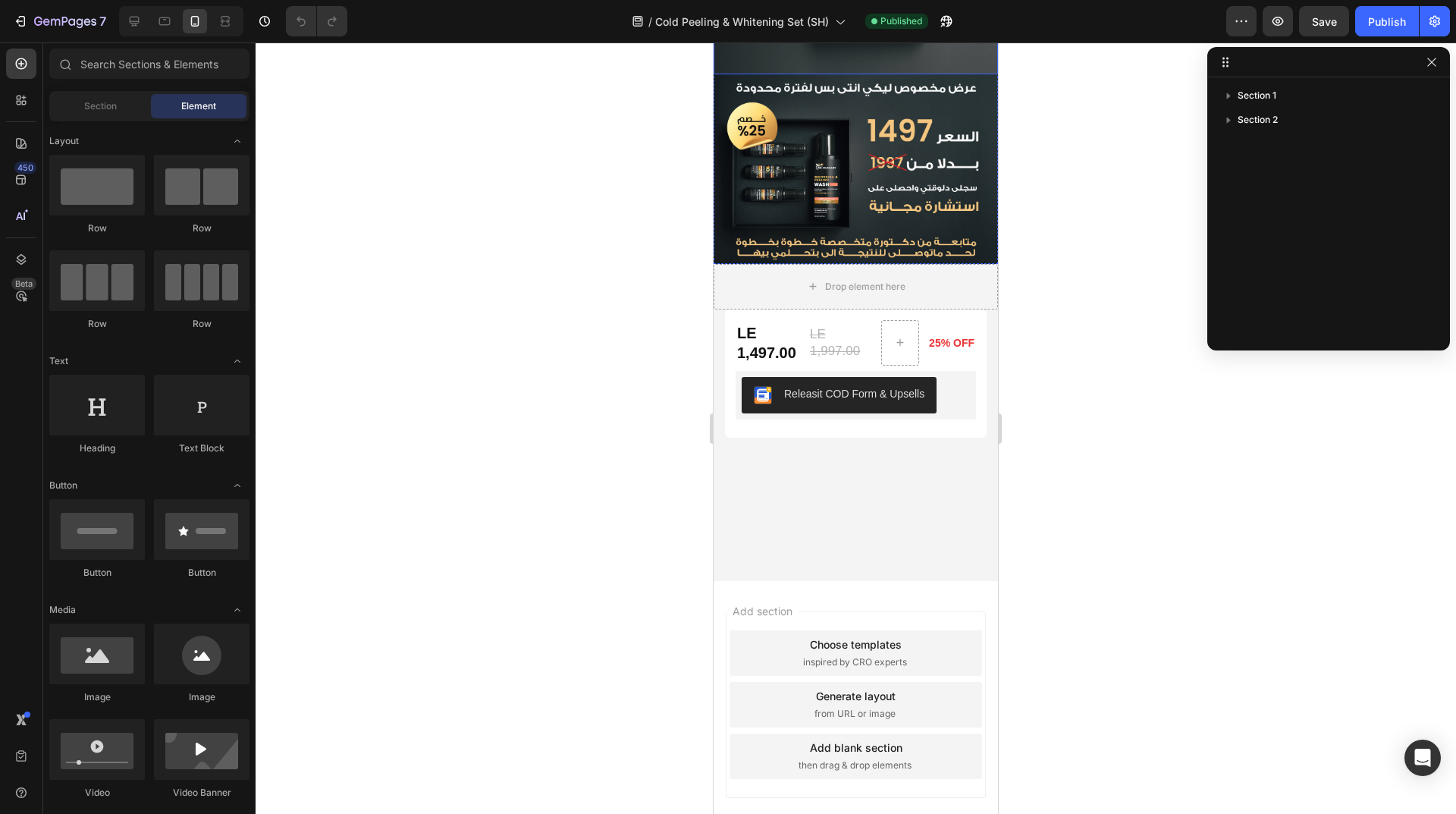
scroll to position [681, 0]
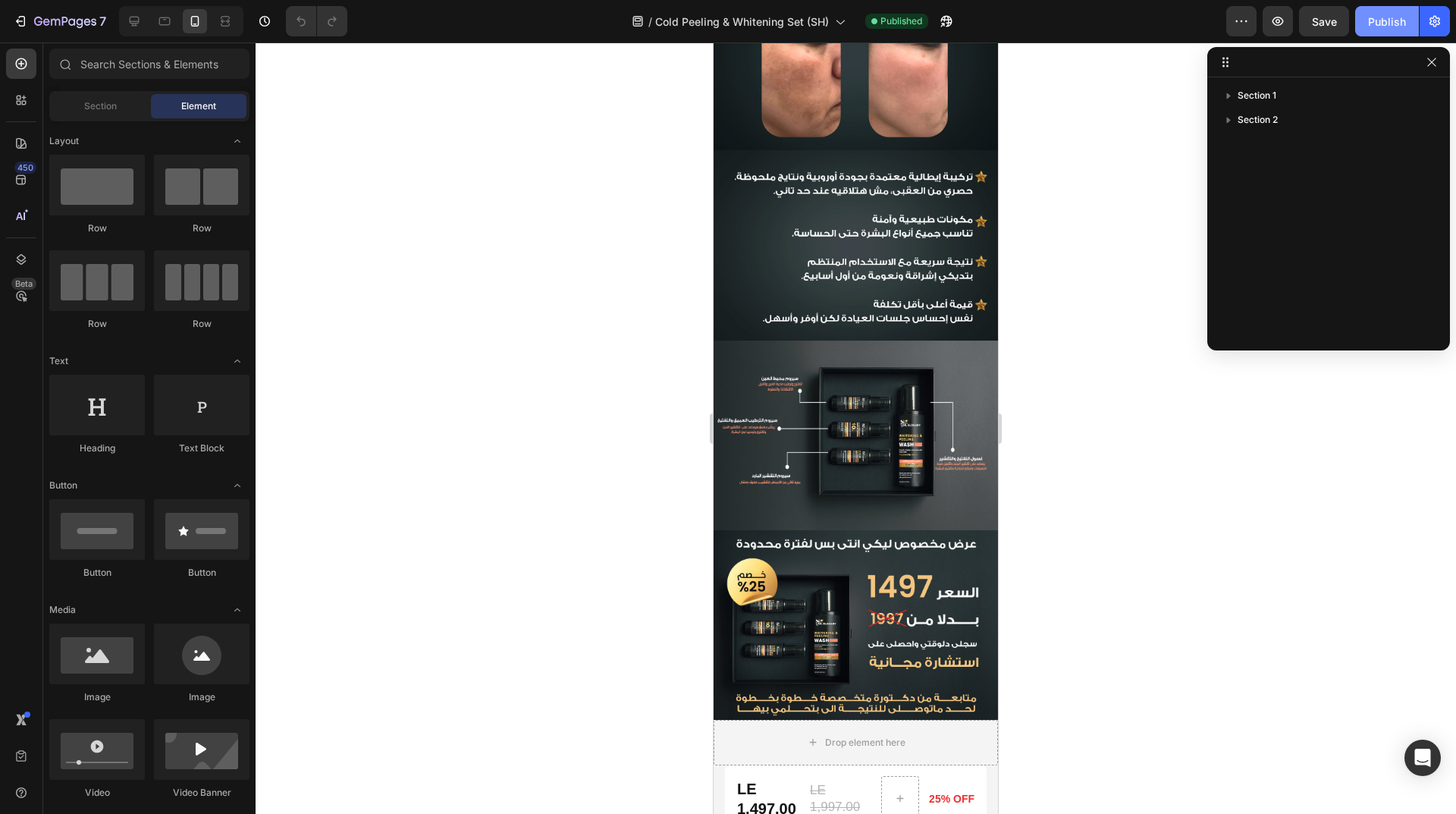
click at [1389, 24] on div "Publish" at bounding box center [1387, 22] width 38 height 16
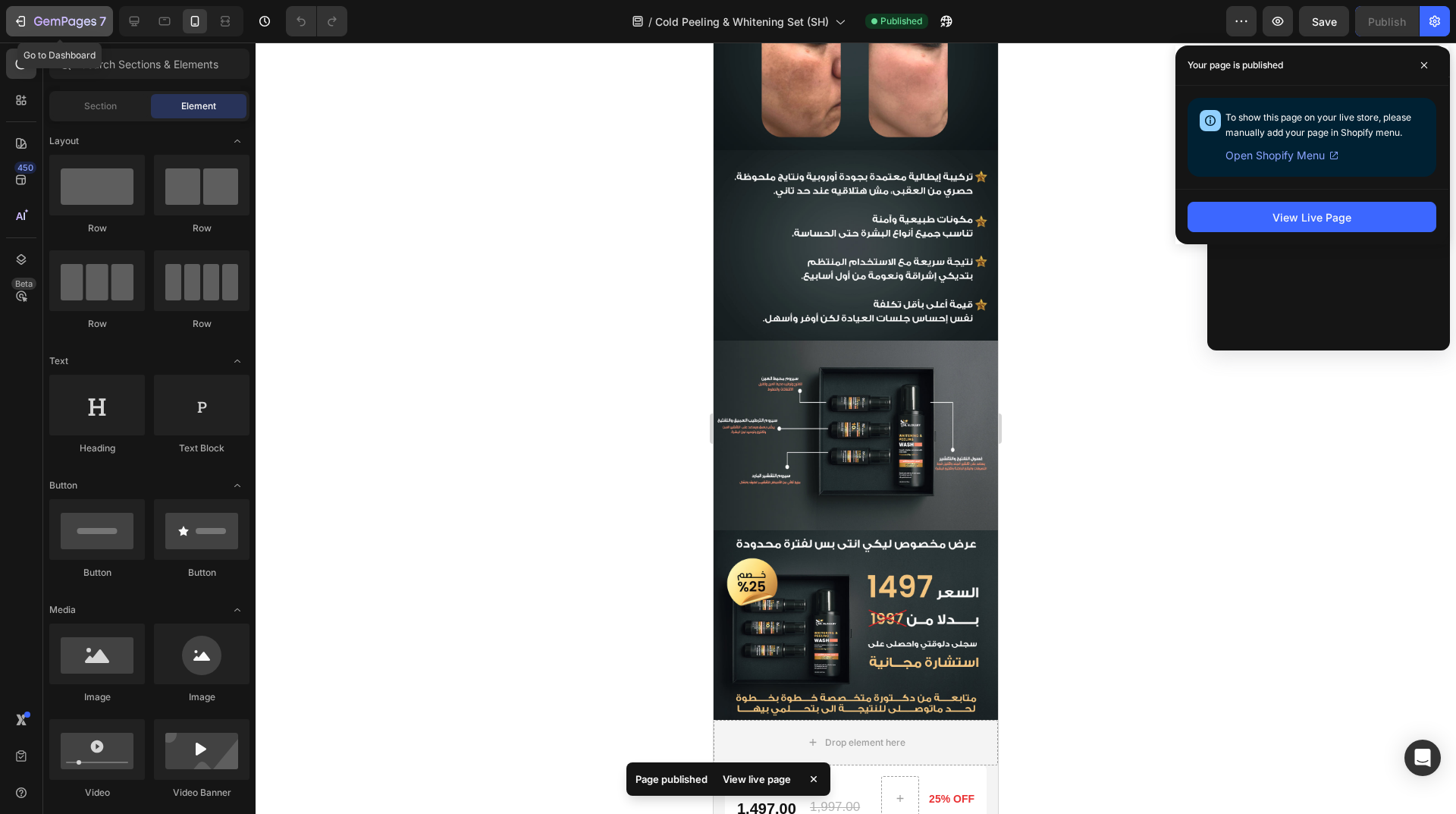
click at [50, 27] on icon "button" at bounding box center [65, 22] width 62 height 13
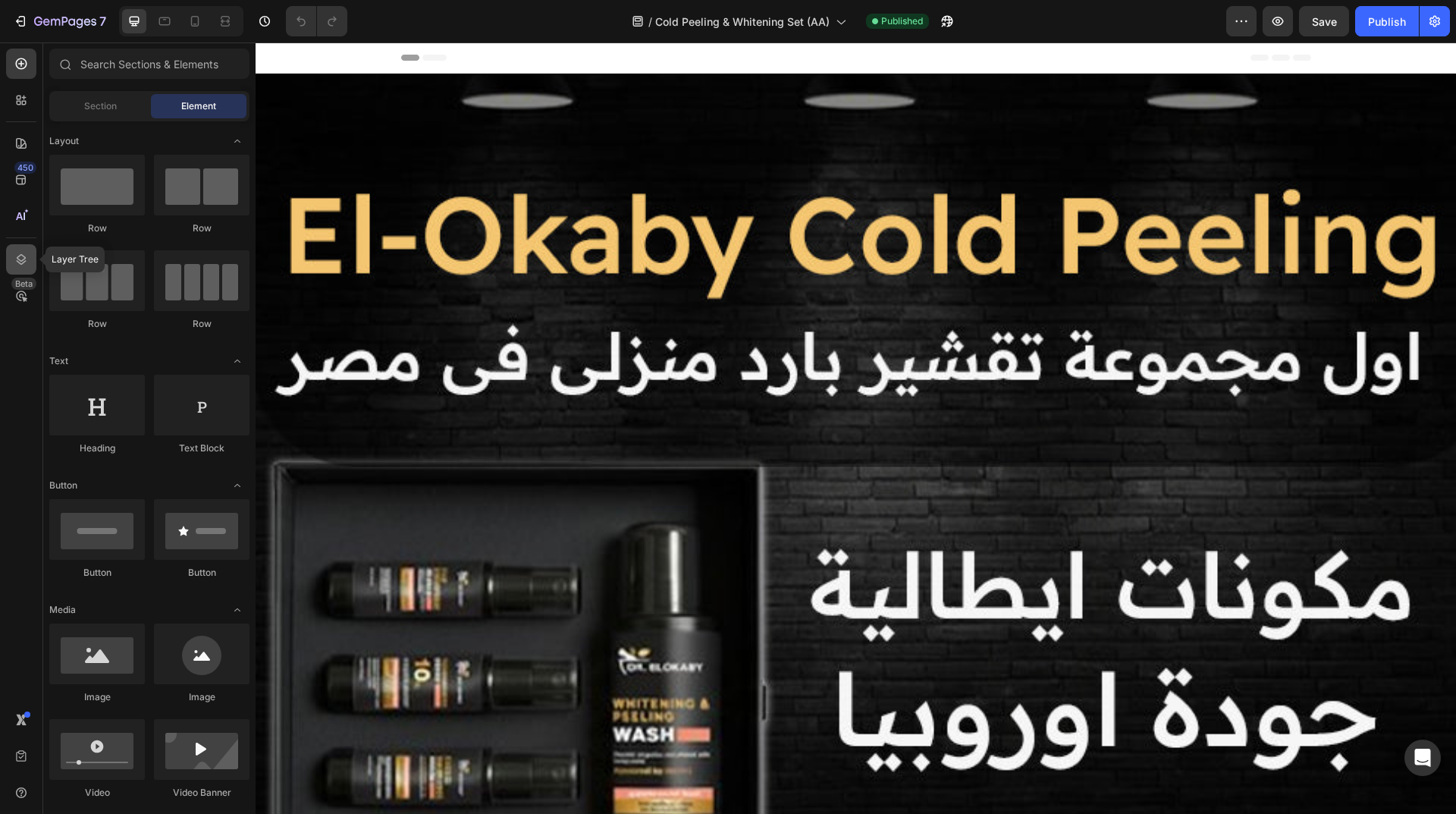
click at [21, 257] on icon at bounding box center [21, 258] width 15 height 15
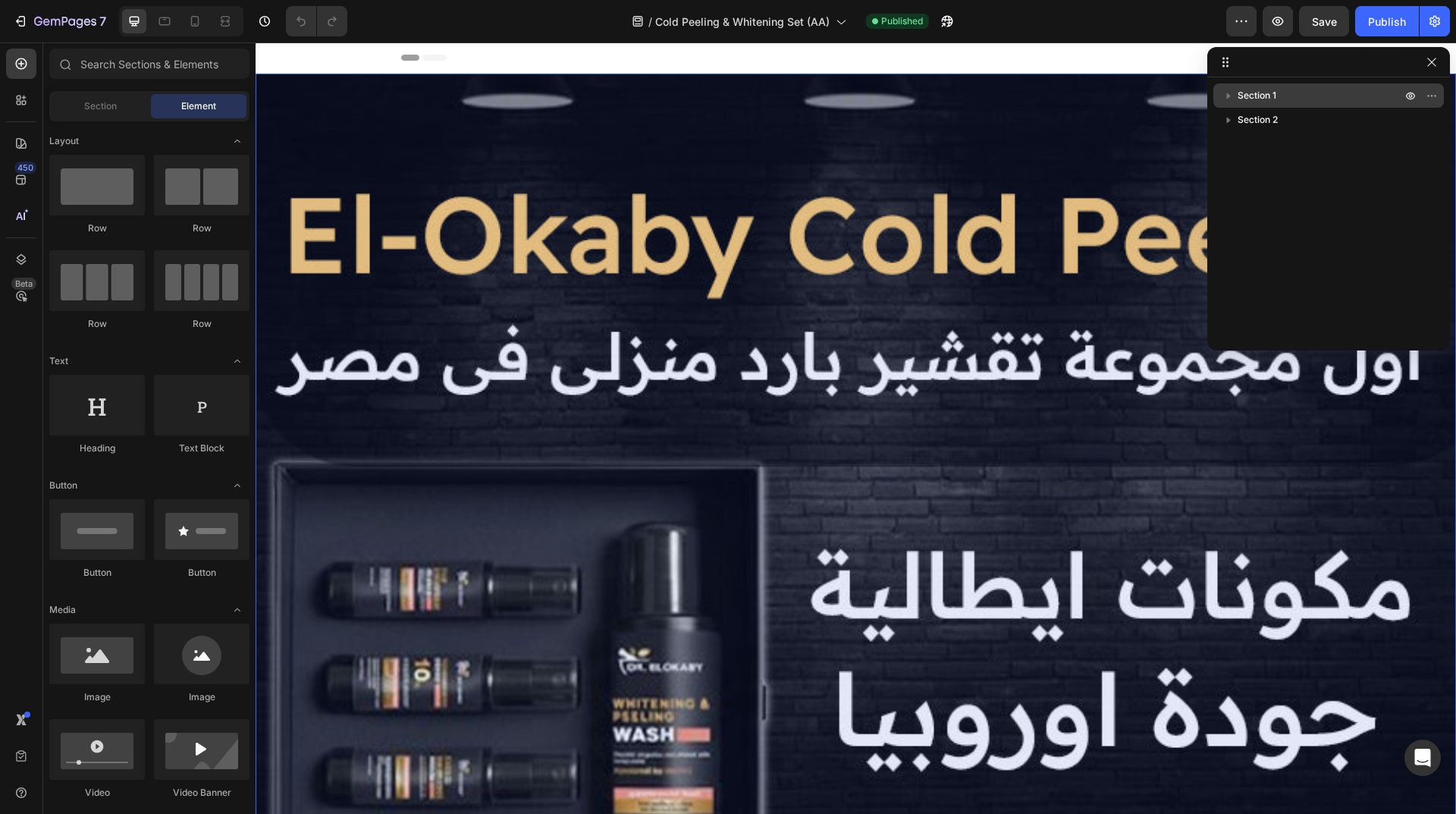
click at [1229, 90] on icon "button" at bounding box center [1228, 95] width 15 height 15
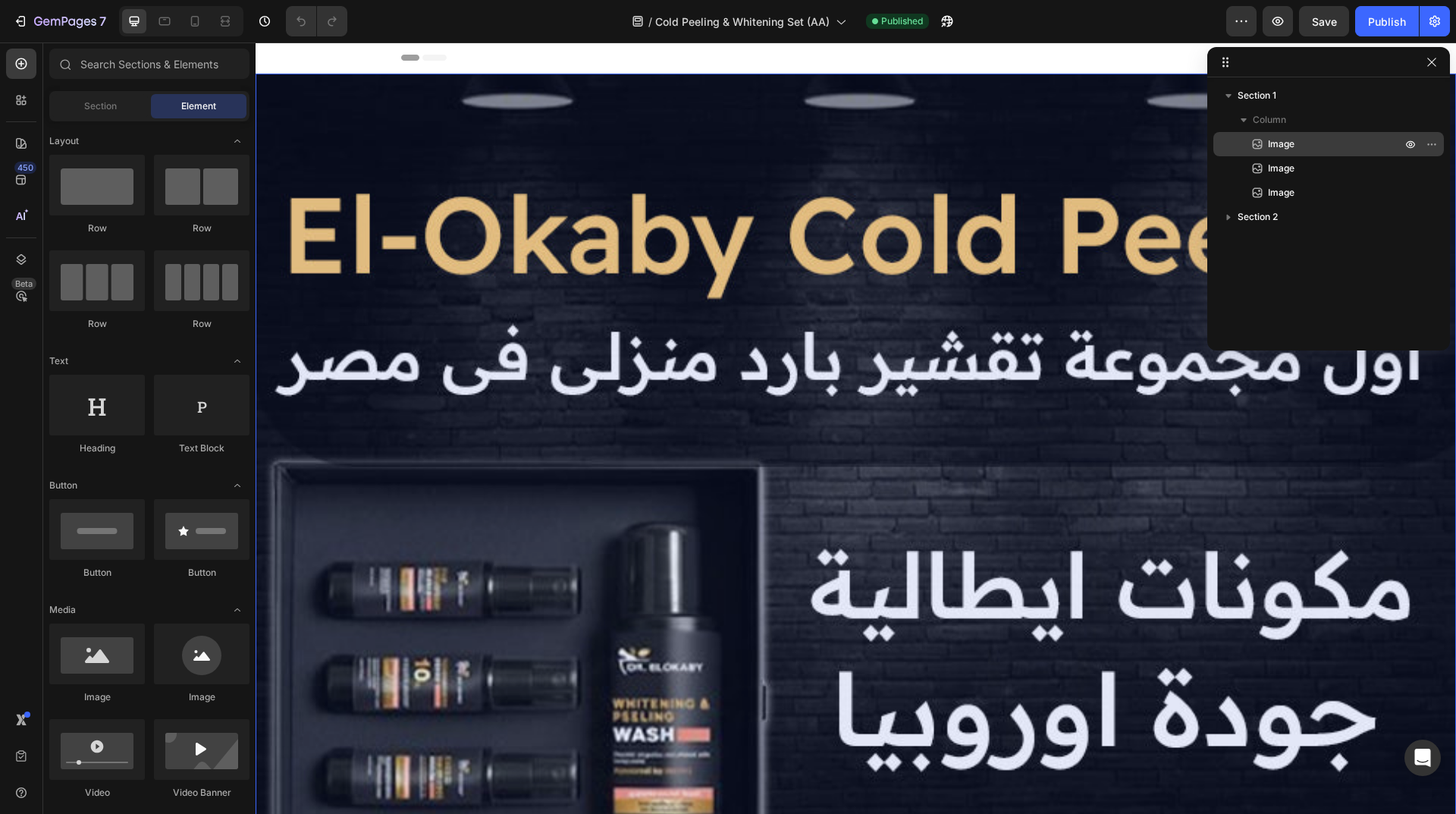
click at [1316, 143] on p "Image" at bounding box center [1318, 144] width 137 height 15
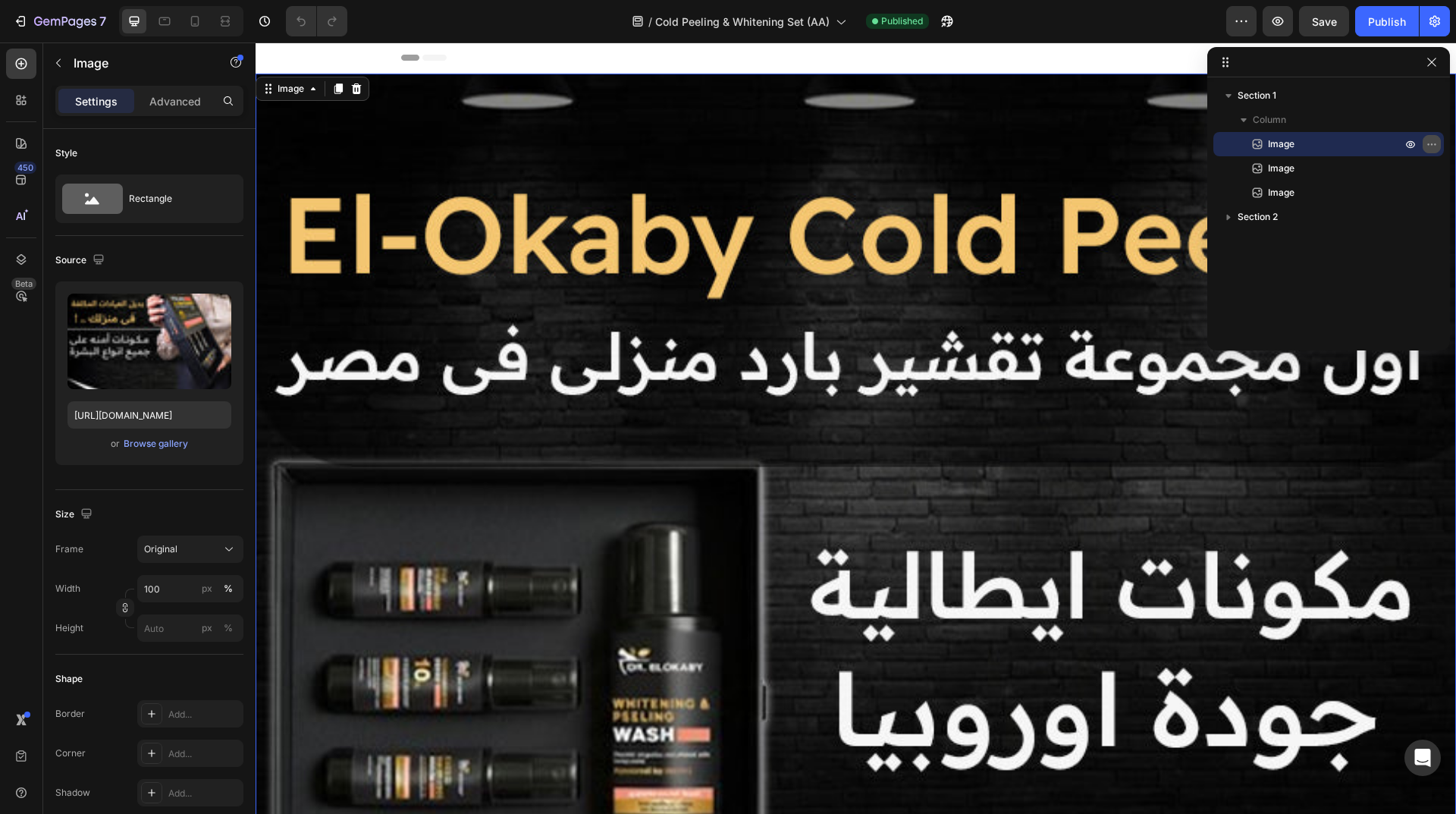
click at [1430, 145] on icon "button" at bounding box center [1432, 144] width 12 height 12
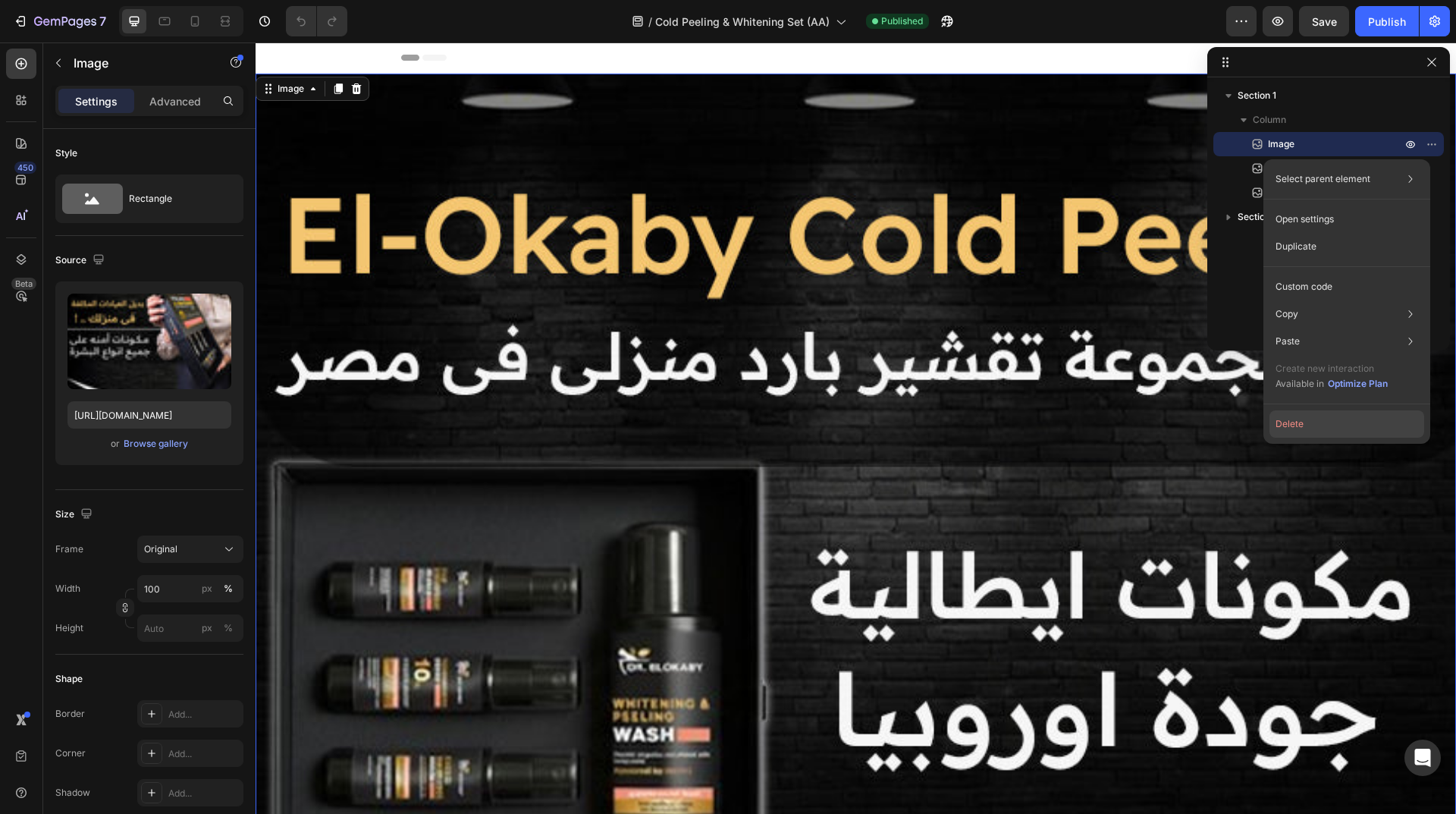
click at [1351, 423] on button "Delete" at bounding box center [1346, 423] width 155 height 27
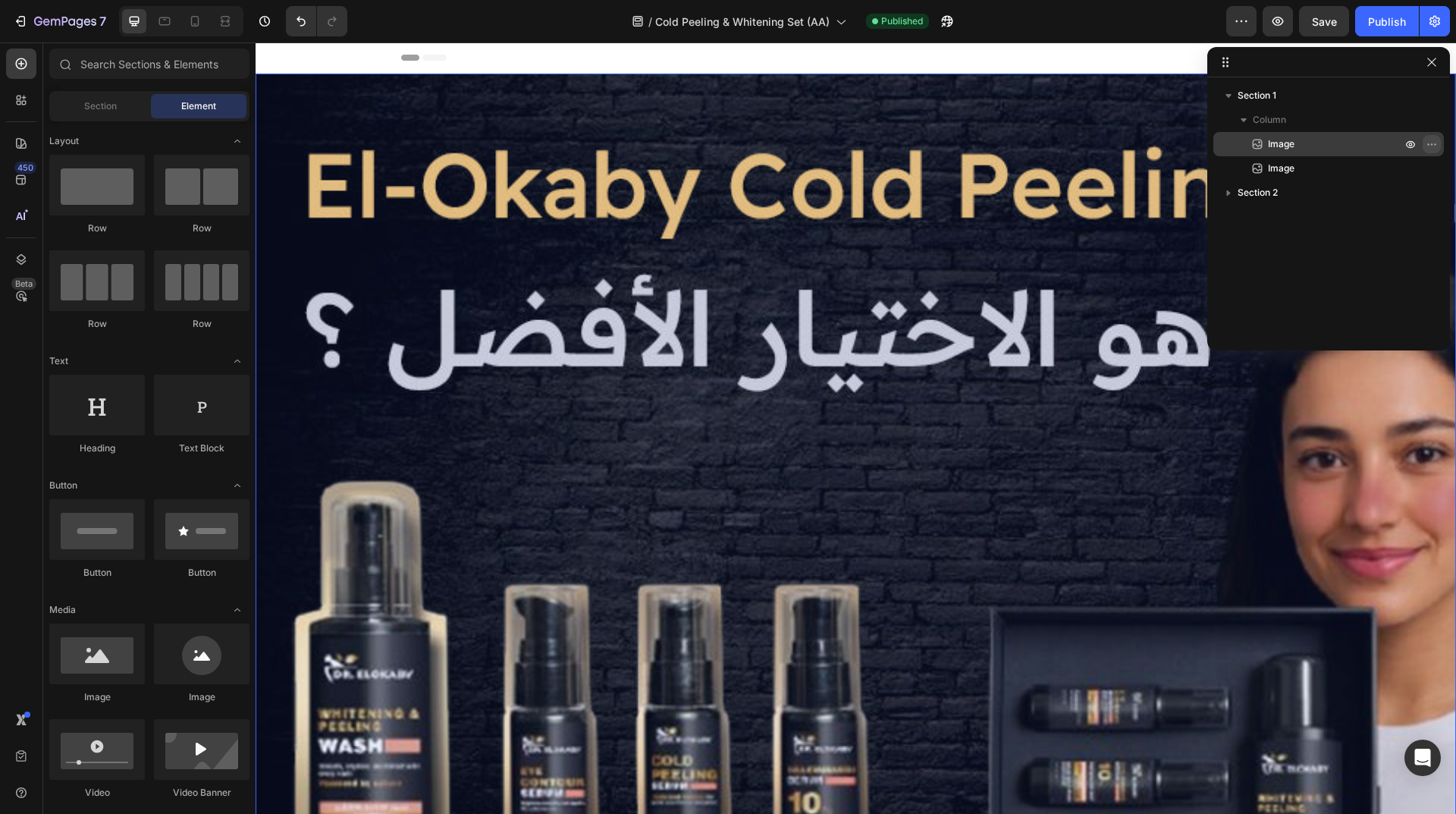
click at [1434, 147] on icon "button" at bounding box center [1432, 144] width 12 height 12
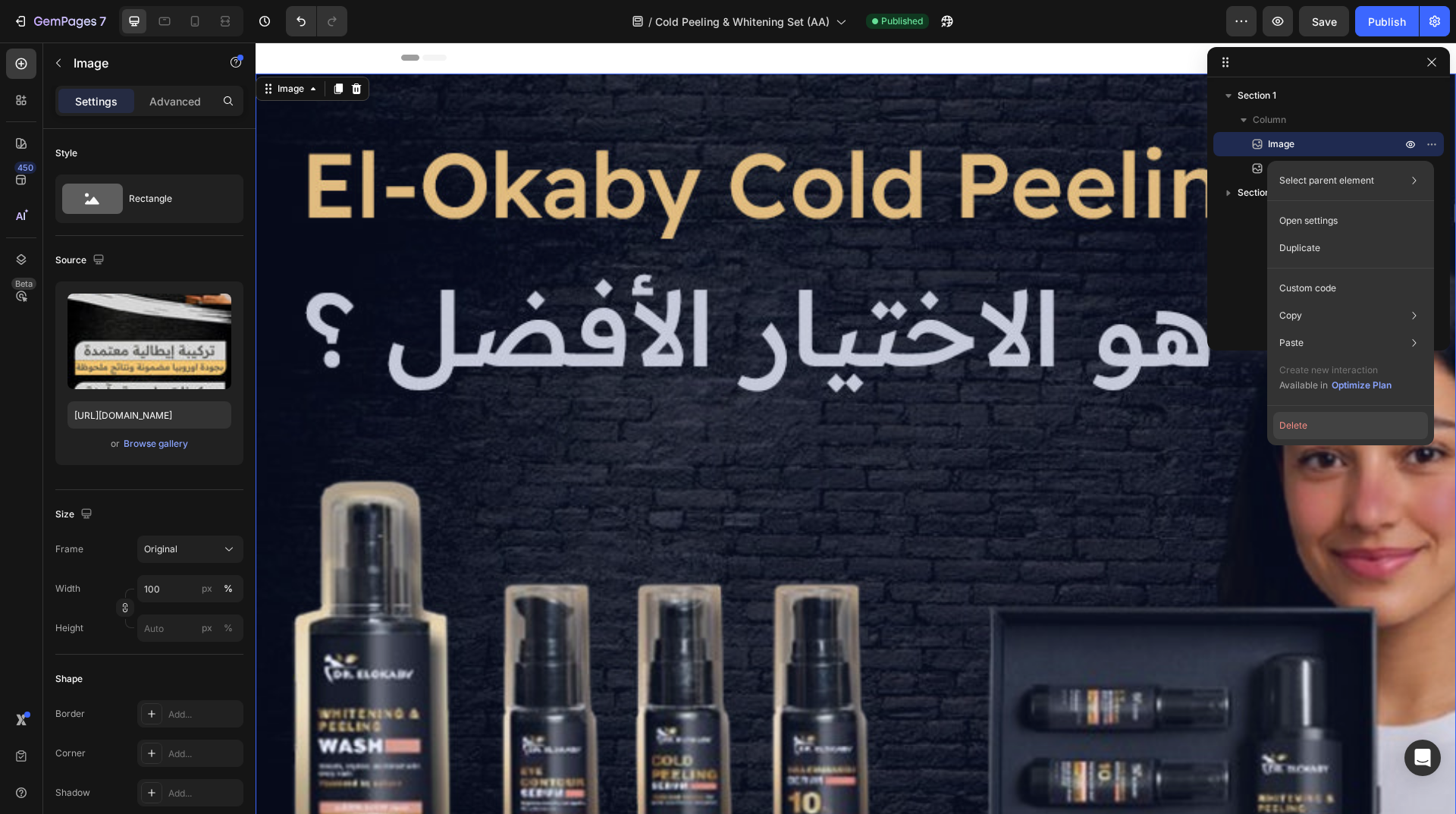
click at [1397, 416] on button "Delete" at bounding box center [1350, 425] width 155 height 27
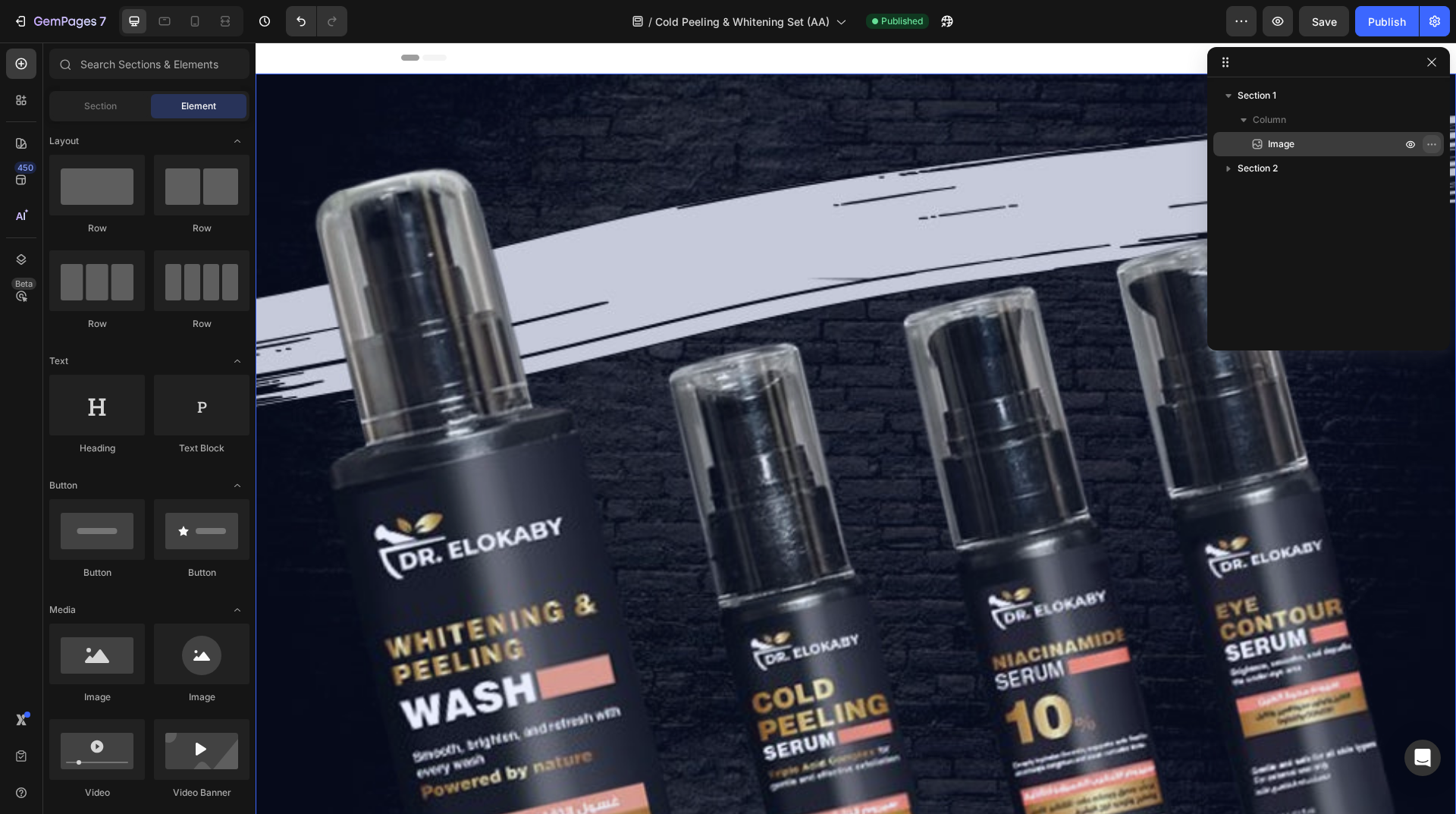
click at [1431, 142] on icon "button" at bounding box center [1432, 144] width 12 height 12
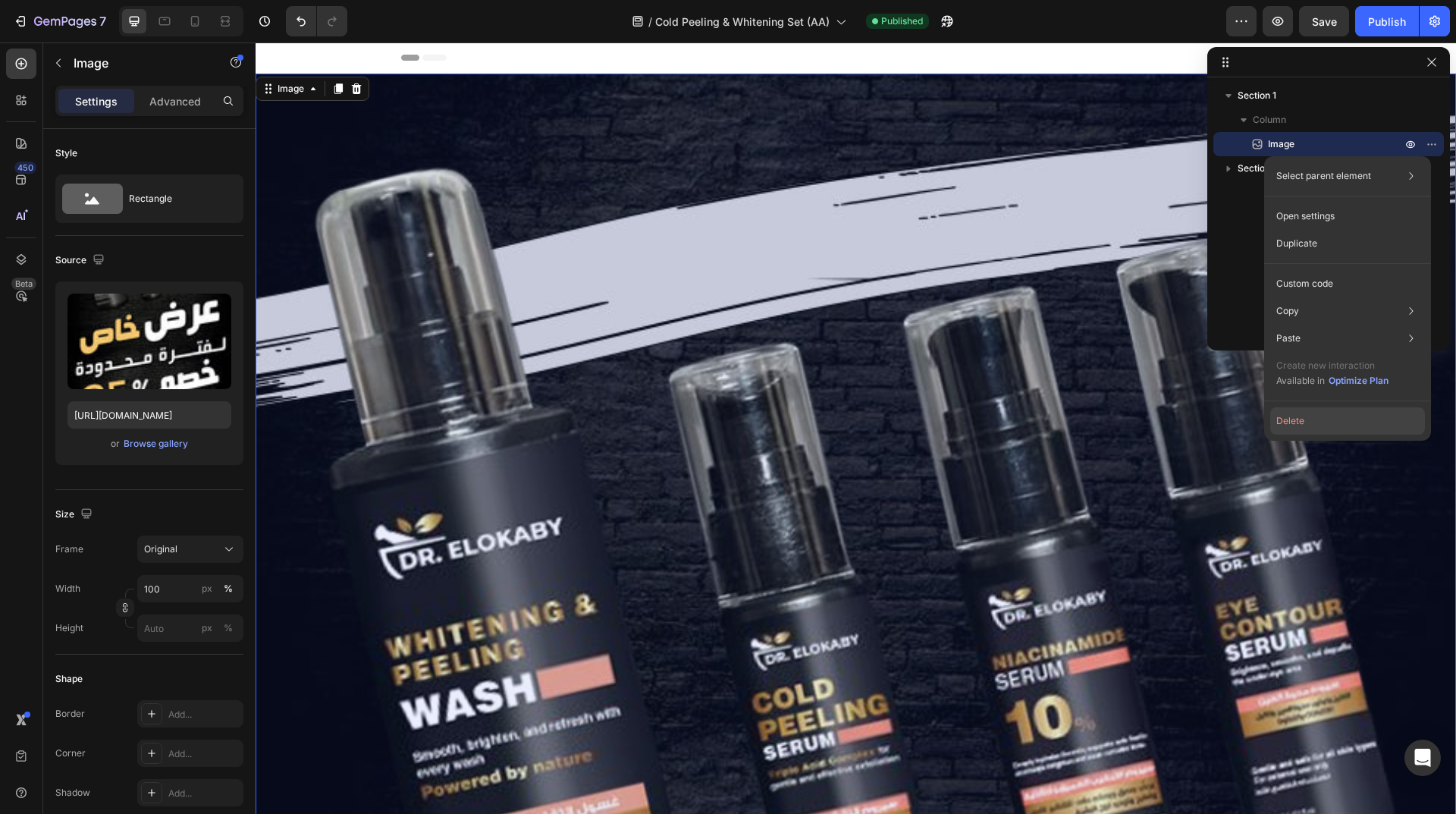
click at [1350, 420] on button "Delete" at bounding box center [1347, 420] width 155 height 27
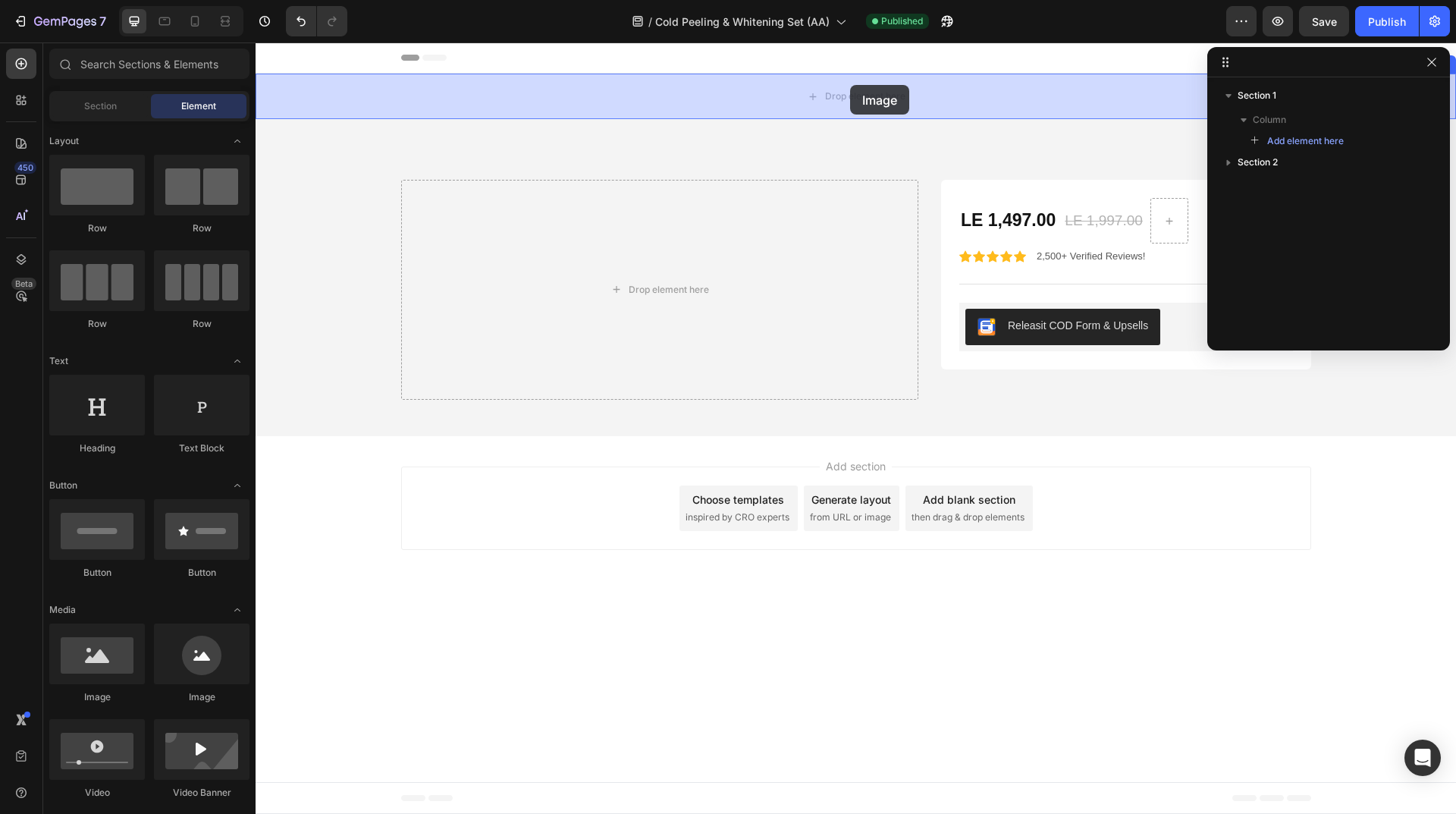
drag, startPoint x: 362, startPoint y: 701, endPoint x: 850, endPoint y: 85, distance: 785.9
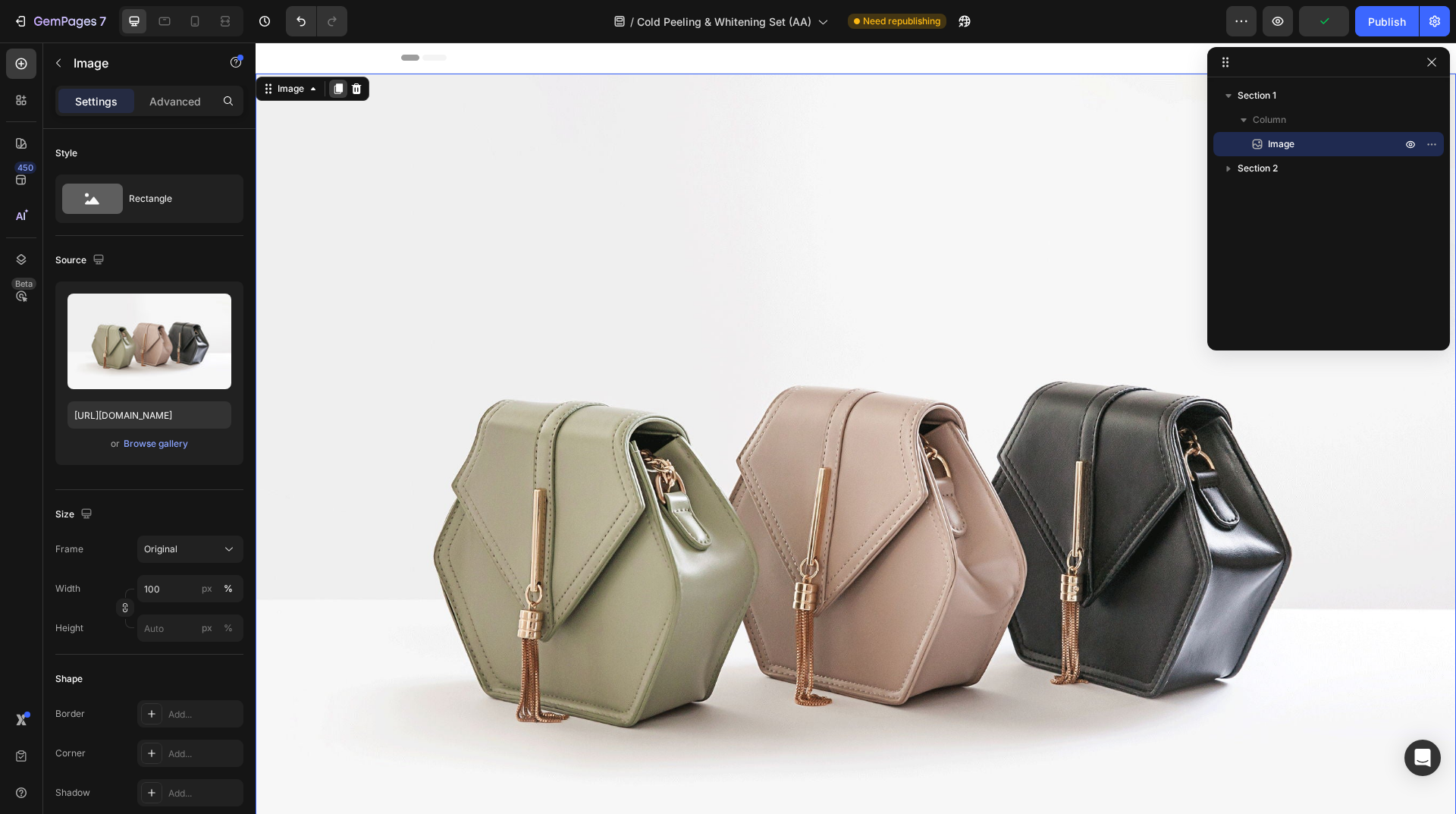
click at [339, 86] on icon at bounding box center [338, 89] width 8 height 11
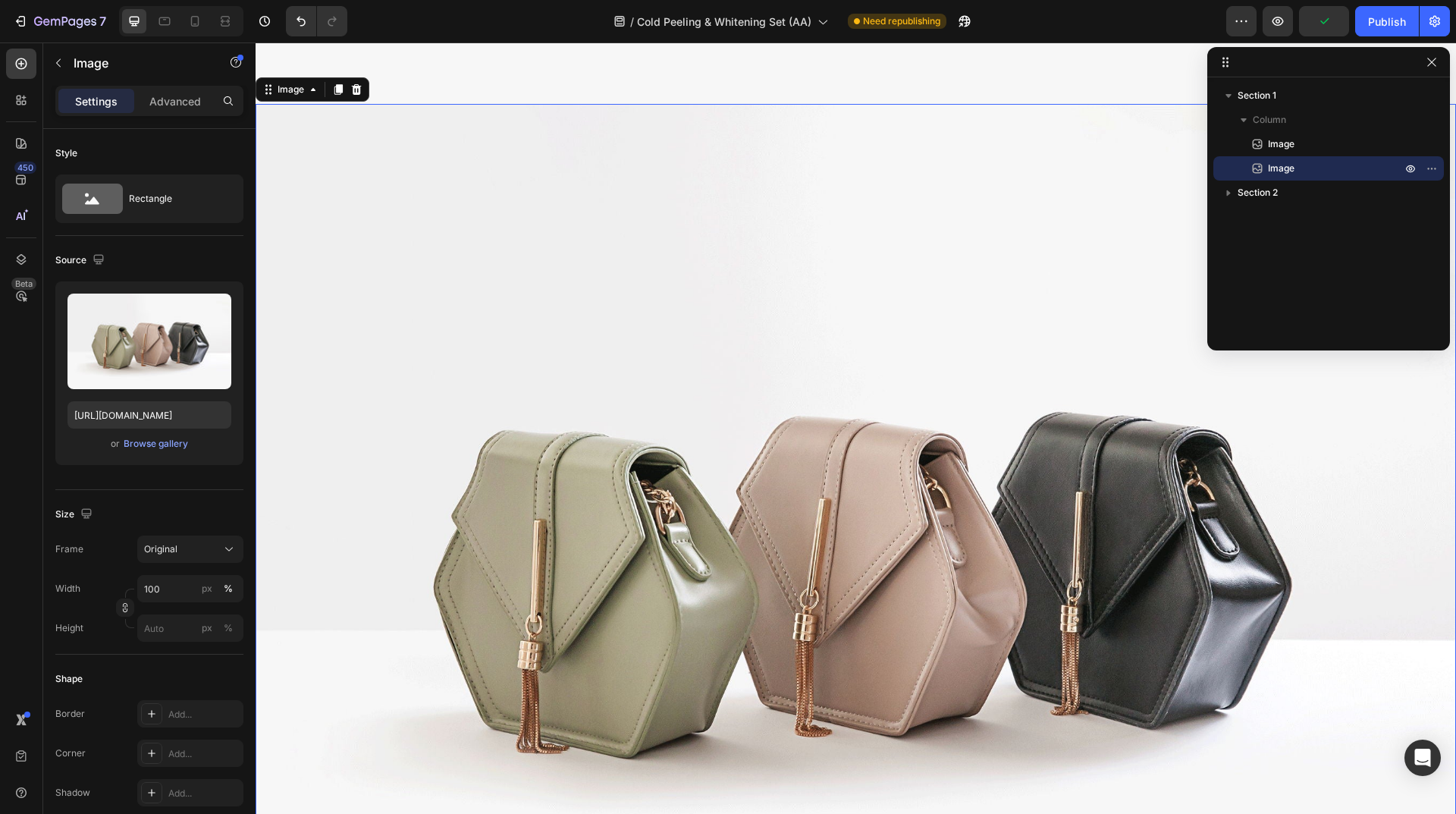
click at [339, 86] on icon at bounding box center [338, 90] width 8 height 11
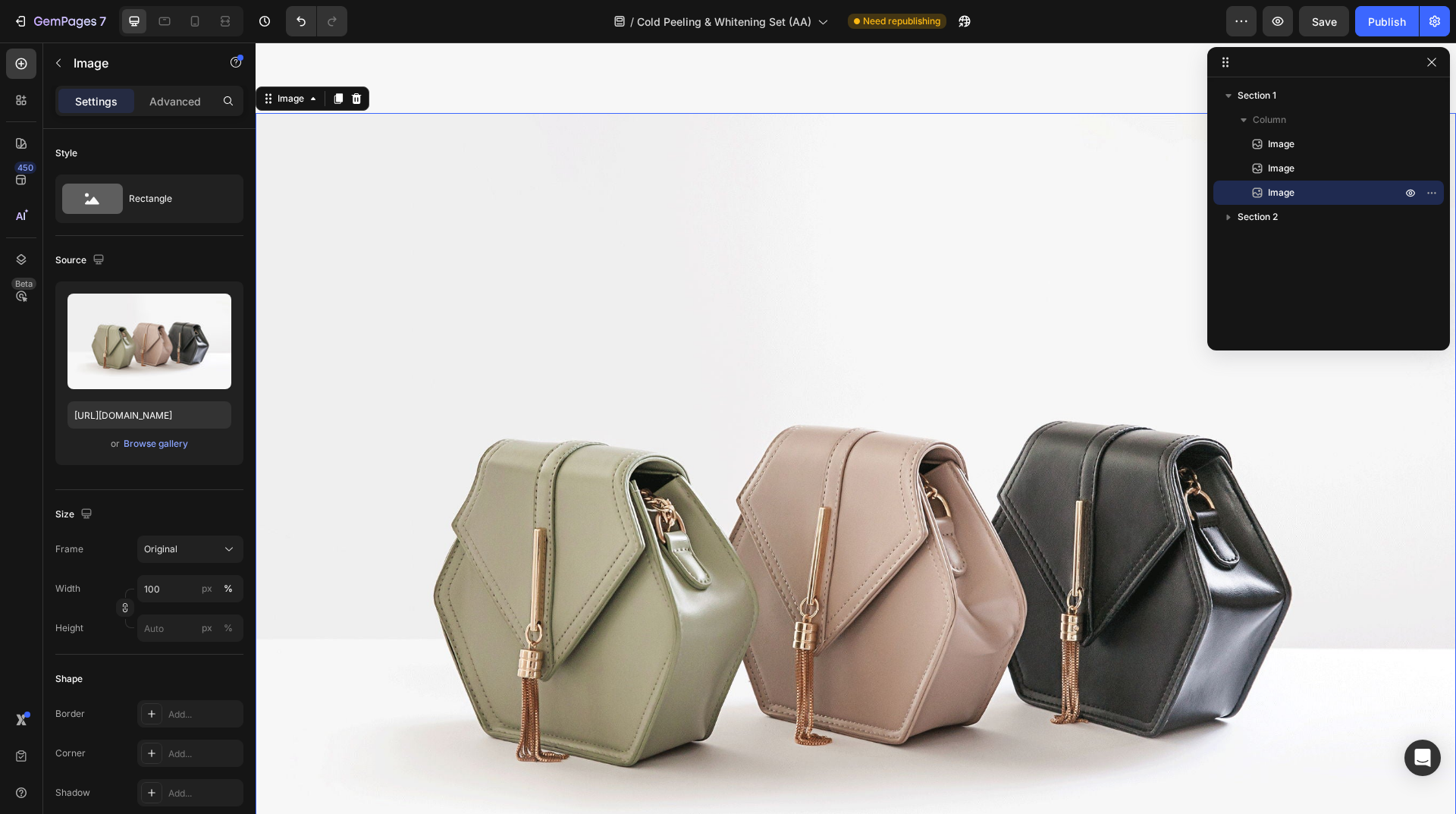
click at [338, 93] on icon at bounding box center [338, 99] width 12 height 12
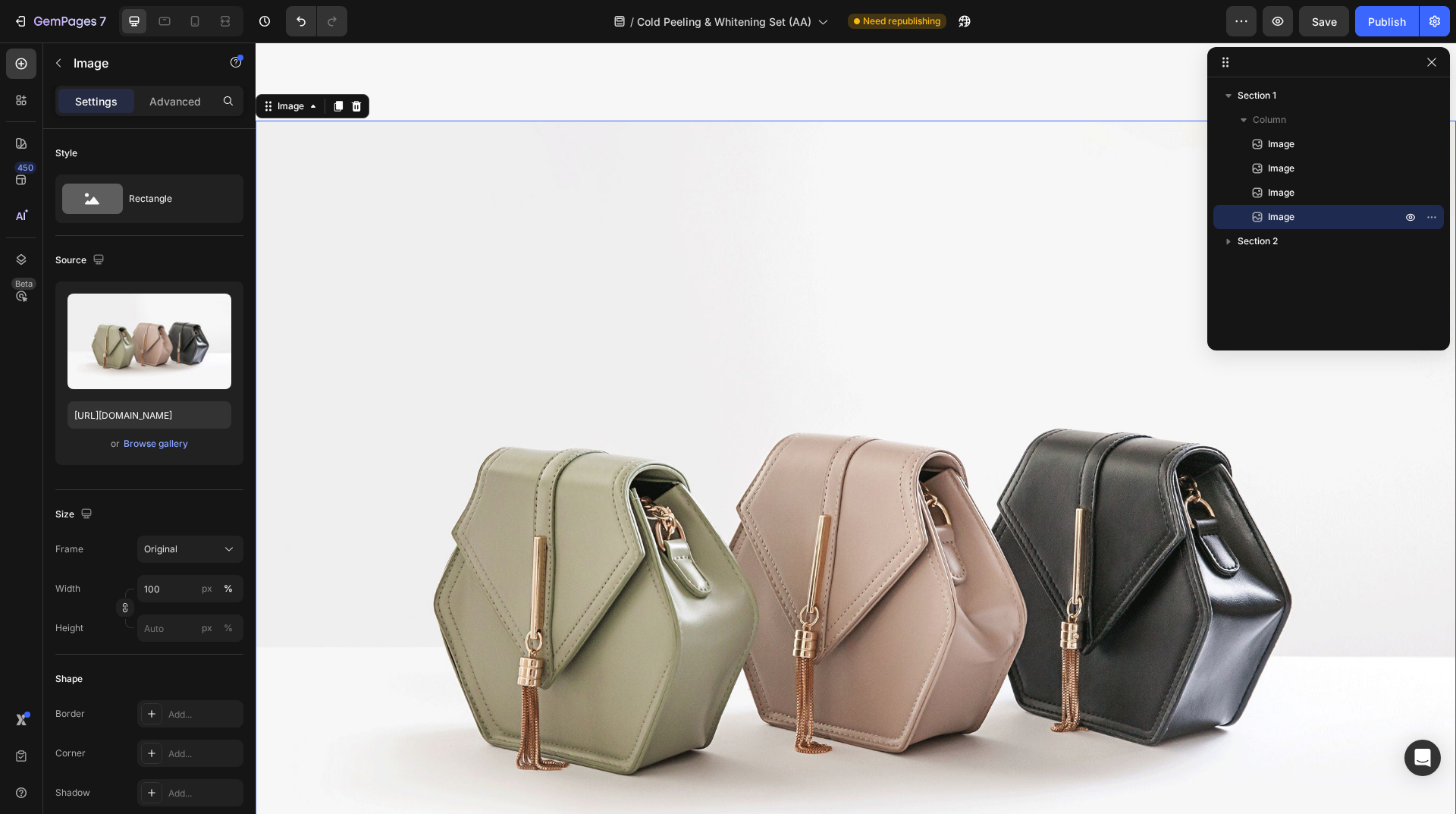
click at [338, 101] on icon at bounding box center [338, 106] width 8 height 11
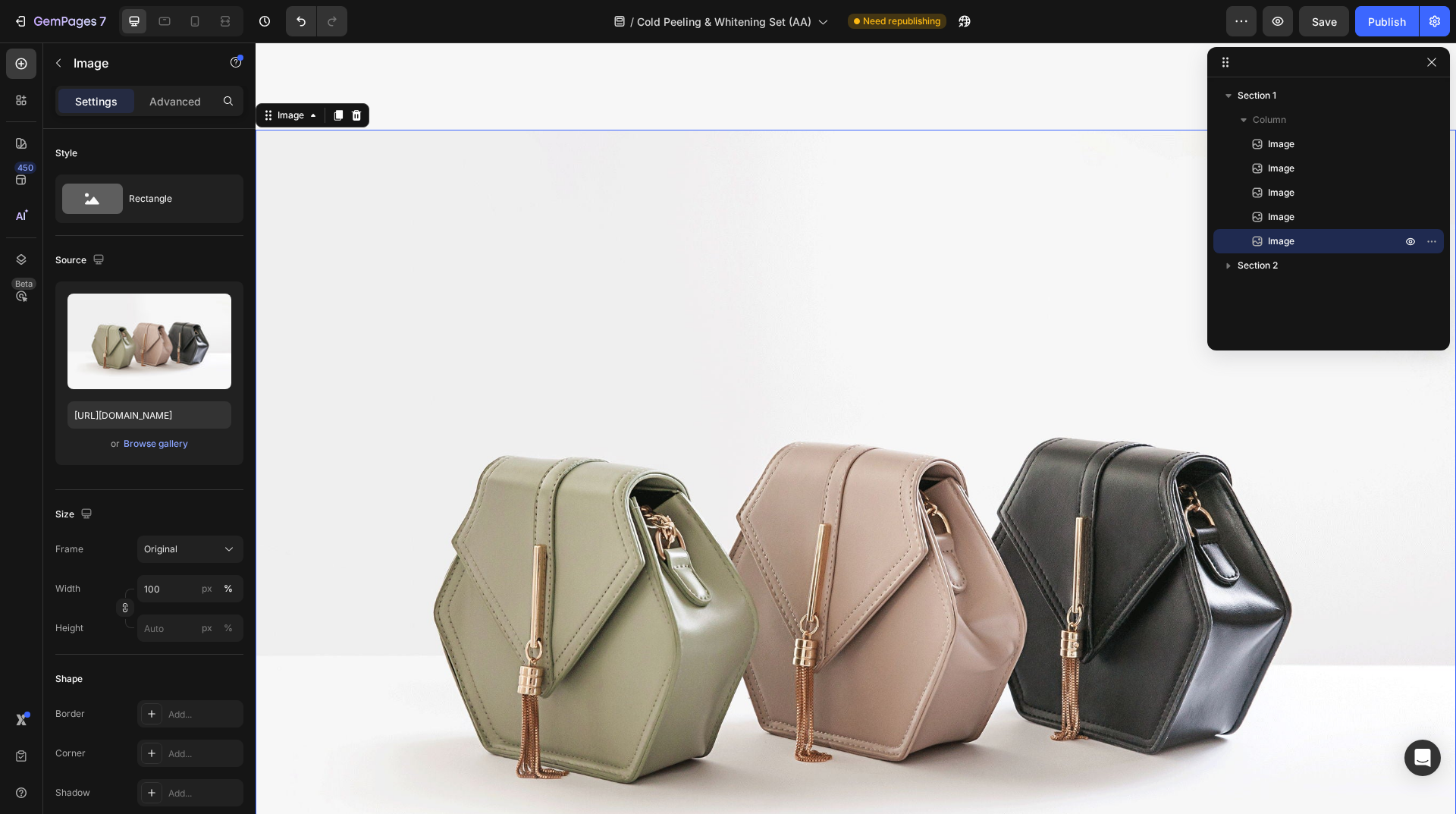
click at [338, 110] on icon at bounding box center [338, 115] width 8 height 11
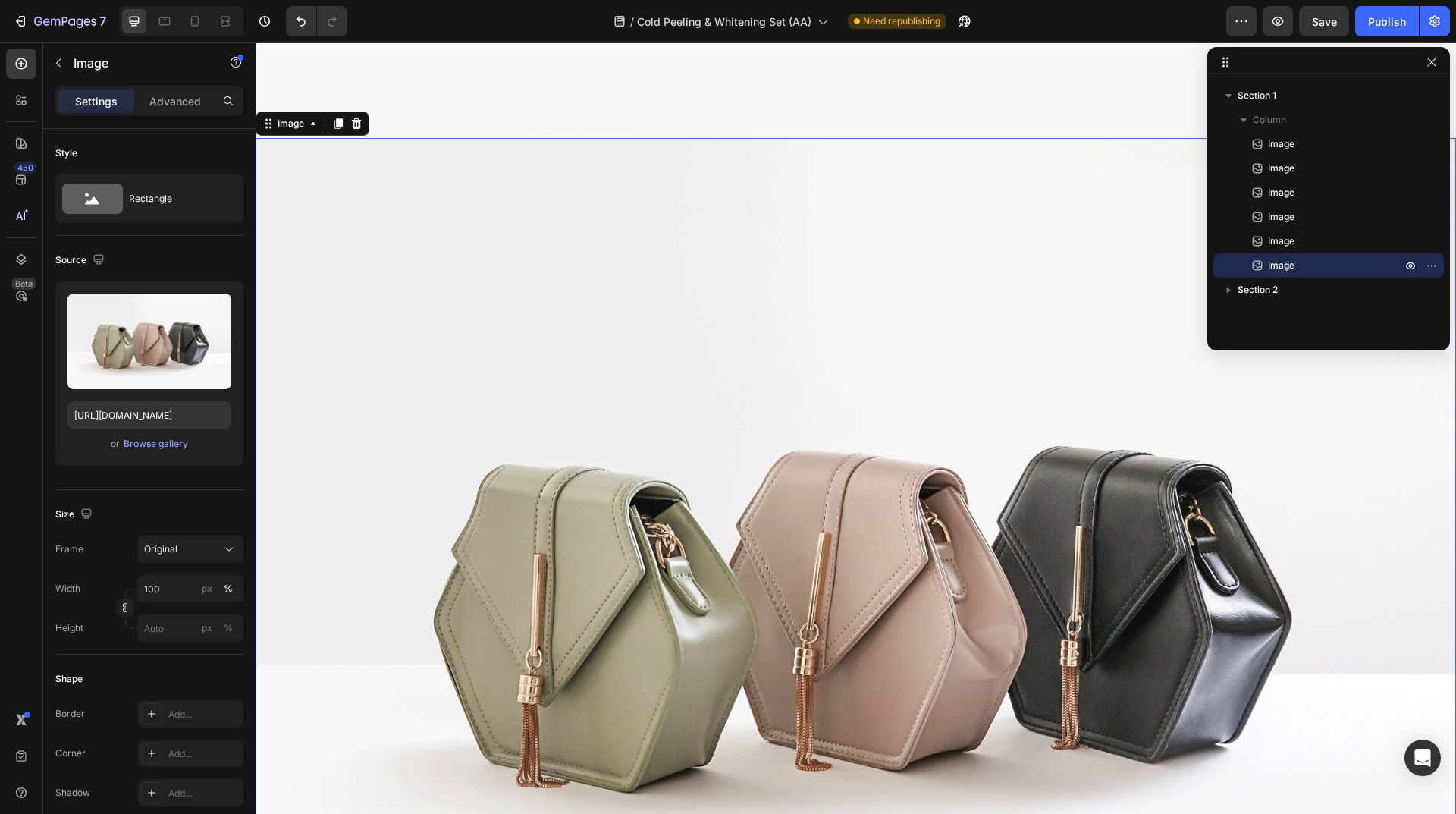
click at [338, 119] on icon at bounding box center [338, 124] width 8 height 11
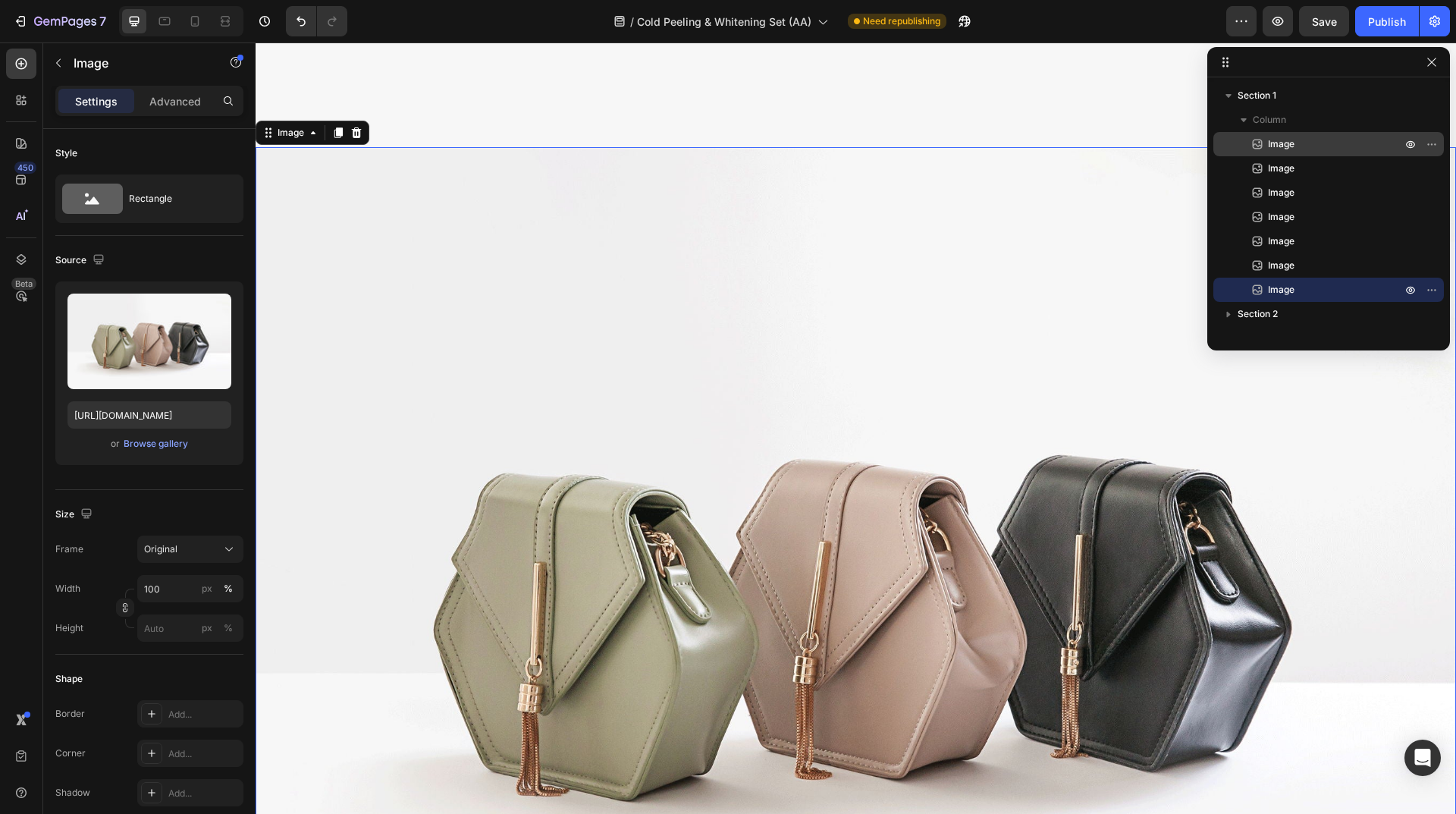
click at [1267, 147] on p "Image" at bounding box center [1318, 144] width 137 height 15
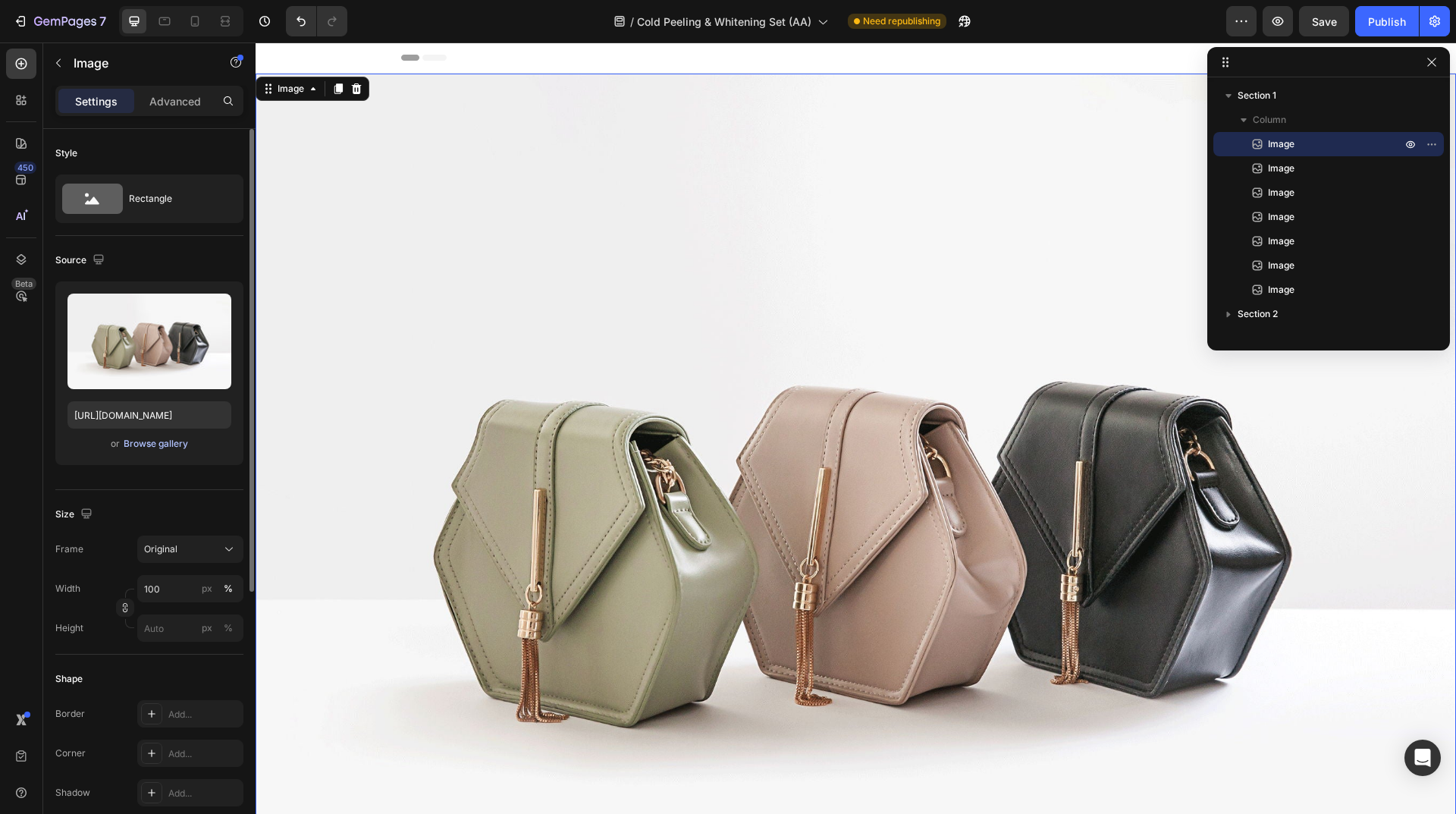
click at [161, 442] on div "Browse gallery" at bounding box center [156, 444] width 65 height 14
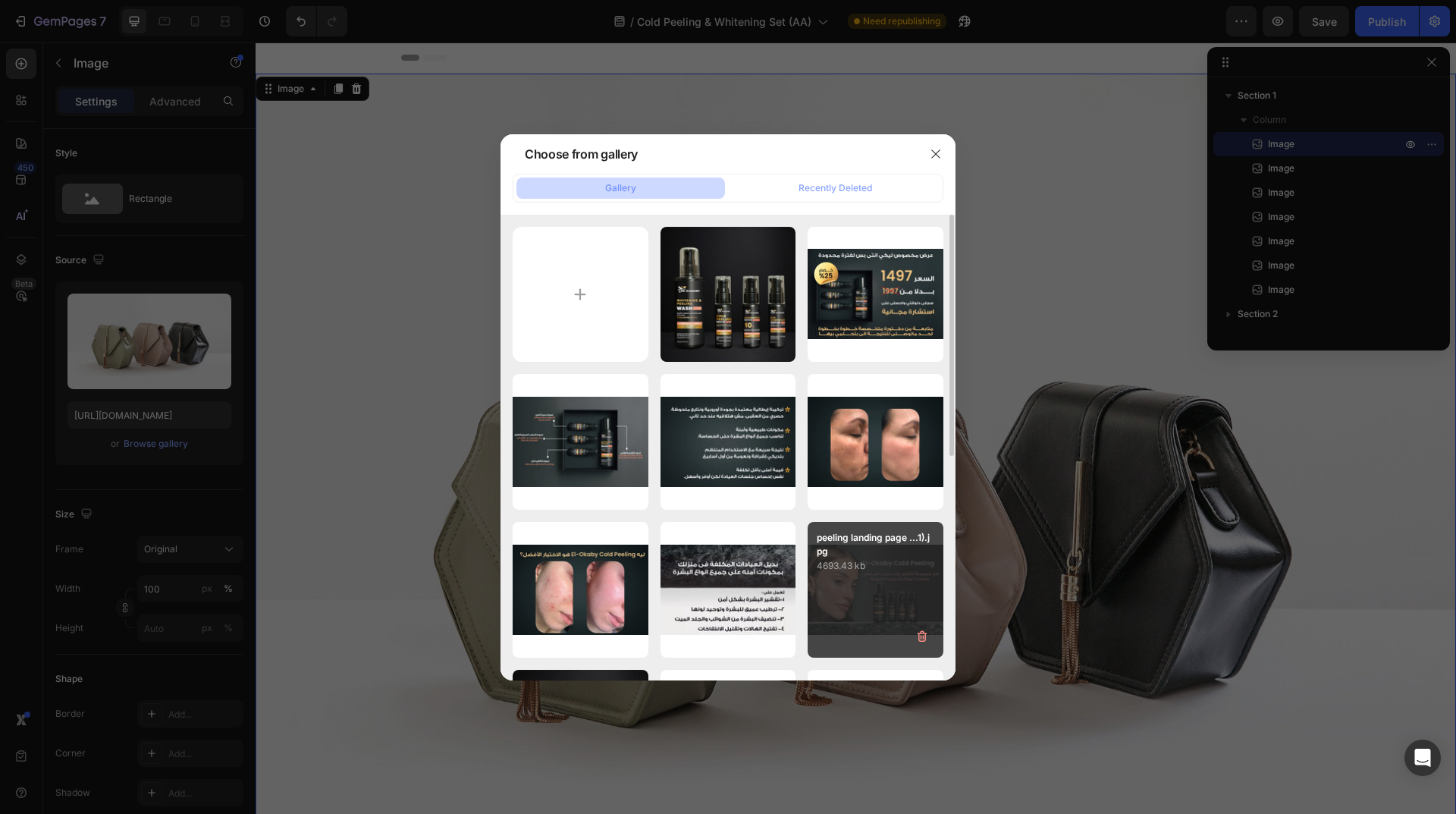
click at [874, 574] on div "peeling landing page ...1).jpg 4693.43 kb" at bounding box center [875, 590] width 136 height 136
type input "[URL][DOMAIN_NAME]"
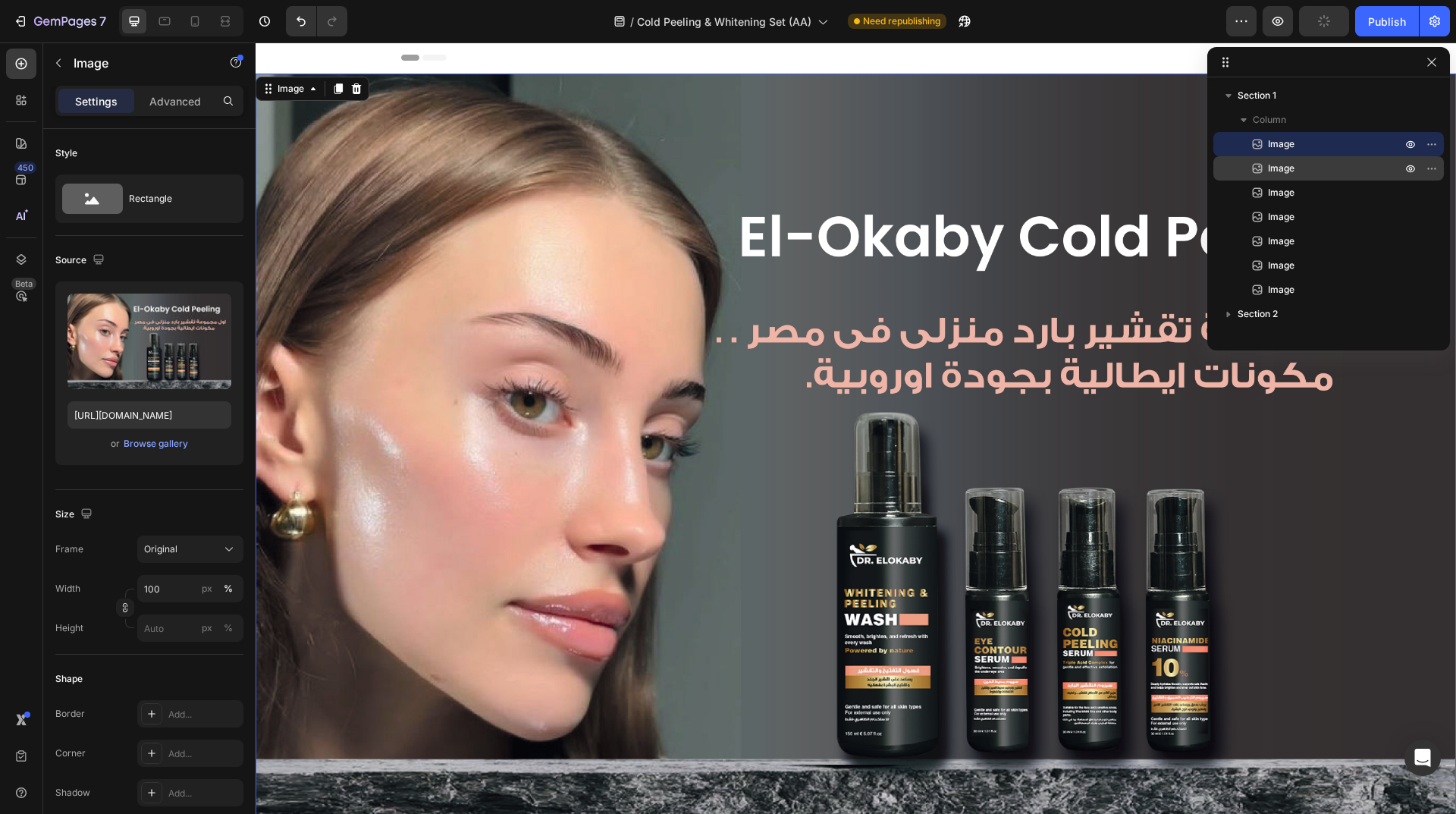
click at [1291, 170] on span "Image" at bounding box center [1281, 168] width 27 height 15
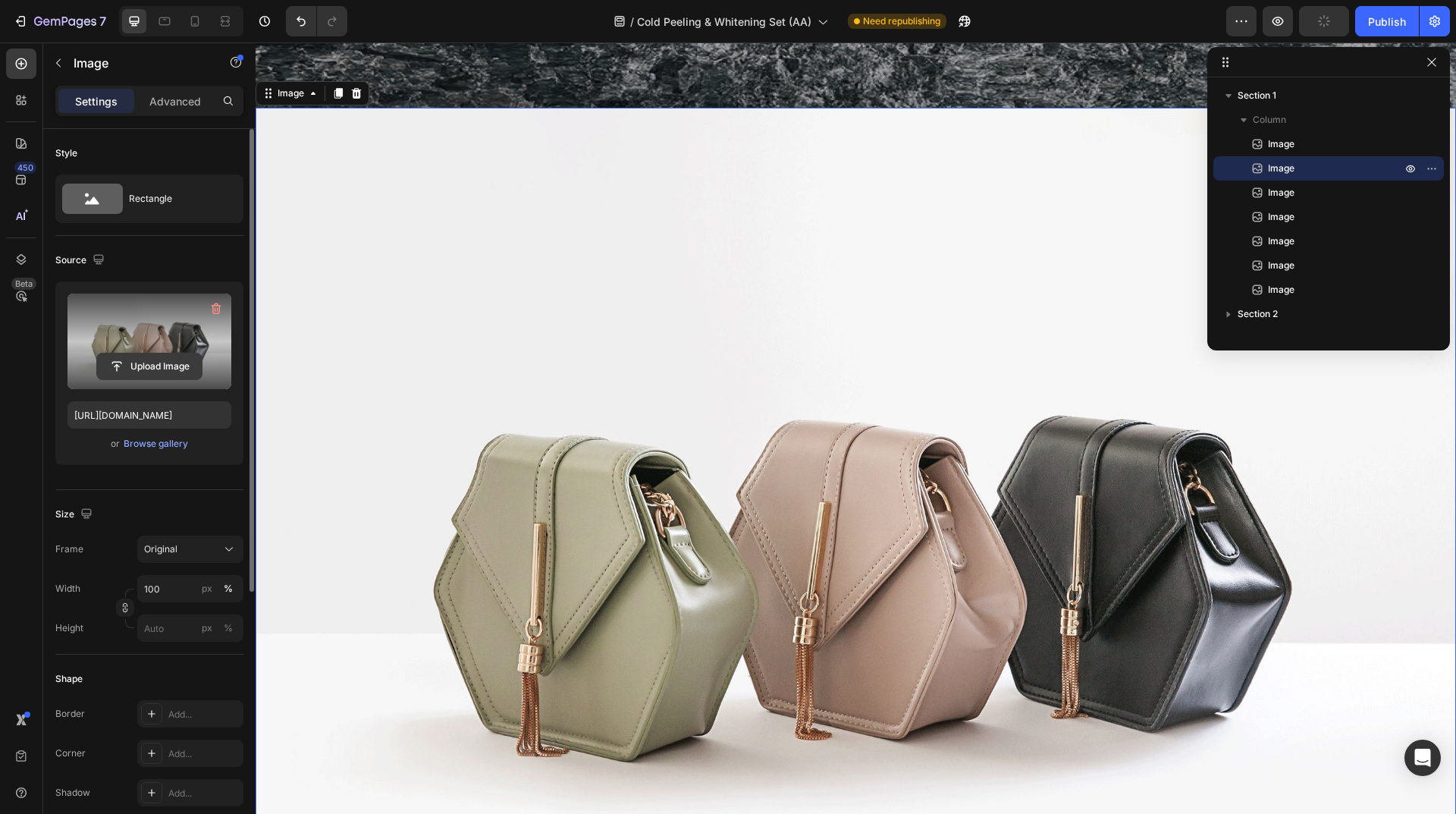
scroll to position [771, 0]
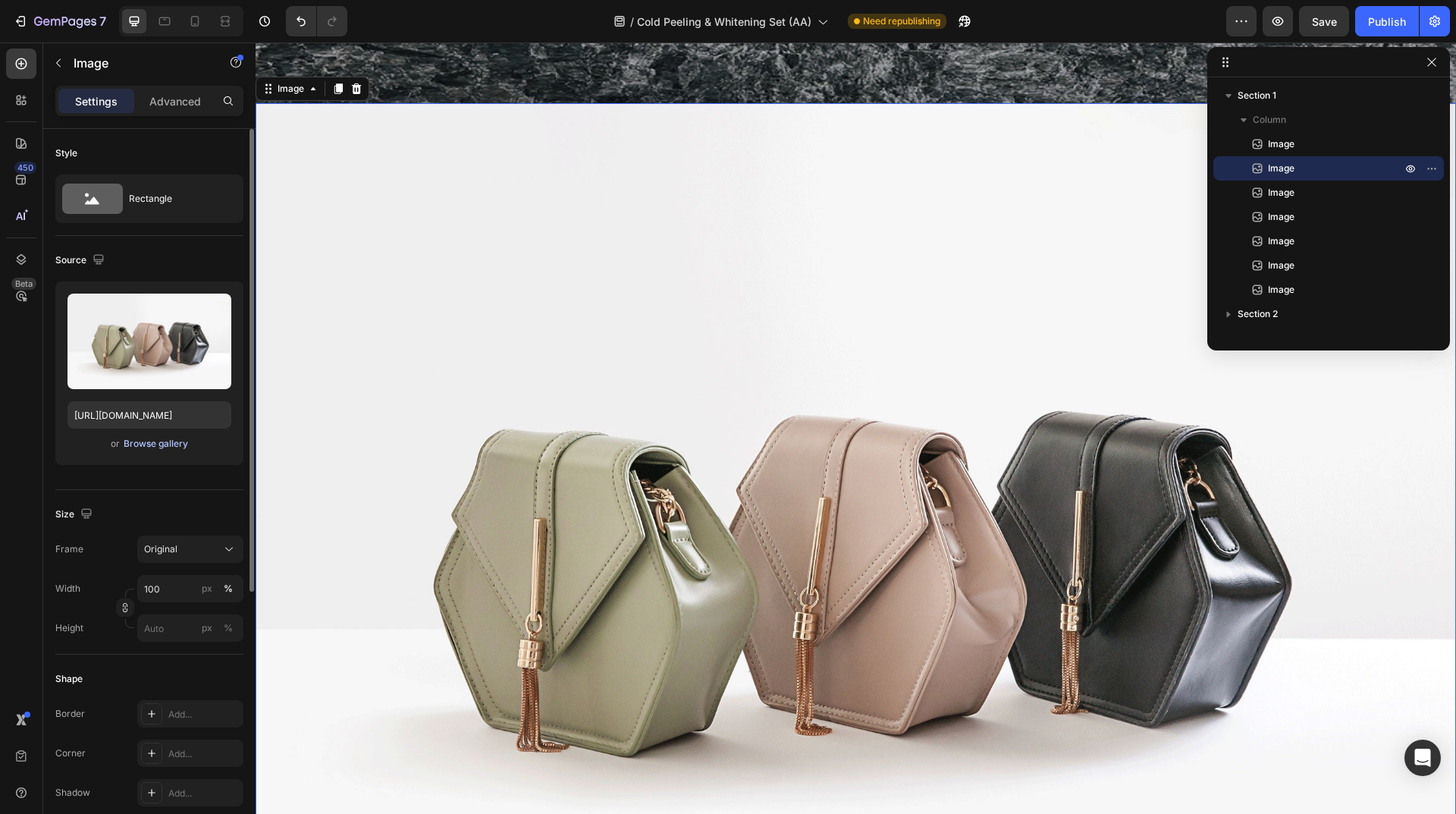
click at [166, 447] on div "Browse gallery" at bounding box center [156, 444] width 65 height 14
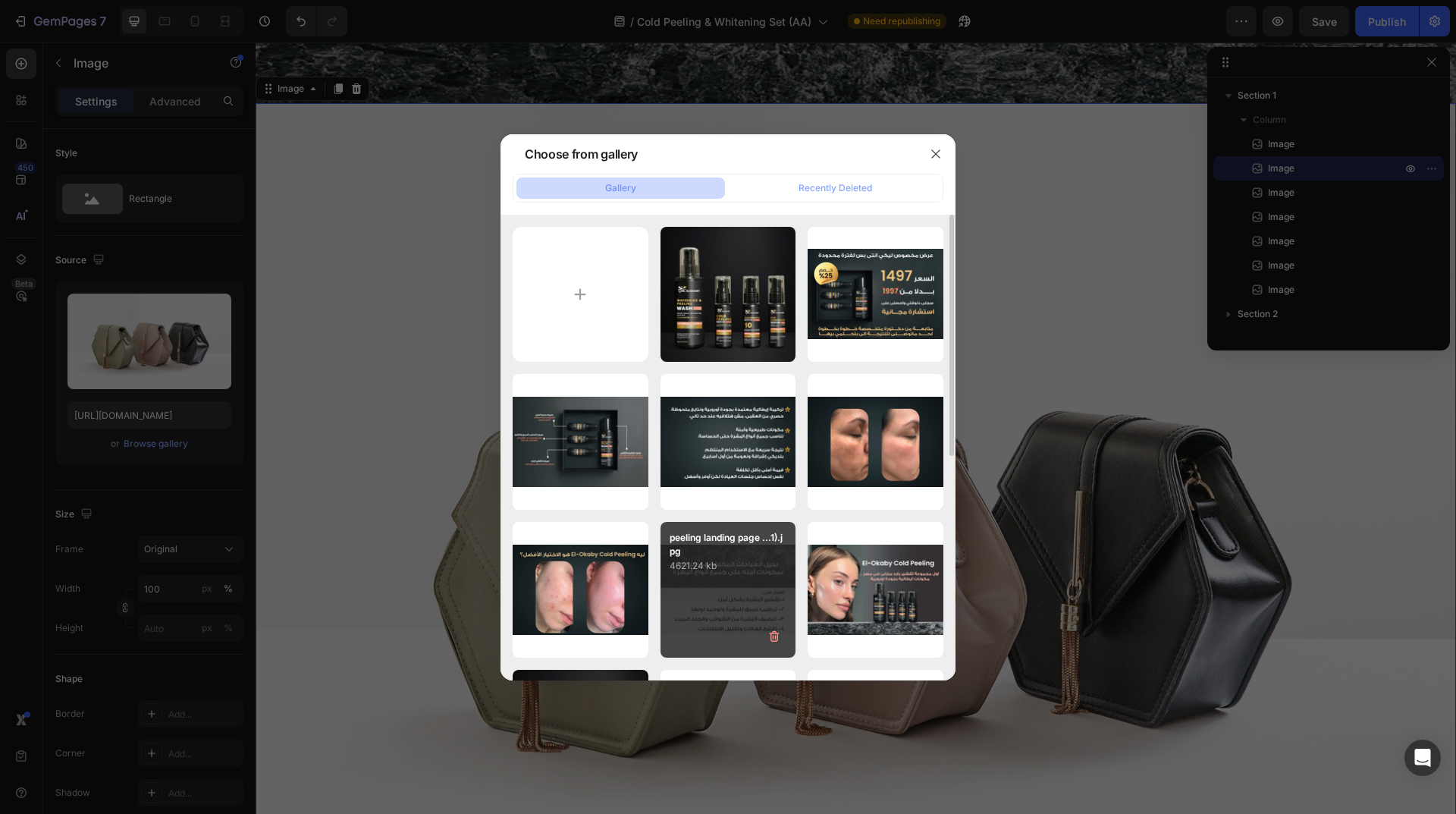
click at [740, 589] on div "peeling landing page ...1).jpg 4621.24 kb" at bounding box center [728, 590] width 136 height 136
type input "[URL][DOMAIN_NAME]"
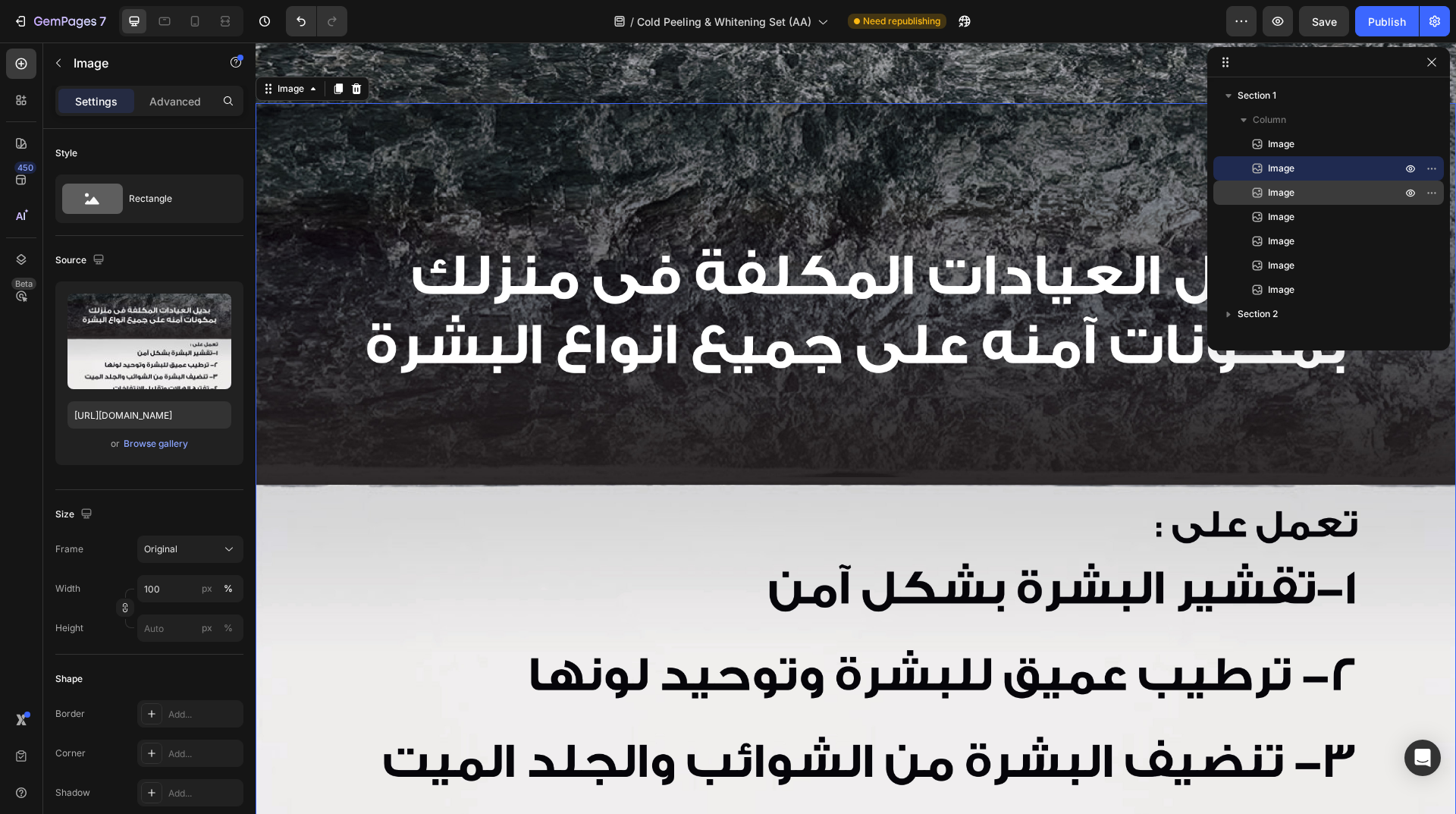
click at [1312, 188] on p "Image" at bounding box center [1318, 192] width 137 height 15
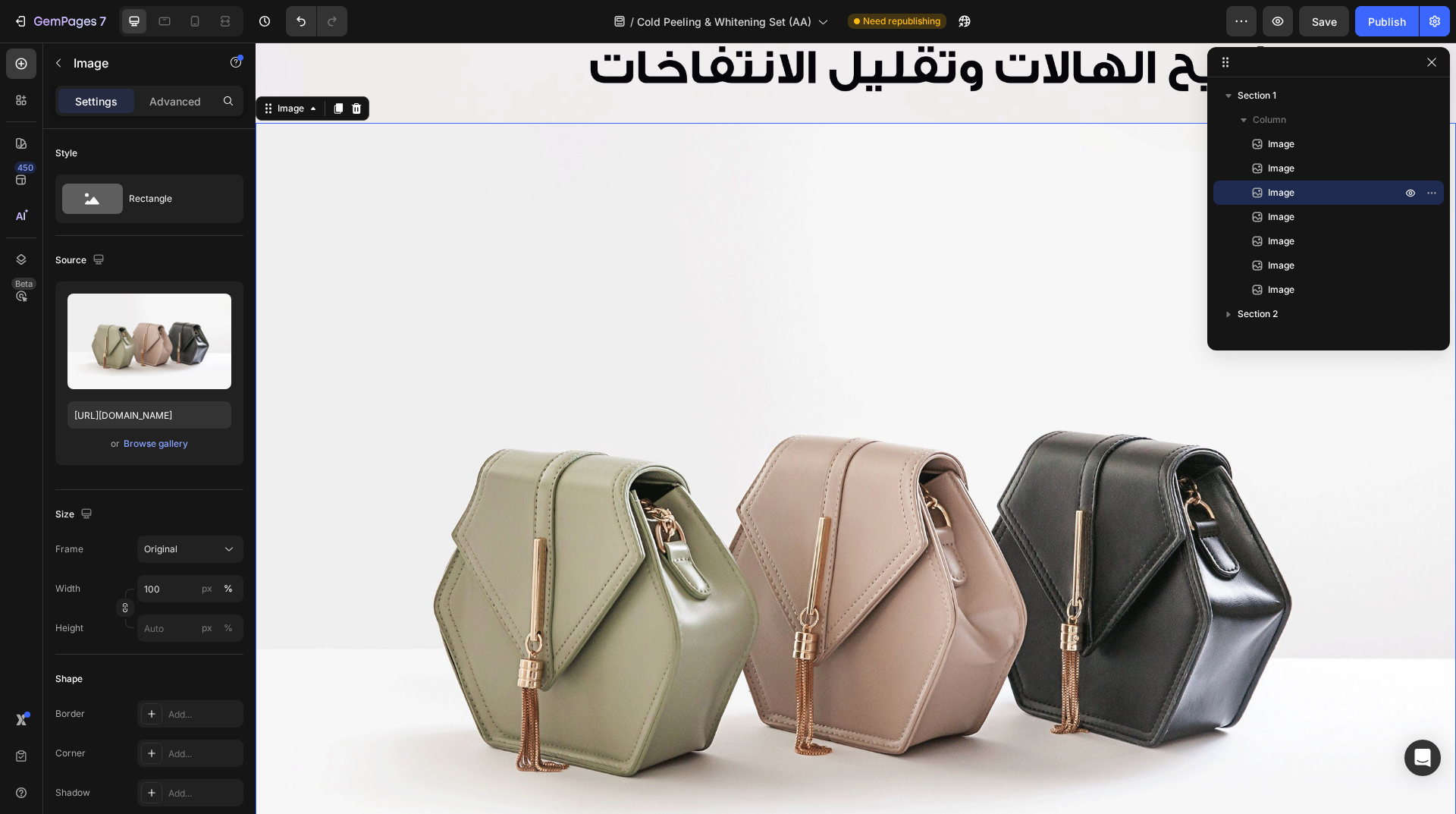
scroll to position [1563, 0]
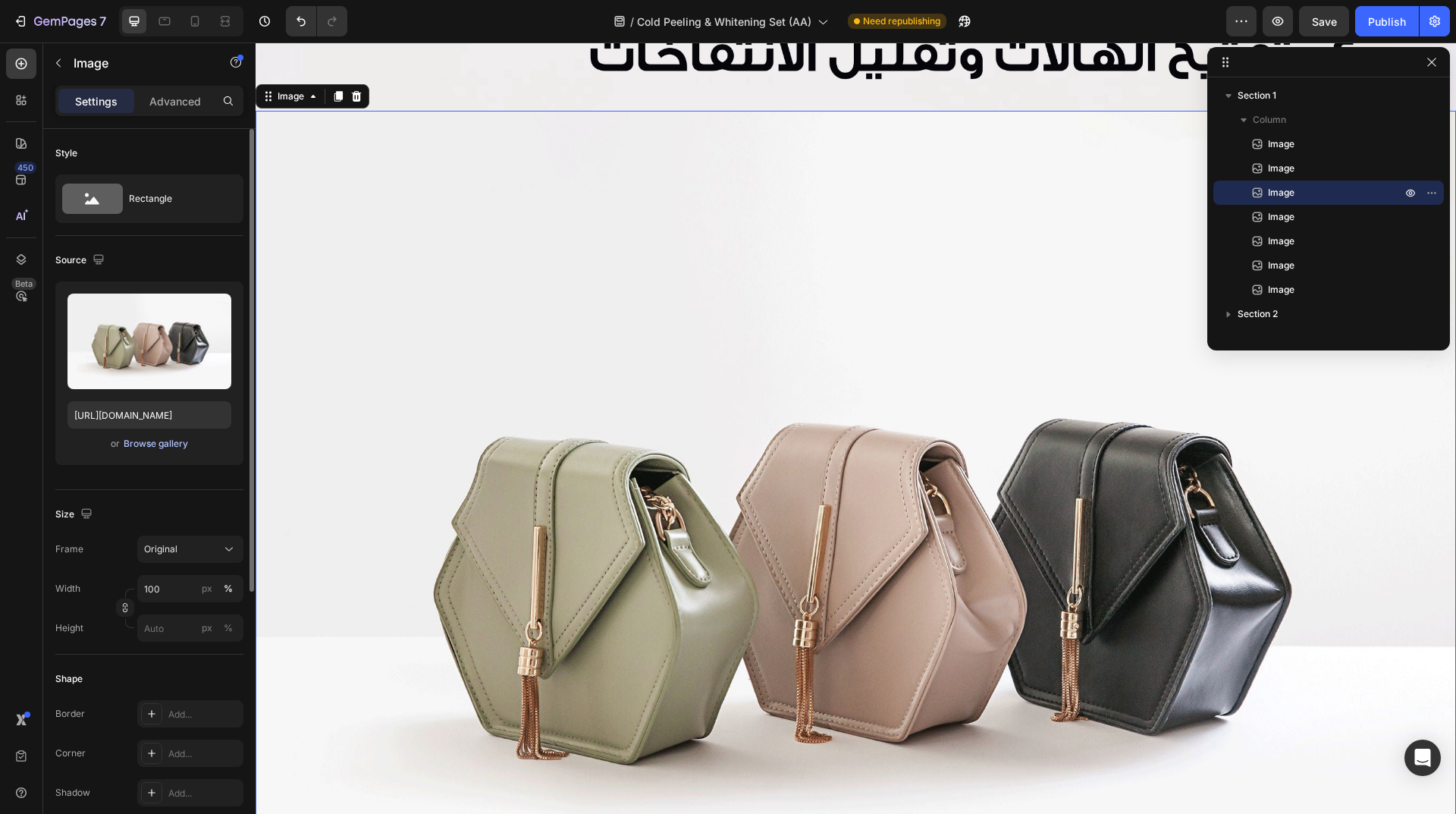
click at [156, 442] on div "Browse gallery" at bounding box center [156, 444] width 65 height 14
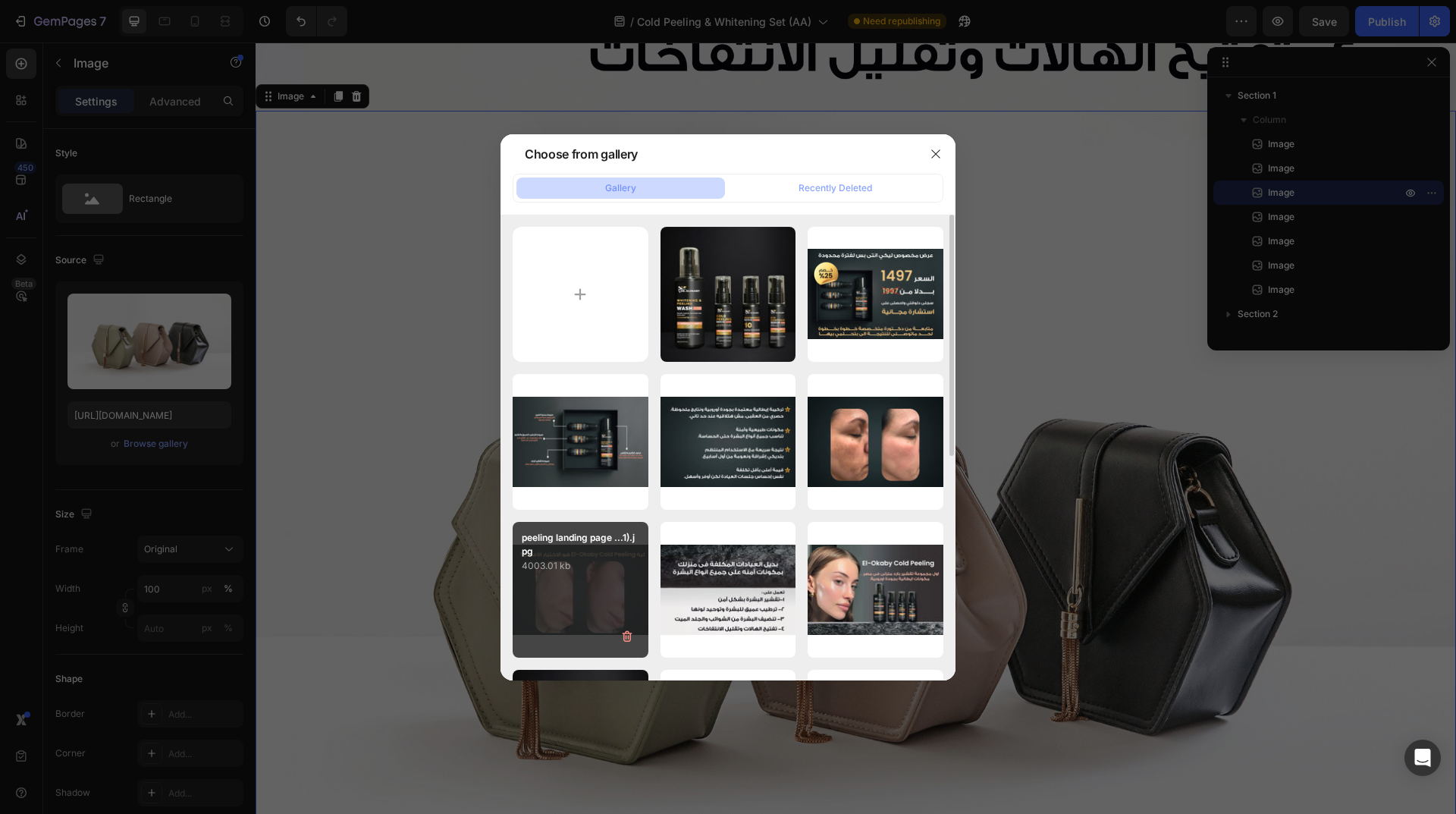
click at [597, 574] on div "peeling landing page ...1).jpg 4003.01 kb" at bounding box center [581, 590] width 136 height 136
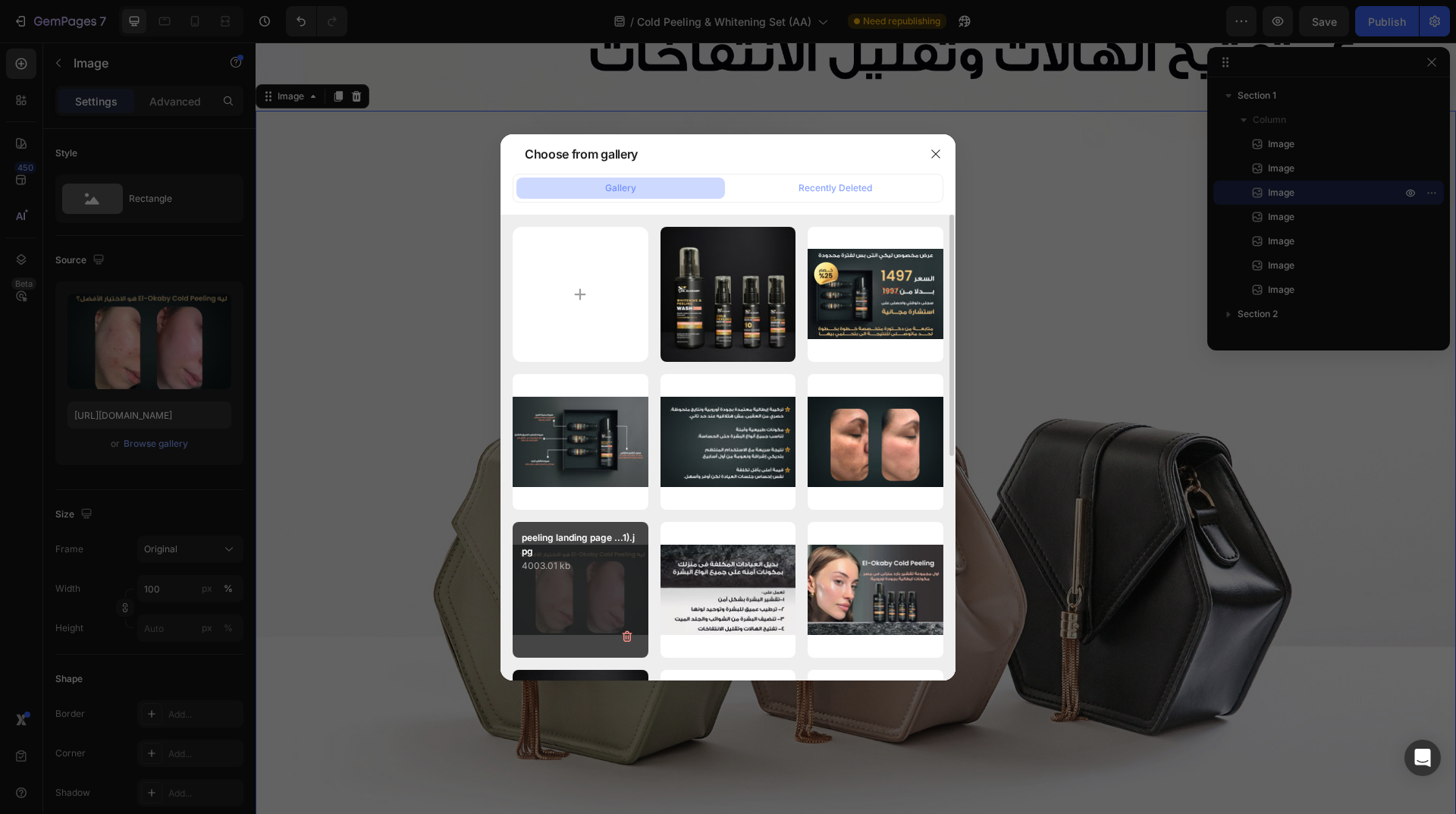
type input "[URL][DOMAIN_NAME]"
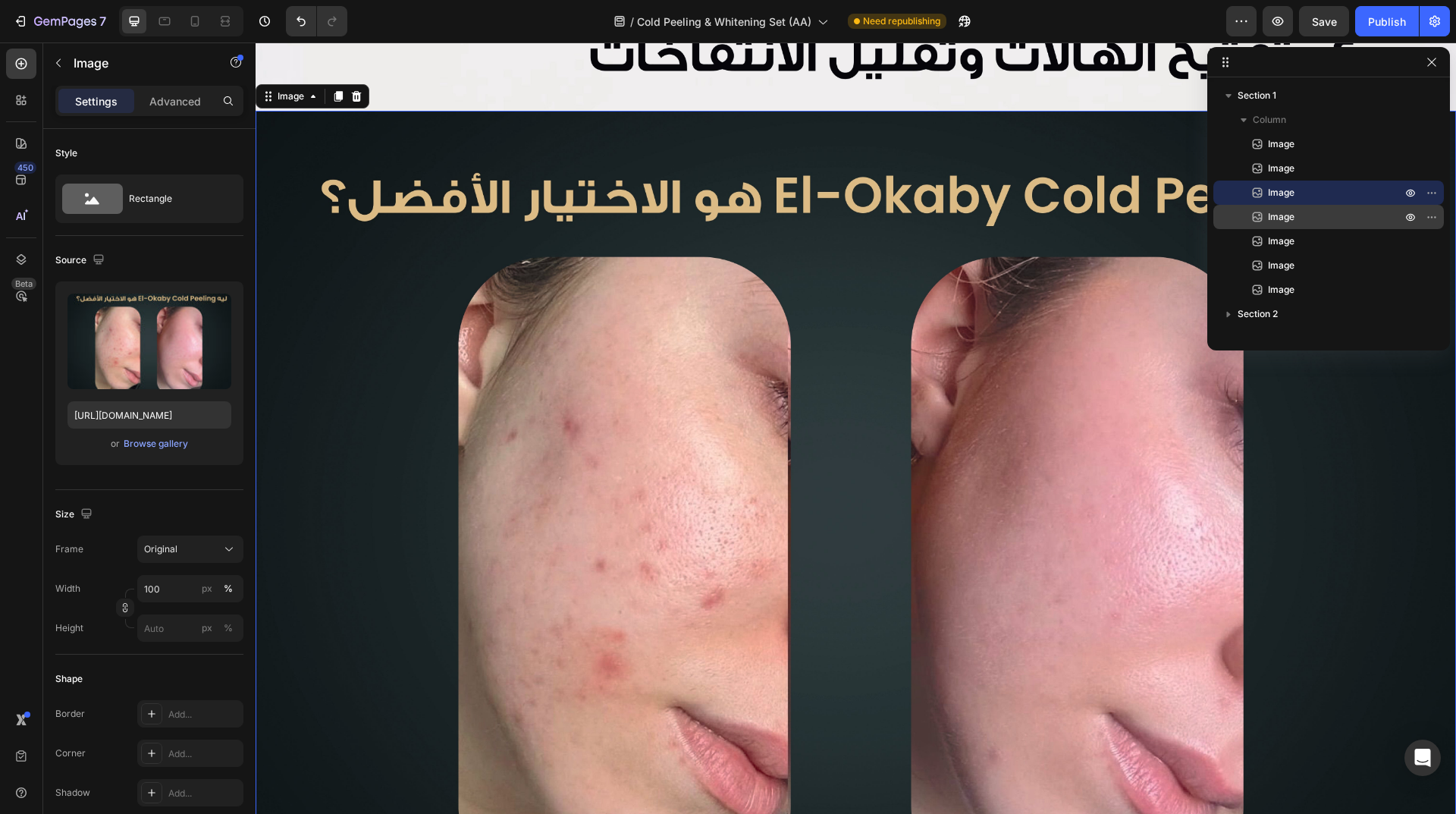
click at [1284, 216] on span "Image" at bounding box center [1281, 216] width 27 height 15
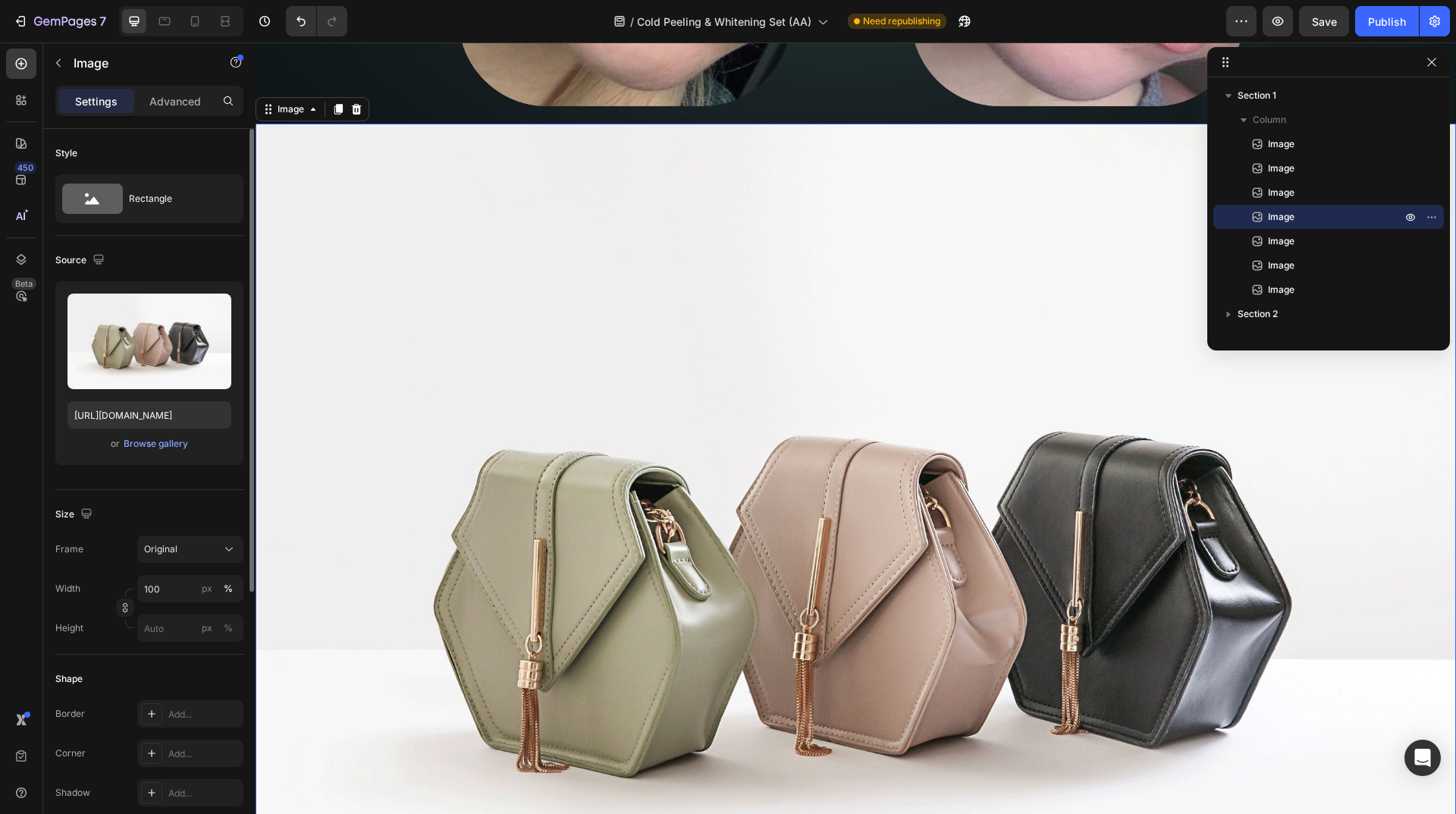
scroll to position [2356, 0]
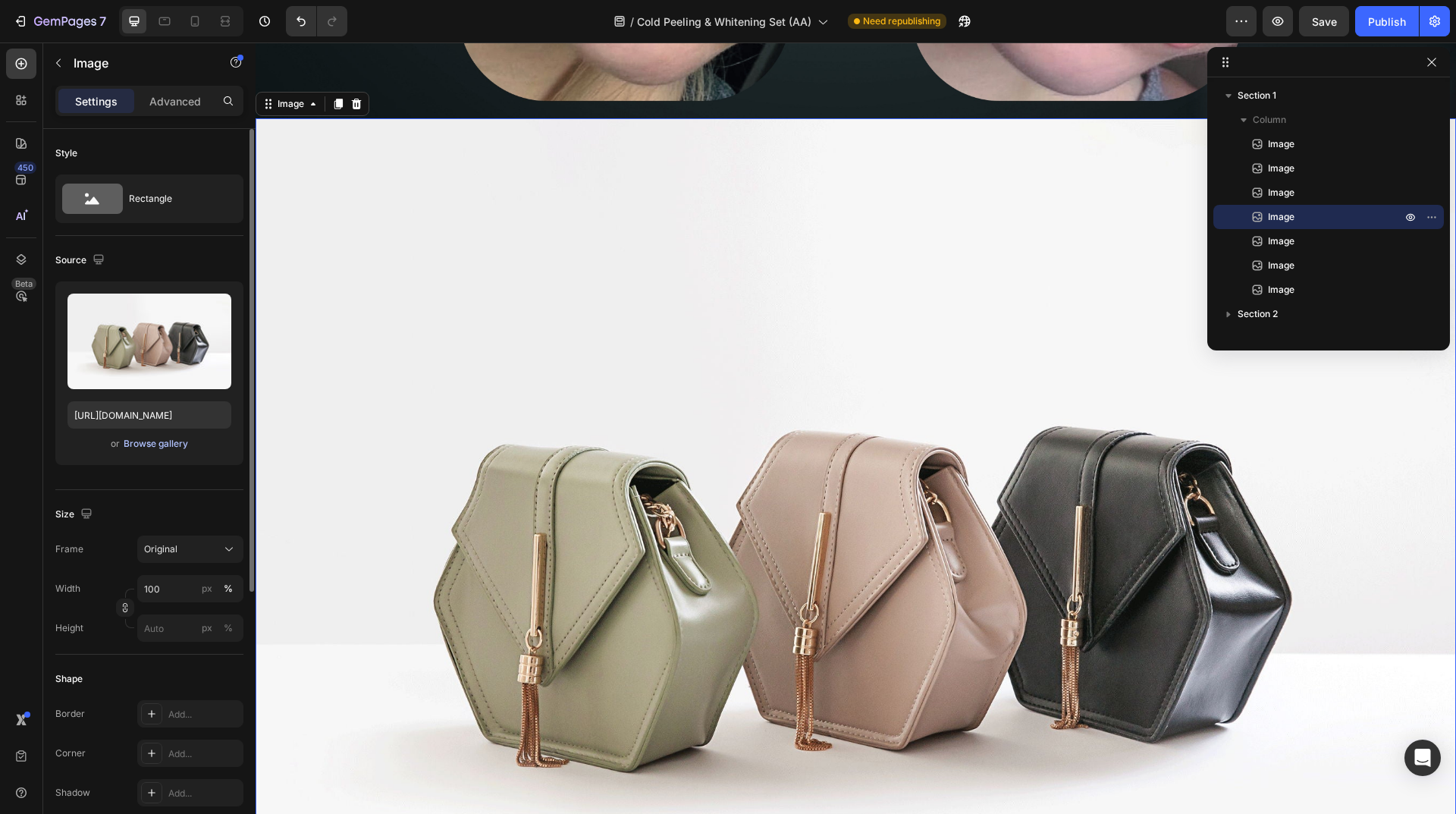
click at [160, 444] on div "Browse gallery" at bounding box center [156, 444] width 65 height 14
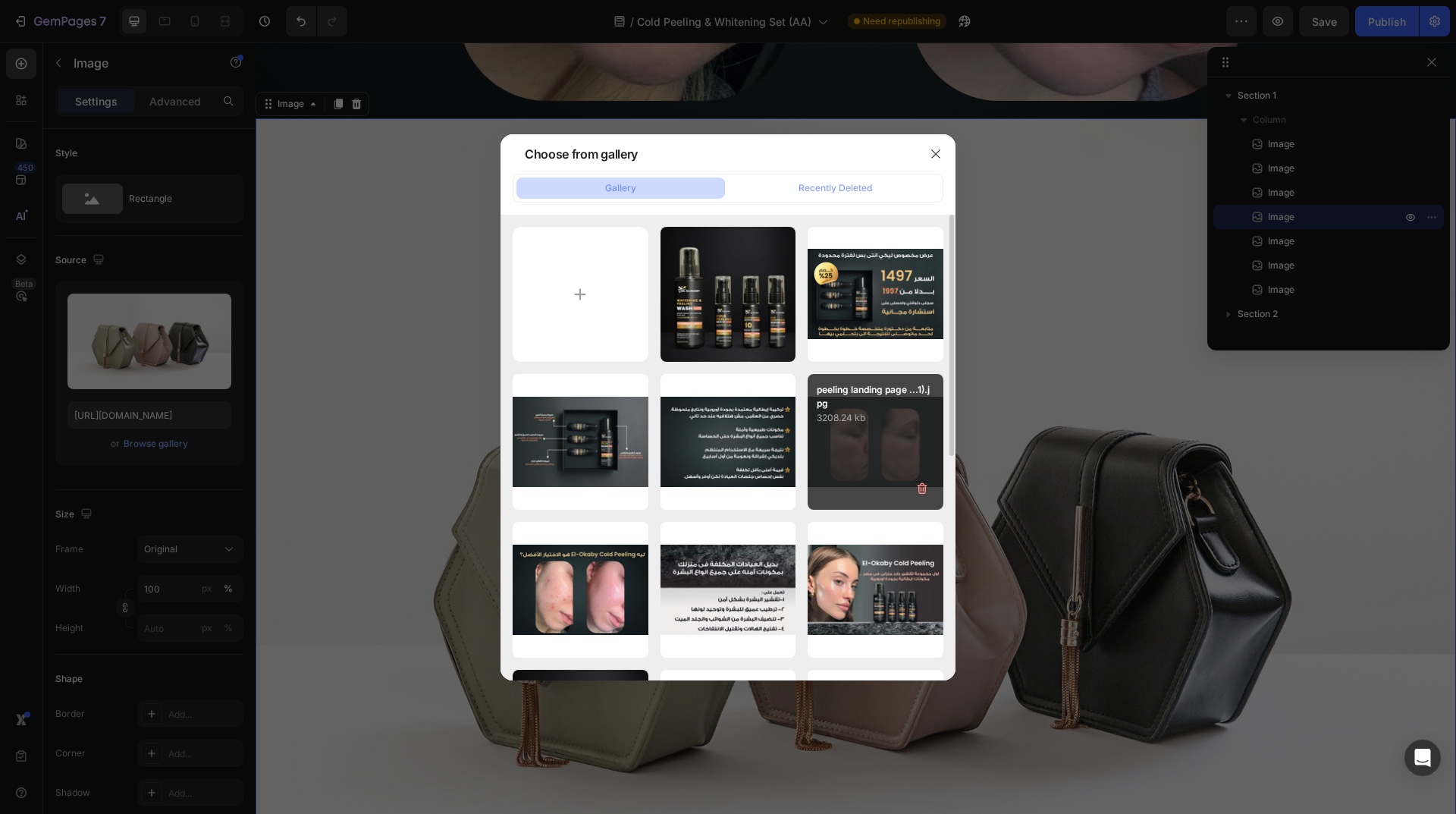
click at [830, 435] on div "peeling landing page ...1).jpg 3208.24 kb" at bounding box center [875, 442] width 136 height 136
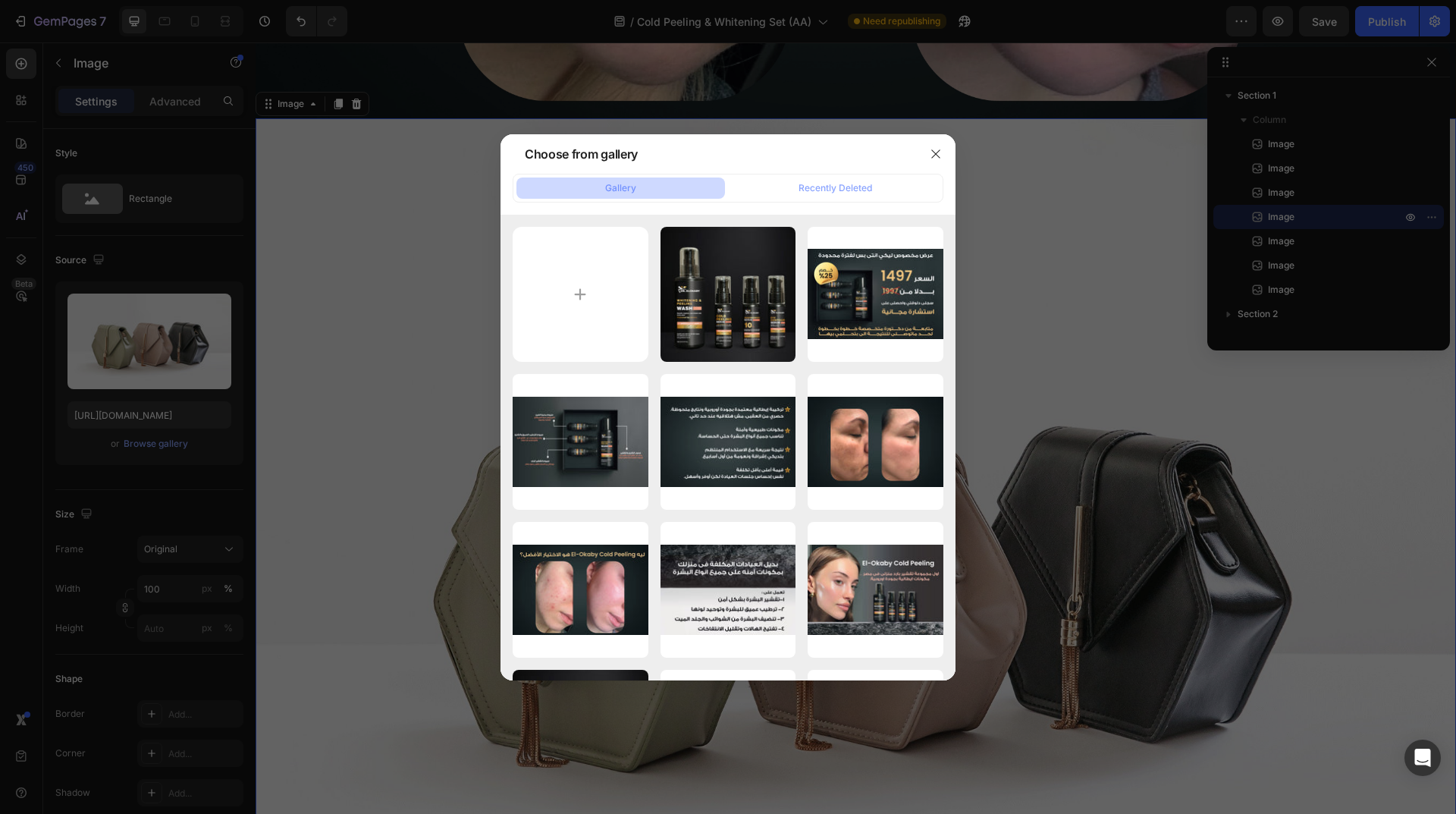
type input "[URL][DOMAIN_NAME]"
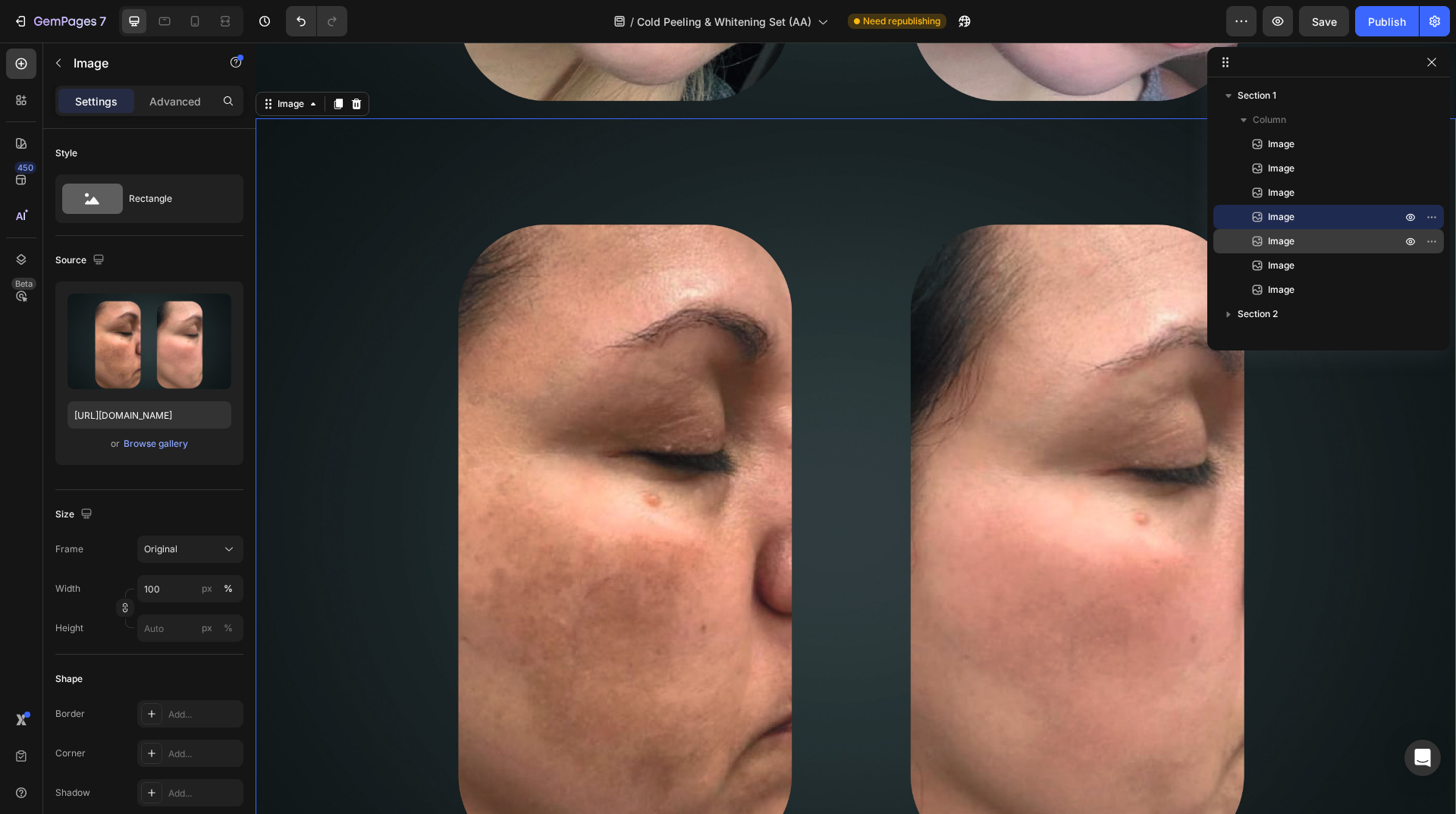
click at [1257, 244] on icon at bounding box center [1257, 240] width 15 height 15
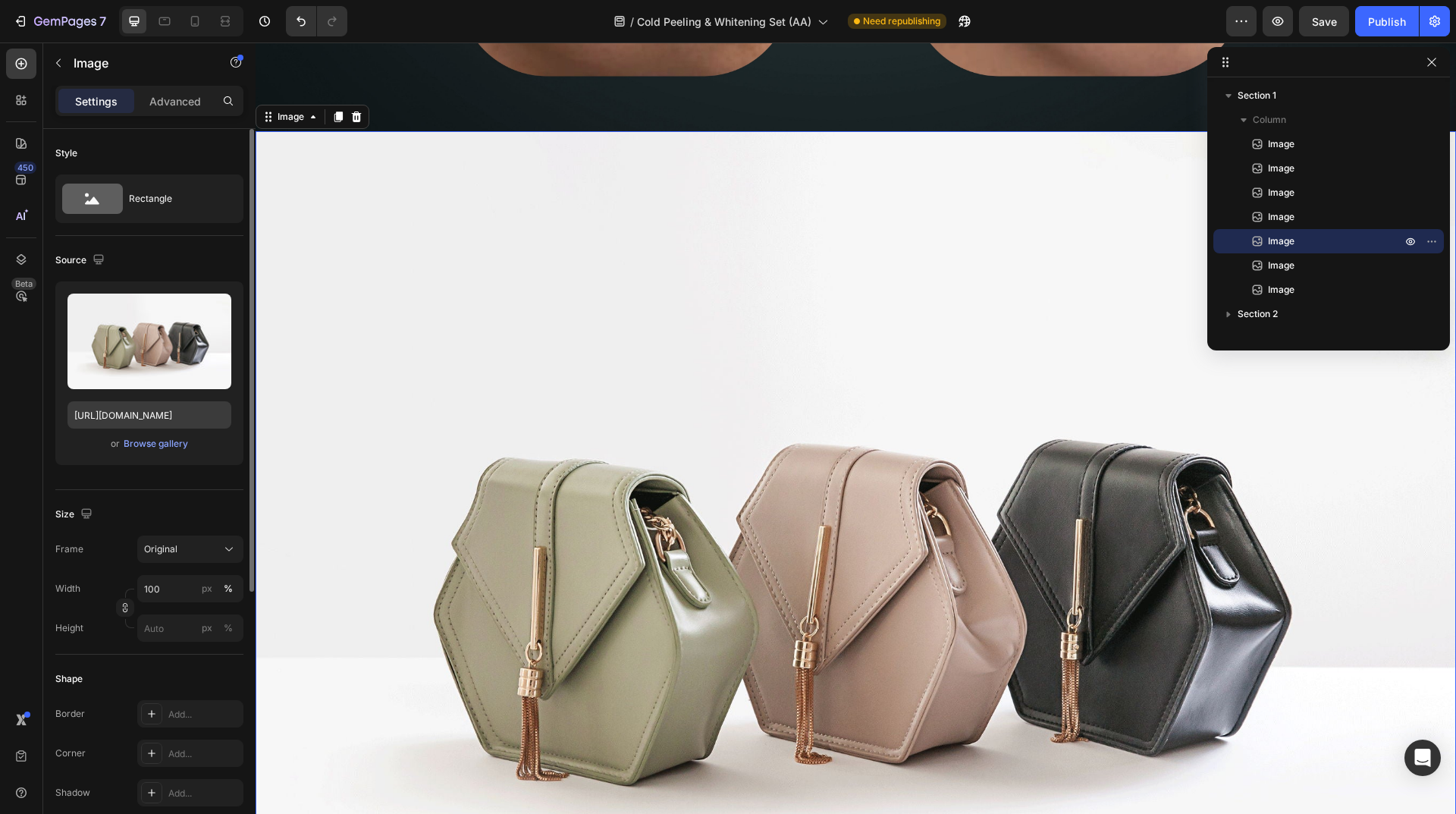
scroll to position [3148, 0]
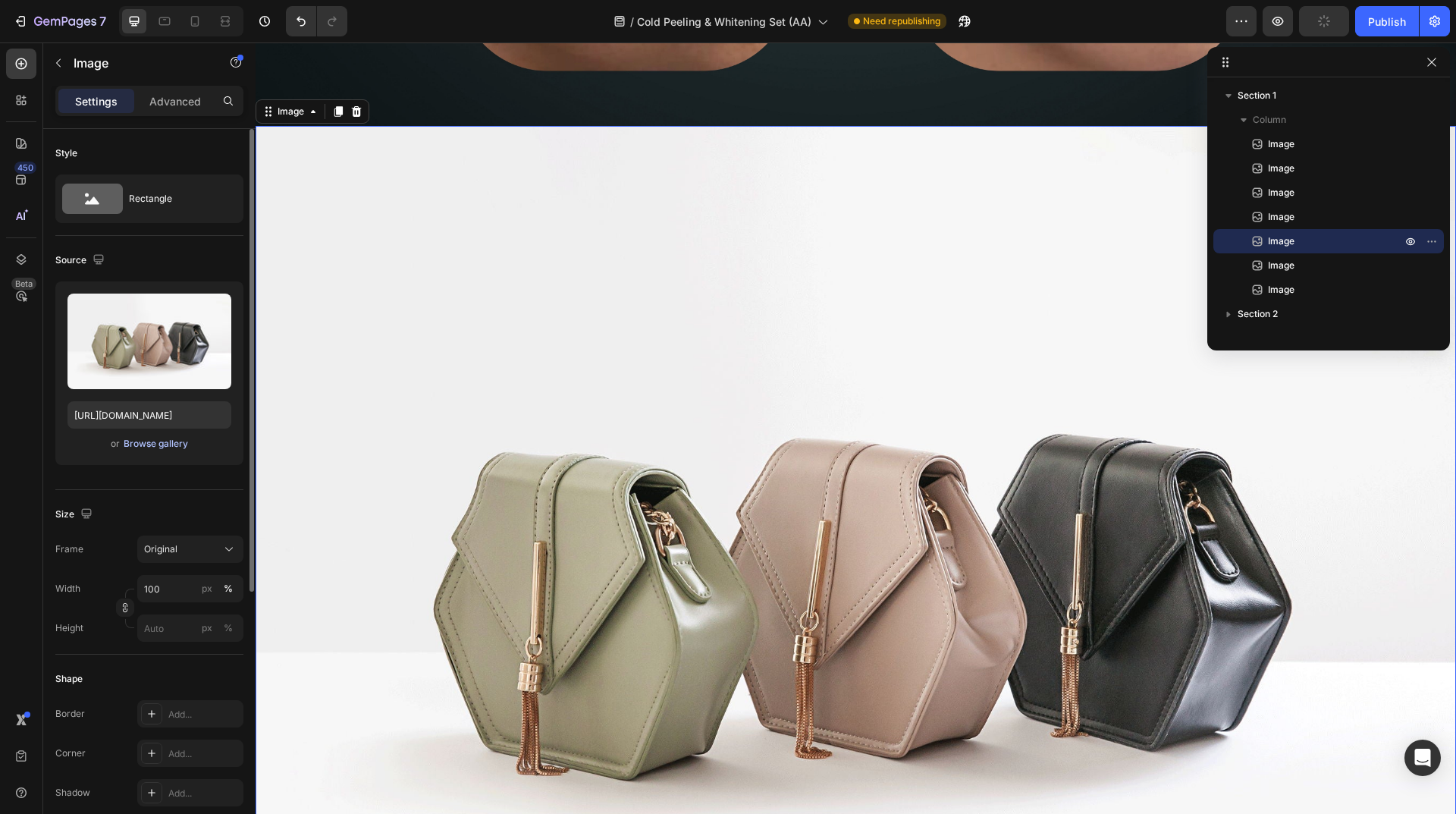
click at [154, 440] on div "Browse gallery" at bounding box center [156, 444] width 65 height 14
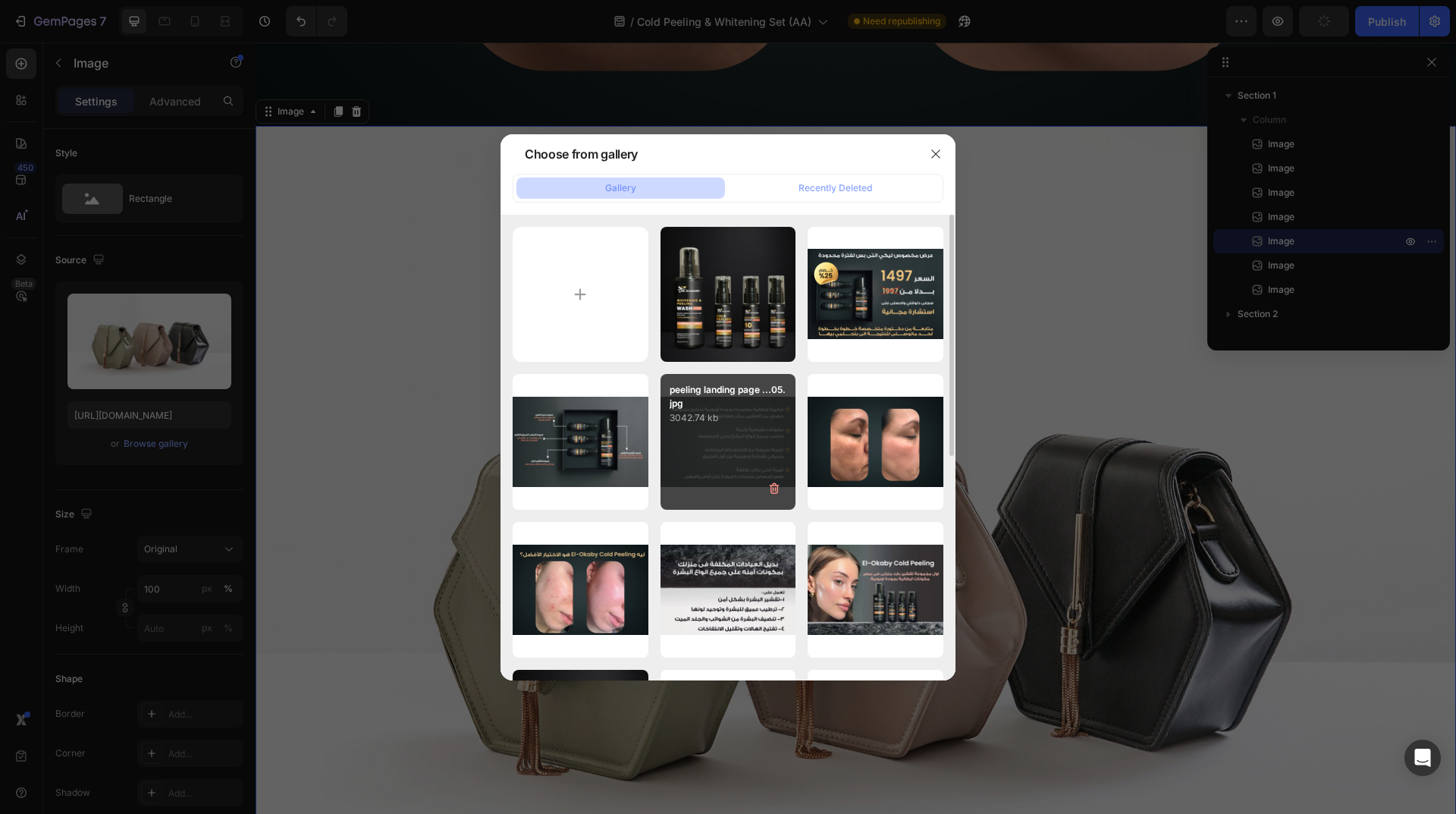
click at [758, 442] on div "peeling landing page ...05.jpg 3042.74 kb" at bounding box center [728, 442] width 136 height 136
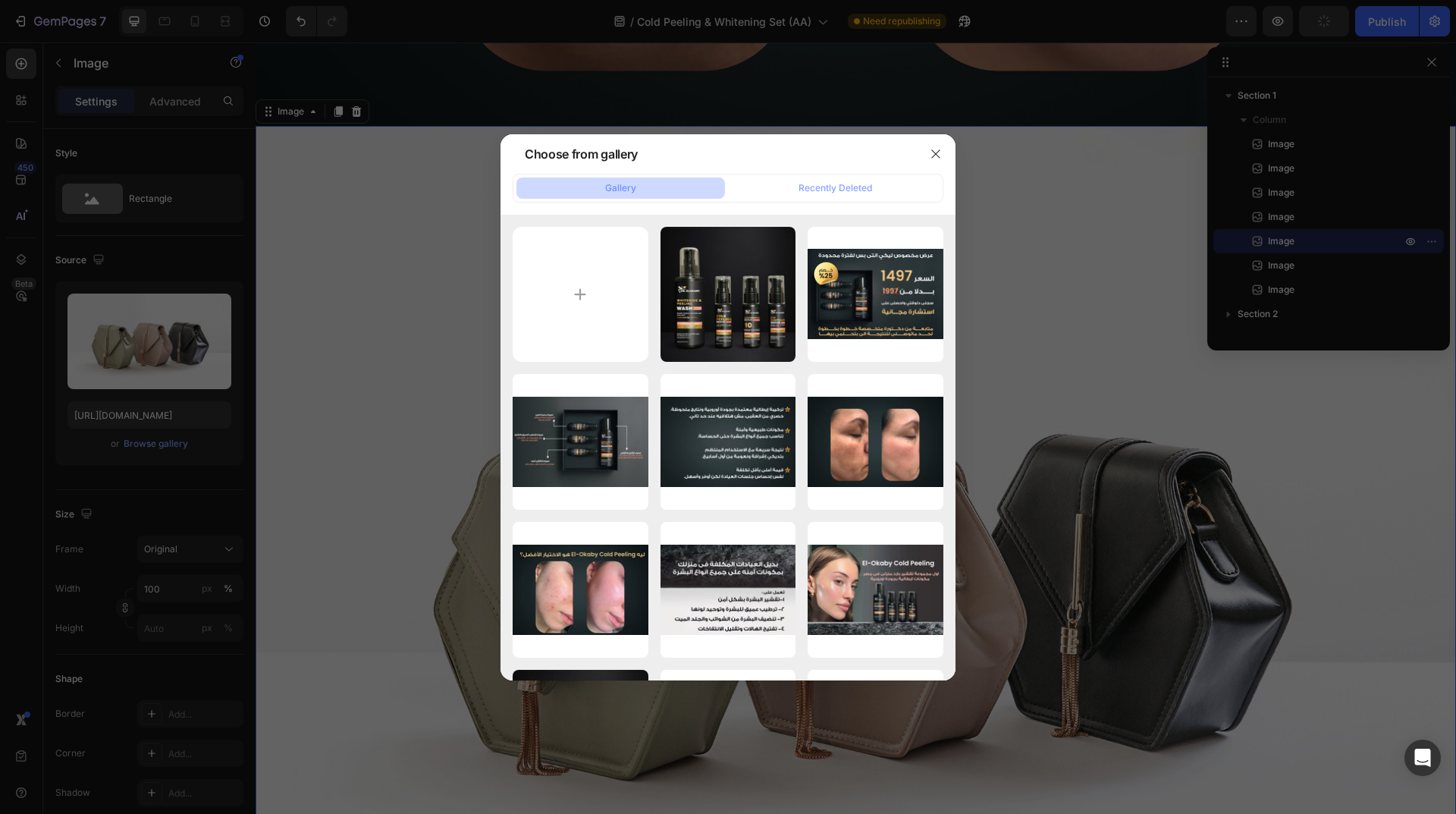
type input "[URL][DOMAIN_NAME]"
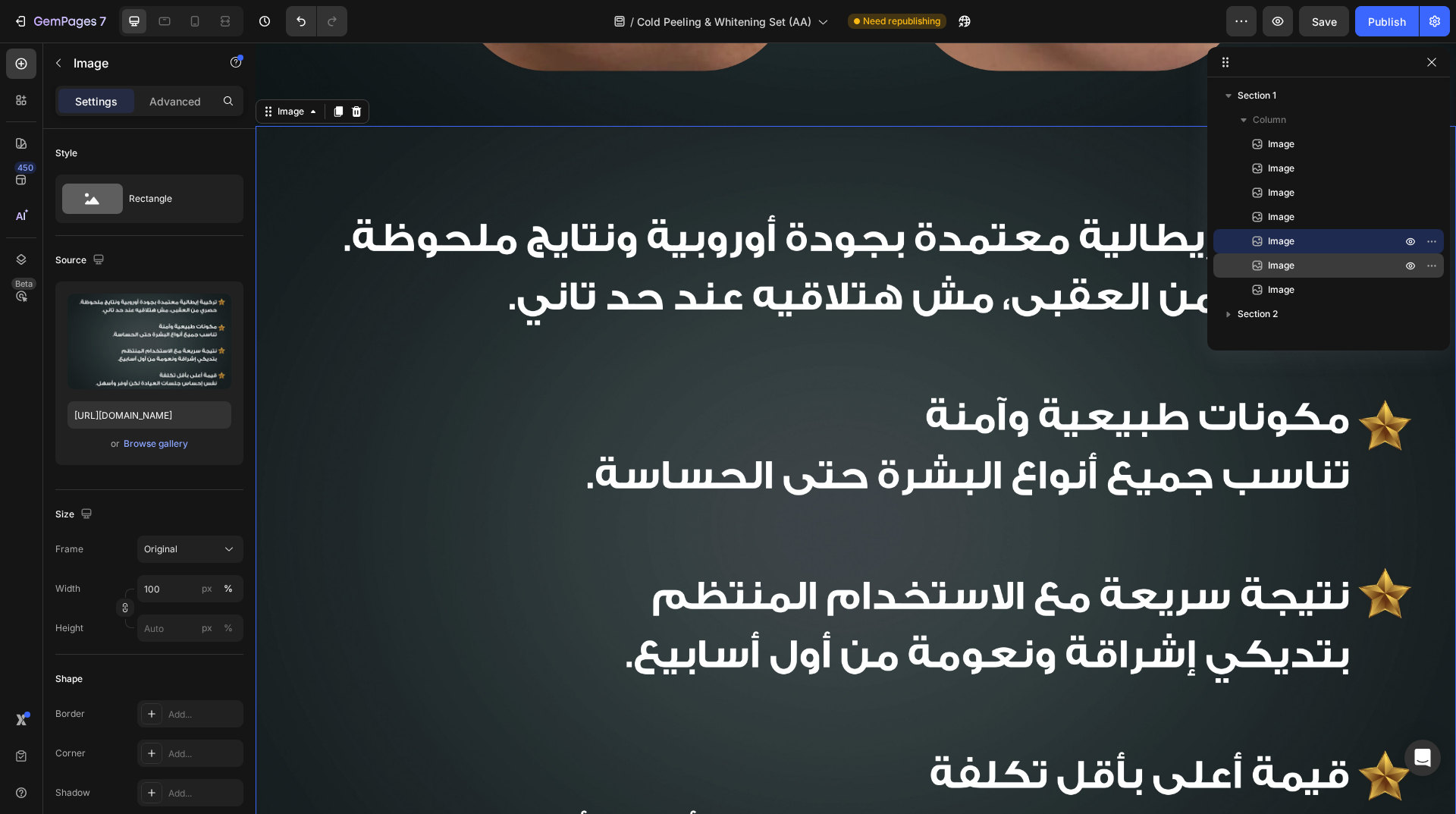
click at [1309, 267] on p "Image" at bounding box center [1318, 264] width 137 height 15
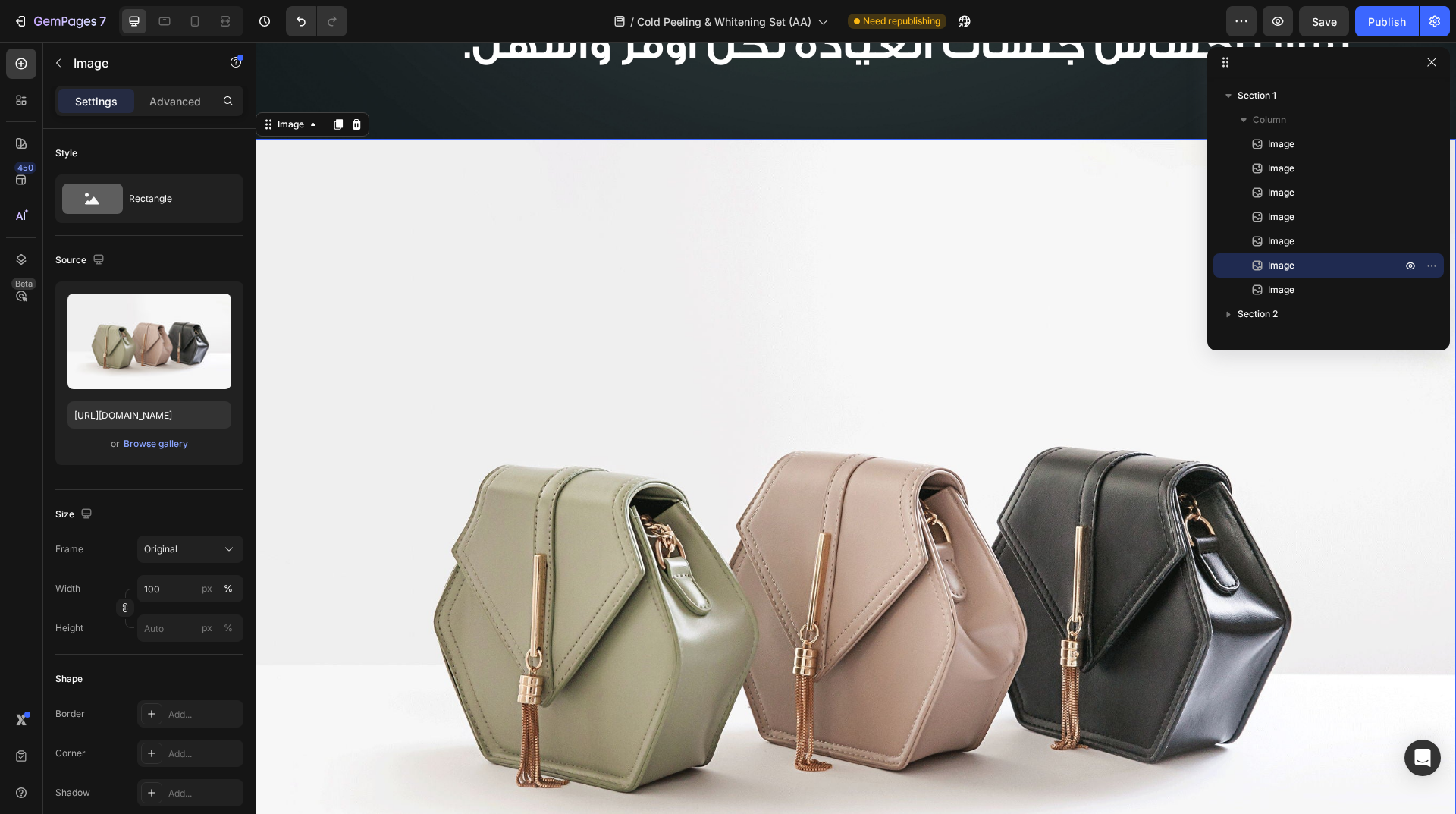
scroll to position [3941, 0]
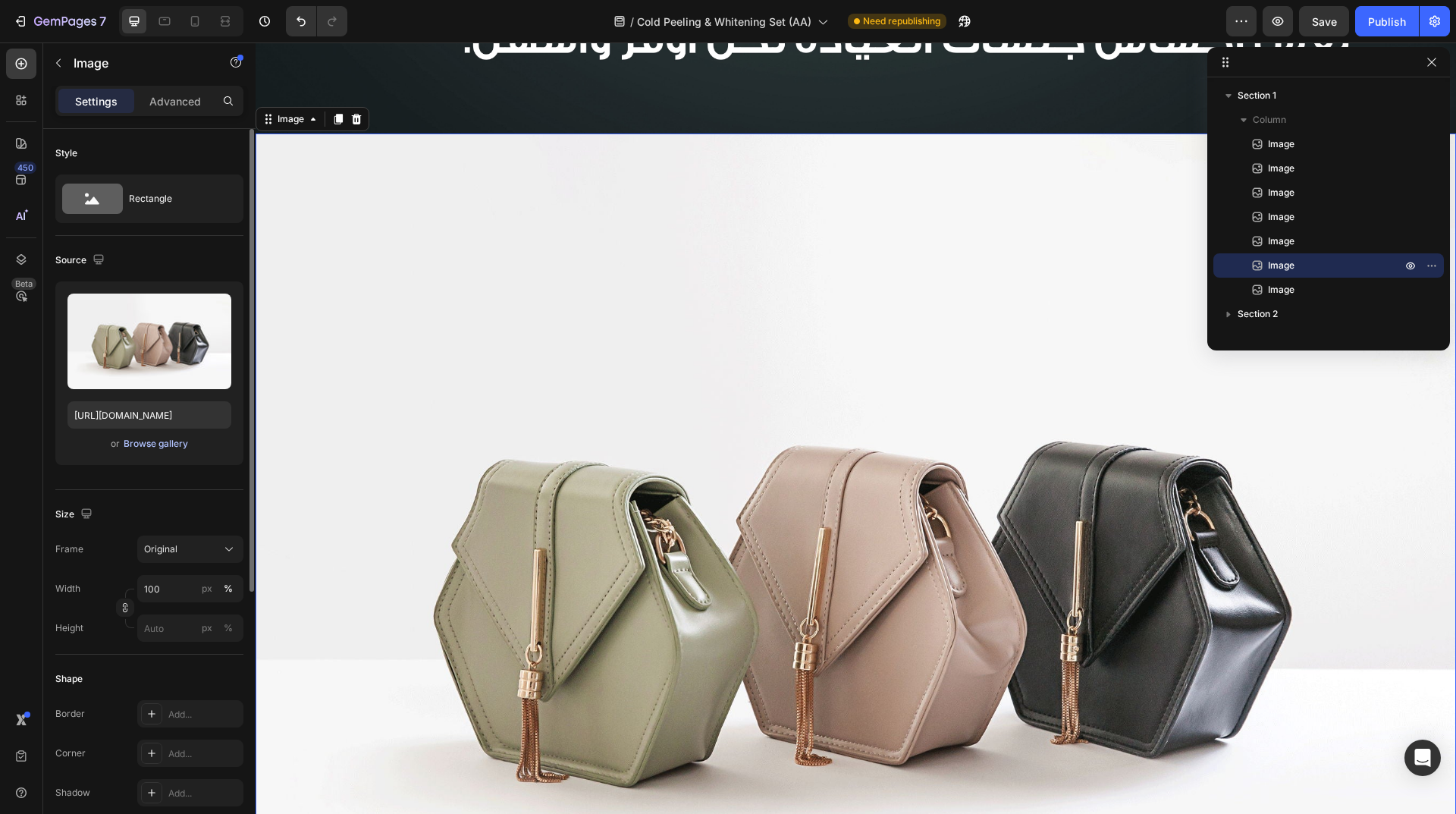
click at [172, 444] on div "Browse gallery" at bounding box center [156, 444] width 65 height 14
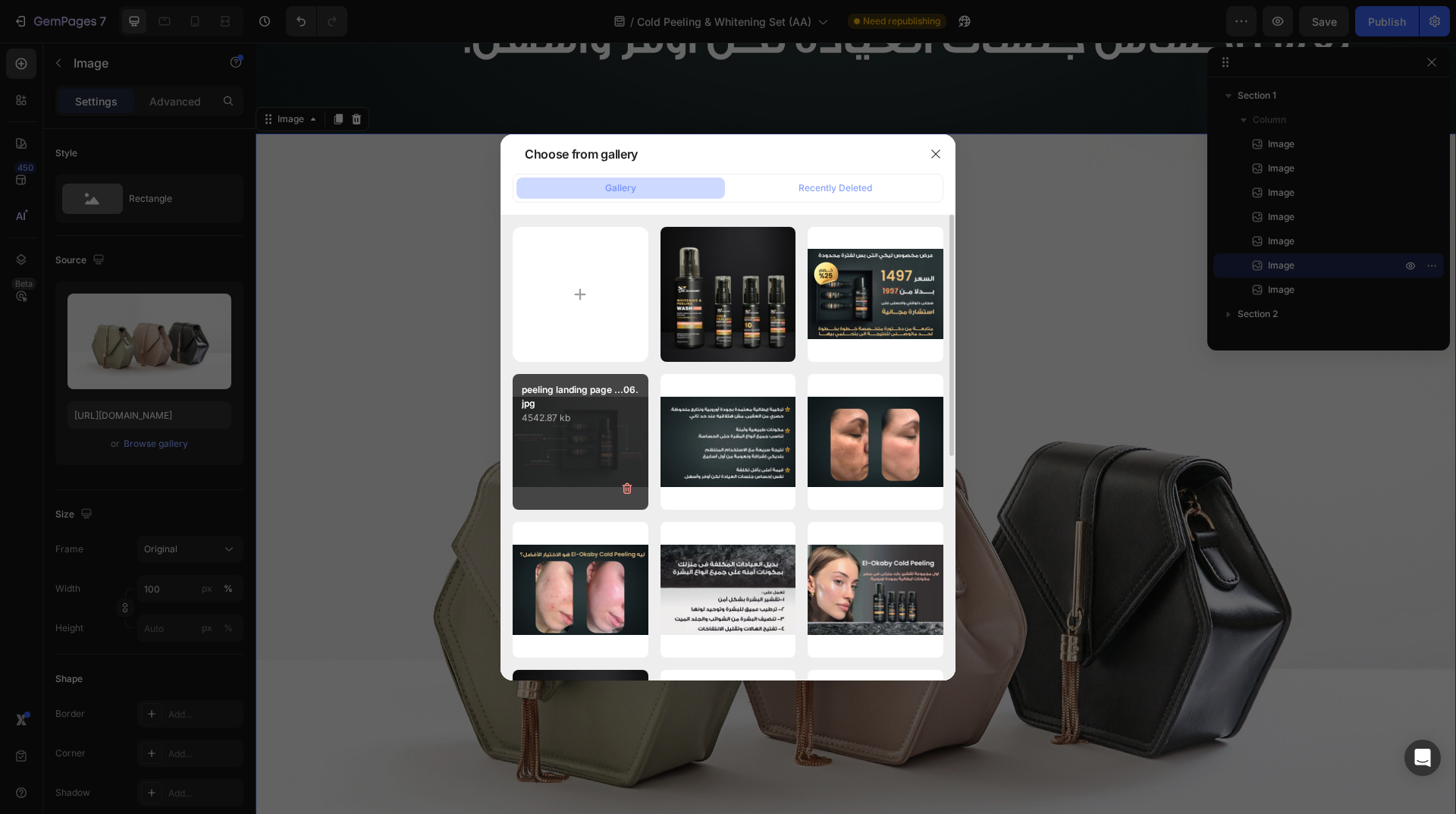
click at [592, 444] on div "peeling landing page ...06.jpg 4542.87 kb" at bounding box center [581, 442] width 136 height 136
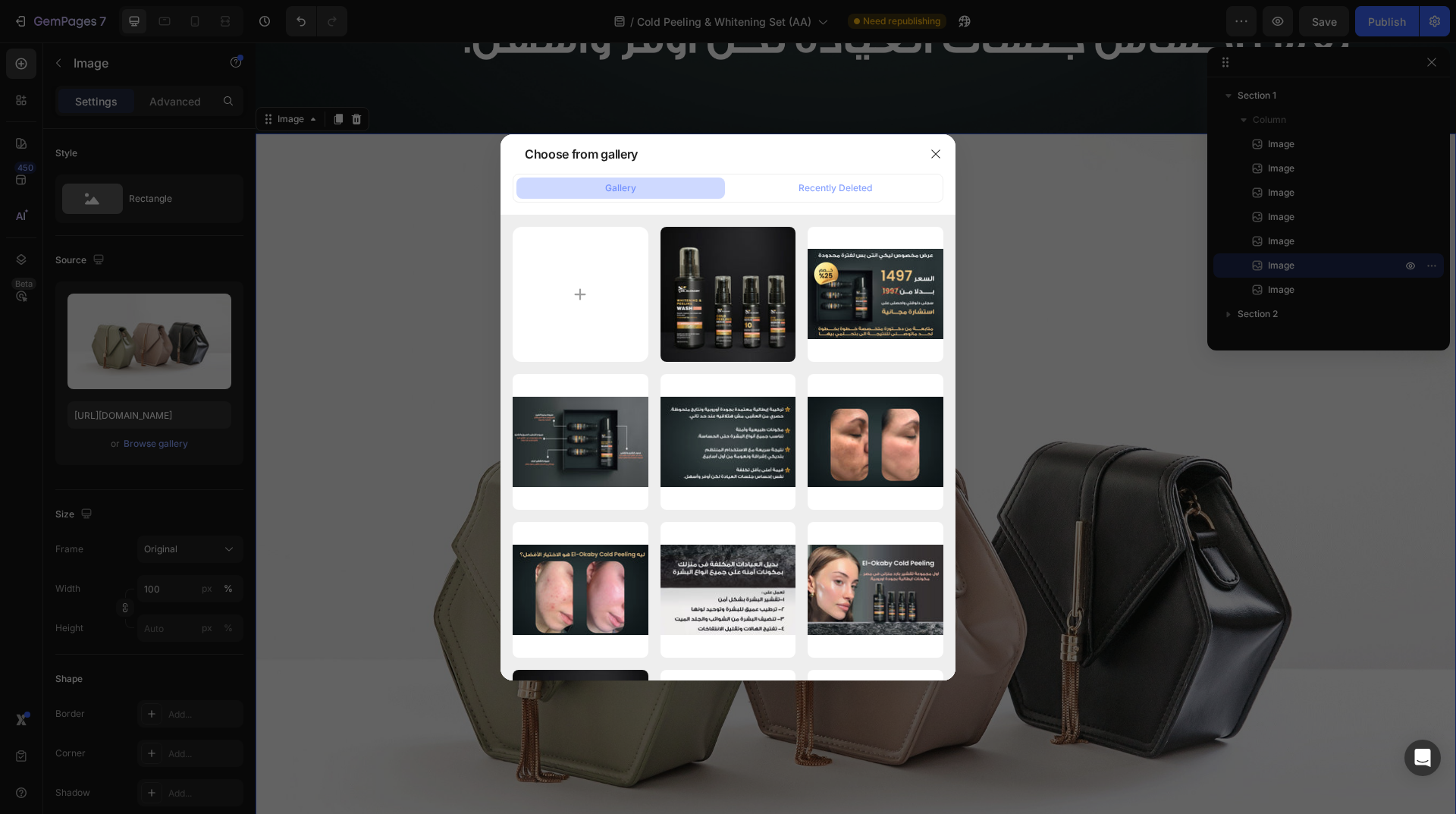
type input "[URL][DOMAIN_NAME]"
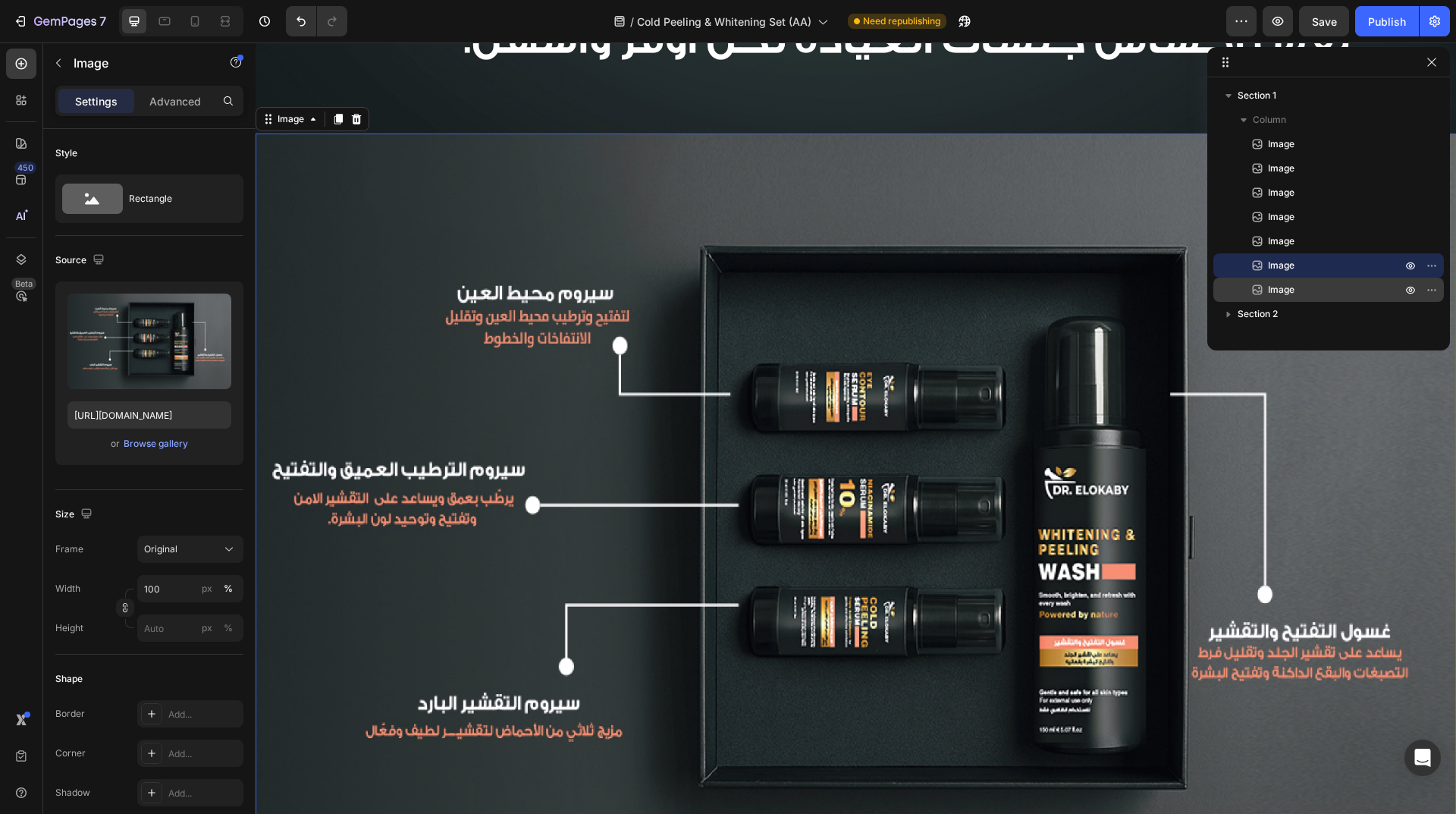
drag, startPoint x: 1311, startPoint y: 291, endPoint x: 934, endPoint y: 260, distance: 378.3
click at [1311, 291] on p "Image" at bounding box center [1318, 289] width 137 height 15
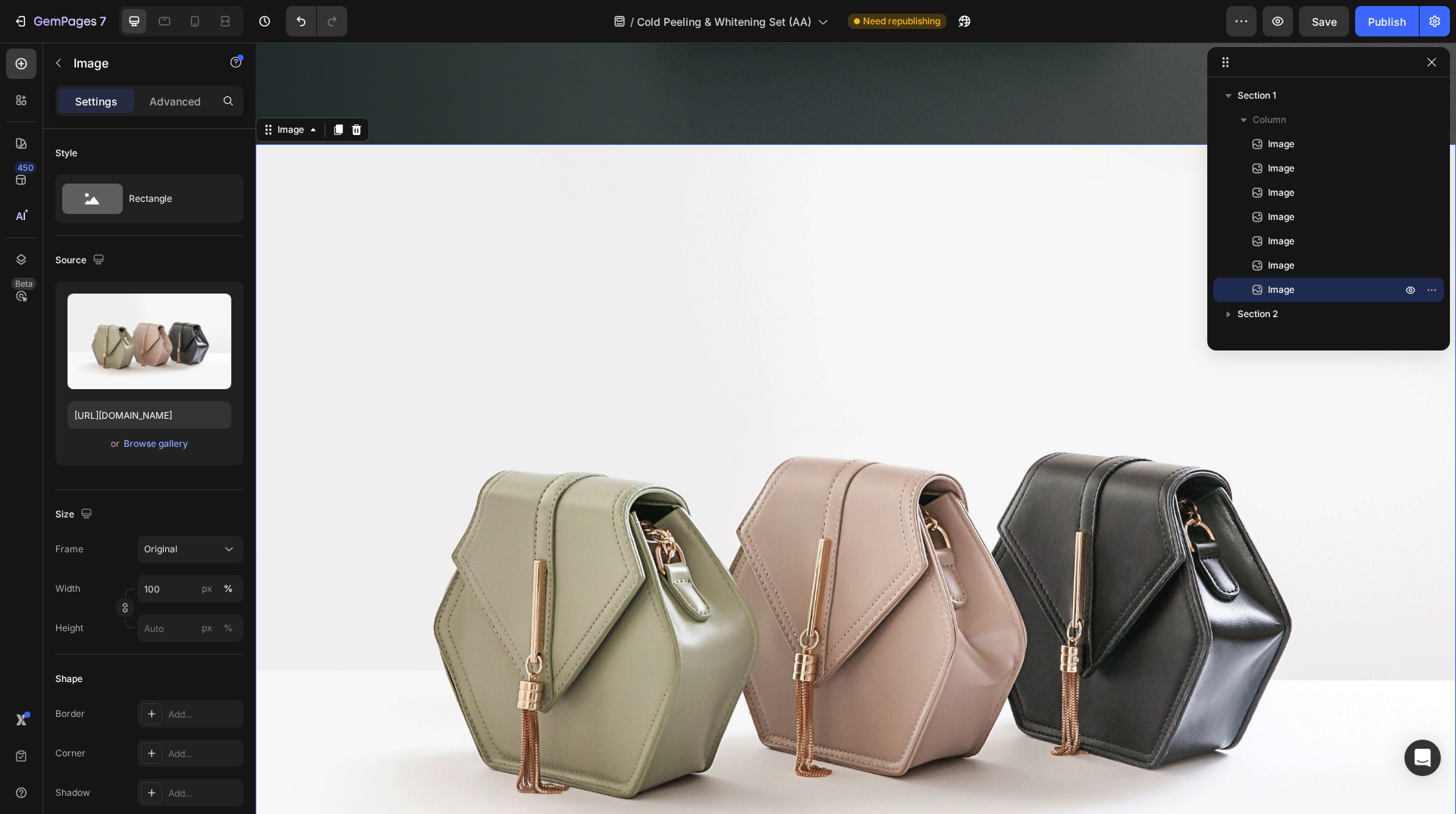
scroll to position [4734, 0]
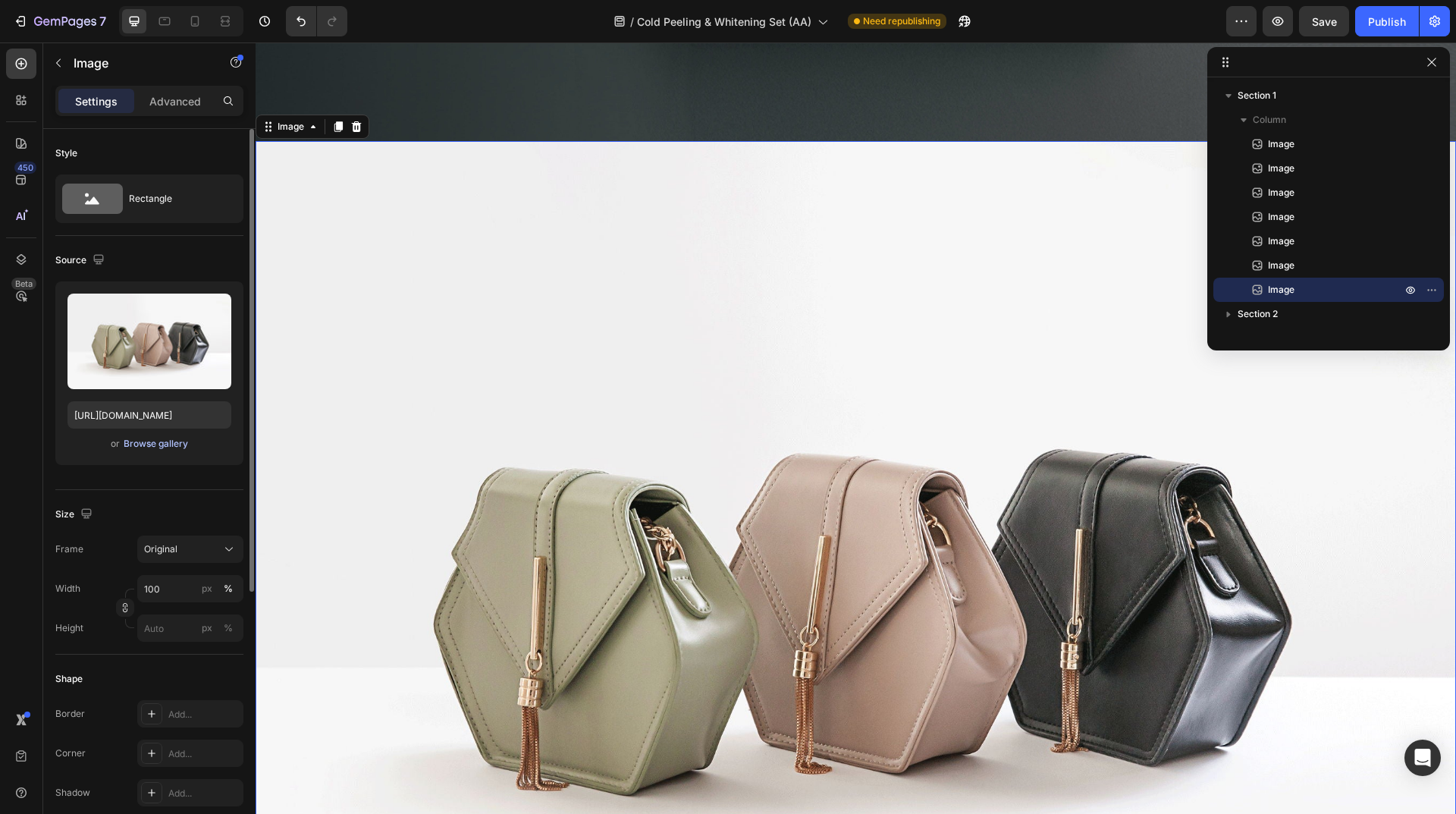
click at [159, 445] on div "Browse gallery" at bounding box center [156, 444] width 65 height 14
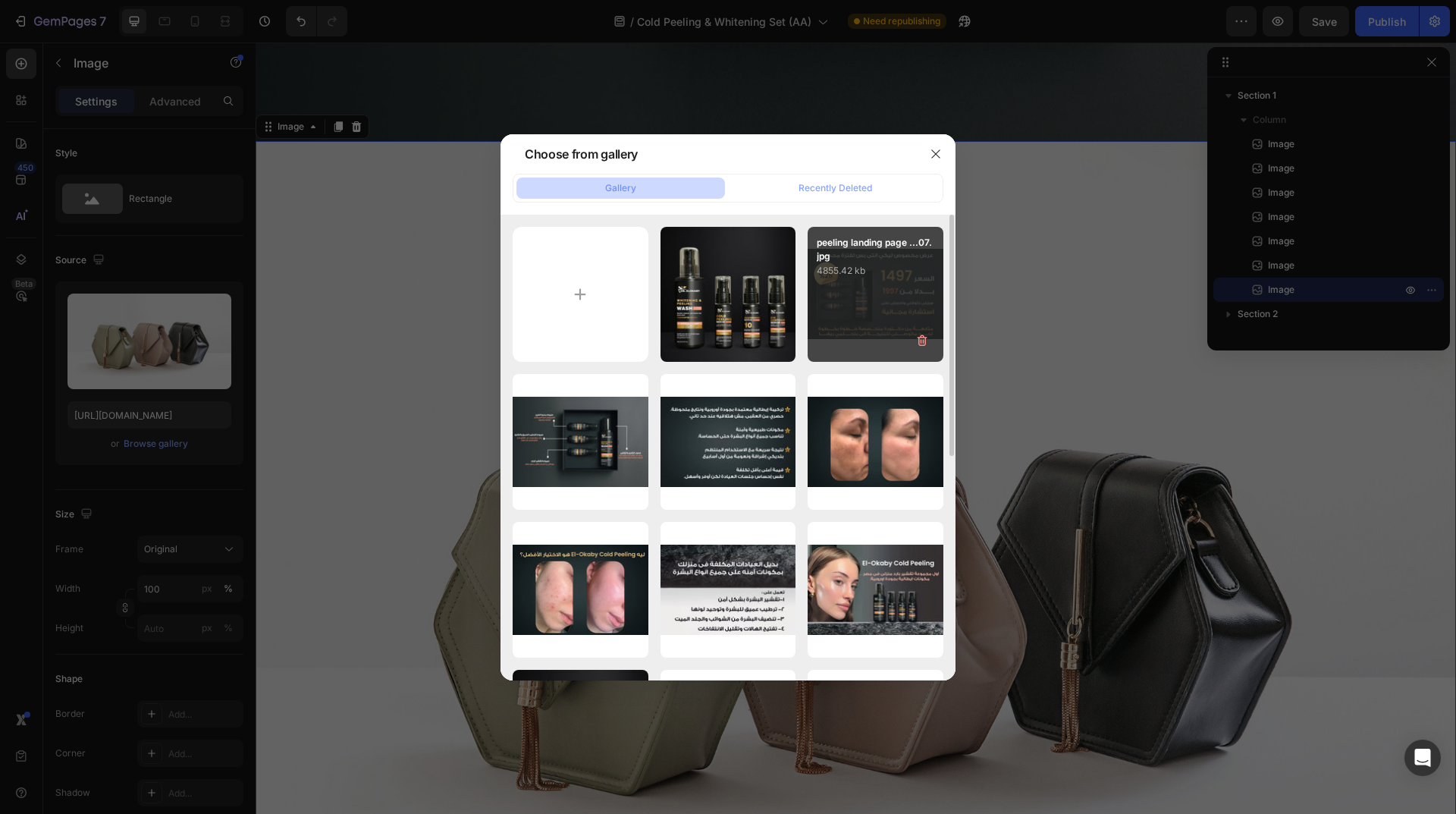
click at [839, 298] on div "peeling landing page ...07.jpg 4855.42 kb" at bounding box center [875, 294] width 136 height 136
type input "[URL][DOMAIN_NAME]"
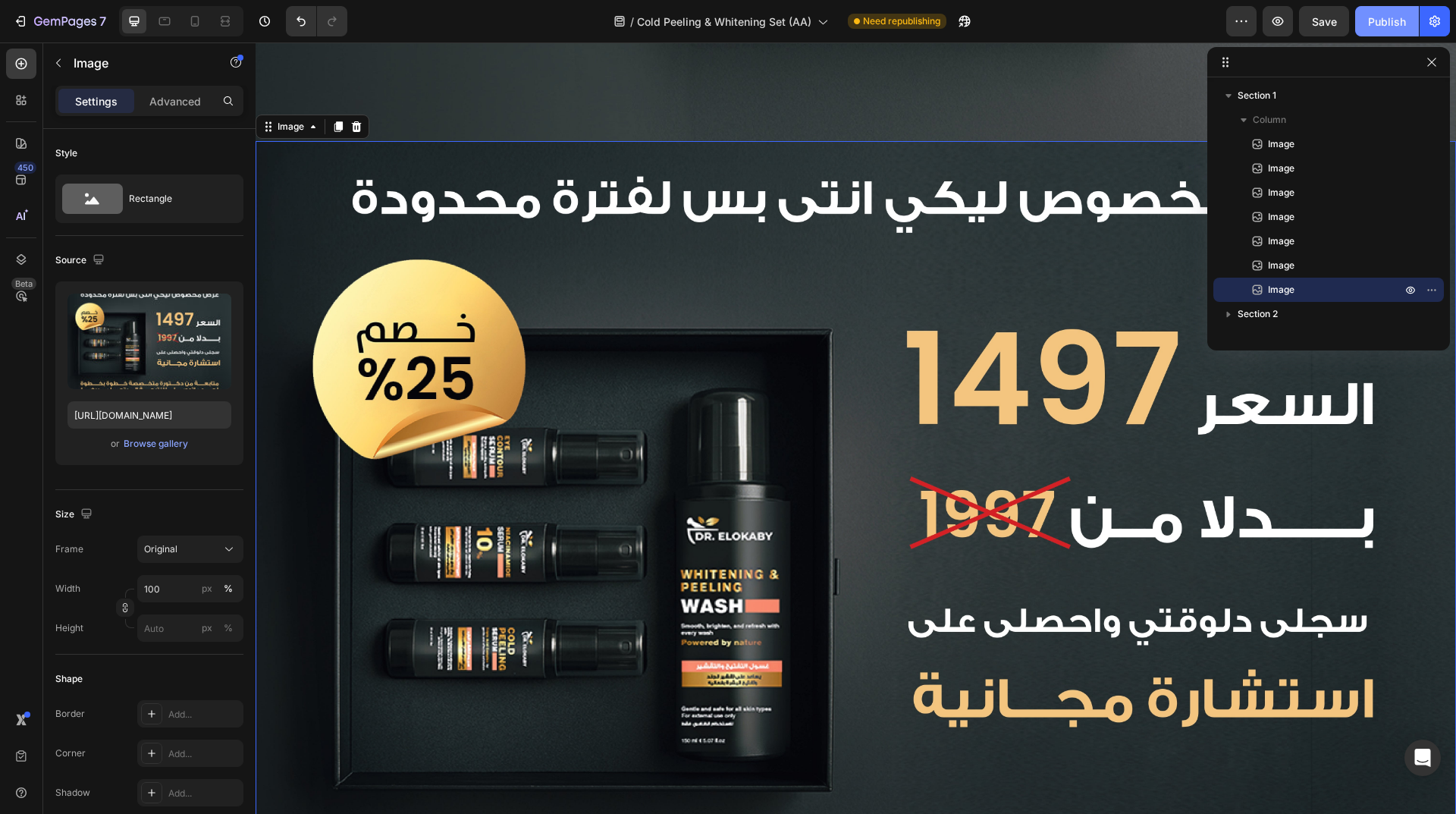
click at [1387, 23] on div "Publish" at bounding box center [1387, 22] width 38 height 16
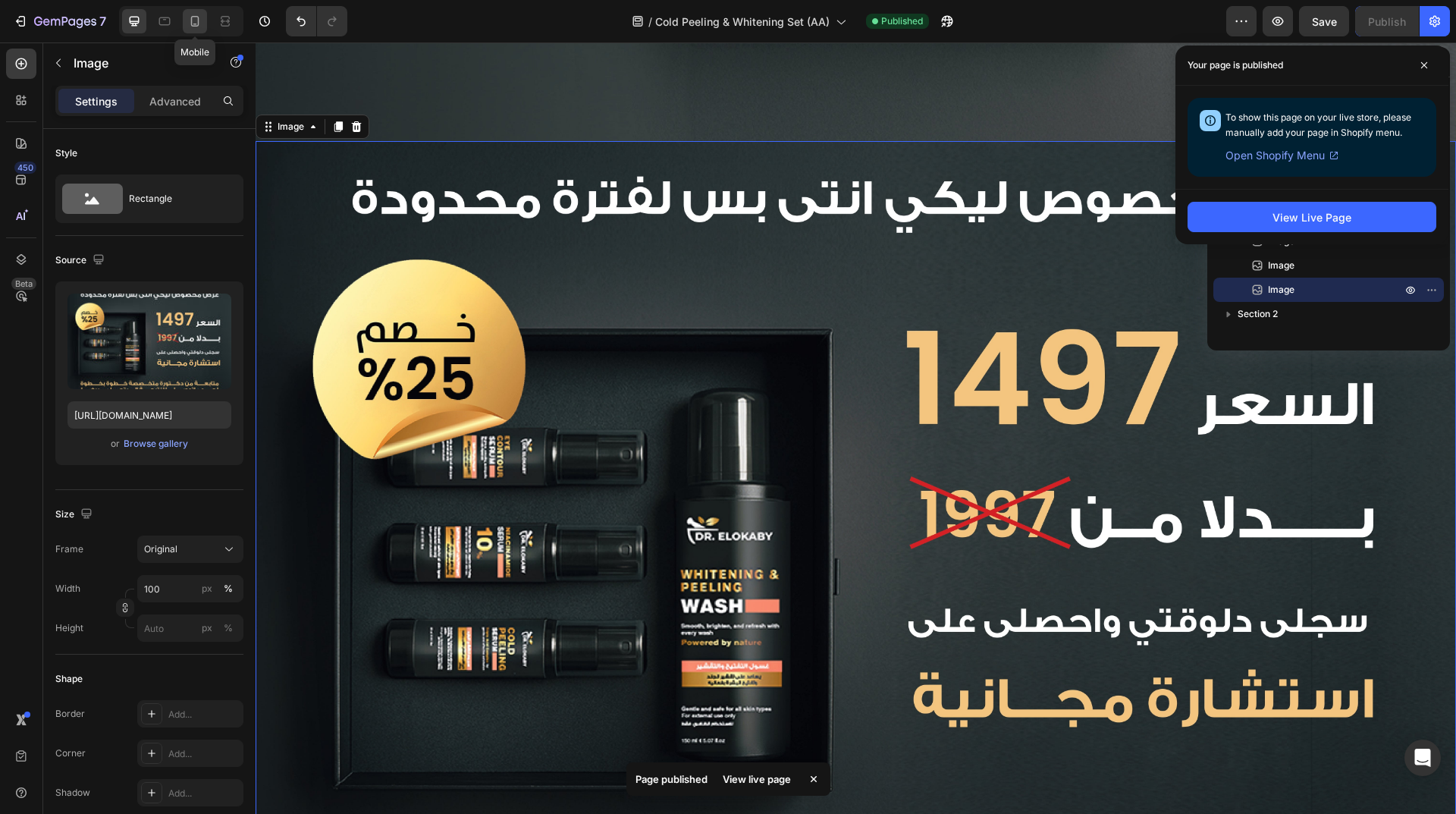
click at [199, 16] on icon at bounding box center [195, 21] width 15 height 15
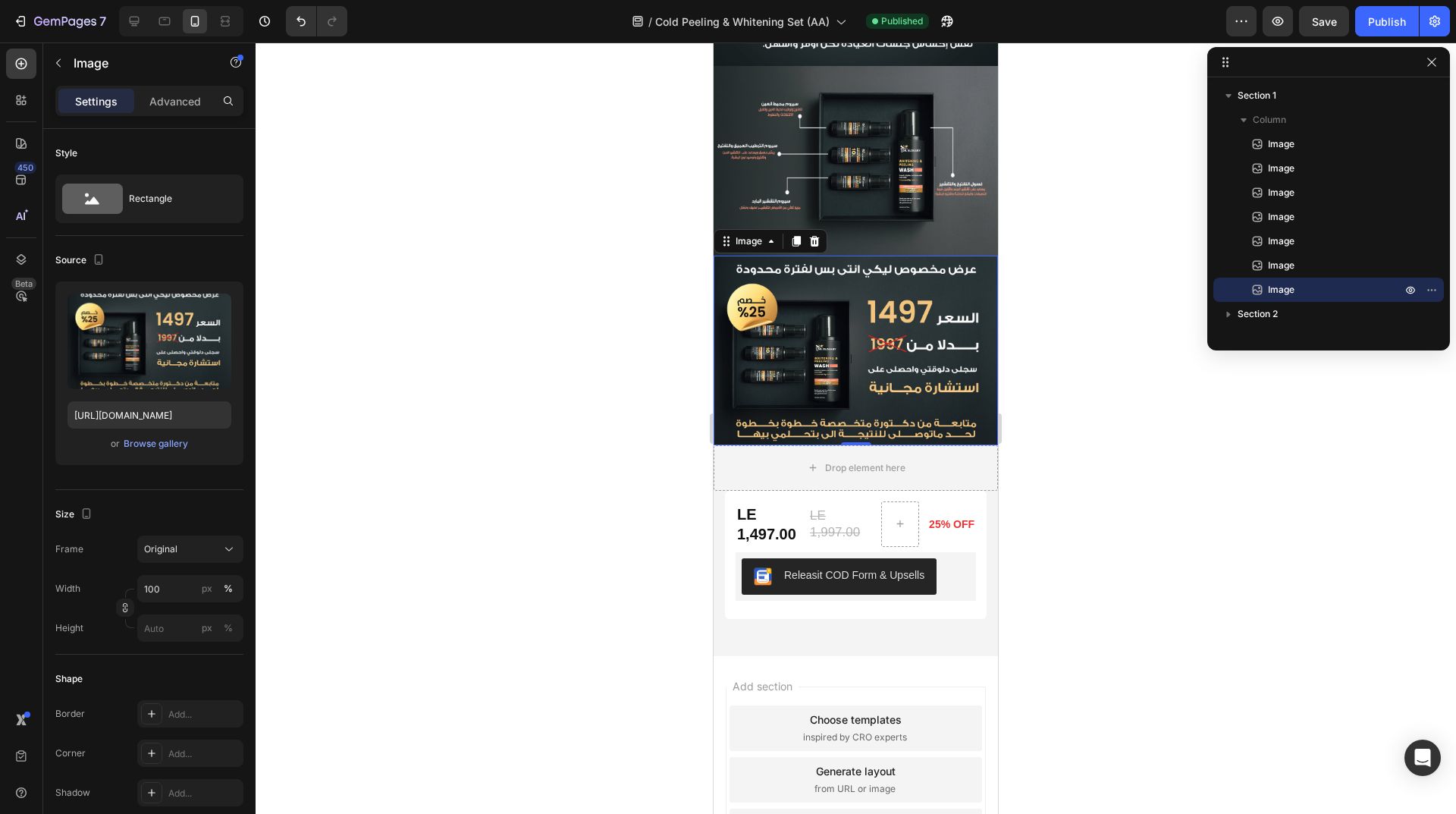
scroll to position [954, 0]
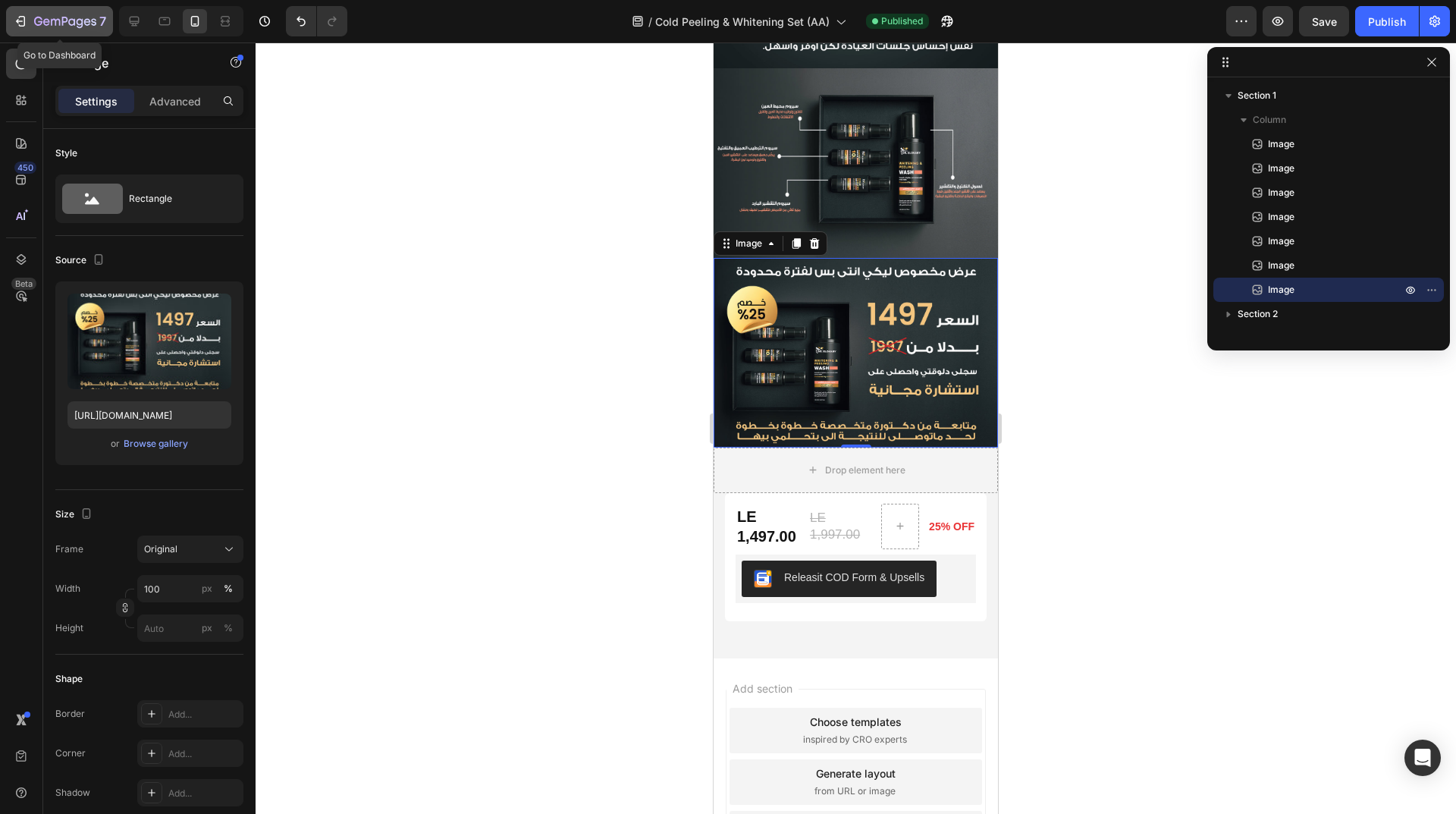
click at [30, 15] on div "7" at bounding box center [59, 21] width 93 height 18
